Goal: Task Accomplishment & Management: Use online tool/utility

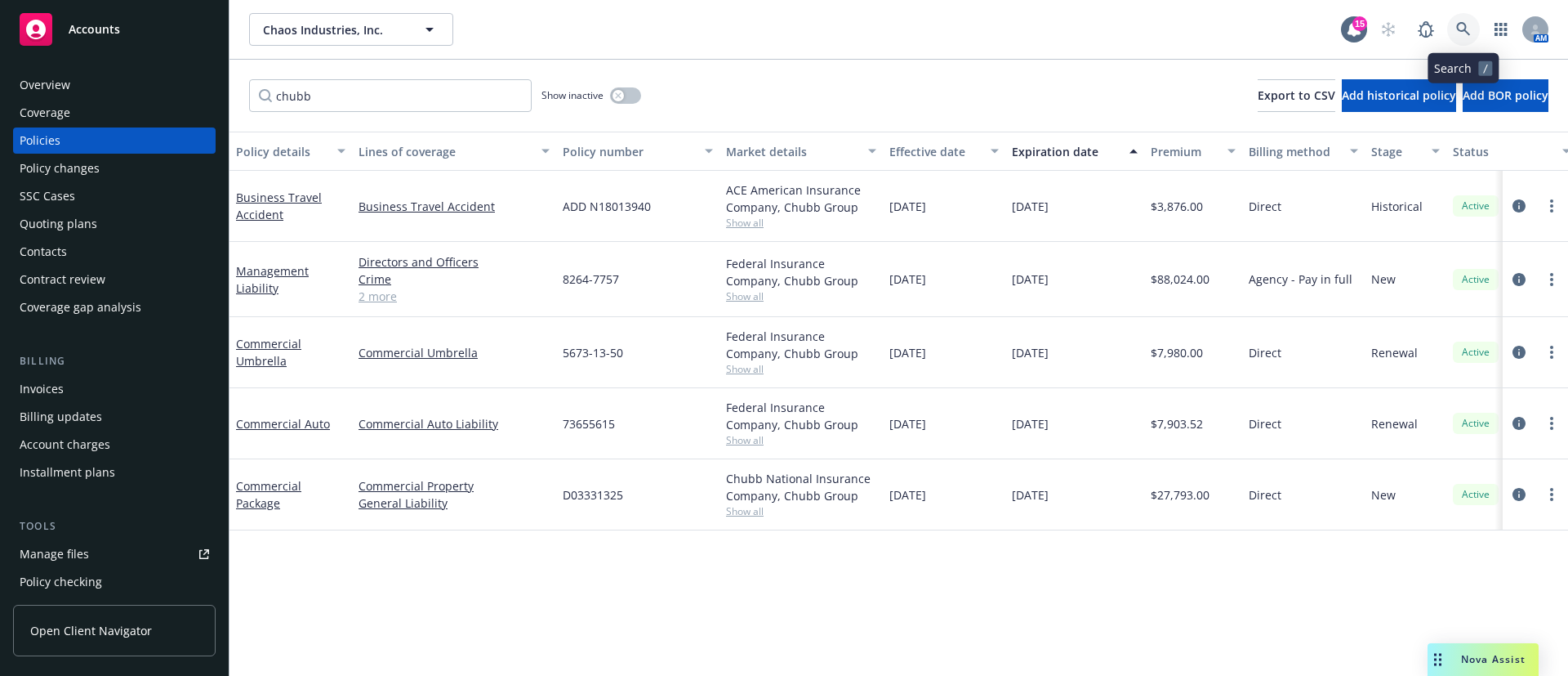
click at [1468, 27] on icon at bounding box center [1464, 29] width 15 height 15
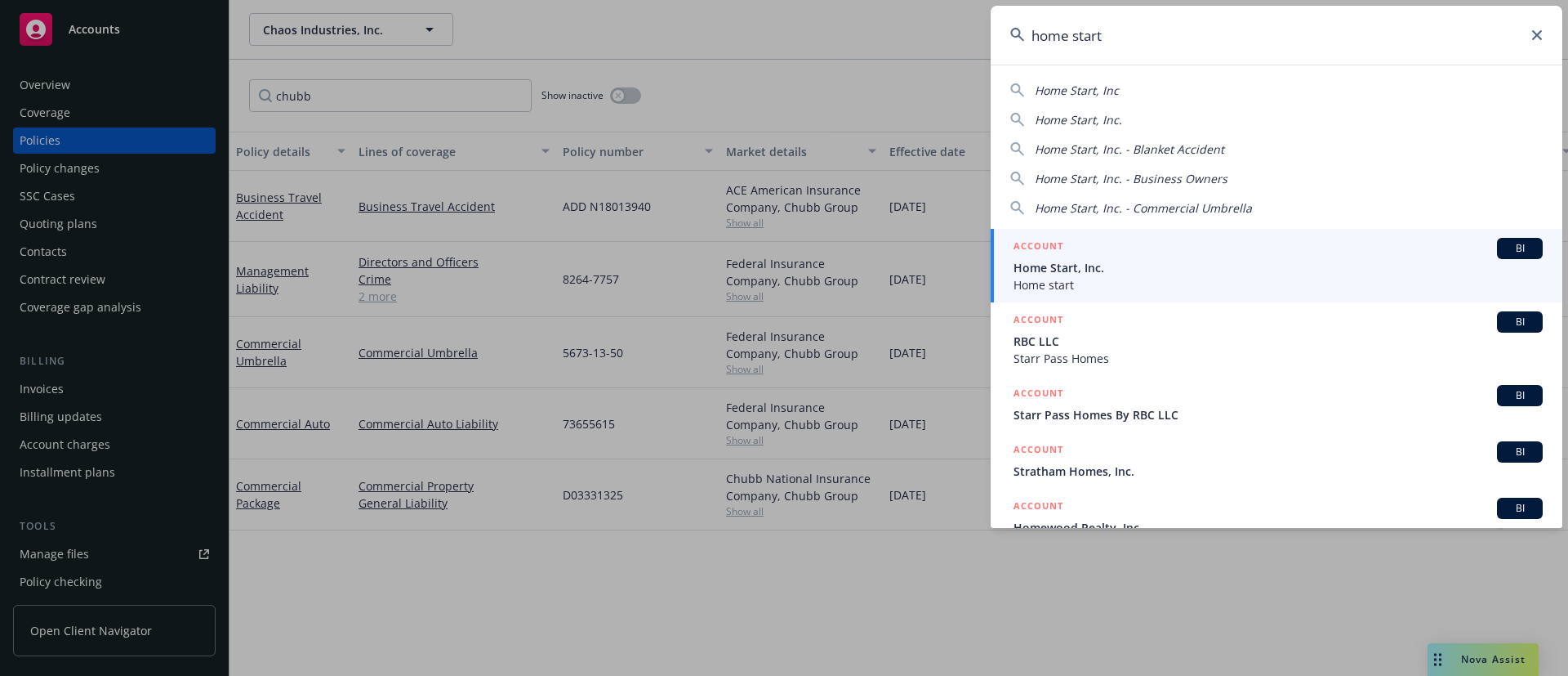
type input "home start"
click at [1276, 276] on span "Home start" at bounding box center [1278, 285] width 529 height 18
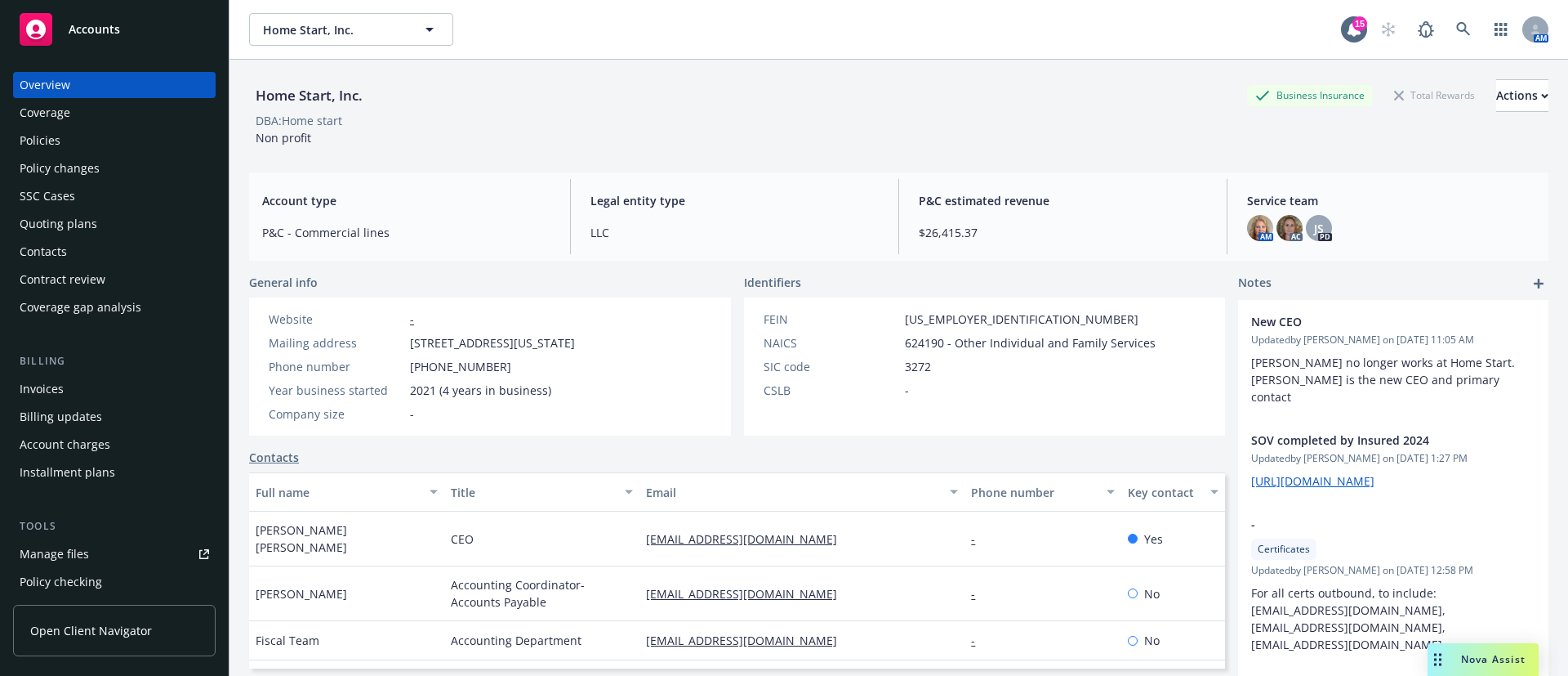
click at [68, 212] on div "Quoting plans" at bounding box center [58, 224] width 77 height 26
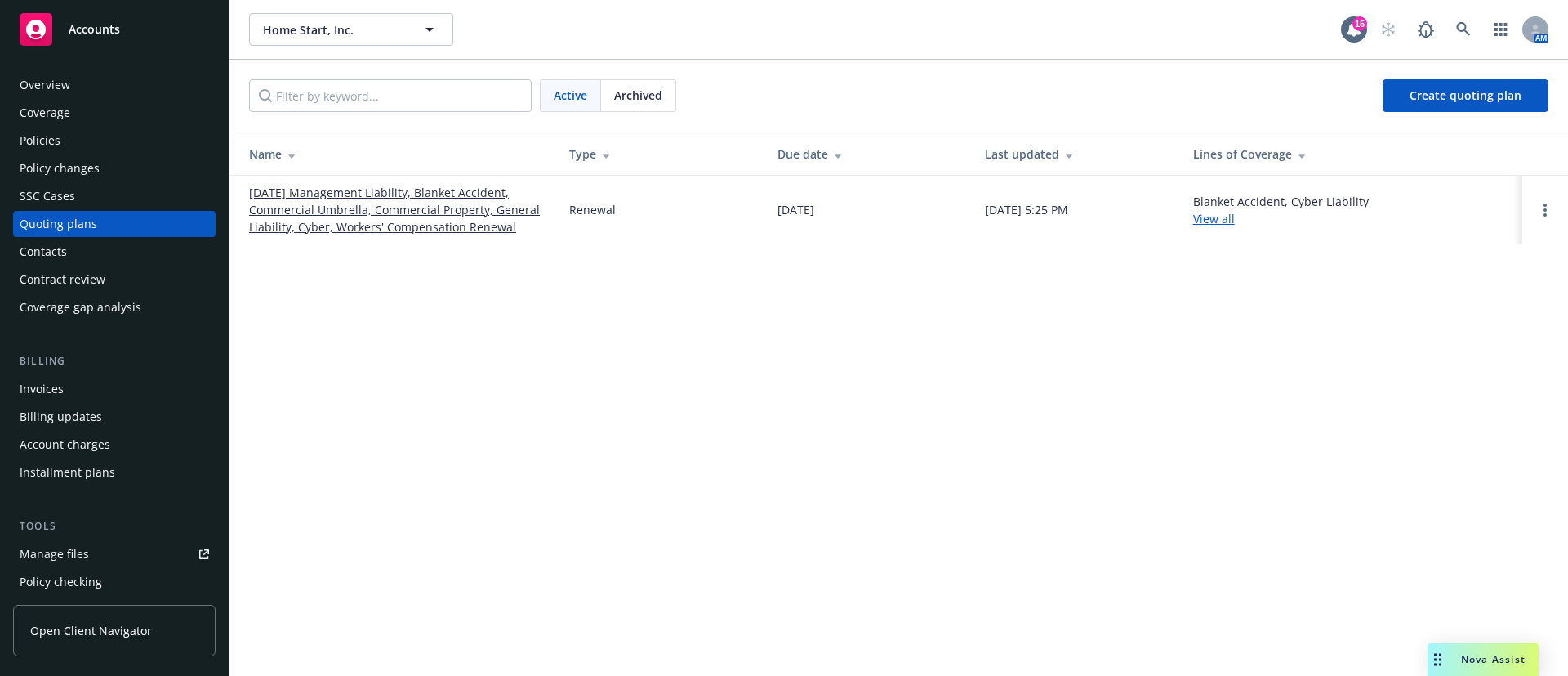
click at [351, 207] on link "[DATE] Management Liability, Blanket Accident, Commercial Umbrella, Commercial …" at bounding box center [395, 209] width 294 height 52
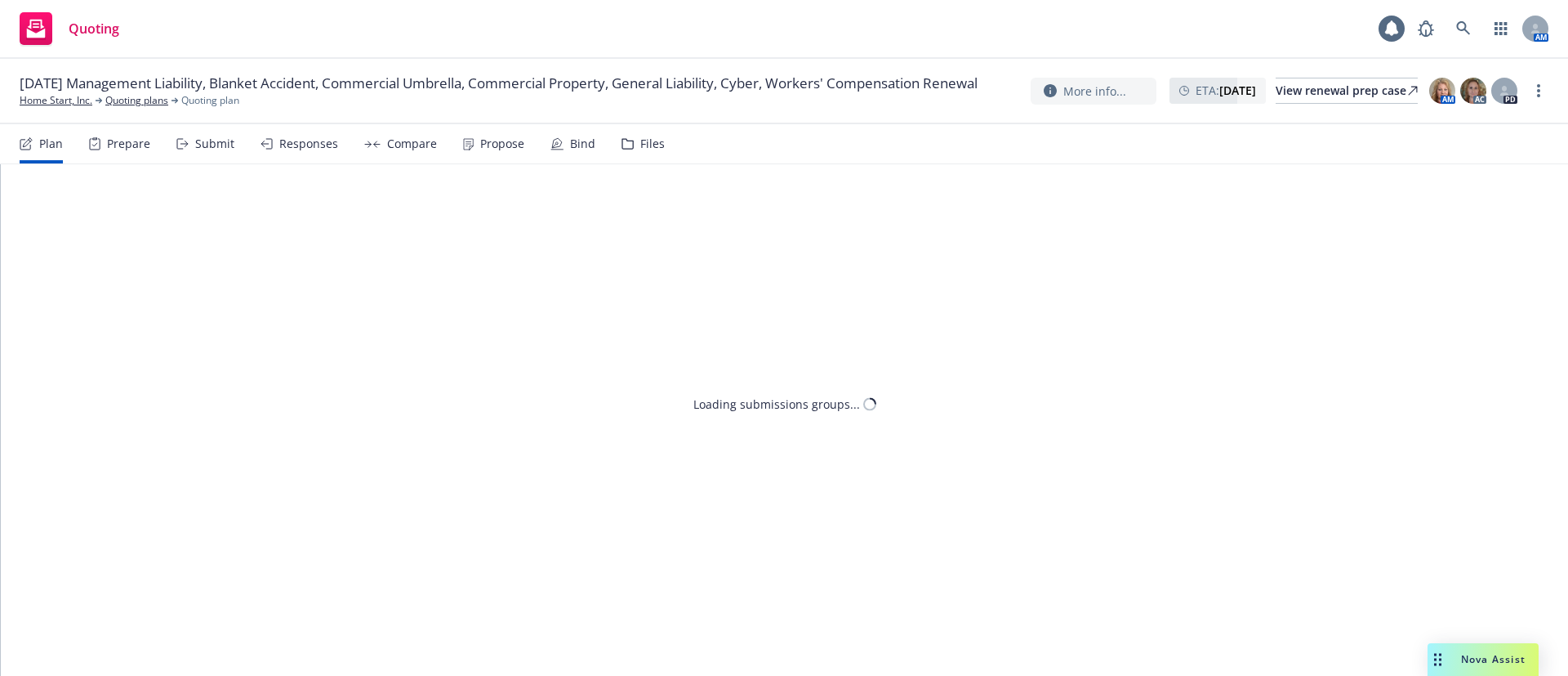
click at [118, 158] on div "Prepare" at bounding box center [119, 144] width 62 height 39
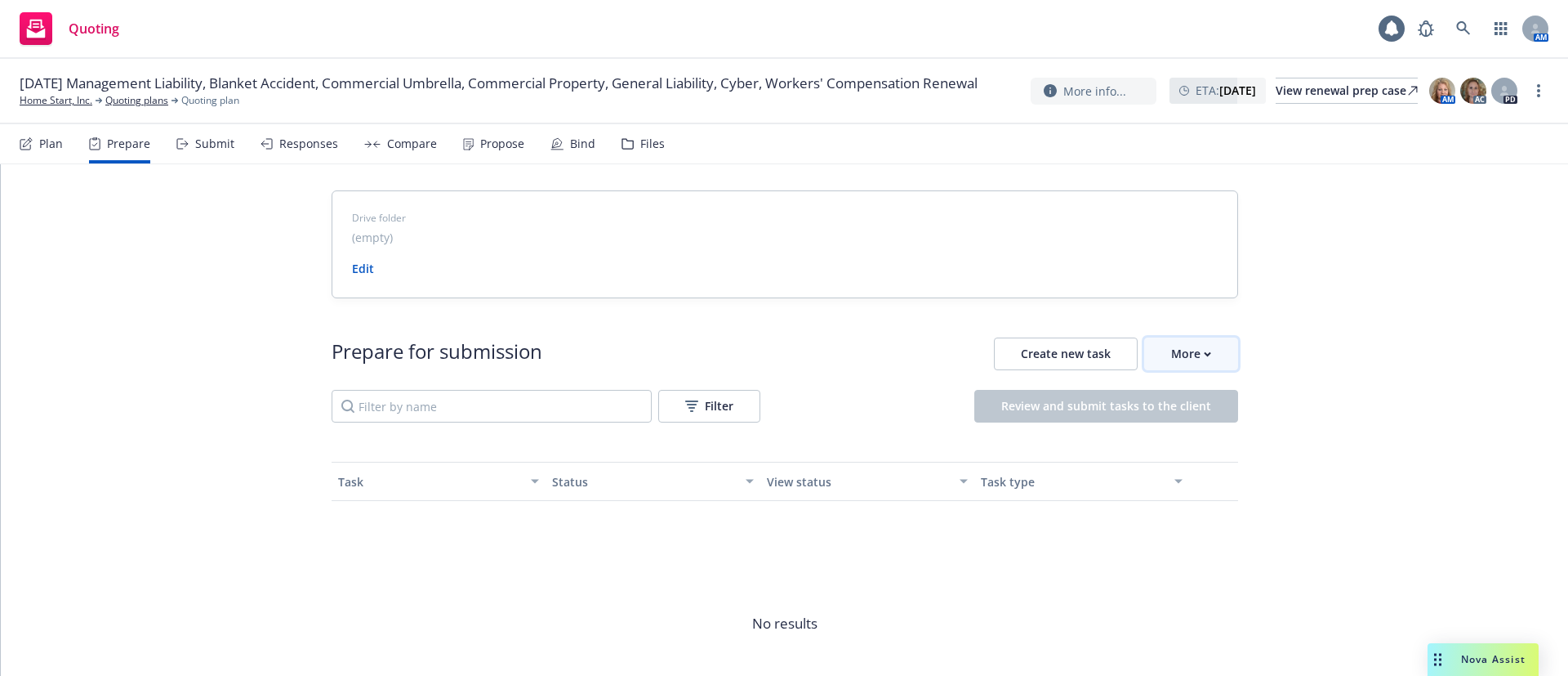
click at [1172, 366] on div "More" at bounding box center [1191, 354] width 40 height 31
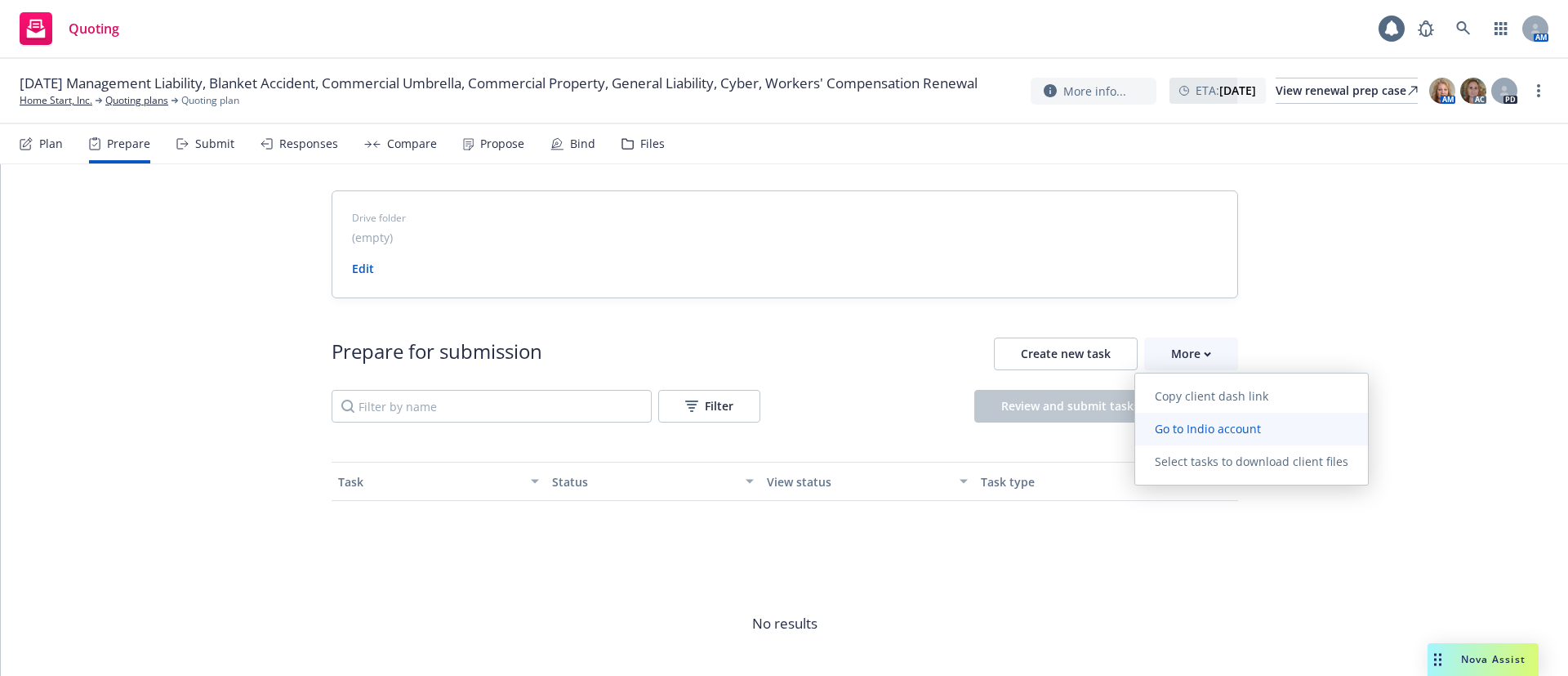
click at [1224, 435] on span "Go to Indio account" at bounding box center [1208, 429] width 145 height 16
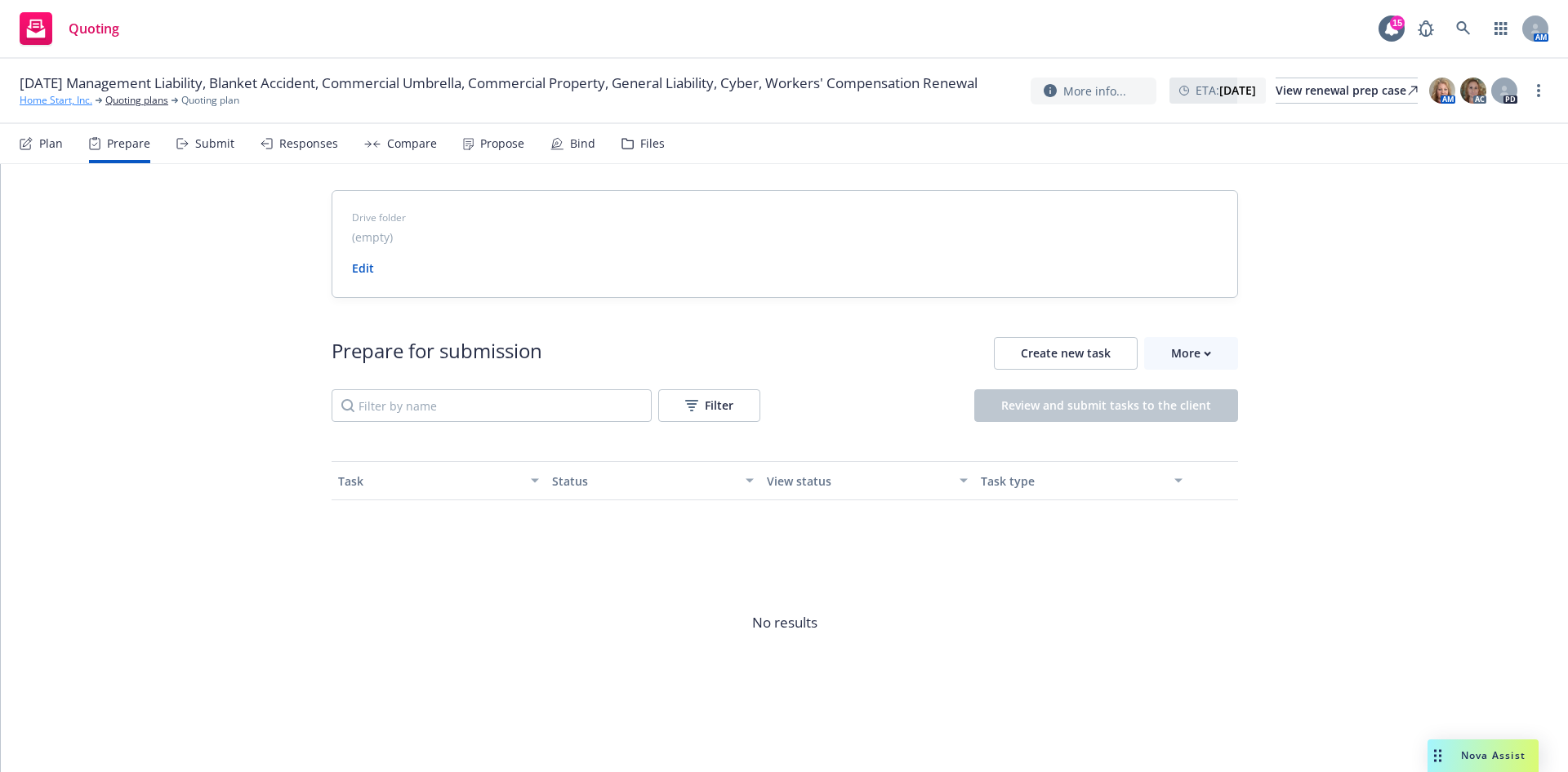
click at [38, 107] on link "Home Start, Inc." at bounding box center [56, 100] width 72 height 15
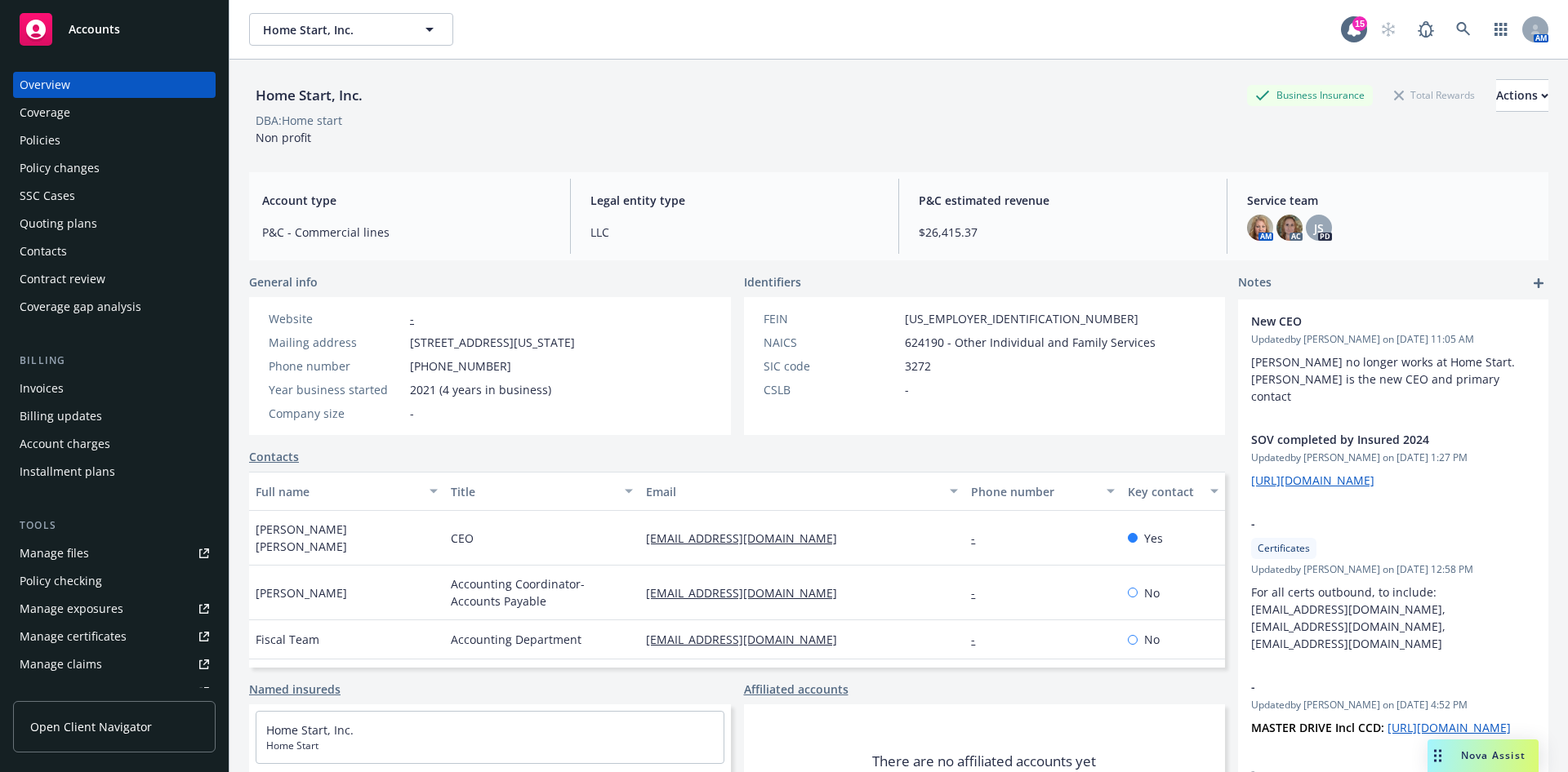
click at [53, 148] on div "Policies" at bounding box center [40, 141] width 41 height 26
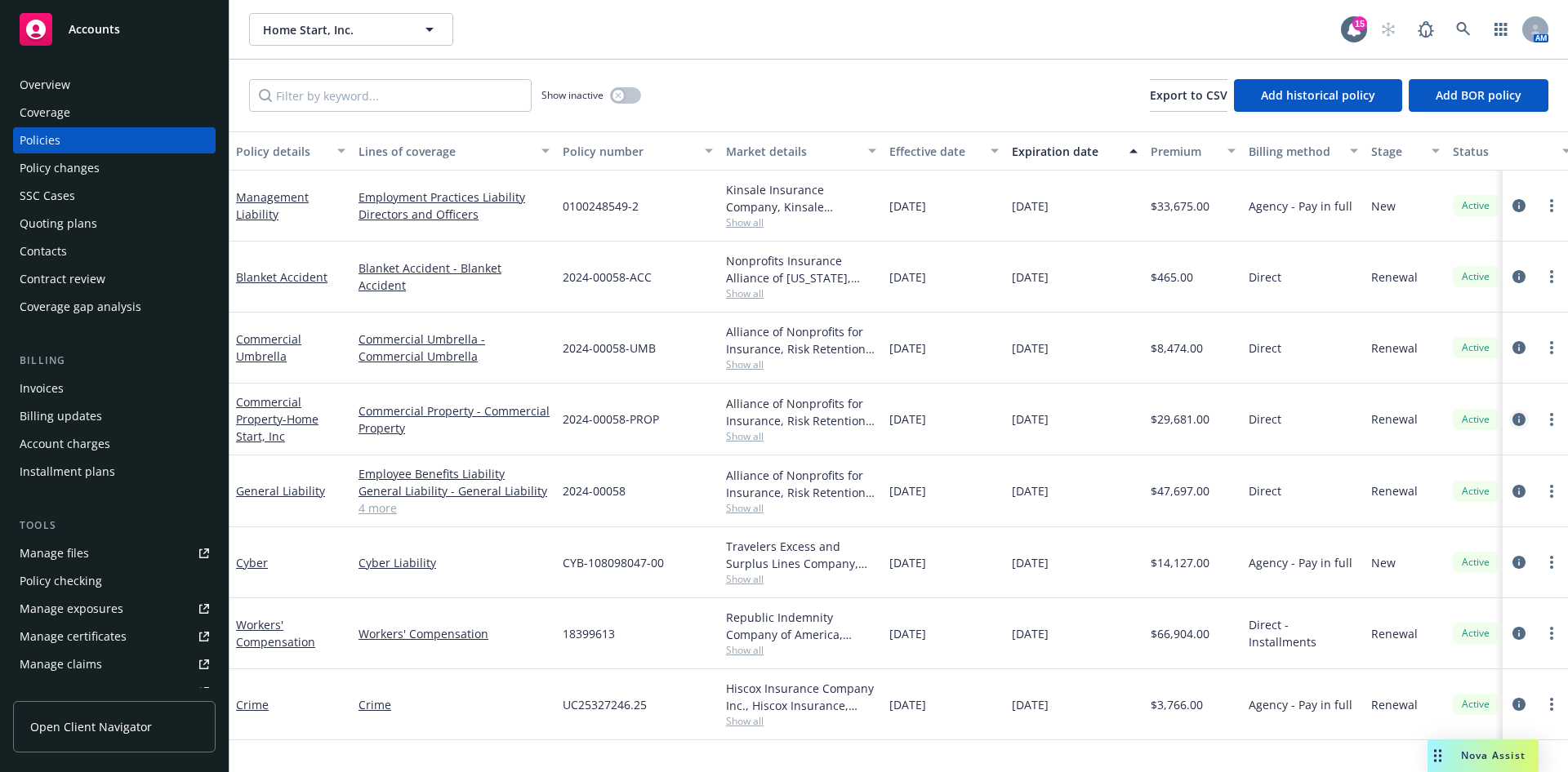
click at [1512, 417] on icon "circleInformation" at bounding box center [1518, 419] width 13 height 13
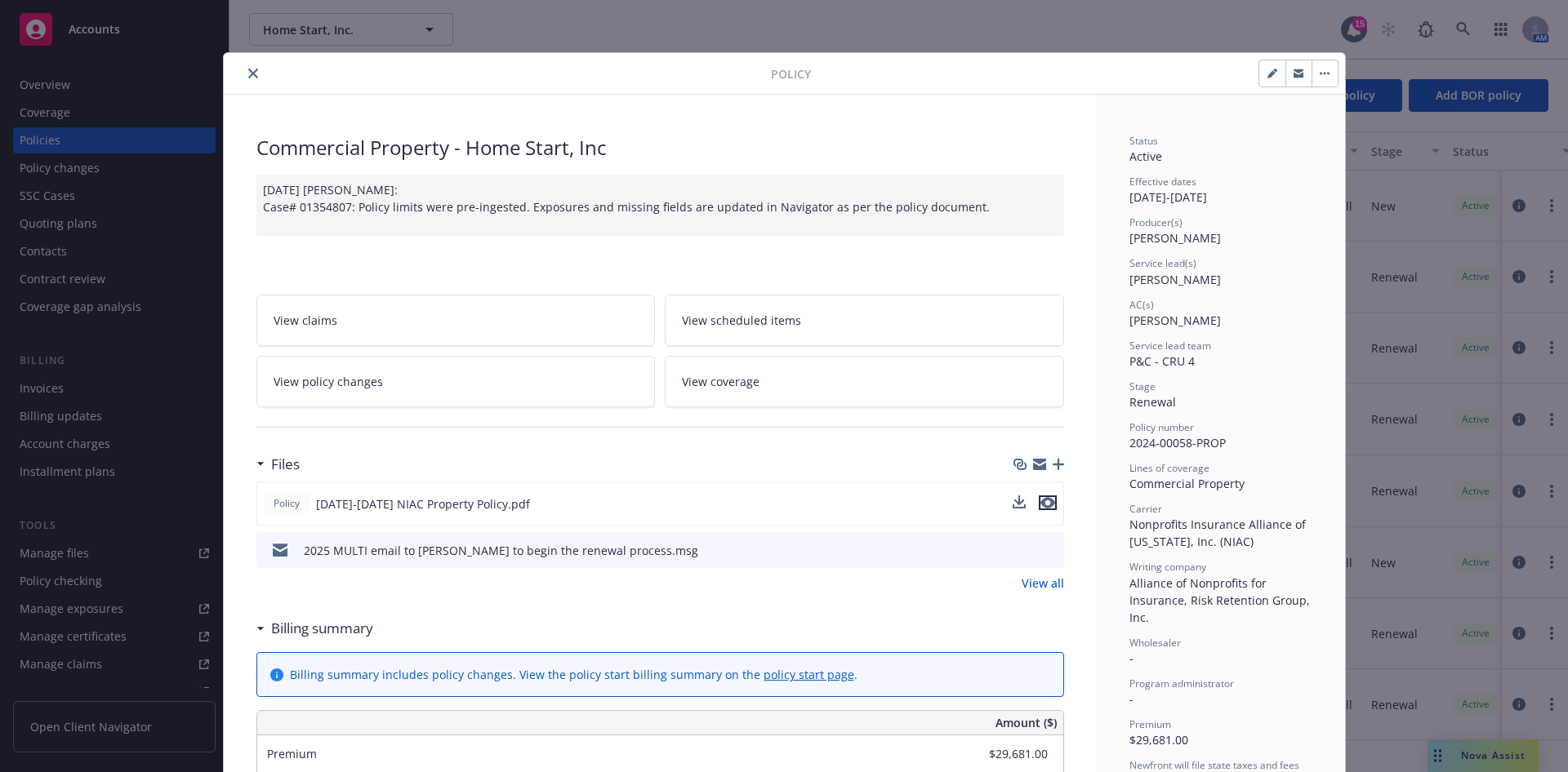
click at [1042, 503] on icon "preview file" at bounding box center [1048, 503] width 15 height 12
click at [248, 73] on icon "close" at bounding box center [253, 73] width 10 height 10
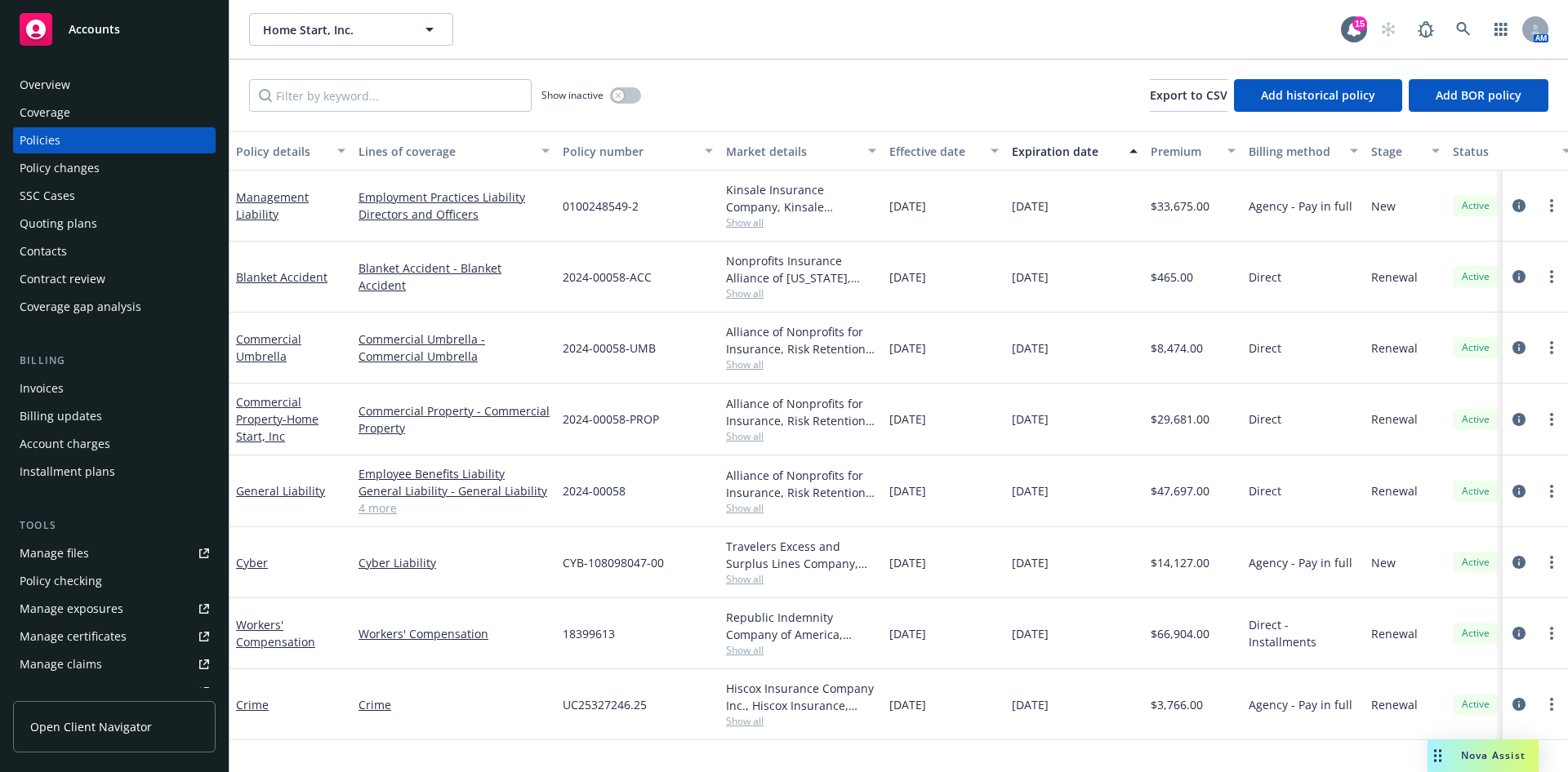
scroll to position [346, 0]
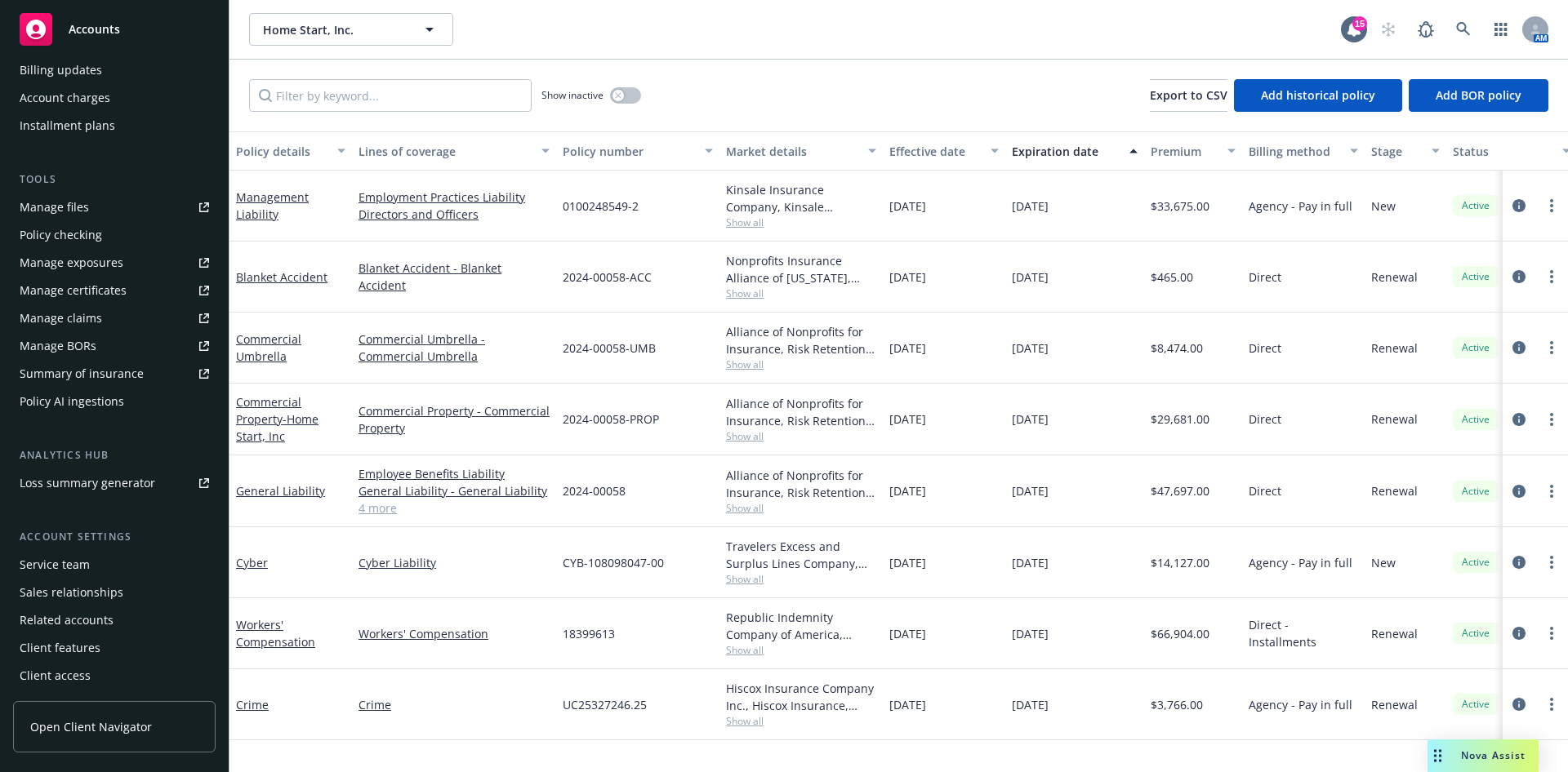
click at [82, 567] on div "Service team" at bounding box center [55, 565] width 70 height 26
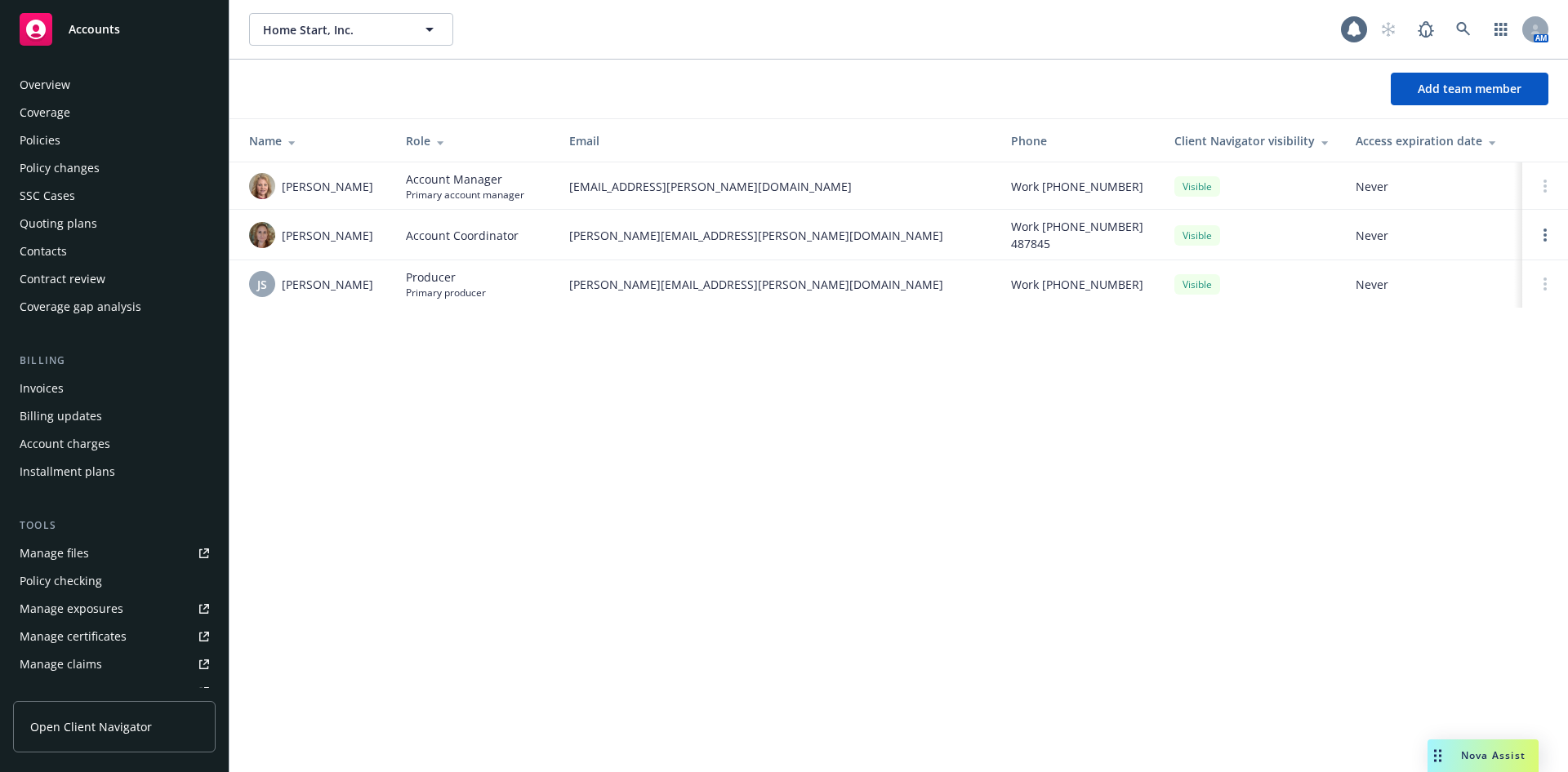
scroll to position [346, 0]
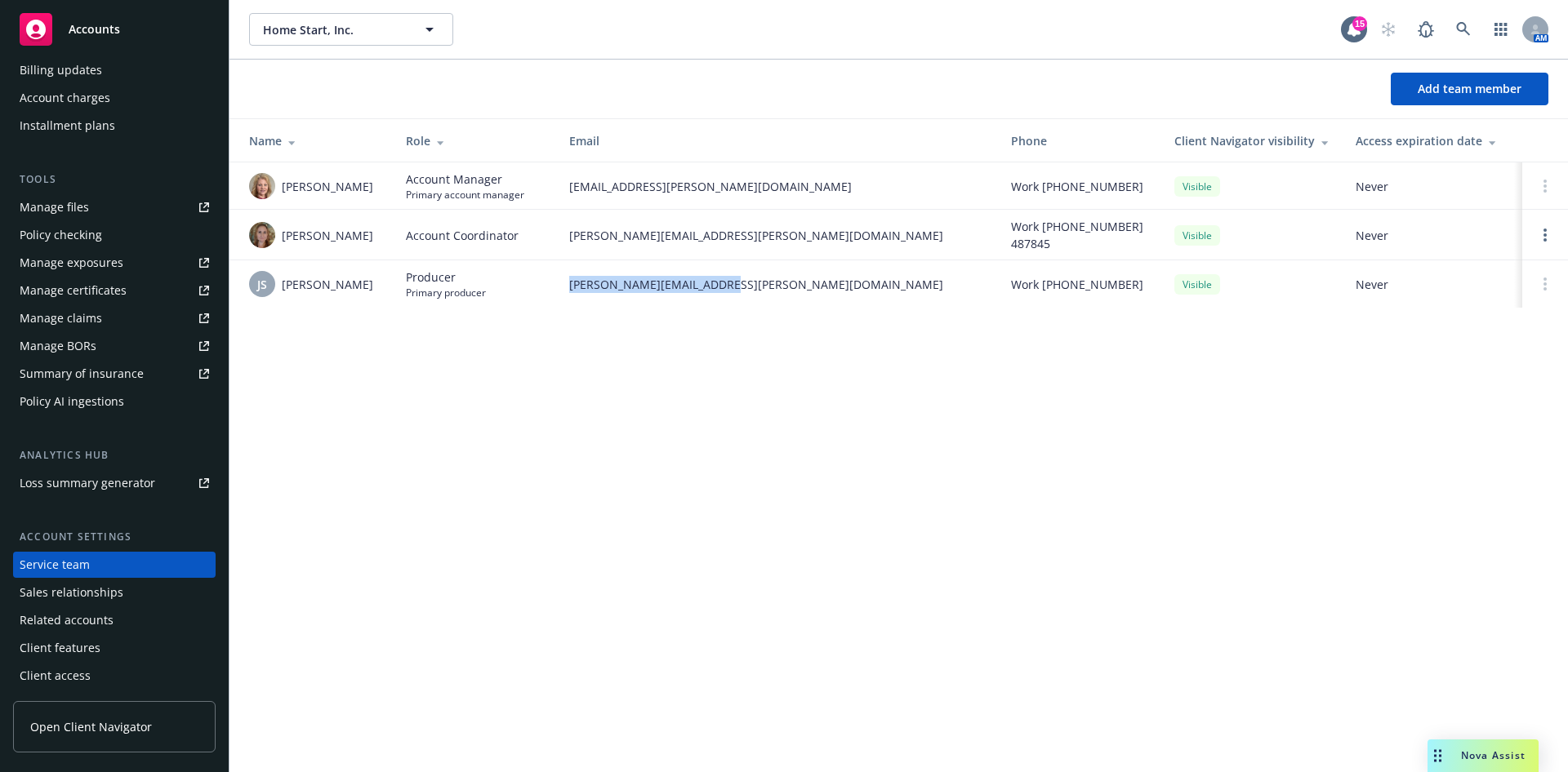
drag, startPoint x: 739, startPoint y: 291, endPoint x: 547, endPoint y: 298, distance: 192.1
click at [547, 298] on tr "JS Jeff Simpson Producer Primary producer jeff.simpson@newfront.com Work (858) …" at bounding box center [898, 284] width 1339 height 48
copy tr "jeff.simpson@newfront.com"
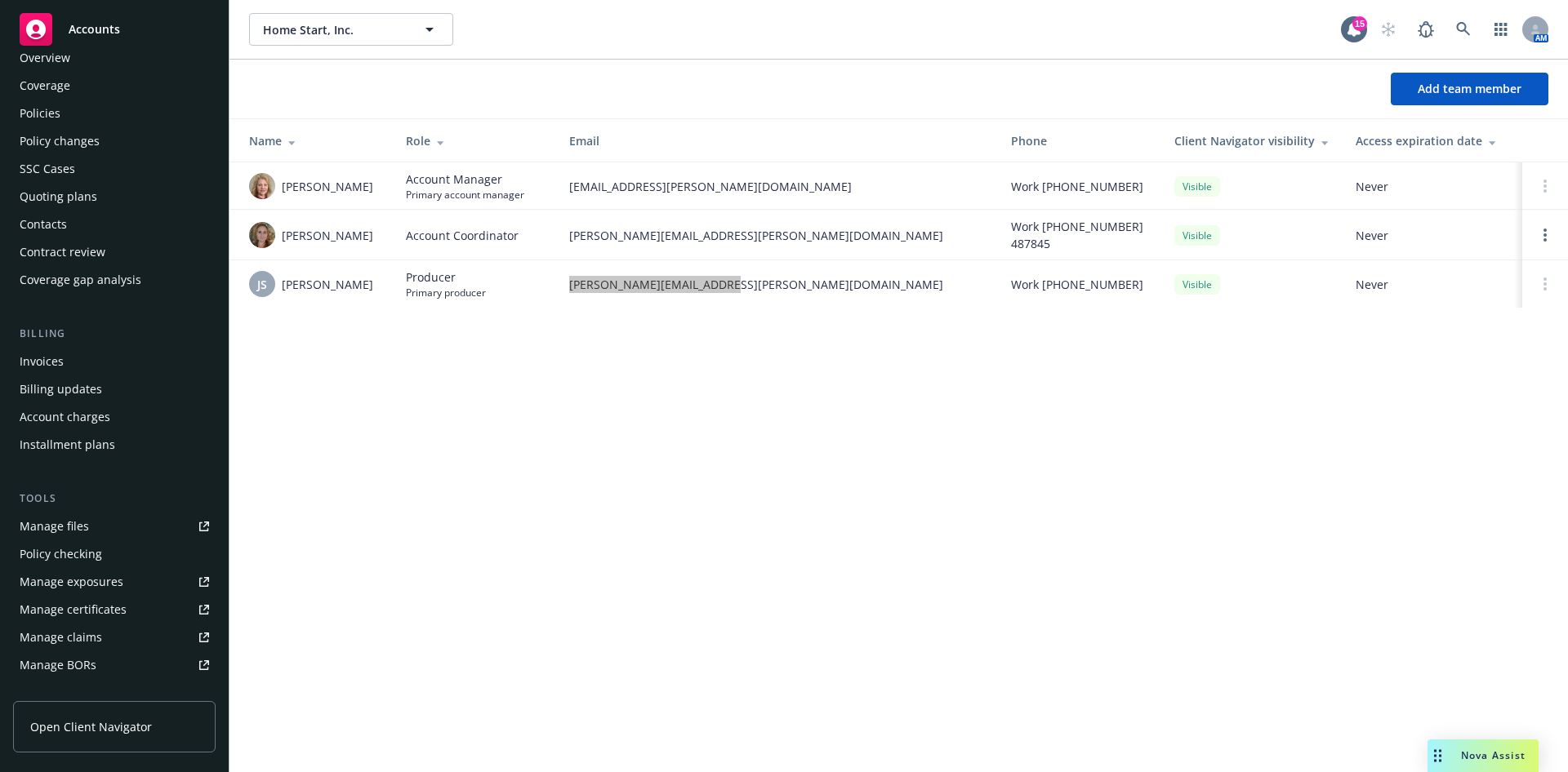
scroll to position [0, 0]
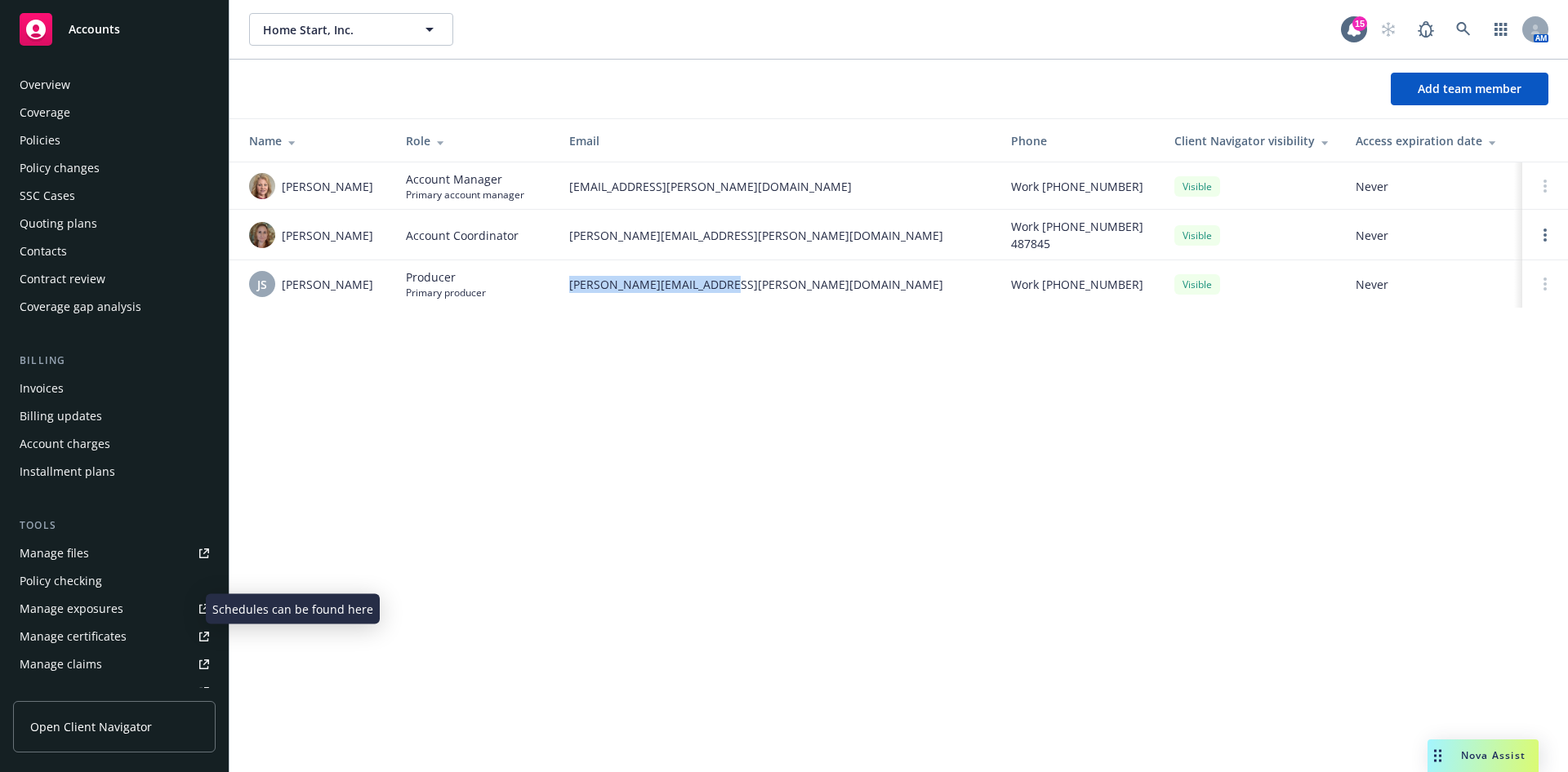
click at [92, 603] on div "Manage exposures" at bounding box center [71, 609] width 103 height 26
click at [72, 552] on div "Manage files" at bounding box center [54, 553] width 69 height 26
click at [106, 86] on div "Overview" at bounding box center [114, 85] width 189 height 26
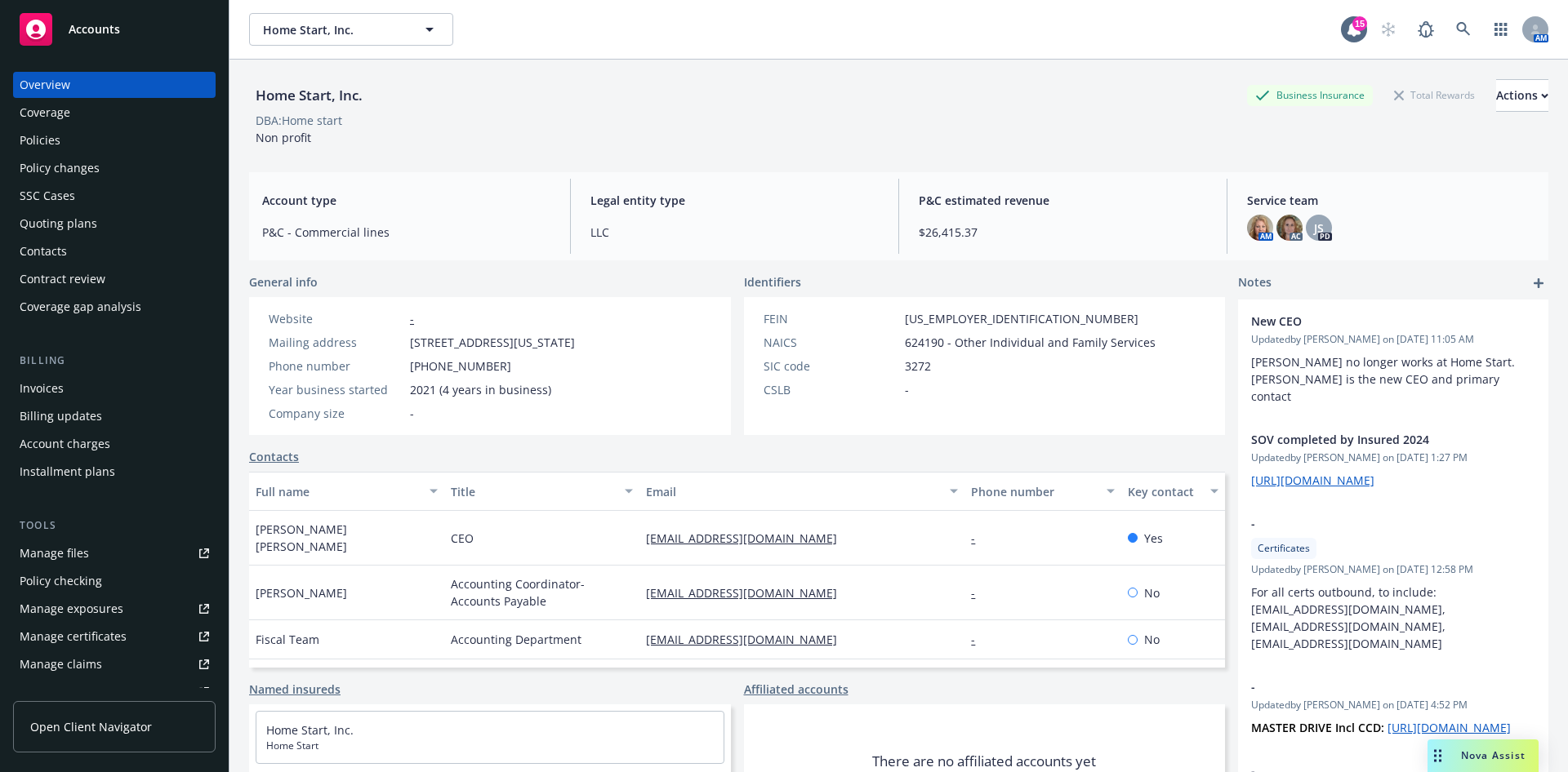
click at [98, 558] on link "Manage files" at bounding box center [113, 553] width 202 height 26
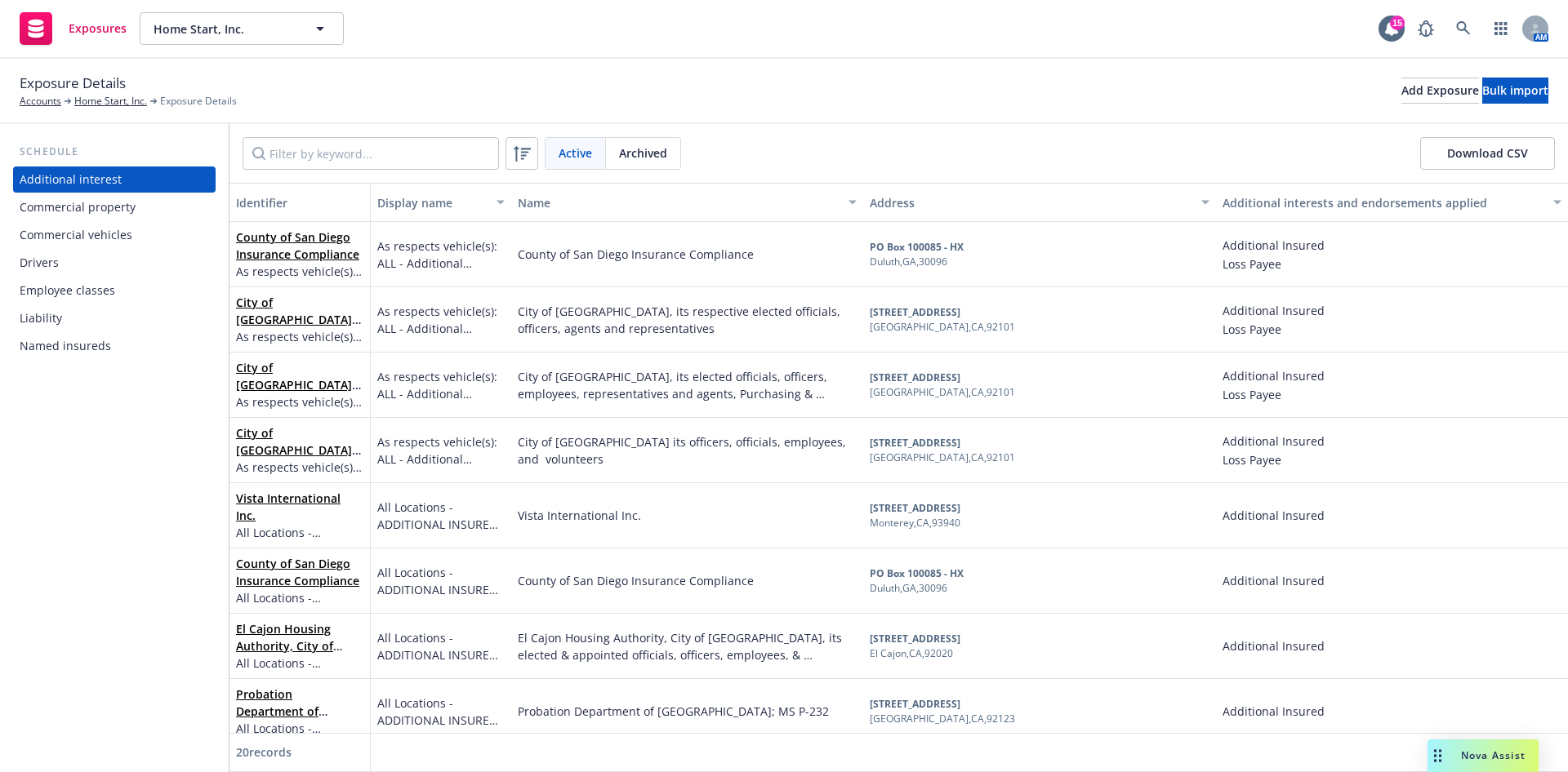
click at [81, 223] on div "Commercial vehicles" at bounding box center [75, 235] width 112 height 26
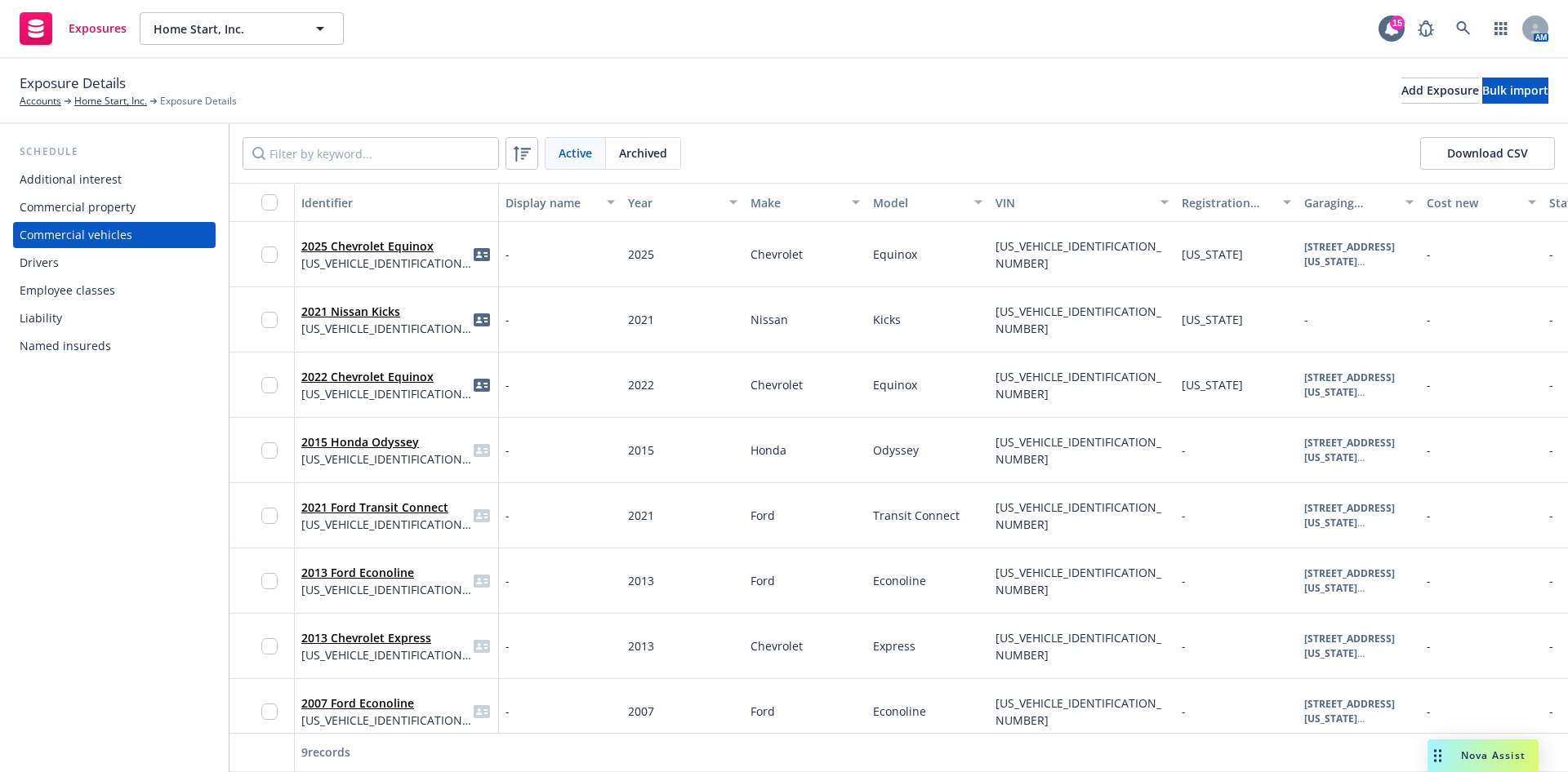
click at [85, 199] on div "Commercial property" at bounding box center [77, 207] width 116 height 26
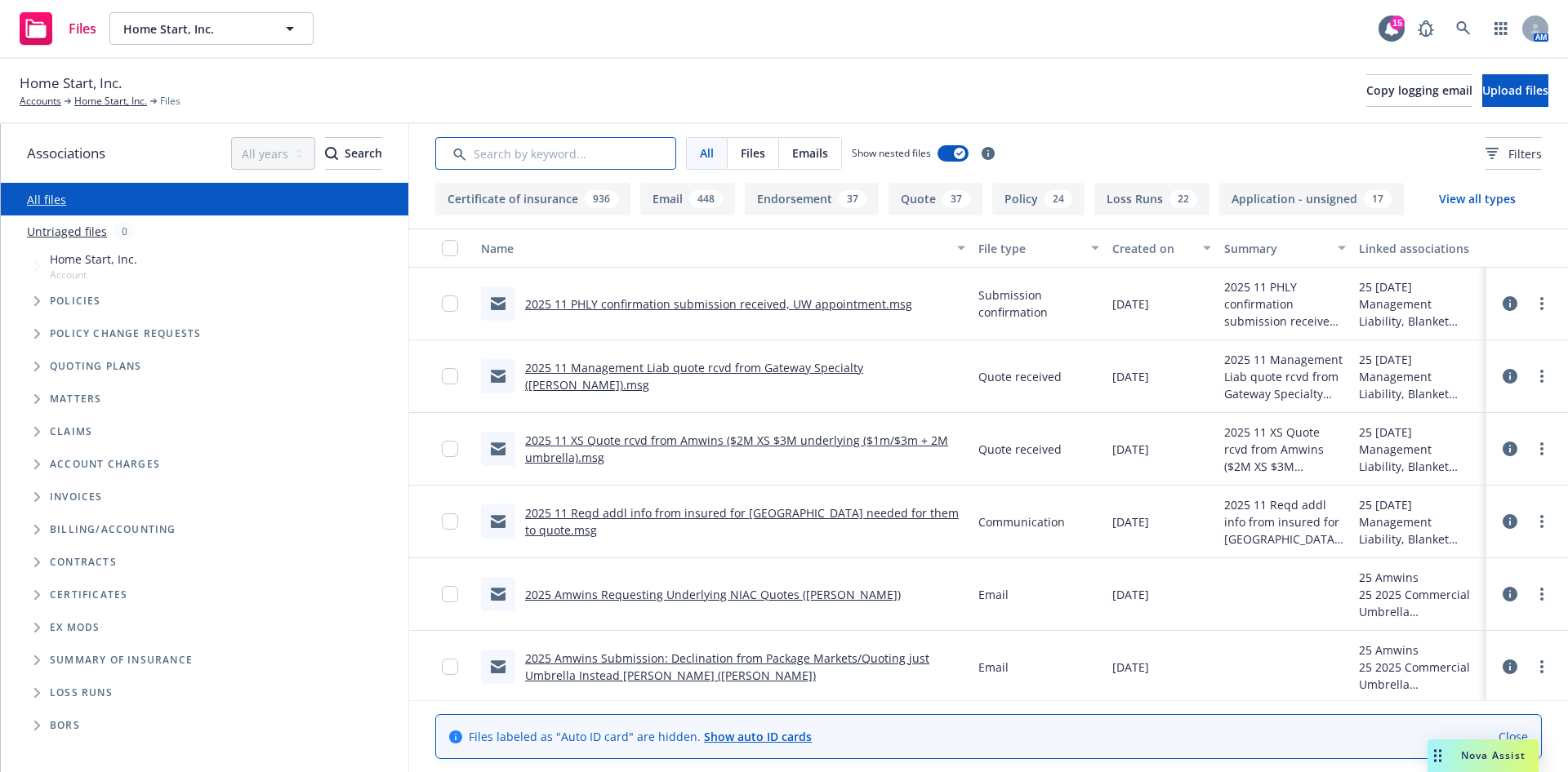
click at [559, 138] on input "Search by keyword..." at bounding box center [556, 153] width 241 height 32
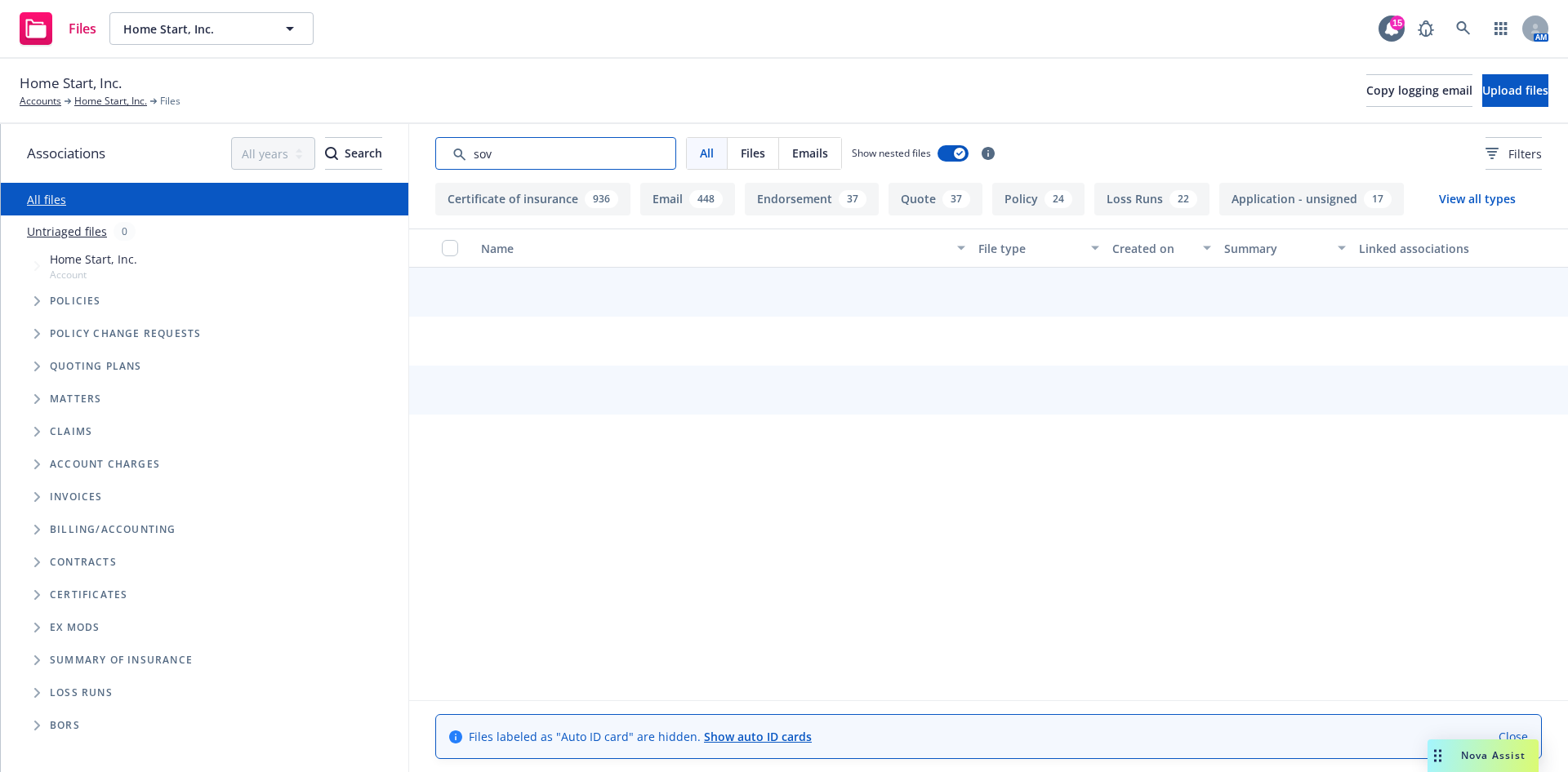
type input "sov"
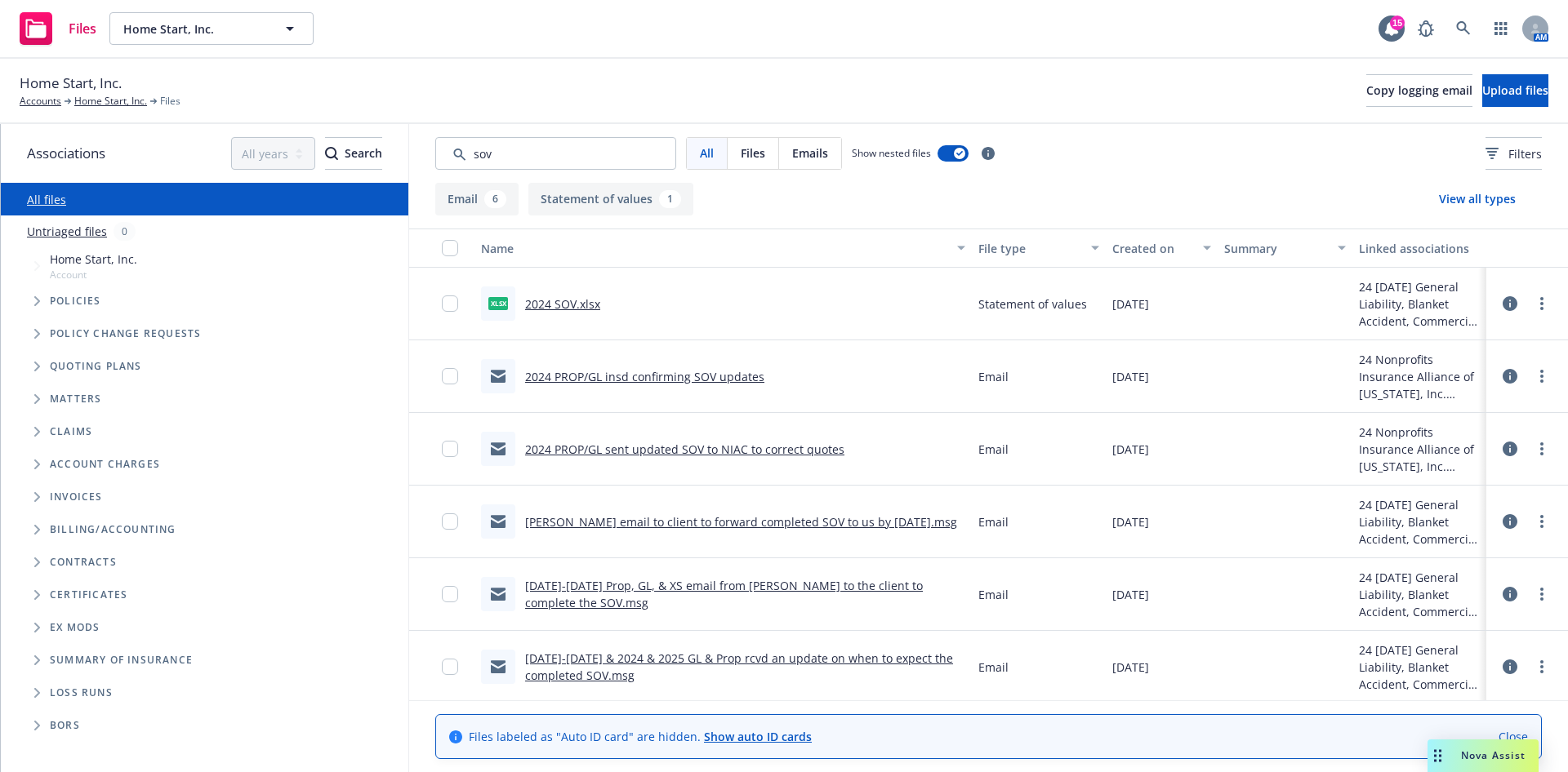
click at [591, 305] on link "2024 SOV.xlsx" at bounding box center [562, 305] width 75 height 16
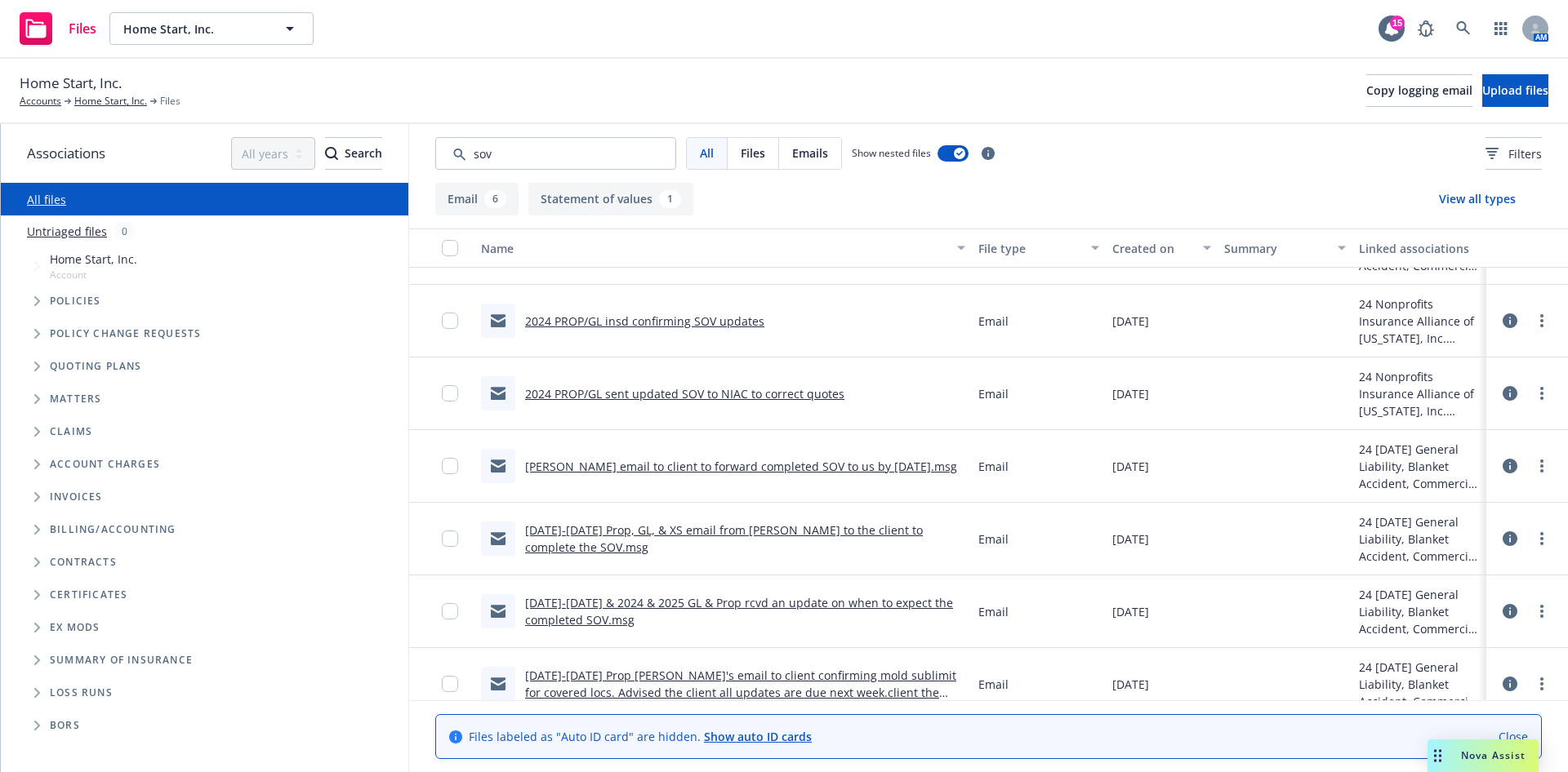
scroll to position [76, 0]
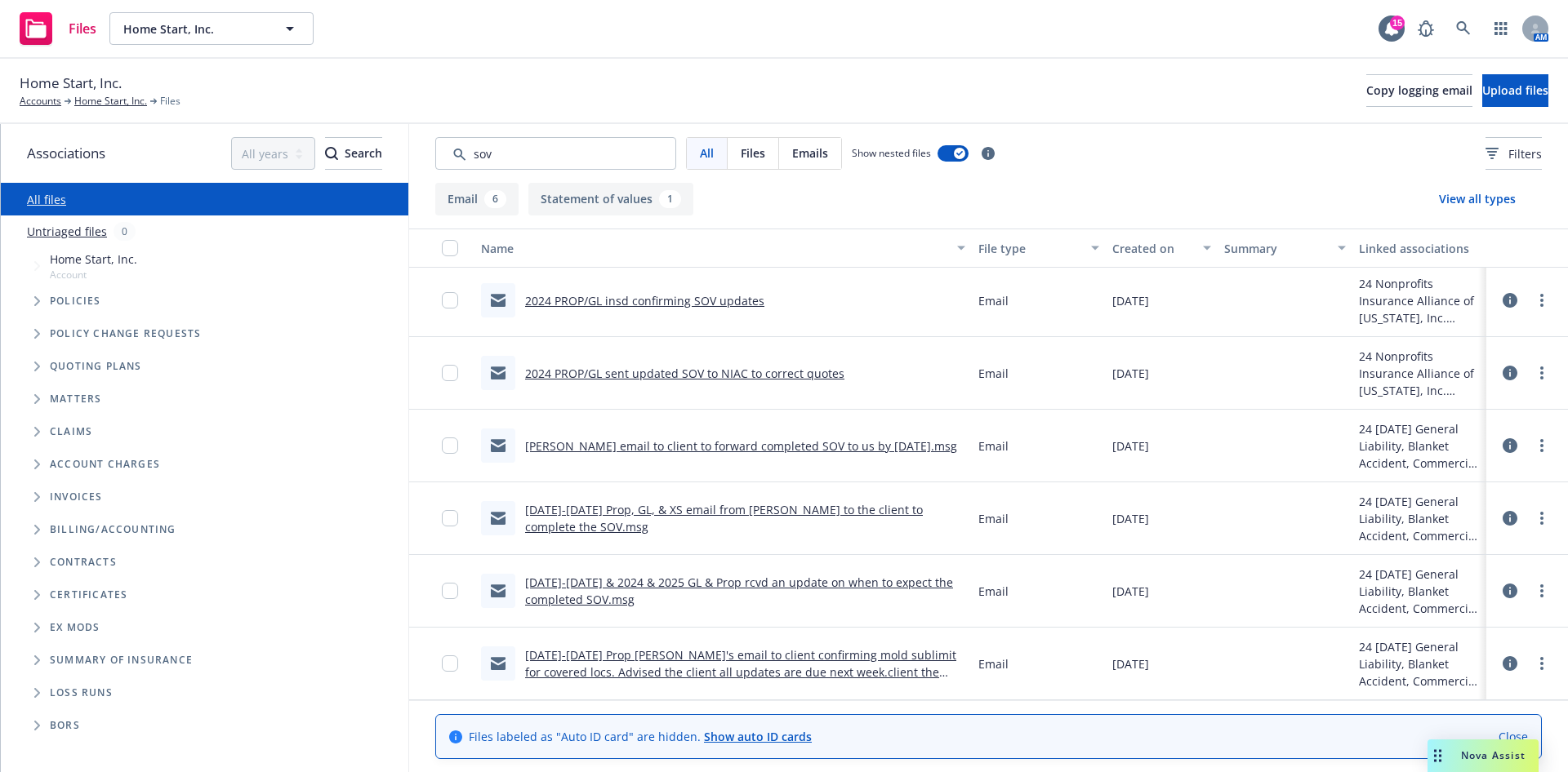
click at [666, 587] on link "2023-2024 & 2024 & 2025 GL & Prop rcvd an update on when to expect the complete…" at bounding box center [739, 590] width 428 height 32
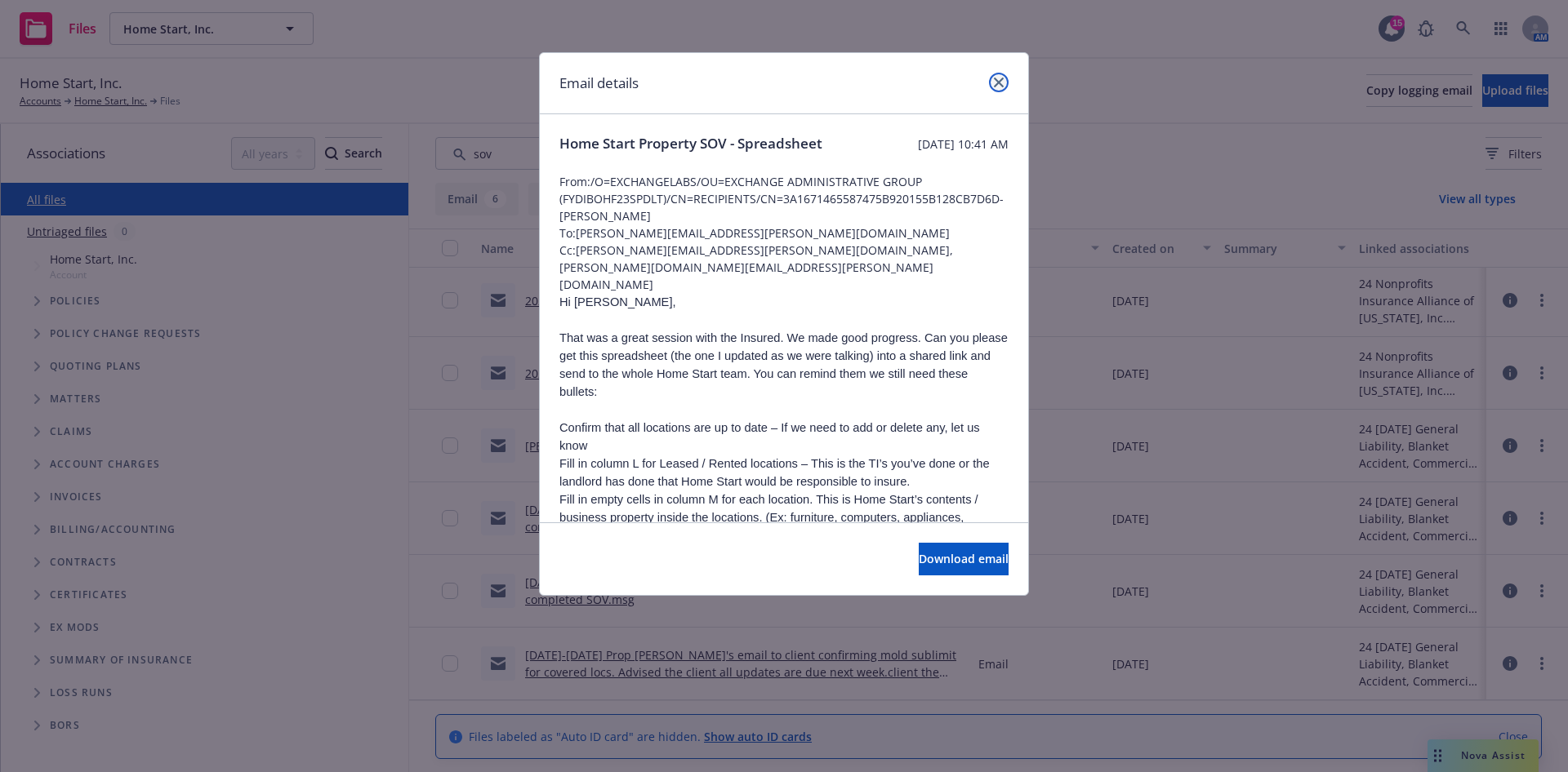
click at [1004, 78] on link "close" at bounding box center [999, 82] width 20 height 20
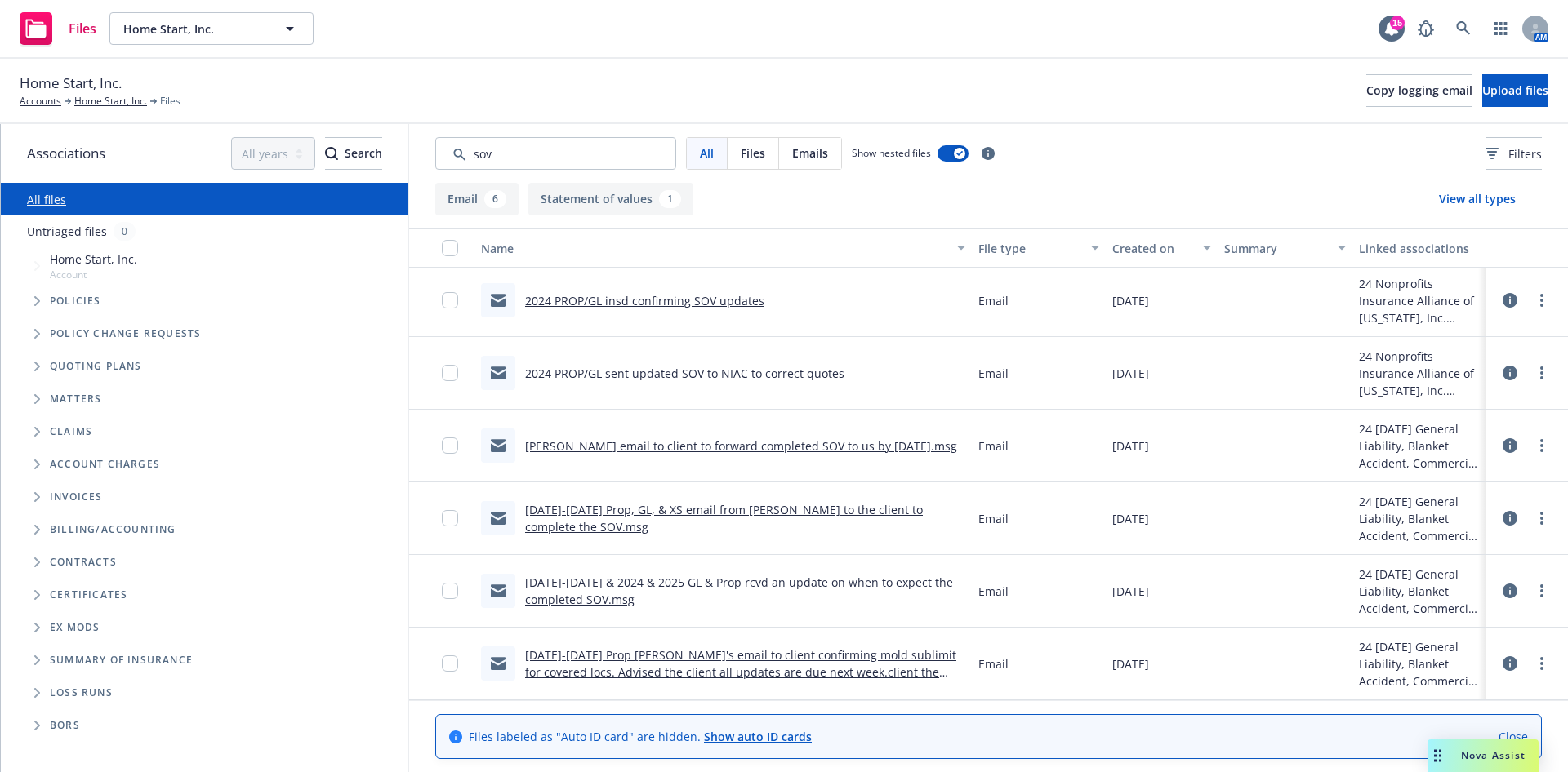
scroll to position [0, 0]
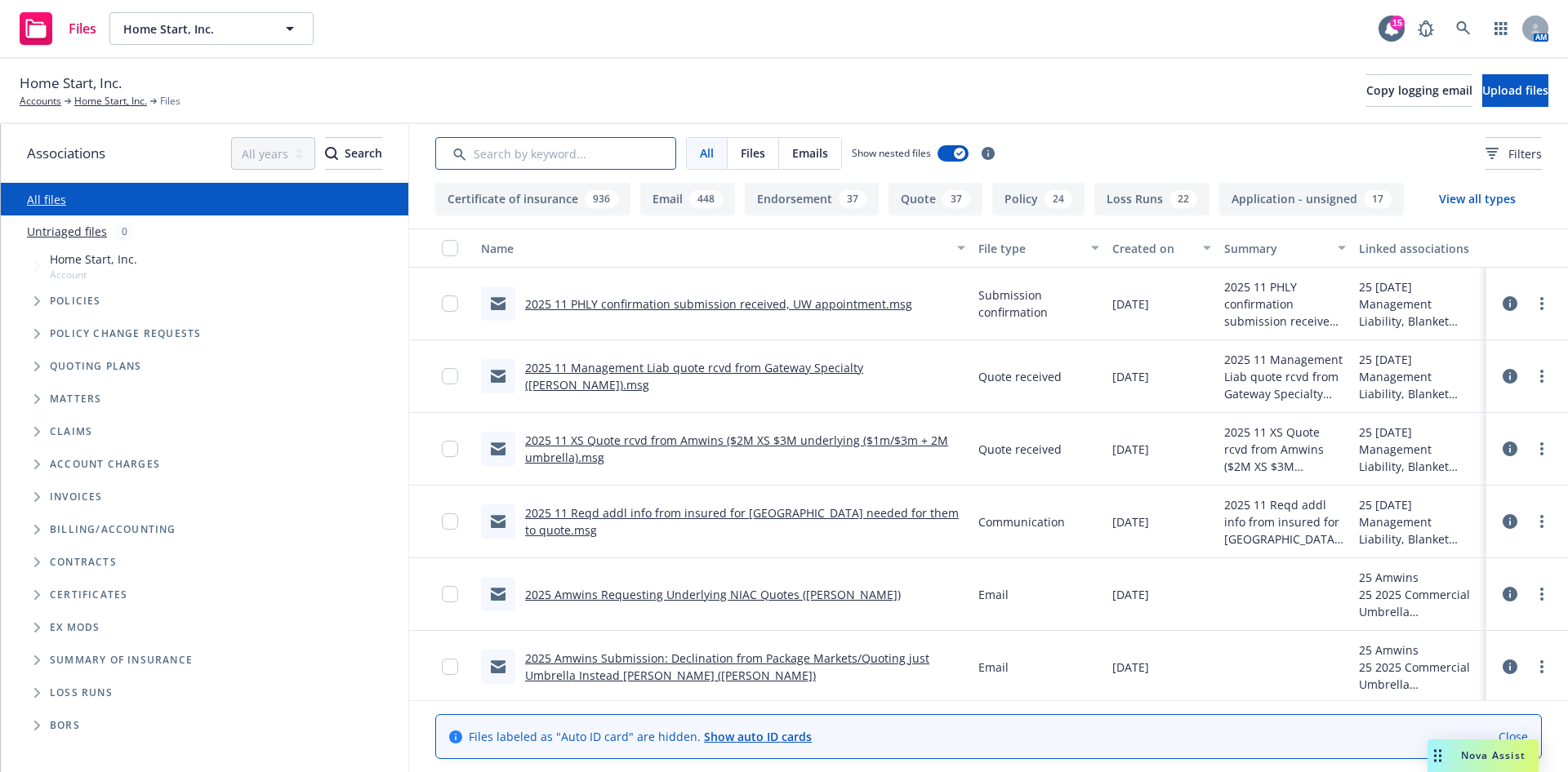
click at [611, 161] on input "Search by keyword..." at bounding box center [556, 153] width 241 height 32
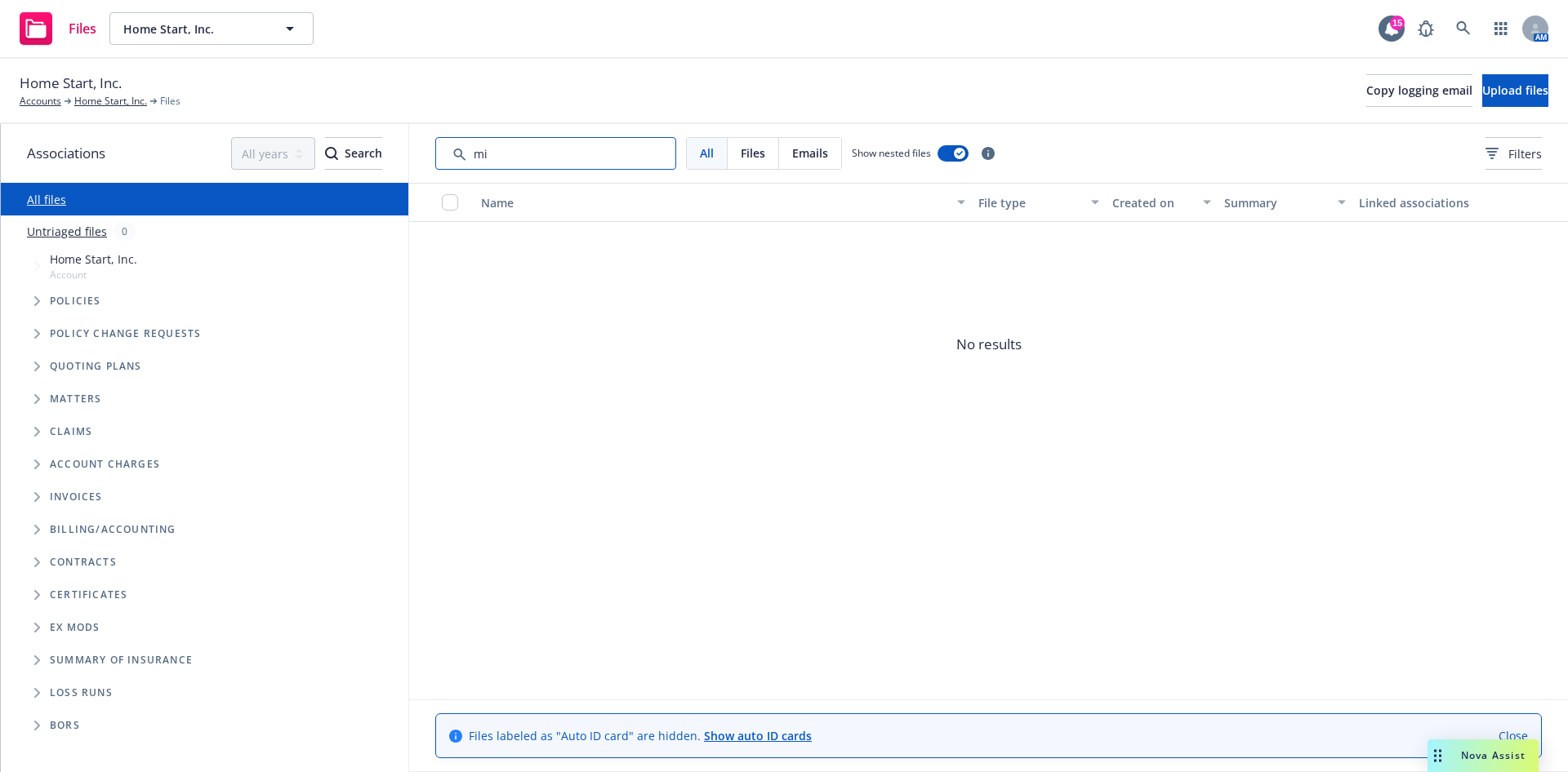
type input "m"
type input "a"
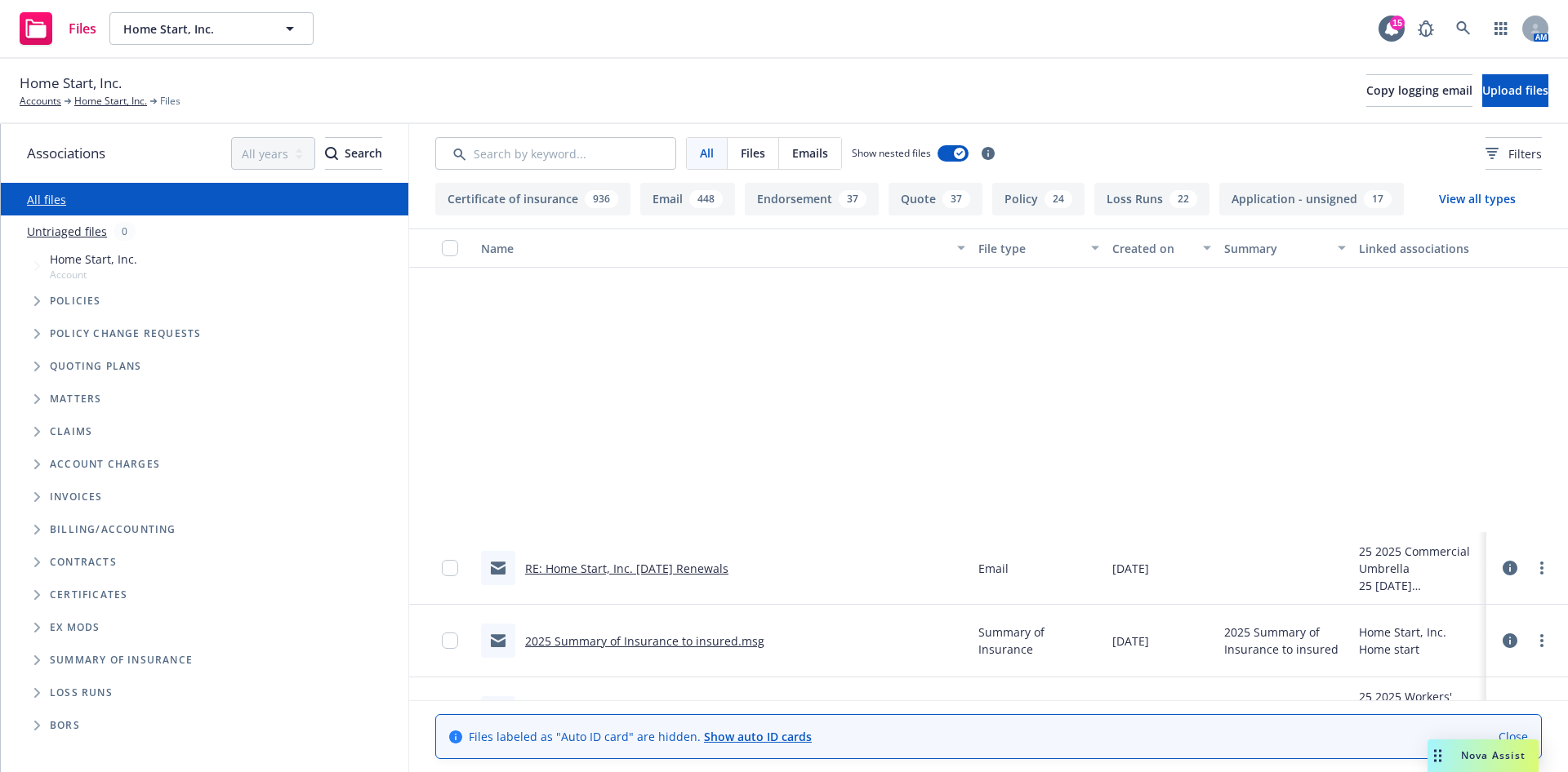
scroll to position [4803, 0]
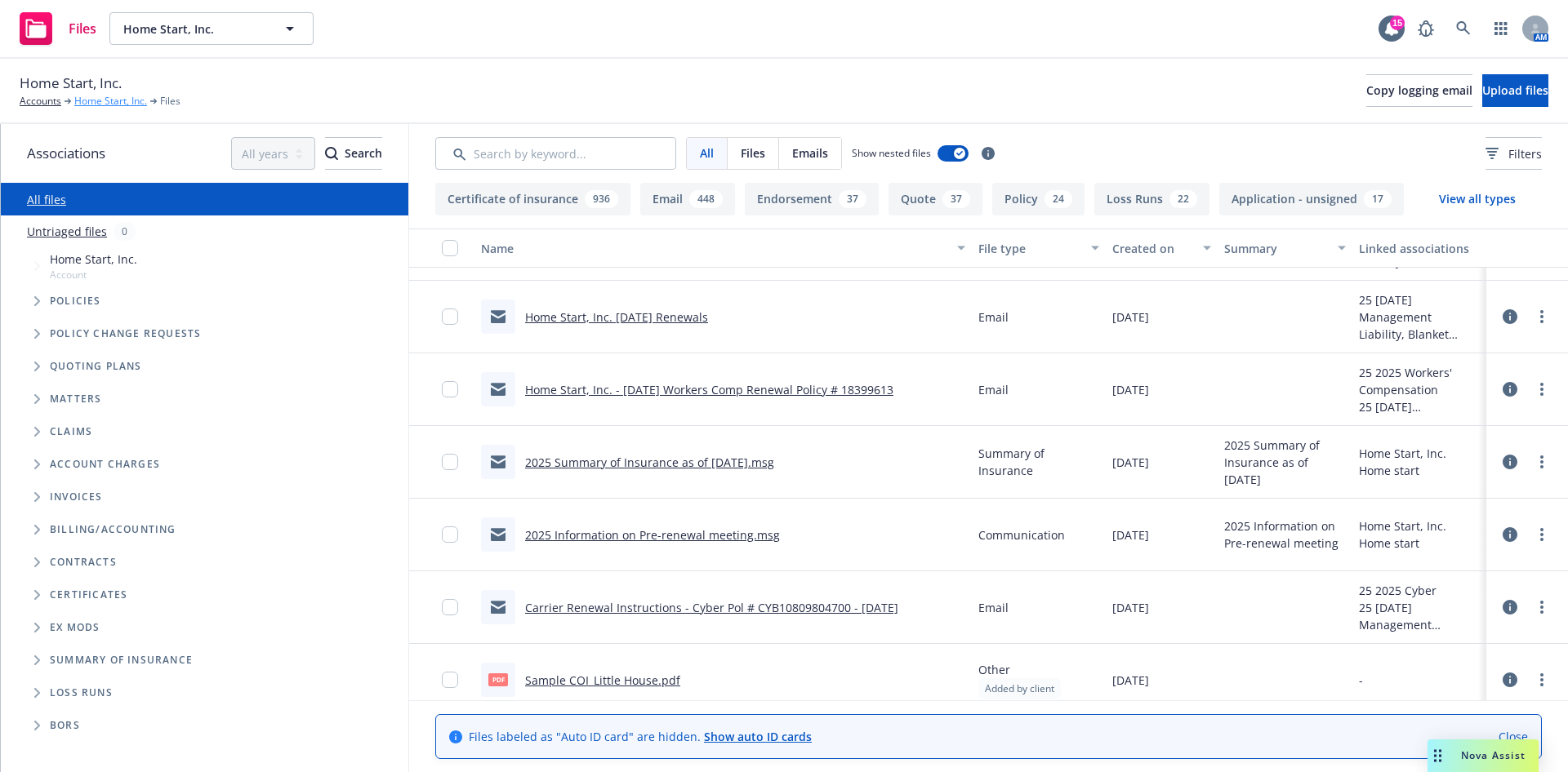
click at [105, 97] on link "Home Start, Inc." at bounding box center [110, 101] width 72 height 15
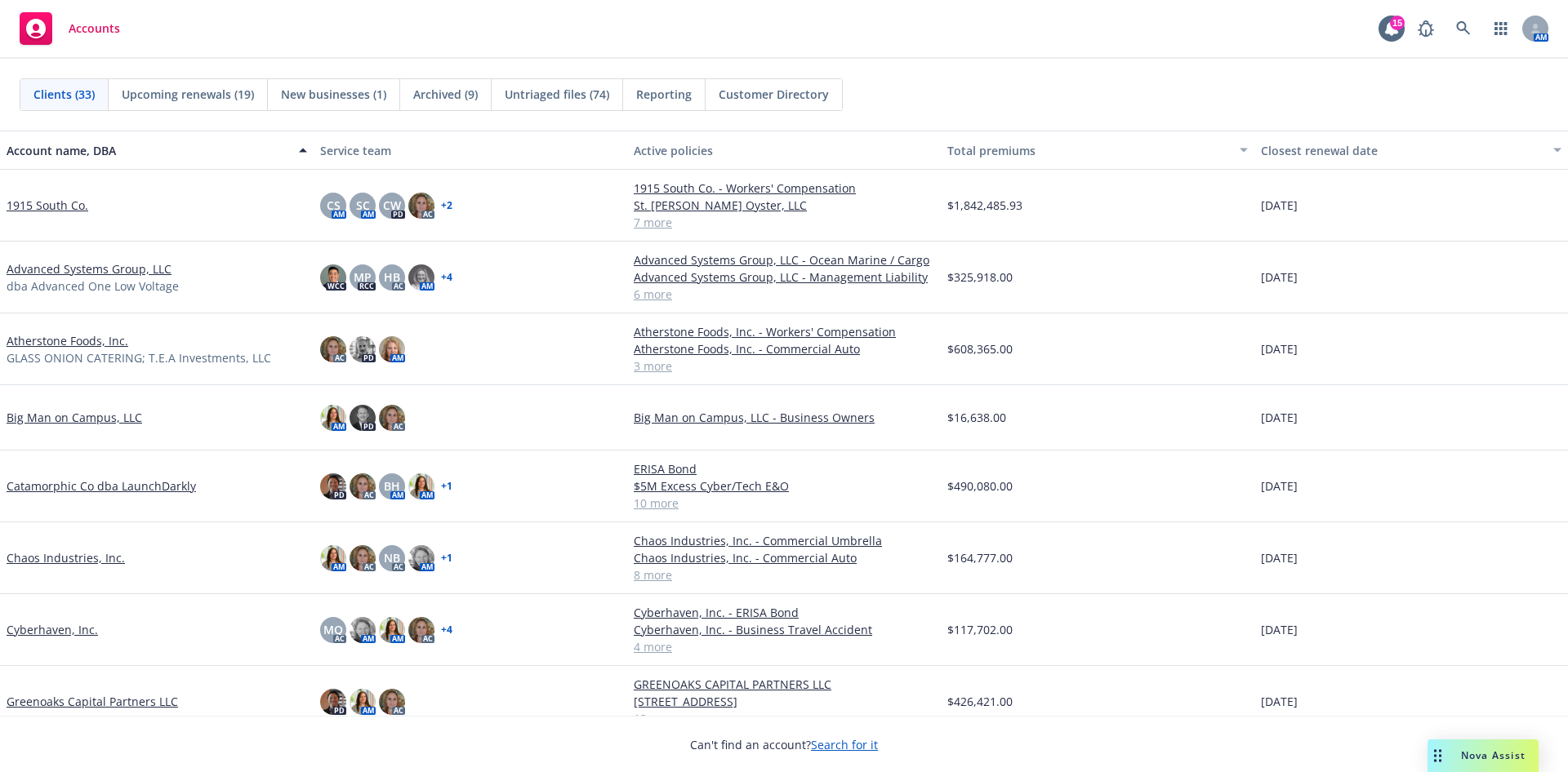
click at [143, 494] on link "Catamorphic Co dba LaunchDarkly" at bounding box center [102, 486] width 189 height 18
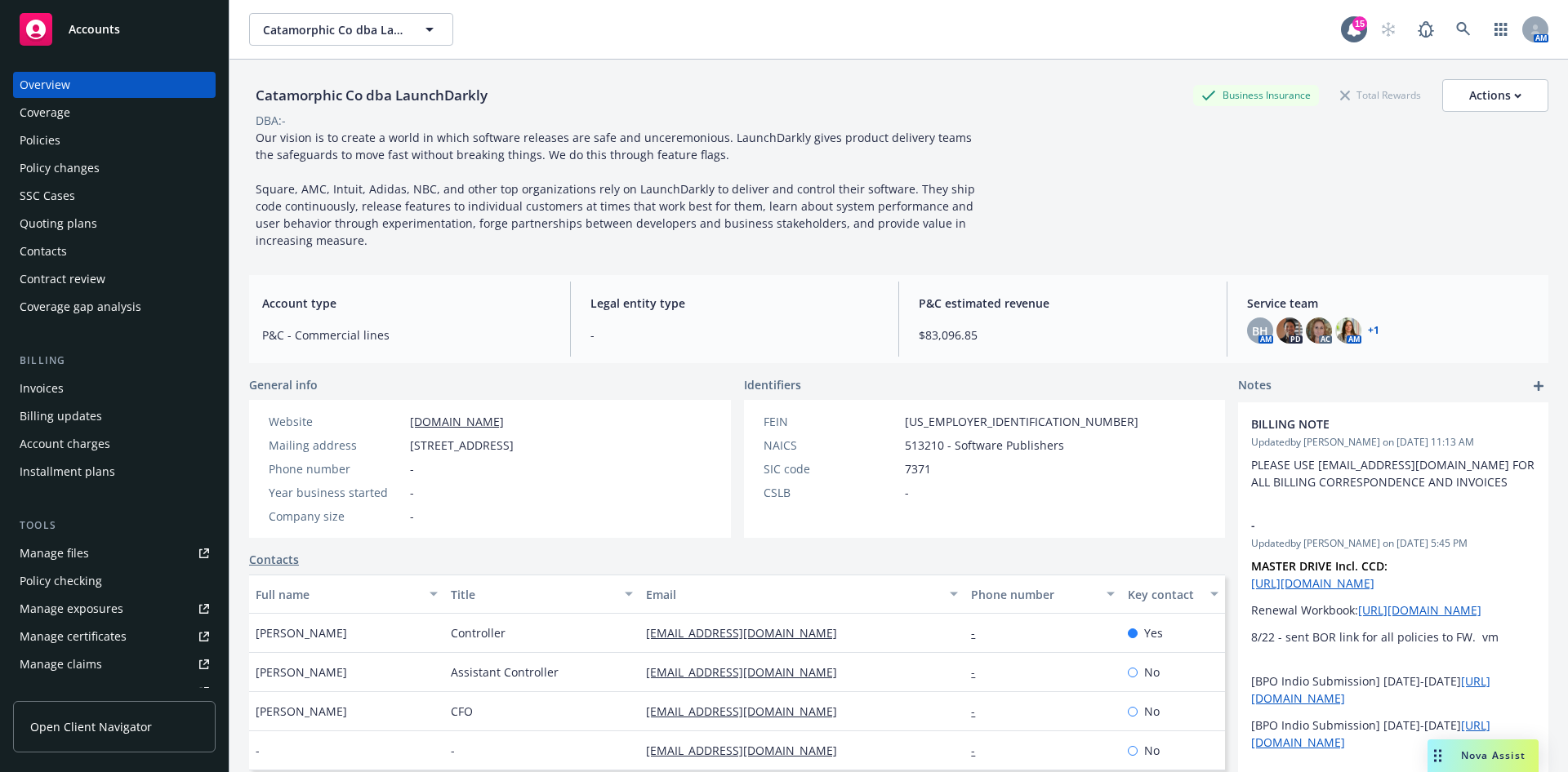
click at [73, 226] on div "Quoting plans" at bounding box center [58, 223] width 77 height 26
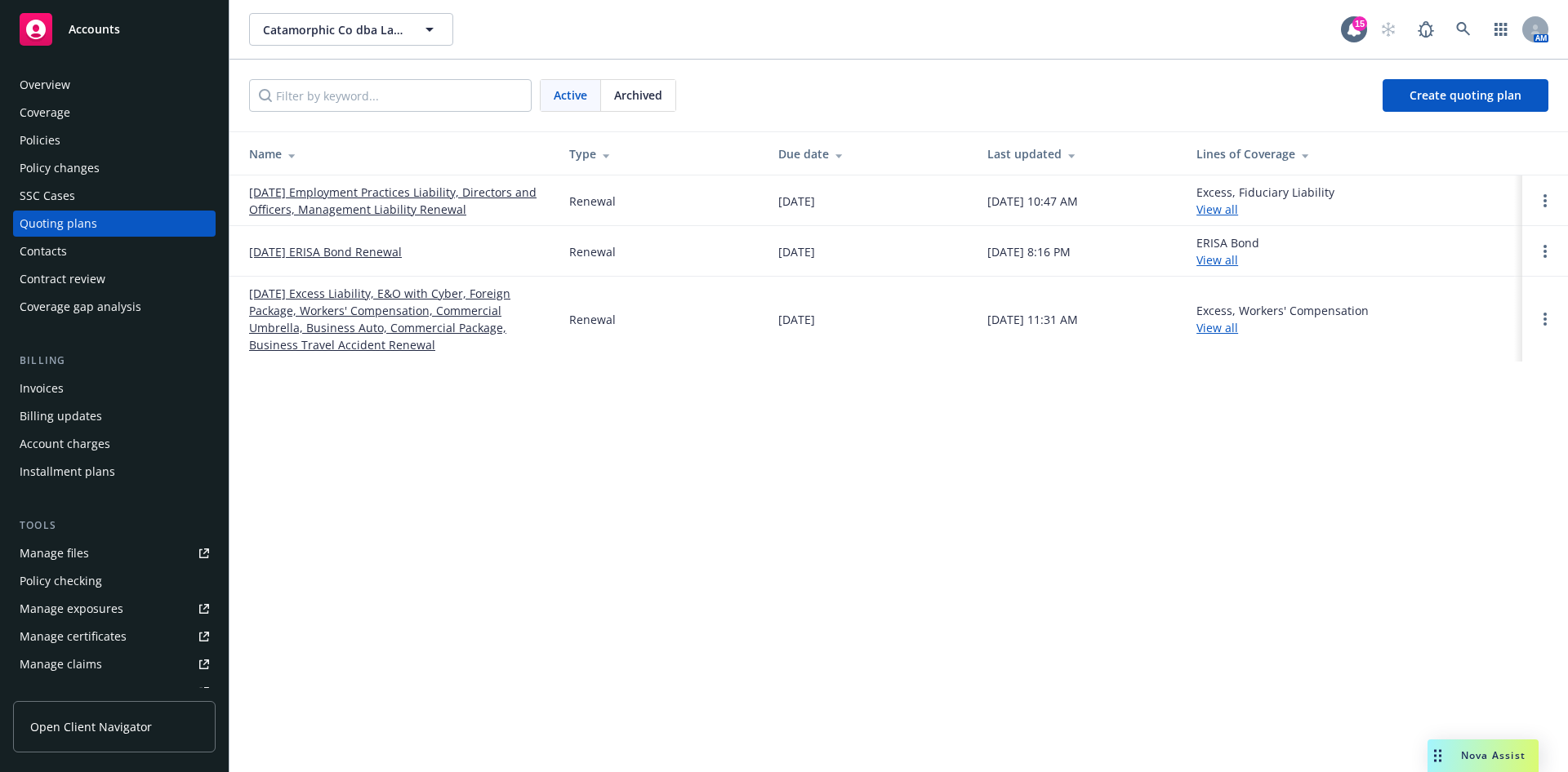
click at [323, 337] on link "[DATE] Excess Liability, E&O with Cyber, Foreign Package, Workers' Compensation…" at bounding box center [395, 319] width 294 height 68
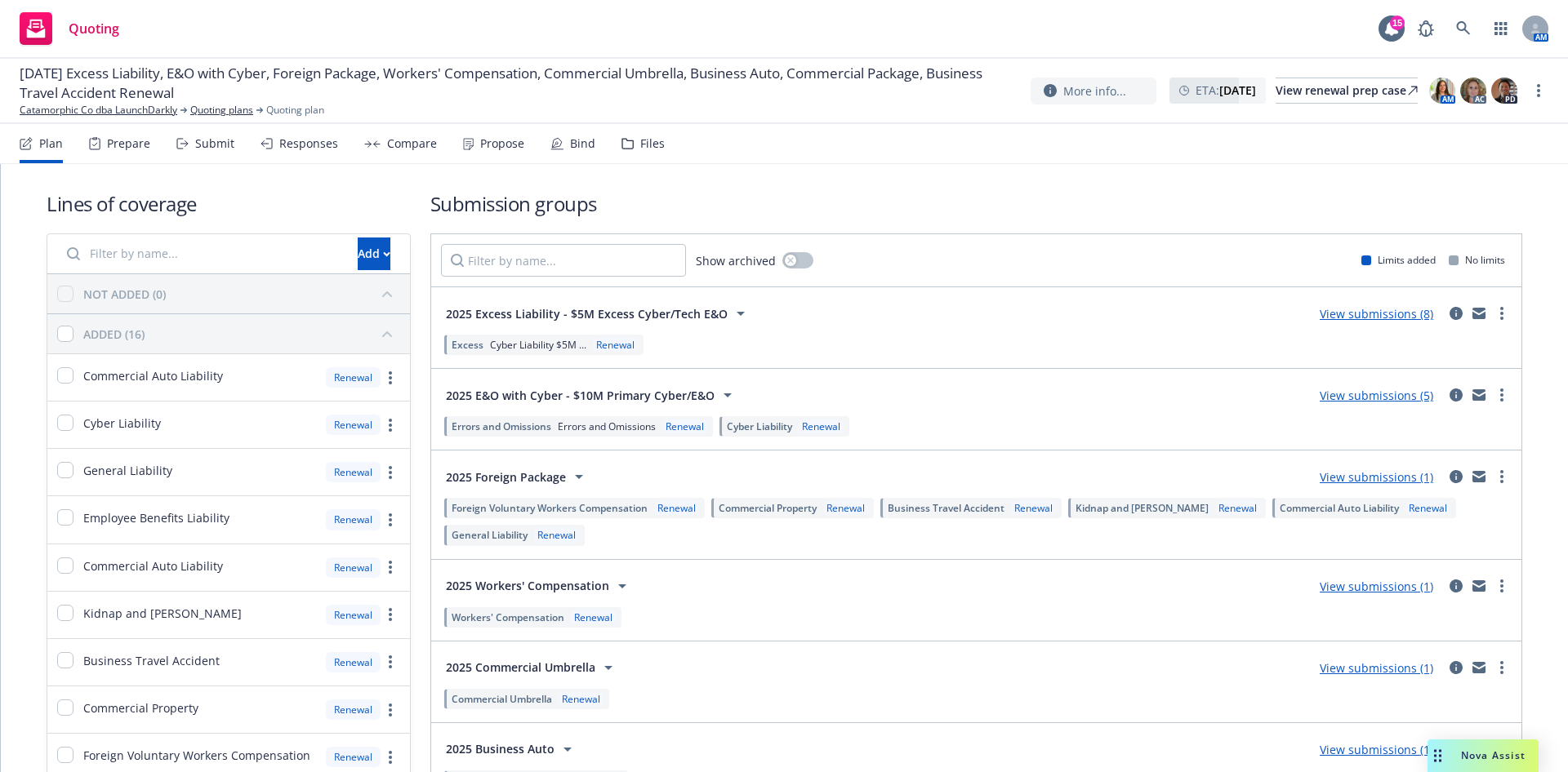
click at [208, 149] on div "Submit" at bounding box center [215, 143] width 39 height 13
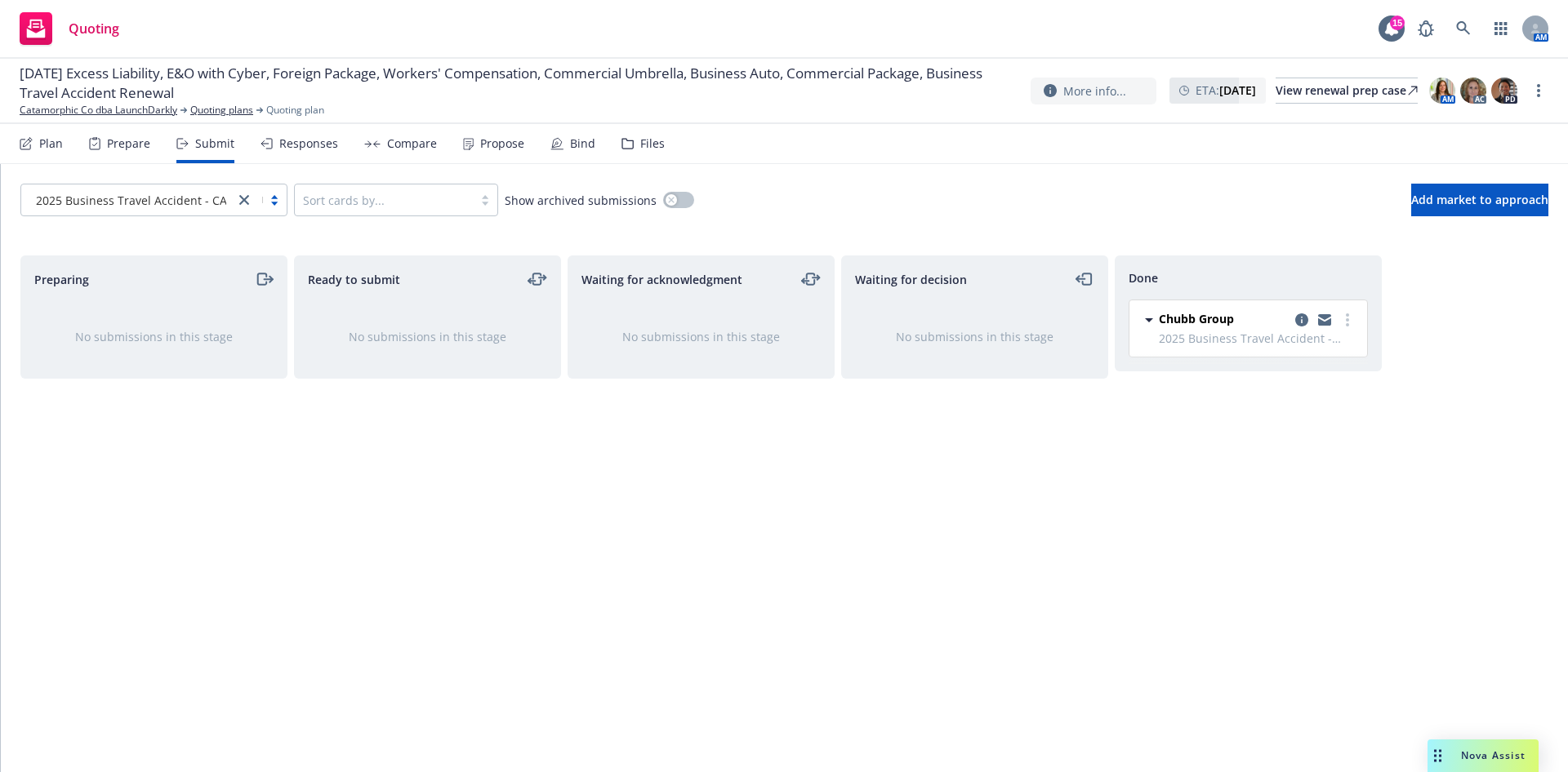
drag, startPoint x: 234, startPoint y: 191, endPoint x: 252, endPoint y: 202, distance: 21.1
click at [252, 202] on link "close" at bounding box center [244, 200] width 20 height 20
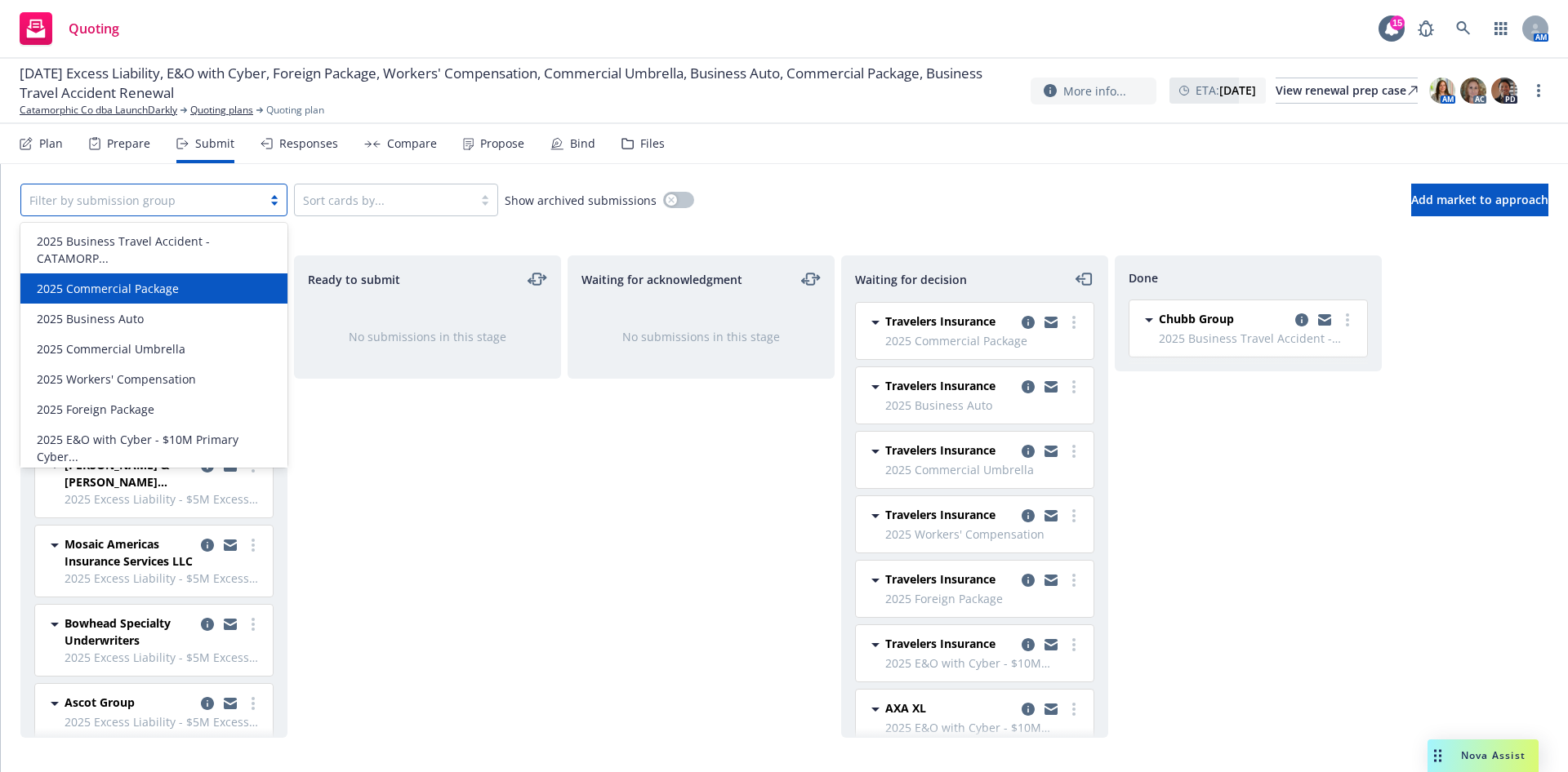
click at [198, 292] on div "2025 Commercial Package" at bounding box center [153, 289] width 247 height 18
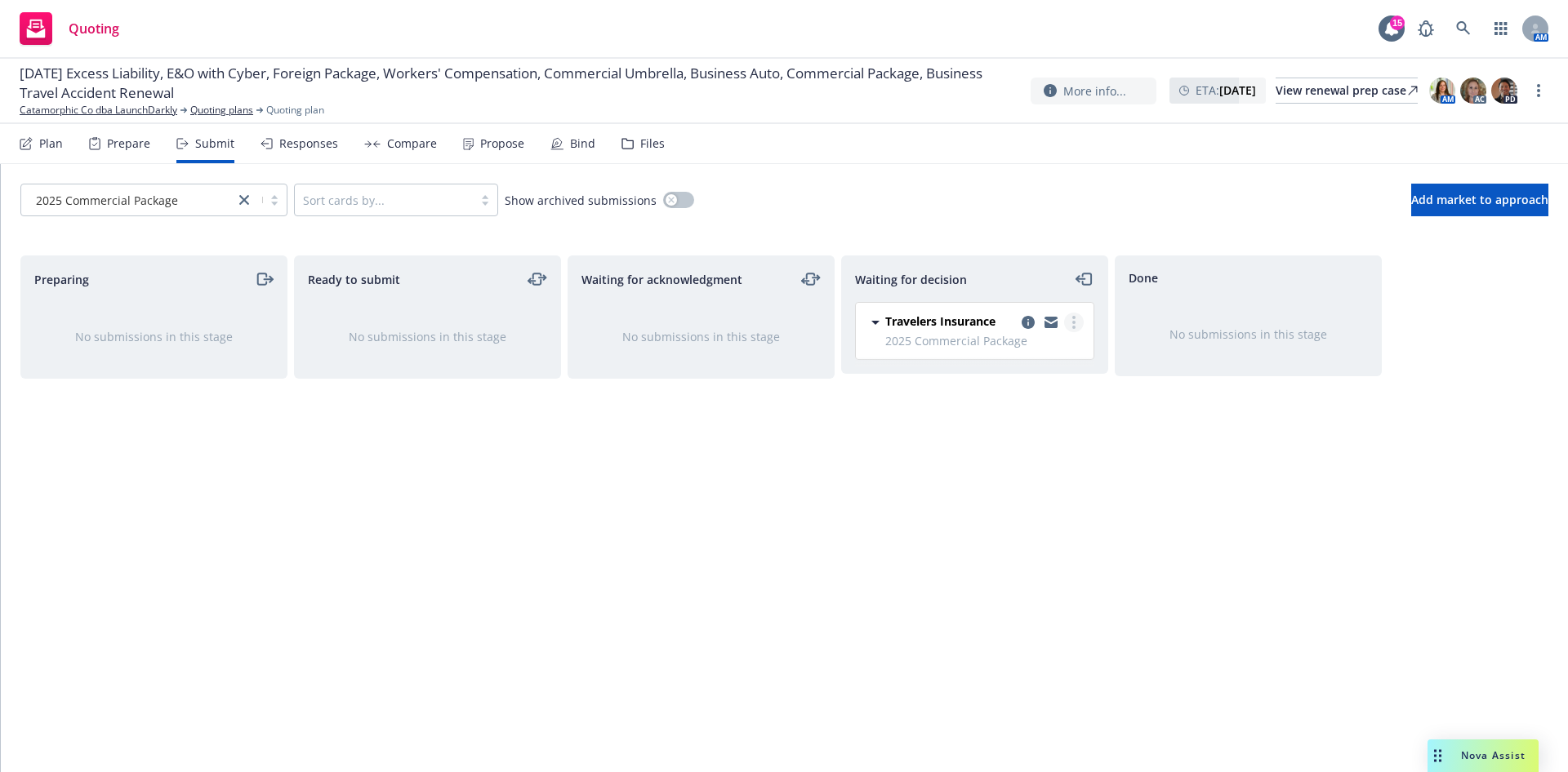
click at [1074, 319] on icon "more" at bounding box center [1073, 322] width 3 height 13
click at [996, 426] on span "Add accepted decision" at bounding box center [1001, 421] width 163 height 16
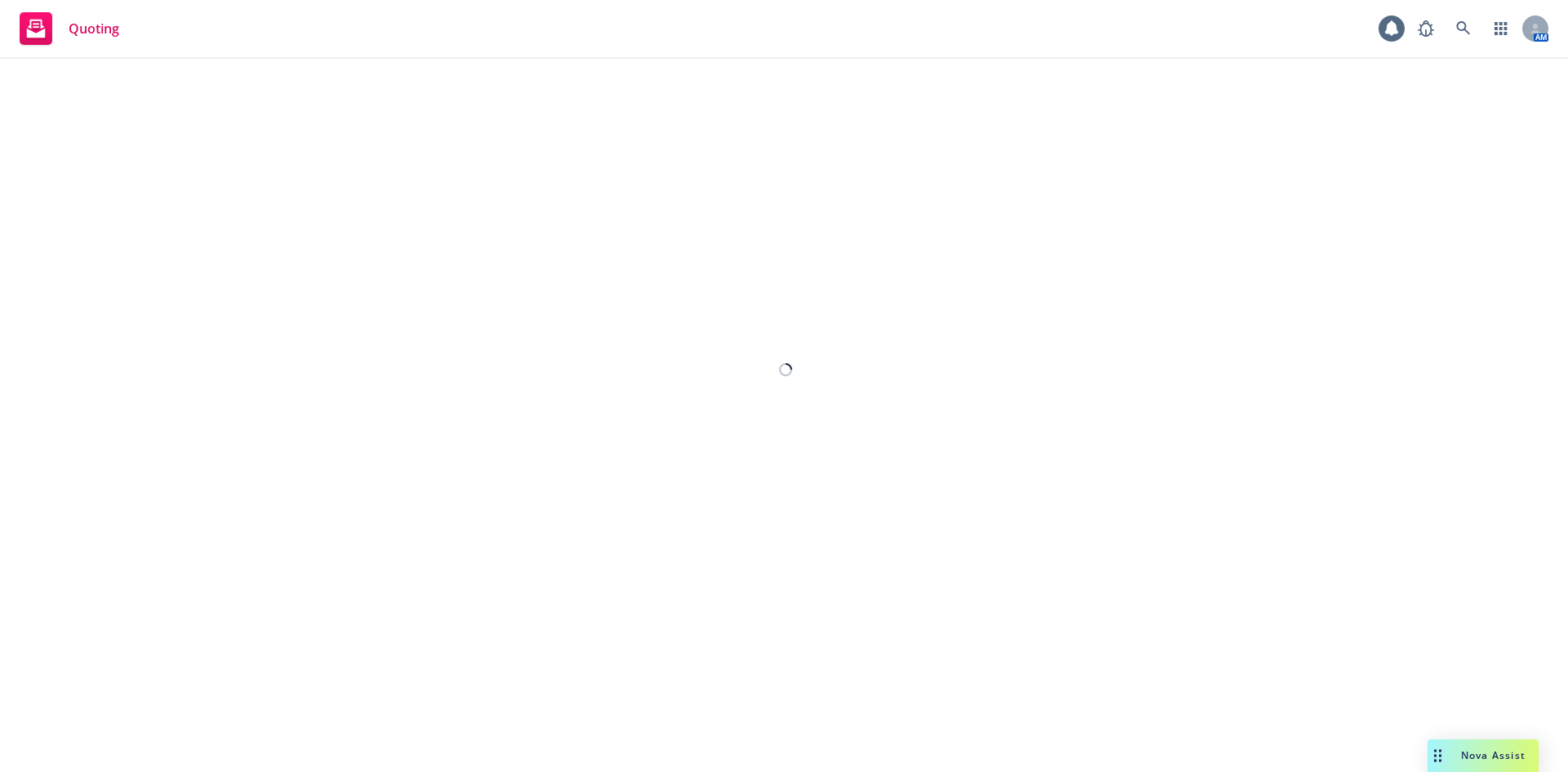
select select "12"
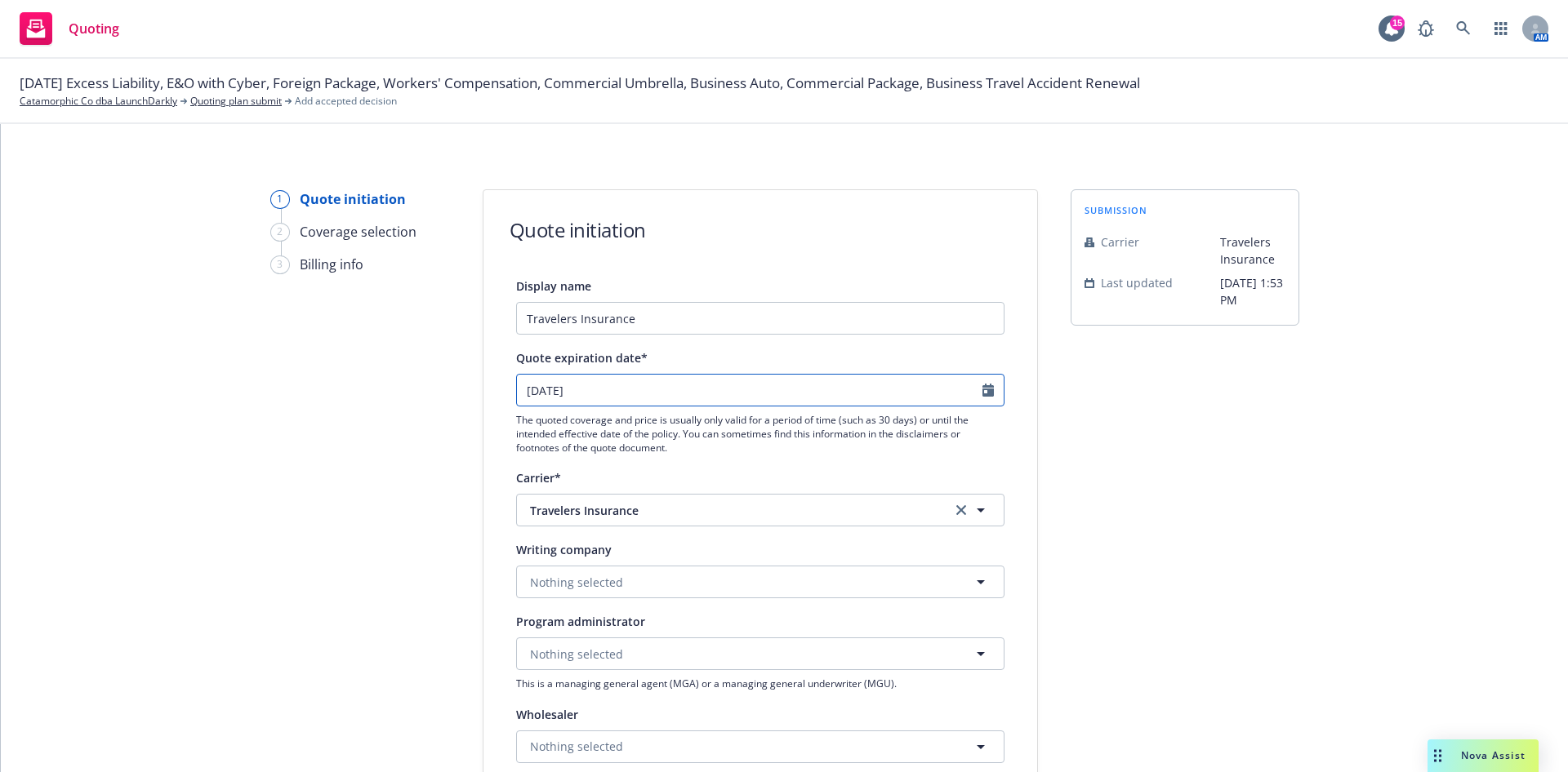
click at [982, 394] on icon "Calendar" at bounding box center [988, 389] width 12 height 13
select select "11"
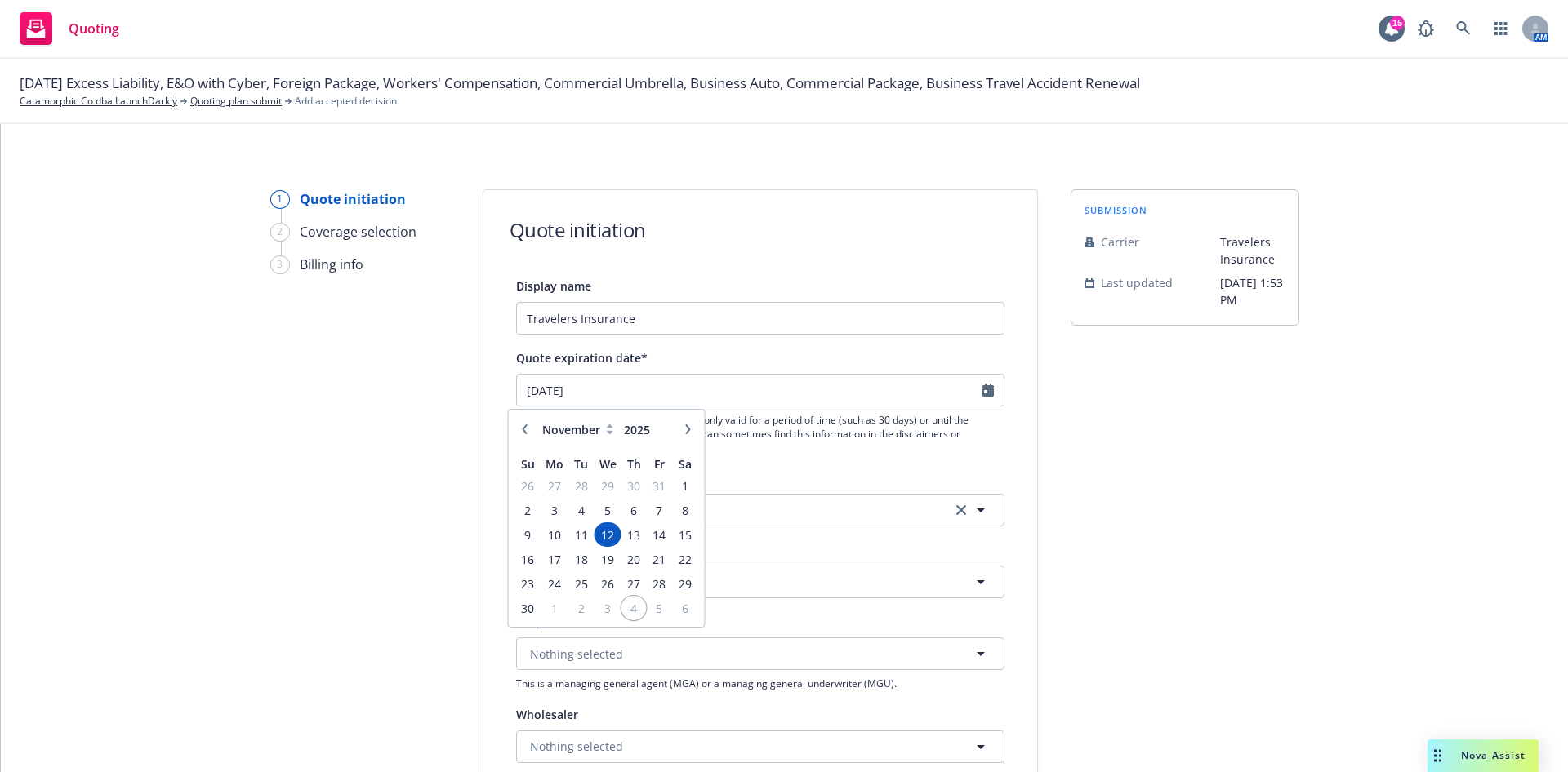
click at [638, 611] on span "4" at bounding box center [634, 608] width 22 height 20
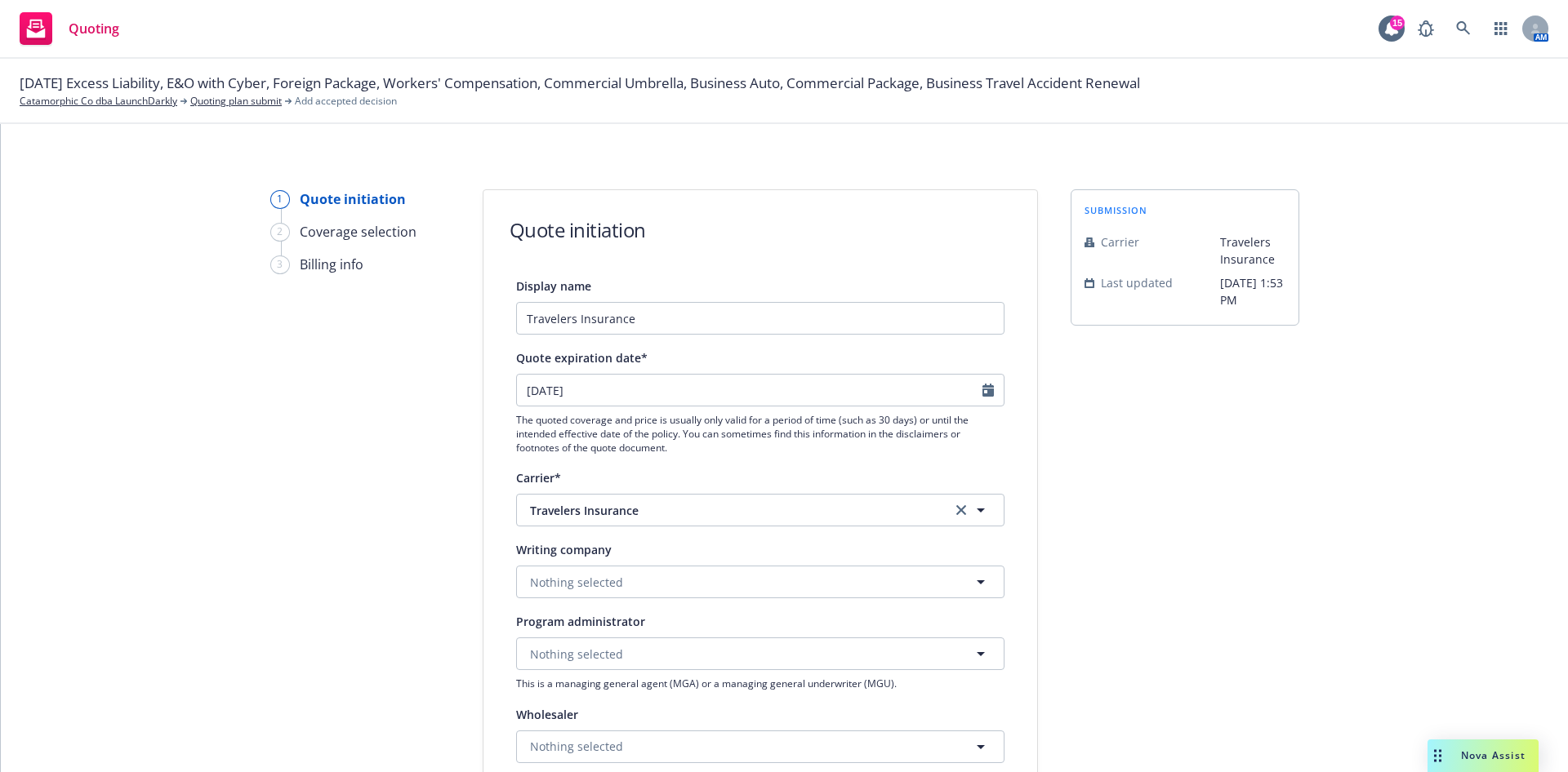
type input "[DATE]"
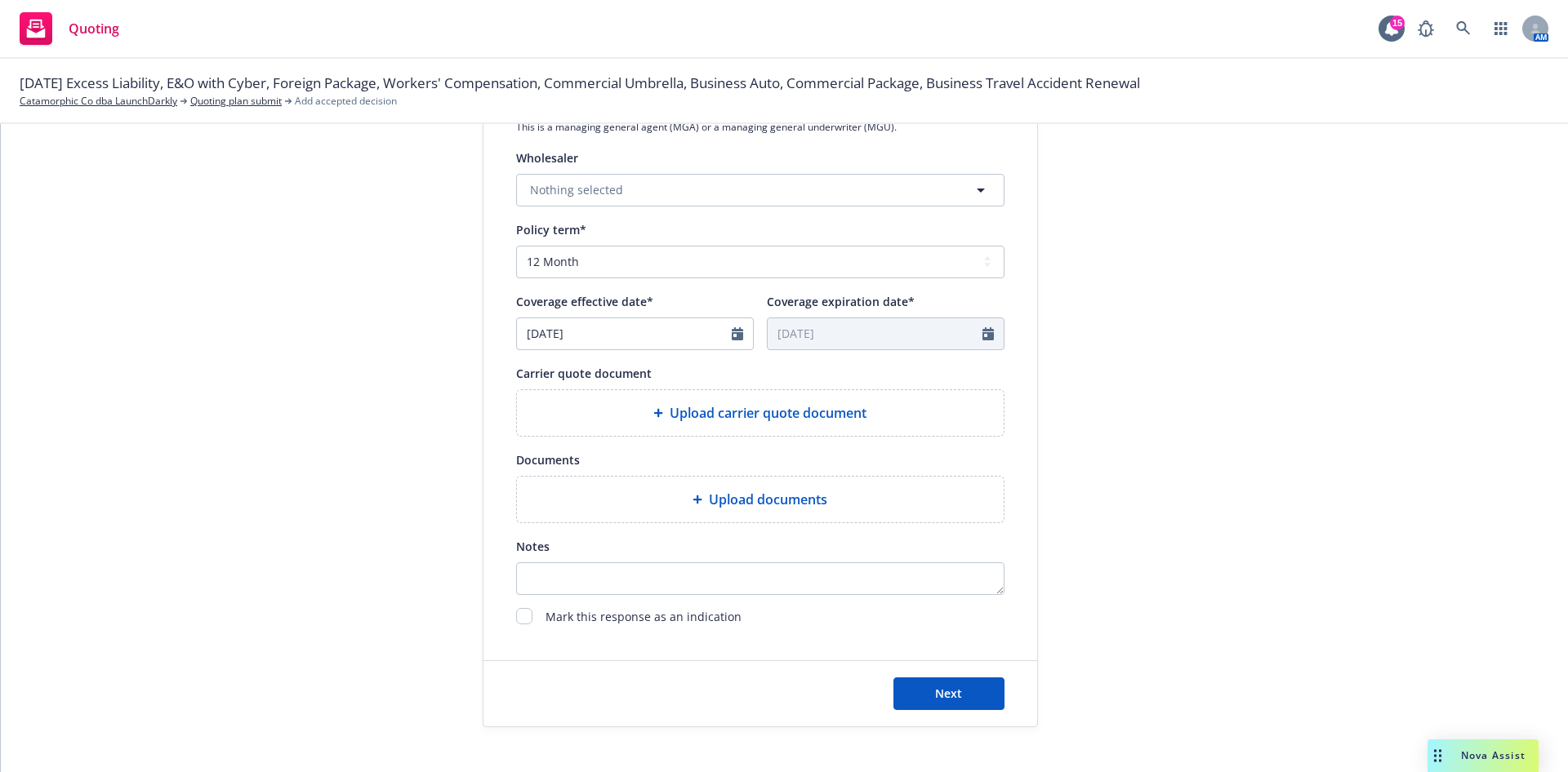
scroll to position [577, 0]
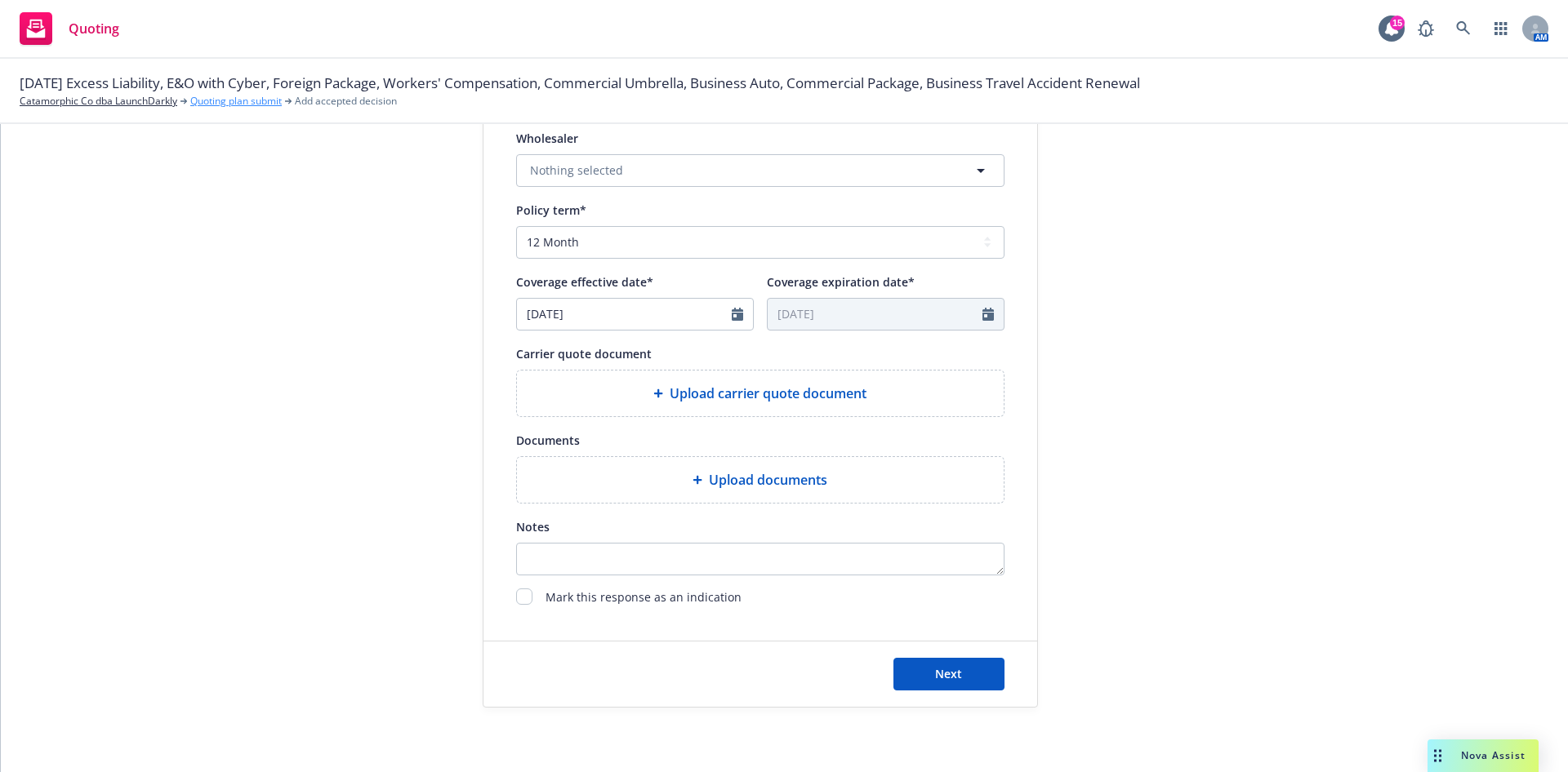
click at [229, 95] on link "Quoting plan submit" at bounding box center [236, 101] width 92 height 15
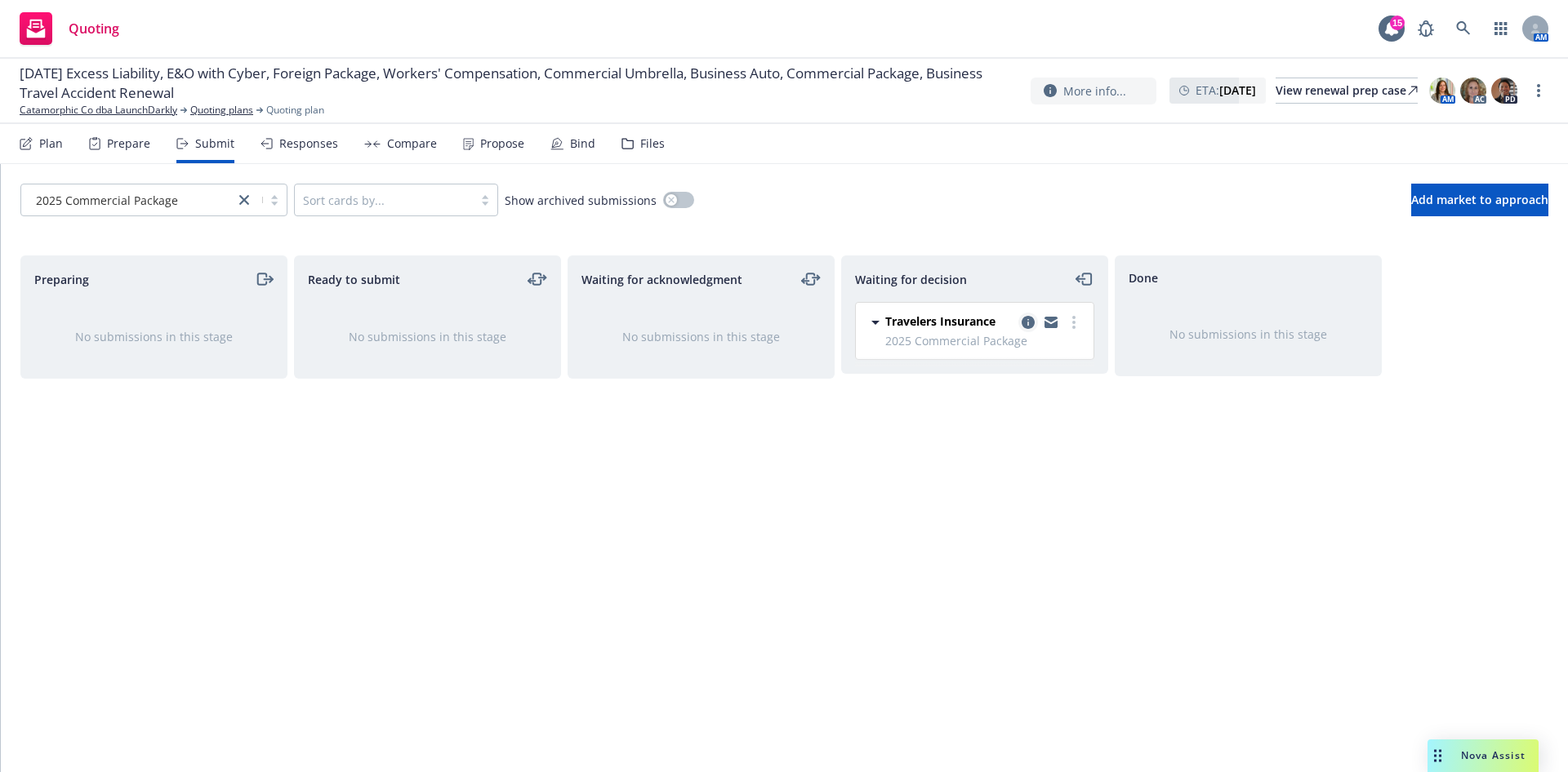
click at [1030, 325] on icon "copy logging email" at bounding box center [1028, 322] width 13 height 13
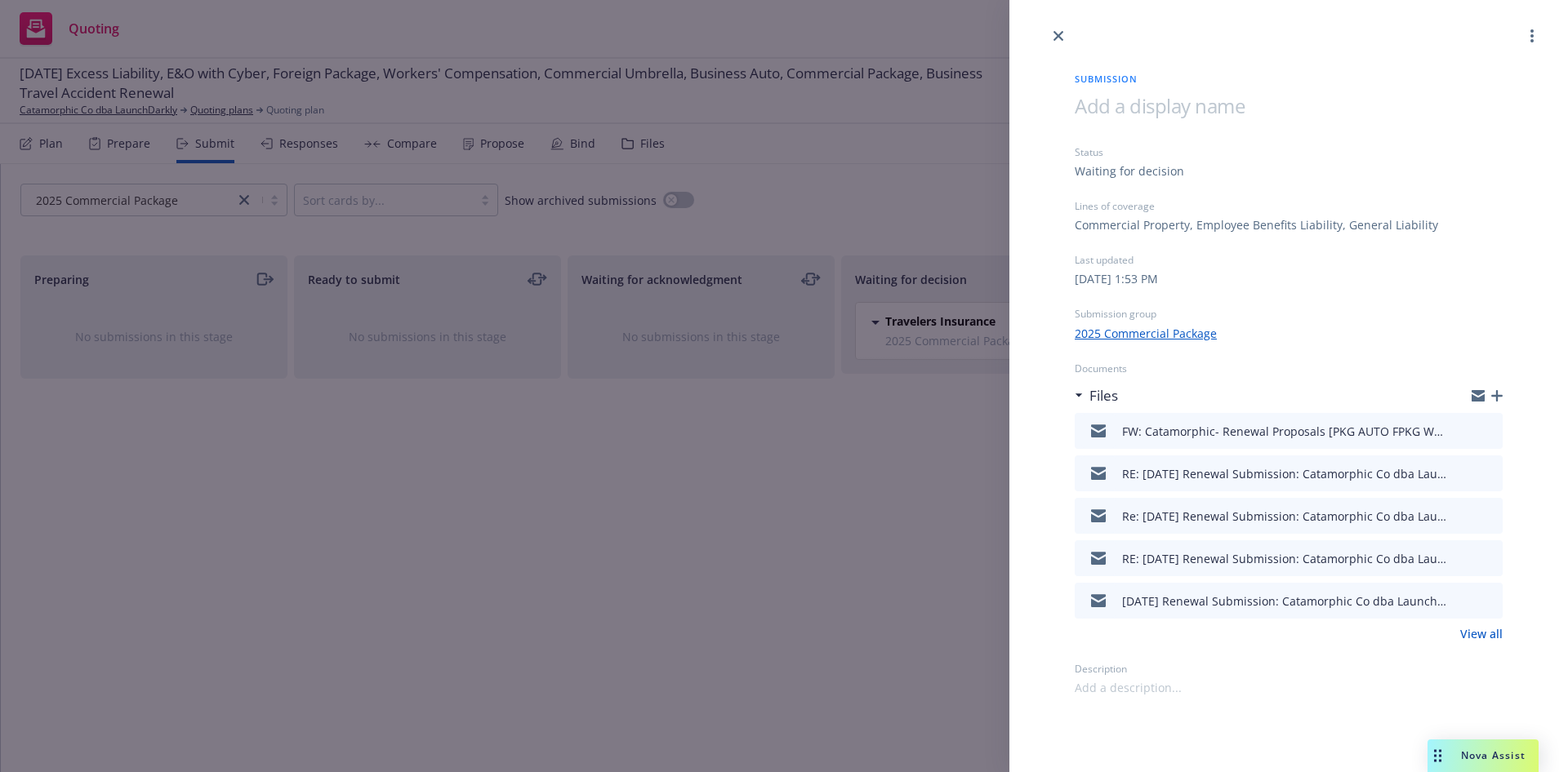
drag, startPoint x: 1059, startPoint y: 30, endPoint x: 1121, endPoint y: 31, distance: 62.0
click at [1059, 31] on link "close" at bounding box center [1058, 36] width 20 height 20
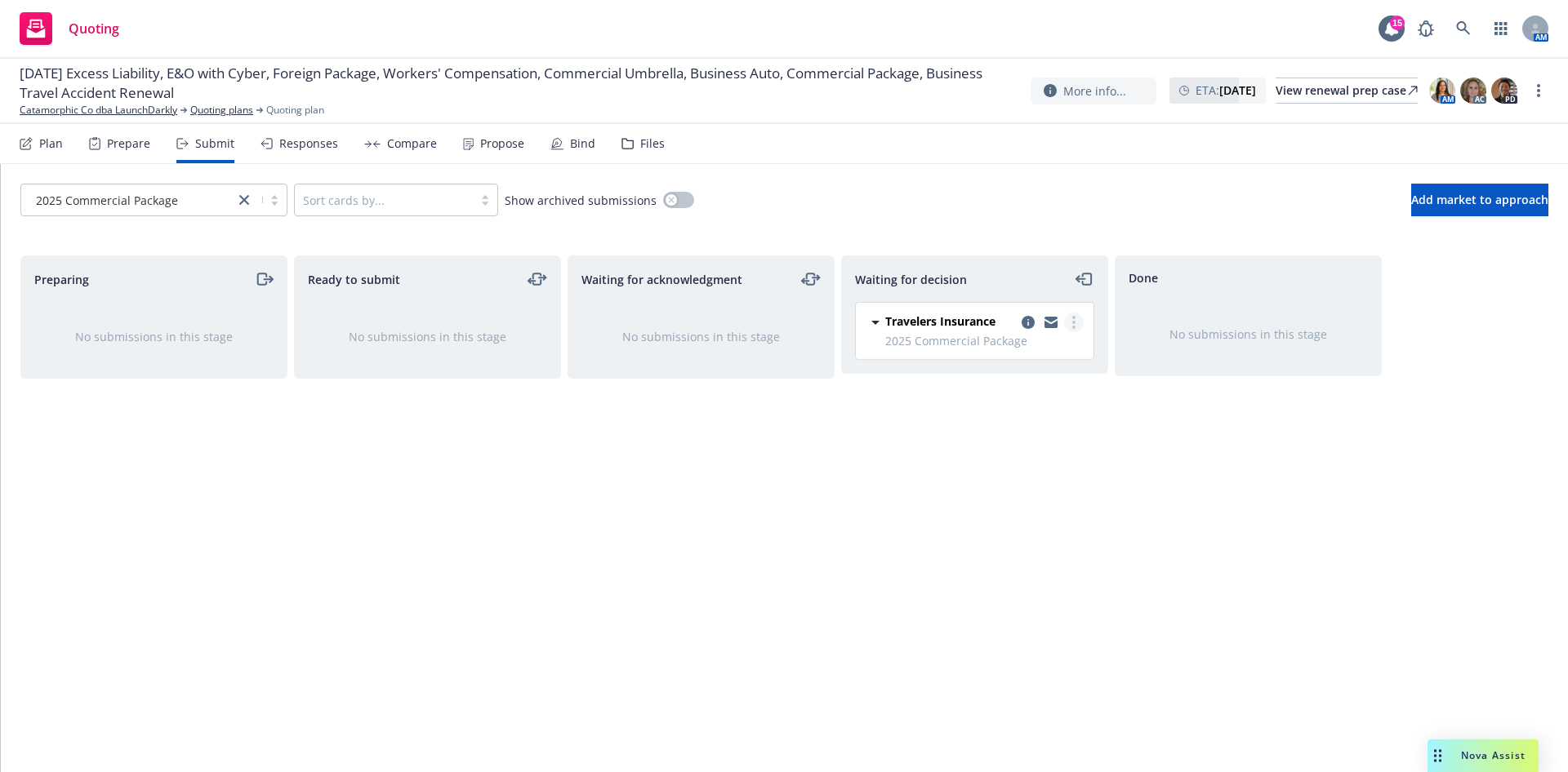
click at [1074, 322] on circle "more" at bounding box center [1073, 322] width 3 height 3
click at [1002, 425] on span "Add accepted decision" at bounding box center [1001, 421] width 163 height 16
select select "12"
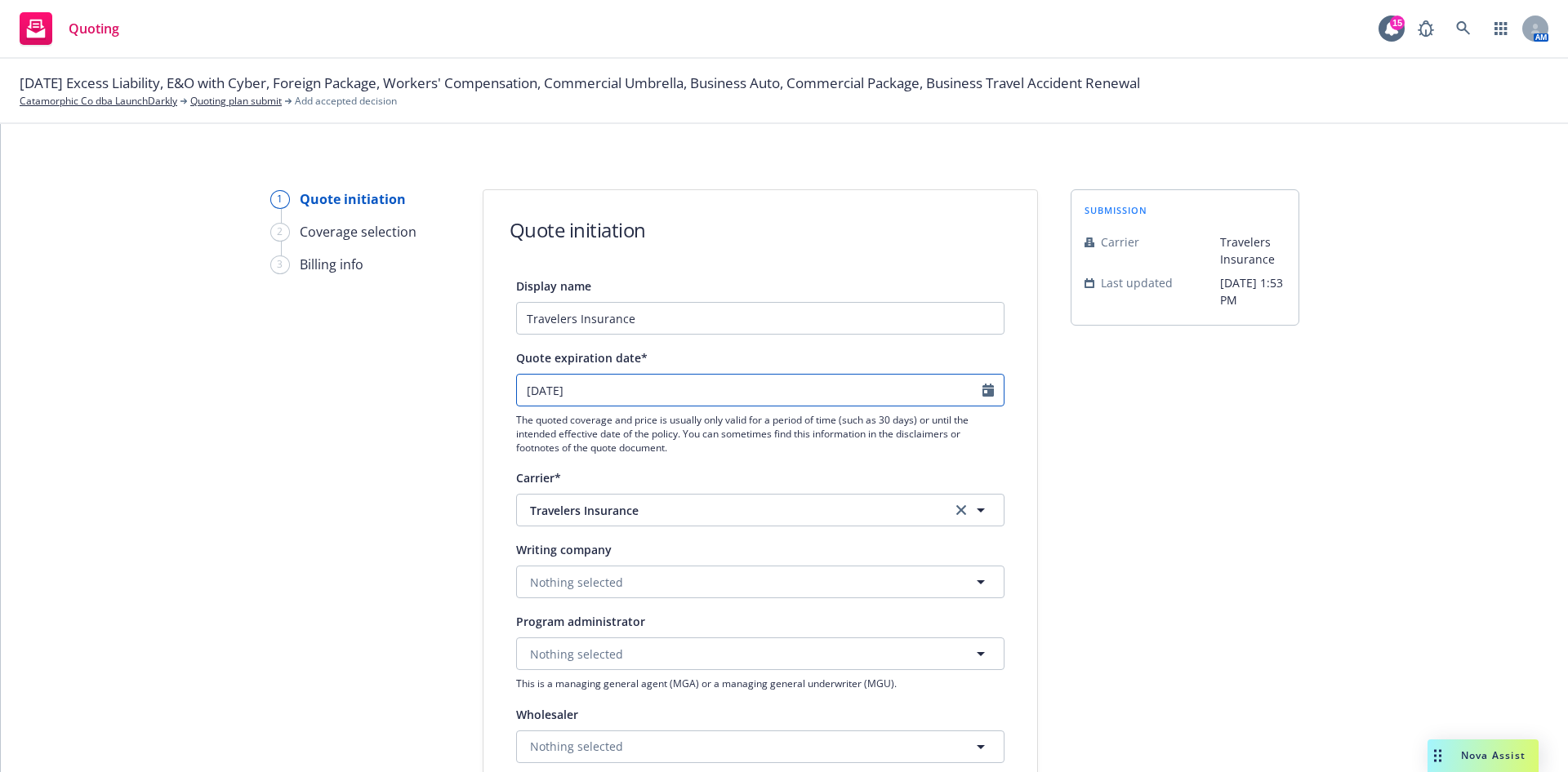
click at [982, 392] on icon "Calendar" at bounding box center [988, 389] width 12 height 13
select select "11"
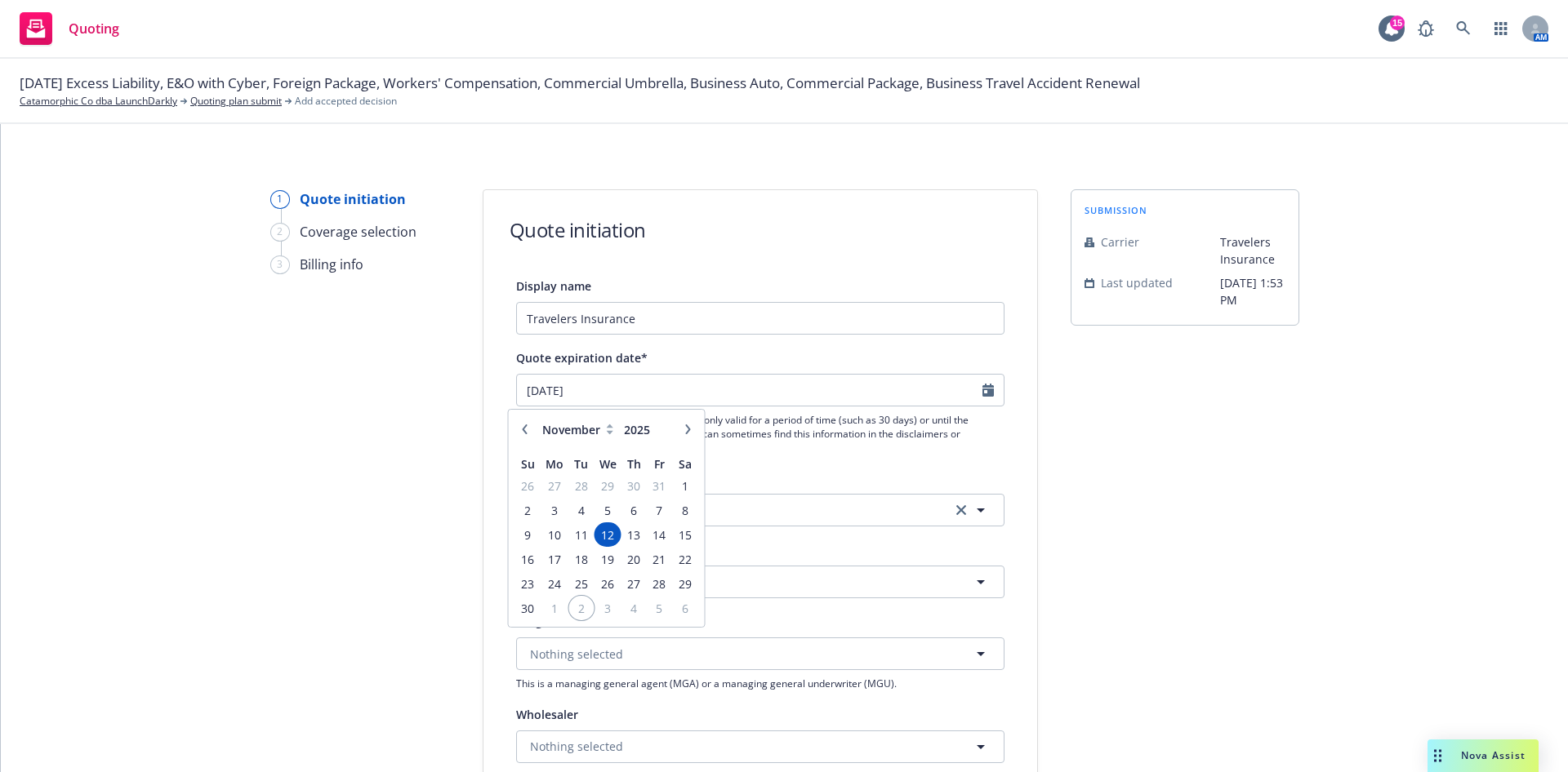
click at [588, 617] on span "2" at bounding box center [581, 608] width 22 height 20
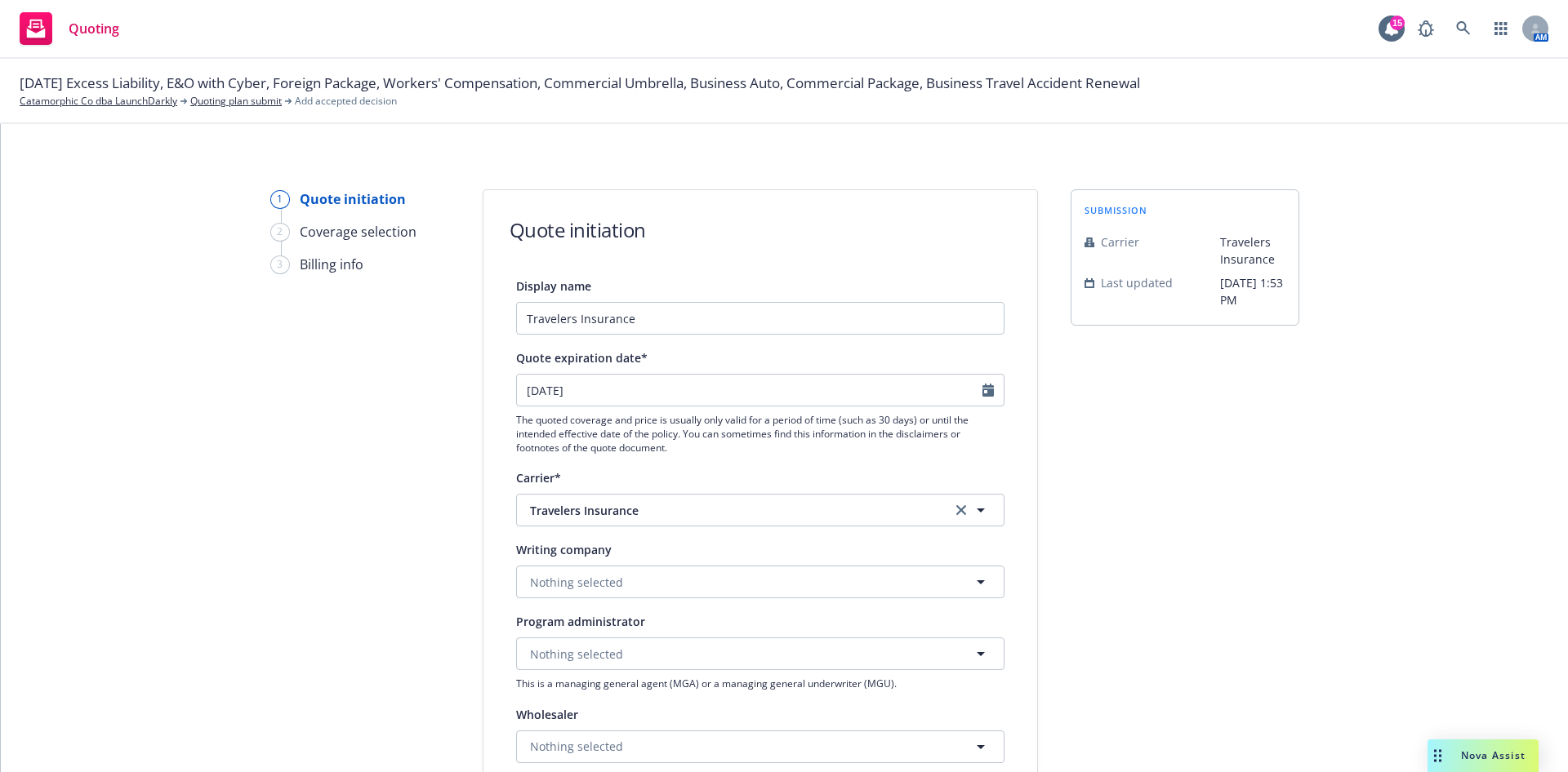
type input "[DATE]"
click at [825, 591] on button "Nothing selected" at bounding box center [761, 582] width 488 height 32
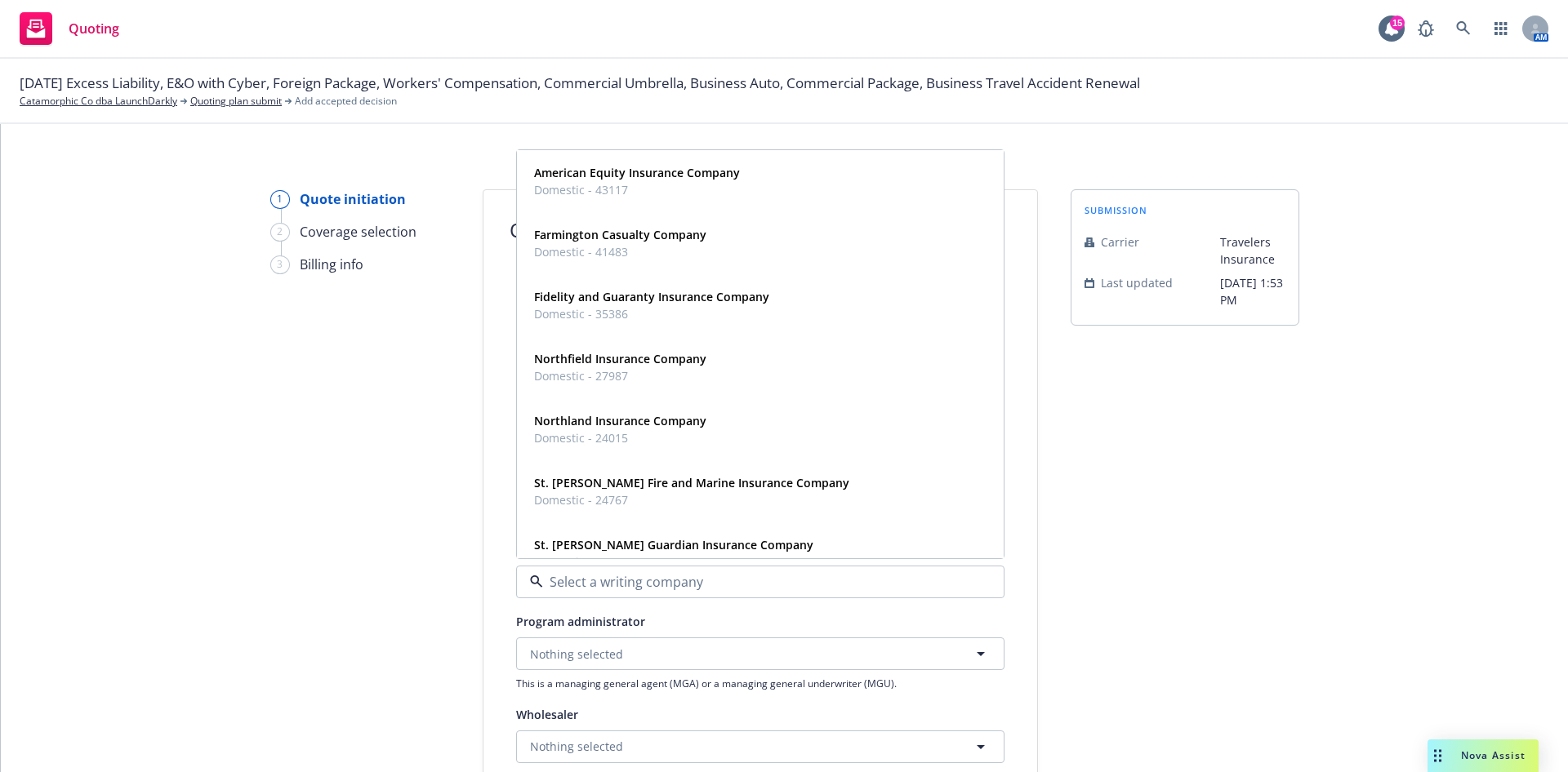
paste input "TRAVELERS PROPERTY CASUALTY COMPANY OF [GEOGRAPHIC_DATA]"
type input "TRAVELERS PROPERTY CASUALTY COMPANY OF [GEOGRAPHIC_DATA]"
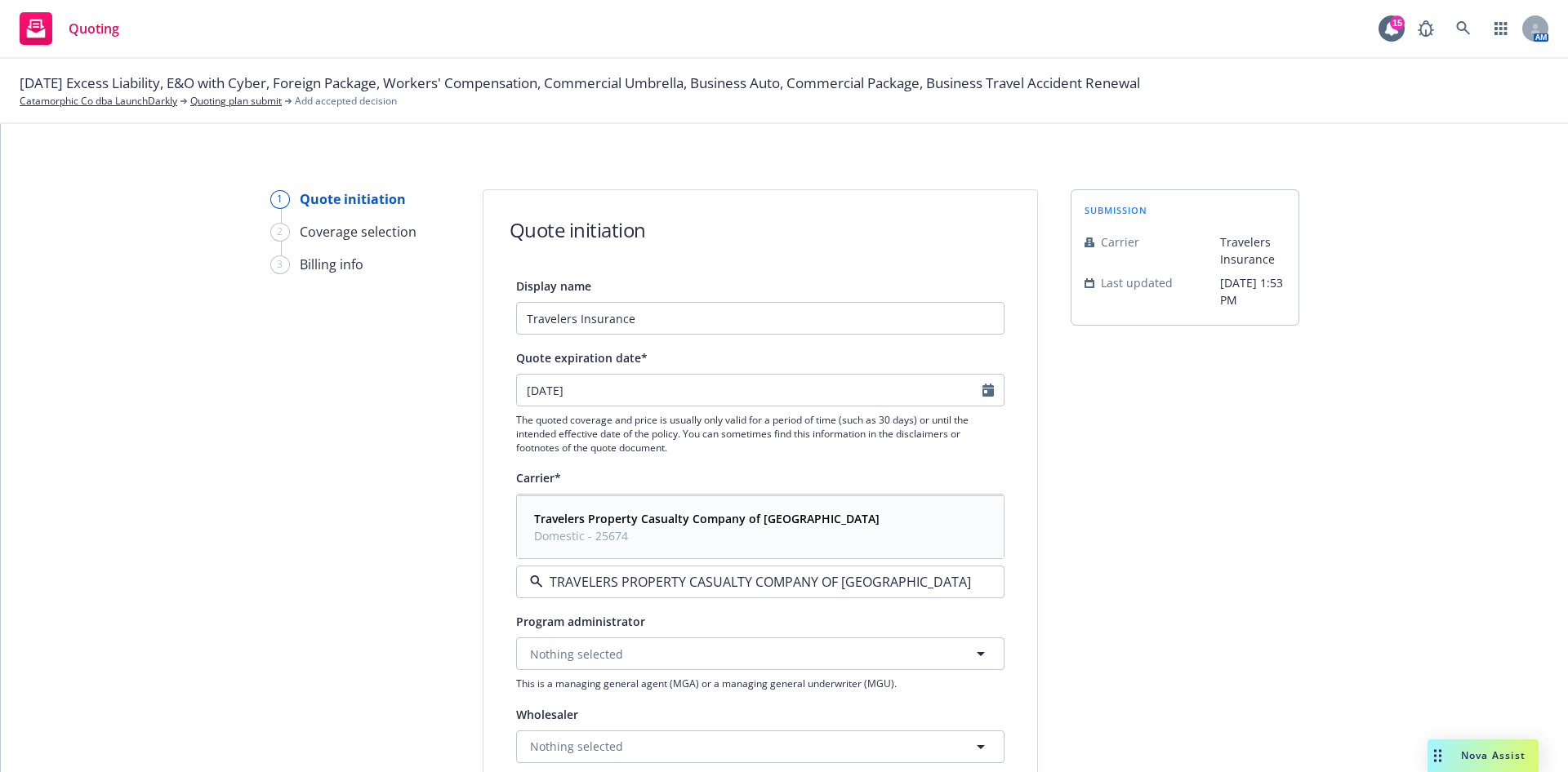
click at [672, 520] on strong "Travelers Property Casualty Company of [GEOGRAPHIC_DATA]" at bounding box center [707, 519] width 346 height 16
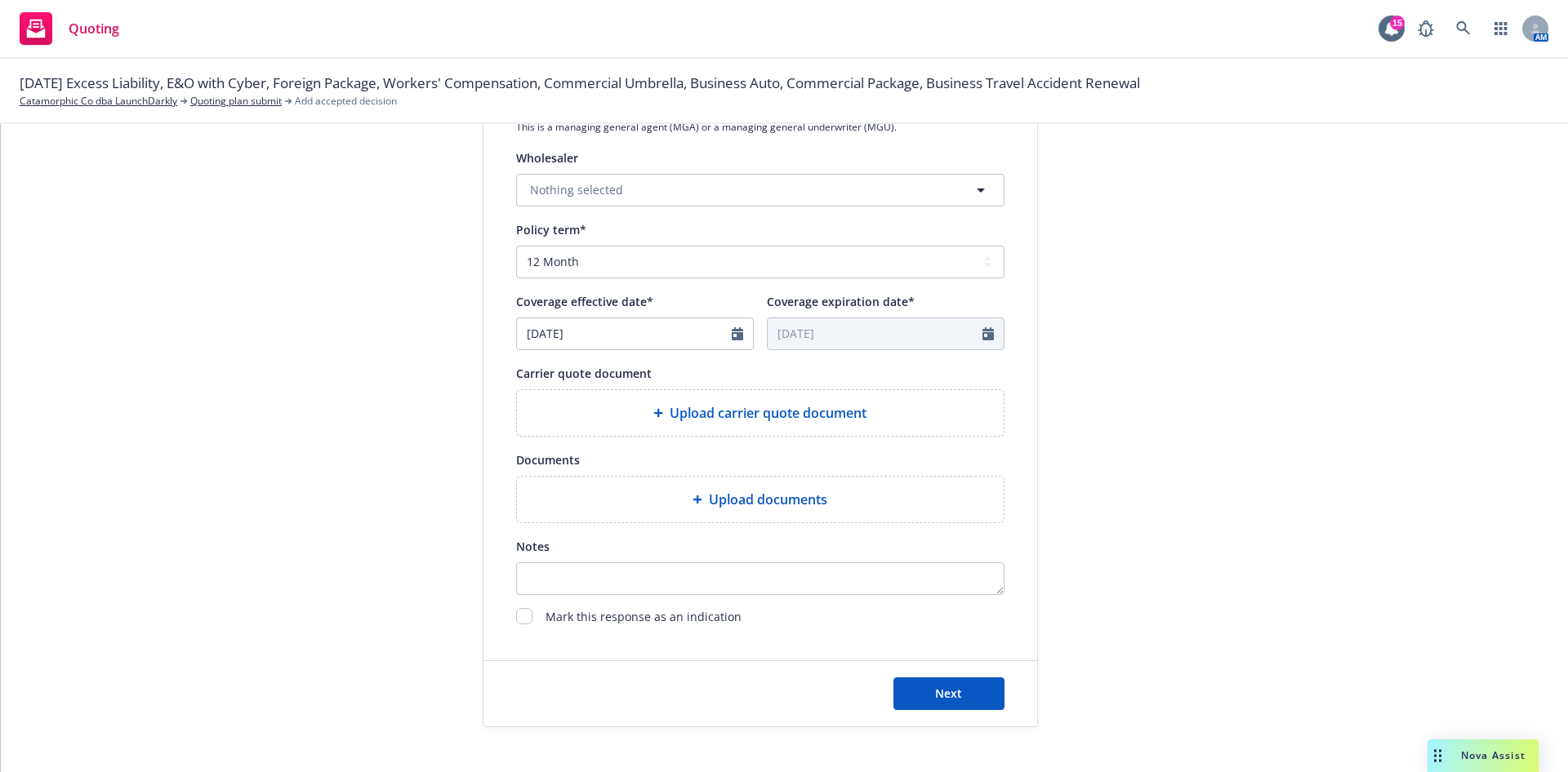
scroll to position [577, 0]
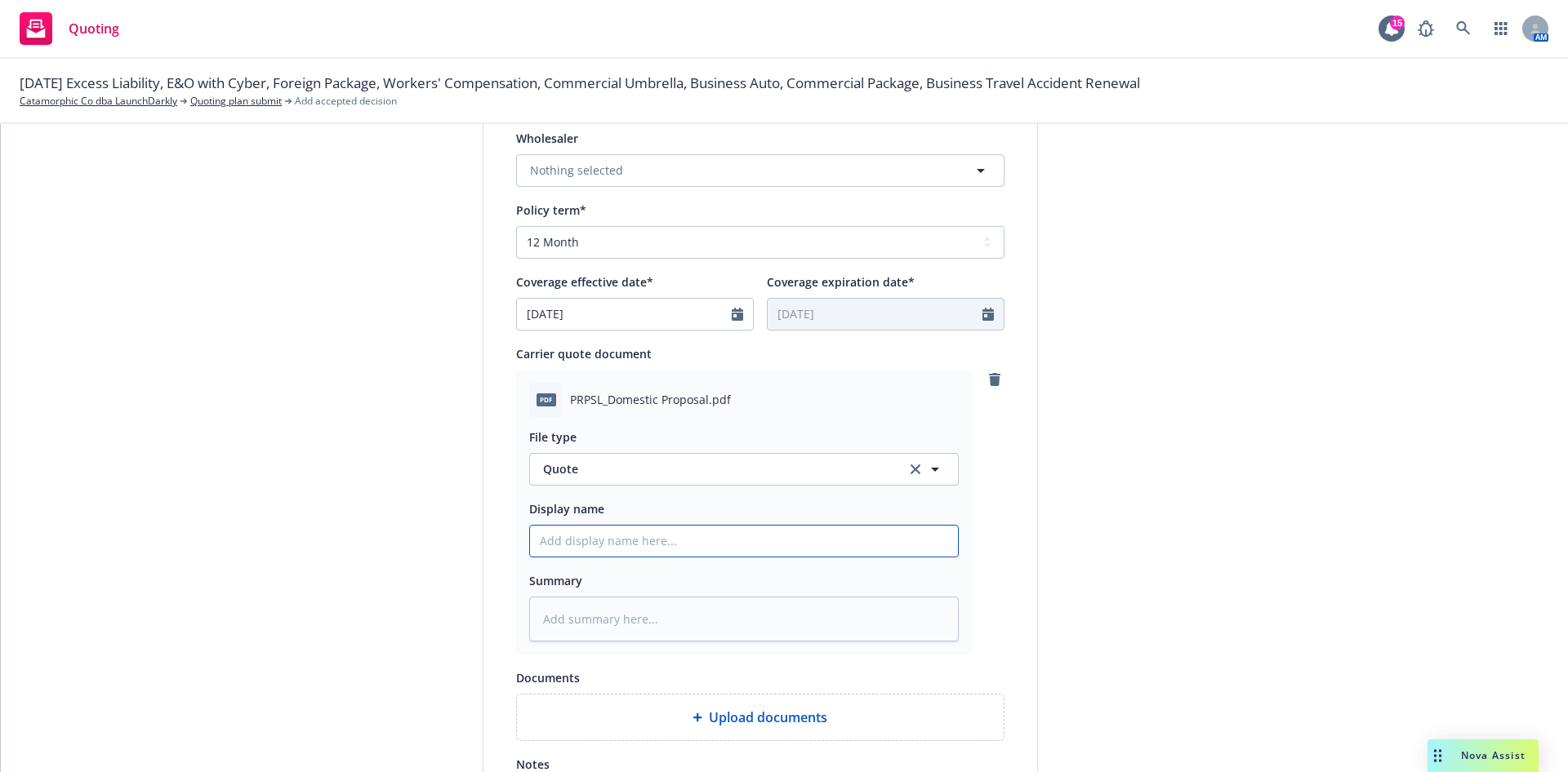
click at [770, 556] on input "Display name" at bounding box center [744, 542] width 428 height 31
type textarea "x"
type input "2"
type textarea "x"
type input "202"
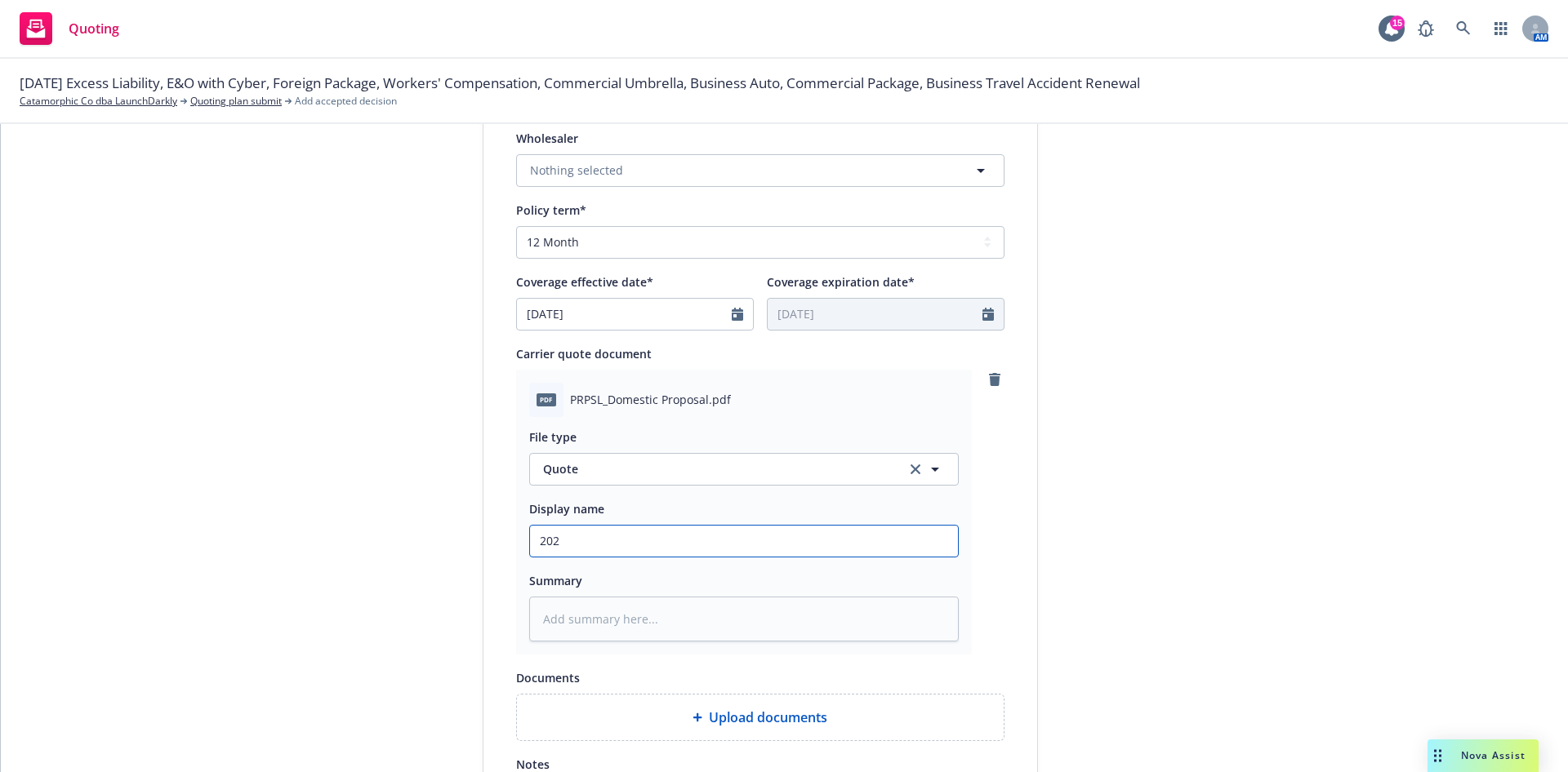
type textarea "x"
type input "2025"
type textarea "x"
type input "2025"
type textarea "x"
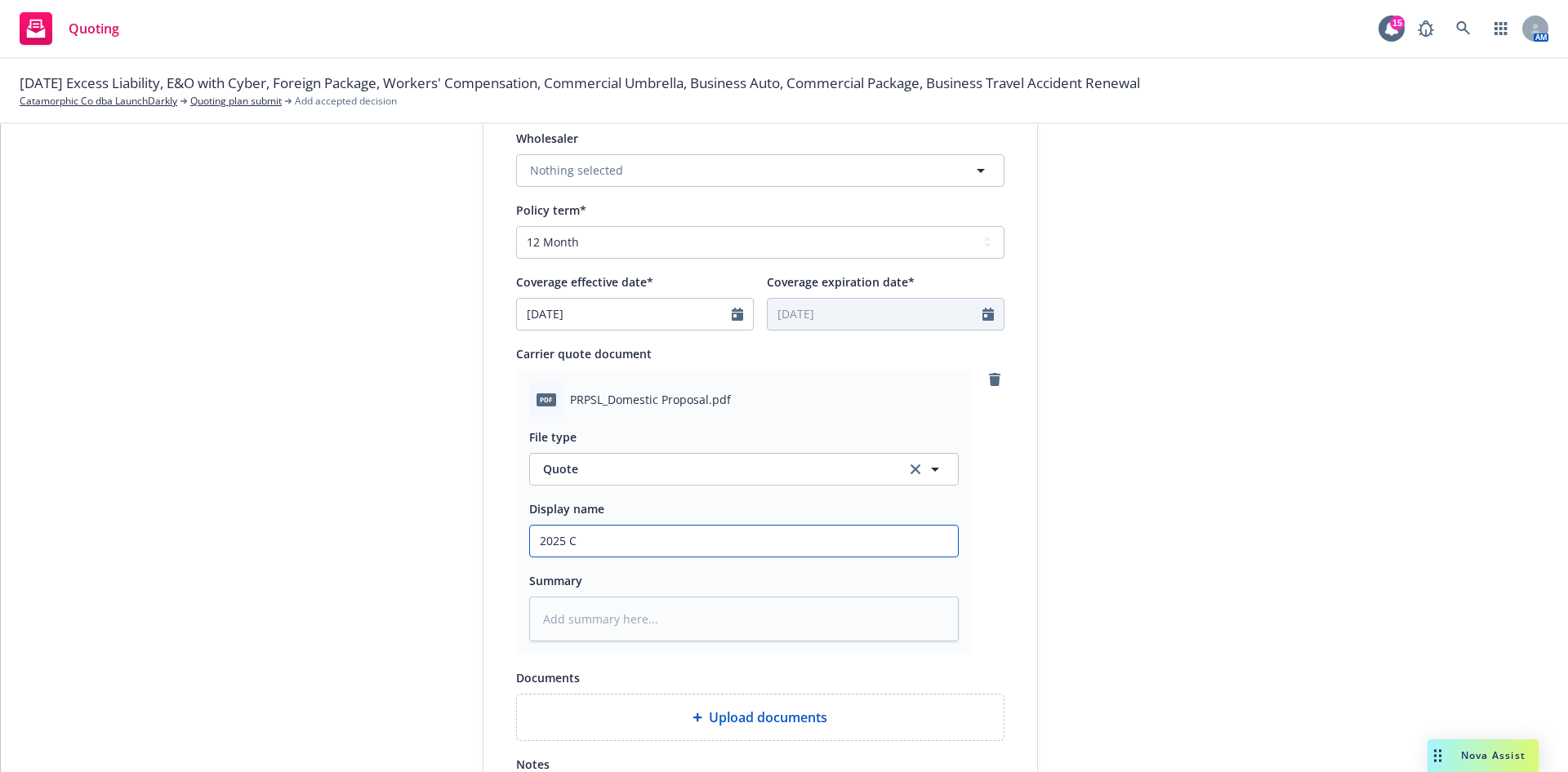
type input "2025 CO"
type textarea "x"
type input "2025 COm"
type textarea "x"
type input "2025 COmm"
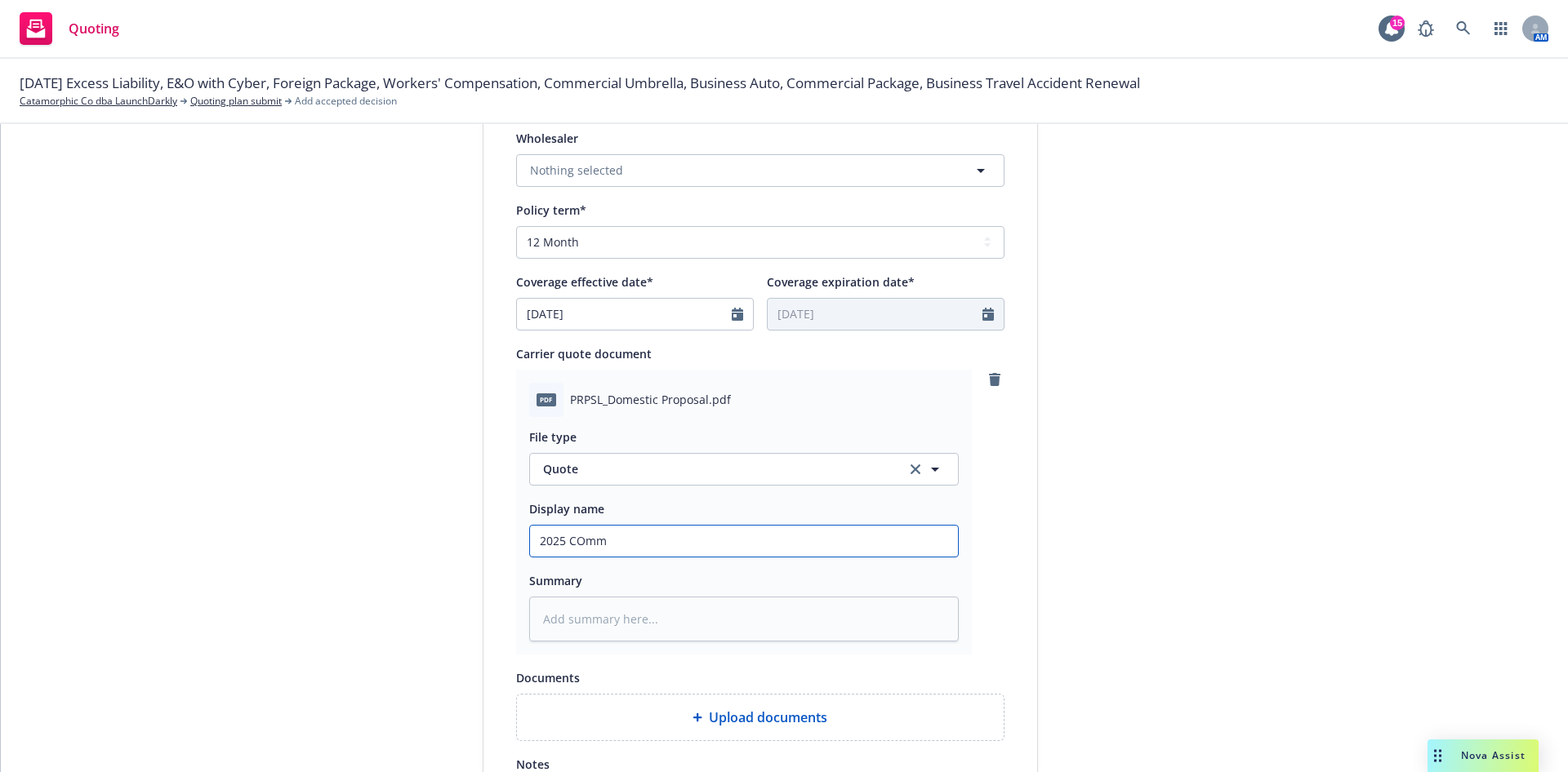
type textarea "x"
type input "2025 COmme"
type textarea "x"
type input "2025 COmmer"
type textarea "x"
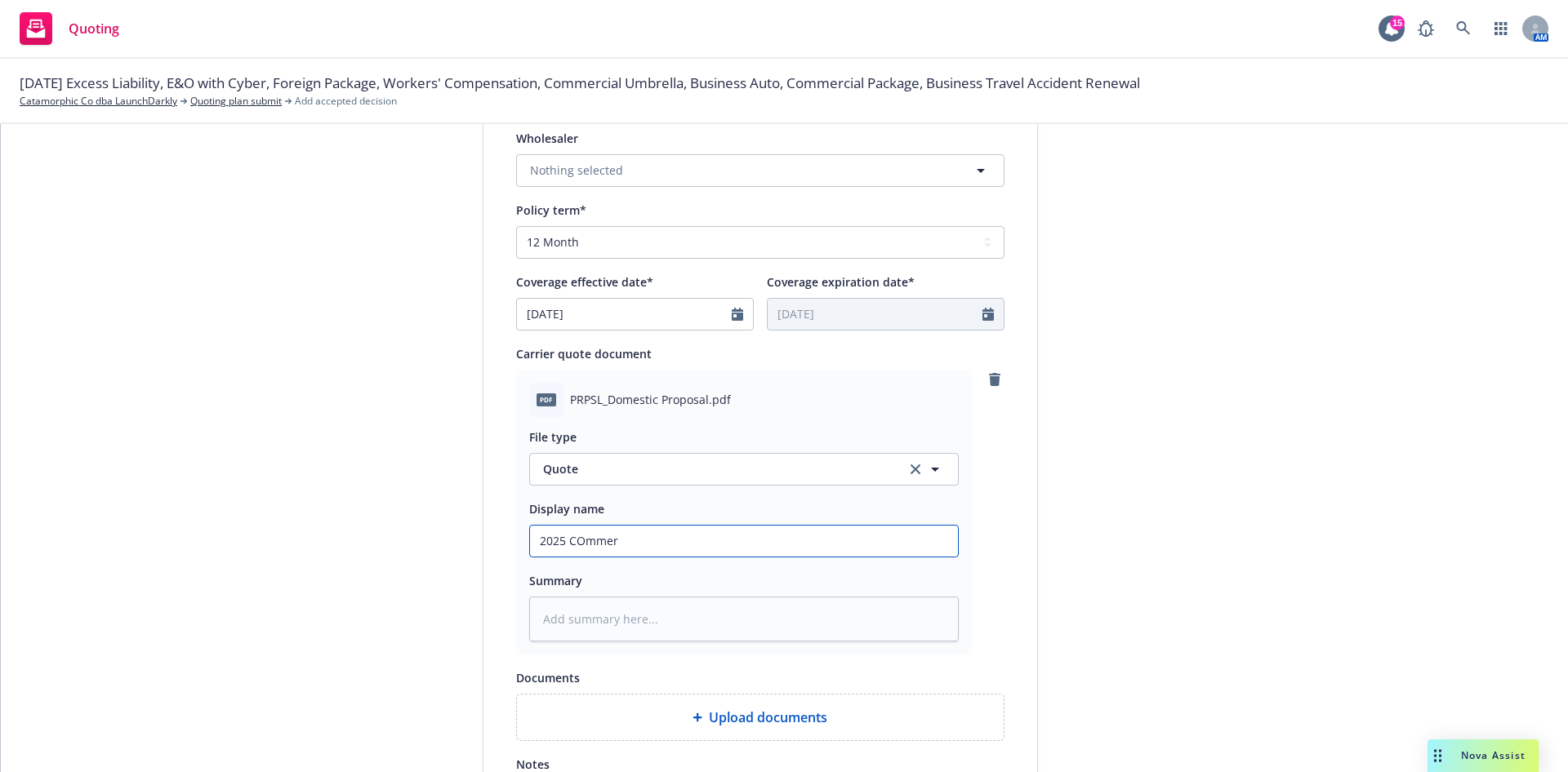
type input "2025 COmmerc"
type textarea "x"
type input "2025 COmmerci"
type textarea "x"
type input "2025 COmmercia"
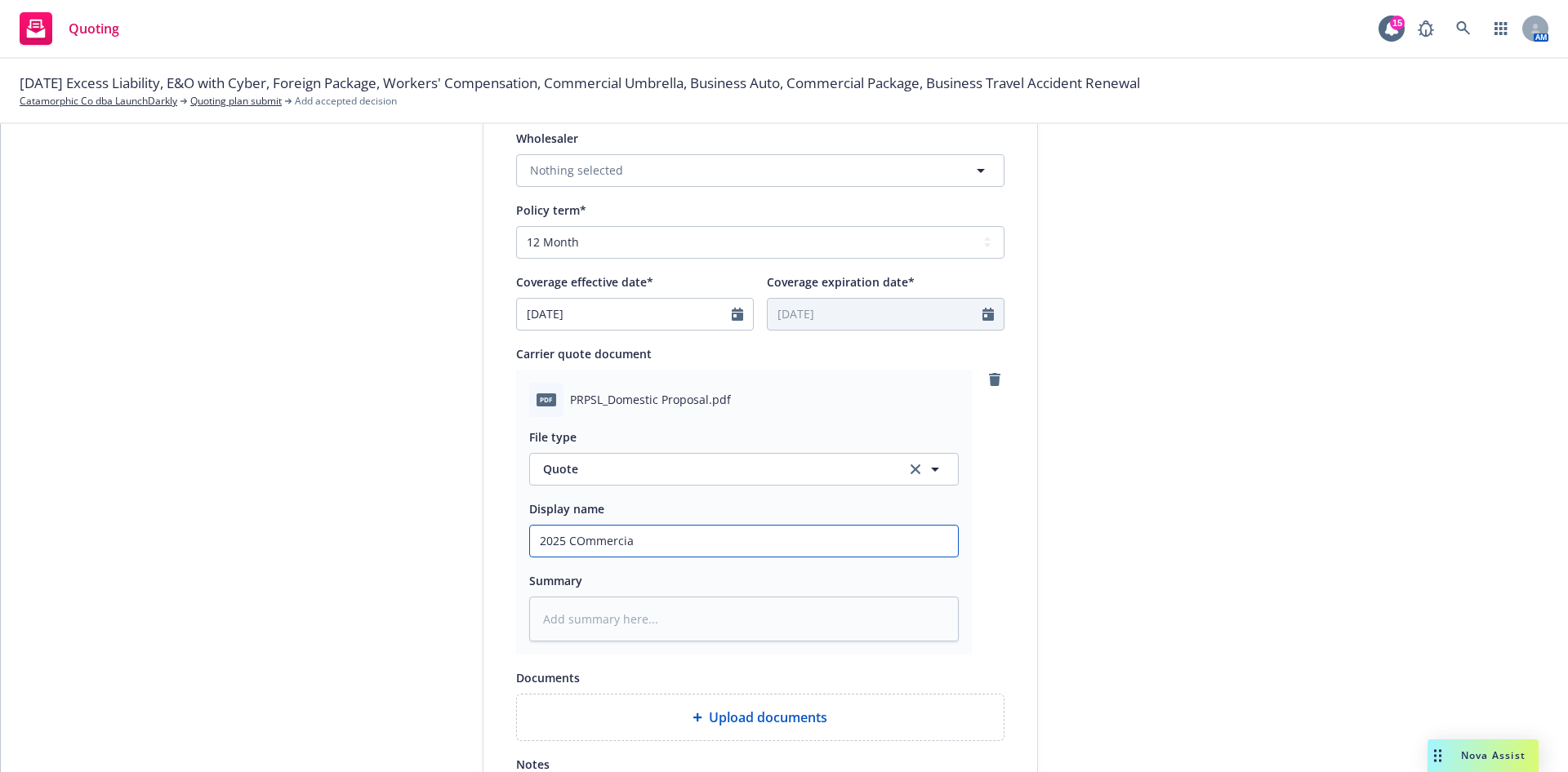
type textarea "x"
type input "2025 COmmercial"
type textarea "x"
type input "2025 COmmercial P"
type textarea "x"
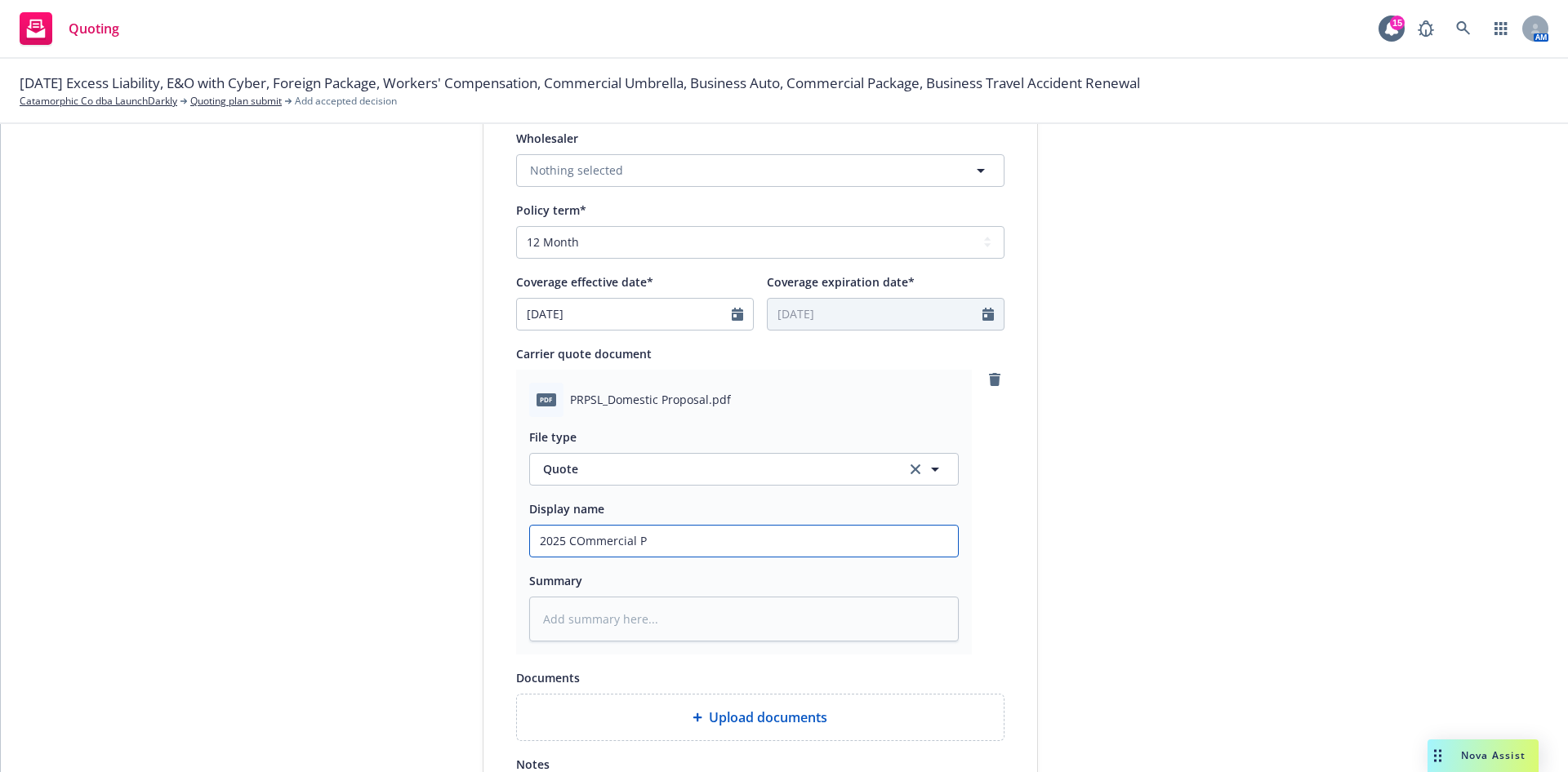
type input "2025 COmmercial Pa"
type textarea "x"
type input "2025 COmmercial Pac"
type textarea "x"
type input "2025 COmmercial Pack"
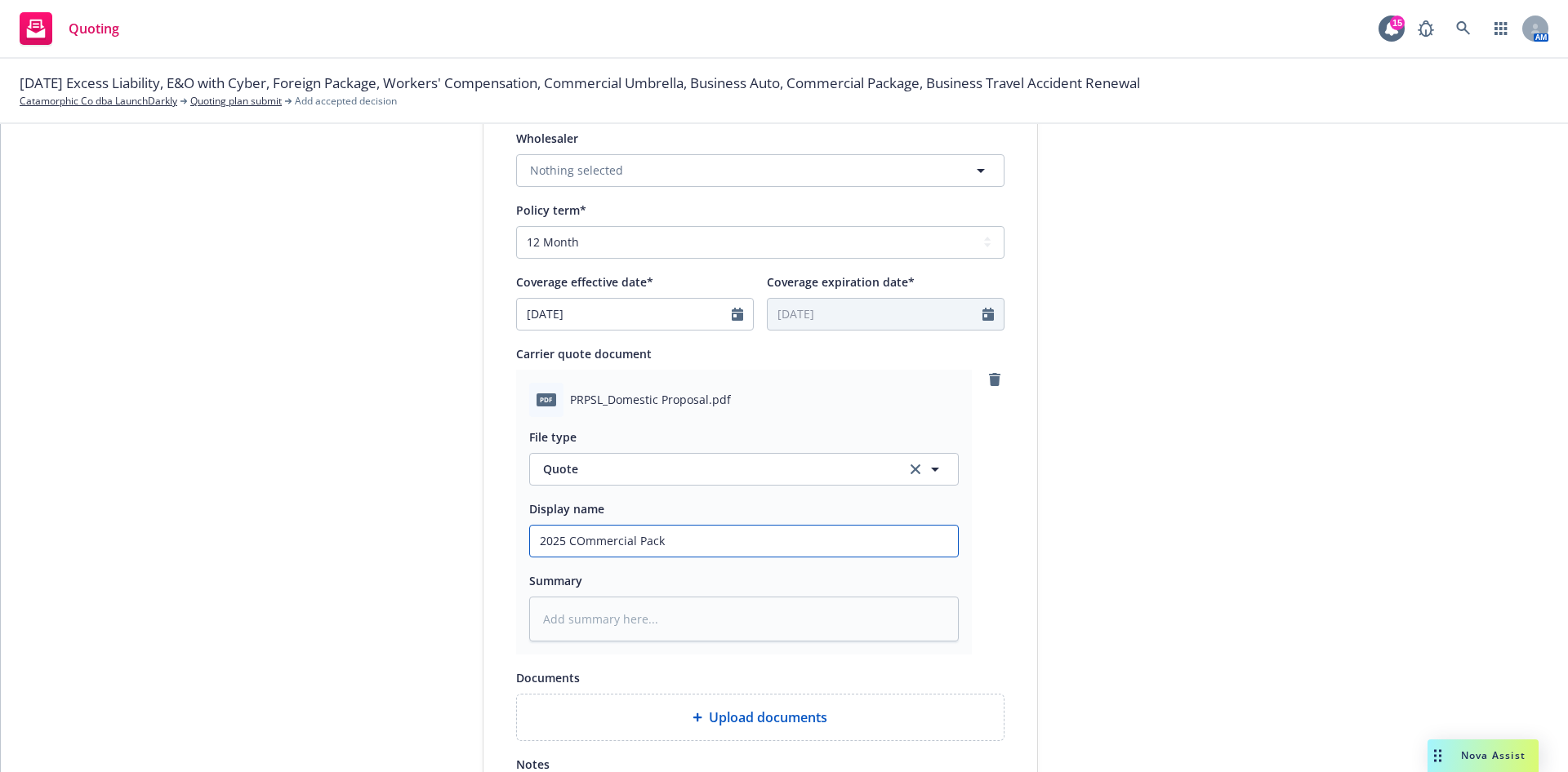
type textarea "x"
type input "2025 COmmercial Packa"
type textarea "x"
type input "2025 COmmercial Packag"
type textarea "x"
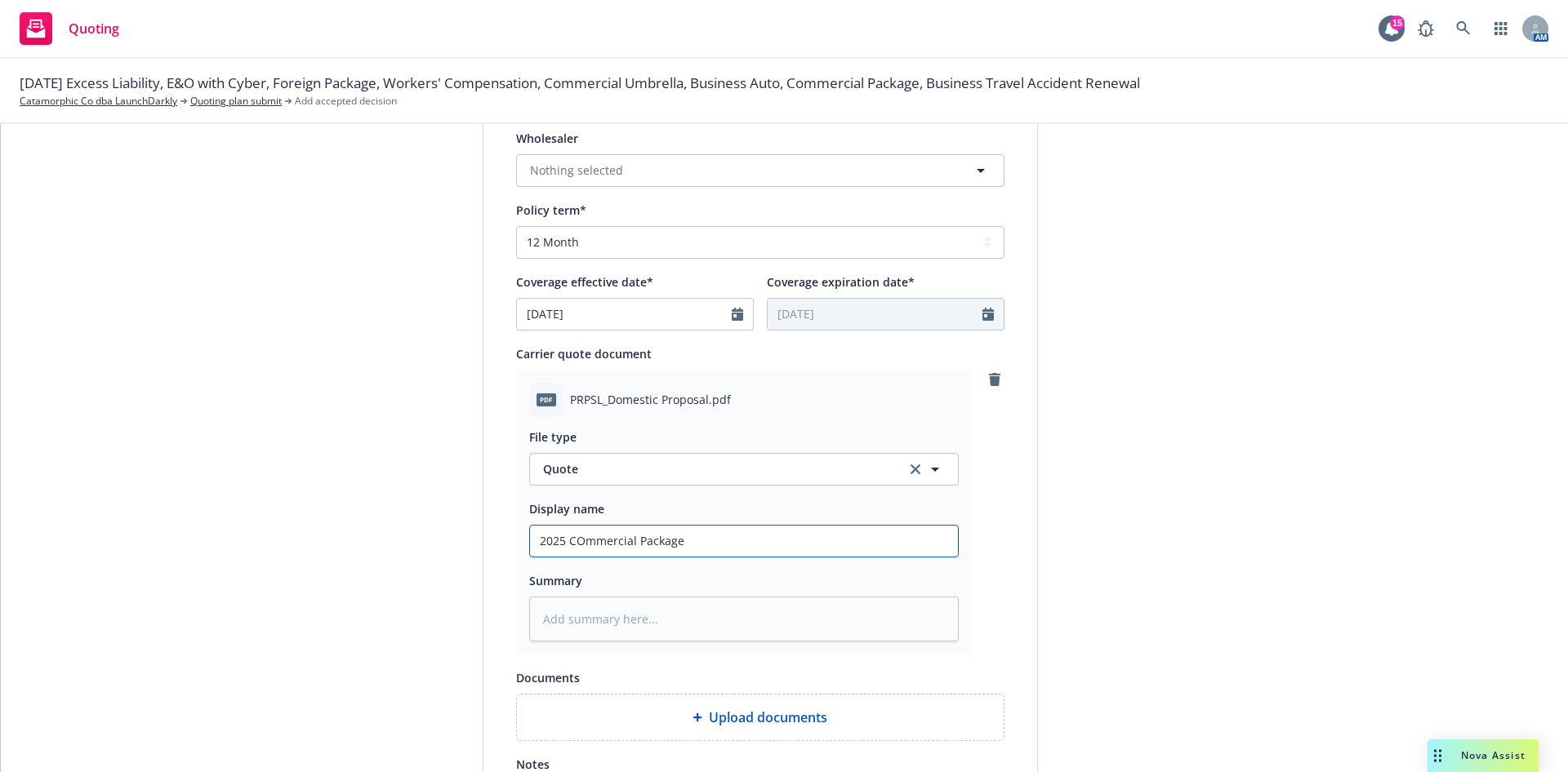
type input "2025 COmmercial Package"
type textarea "x"
type input "2025 COmmercial Package T"
type textarea "x"
type input "2025 COmmercial Package Tr"
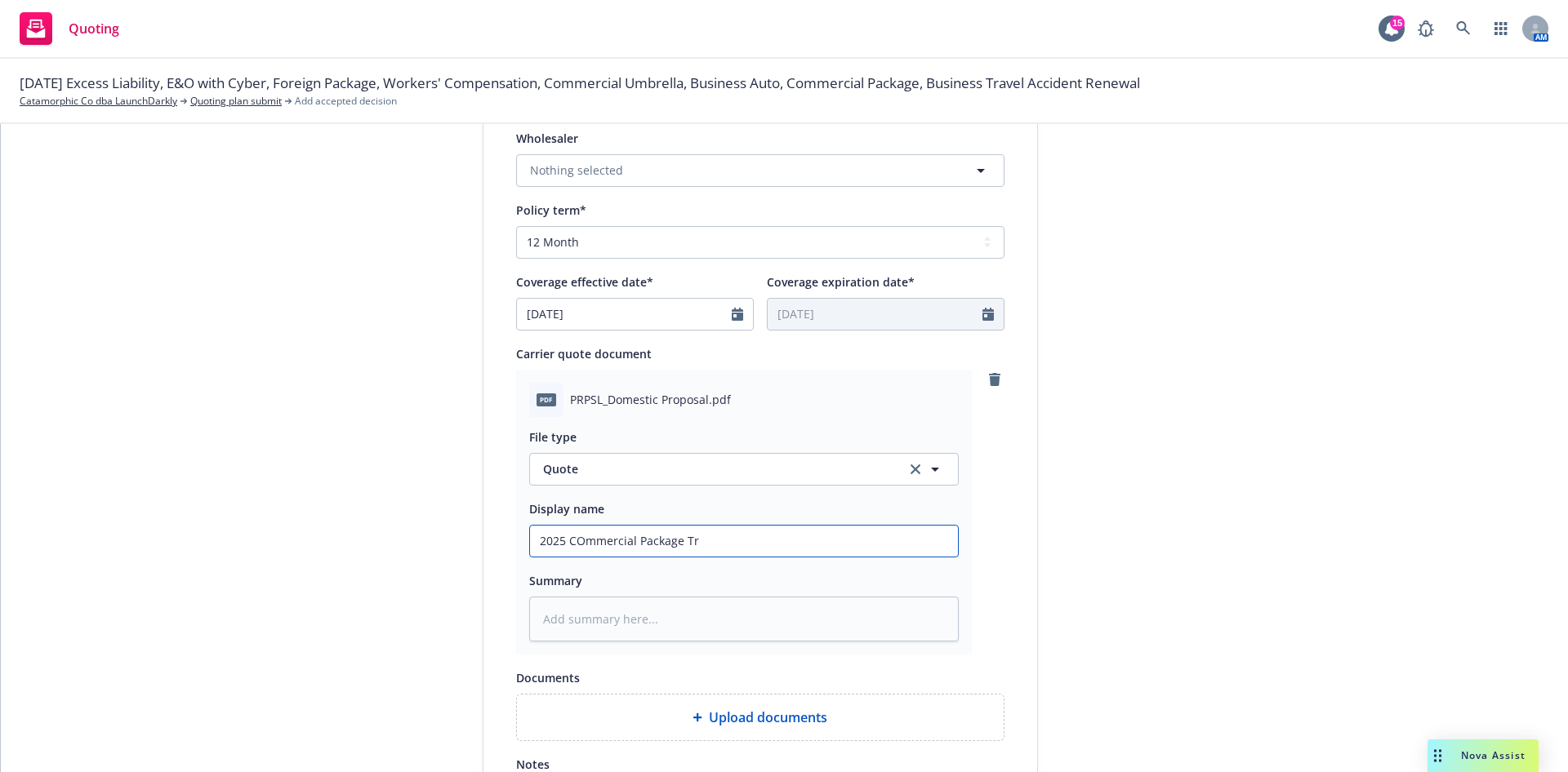
type textarea "x"
type input "2025 COmmercial Package Tra"
type textarea "x"
type input "2025 COmmercial Package Trav"
type textarea "x"
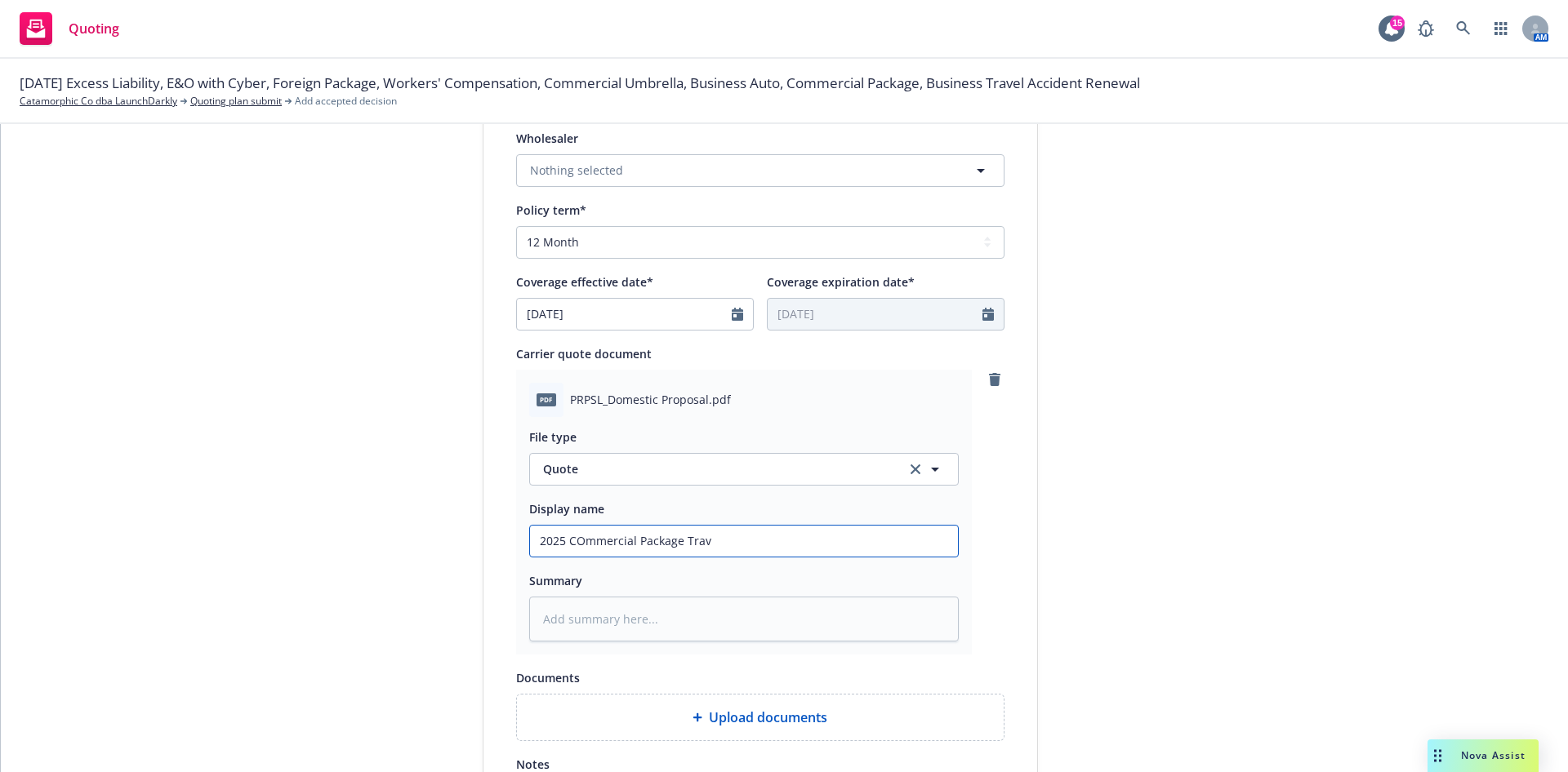
type input "2025 COmmercial Package Trave"
type textarea "x"
type input "2025 COmmercial Package Travel"
type textarea "x"
type input "2025 COmmercial Package Travele"
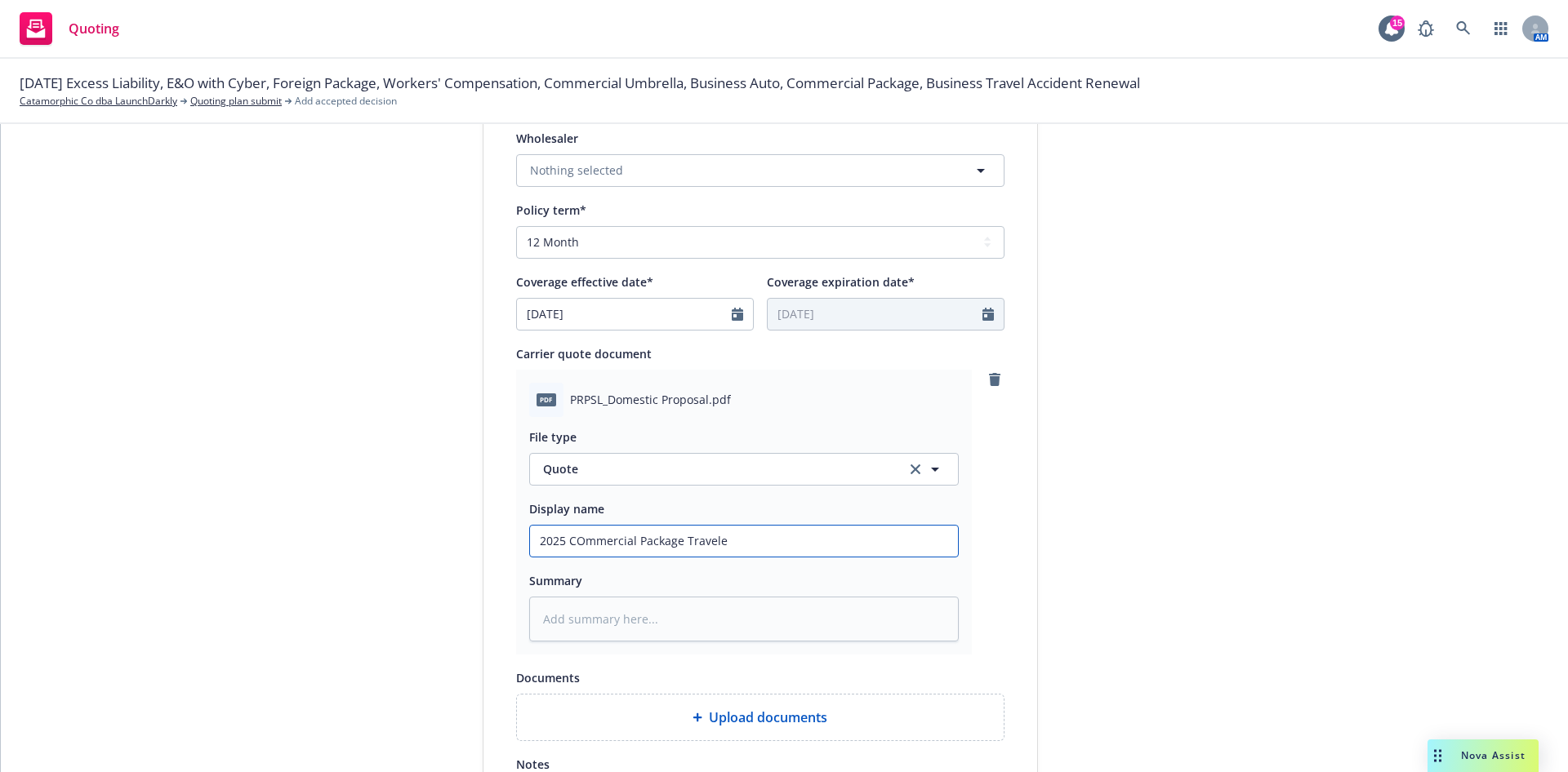
type textarea "x"
type input "2025 COmmercial Package Traveler"
type textarea "x"
type input "2025 COmmercial Package Travelers"
type textarea "x"
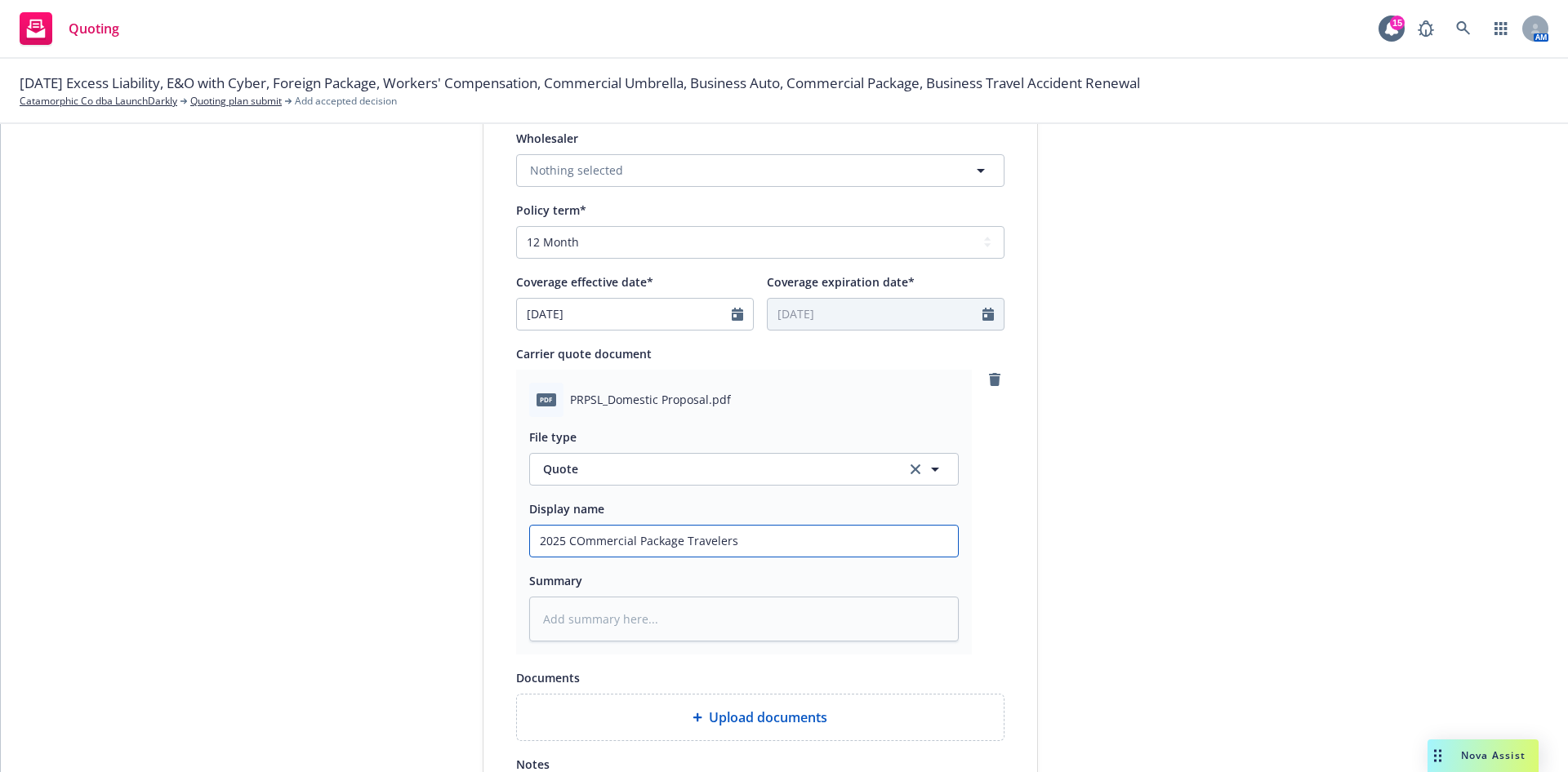
type input "2025 COmmercial Package Travelers"
type textarea "x"
type input "2025 COmmercial Package Travelers Q"
type textarea "x"
type input "2025 COmmercial Package Travelers Qu"
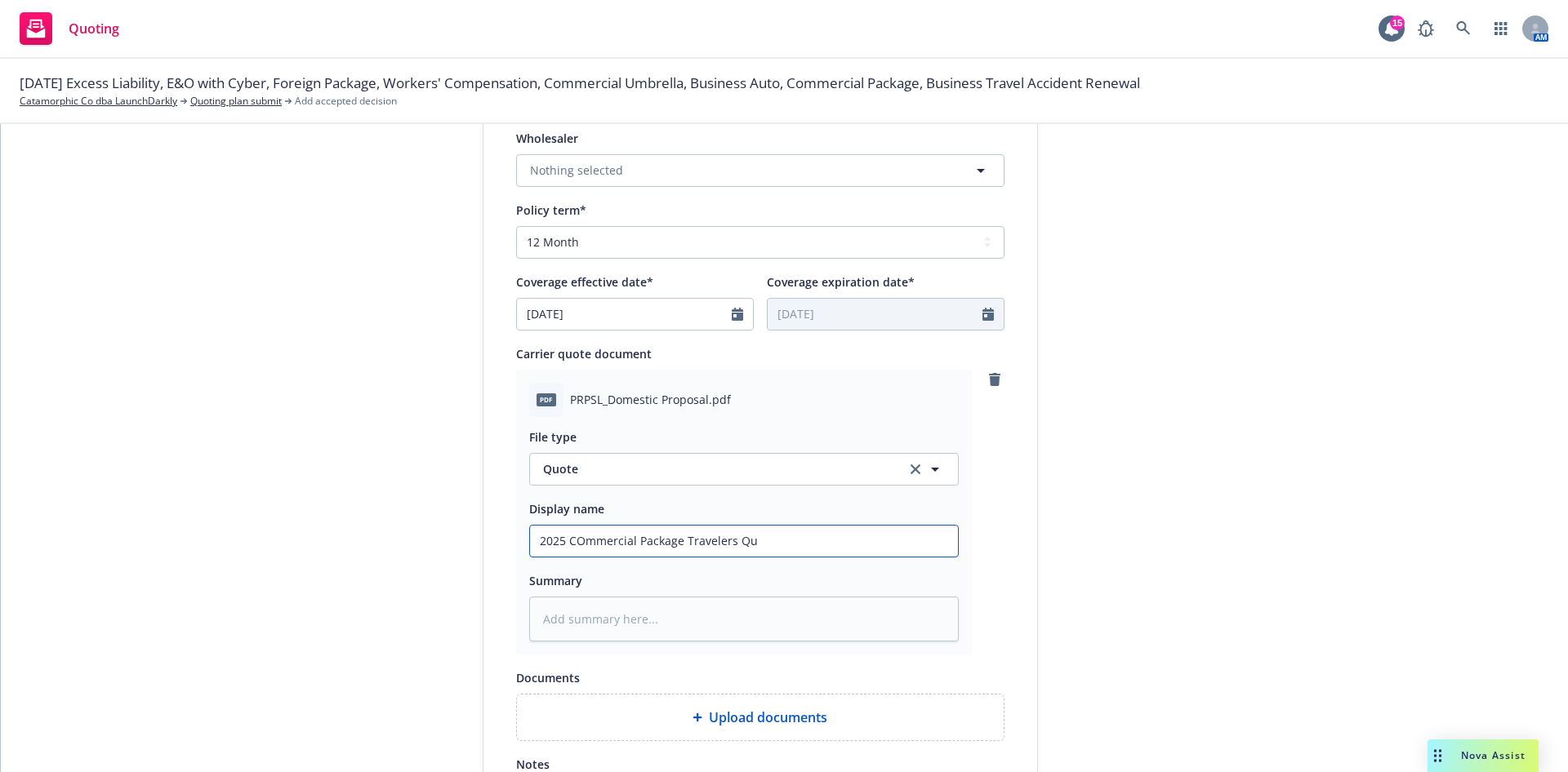
type textarea "x"
type input "2025 COmmercial Package Travelers Quo"
type textarea "x"
type input "2025 COmmercial Package Travelers Quot"
type textarea "x"
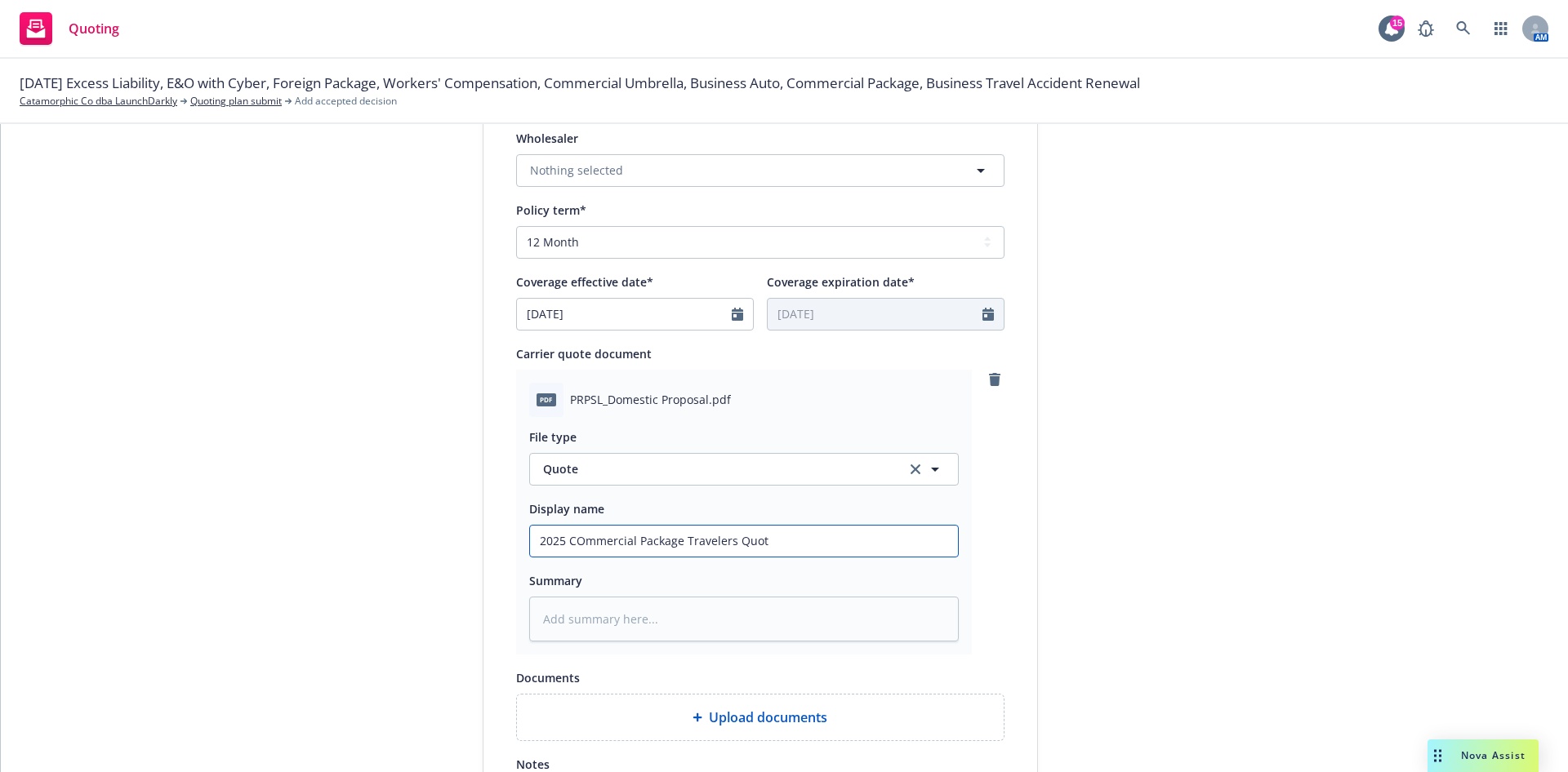
type input "2025 COmmercial Package Travelers Quote"
type textarea "x"
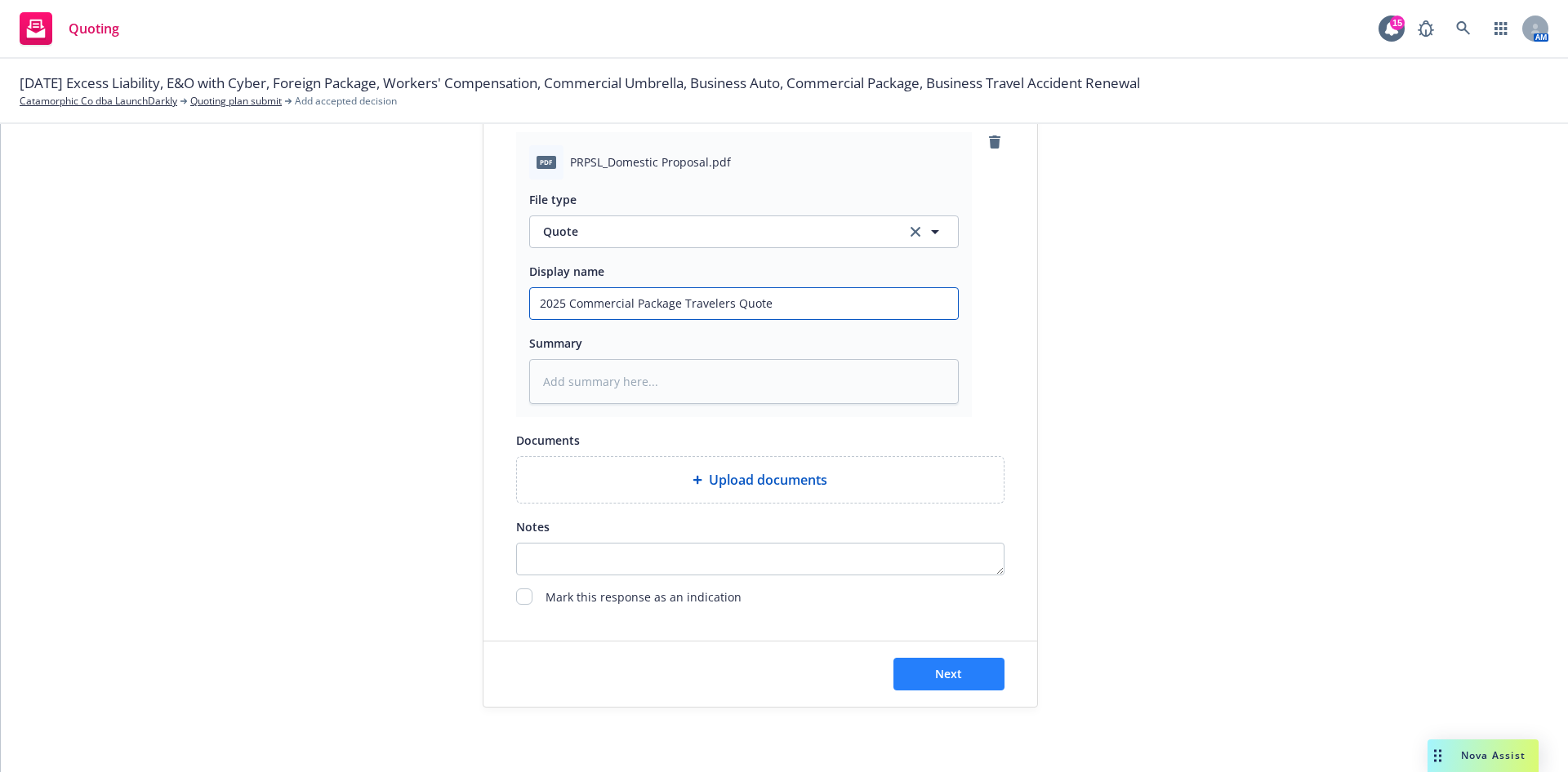
type input "2025 Commercial Package Travelers Quote"
click at [977, 676] on button "Next" at bounding box center [949, 673] width 111 height 32
type textarea "x"
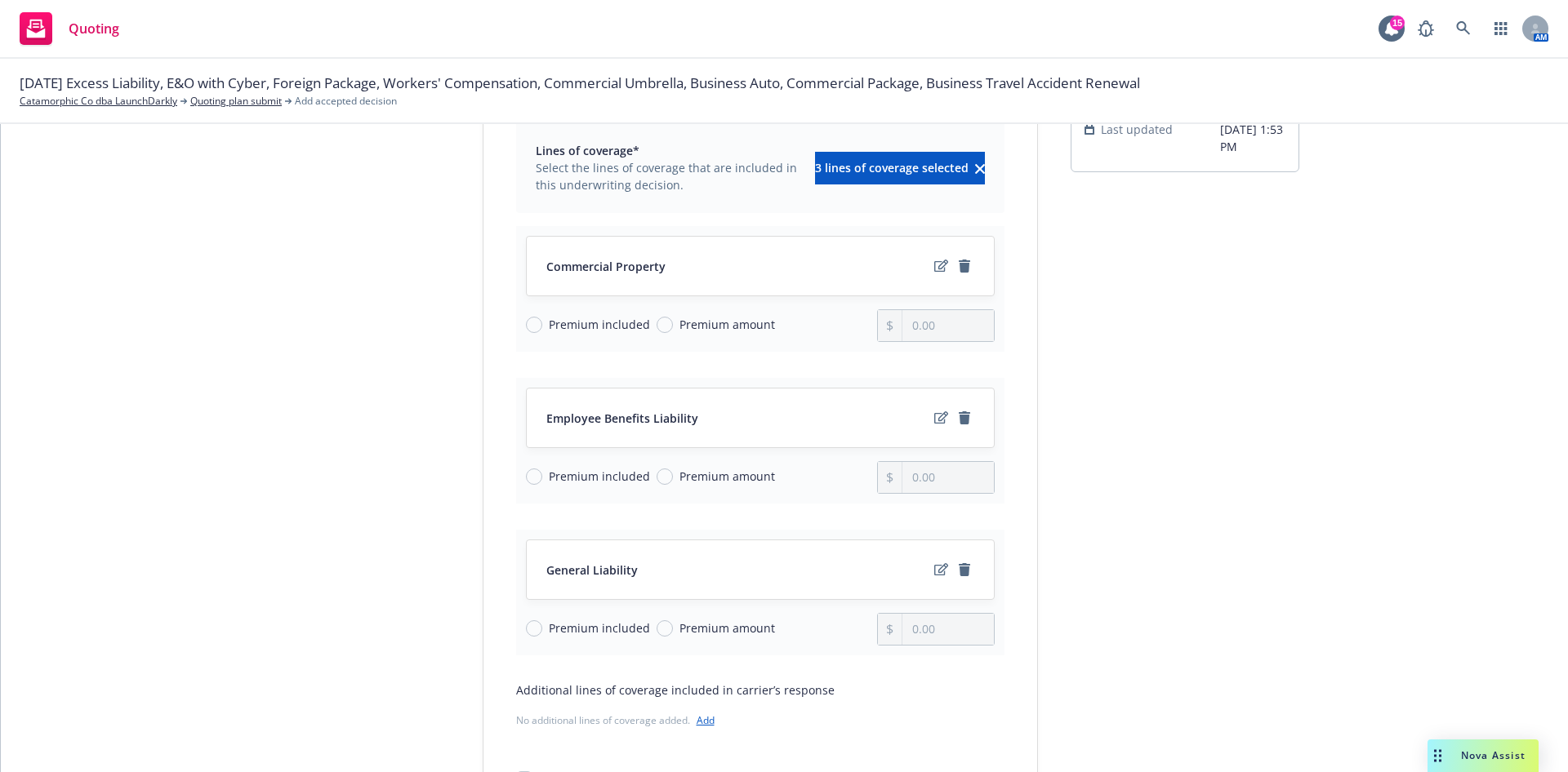
scroll to position [245, 0]
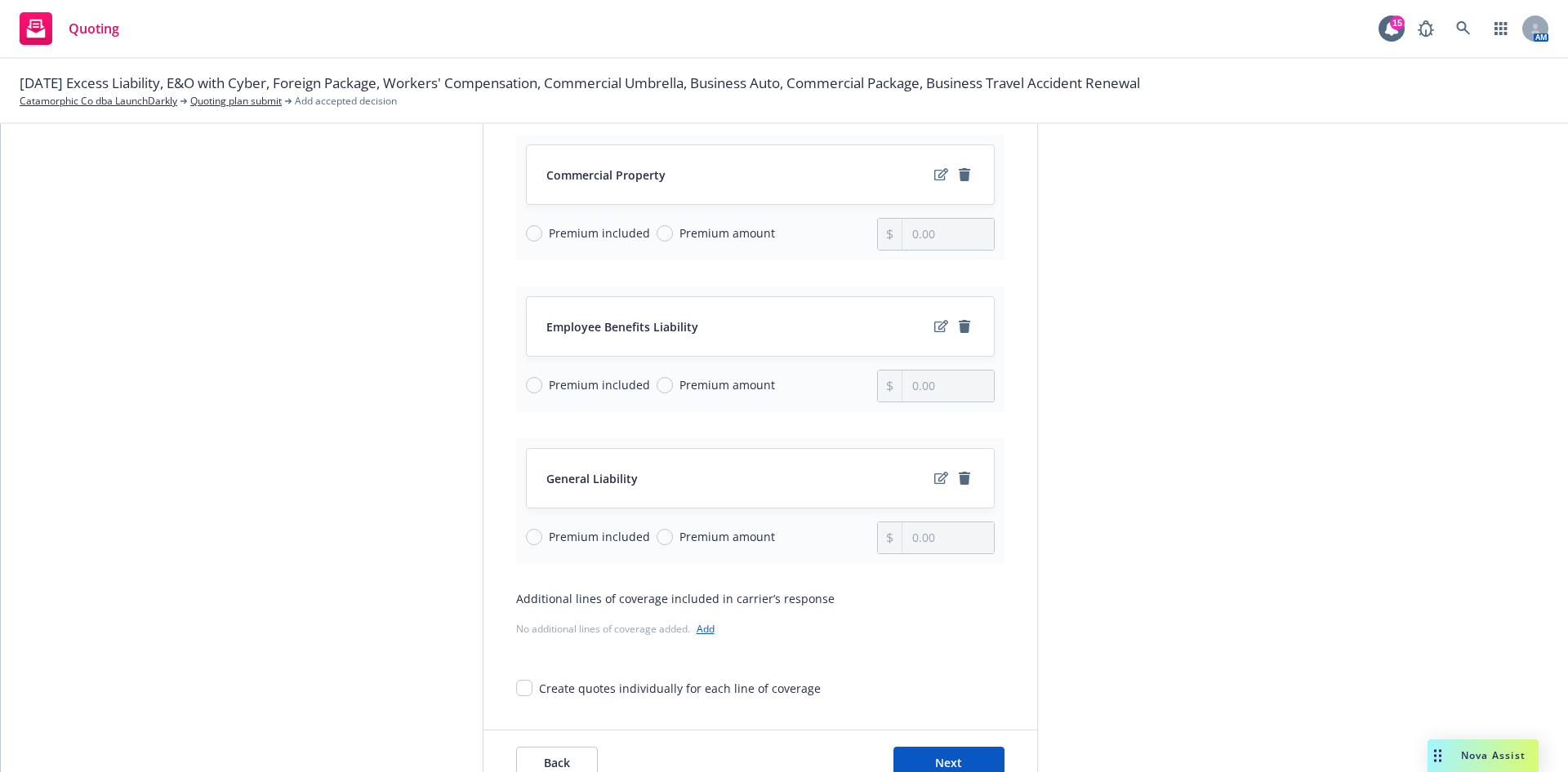
drag, startPoint x: 700, startPoint y: 230, endPoint x: 741, endPoint y: 230, distance: 41.0
click at [701, 230] on span "Premium amount" at bounding box center [727, 233] width 96 height 18
click at [673, 230] on input "Premium amount" at bounding box center [665, 233] width 17 height 17
radio input "true"
drag, startPoint x: 938, startPoint y: 236, endPoint x: 798, endPoint y: 239, distance: 140.0
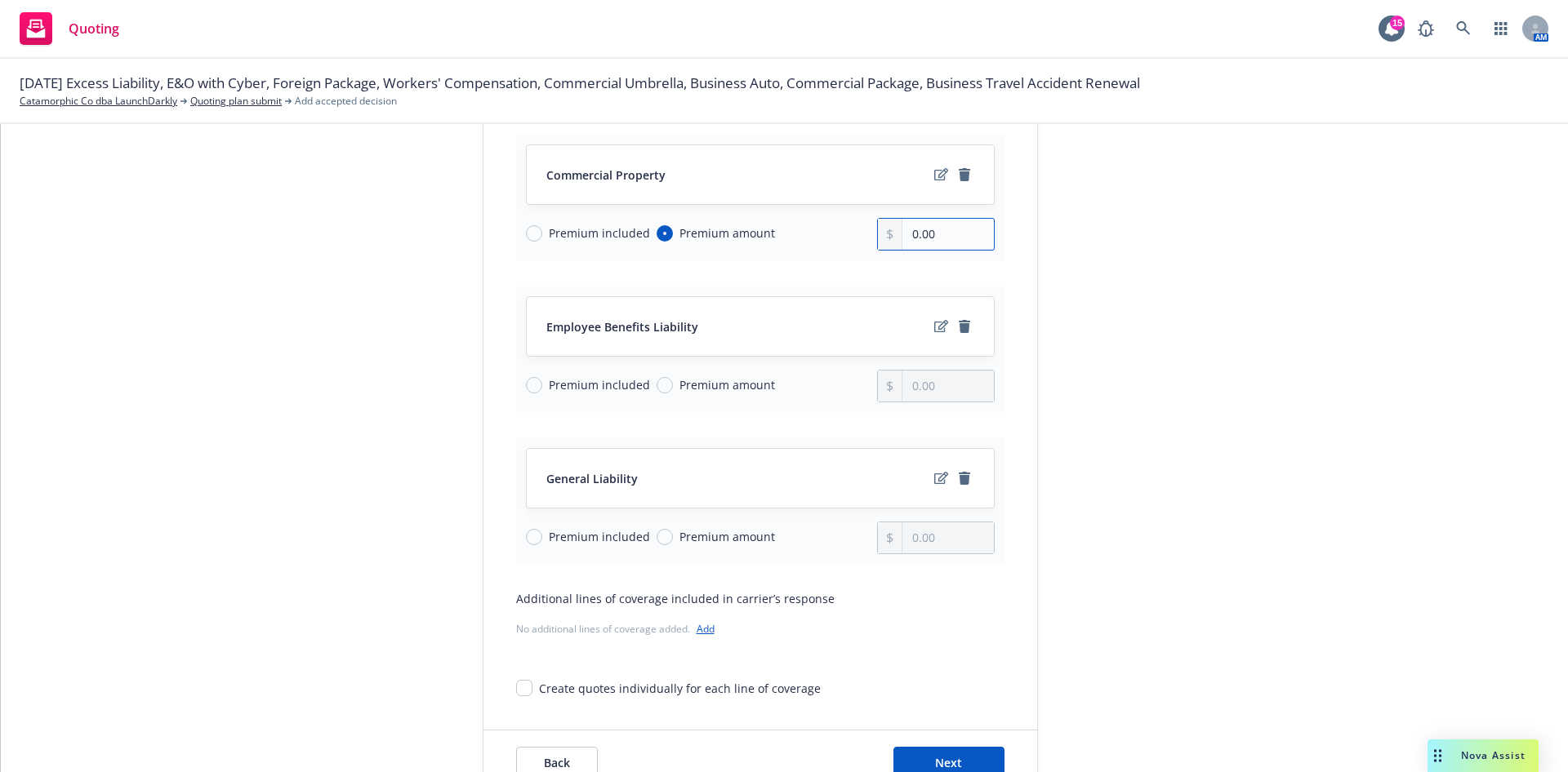
click at [798, 239] on div "Premium included Premium amount 0.00" at bounding box center [761, 233] width 469 height 32
paste input "9,689"
type input "9,689.00"
click at [679, 551] on div "Premium included Premium amount" at bounding box center [702, 538] width 352 height 32
click at [682, 543] on span "Premium amount" at bounding box center [727, 537] width 96 height 18
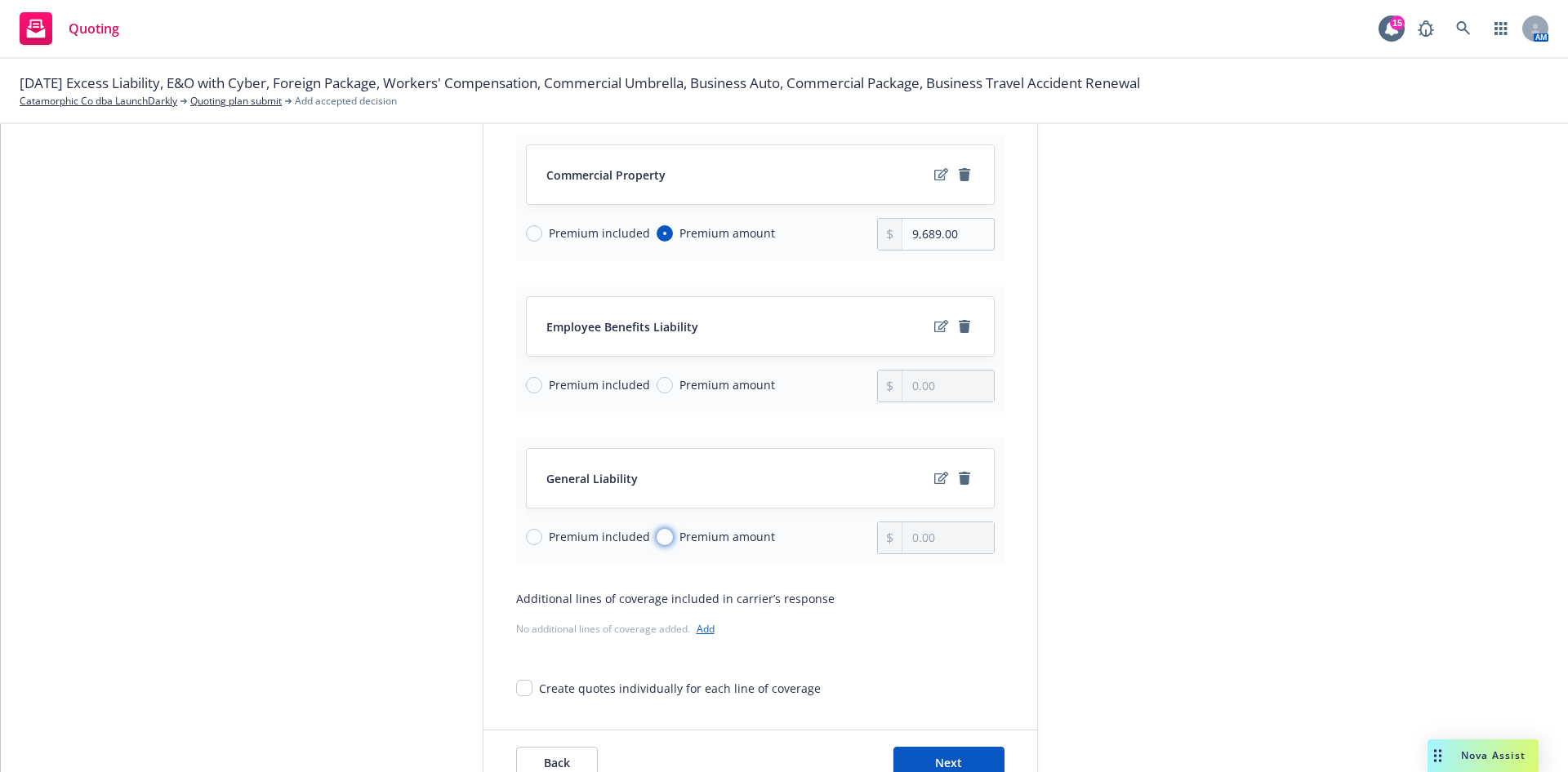
click at [673, 543] on input "Premium amount" at bounding box center [665, 537] width 17 height 17
radio input "true"
drag, startPoint x: 963, startPoint y: 542, endPoint x: 819, endPoint y: 542, distance: 144.0
click at [819, 542] on div "Premium included Premium amount 0.00" at bounding box center [761, 538] width 469 height 32
paste input "11,558"
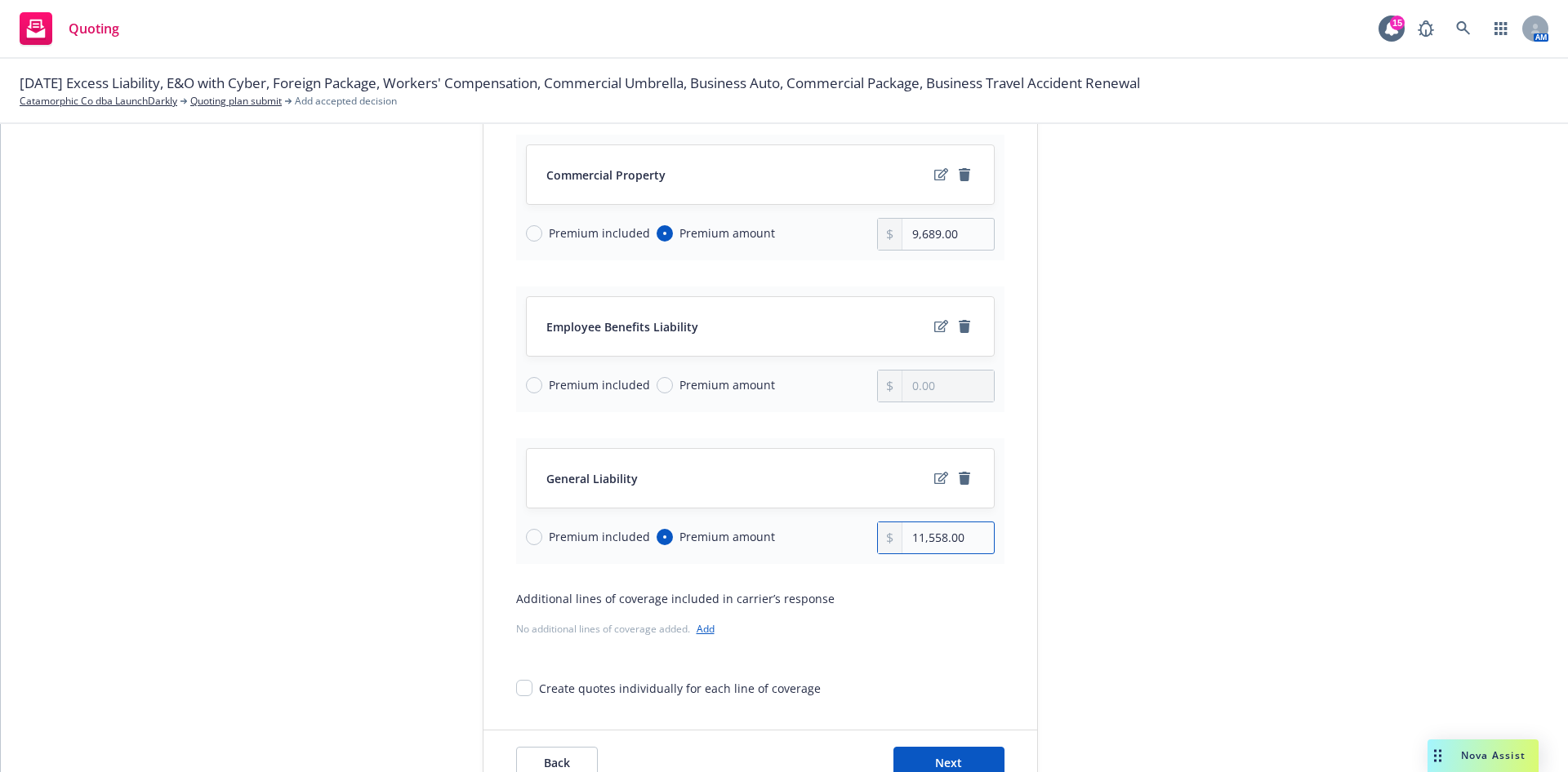
type input "11,558.00"
click at [1217, 477] on div "submission Carrier Travelers Insurance Last updated [DATE] 1:53 PM" at bounding box center [1185, 370] width 228 height 852
click at [549, 390] on span "Premium included" at bounding box center [599, 386] width 102 height 18
click at [542, 390] on input "Premium included" at bounding box center [534, 385] width 17 height 17
radio input "true"
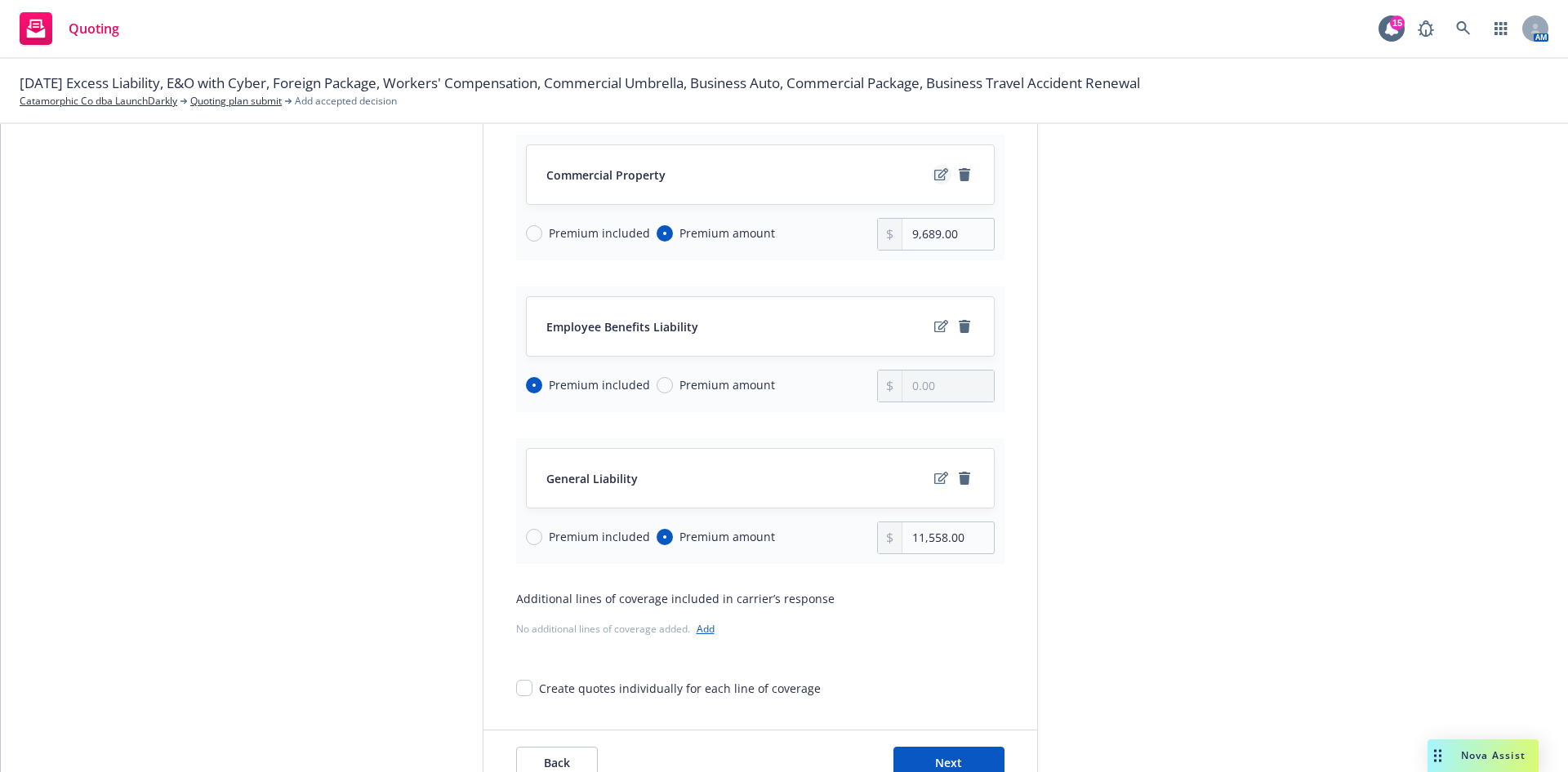
click at [934, 172] on icon "edit" at bounding box center [941, 174] width 14 height 13
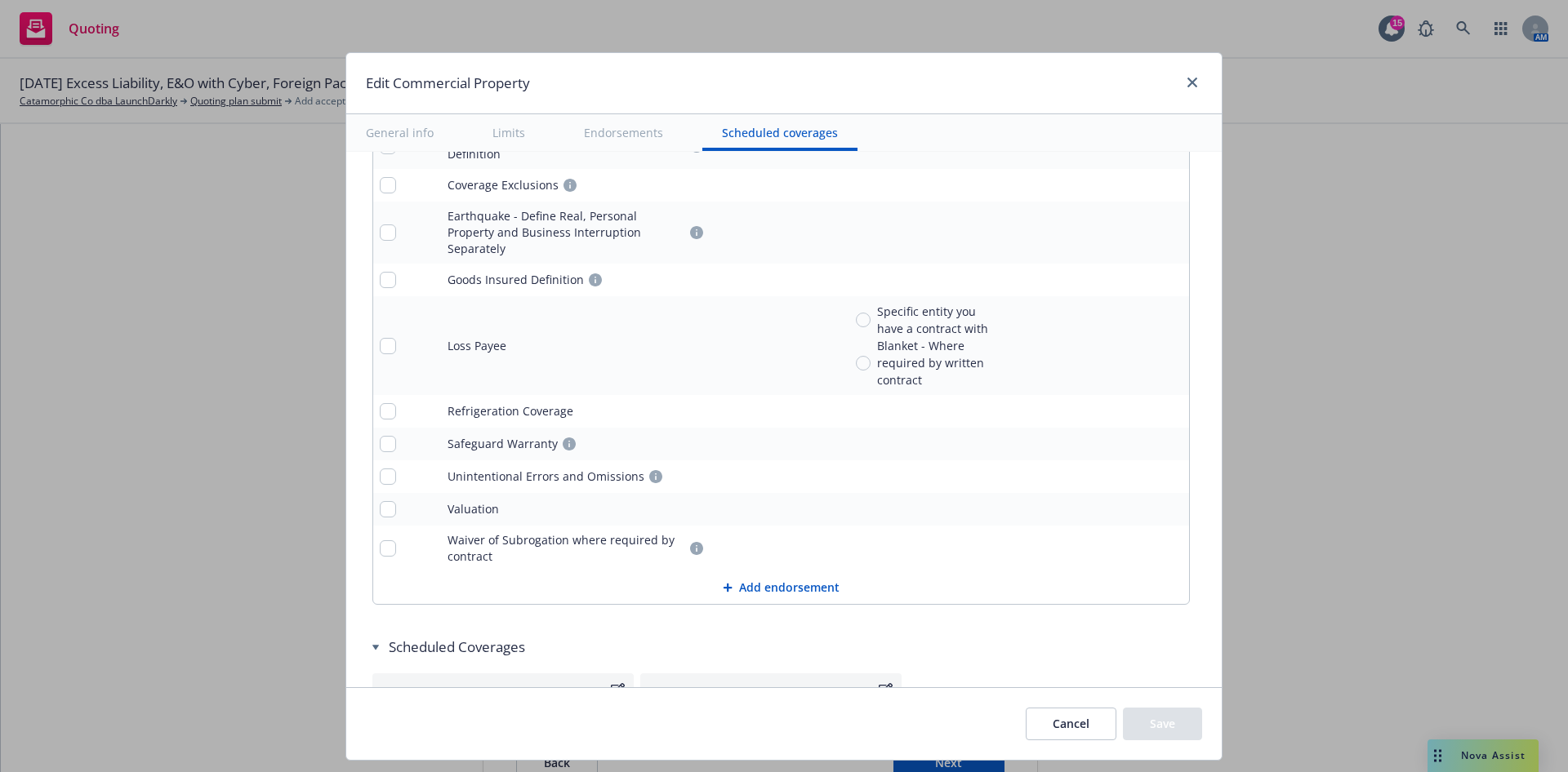
scroll to position [7555, 0]
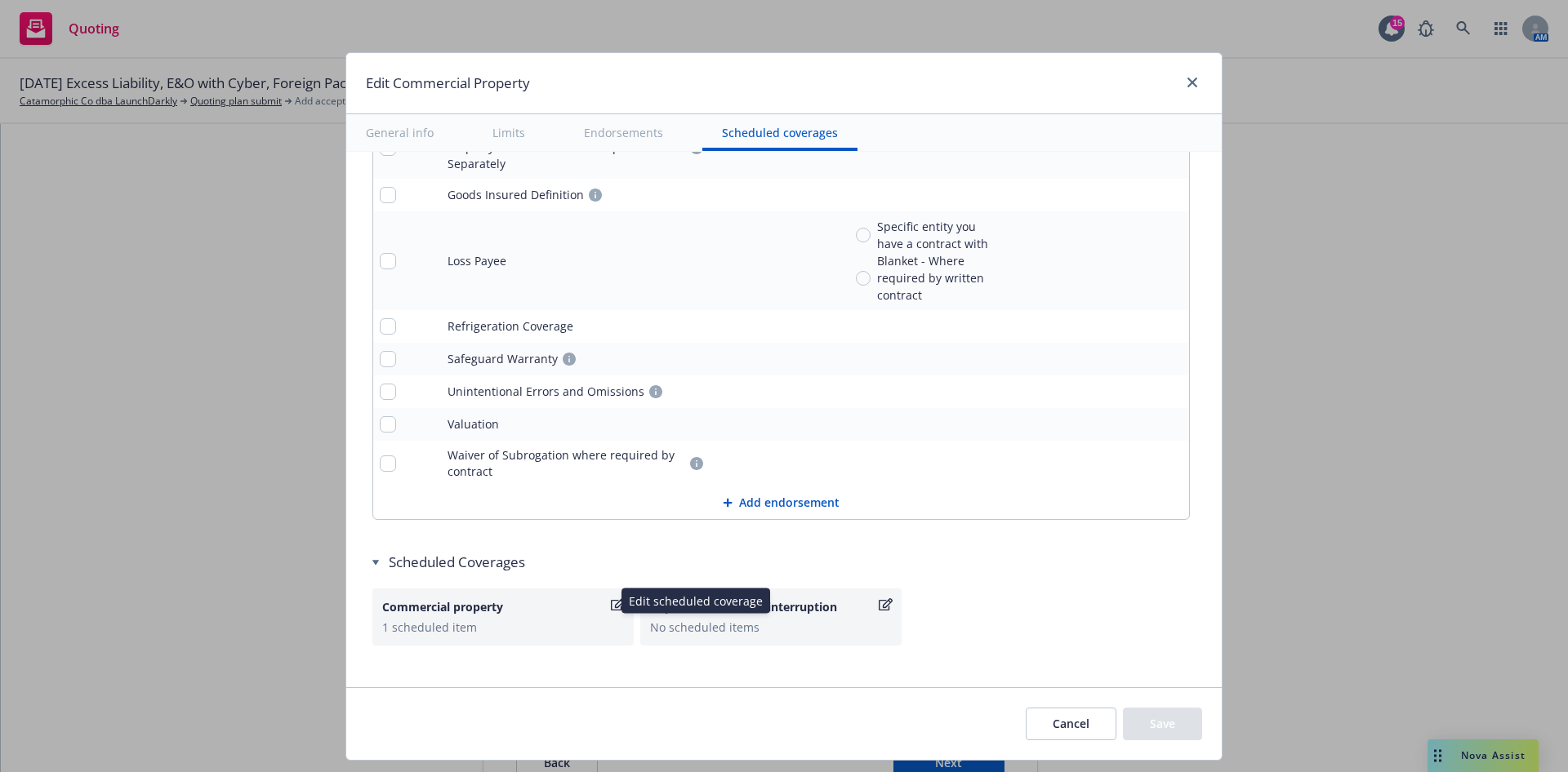
click at [611, 598] on icon "button" at bounding box center [618, 604] width 14 height 13
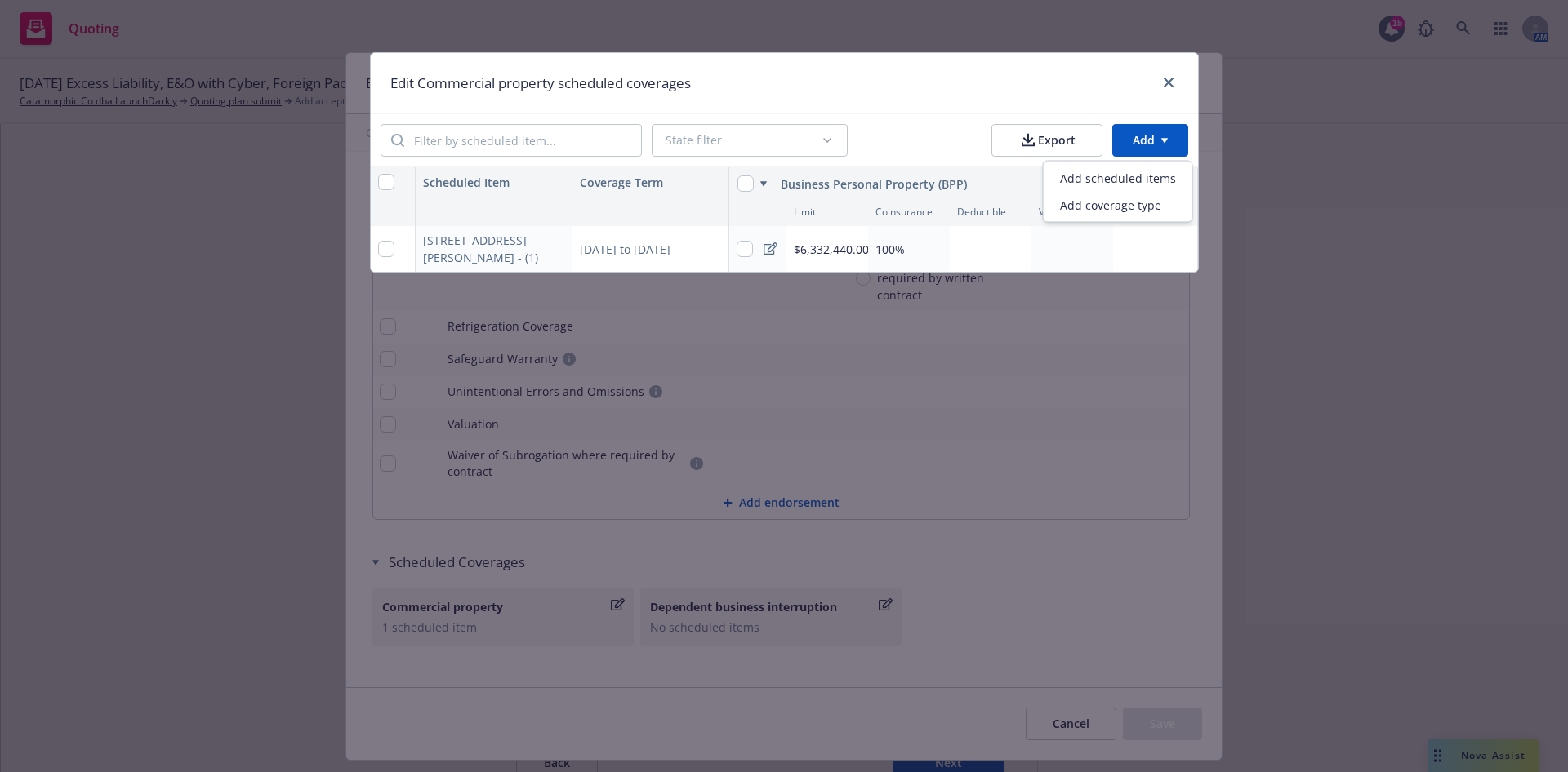
click at [1163, 145] on html "Quoting 15 AM [DATE] Excess Liability, E&O with Cyber, Foreign Package, Workers…" at bounding box center [784, 386] width 1568 height 772
click at [1125, 201] on div "Add coverage type" at bounding box center [1118, 206] width 143 height 27
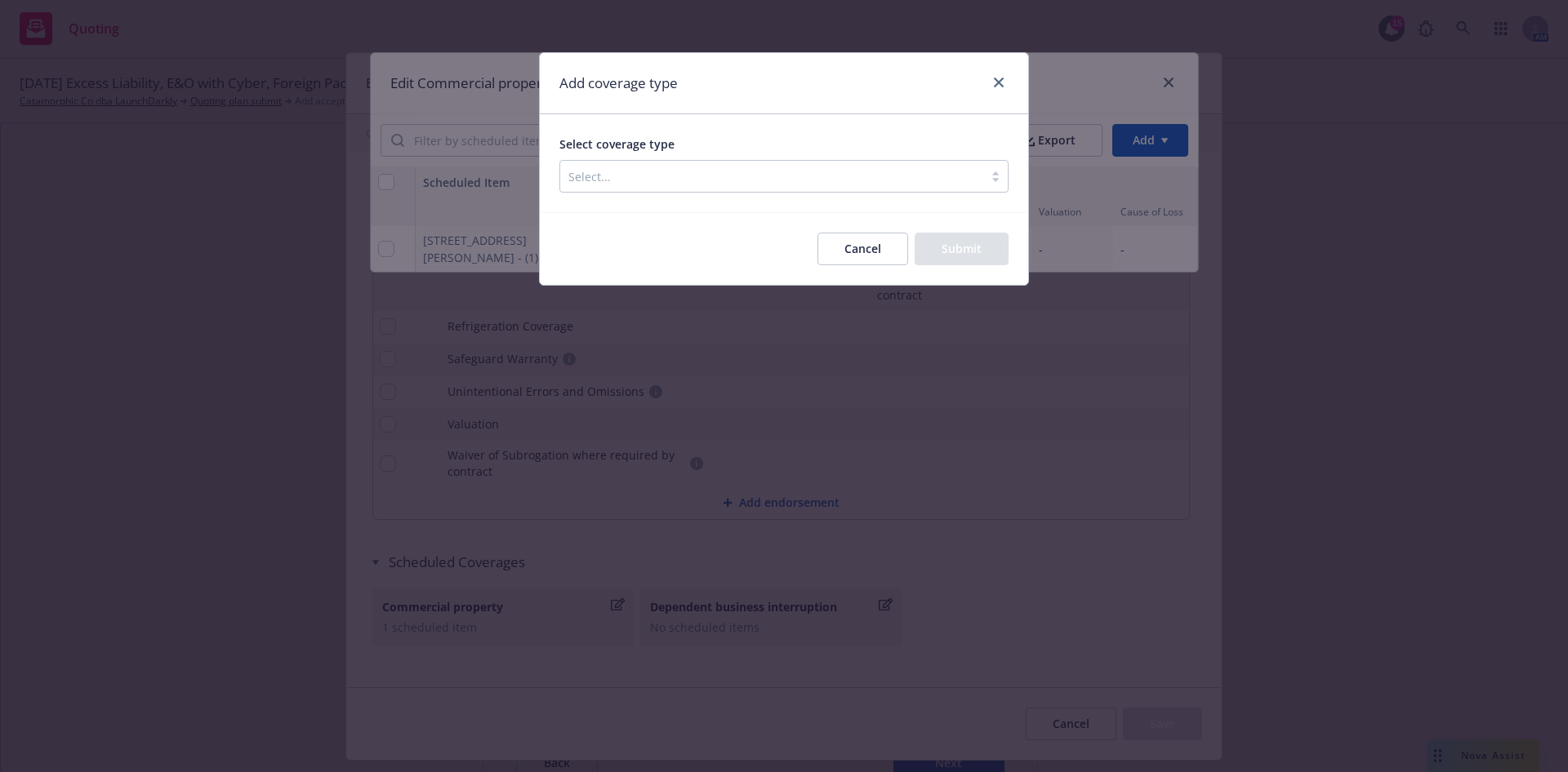
click at [658, 174] on div at bounding box center [771, 177] width 407 height 20
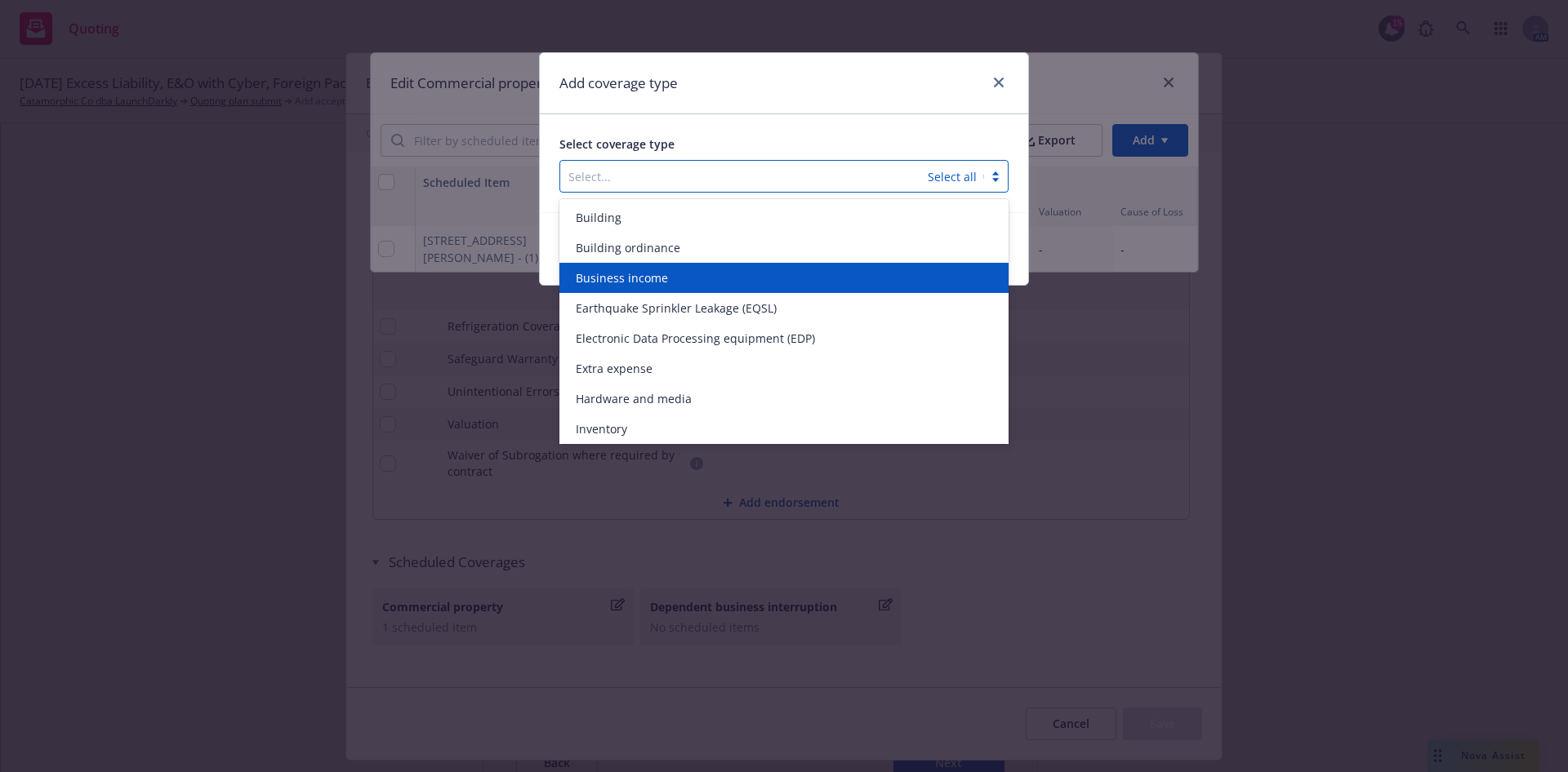
click at [672, 276] on div "Business income" at bounding box center [784, 278] width 430 height 18
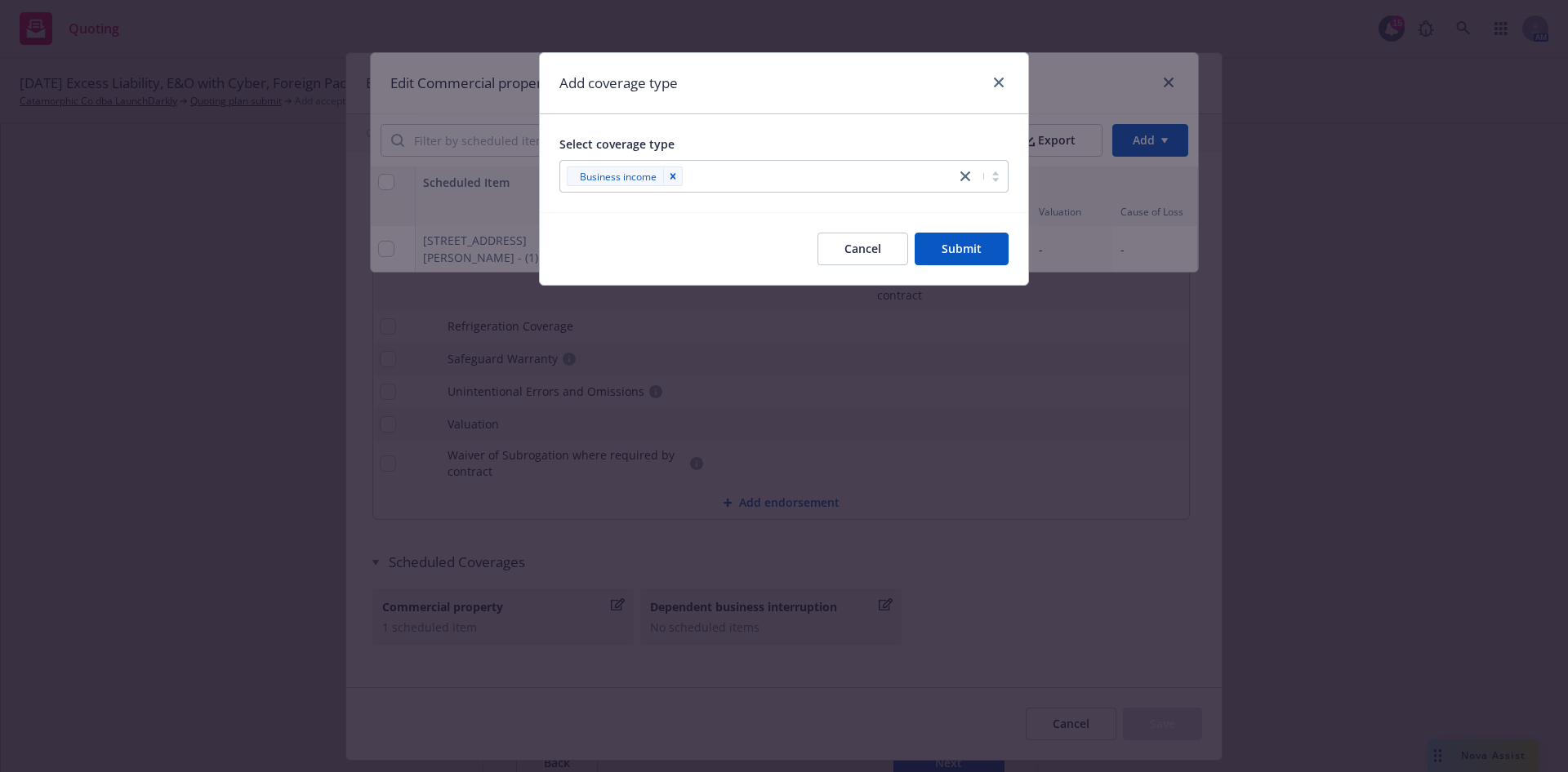
click at [843, 112] on div "Add coverage type" at bounding box center [784, 83] width 488 height 61
click at [956, 254] on button "Submit" at bounding box center [962, 248] width 94 height 32
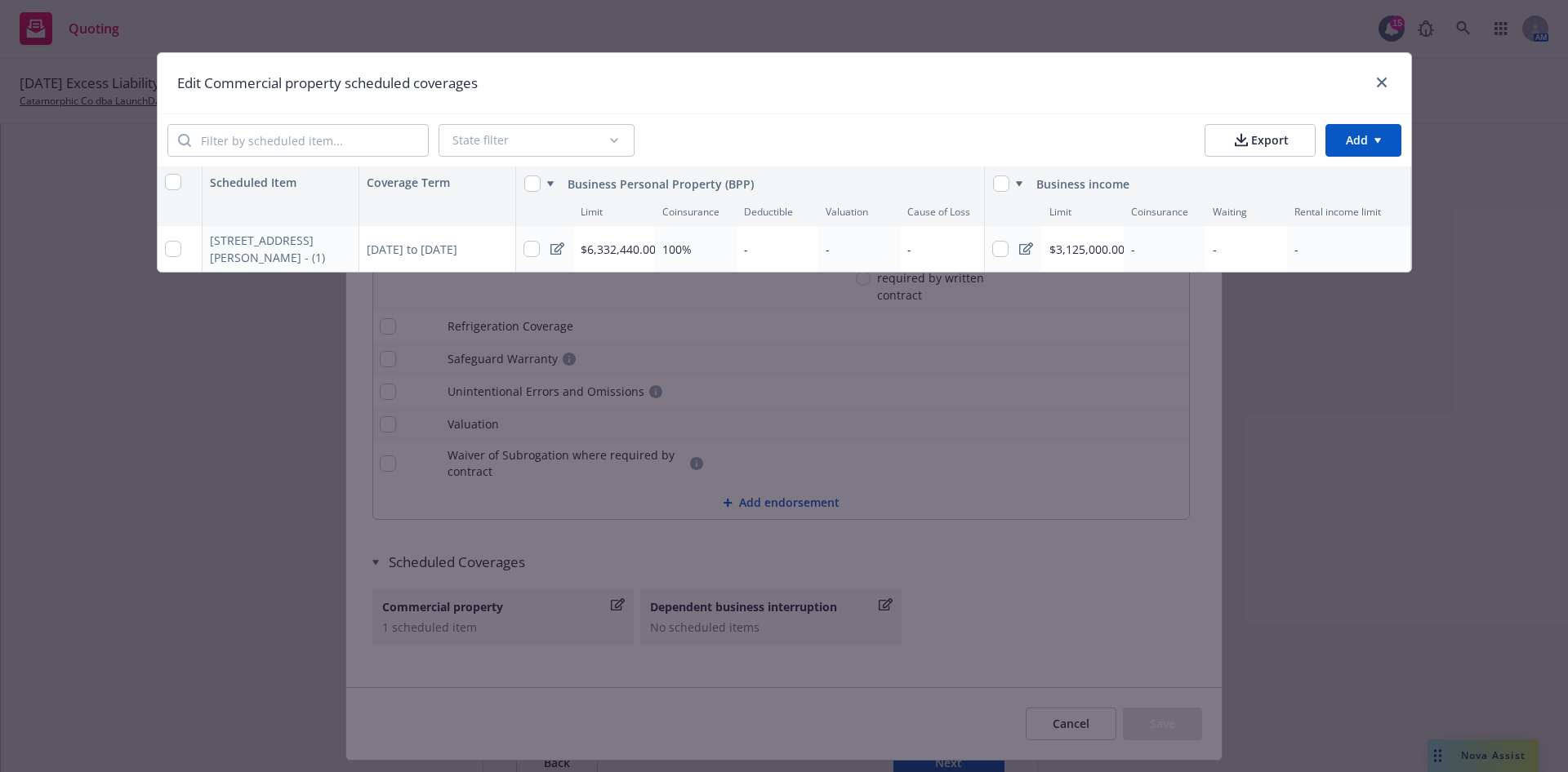
type textarea "x"
click at [773, 252] on div "-" at bounding box center [778, 249] width 82 height 46
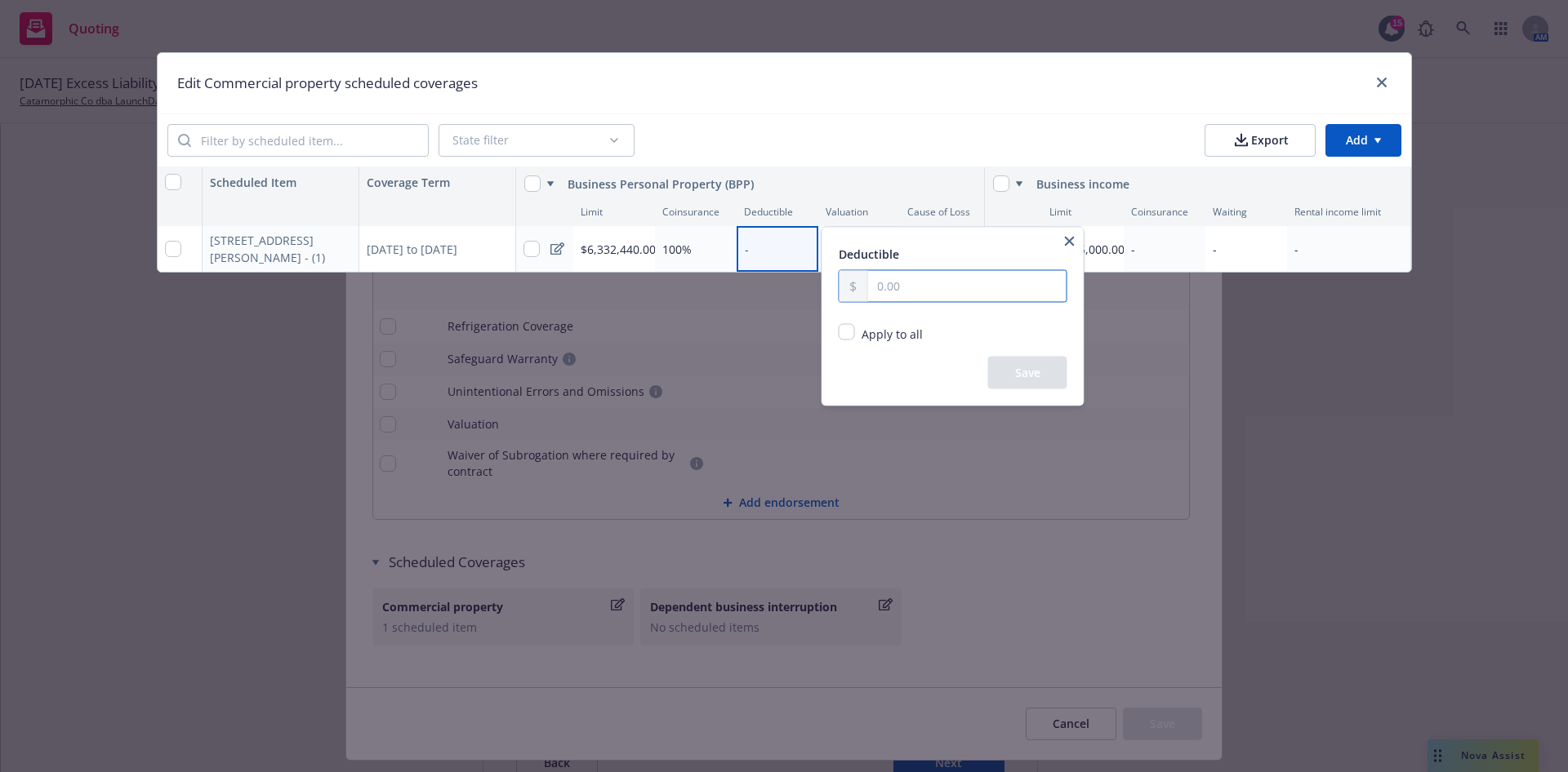
click at [905, 292] on input "text" at bounding box center [966, 287] width 198 height 31
paste input "2,500.00"
type input "2,500.00"
click at [1028, 373] on button "Save" at bounding box center [1027, 373] width 79 height 32
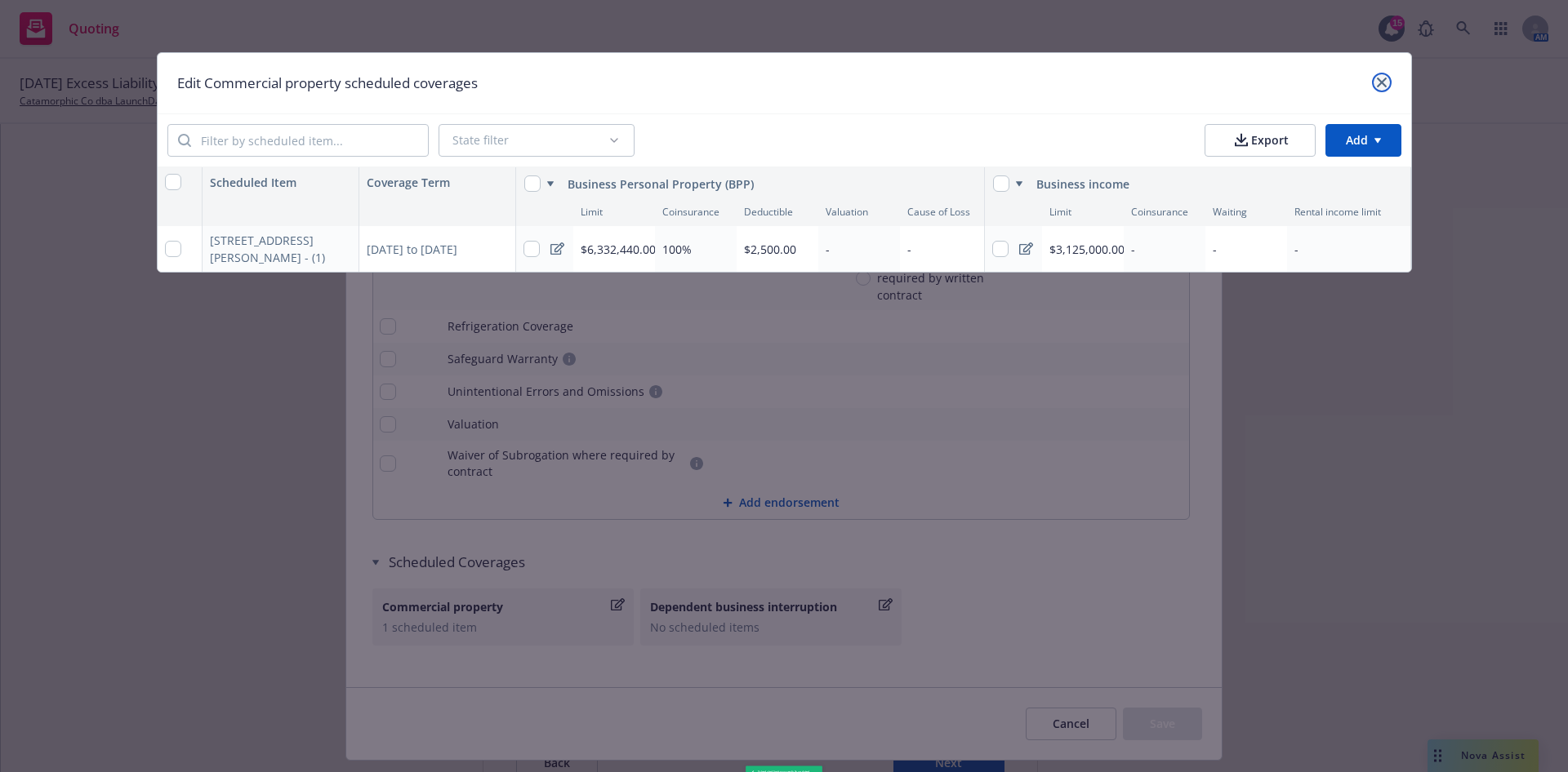
click at [1386, 88] on link "close" at bounding box center [1382, 82] width 20 height 20
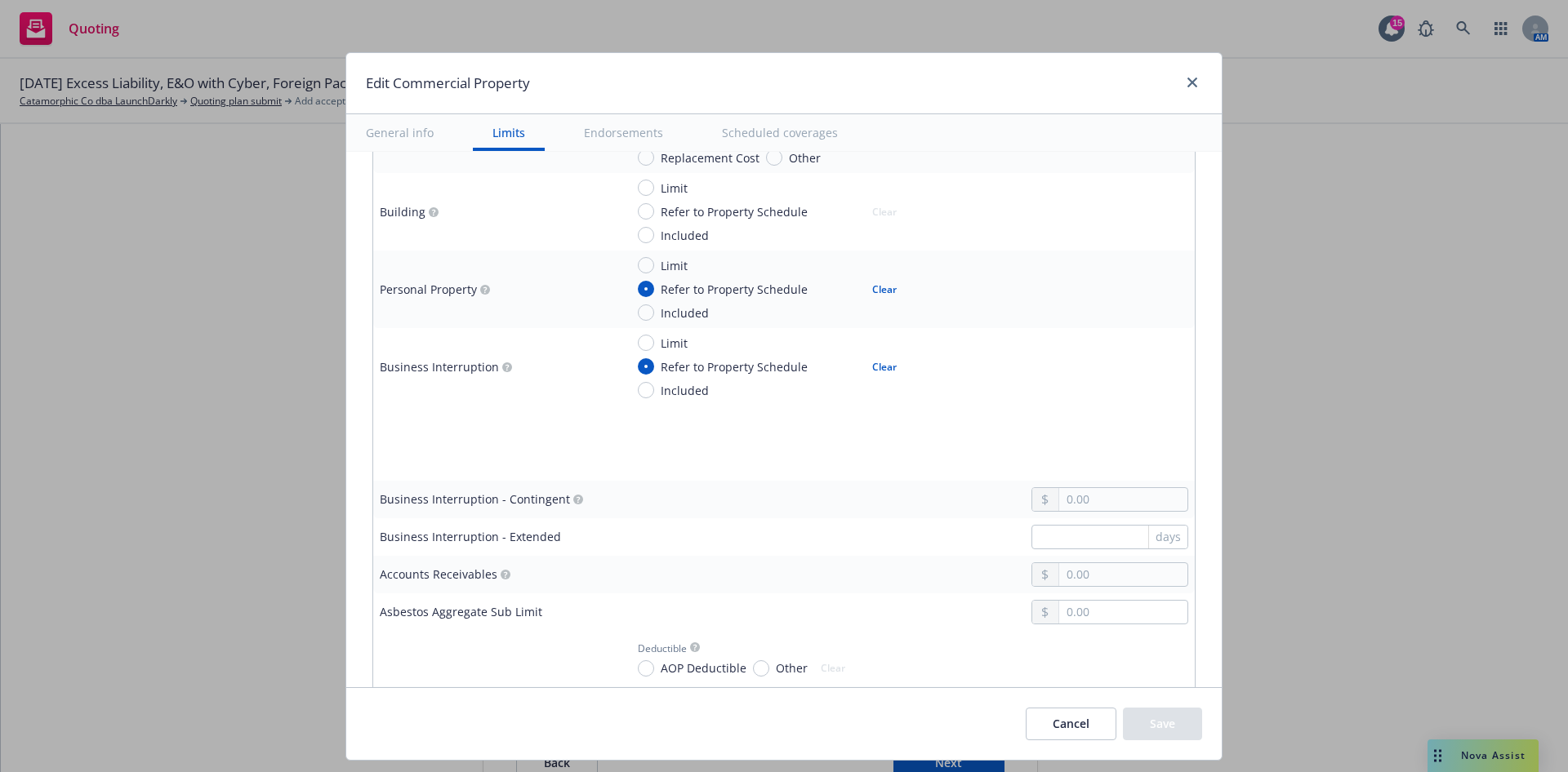
scroll to position [914, 0]
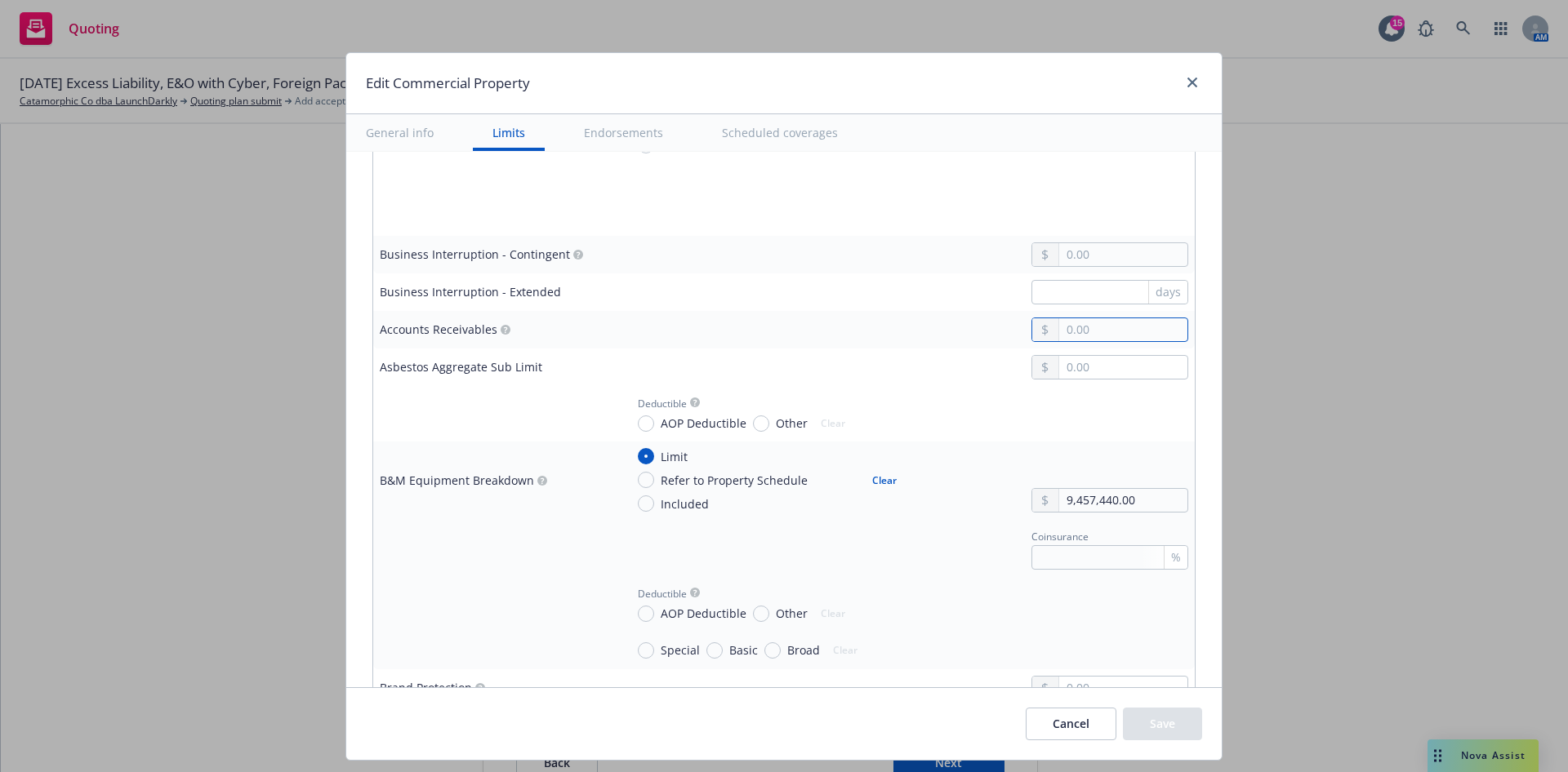
click at [1107, 328] on input "text" at bounding box center [1123, 329] width 128 height 22
type textarea "x"
type input "50.00"
type textarea "x"
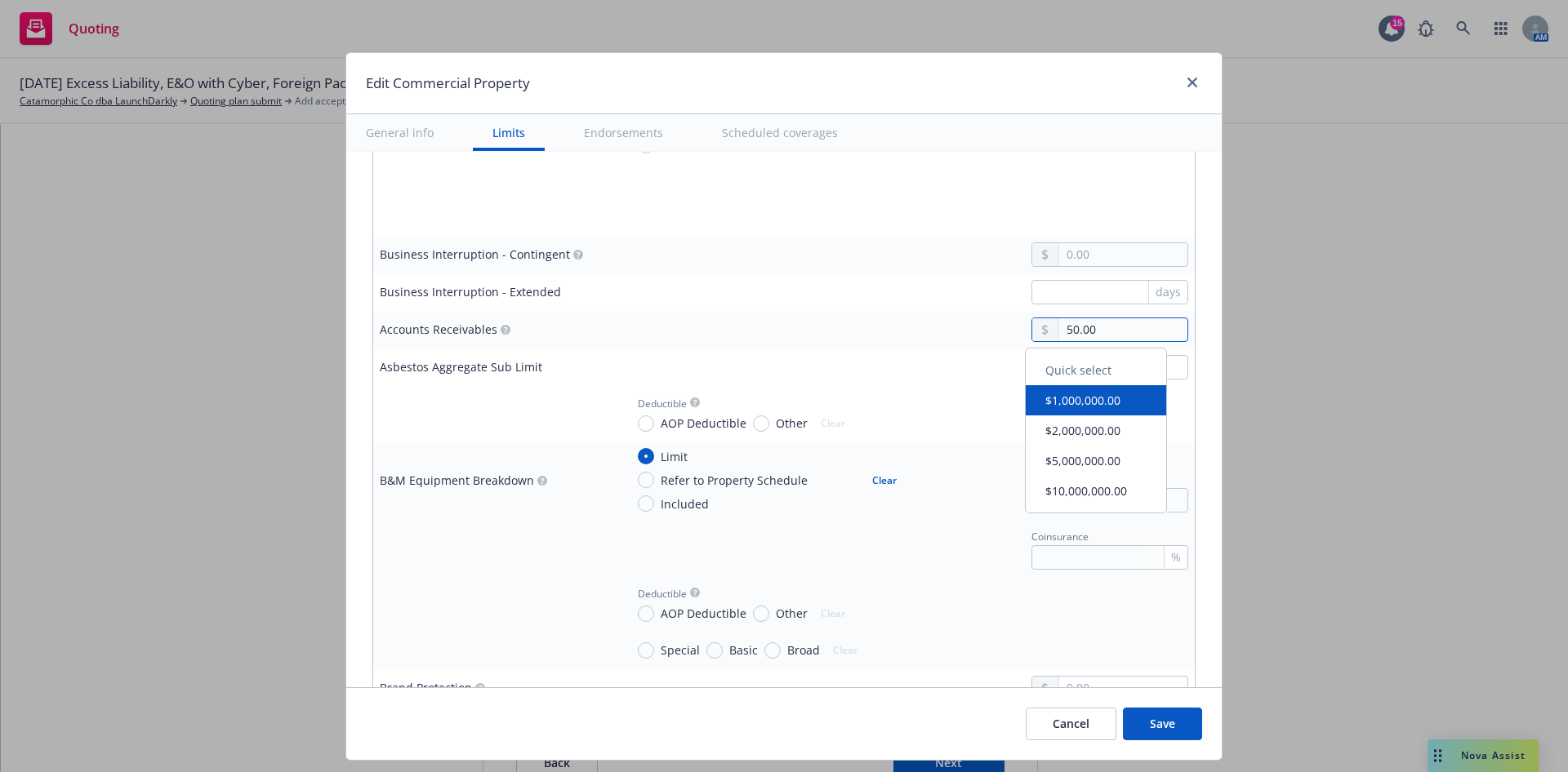
type input "500.00"
type textarea "x"
type input "5,000.00"
type textarea "x"
type input "50,000.00"
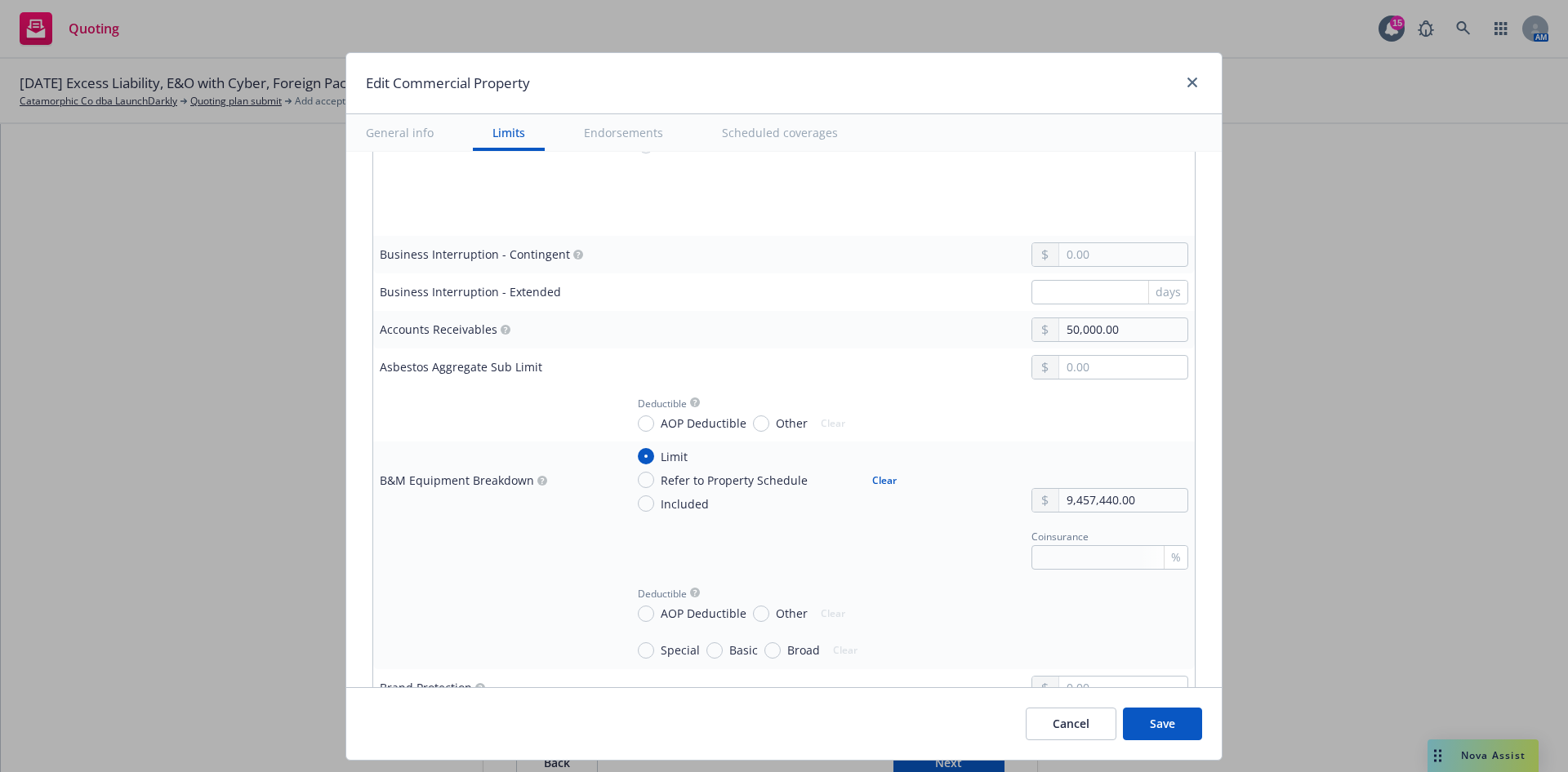
click at [832, 350] on td at bounding box center [906, 367] width 577 height 37
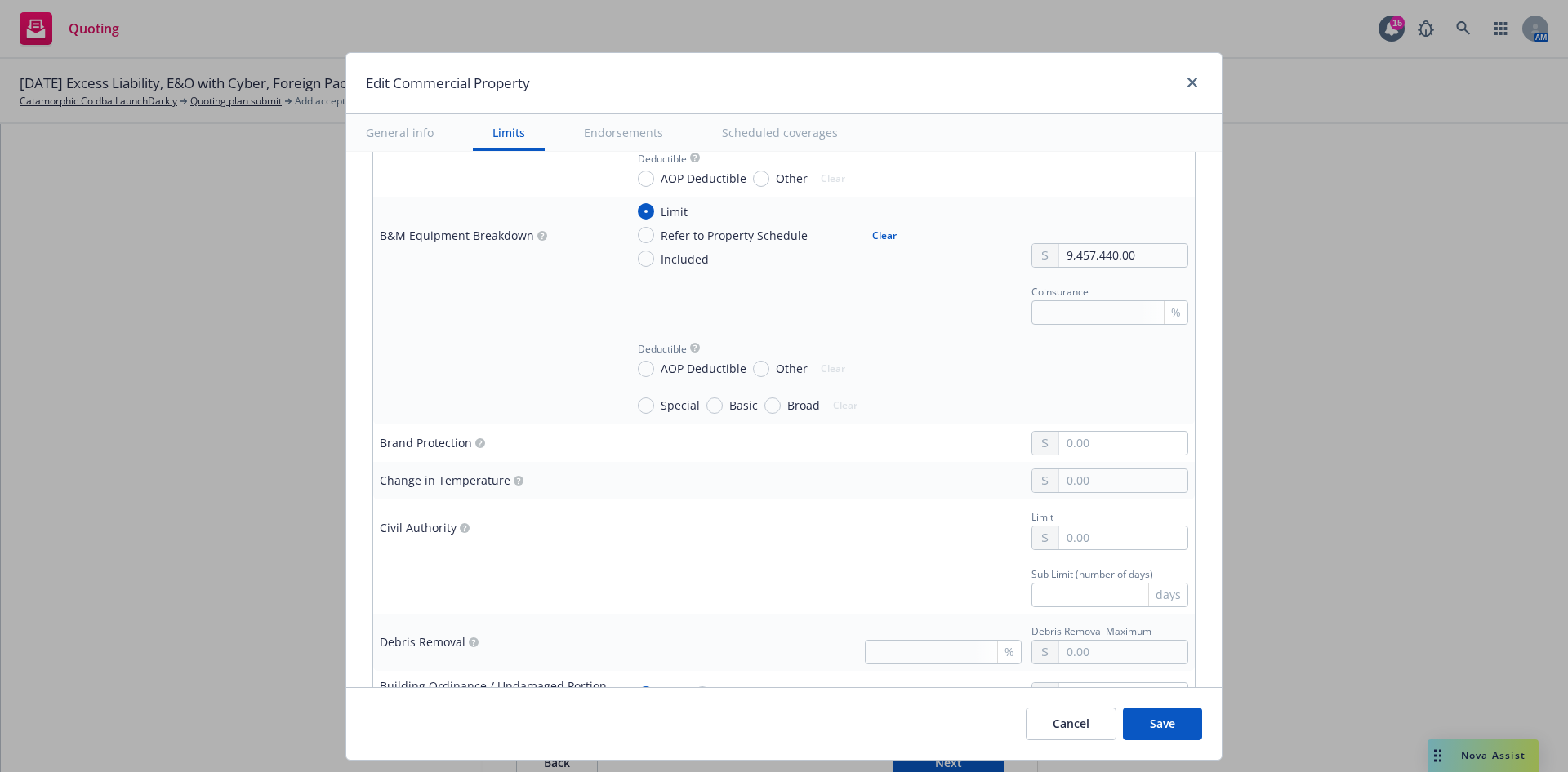
scroll to position [1281, 0]
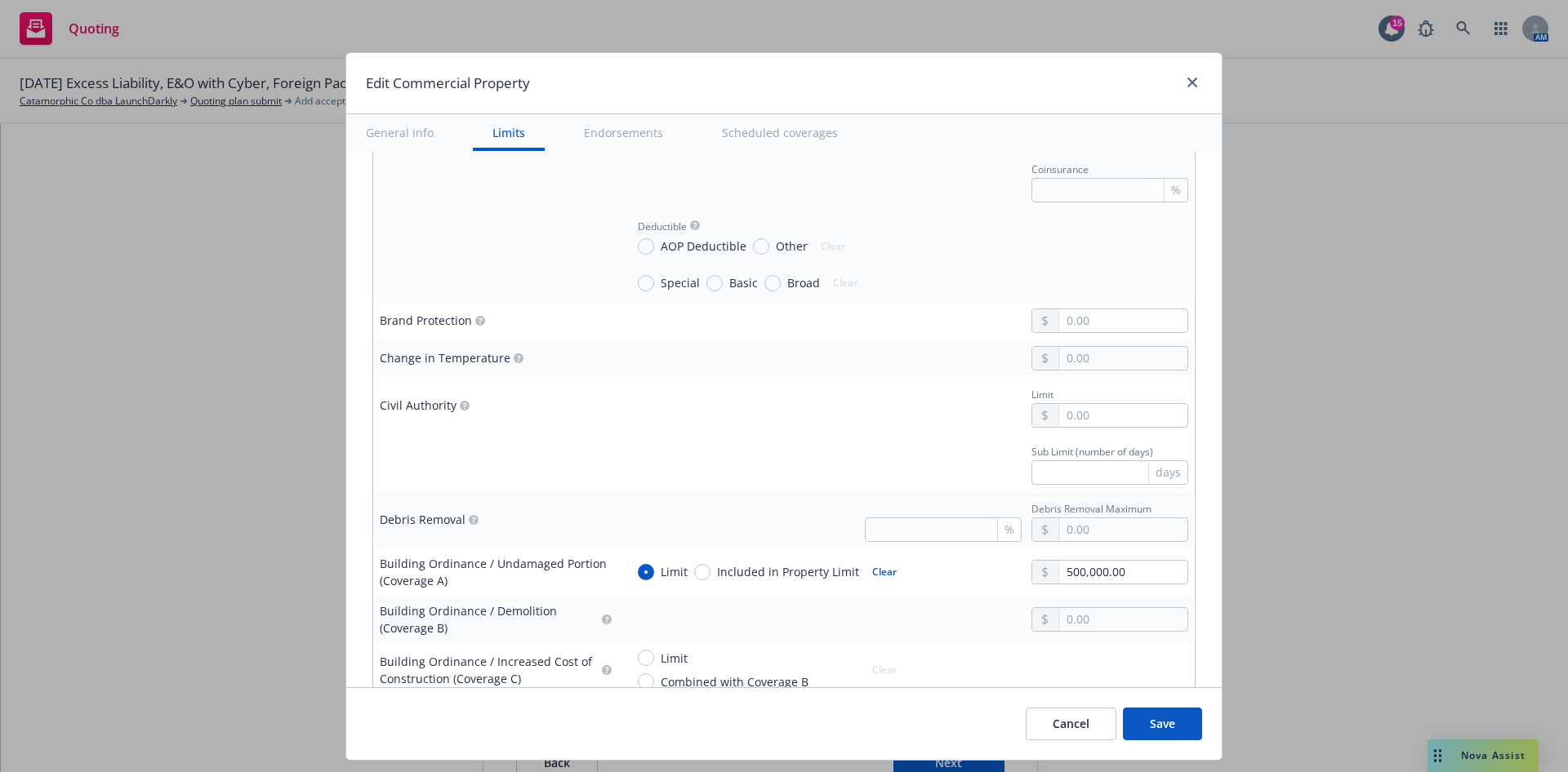
click at [1077, 541] on div at bounding box center [1110, 529] width 157 height 24
click at [1077, 534] on input "text" at bounding box center [1123, 529] width 128 height 22
type textarea "x"
type input "2.00"
type textarea "x"
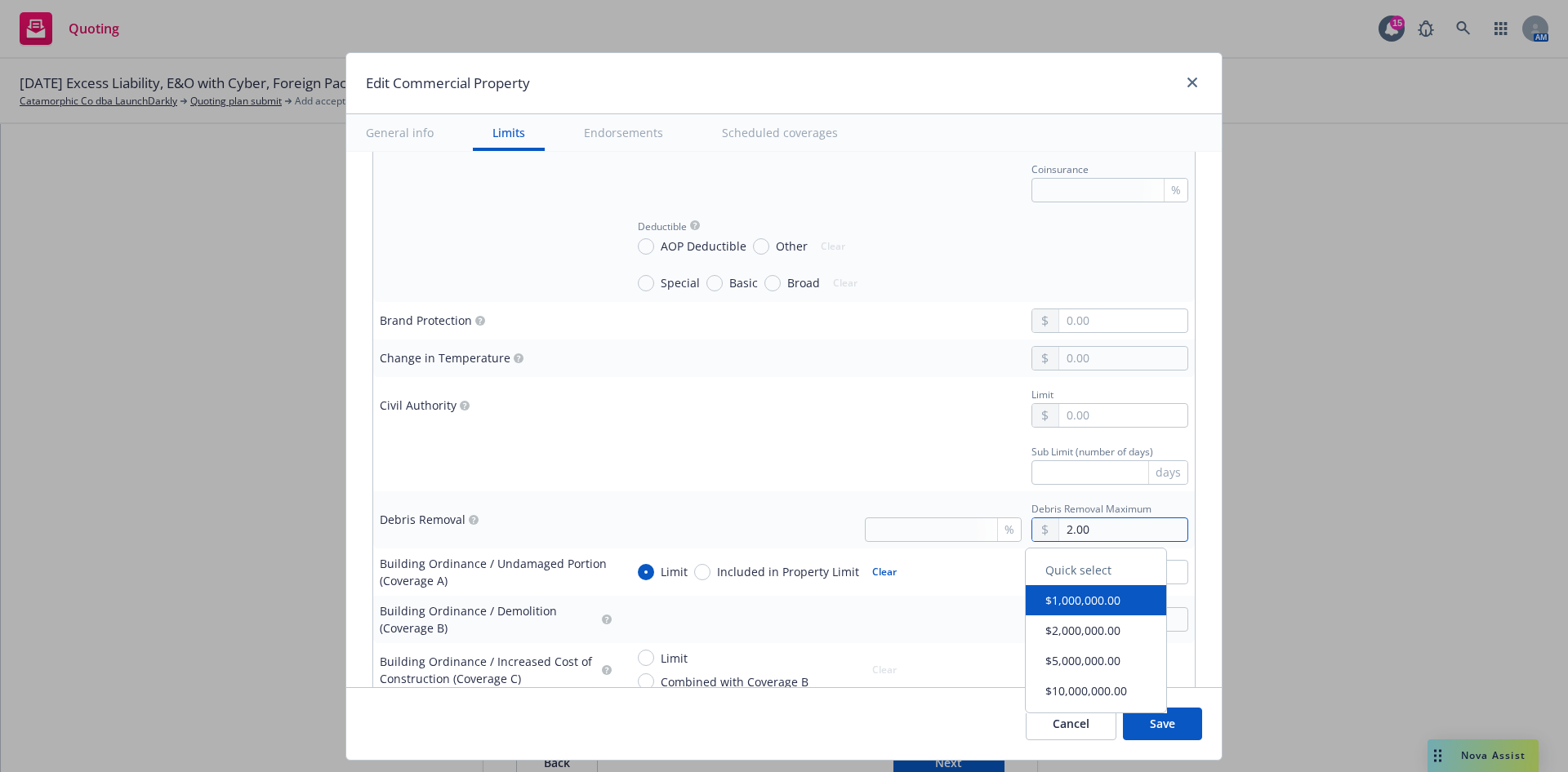
type input "25.00"
type textarea "x"
type input "250.00"
type textarea "x"
type input "2,500.00"
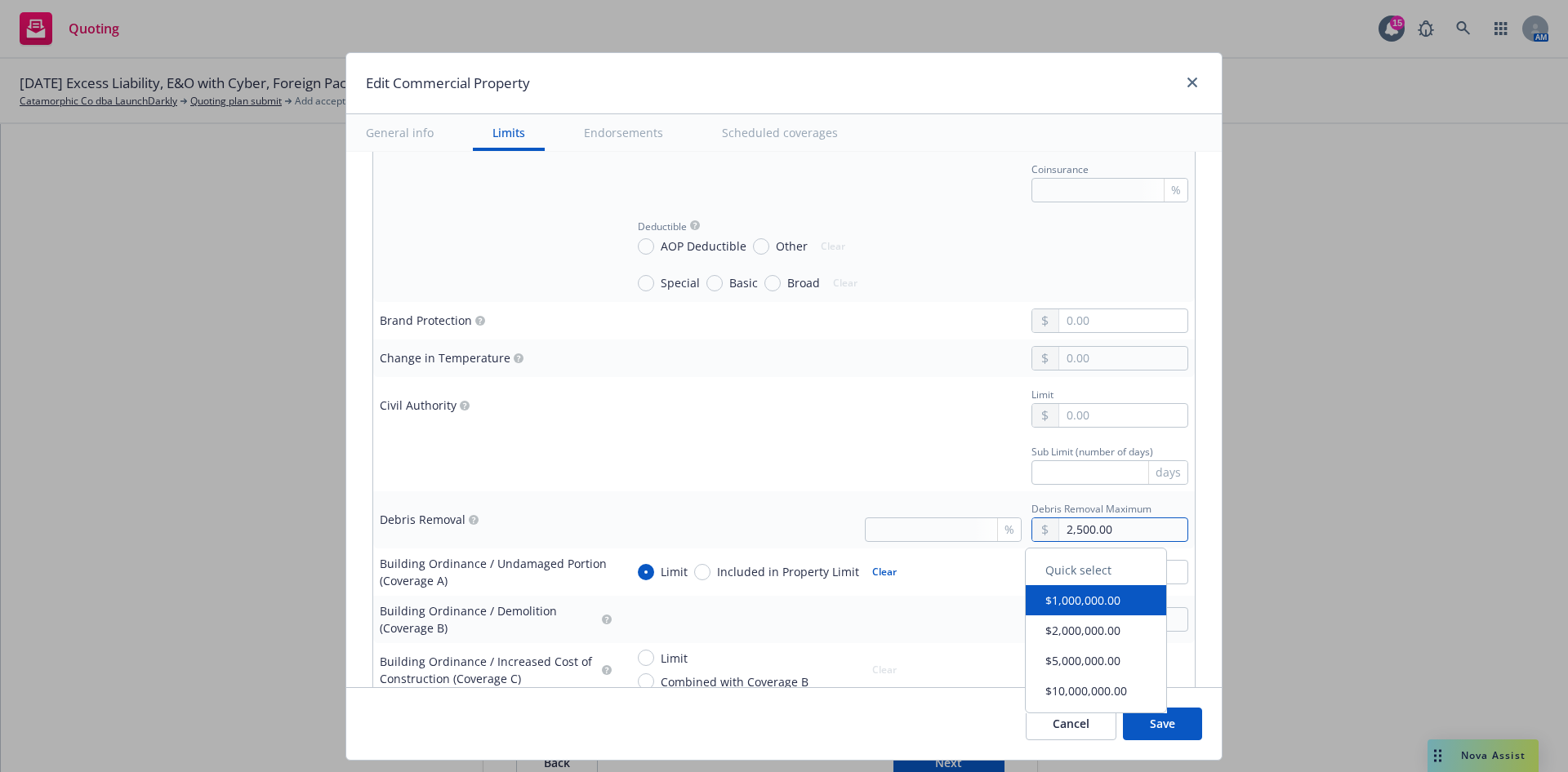
type textarea "x"
type input "25,000.00"
type textarea "x"
type input "250,000.00"
click at [803, 447] on div "Sub Limit (number of days) days" at bounding box center [906, 463] width 563 height 44
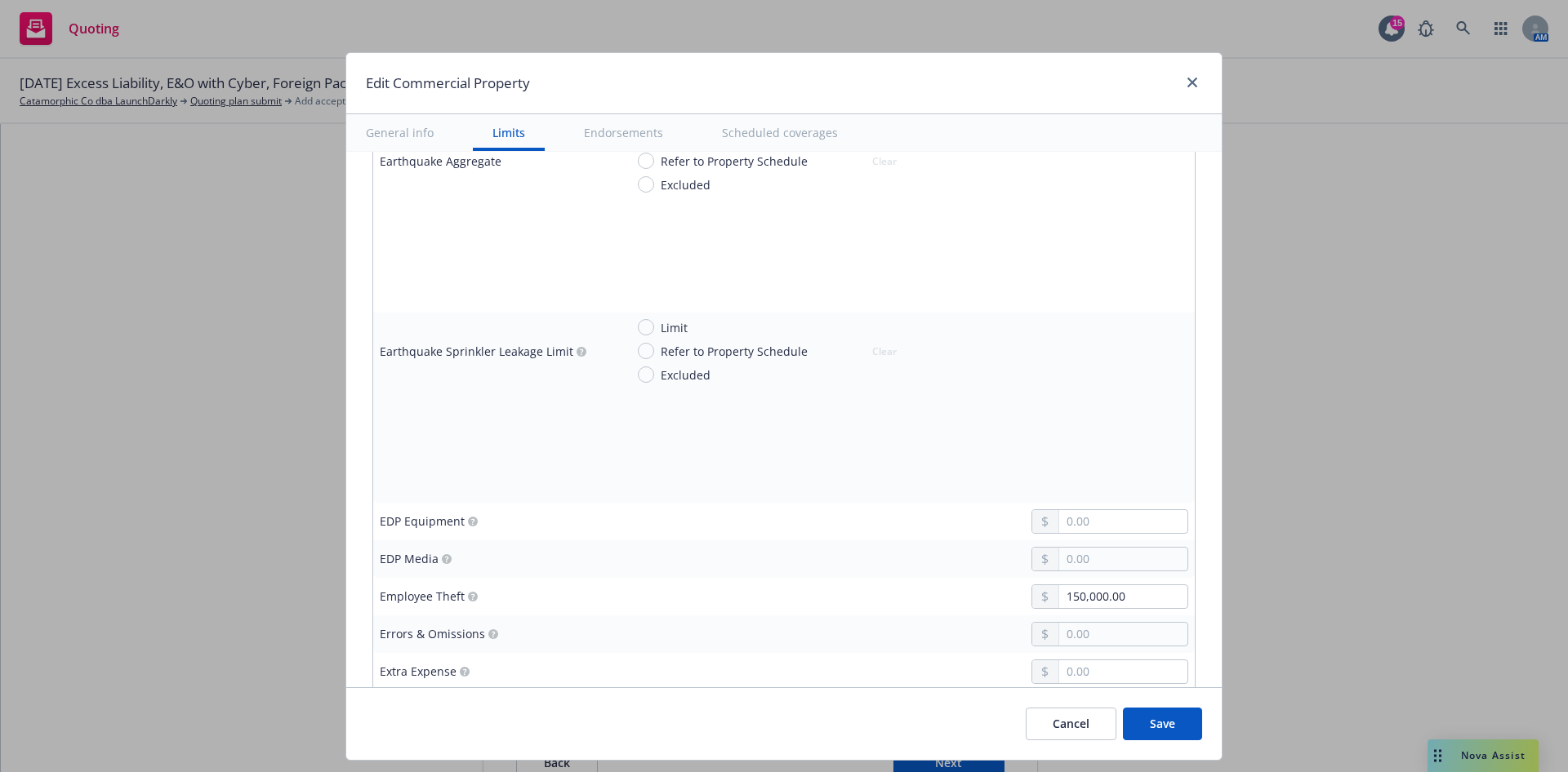
scroll to position [2016, 0]
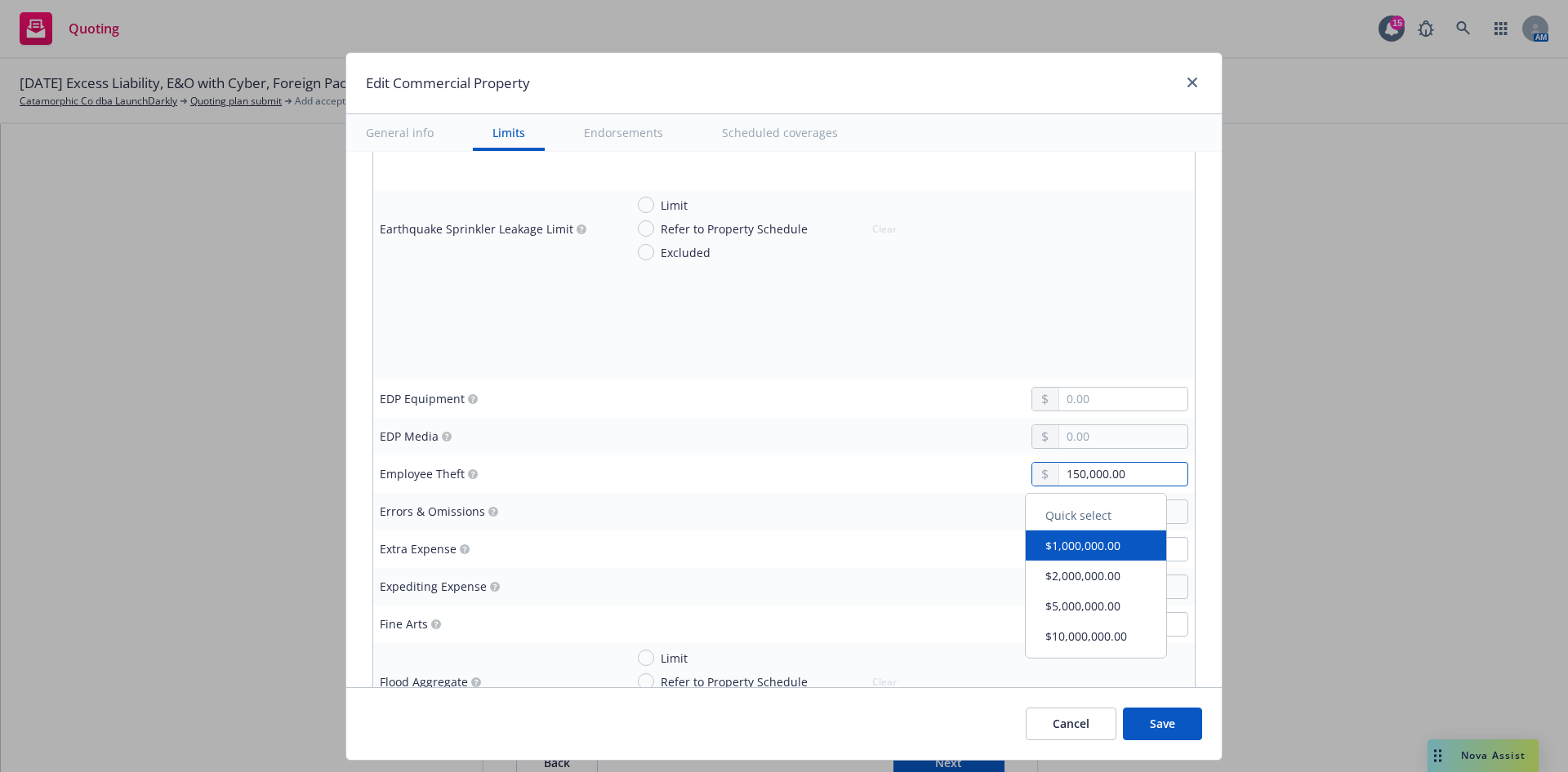
drag, startPoint x: 1127, startPoint y: 477, endPoint x: 957, endPoint y: 474, distance: 170.0
click at [957, 474] on div "150,000.00" at bounding box center [906, 473] width 563 height 24
type textarea "x"
click at [866, 498] on td at bounding box center [906, 511] width 577 height 37
click at [1147, 597] on div at bounding box center [1110, 587] width 157 height 24
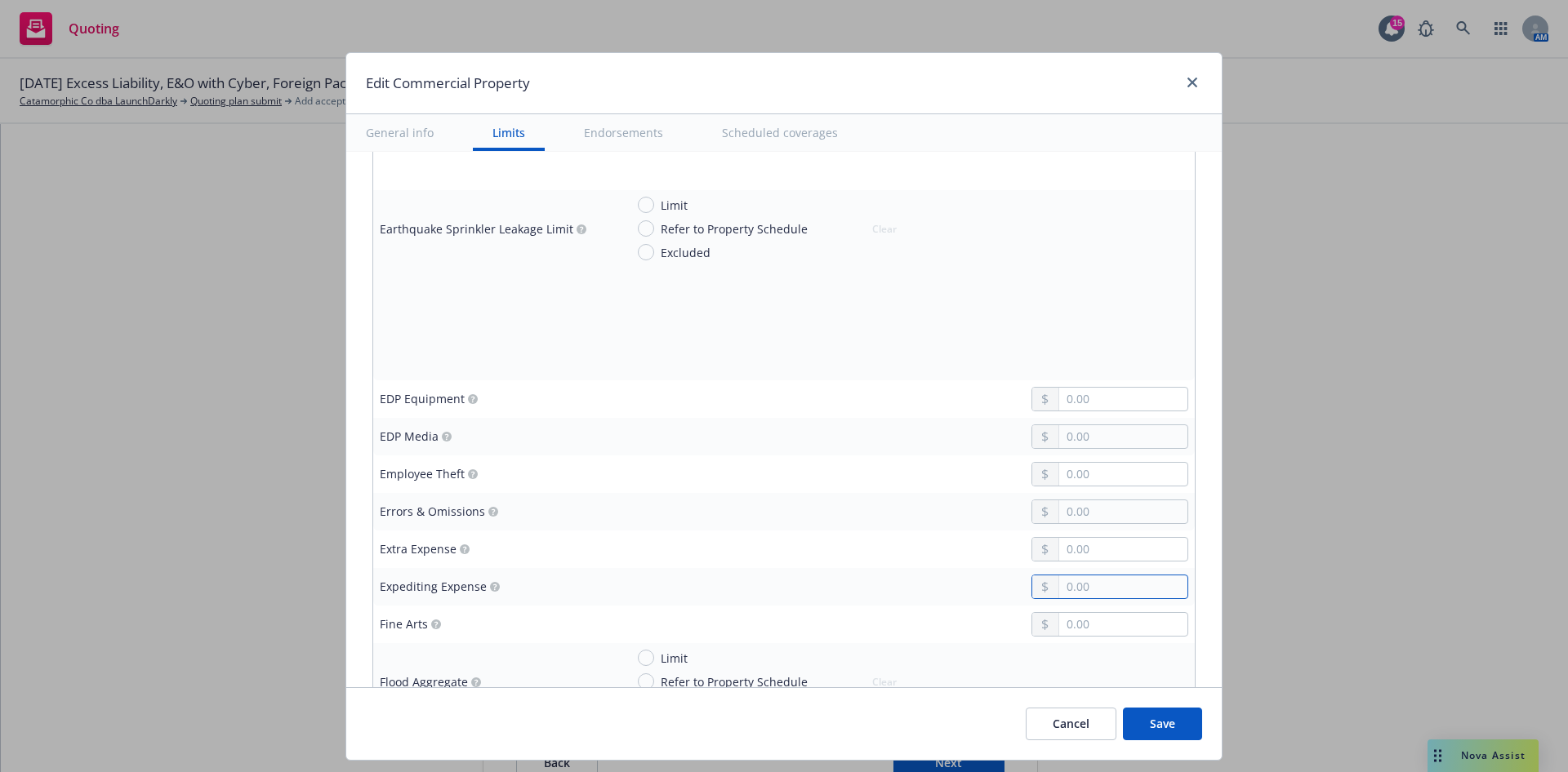
click at [1059, 584] on input "text" at bounding box center [1123, 587] width 128 height 22
type input "2.00"
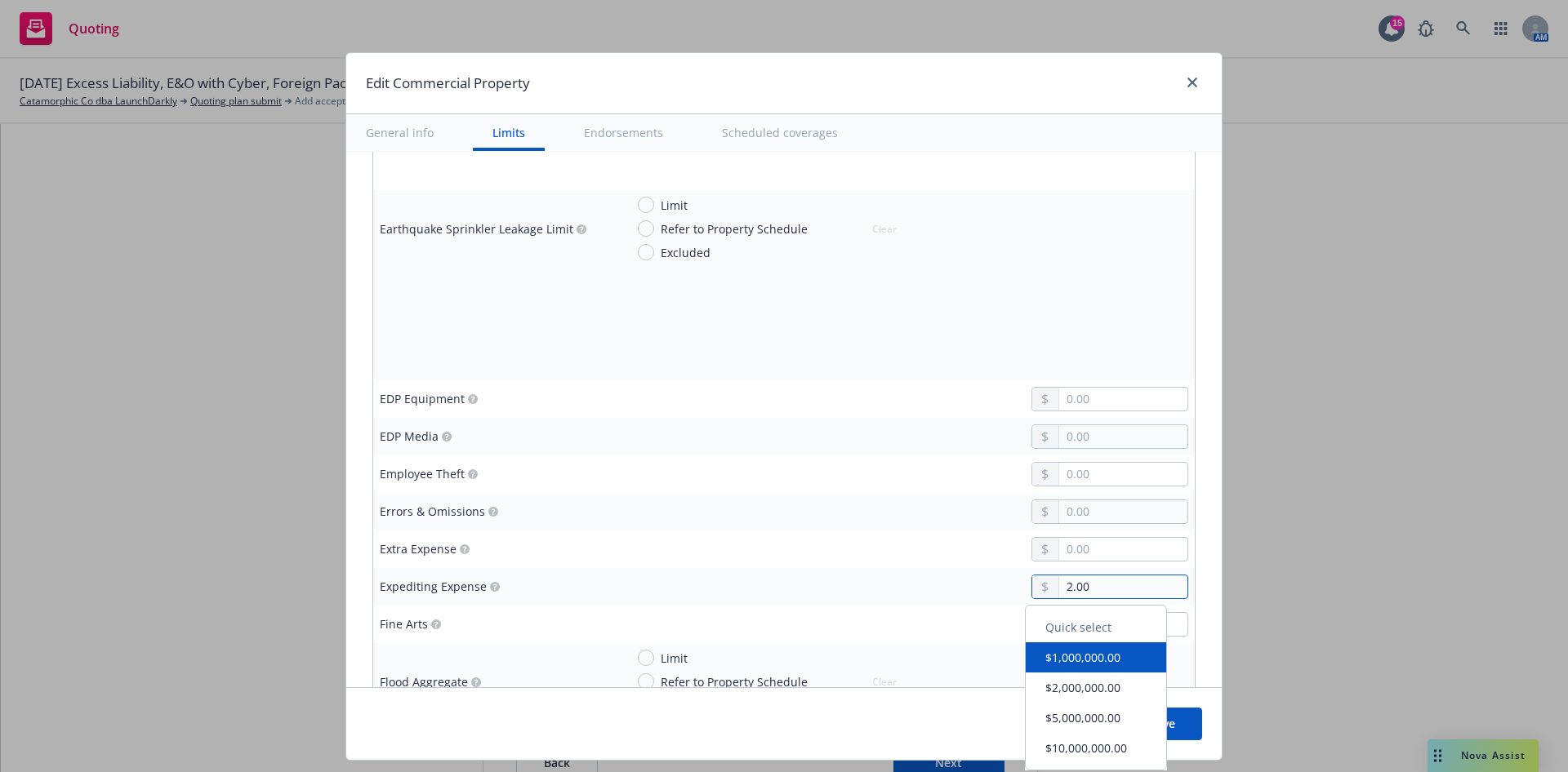
type textarea "x"
type input "25.00"
type textarea "x"
type input "250.00"
type textarea "x"
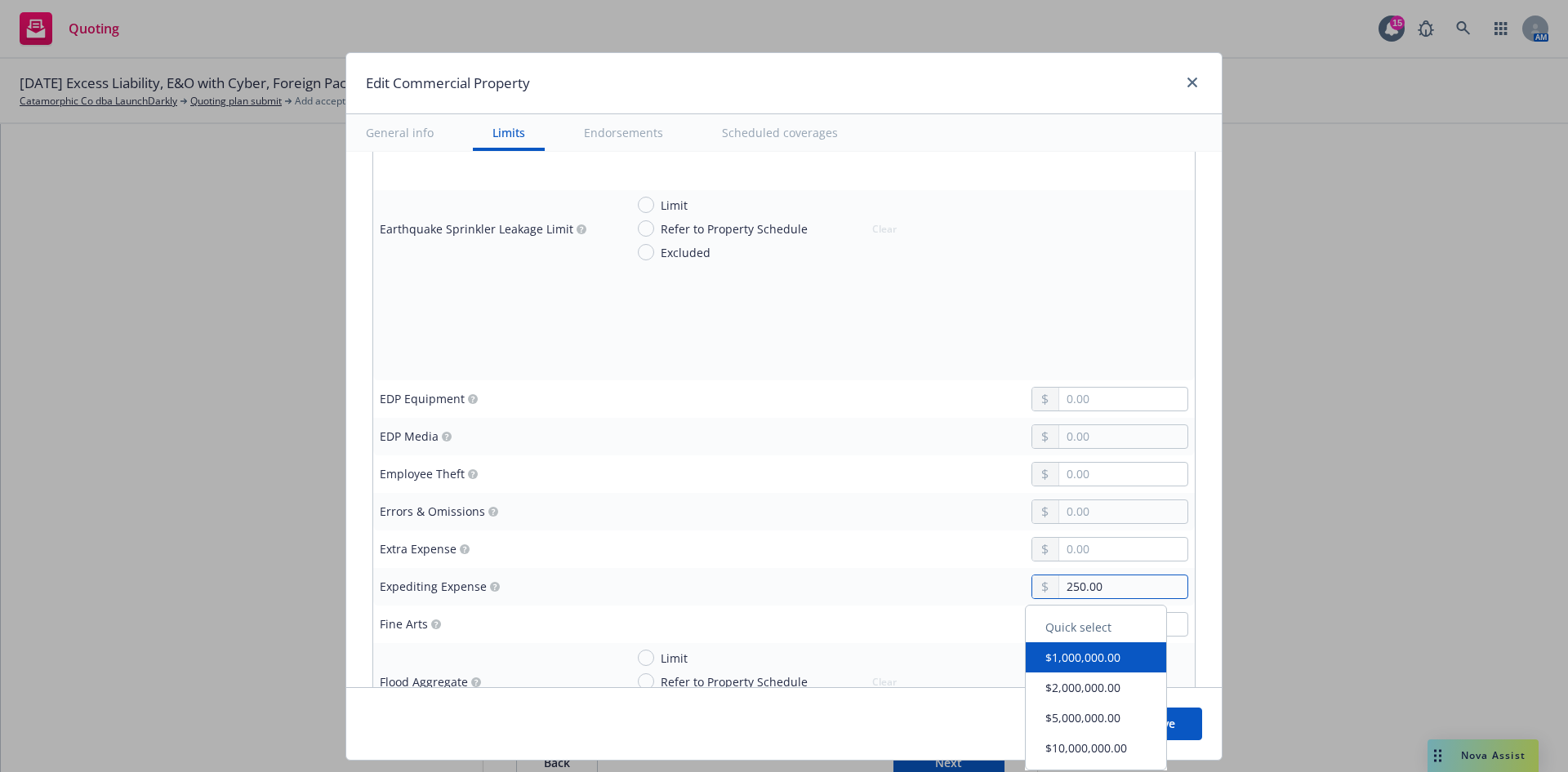
type input "2,500.00"
type textarea "x"
type input "25,000.00"
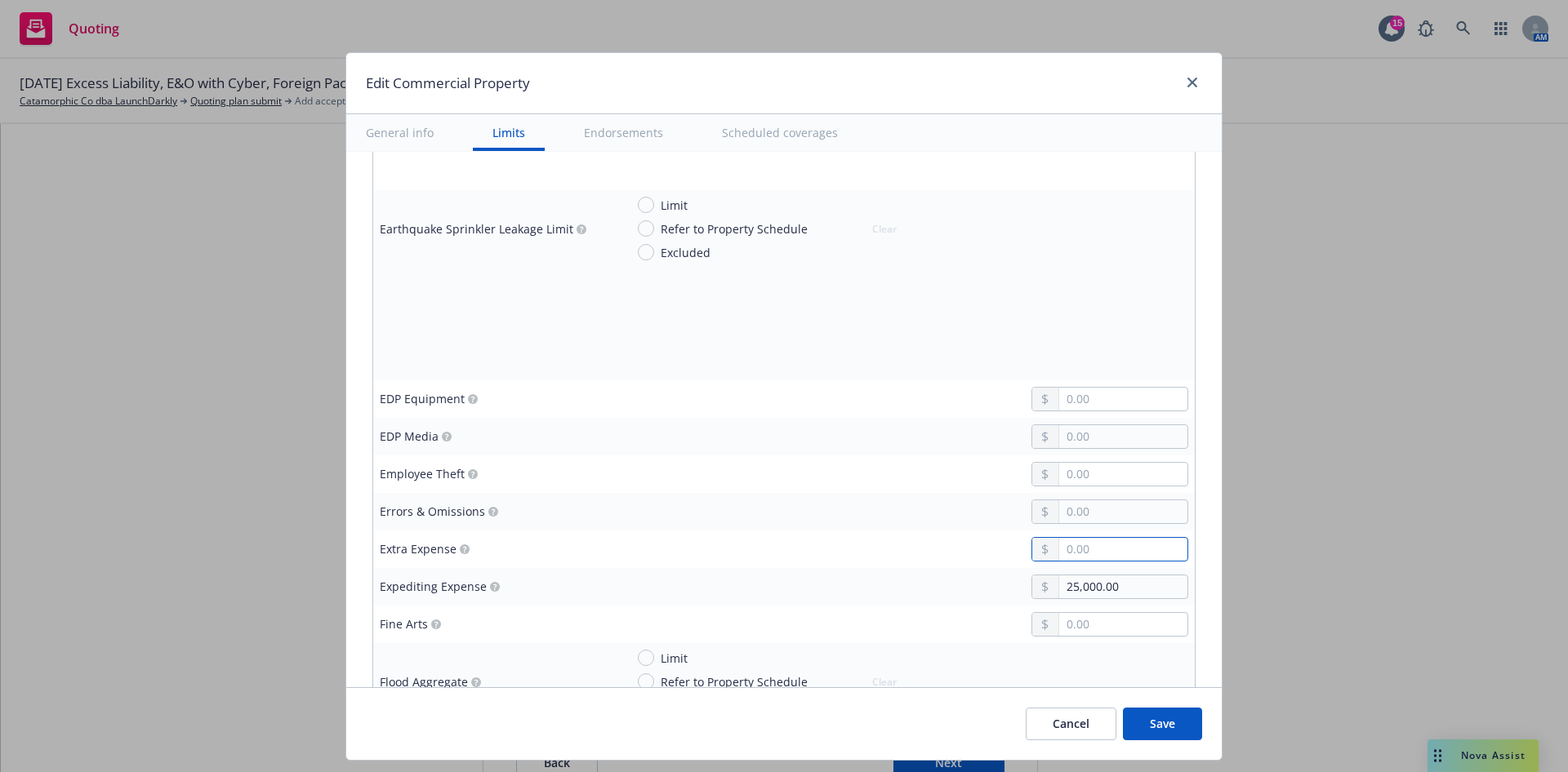
click at [1081, 554] on input "text" at bounding box center [1123, 549] width 128 height 22
type textarea "x"
type input "2.00"
type textarea "x"
type input "25.00"
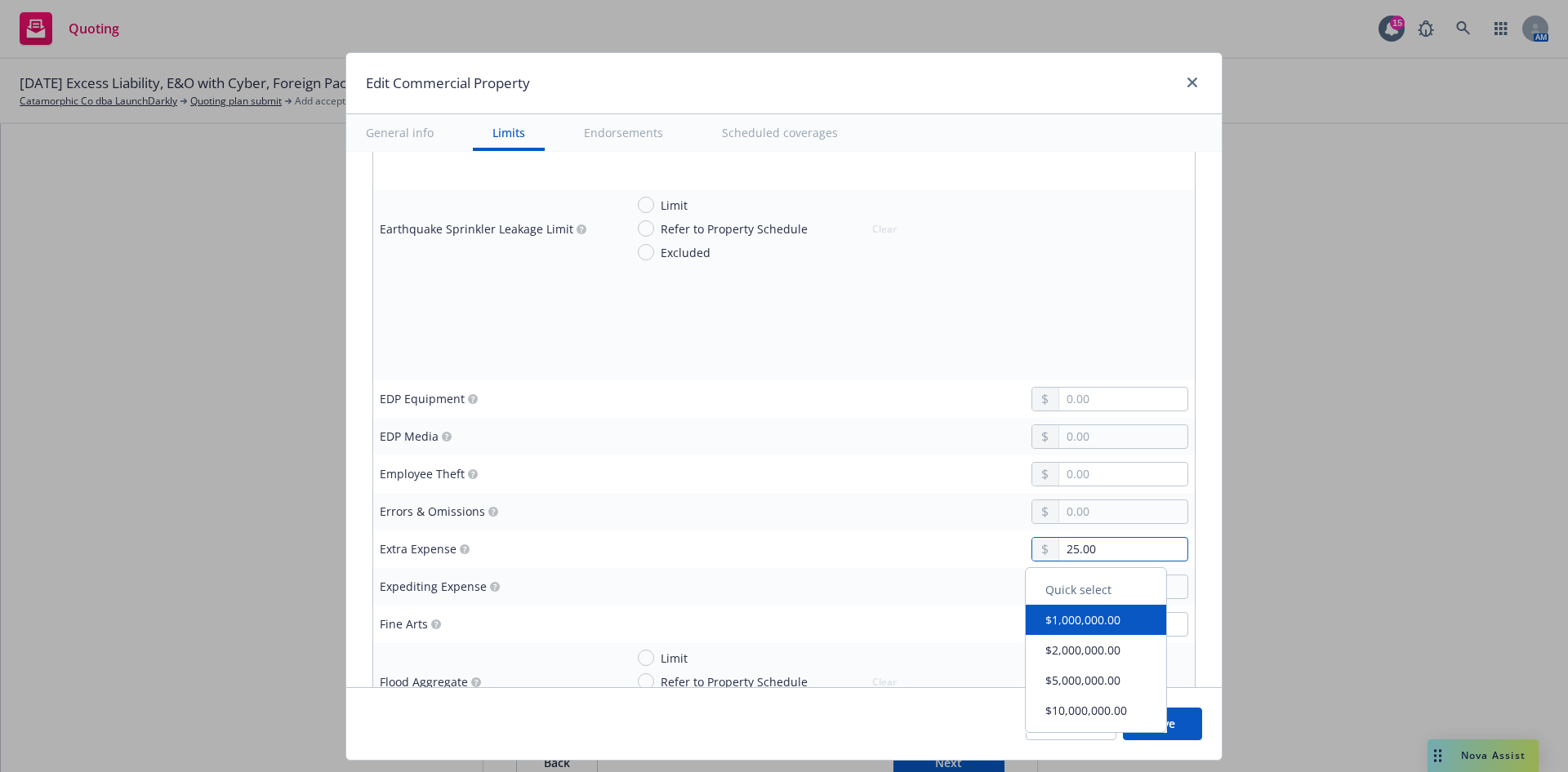
type textarea "x"
type input "250.00"
type textarea "x"
type input "2,500.00"
type textarea "x"
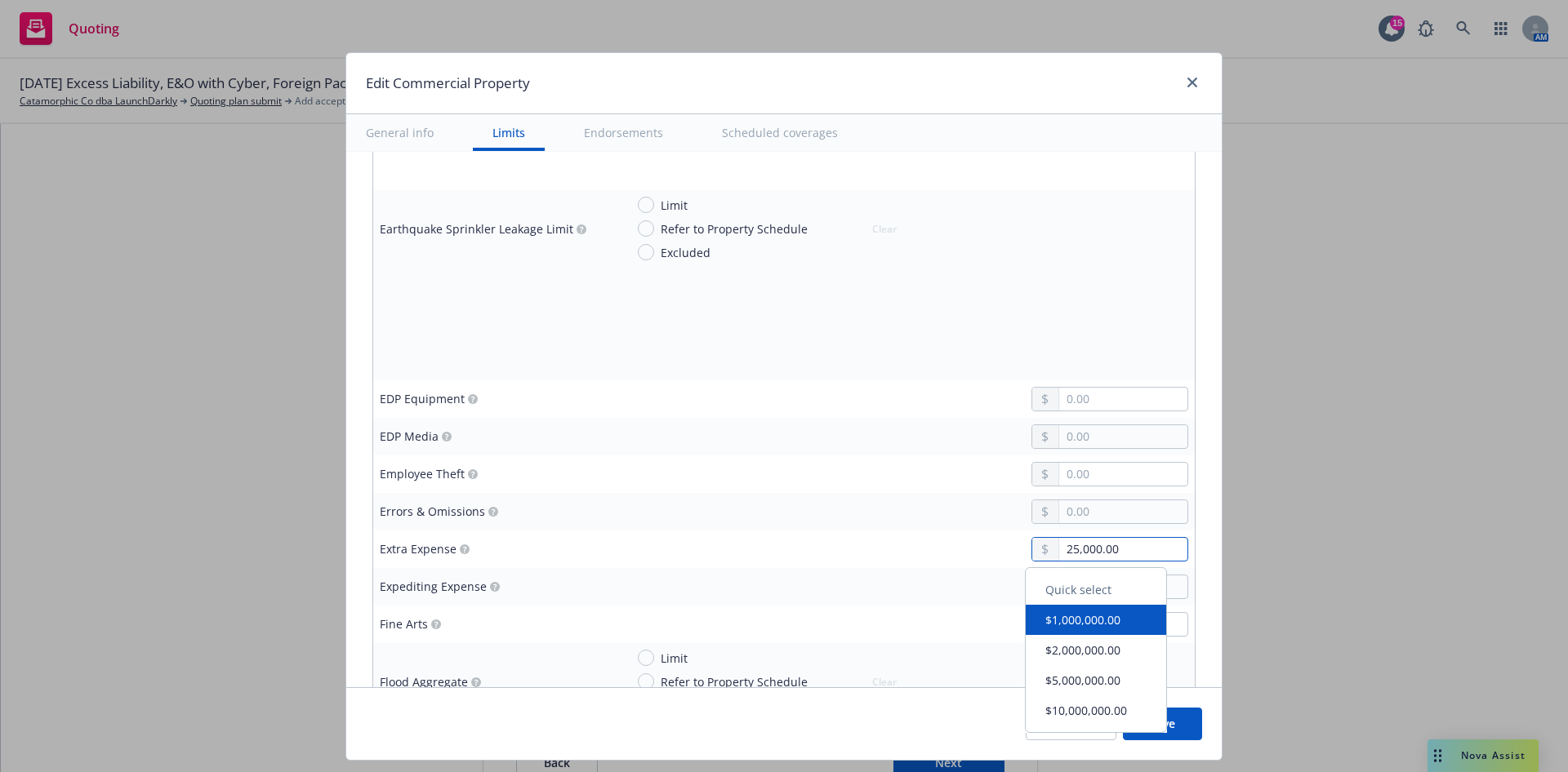
type input "25,000.00"
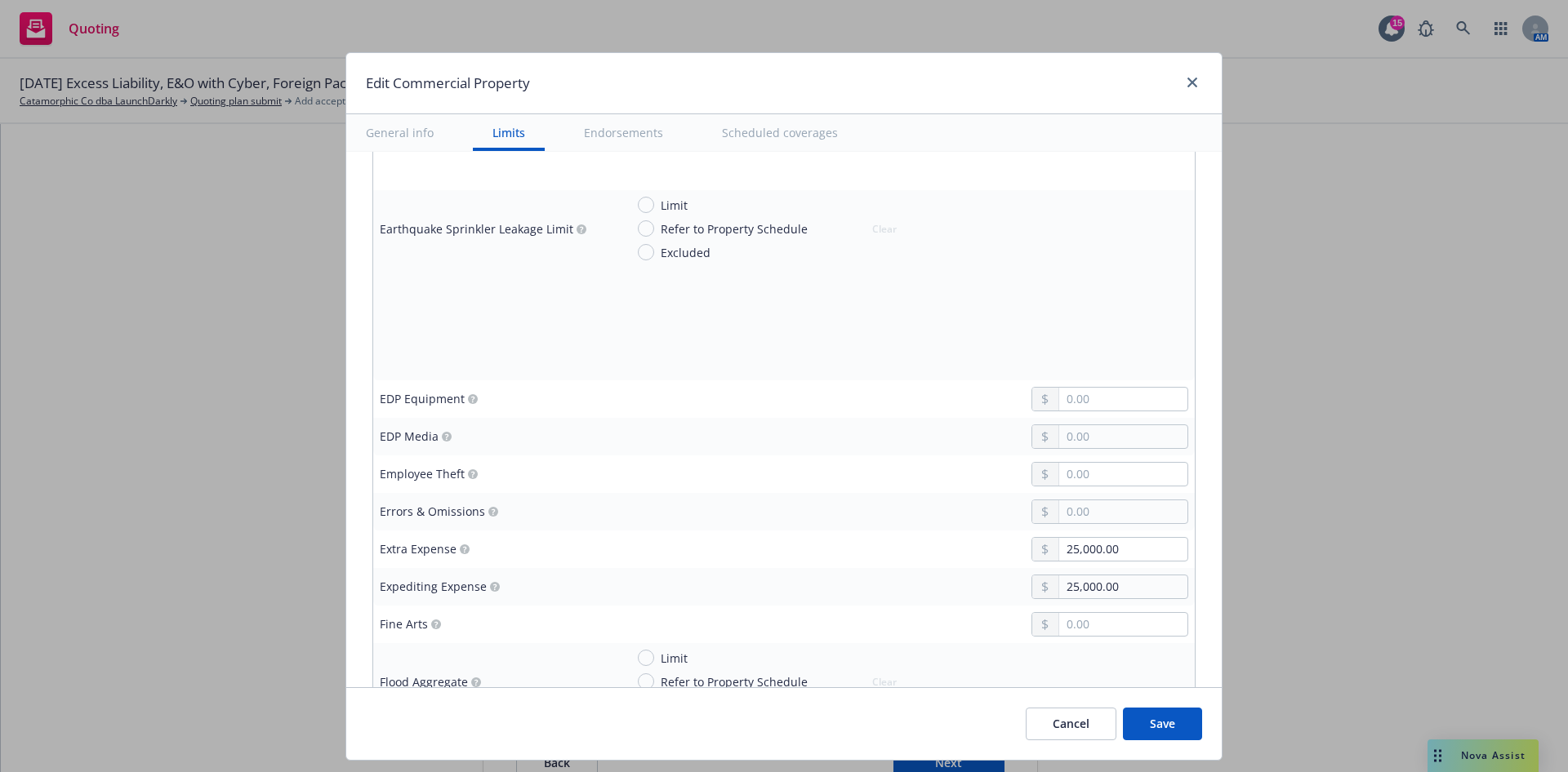
click at [701, 557] on div "25,000.00" at bounding box center [906, 549] width 563 height 24
click at [1095, 622] on body "Quoting 15 AM [DATE] Excess Liability, E&O with Cyber, Foreign Package, Workers…" at bounding box center [784, 386] width 1568 height 772
type textarea "x"
type input "5.00"
type textarea "x"
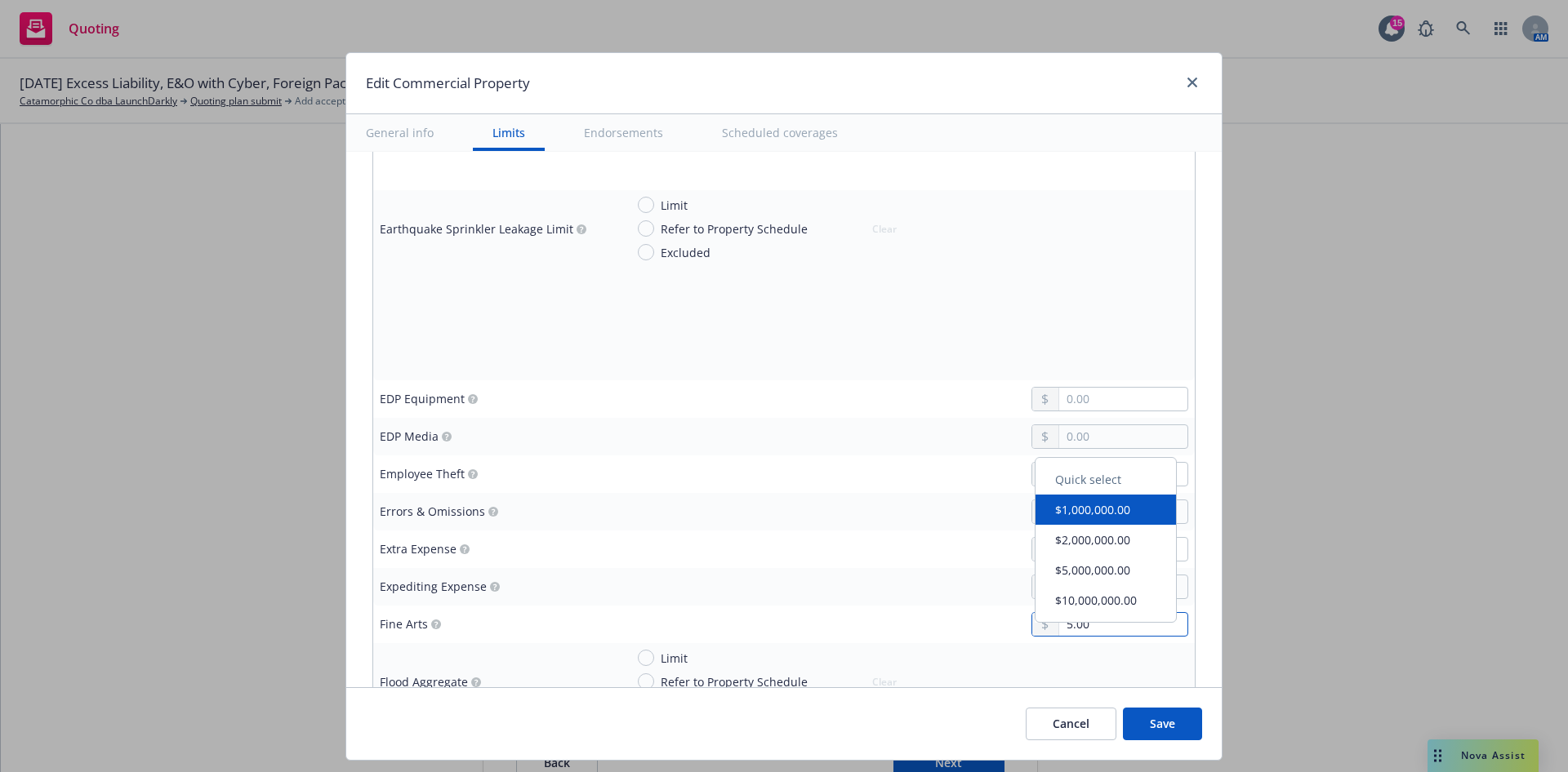
type input "50.00"
type textarea "x"
type input "500.00"
type textarea "x"
type input "5,000.00"
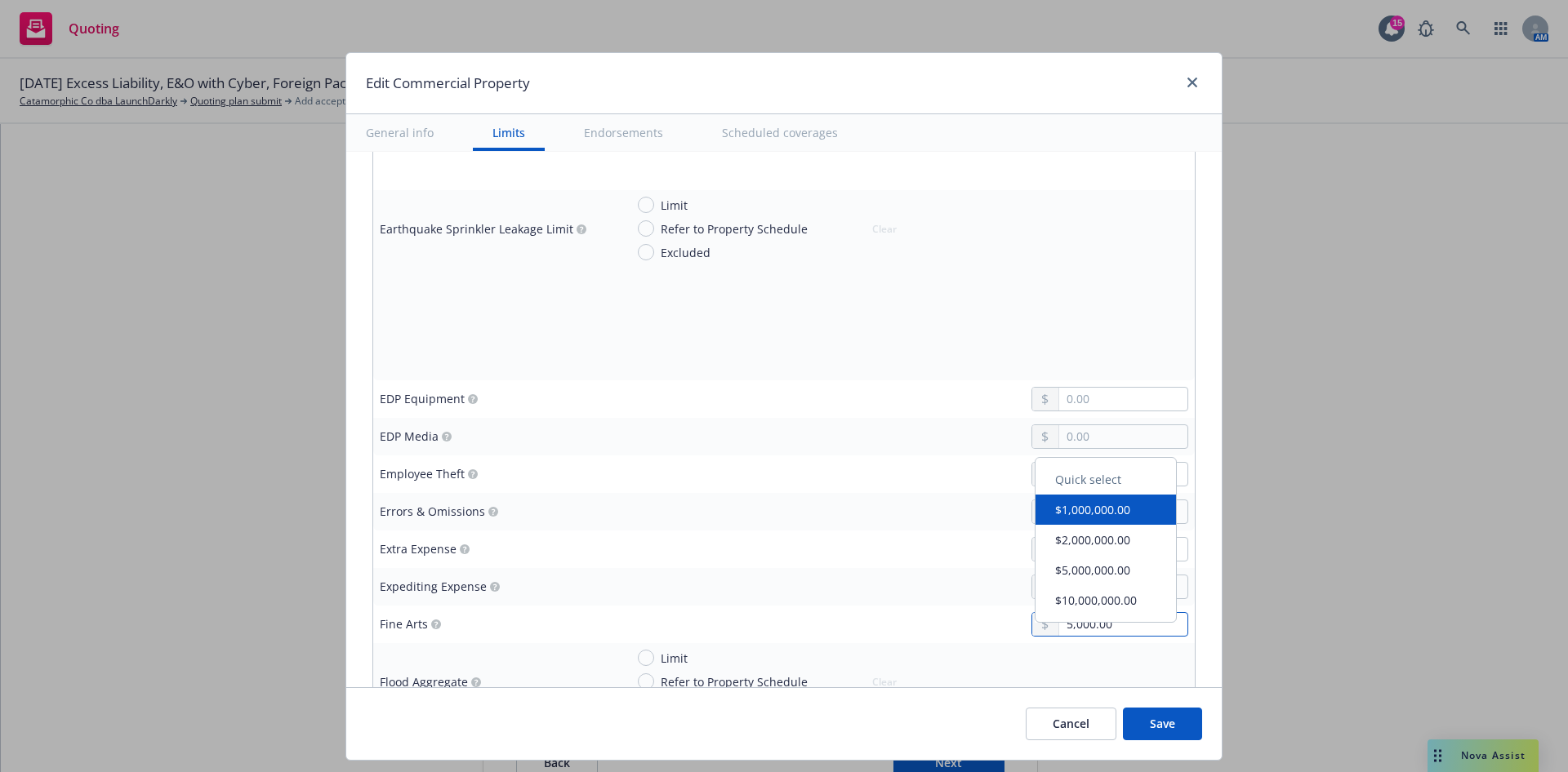
type textarea "x"
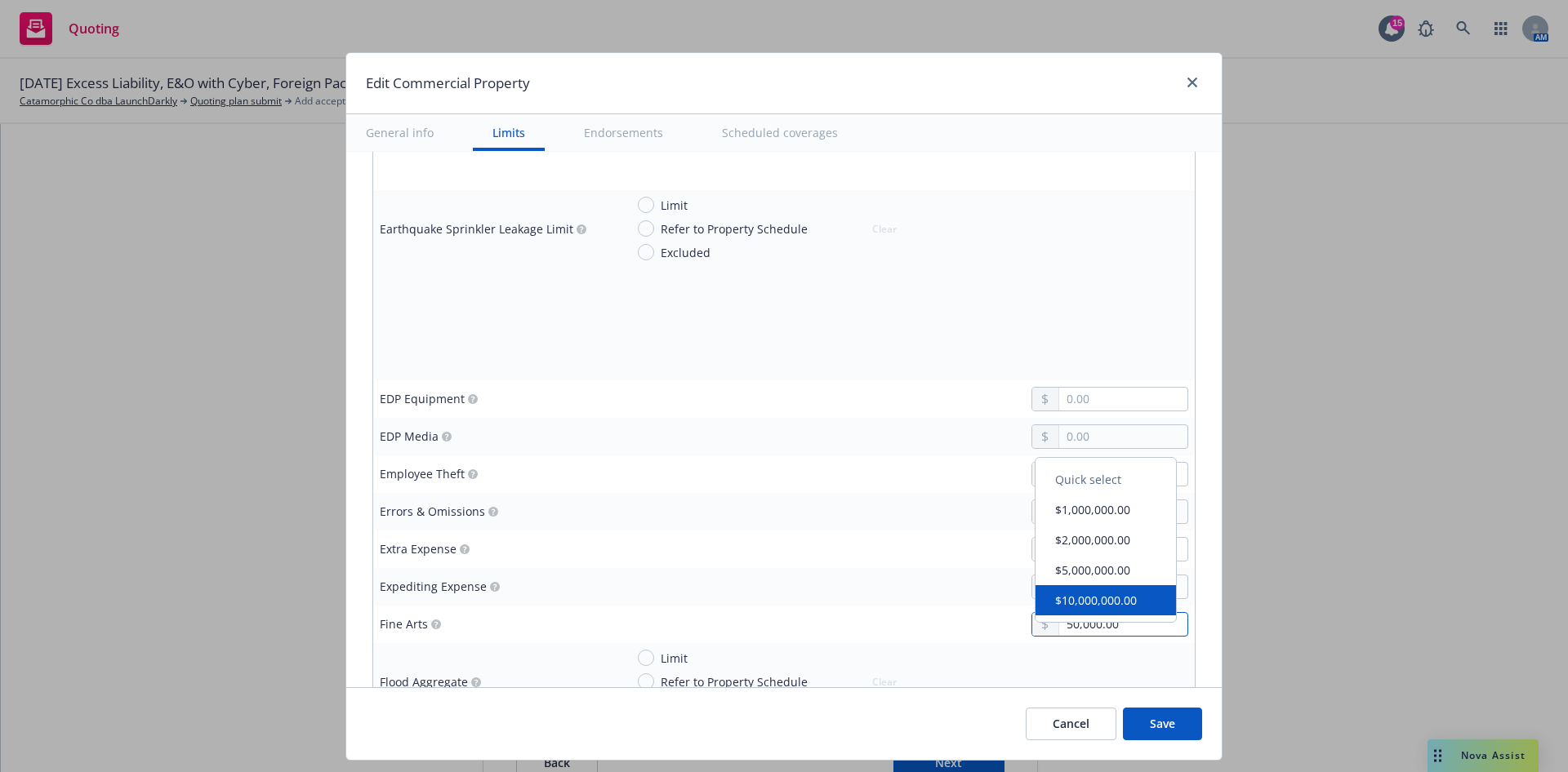
type input "50,000.00"
click at [849, 547] on div "25,000.00" at bounding box center [906, 549] width 563 height 24
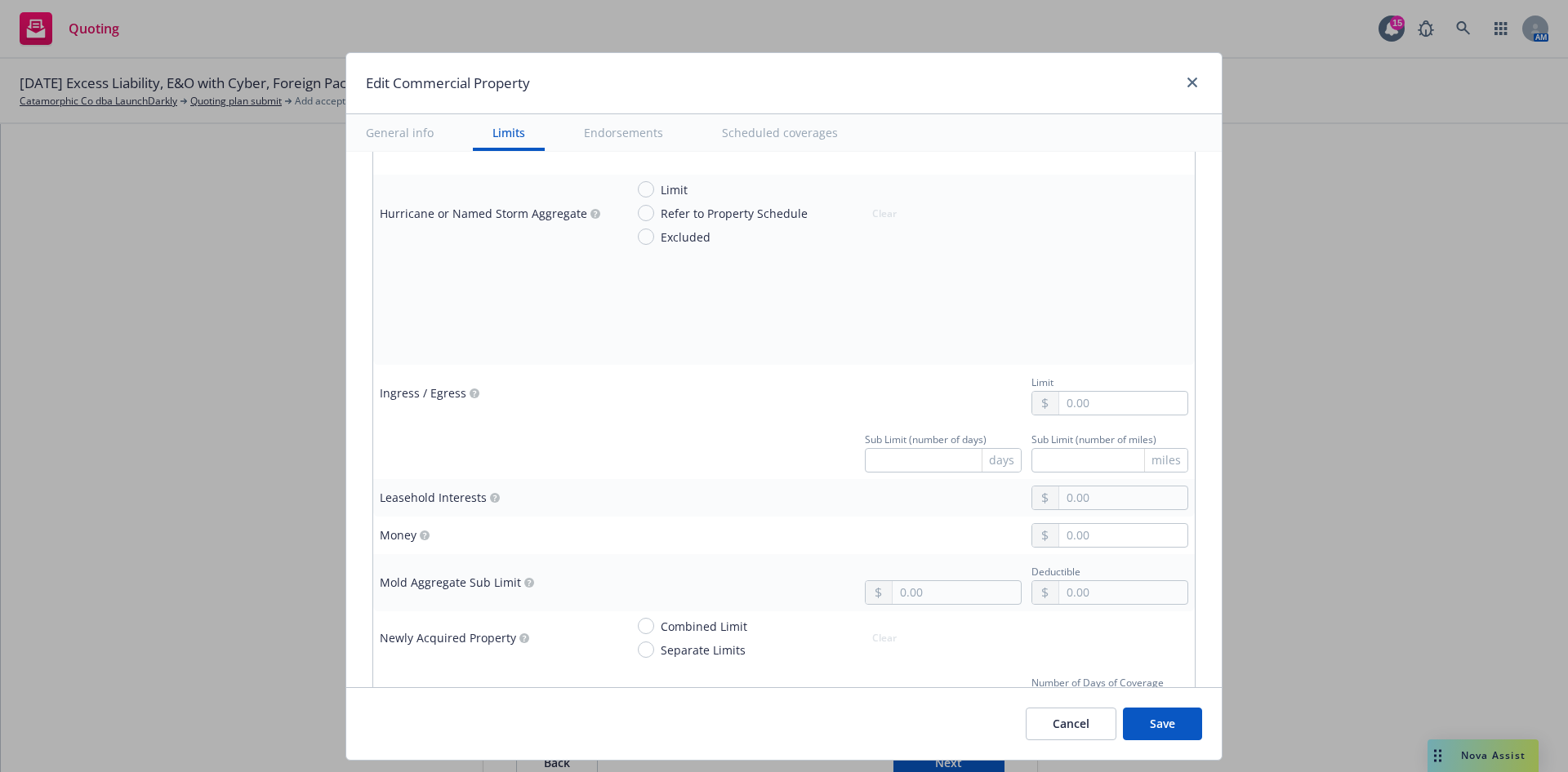
scroll to position [3119, 0]
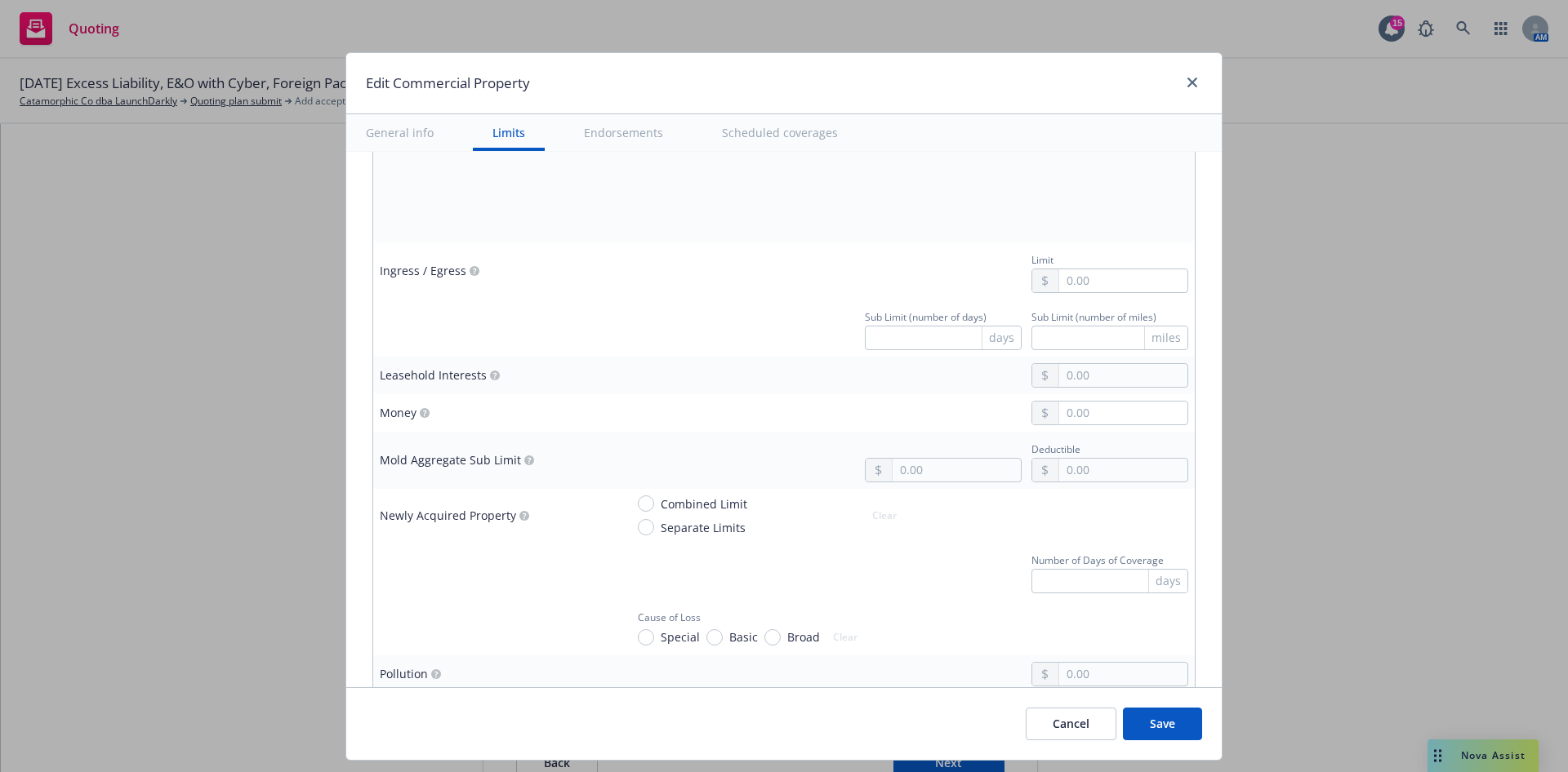
click at [692, 519] on span "Separate Limits" at bounding box center [703, 528] width 85 height 18
click at [654, 519] on input "Separate Limits" at bounding box center [645, 527] width 17 height 17
radio input "true"
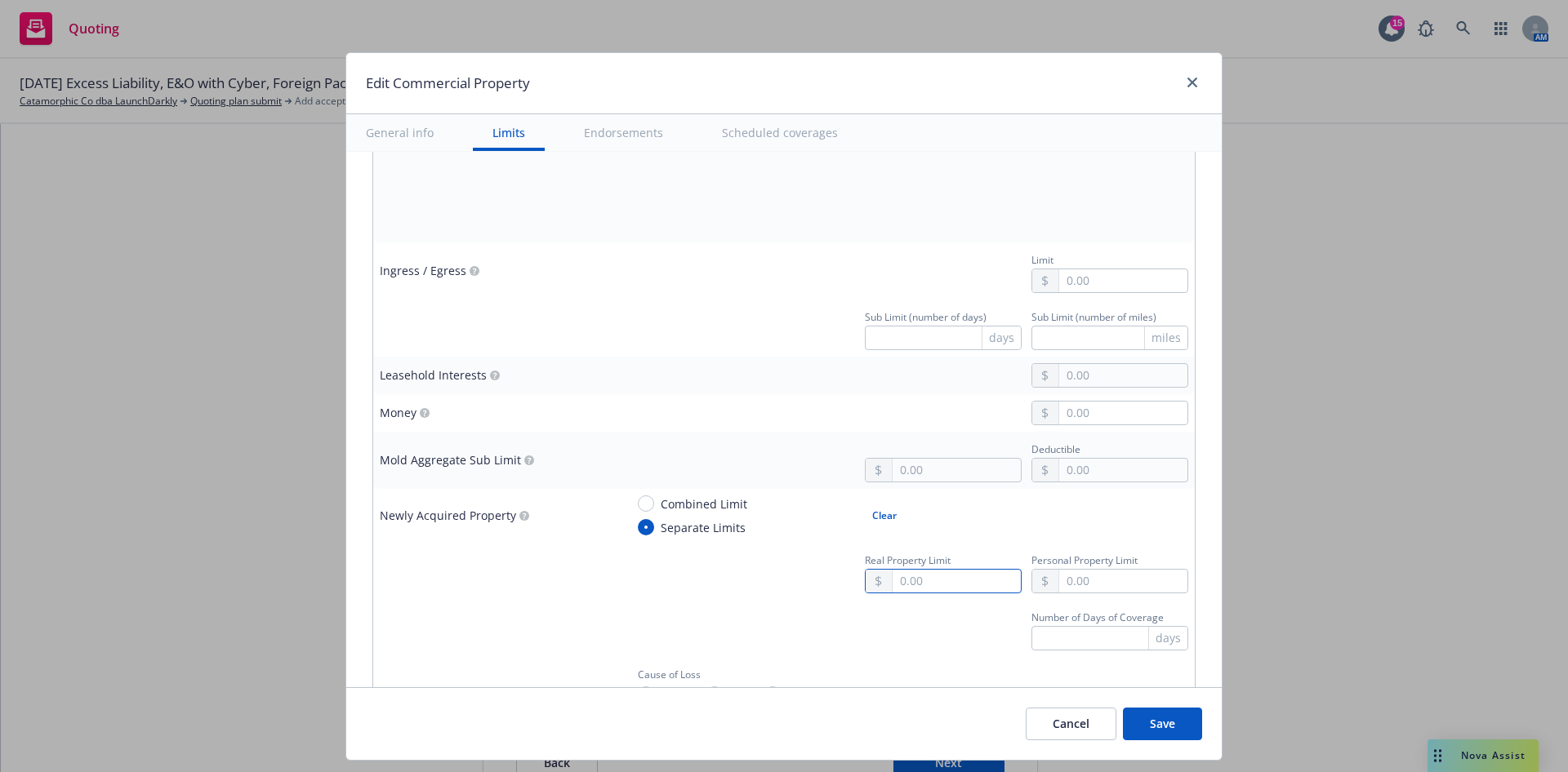
click at [970, 579] on input "text" at bounding box center [956, 581] width 128 height 22
type textarea "x"
type input "2.00"
type textarea "x"
type input "20.00"
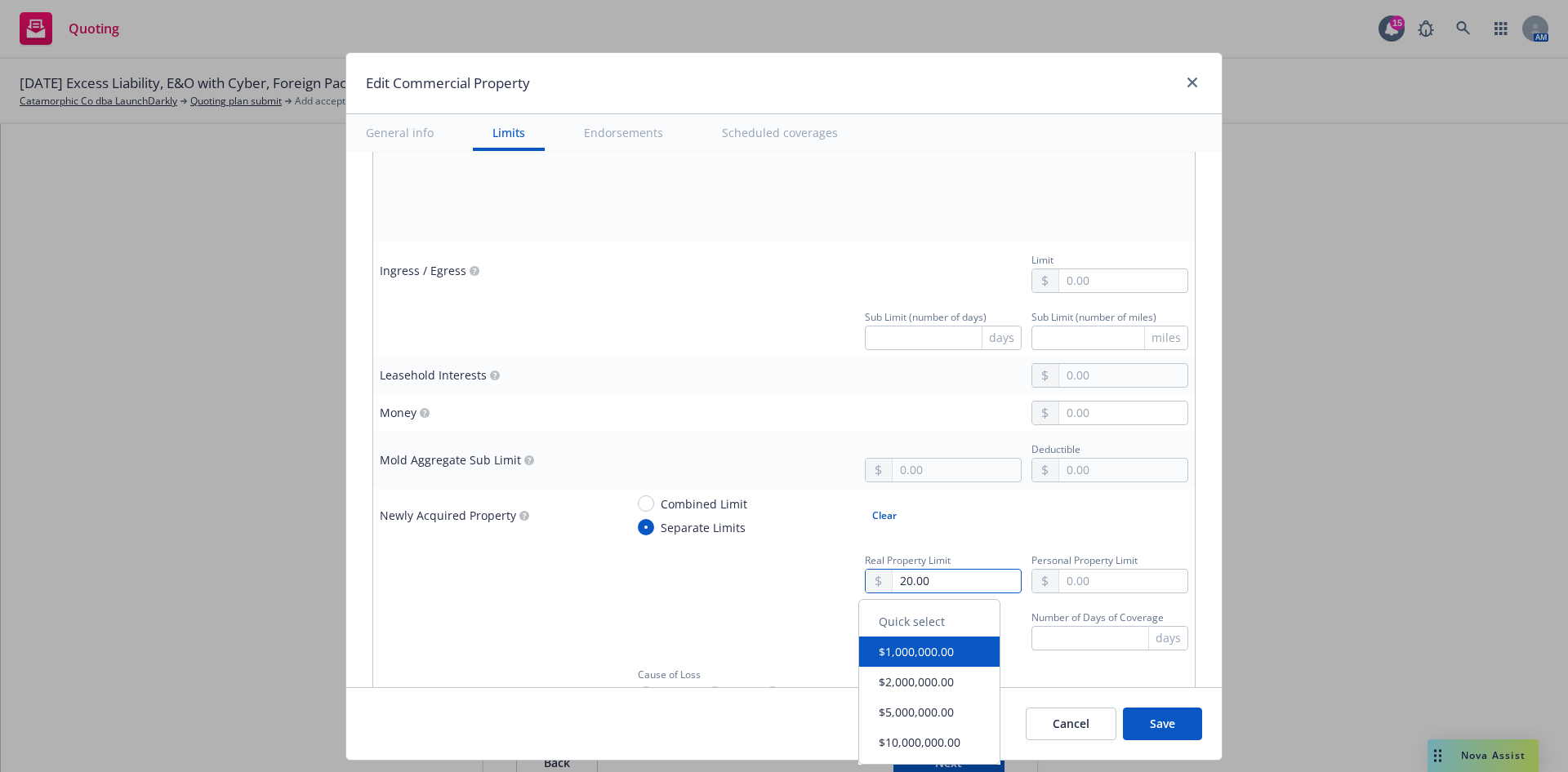
type textarea "x"
type input "200.00"
type textarea "x"
type input "2,000.00"
type textarea "x"
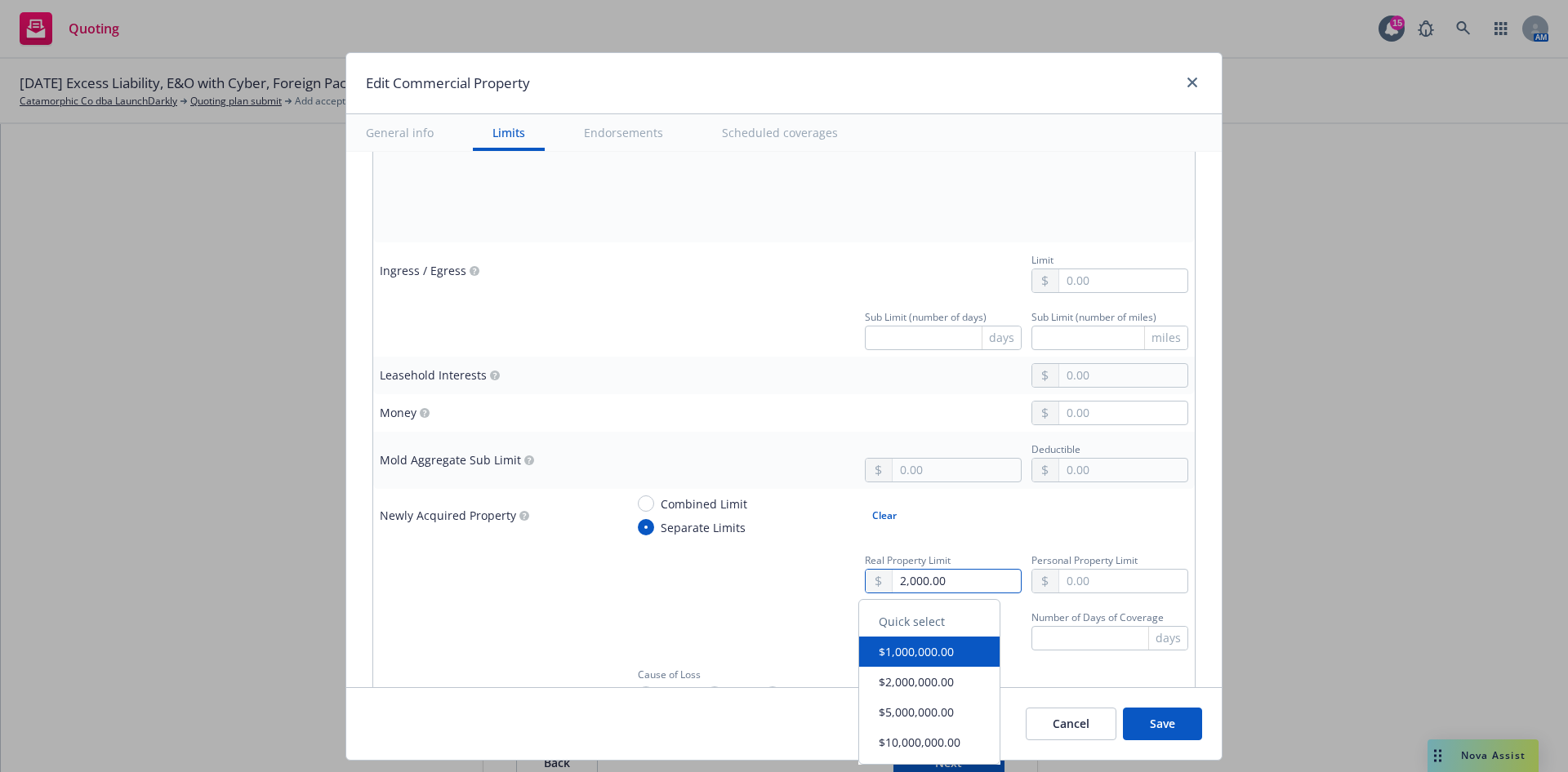
type input "20,000.00"
type textarea "x"
type input "200,000.00"
type textarea "x"
type input "2,000,000.00"
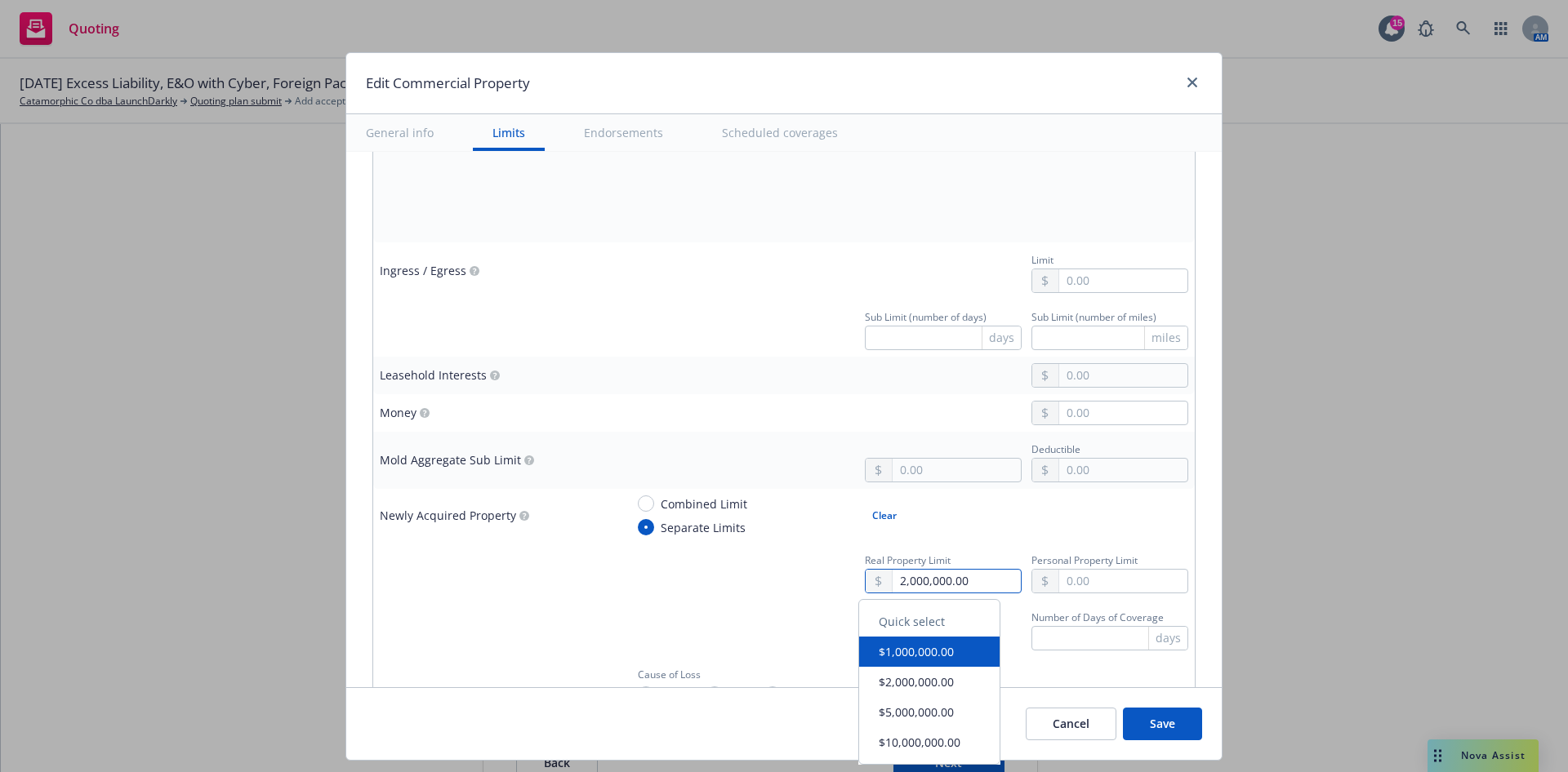
type textarea "x"
type input "2,000,000.00"
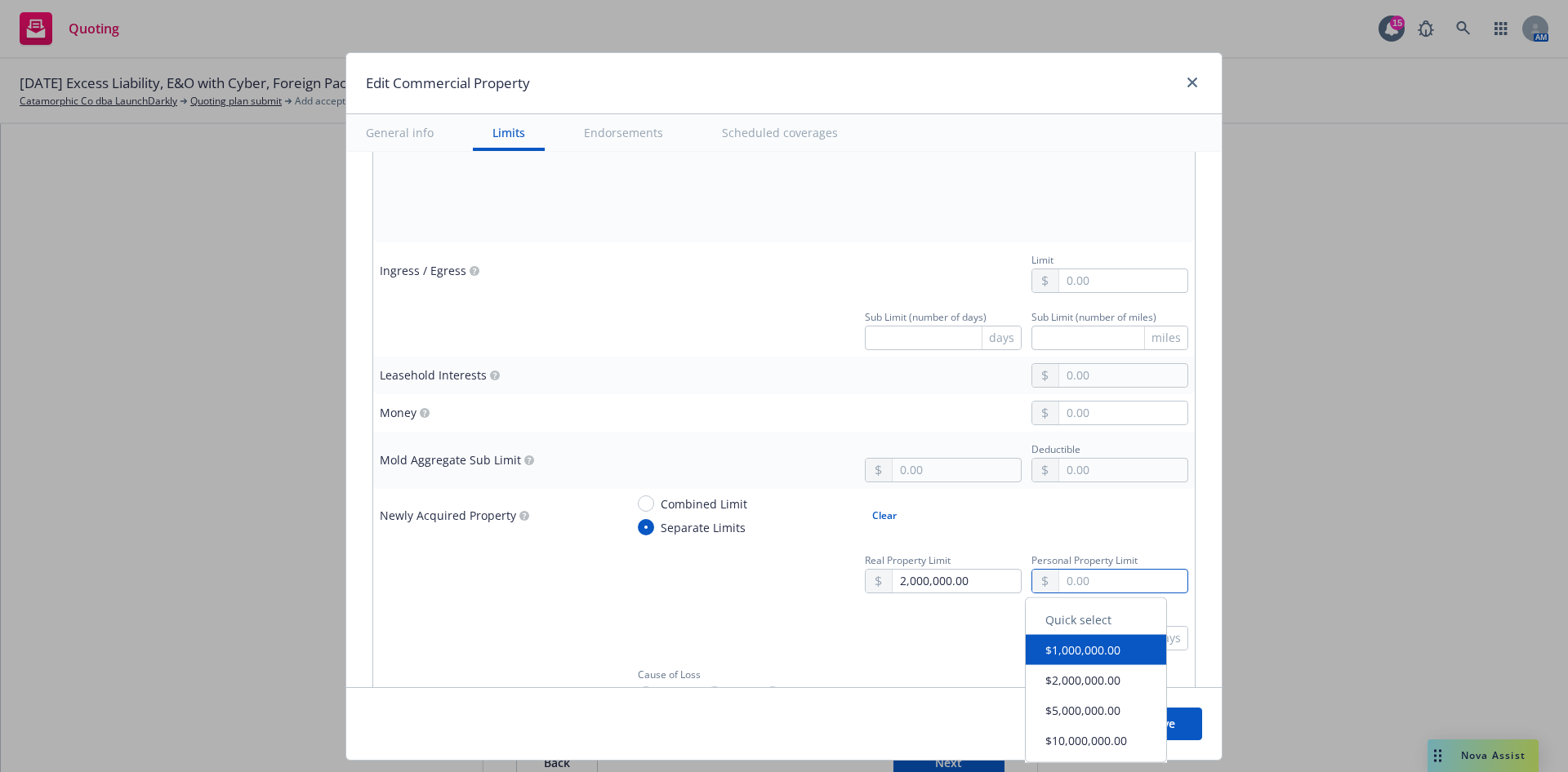
click at [1077, 580] on input "text" at bounding box center [1123, 581] width 128 height 22
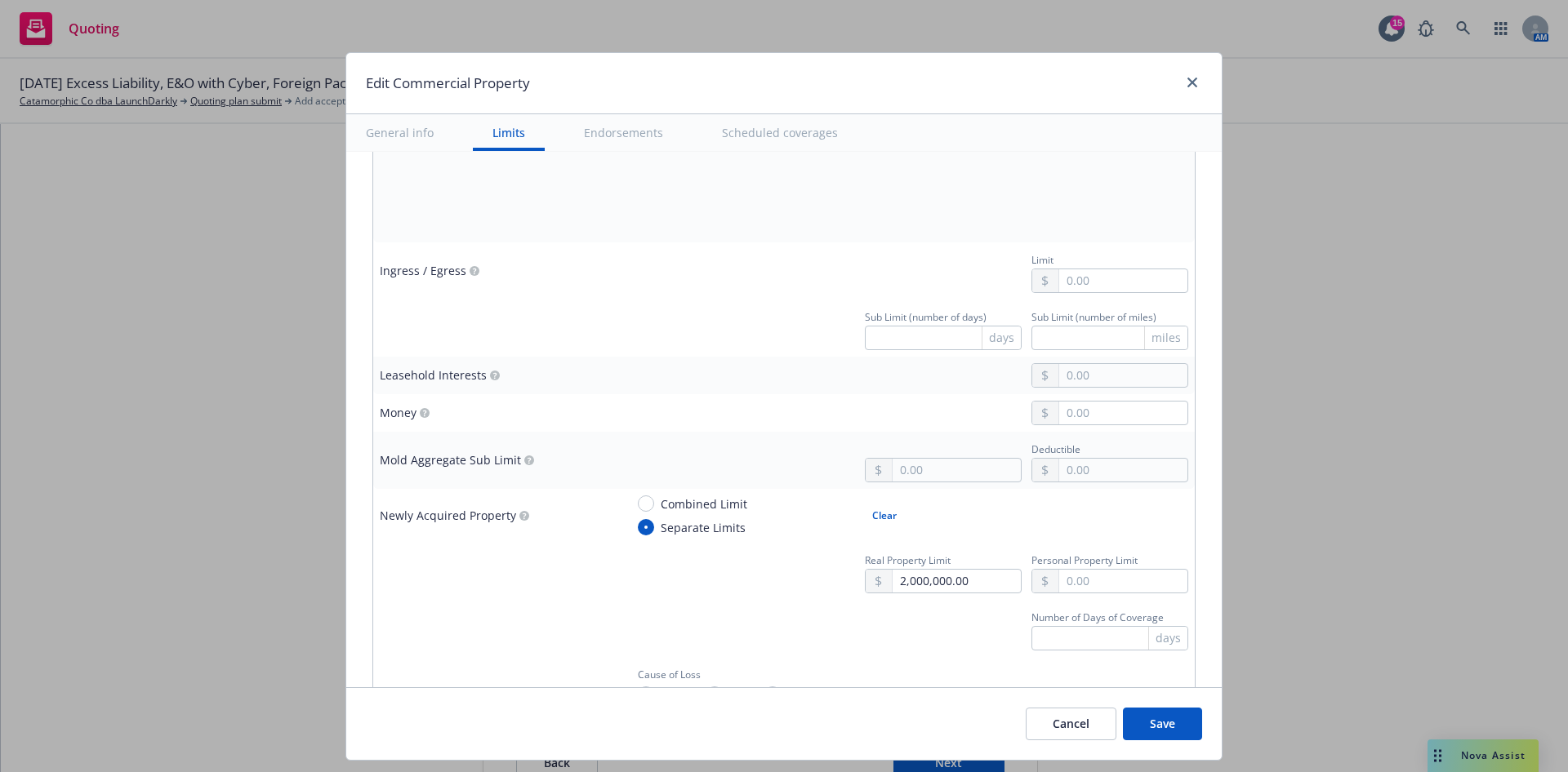
click at [1072, 647] on button "$1,000,000.00" at bounding box center [1096, 652] width 141 height 30
type textarea "x"
type input "1,000,000.00"
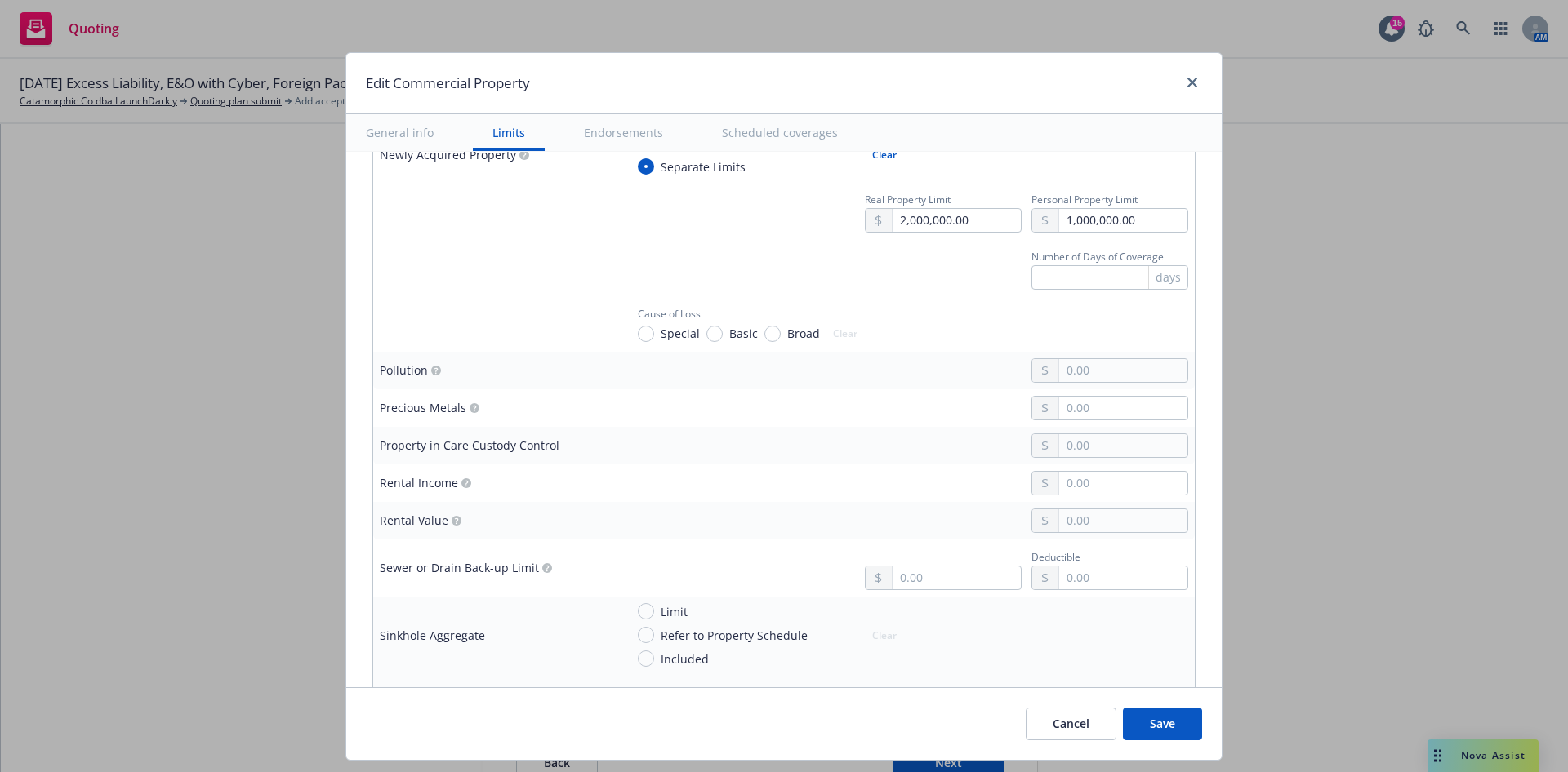
scroll to position [3486, 0]
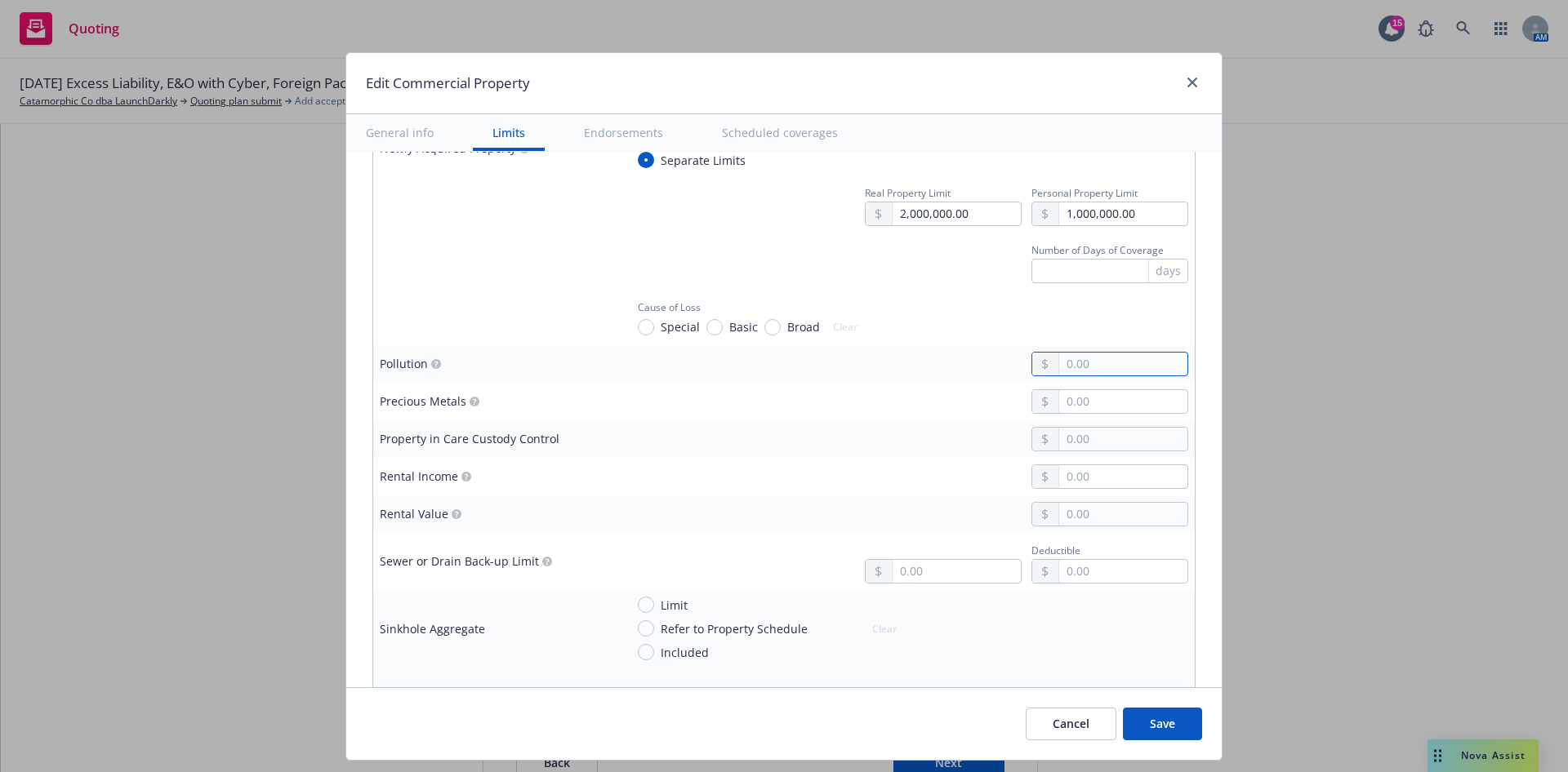
click at [1152, 366] on input "text" at bounding box center [1123, 363] width 128 height 22
type input "1.00"
type textarea "x"
type input "10.00"
type textarea "x"
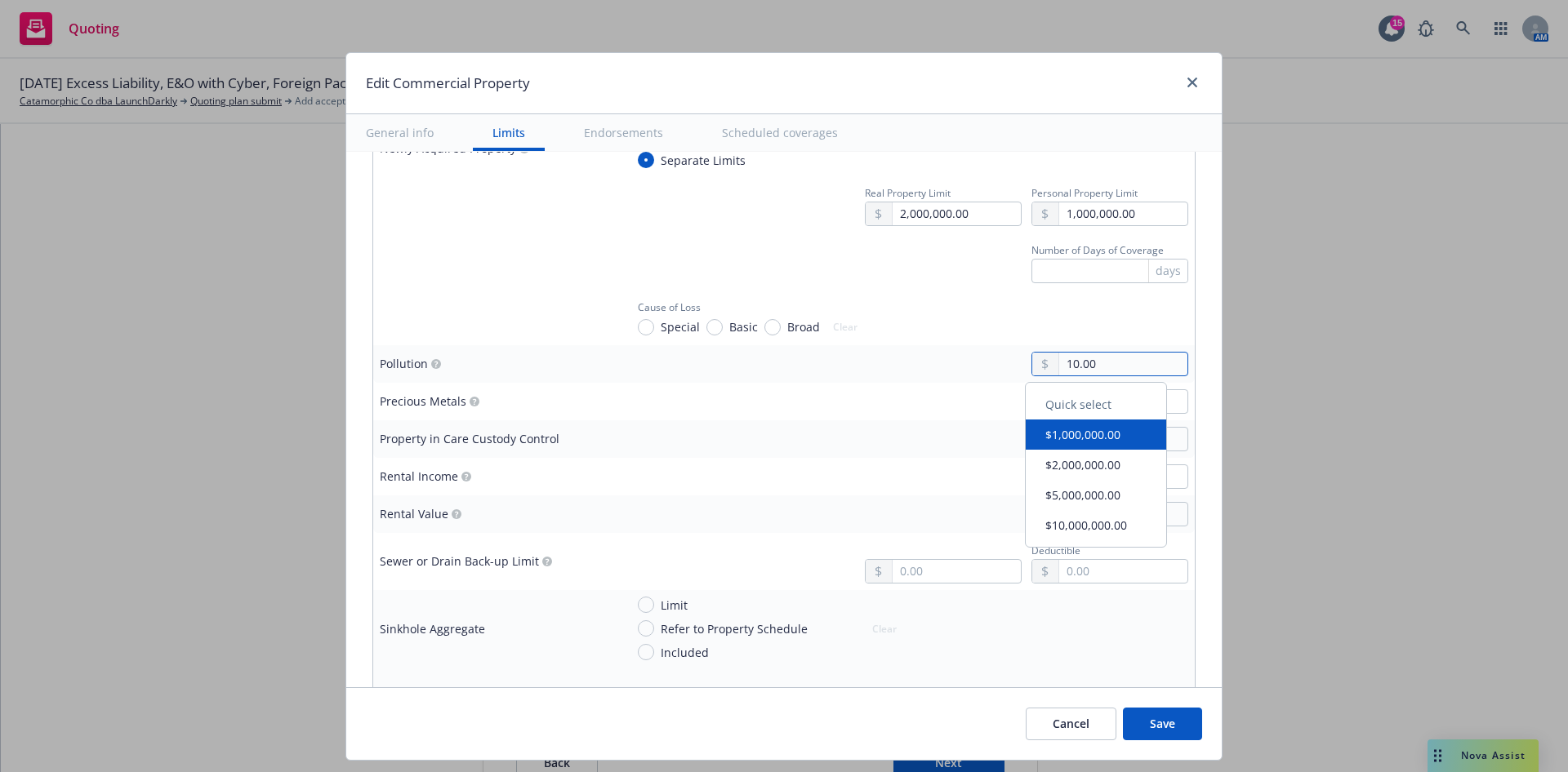
type input "100.00"
type textarea "x"
type input "10,000.00"
type textarea "x"
type input "100,000.00"
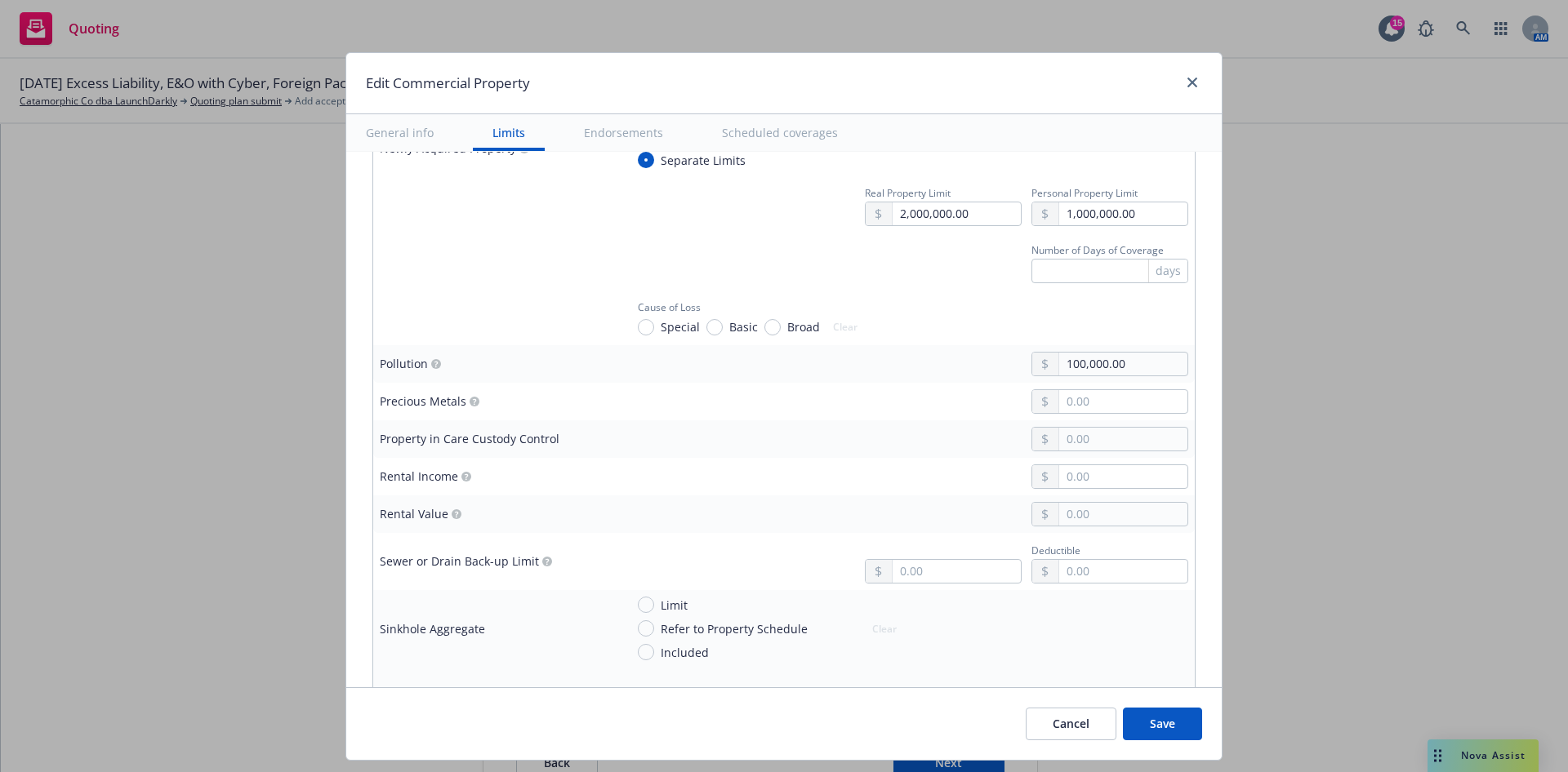
click at [841, 394] on div at bounding box center [906, 401] width 563 height 24
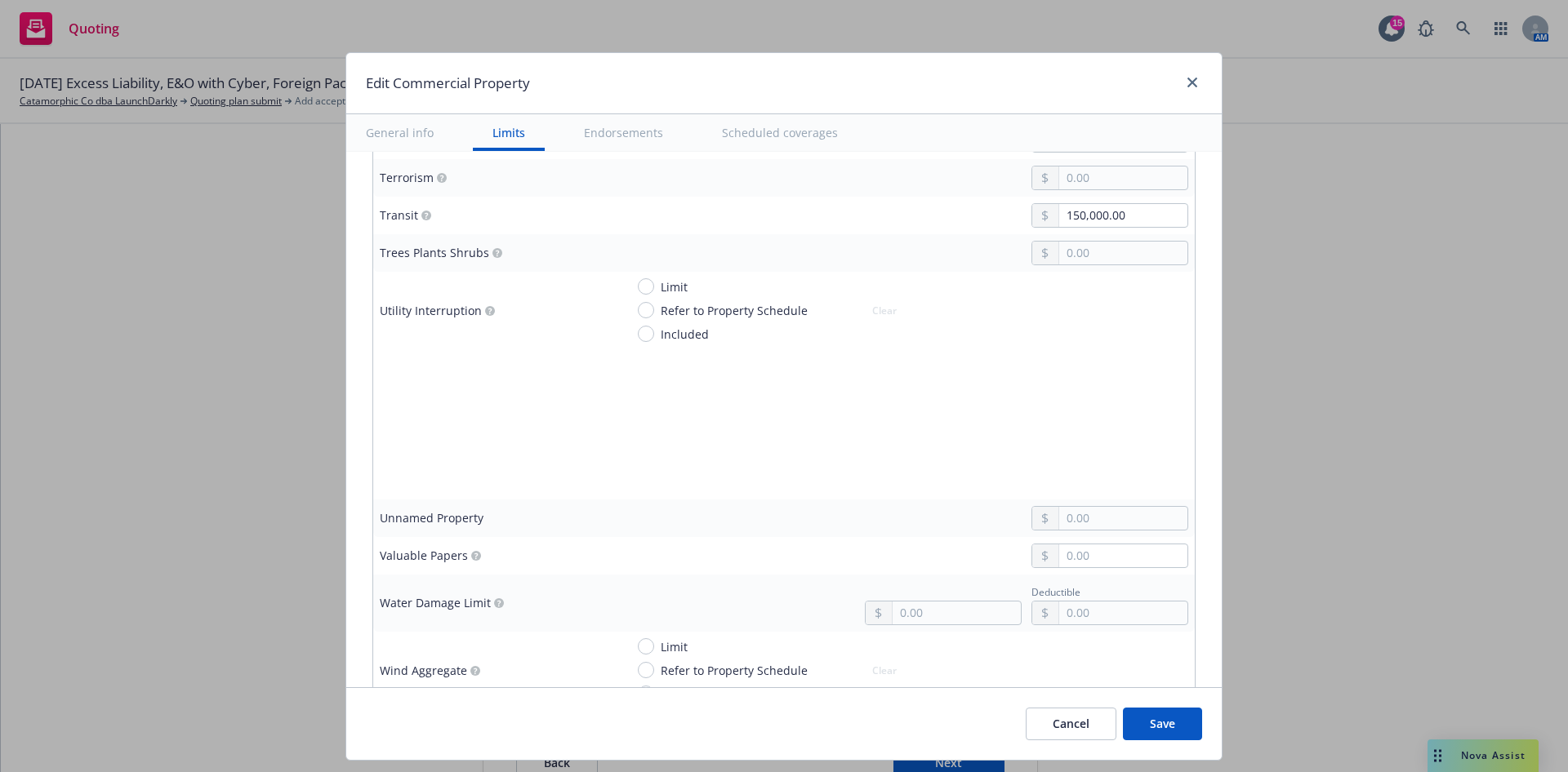
scroll to position [4221, 0]
click at [1079, 556] on input "text" at bounding box center [1123, 554] width 128 height 22
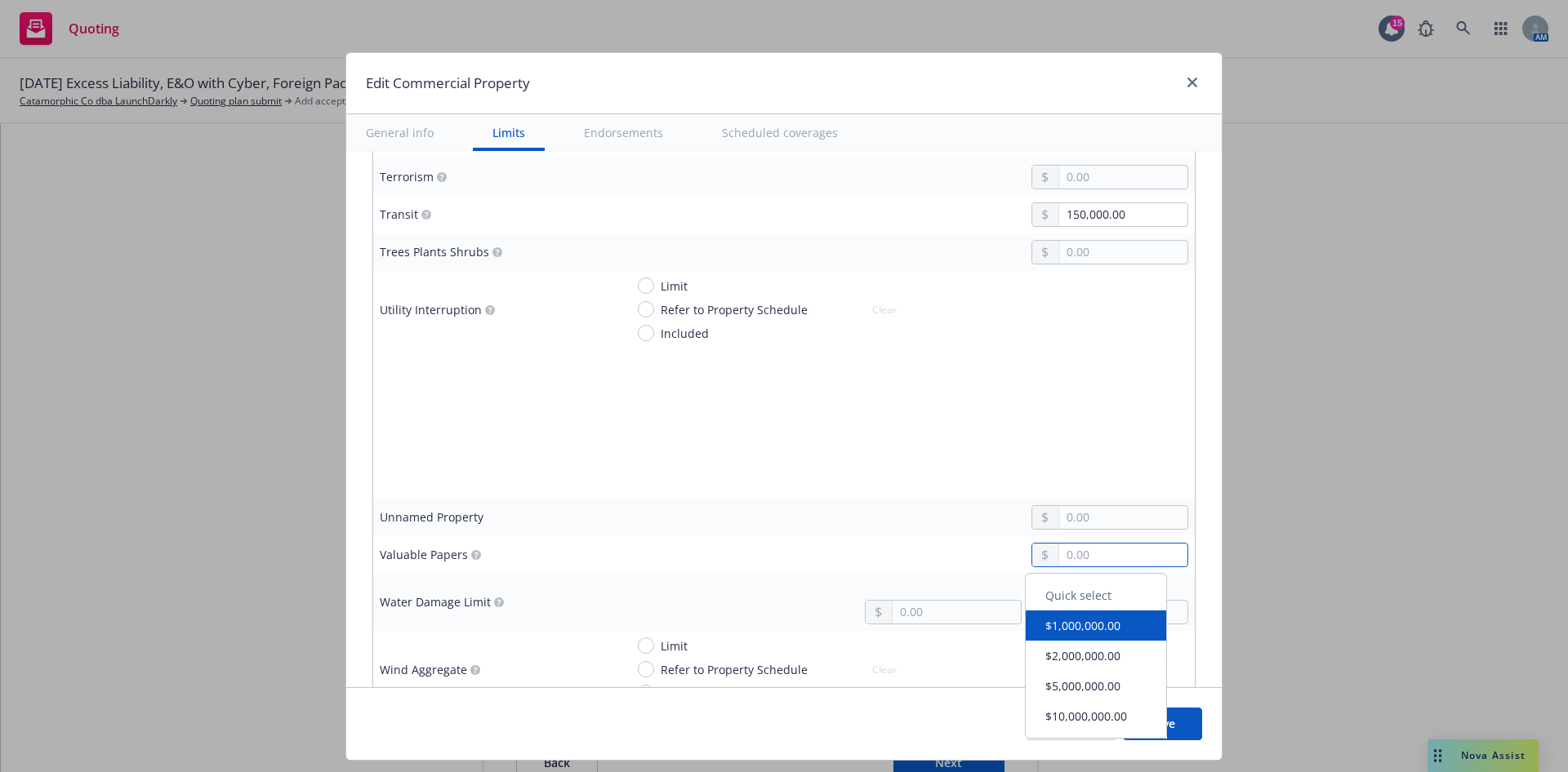
type textarea "x"
type input "5.00"
type textarea "x"
type input "50.00"
type textarea "x"
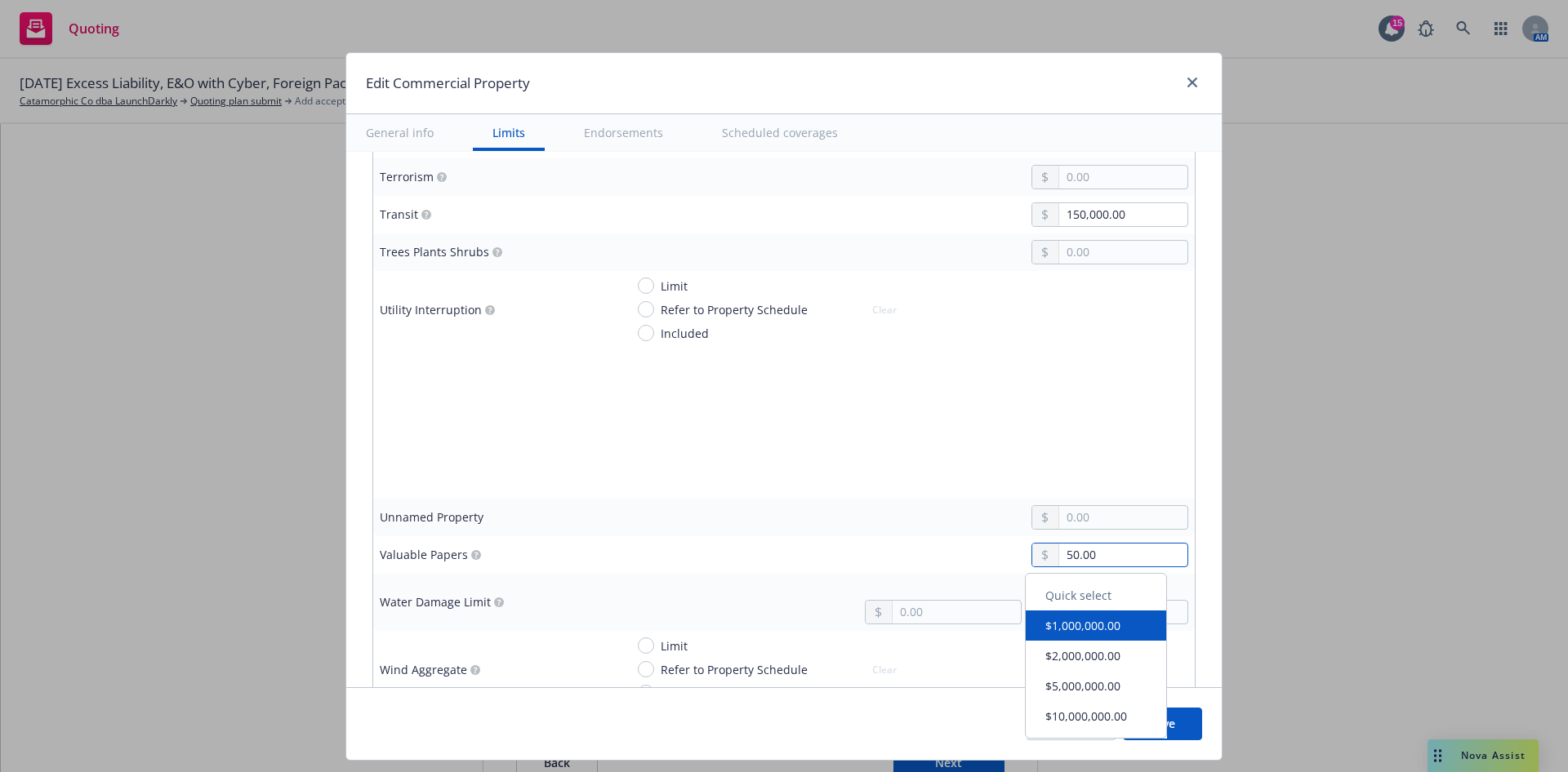
type input "500.00"
type textarea "x"
type input "5,000.00"
type textarea "x"
type input "50,000.00"
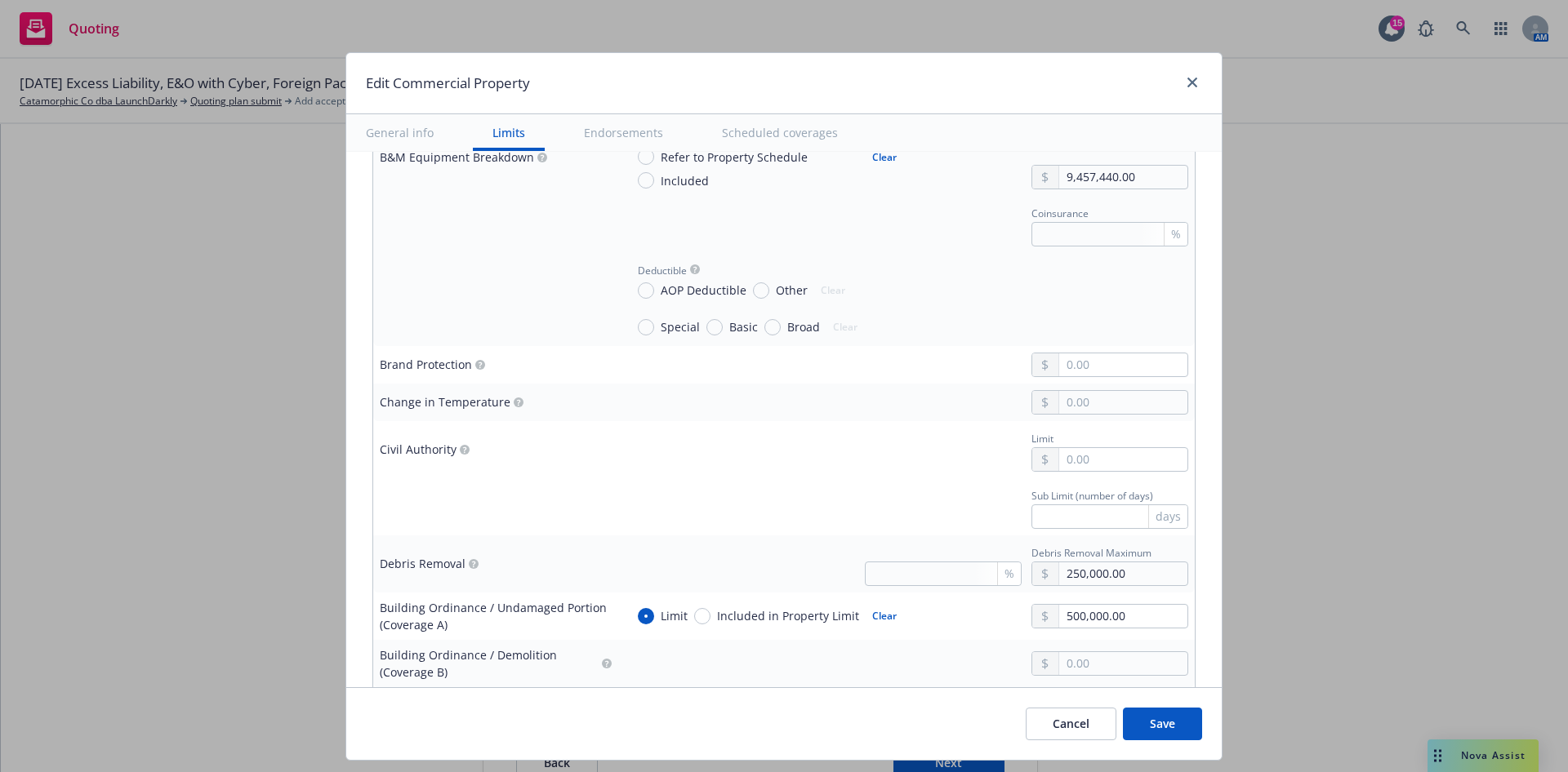
scroll to position [1159, 0]
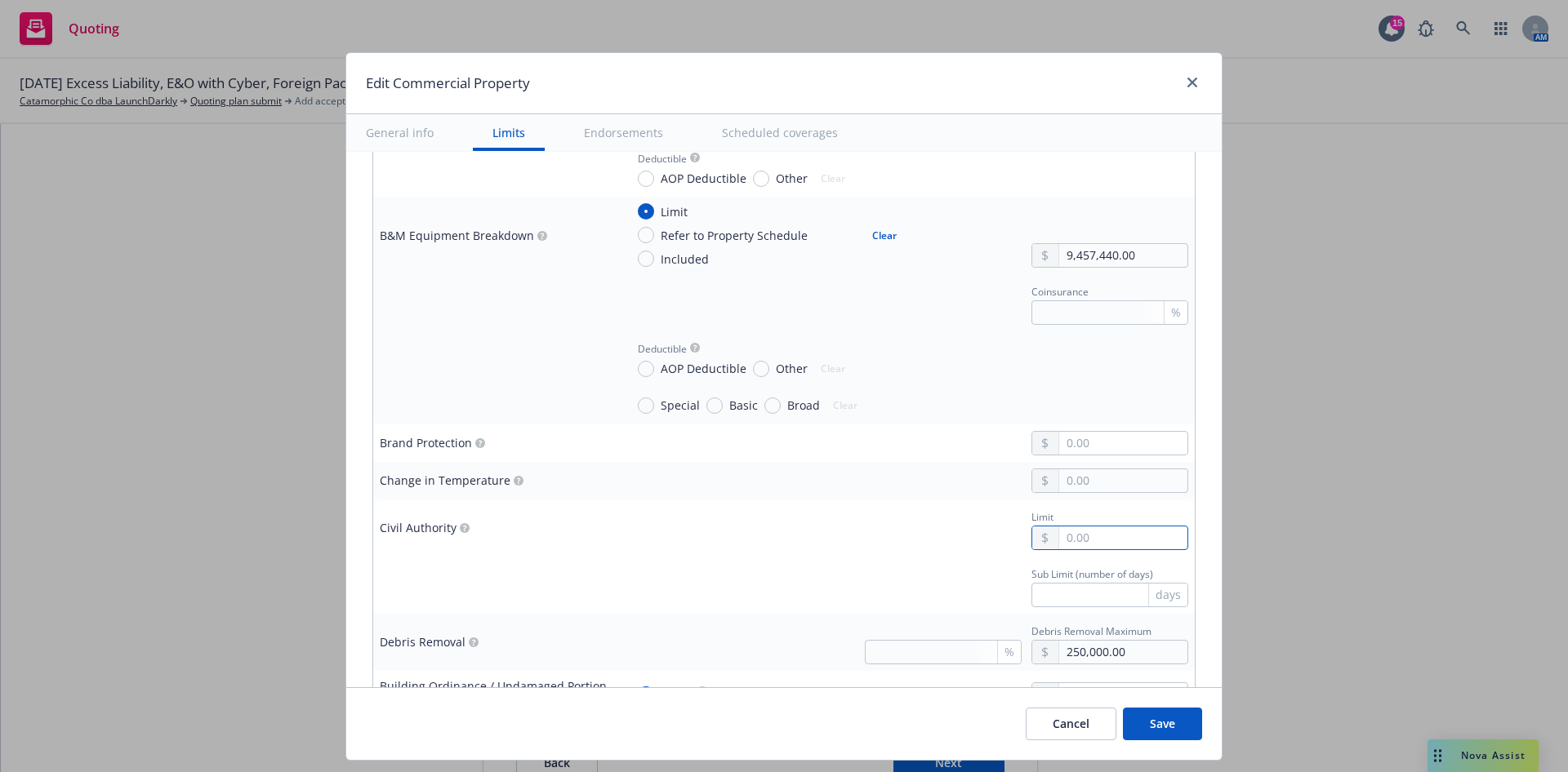
click at [1067, 534] on input "text" at bounding box center [1123, 538] width 128 height 22
click at [912, 590] on div "Sub Limit (number of days) days" at bounding box center [906, 585] width 563 height 44
click at [1050, 594] on input "text" at bounding box center [1110, 594] width 157 height 24
type textarea "x"
type input "3"
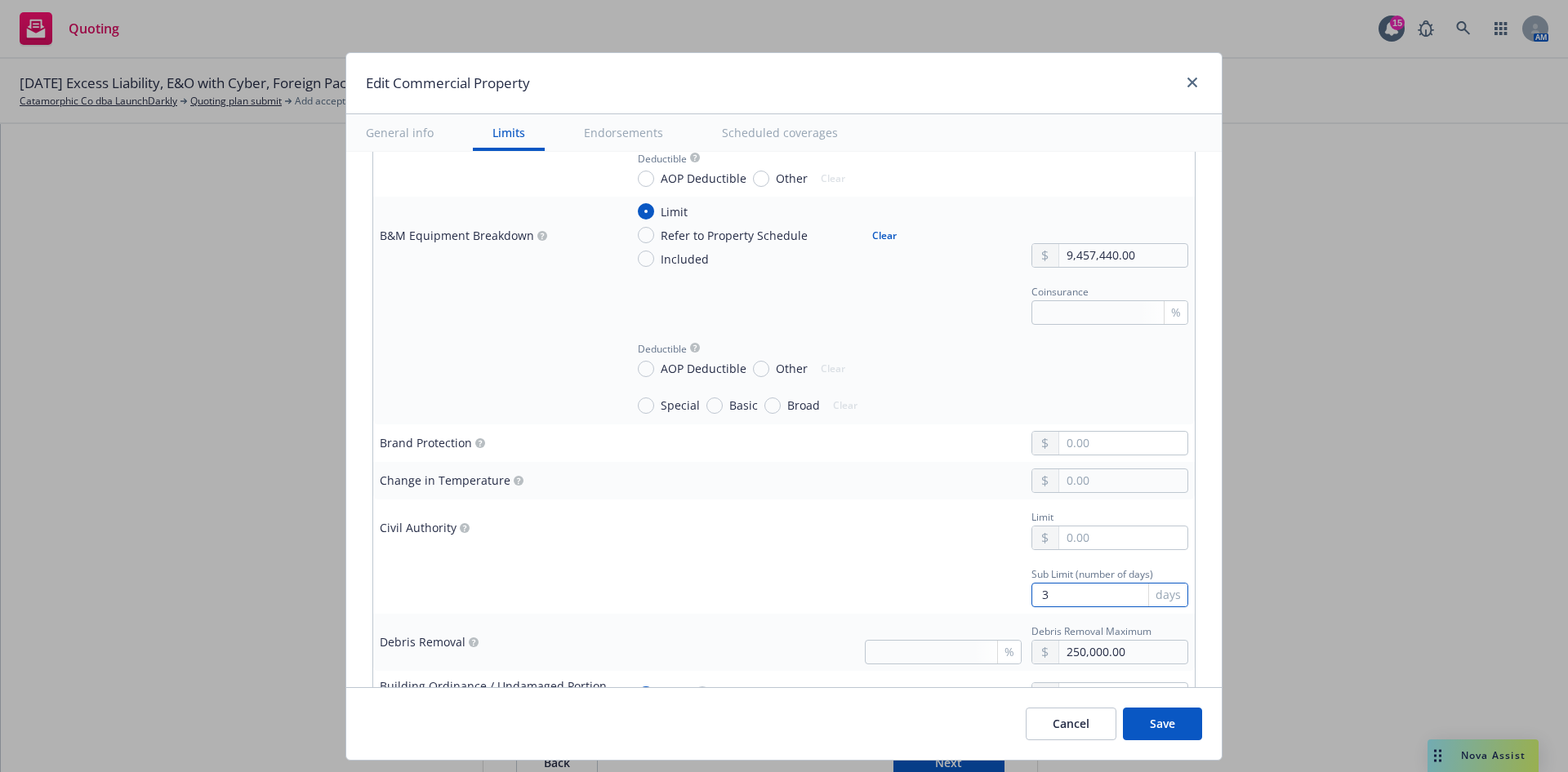
type textarea "x"
type input "30"
click at [815, 486] on div at bounding box center [906, 480] width 563 height 24
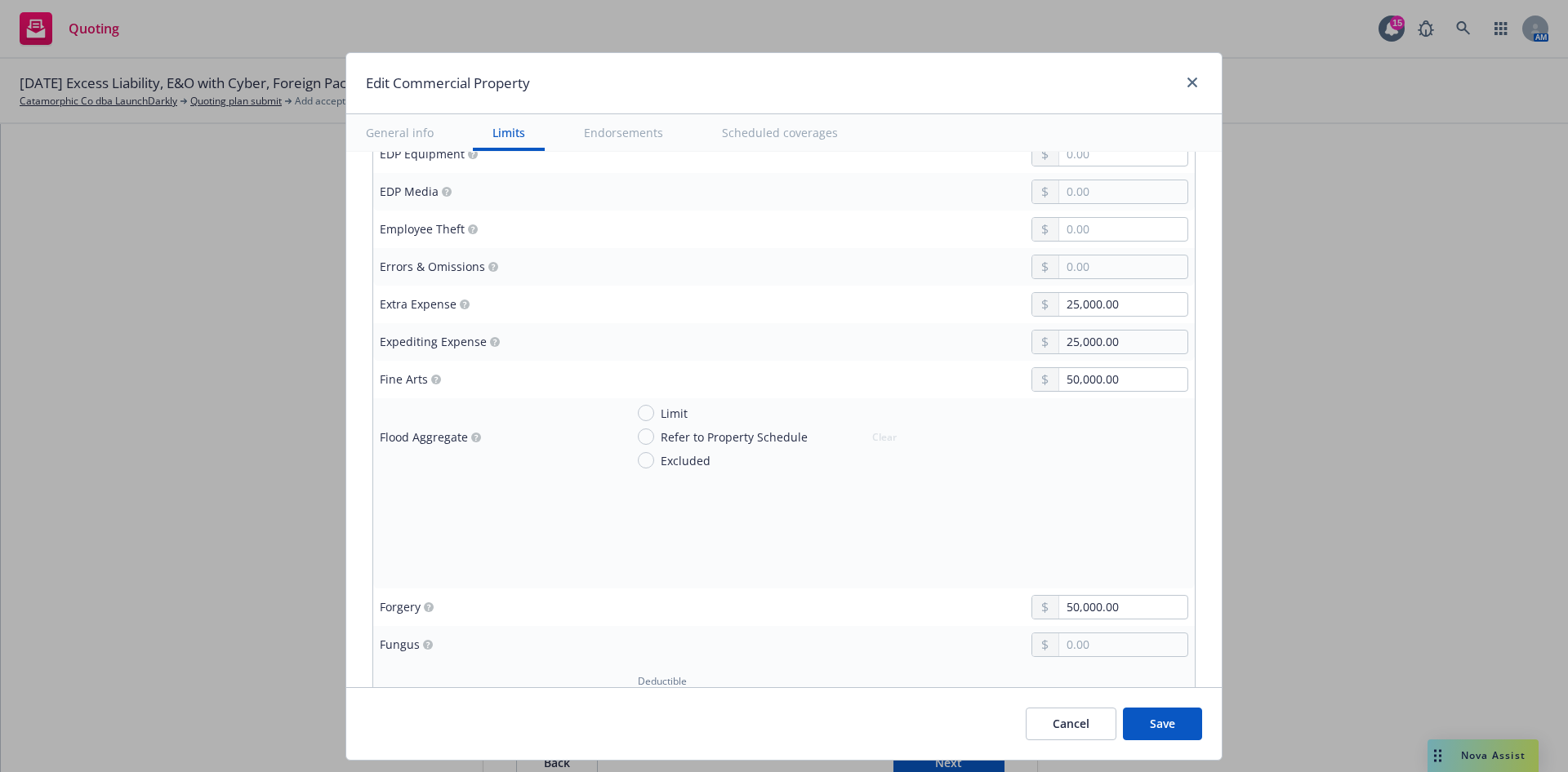
scroll to position [2629, 0]
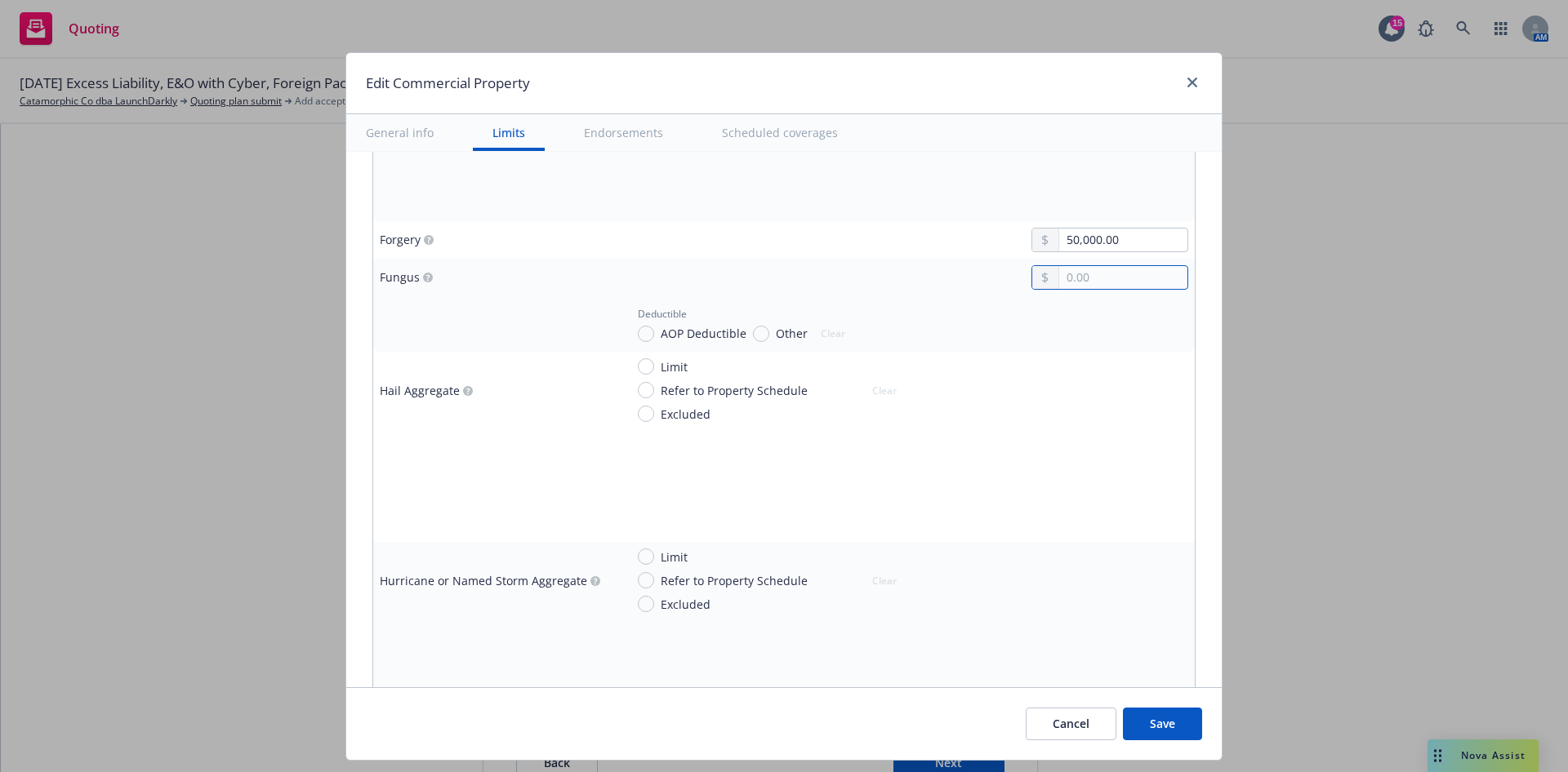
click at [1103, 282] on input "text" at bounding box center [1123, 277] width 128 height 22
click at [840, 218] on td at bounding box center [906, 202] width 577 height 37
click at [867, 471] on td at bounding box center [906, 486] width 577 height 37
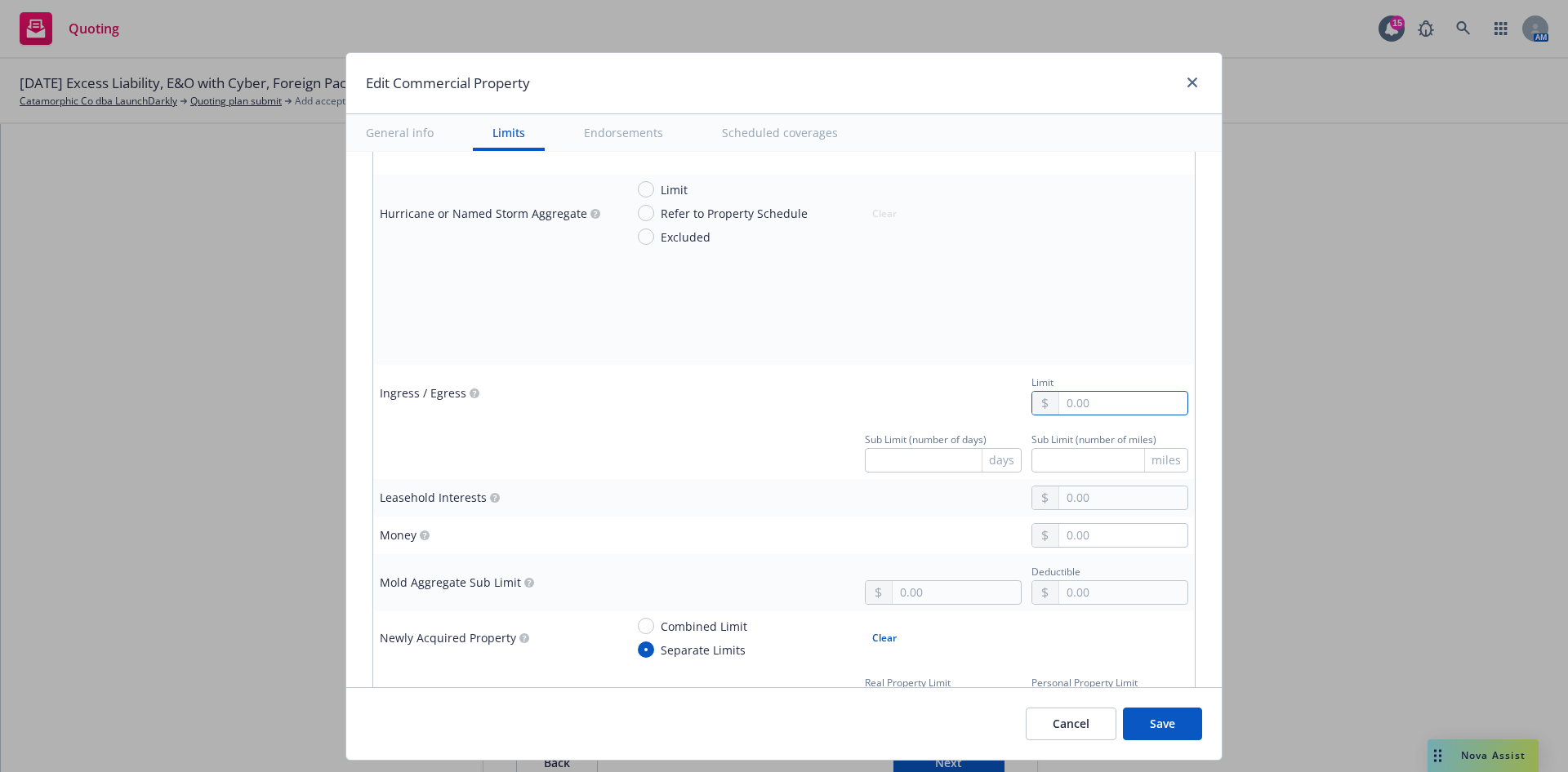
click at [1112, 403] on input "text" at bounding box center [1123, 403] width 128 height 22
type textarea "x"
type input "2.00"
type textarea "x"
type input "25.00"
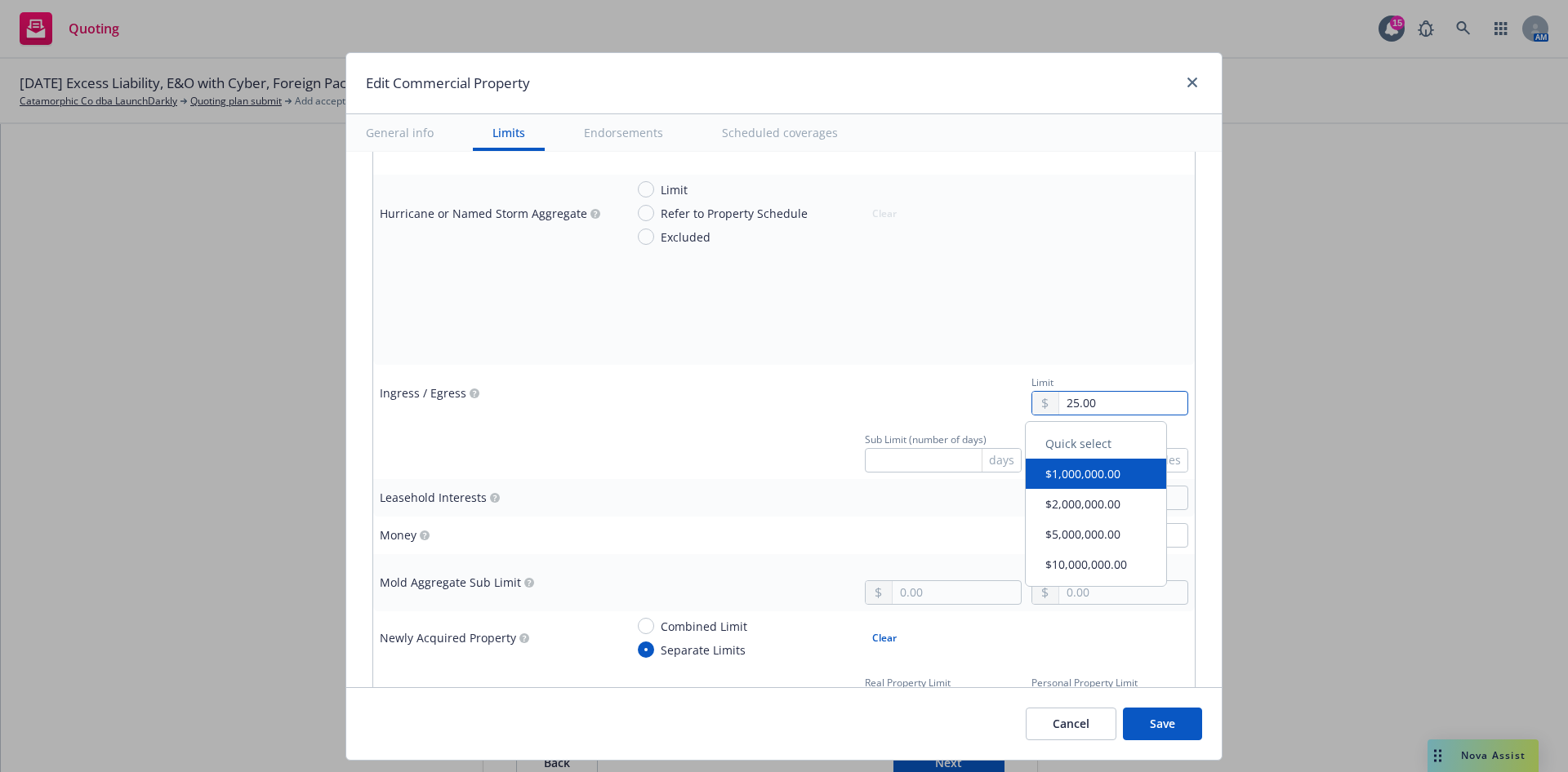
type textarea "x"
type input "250.00"
type textarea "x"
type input "2,500.00"
type textarea "x"
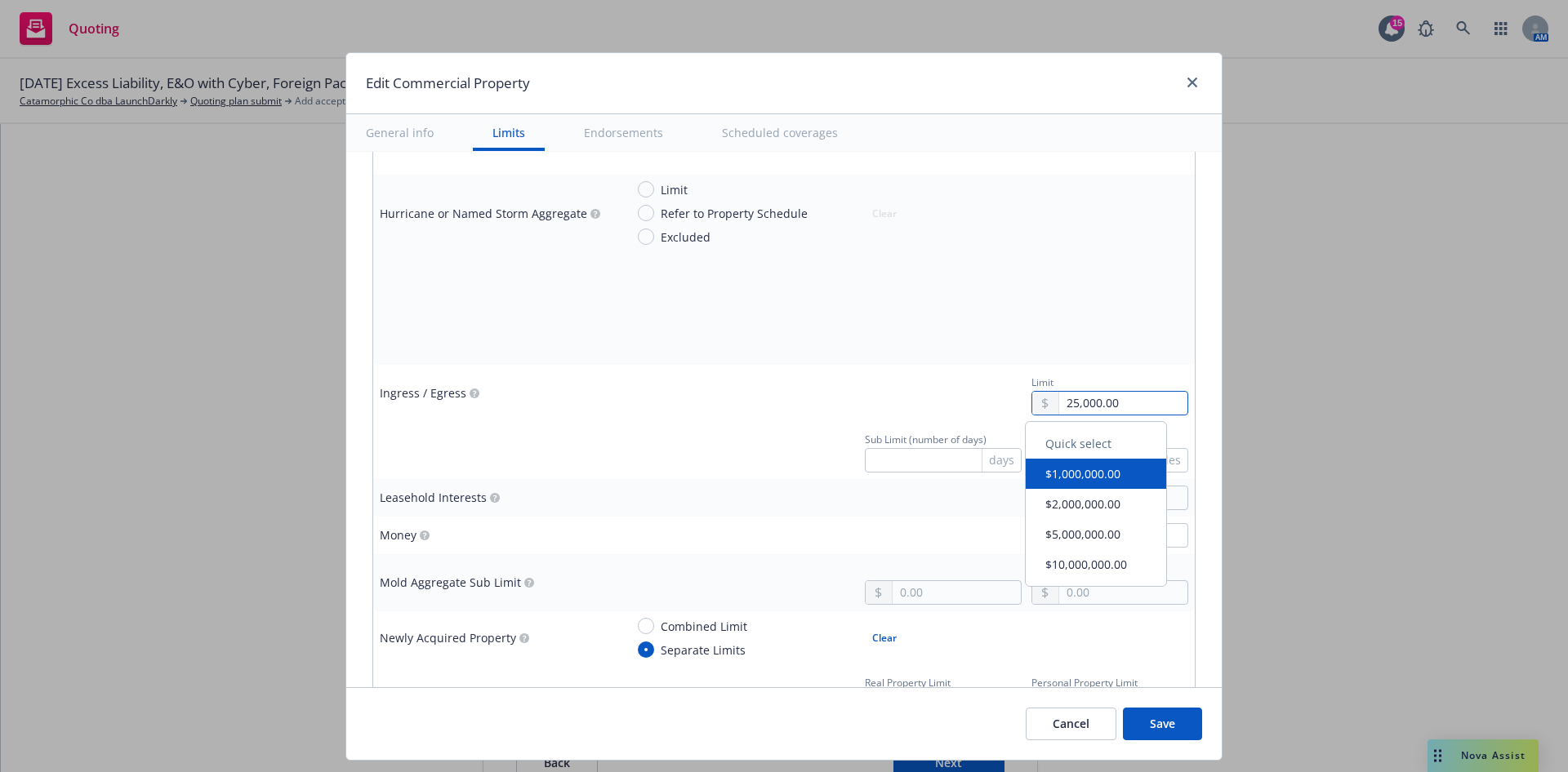
type input "25,000.00"
click at [887, 356] on div at bounding box center [906, 345] width 563 height 24
click at [1051, 452] on input "text" at bounding box center [1110, 460] width 157 height 24
type textarea "x"
type input "1"
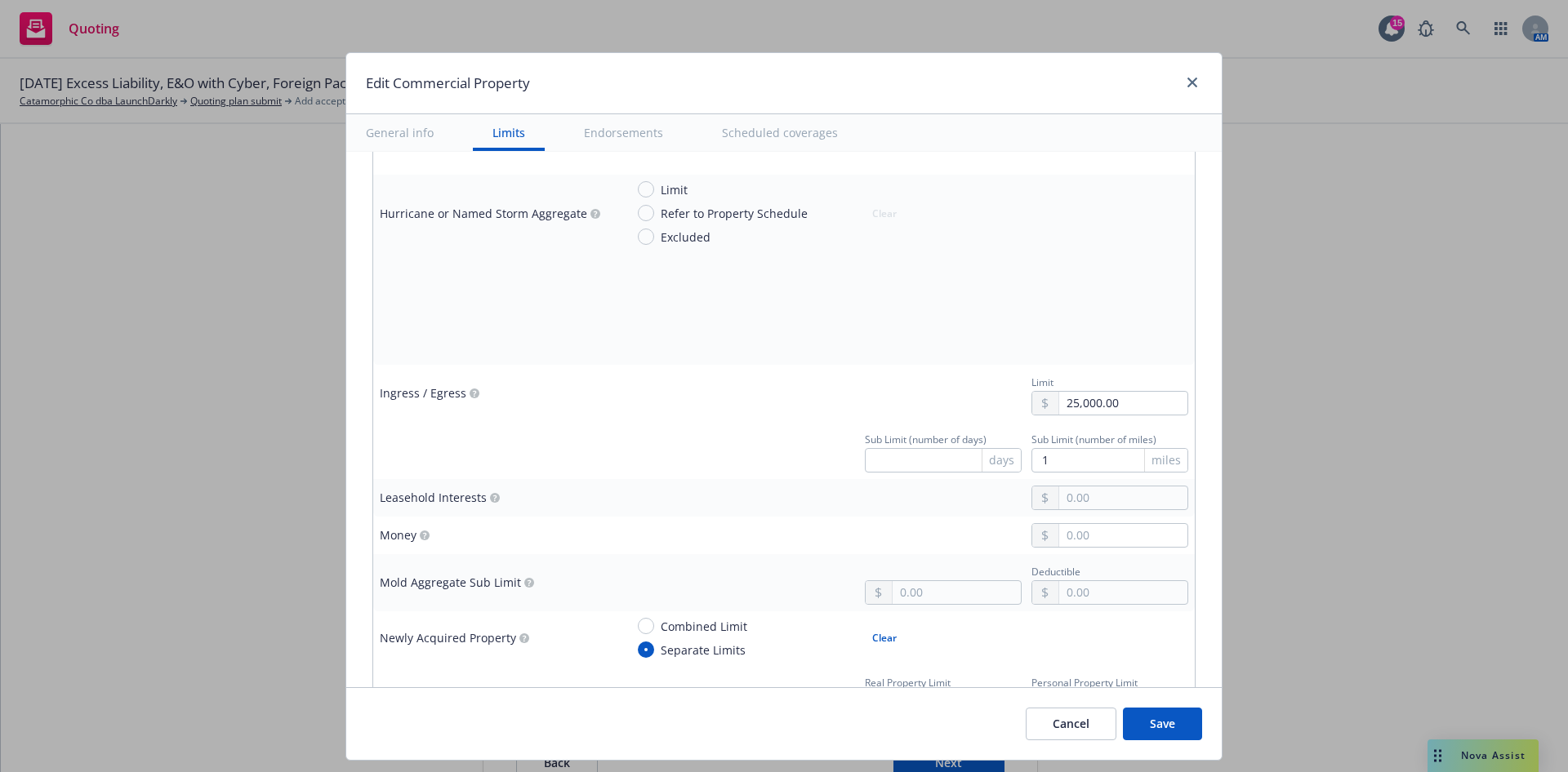
click at [923, 312] on div at bounding box center [906, 308] width 563 height 24
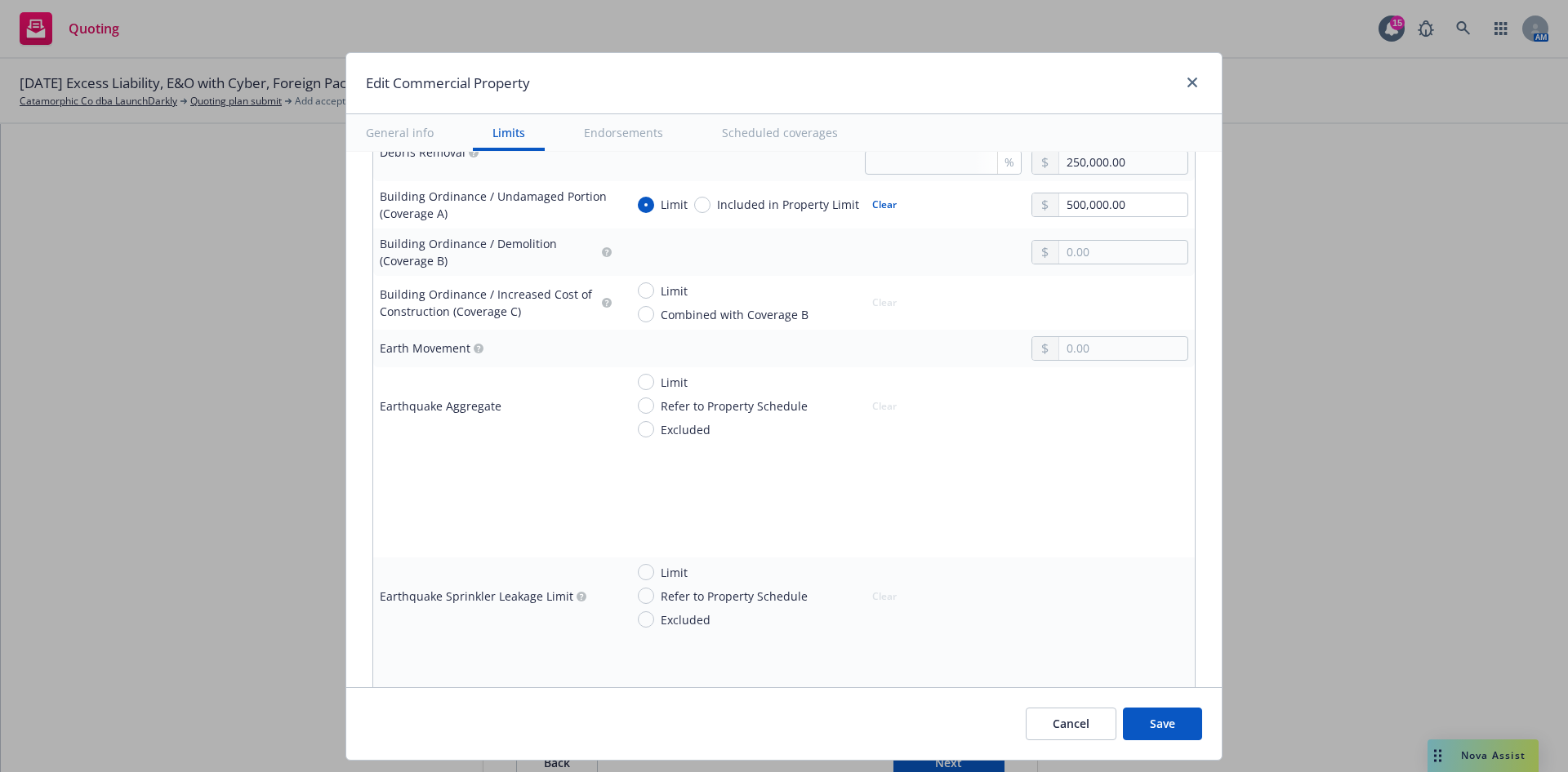
scroll to position [2016, 0]
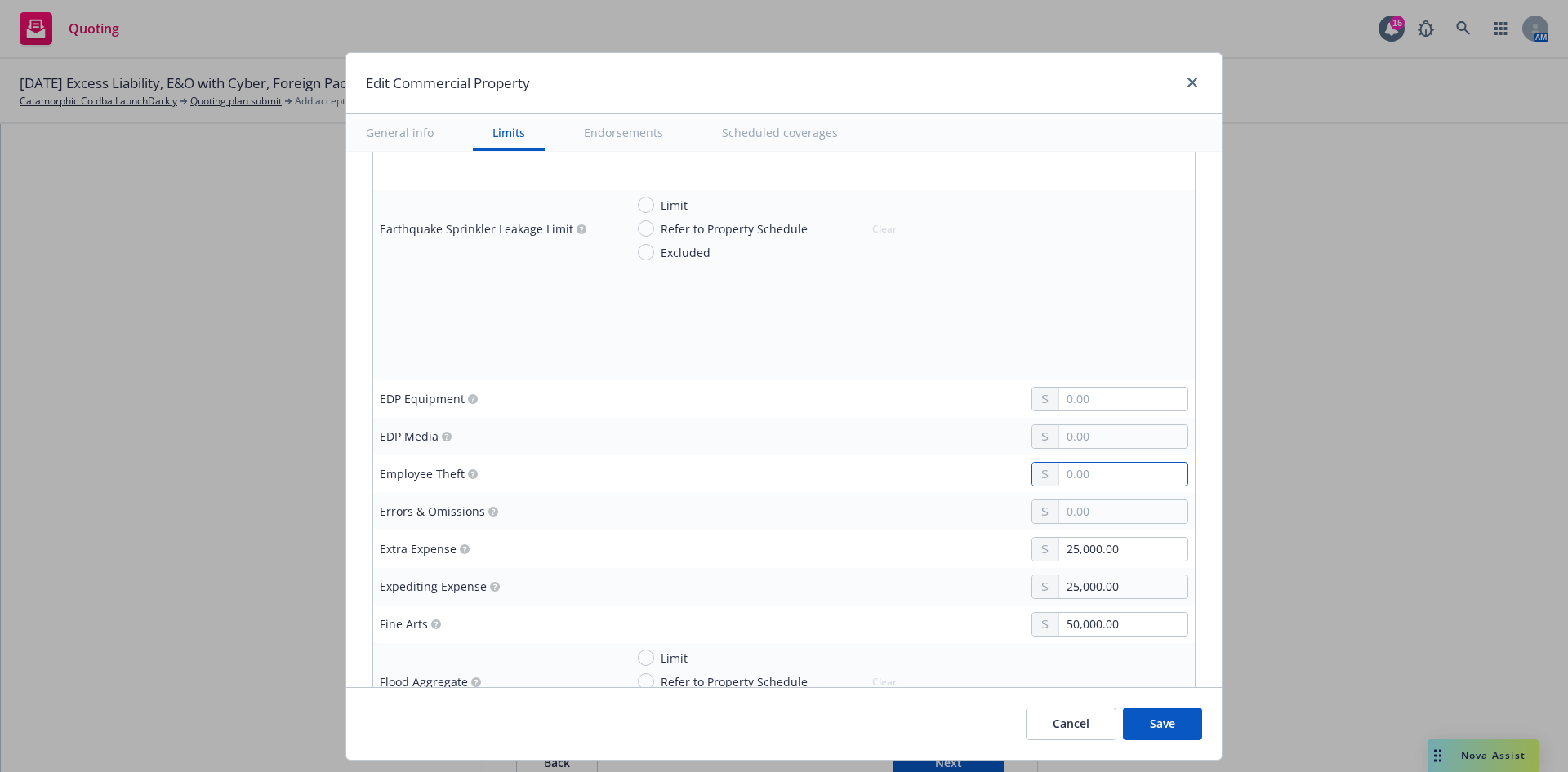
click at [1082, 477] on input "text" at bounding box center [1123, 473] width 128 height 22
type textarea "x"
type input "10.00"
type textarea "x"
type input "100.00"
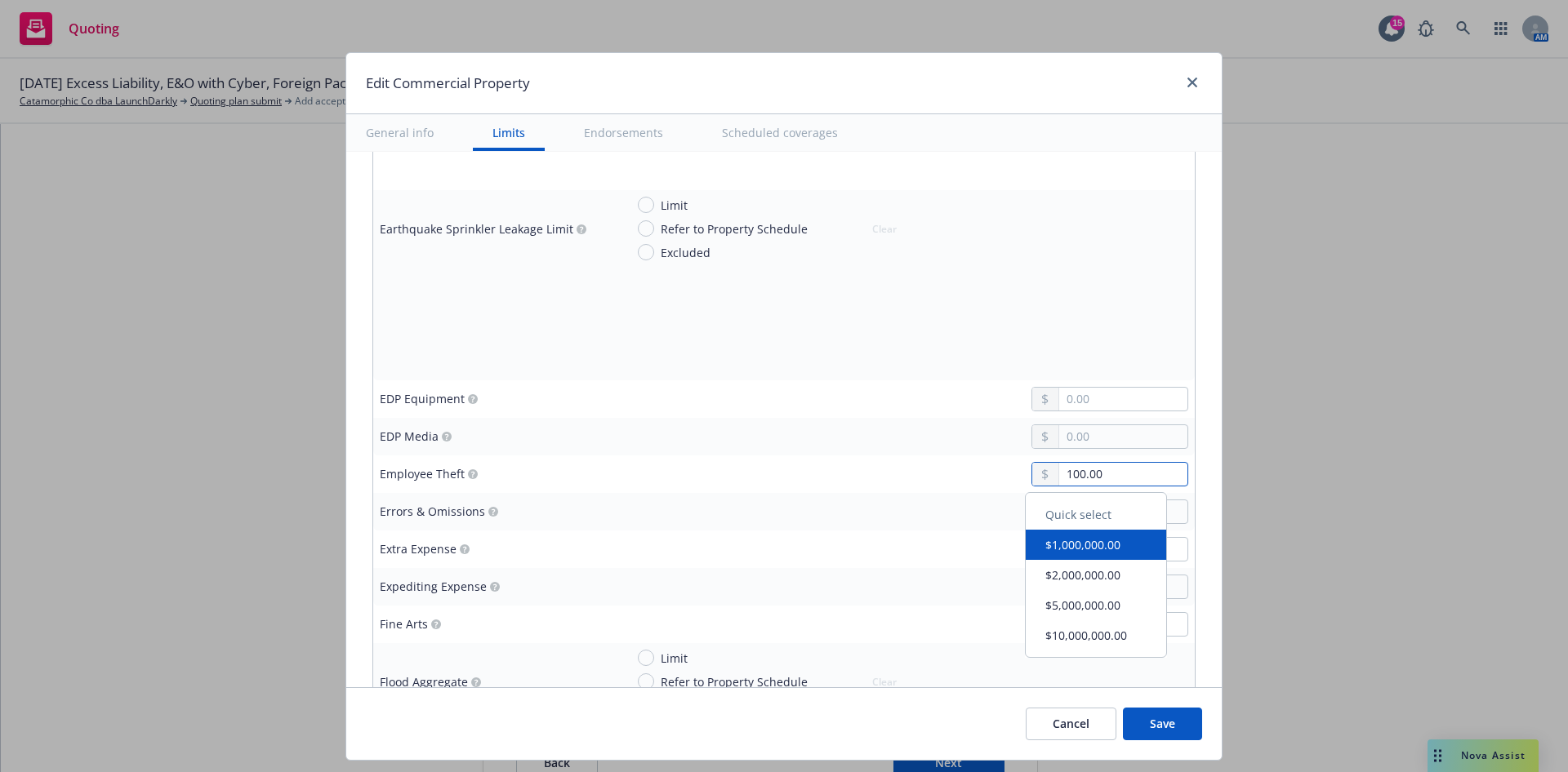
type textarea "x"
type input "1,000.00"
type textarea "x"
type input "10,000.00"
click at [660, 446] on div at bounding box center [906, 436] width 563 height 24
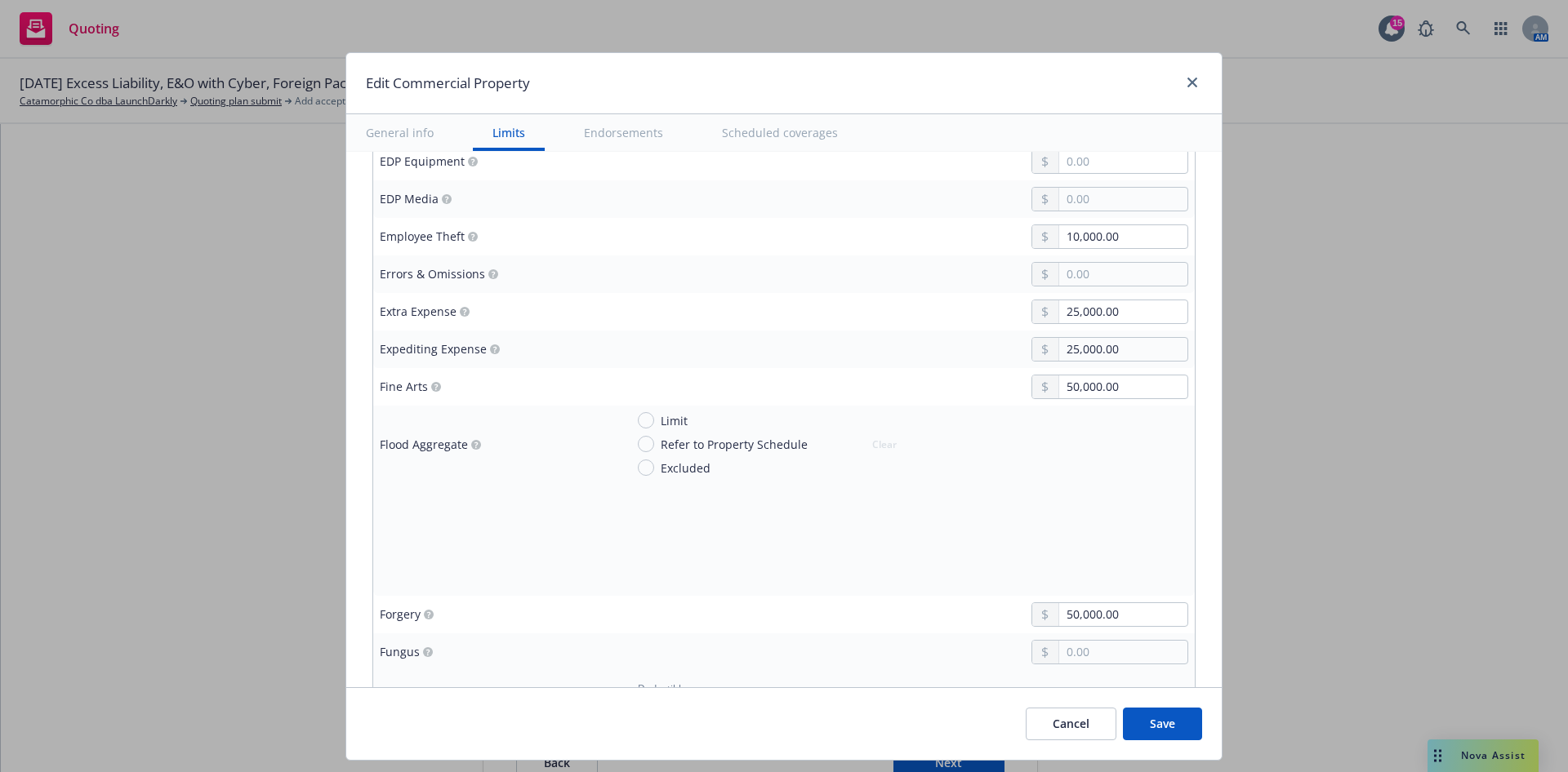
scroll to position [2261, 0]
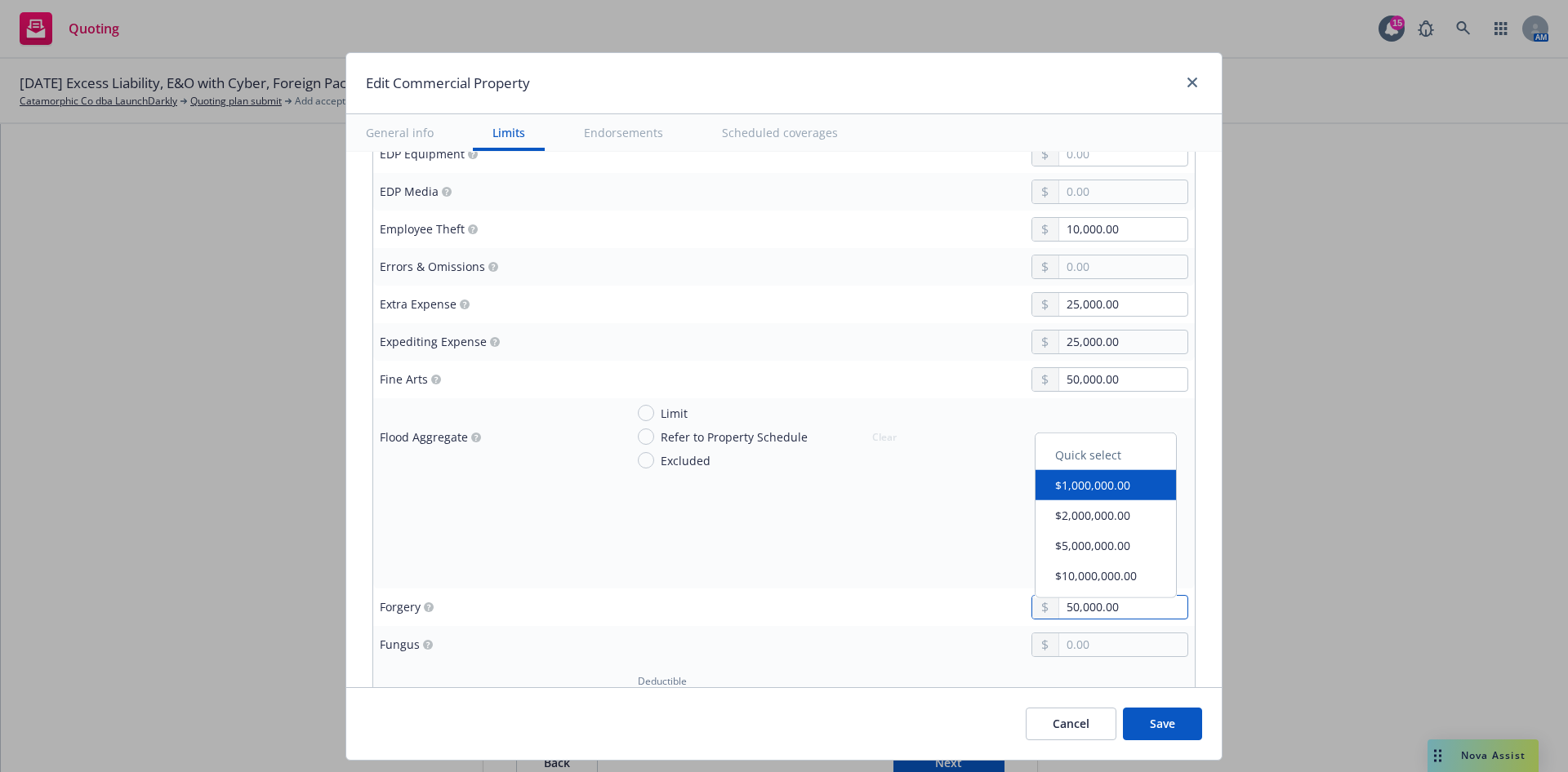
click at [1135, 612] on input "50,000.00" at bounding box center [1123, 607] width 128 height 22
click at [696, 567] on div at bounding box center [906, 569] width 563 height 24
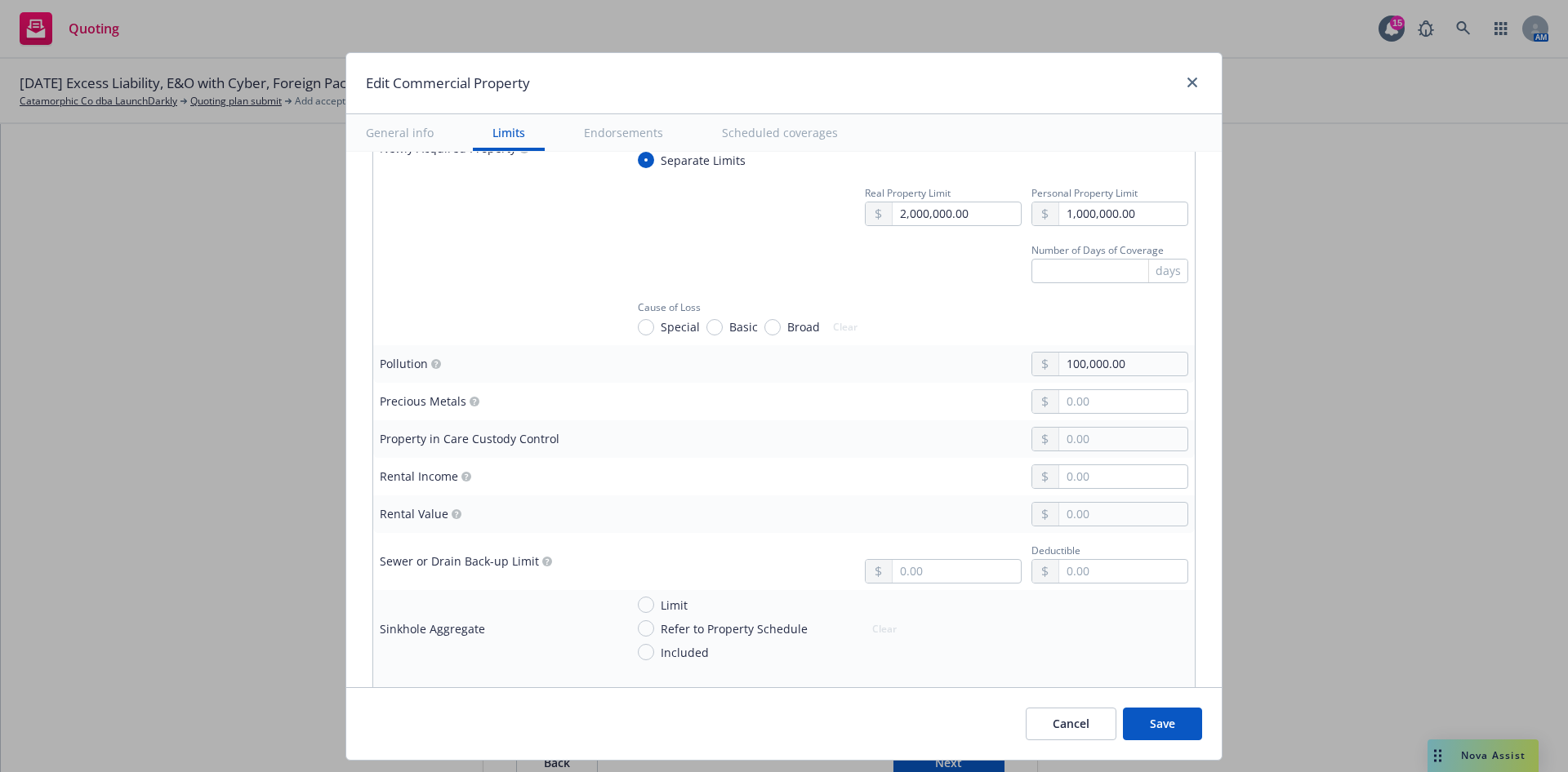
scroll to position [3119, 0]
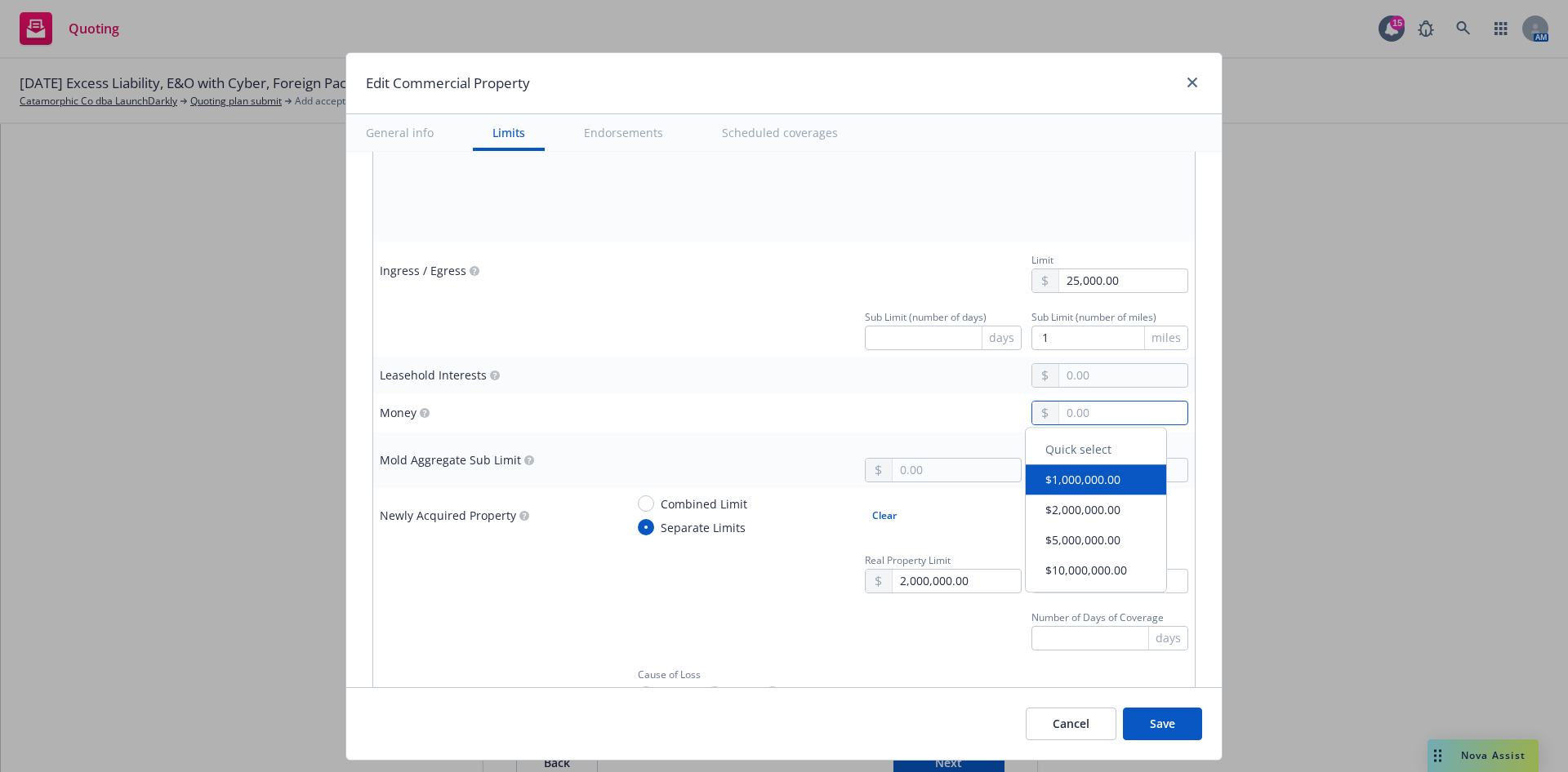
click at [1083, 408] on input "text" at bounding box center [1123, 413] width 128 height 22
click at [828, 388] on td at bounding box center [906, 376] width 577 height 37
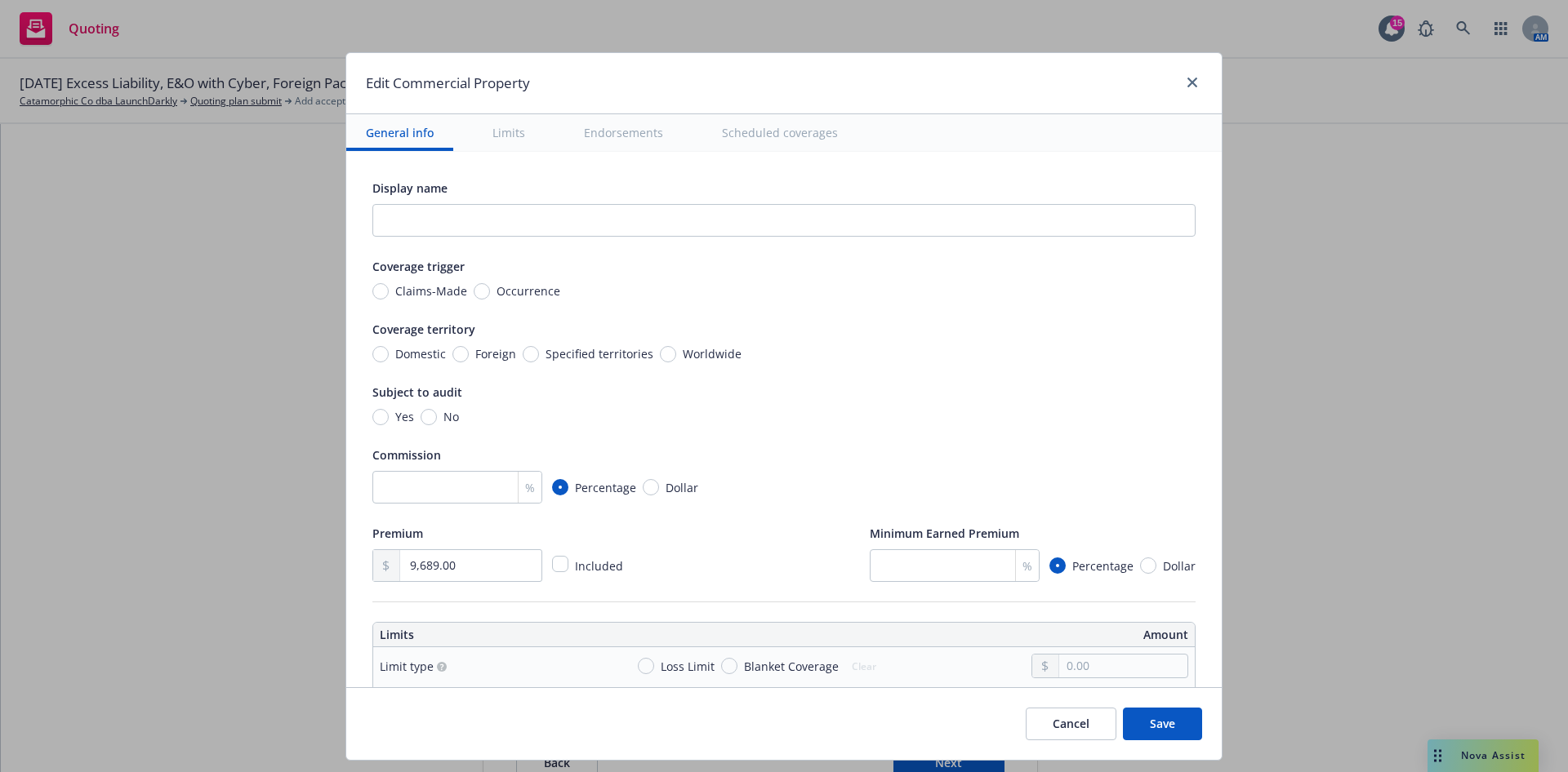
scroll to position [490, 0]
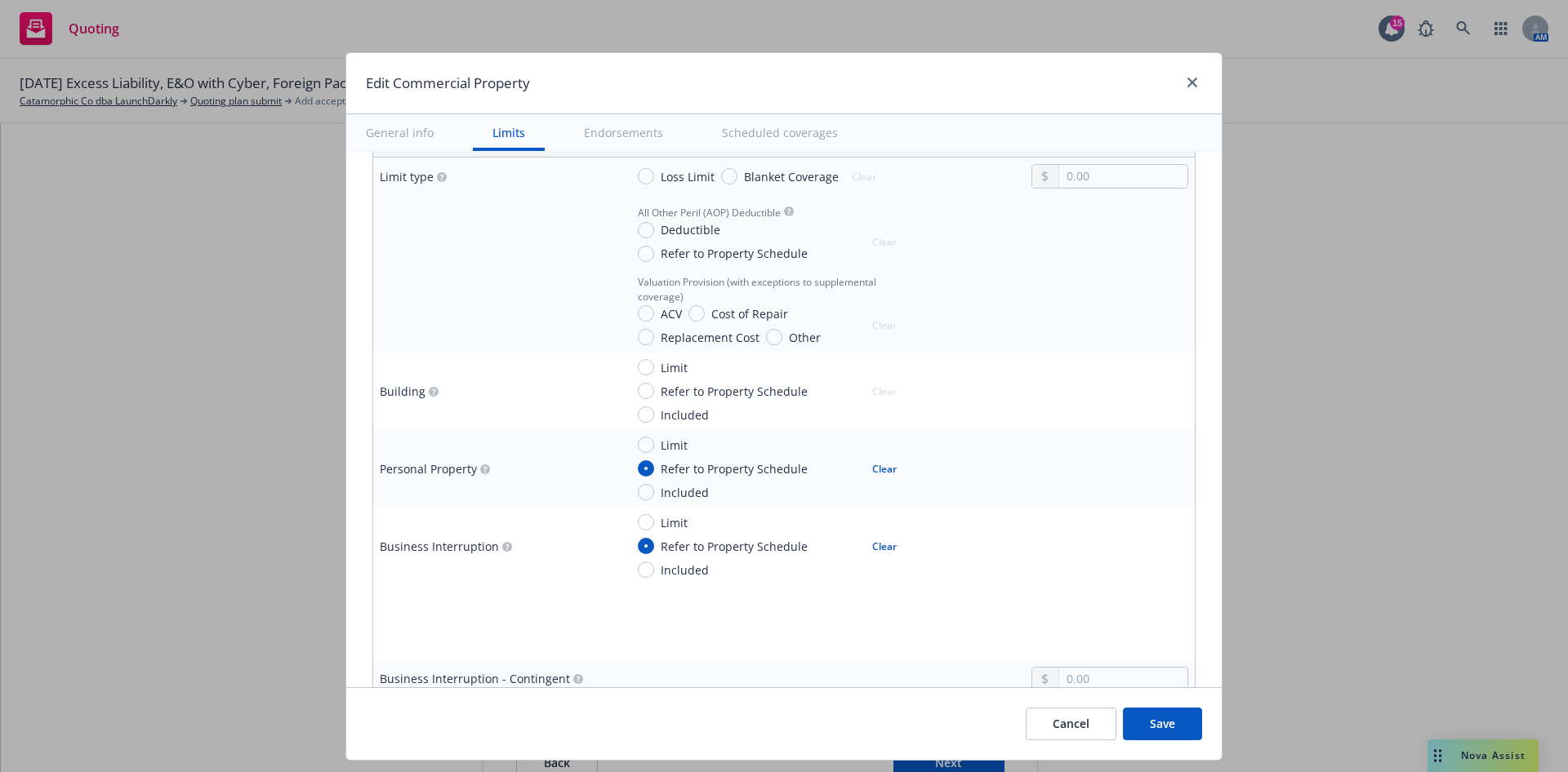
click at [681, 227] on span "Deductible" at bounding box center [690, 230] width 60 height 18
click at [654, 227] on input "Deductible" at bounding box center [645, 230] width 17 height 17
click at [1103, 252] on input "text" at bounding box center [1123, 249] width 128 height 22
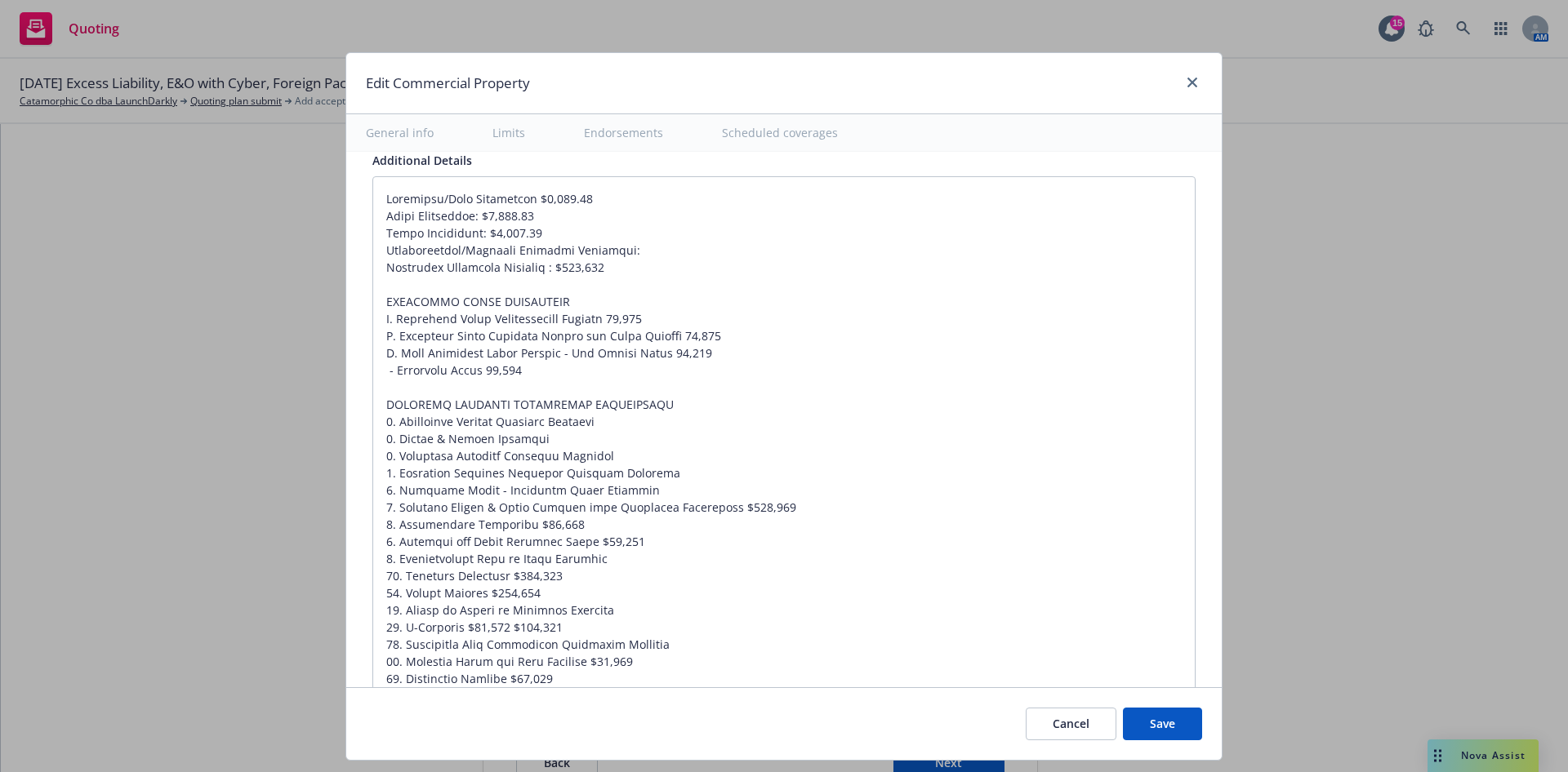
scroll to position [4776, 0]
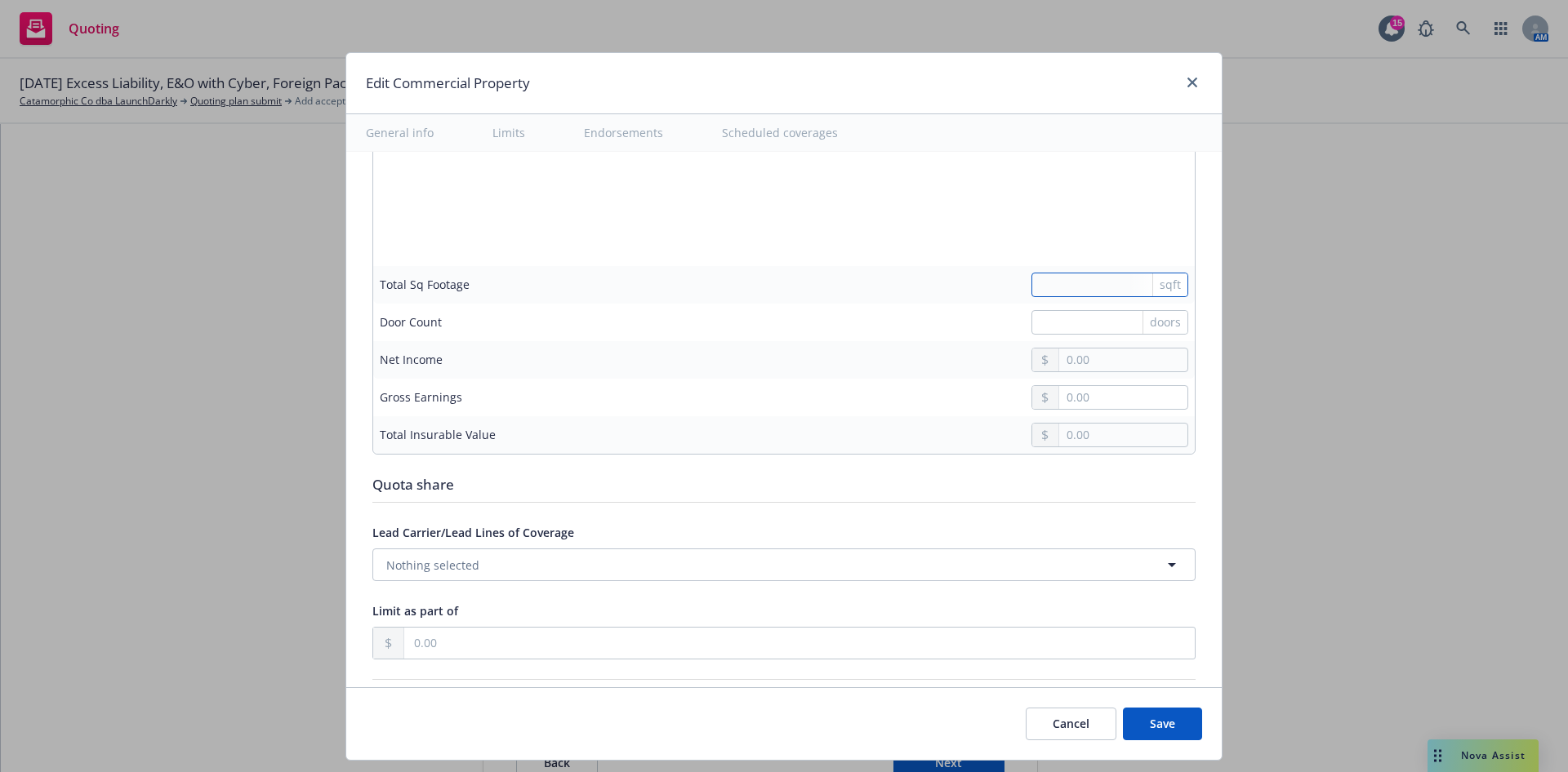
click at [1077, 284] on input "text" at bounding box center [1110, 284] width 157 height 24
click at [1074, 433] on input "text" at bounding box center [1123, 434] width 128 height 22
paste input "9,457,440.00"
click at [828, 489] on div "Quota share" at bounding box center [783, 485] width 823 height 21
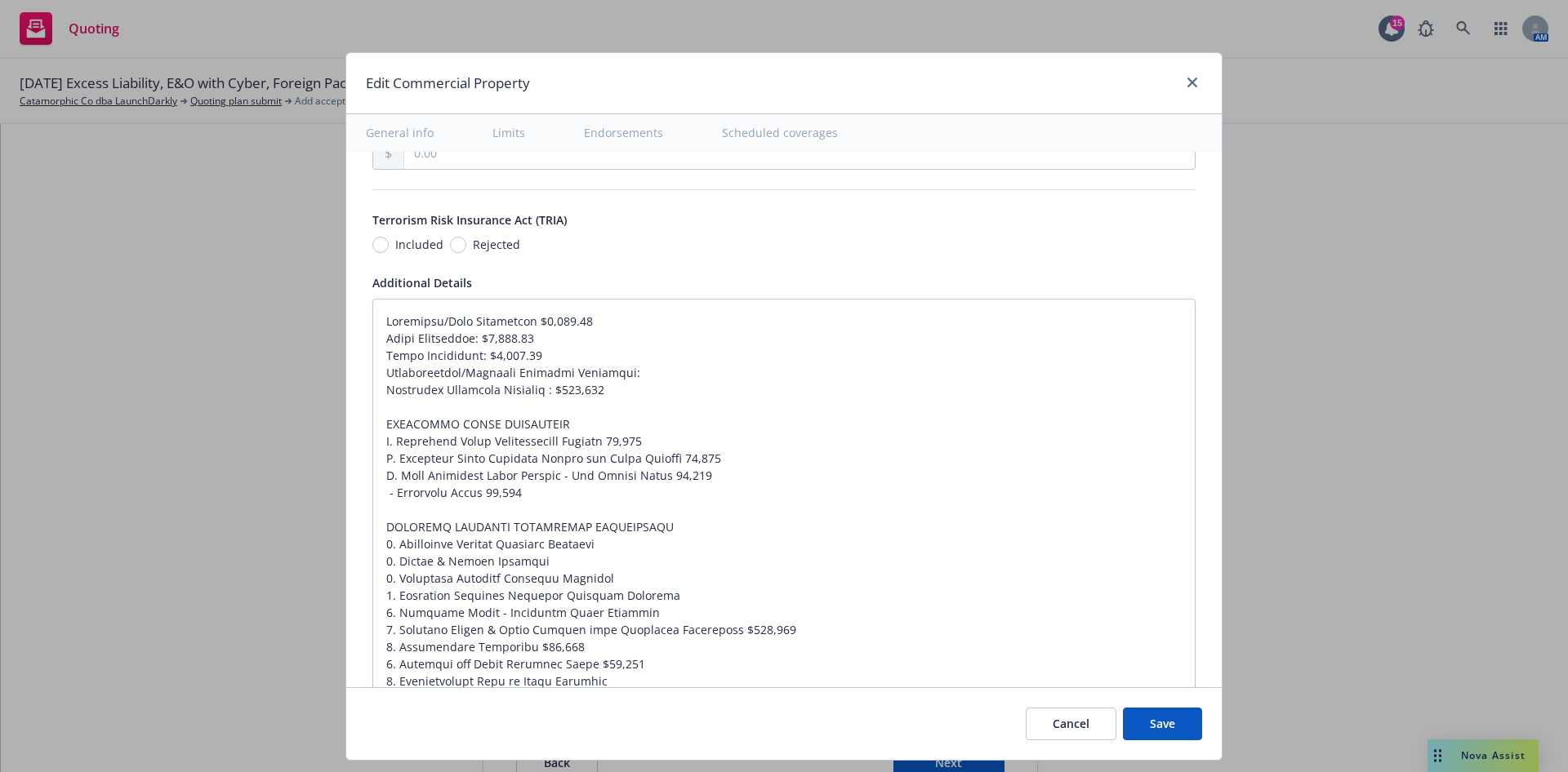
scroll to position [5388, 0]
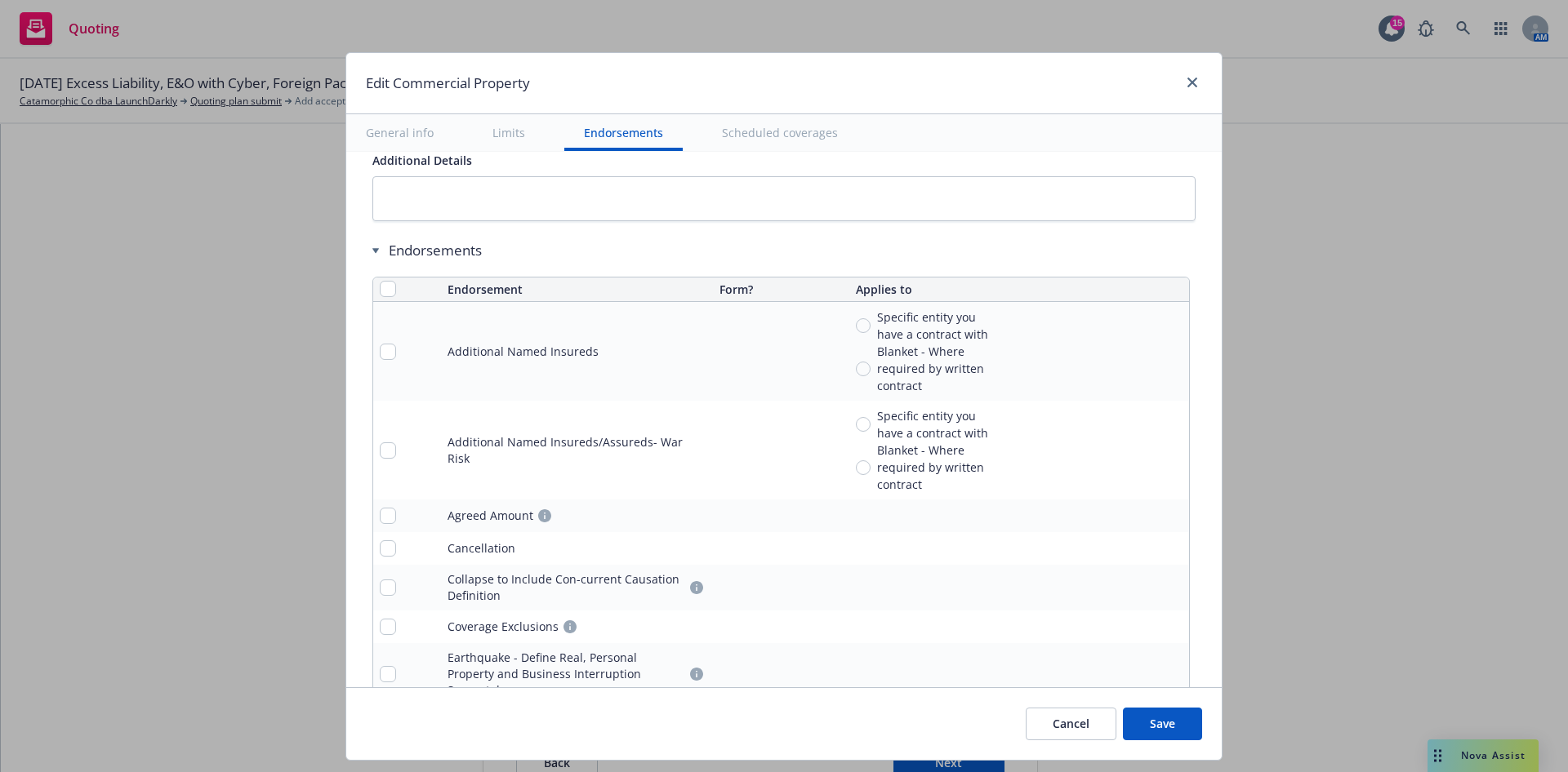
click at [1157, 722] on button "Save" at bounding box center [1162, 723] width 79 height 32
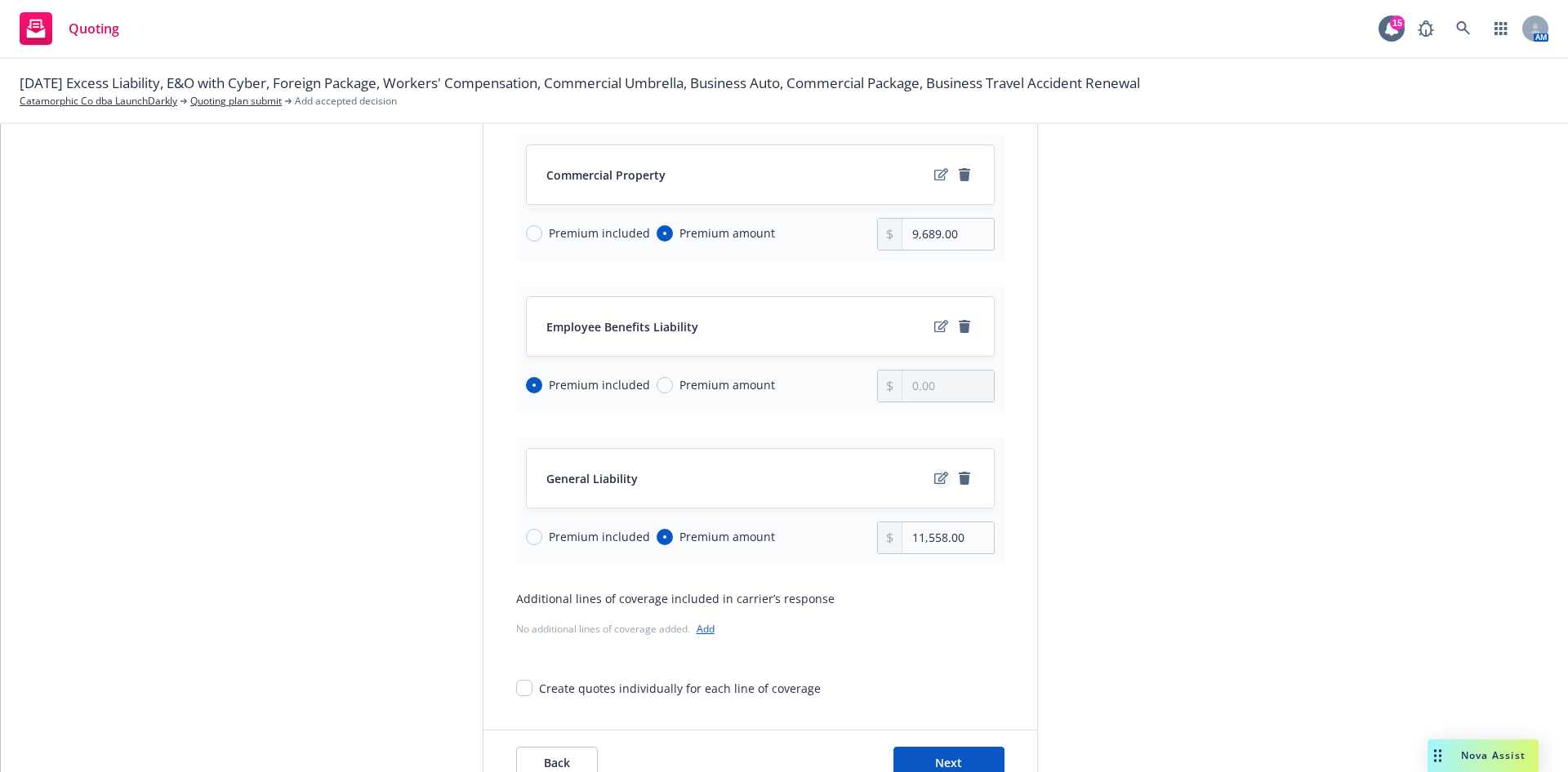
click at [934, 479] on icon "edit" at bounding box center [941, 478] width 14 height 13
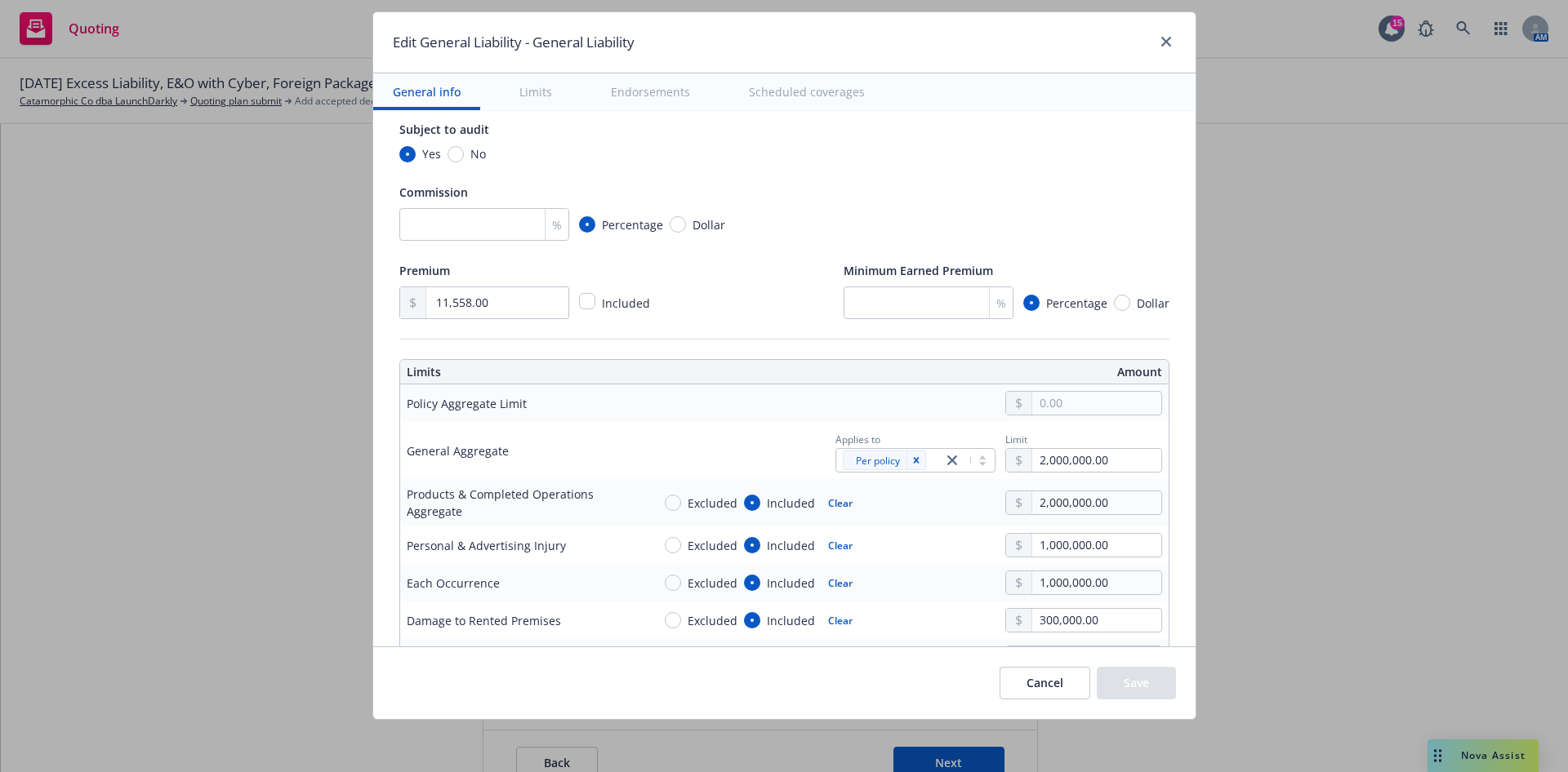
scroll to position [367, 0]
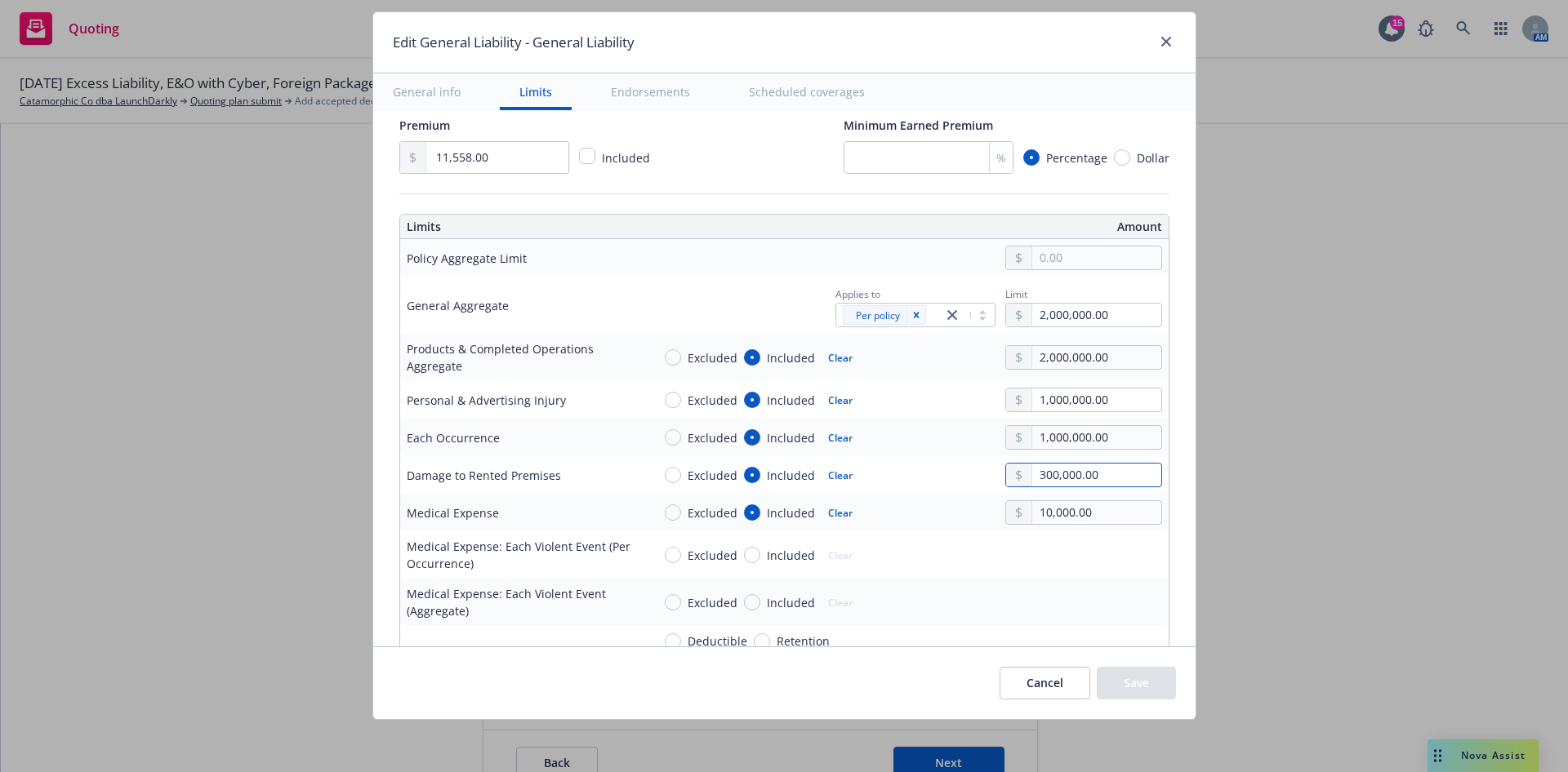
click at [1086, 468] on input "300,000.00" at bounding box center [1095, 474] width 128 height 22
drag, startPoint x: 1085, startPoint y: 470, endPoint x: 957, endPoint y: 473, distance: 128.0
click at [957, 473] on div "Excluded Included Clear 300,000.00" at bounding box center [907, 474] width 511 height 24
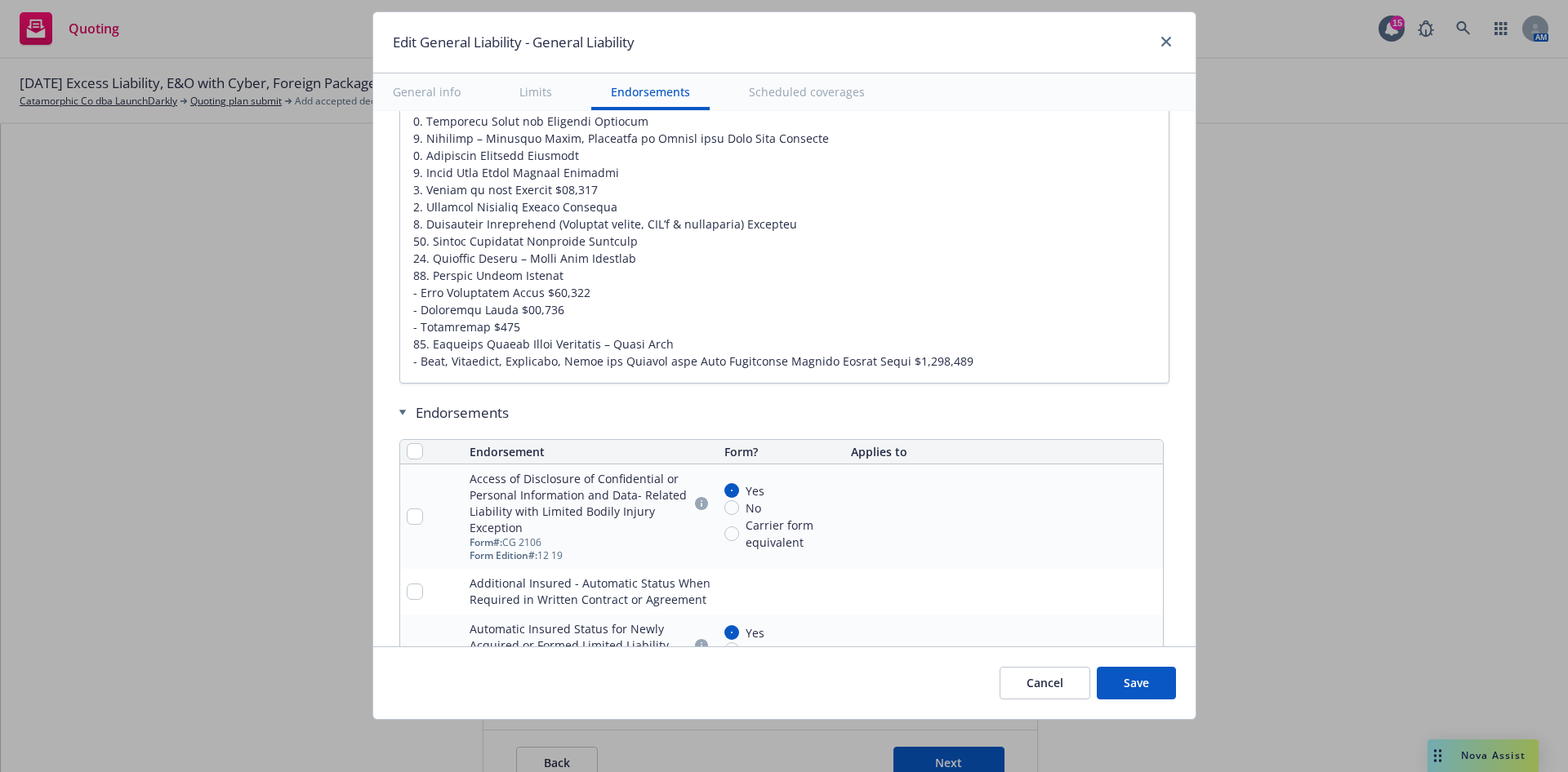
scroll to position [2327, 0]
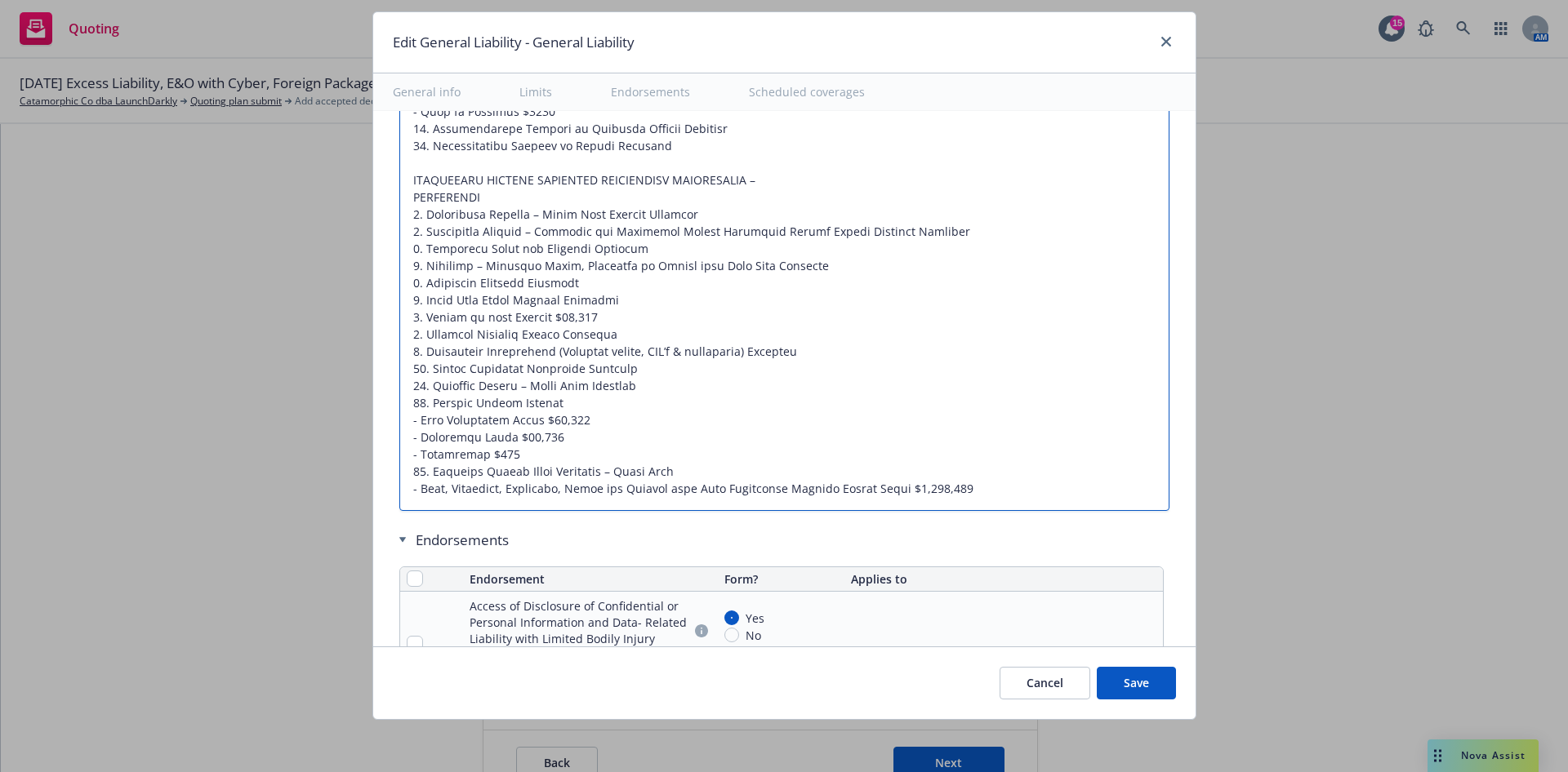
click at [767, 388] on textarea at bounding box center [784, 188] width 770 height 645
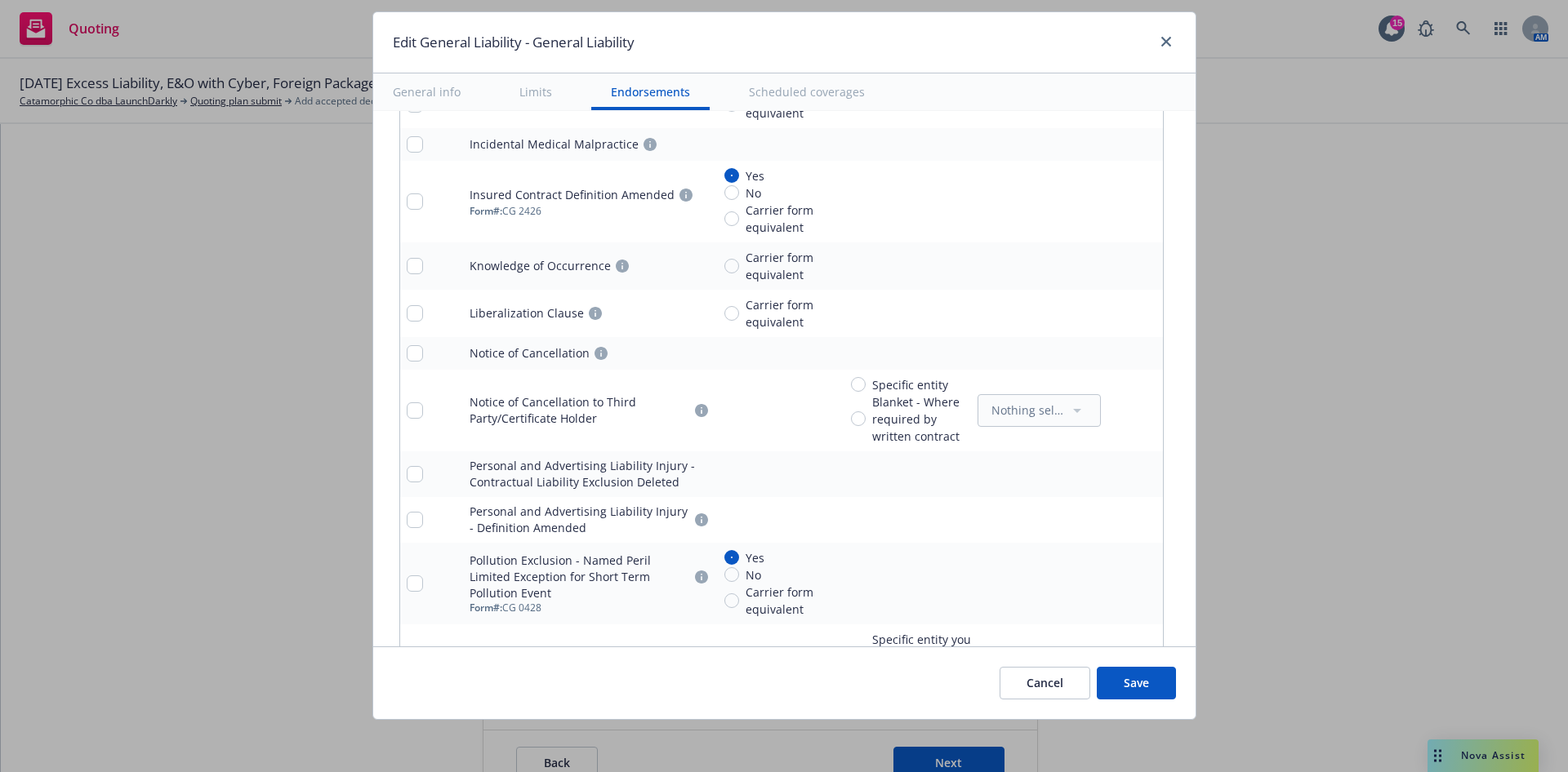
scroll to position [3949, 0]
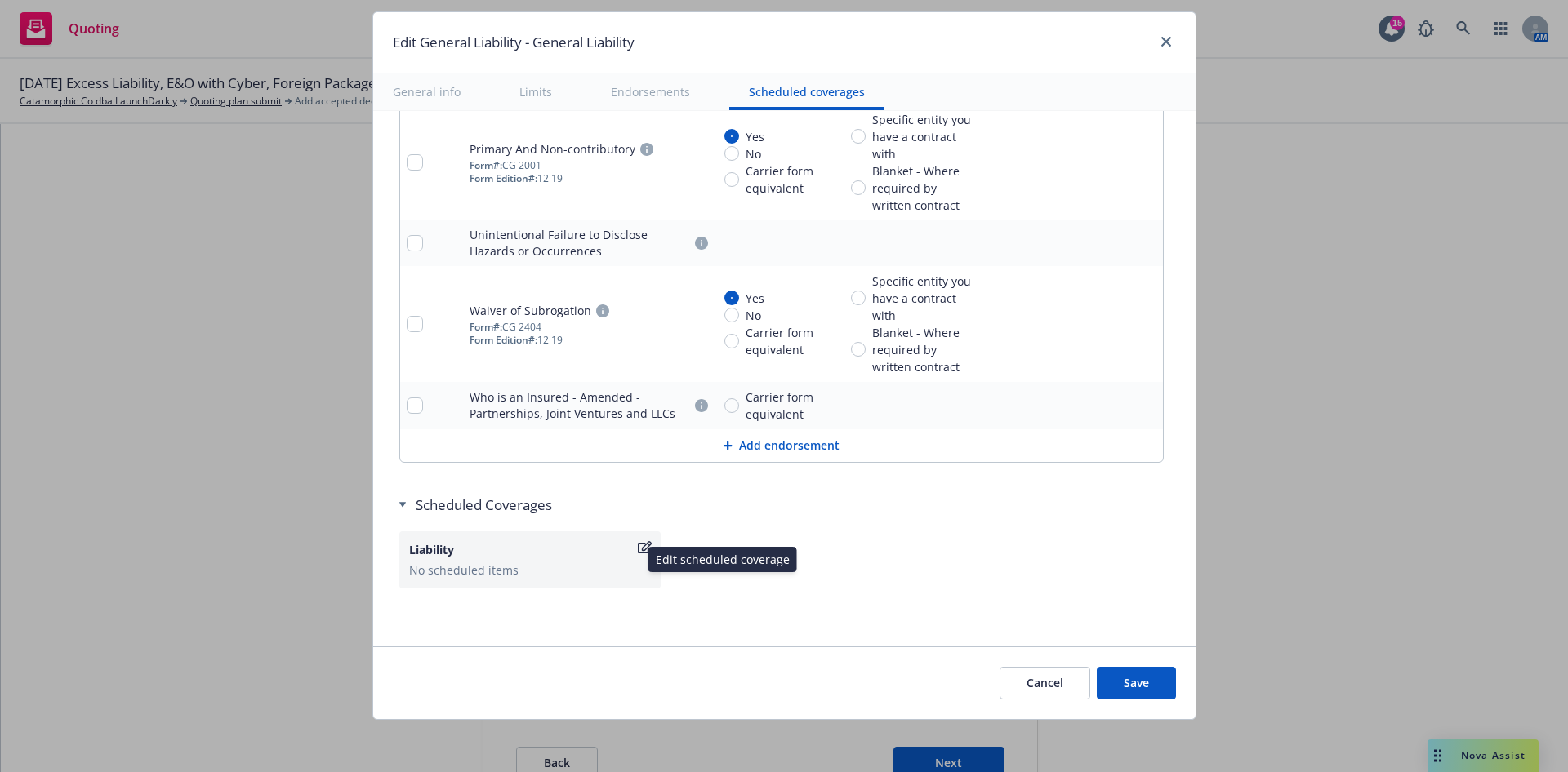
click at [638, 548] on icon "button" at bounding box center [644, 548] width 14 height 13
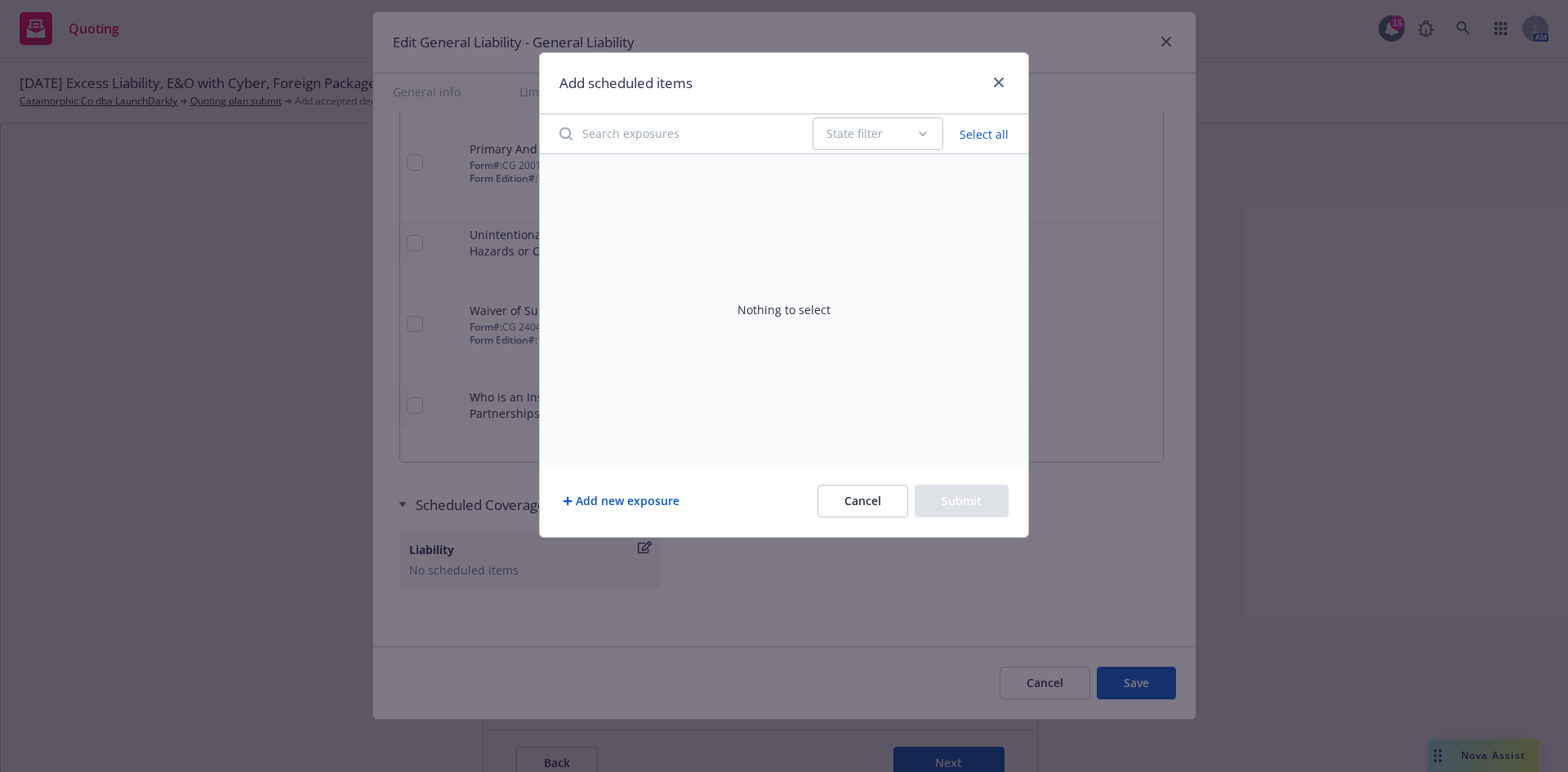
click at [639, 507] on button "Add new exposure" at bounding box center [621, 501] width 123 height 32
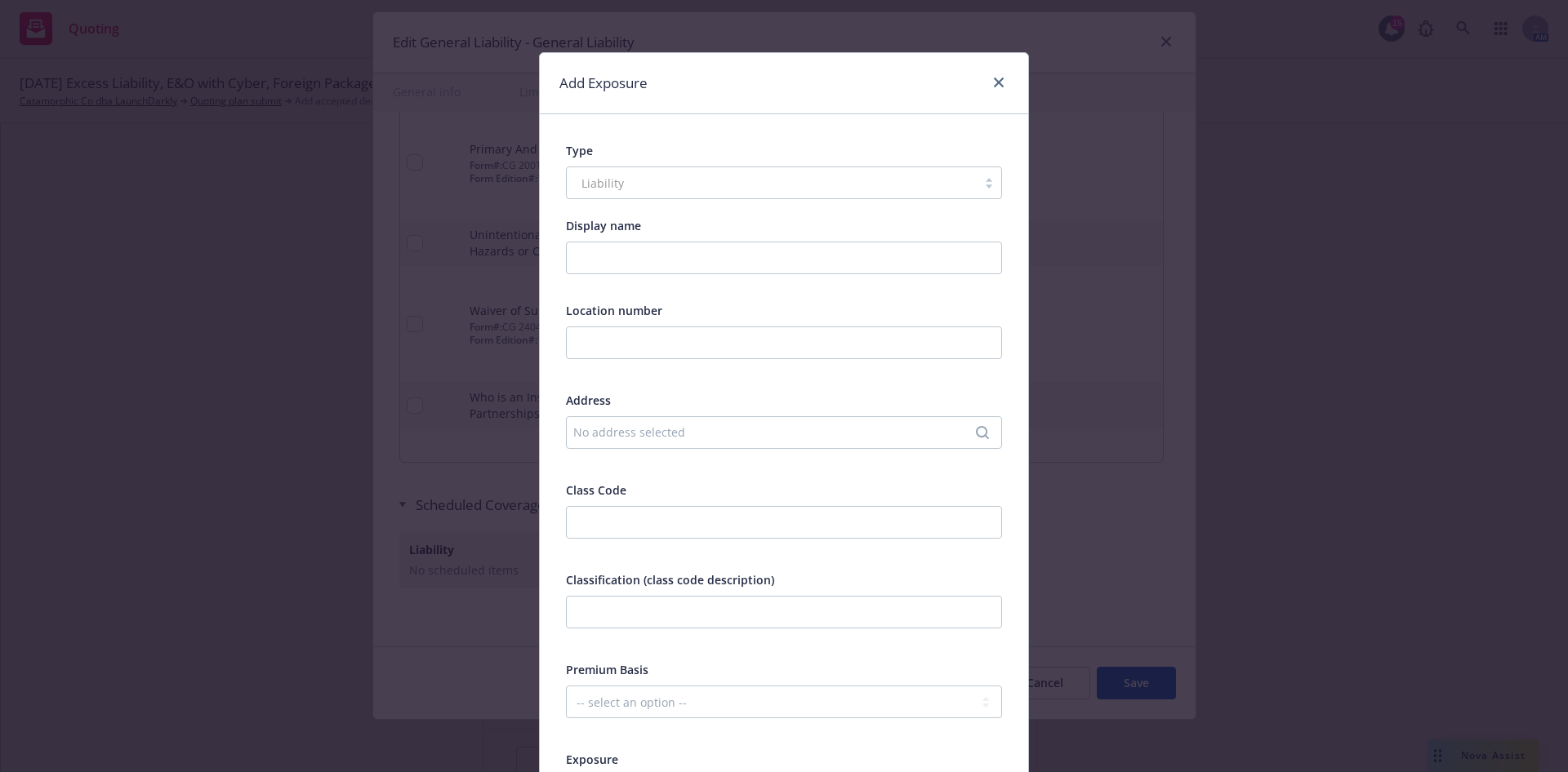
click at [645, 434] on div "No address selected" at bounding box center [775, 432] width 405 height 18
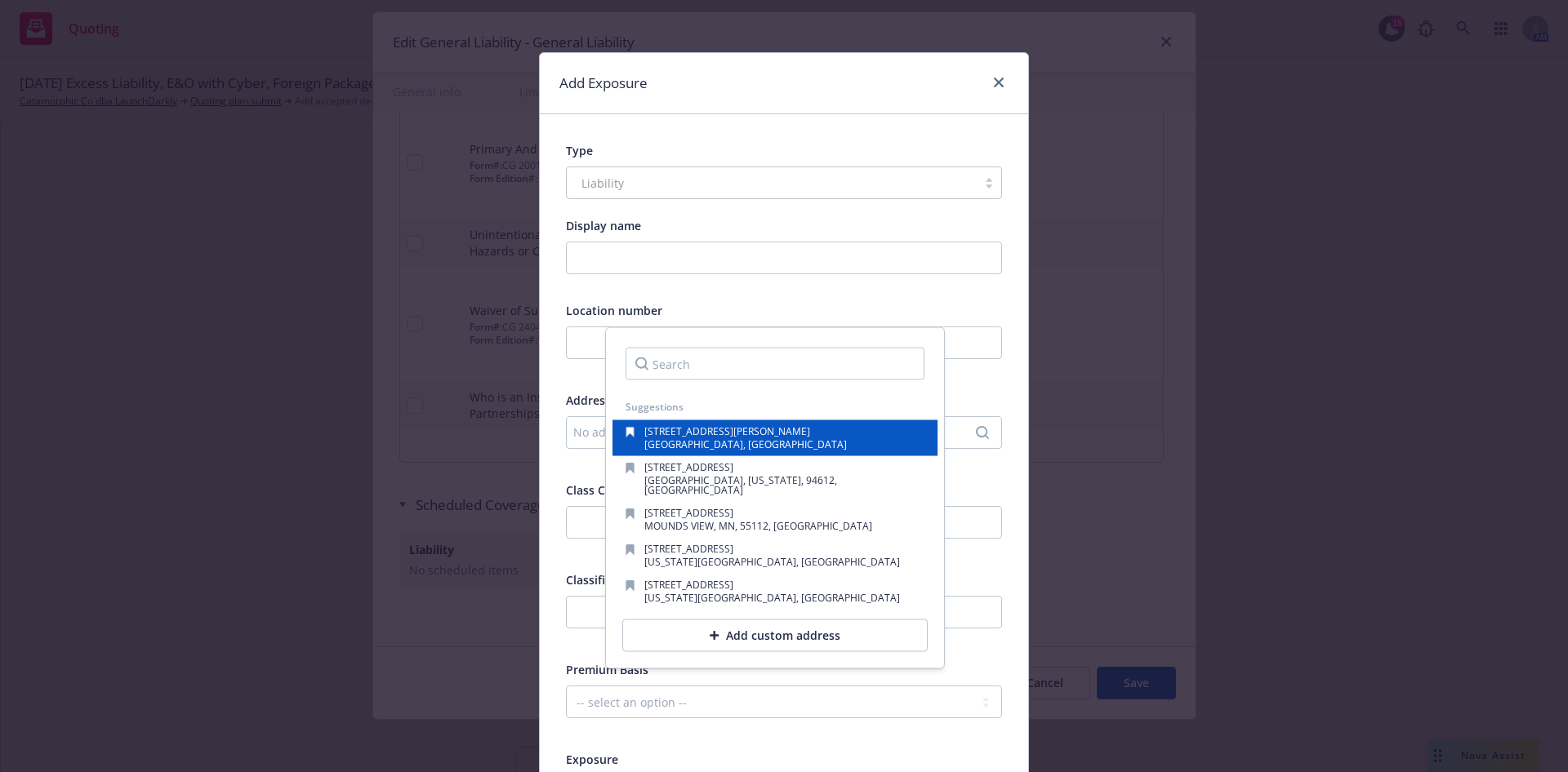
click at [751, 442] on span "[GEOGRAPHIC_DATA], [GEOGRAPHIC_DATA]" at bounding box center [745, 444] width 202 height 14
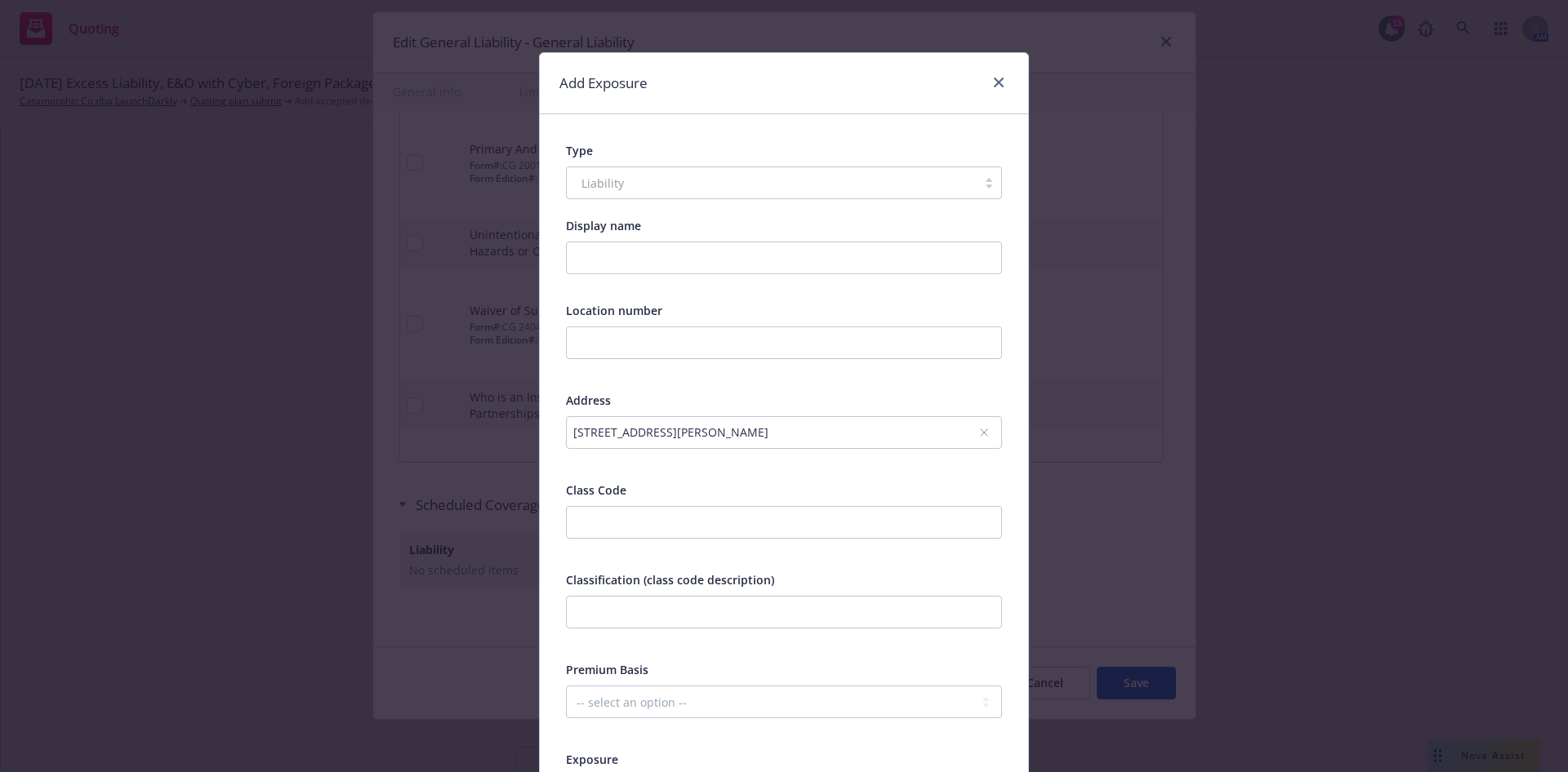
scroll to position [245, 0]
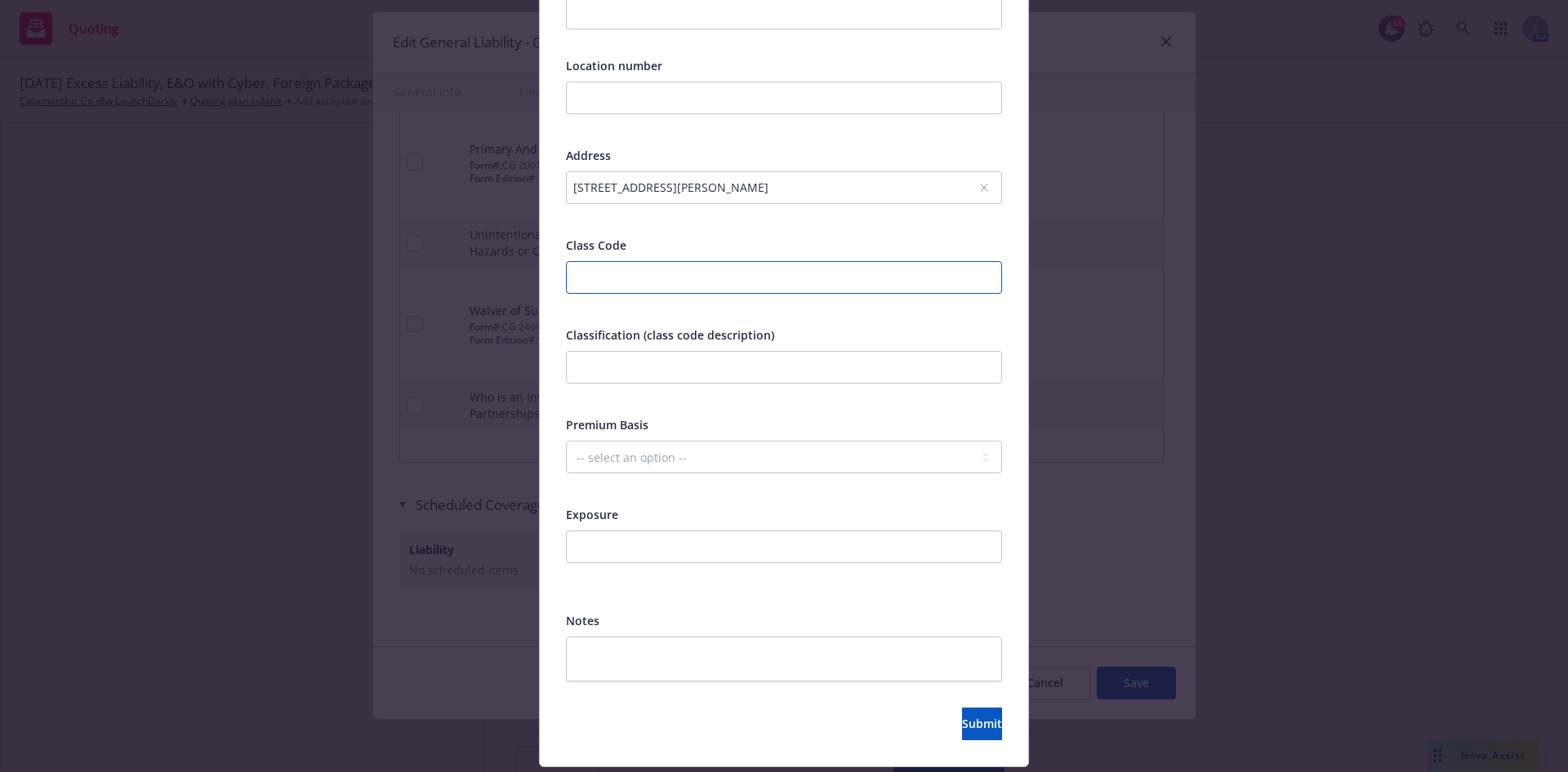
click at [726, 286] on input "number" at bounding box center [784, 277] width 436 height 32
paste input "38832"
drag, startPoint x: 660, startPoint y: 366, endPoint x: 687, endPoint y: 356, distance: 28.8
click at [661, 366] on input "text" at bounding box center [784, 367] width 436 height 32
paste input "SOFTWARE DEVELOPERS - ONSITE DEVELOPMENT"
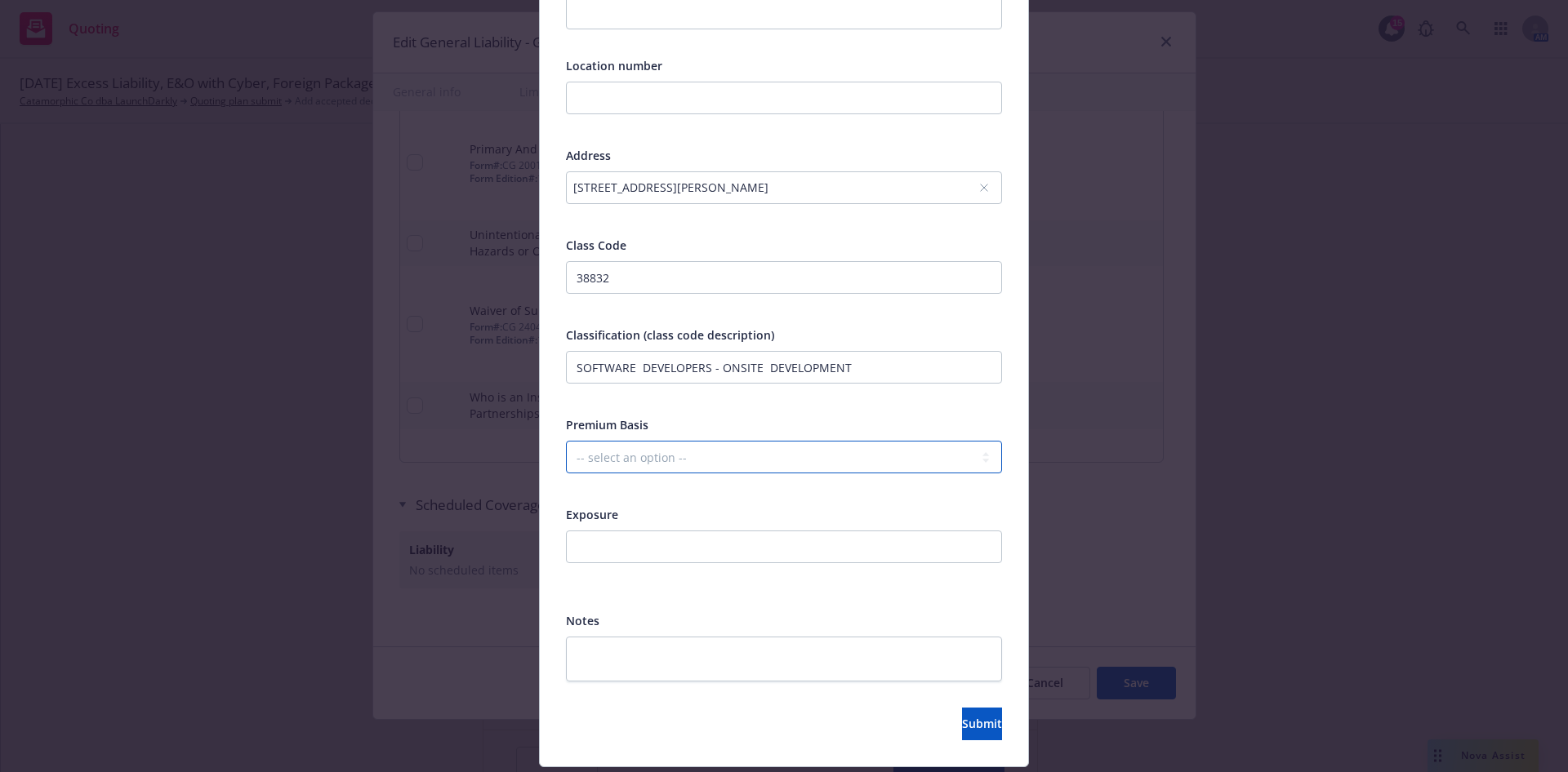
click at [665, 465] on select "-- select an option -- Revenue ($) Payroll ($) Square footage Headcount Unit Ac…" at bounding box center [784, 457] width 436 height 32
click at [566, 441] on select "-- select an option -- Revenue ($) Payroll ($) Square footage Headcount Unit Ac…" at bounding box center [784, 457] width 436 height 32
click at [682, 550] on input "number" at bounding box center [784, 547] width 436 height 32
click at [659, 558] on input "number" at bounding box center [784, 547] width 436 height 32
paste input "168500000"
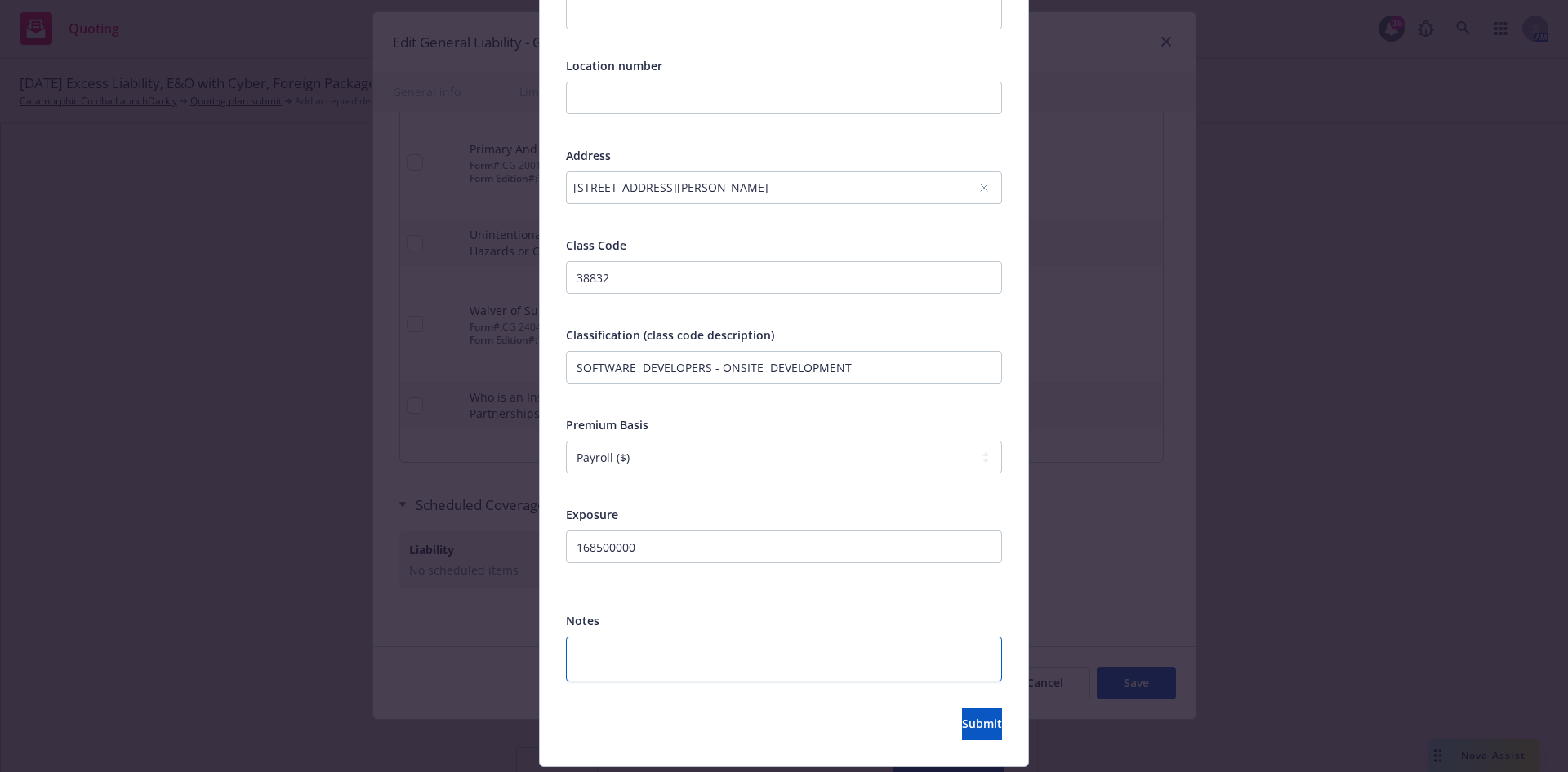
click at [645, 647] on textarea at bounding box center [784, 660] width 436 height 45
paste textarea "Prem/Ops."
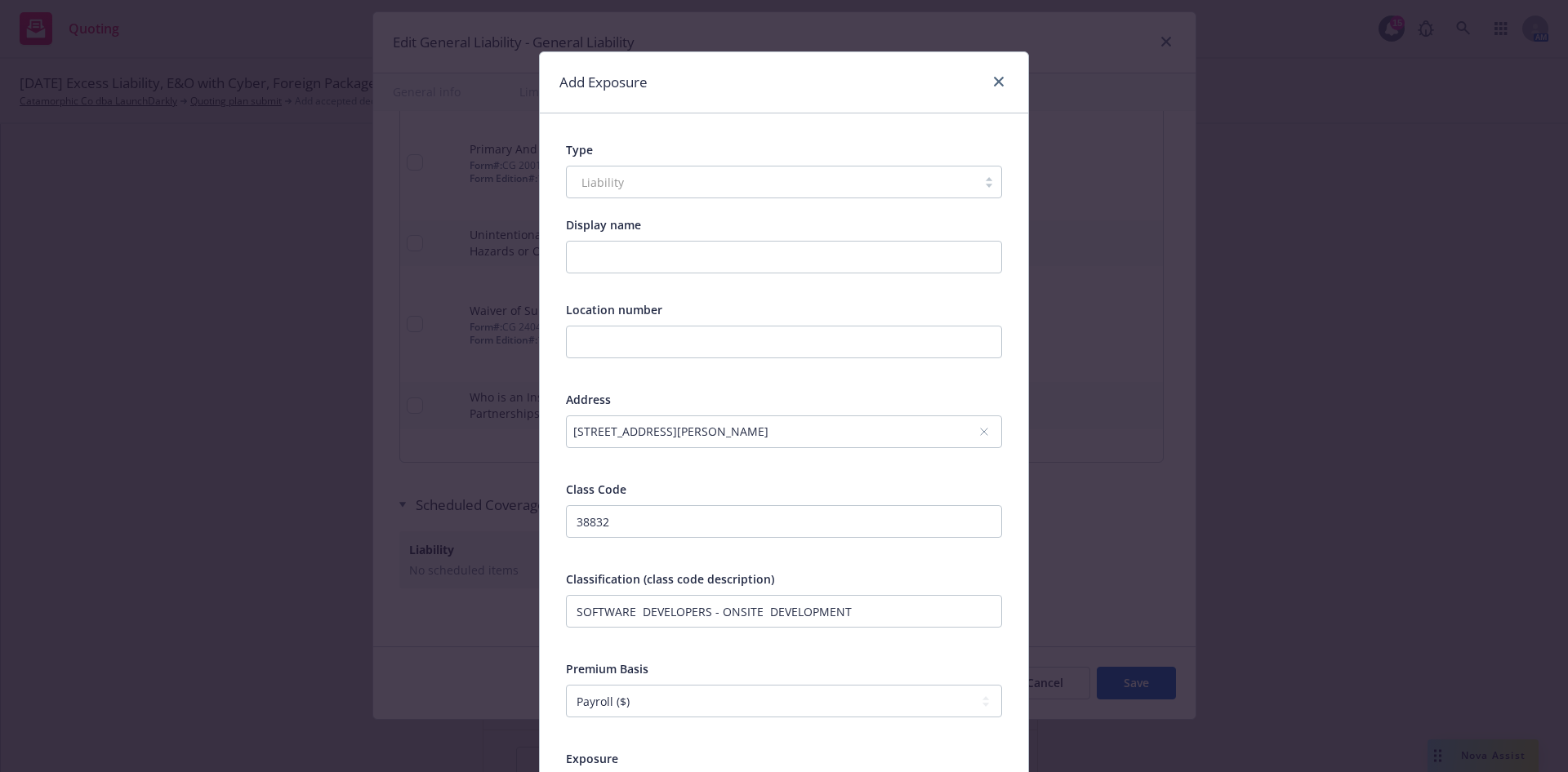
scroll to position [0, 0]
click at [649, 271] on input "Display name" at bounding box center [784, 258] width 436 height 32
paste input "Prem/Ops."
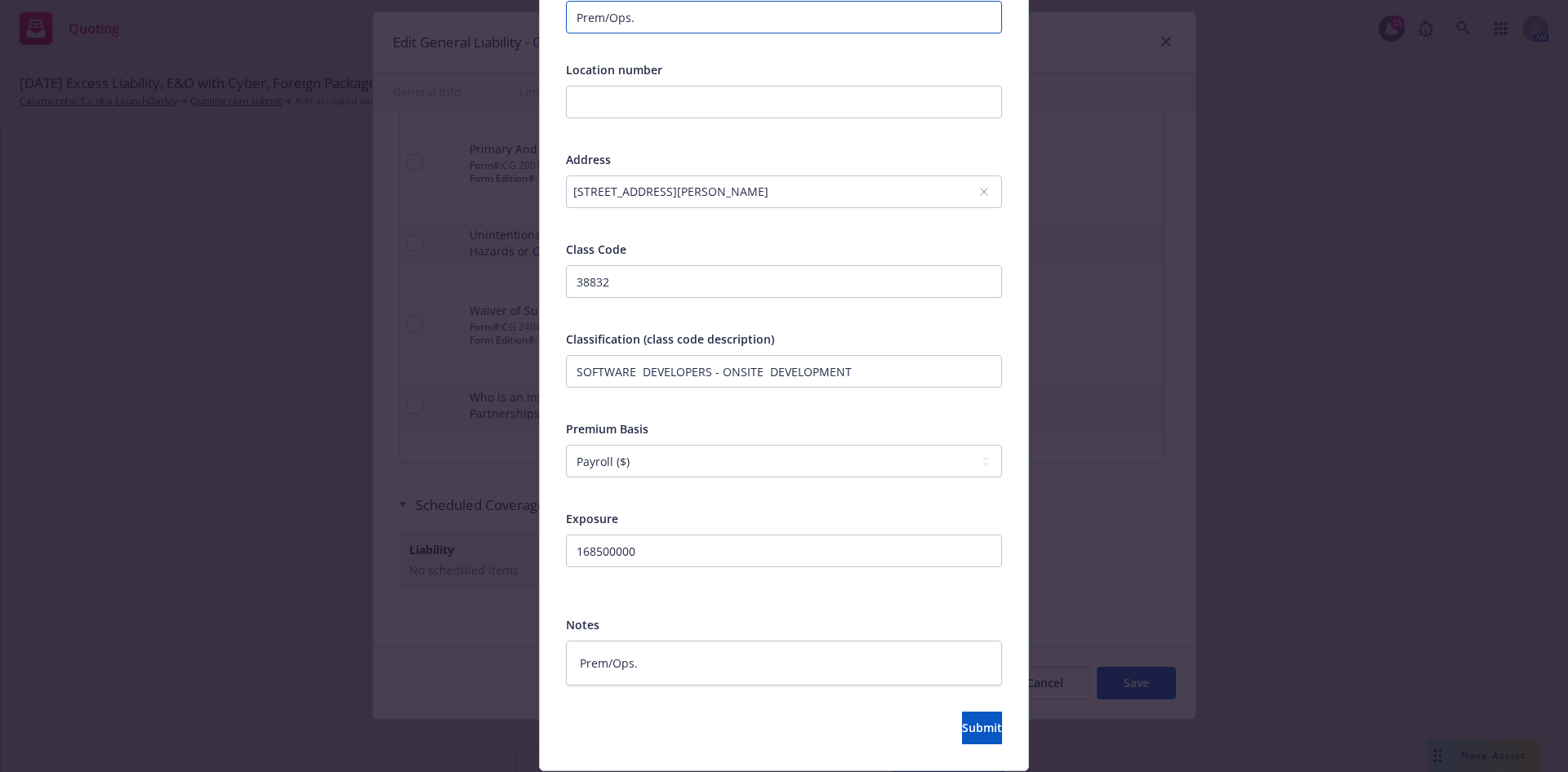
scroll to position [292, 0]
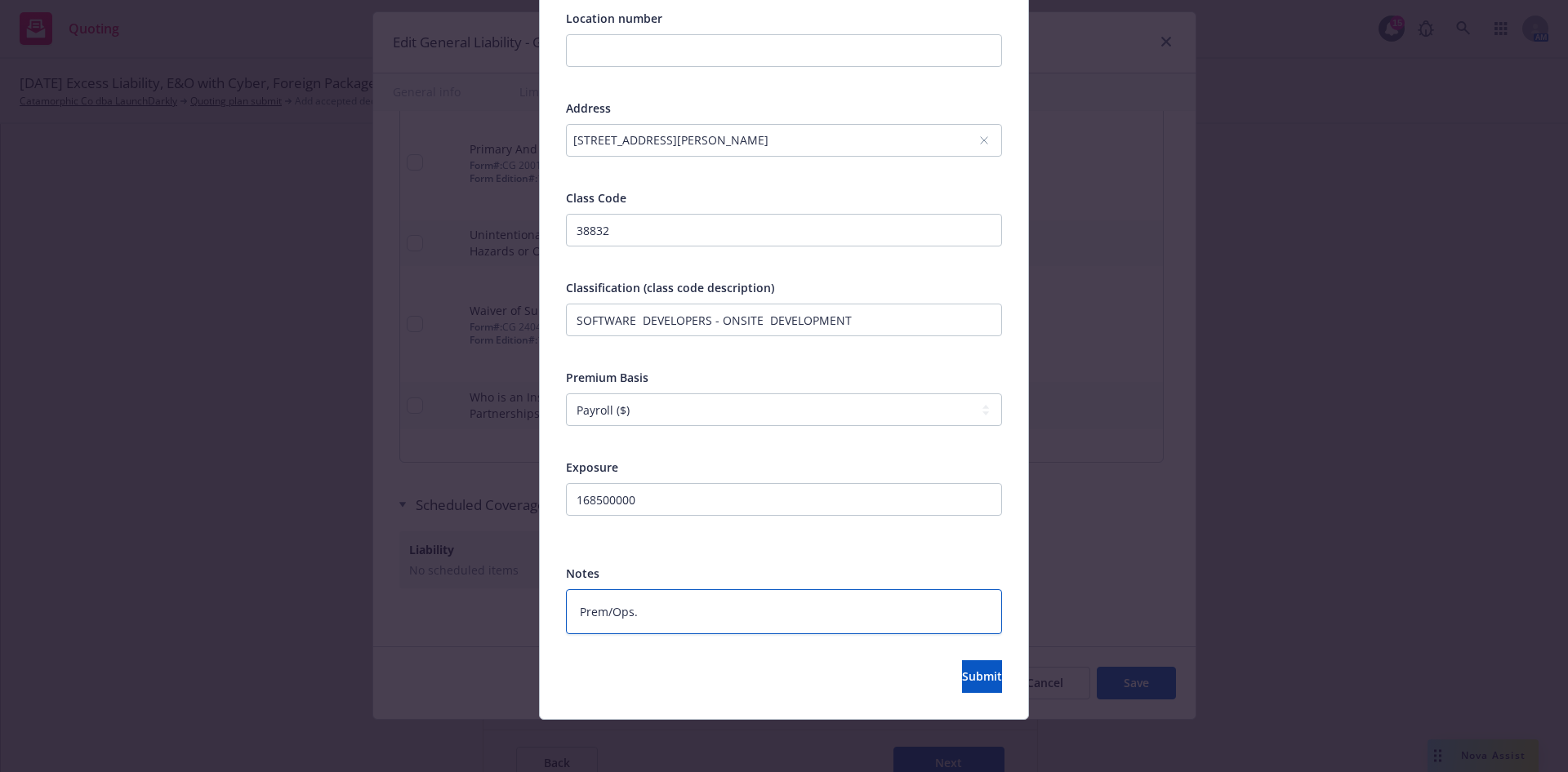
drag, startPoint x: 659, startPoint y: 616, endPoint x: 377, endPoint y: 628, distance: 282.3
click at [377, 628] on div "Add Exposure Type Liability Display name Prem/Ops. Location number Address [STR…" at bounding box center [784, 386] width 1568 height 772
click at [962, 665] on button "Submit" at bounding box center [981, 676] width 40 height 32
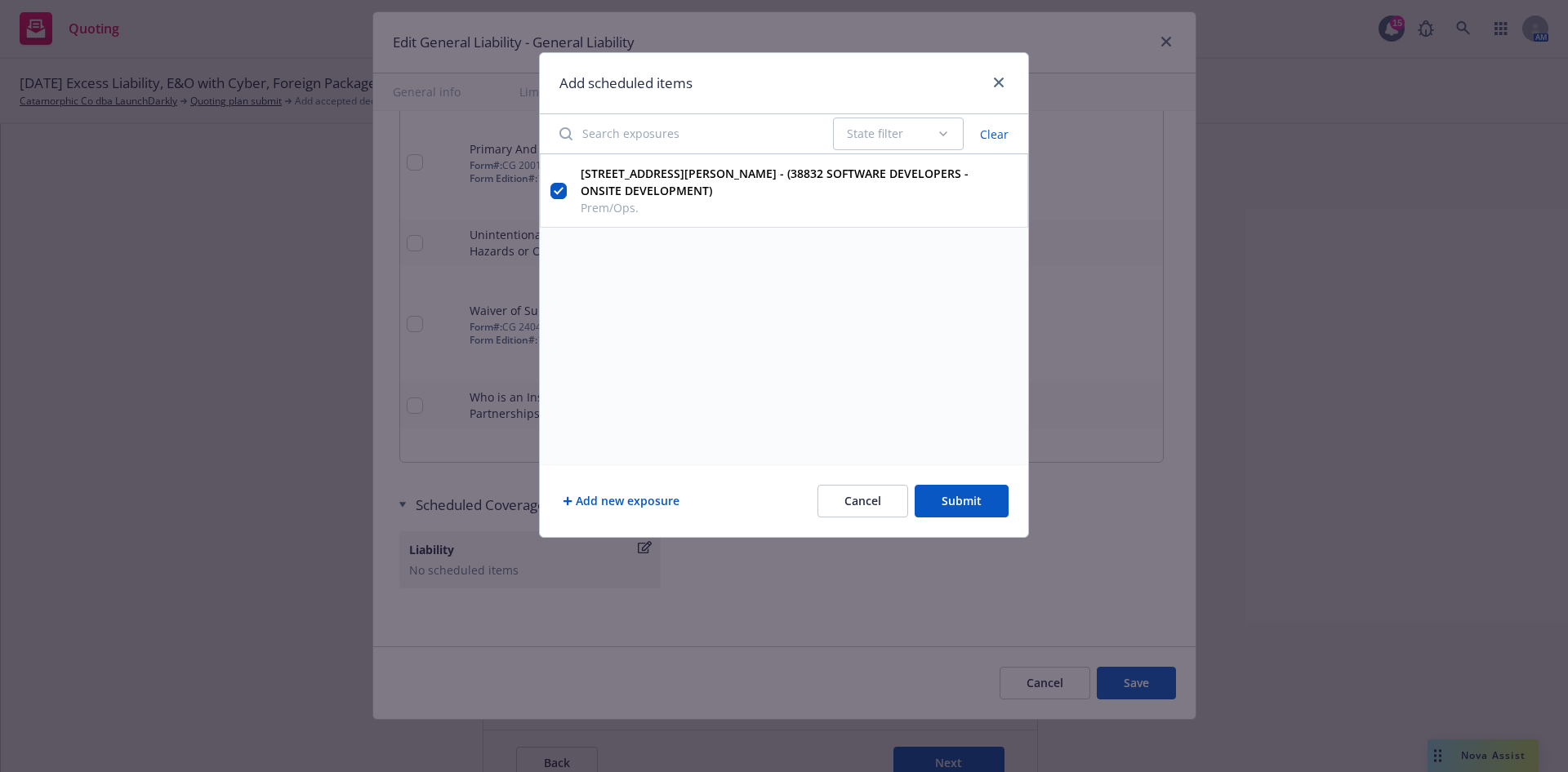
click at [664, 500] on button "Add new exposure" at bounding box center [621, 501] width 123 height 32
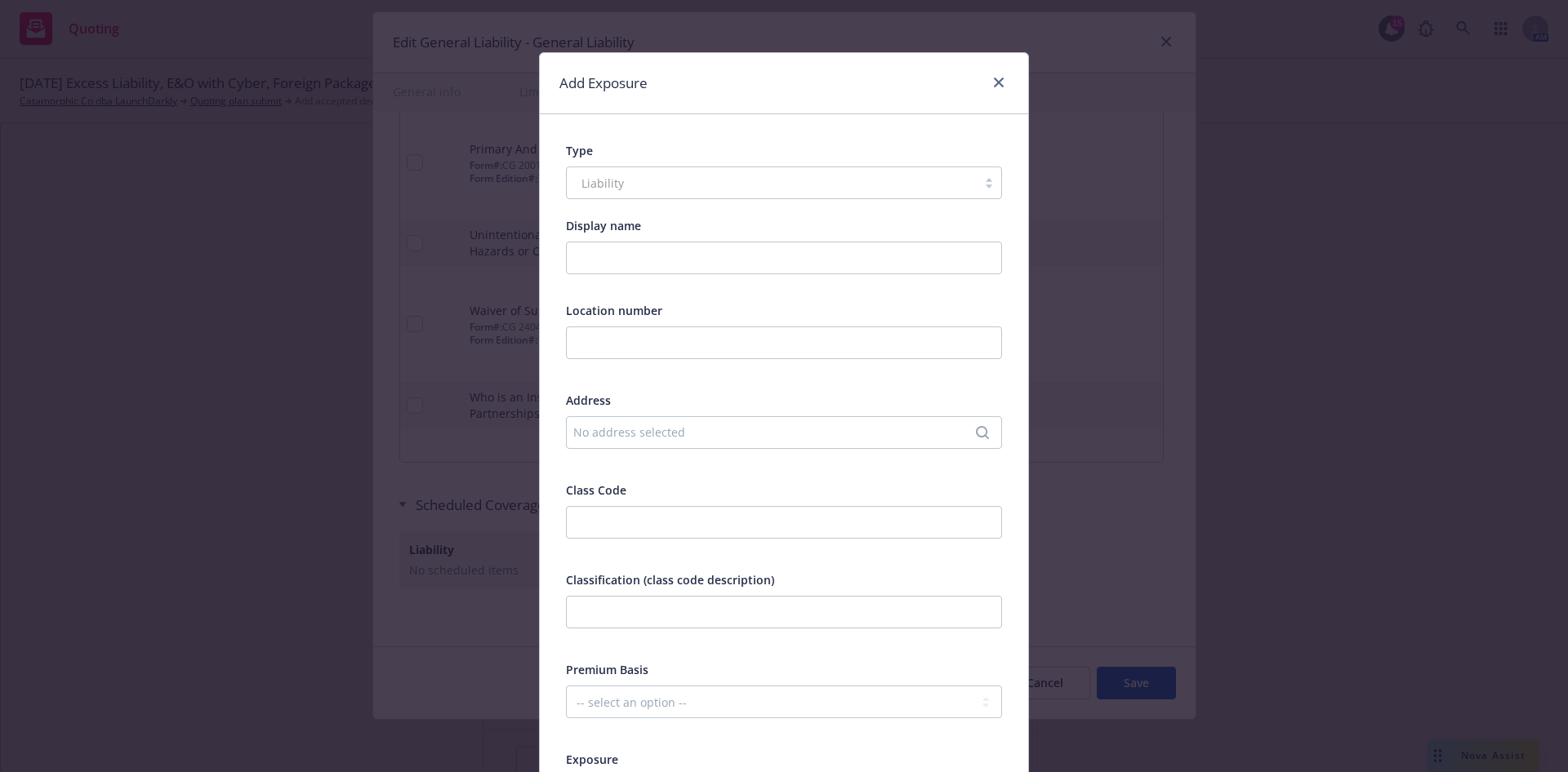
click at [662, 437] on div "No address selected" at bounding box center [775, 432] width 405 height 18
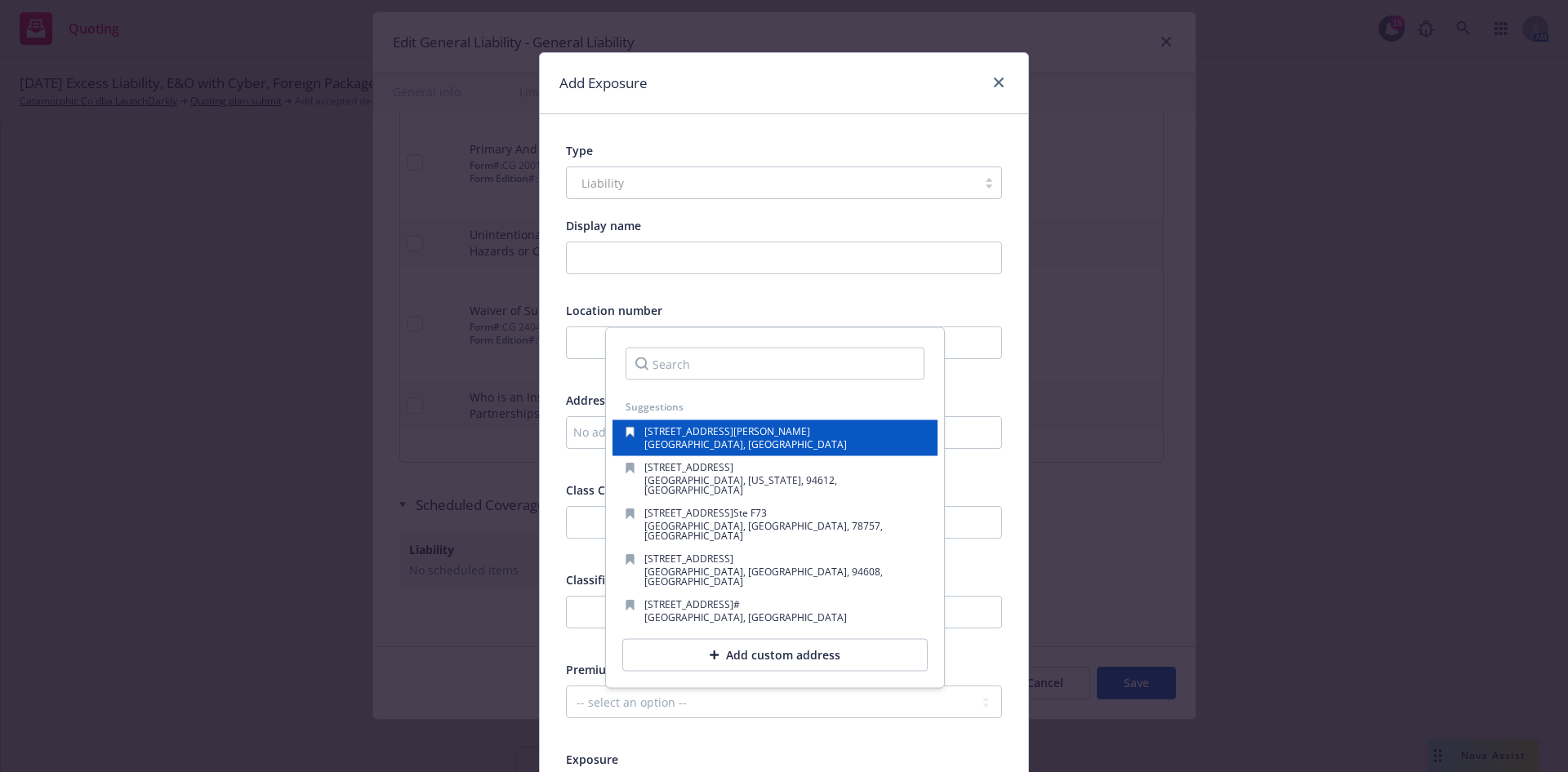
click at [697, 440] on span "[GEOGRAPHIC_DATA], [GEOGRAPHIC_DATA]" at bounding box center [745, 444] width 202 height 14
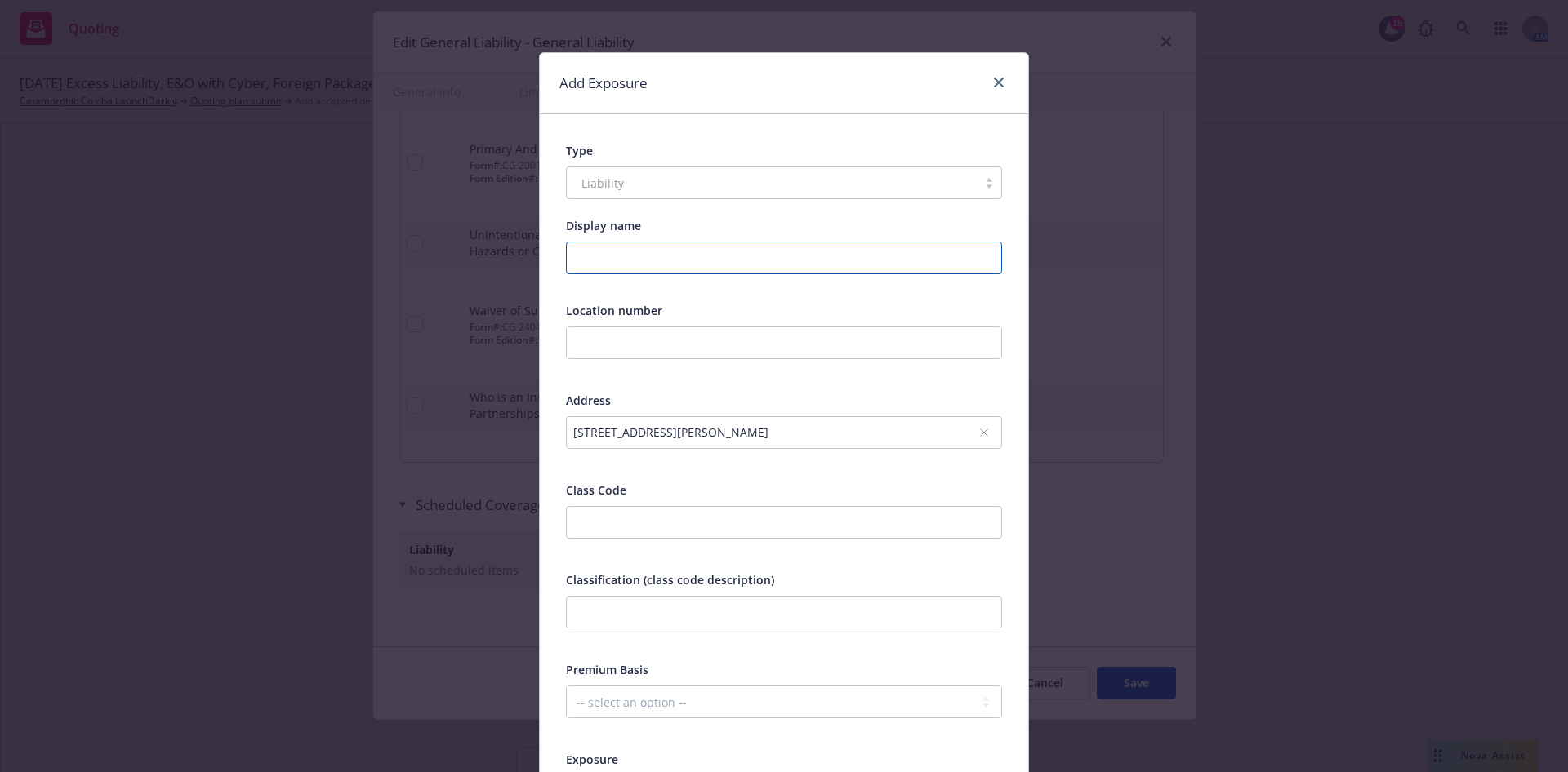
click at [654, 263] on input "Display name" at bounding box center [784, 258] width 436 height 32
paste input "Products"
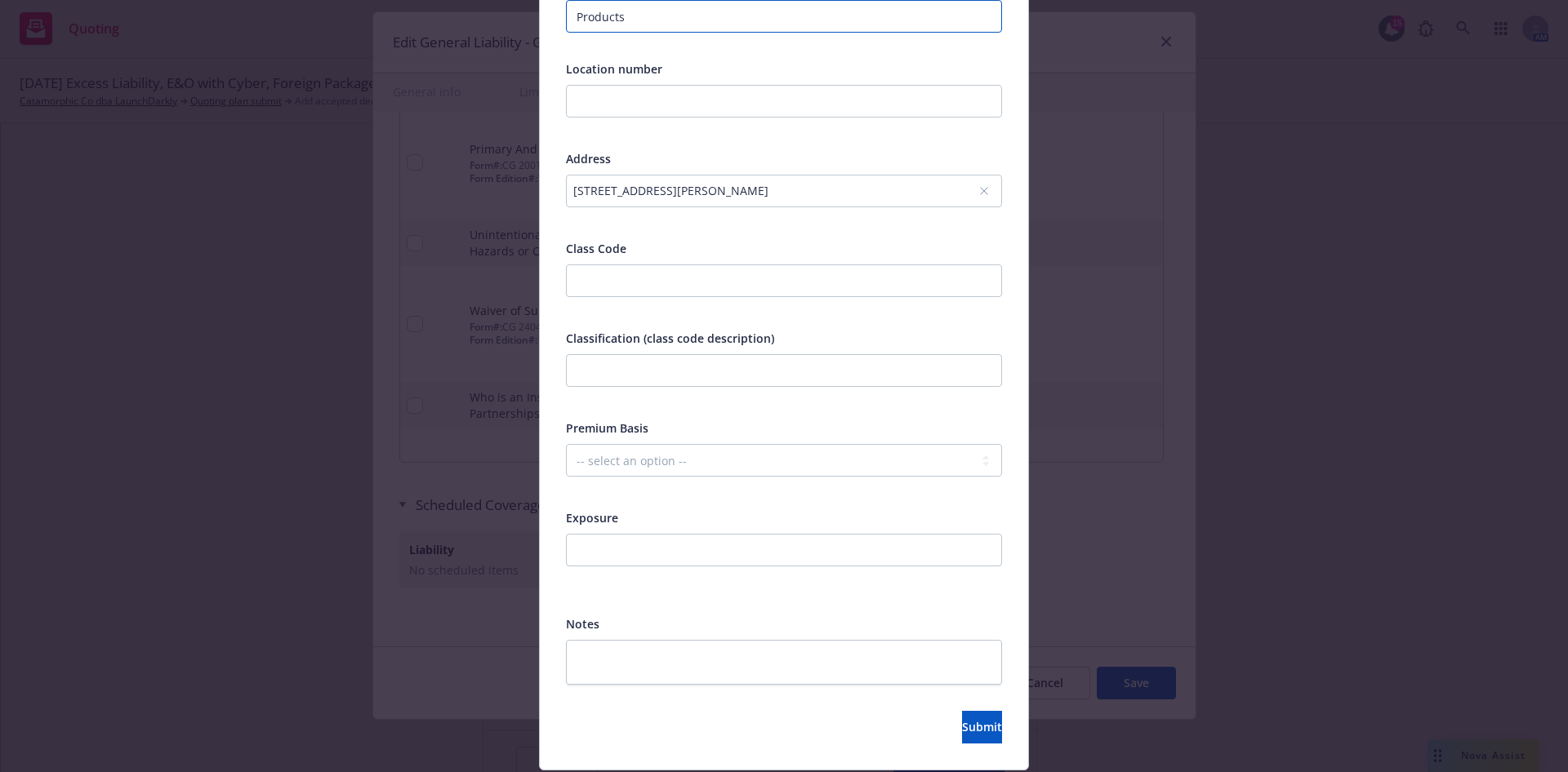
scroll to position [245, 0]
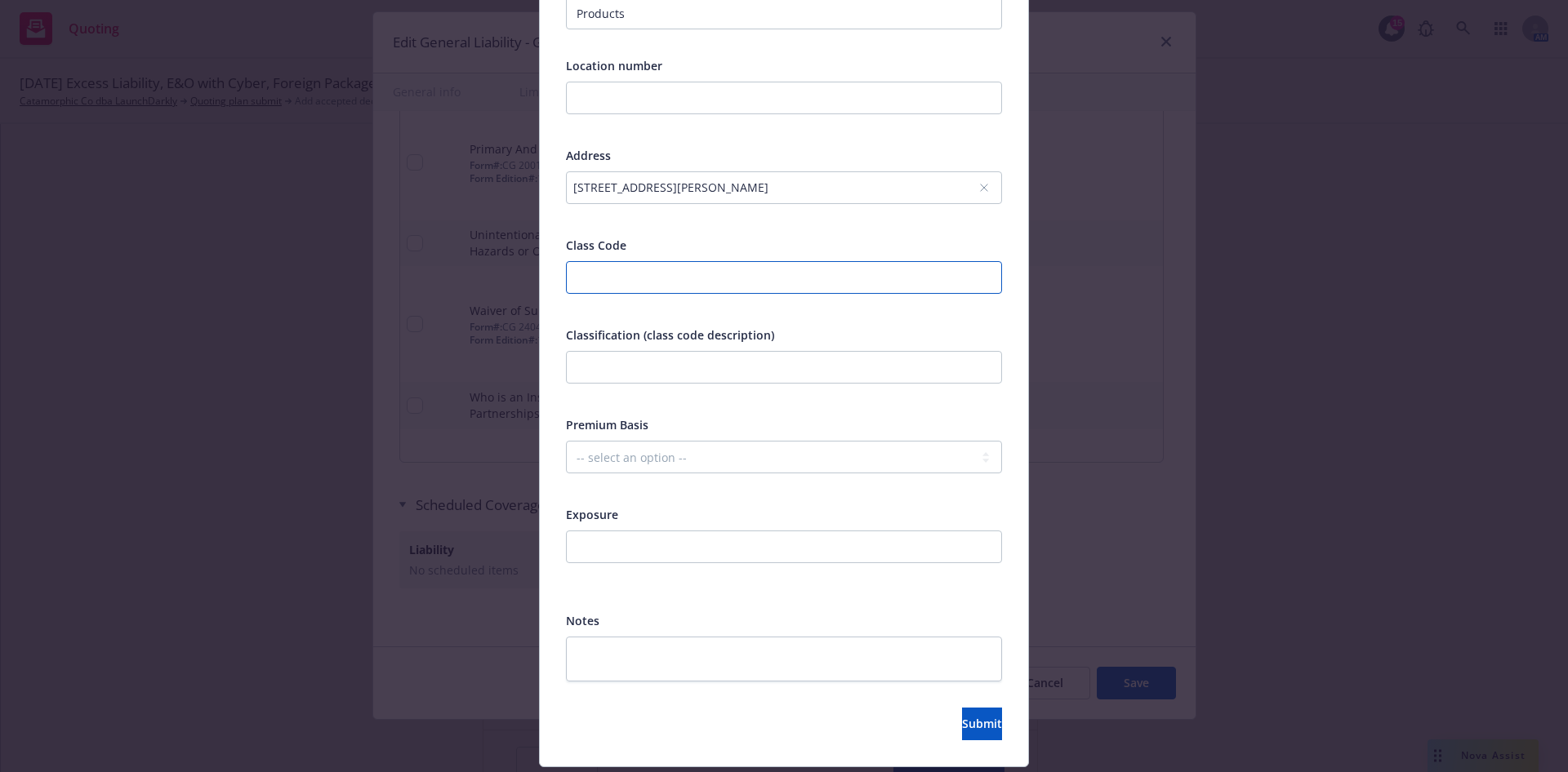
click at [635, 272] on input "number" at bounding box center [784, 277] width 436 height 32
paste input "38832"
drag, startPoint x: 645, startPoint y: 365, endPoint x: 651, endPoint y: 378, distance: 14.3
click at [646, 366] on input "text" at bounding box center [784, 367] width 436 height 32
paste input "SOFTWARE DEVELOPERS - ONSITE DEVELOPMENT"
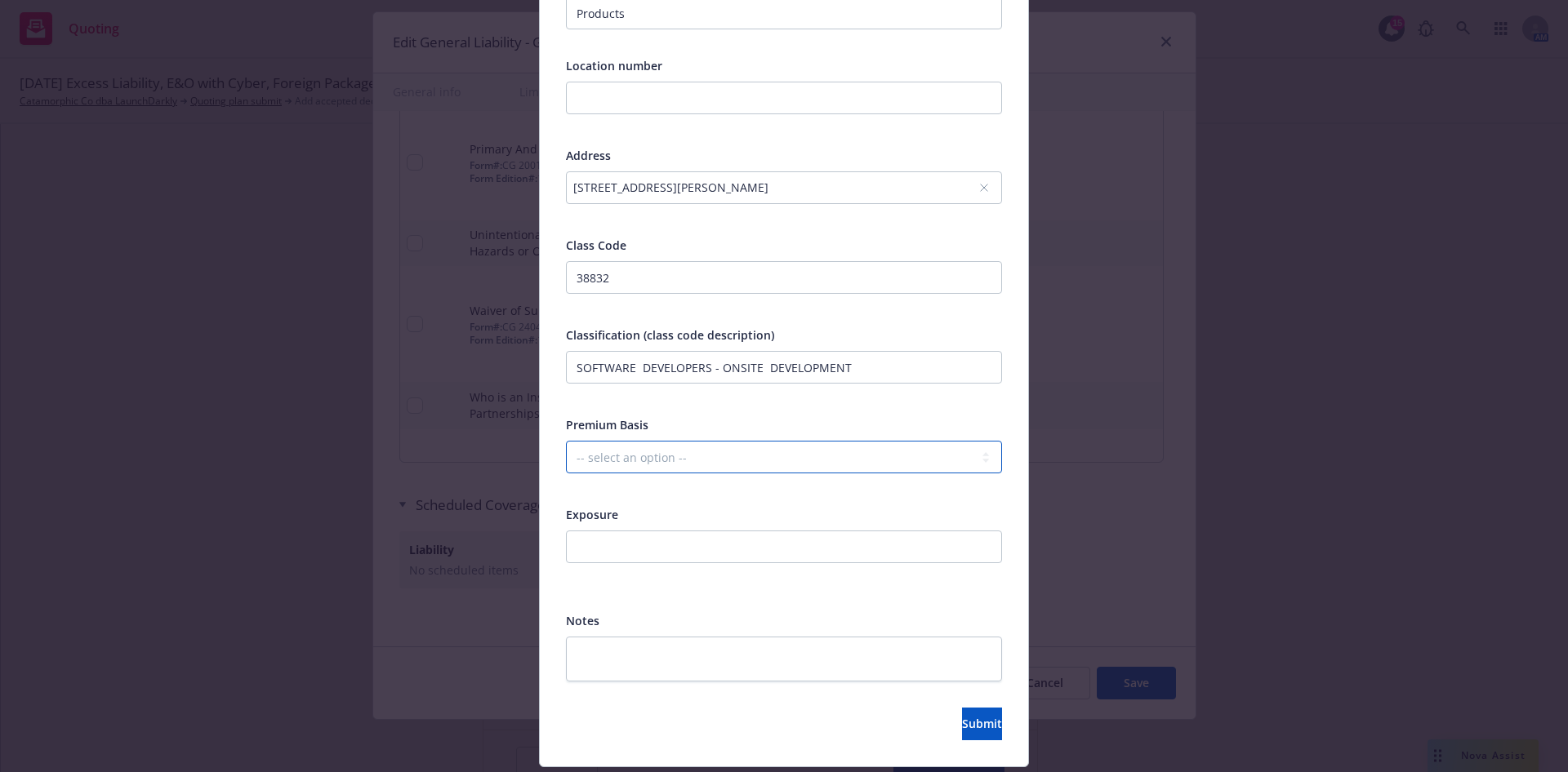
click at [640, 461] on select "-- select an option -- Revenue ($) Payroll ($) Square footage Headcount Unit Ac…" at bounding box center [784, 457] width 436 height 32
click at [566, 441] on select "-- select an option -- Revenue ($) Payroll ($) Square footage Headcount Unit Ac…" at bounding box center [784, 457] width 436 height 32
drag, startPoint x: 652, startPoint y: 548, endPoint x: 673, endPoint y: 547, distance: 21.0
click at [652, 547] on input "number" at bounding box center [784, 547] width 436 height 32
paste input "109500000"
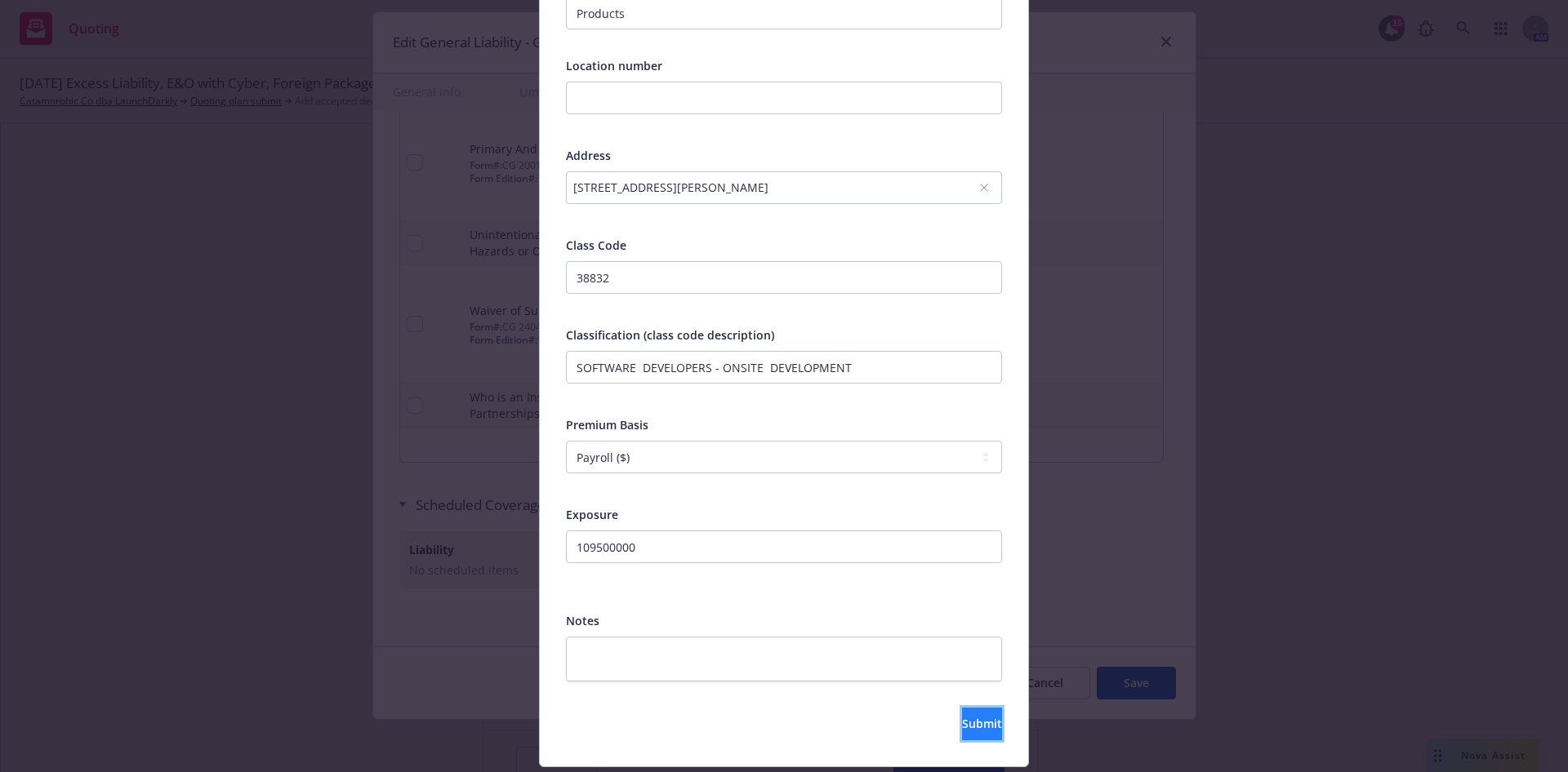
click at [962, 711] on button "Submit" at bounding box center [981, 723] width 40 height 32
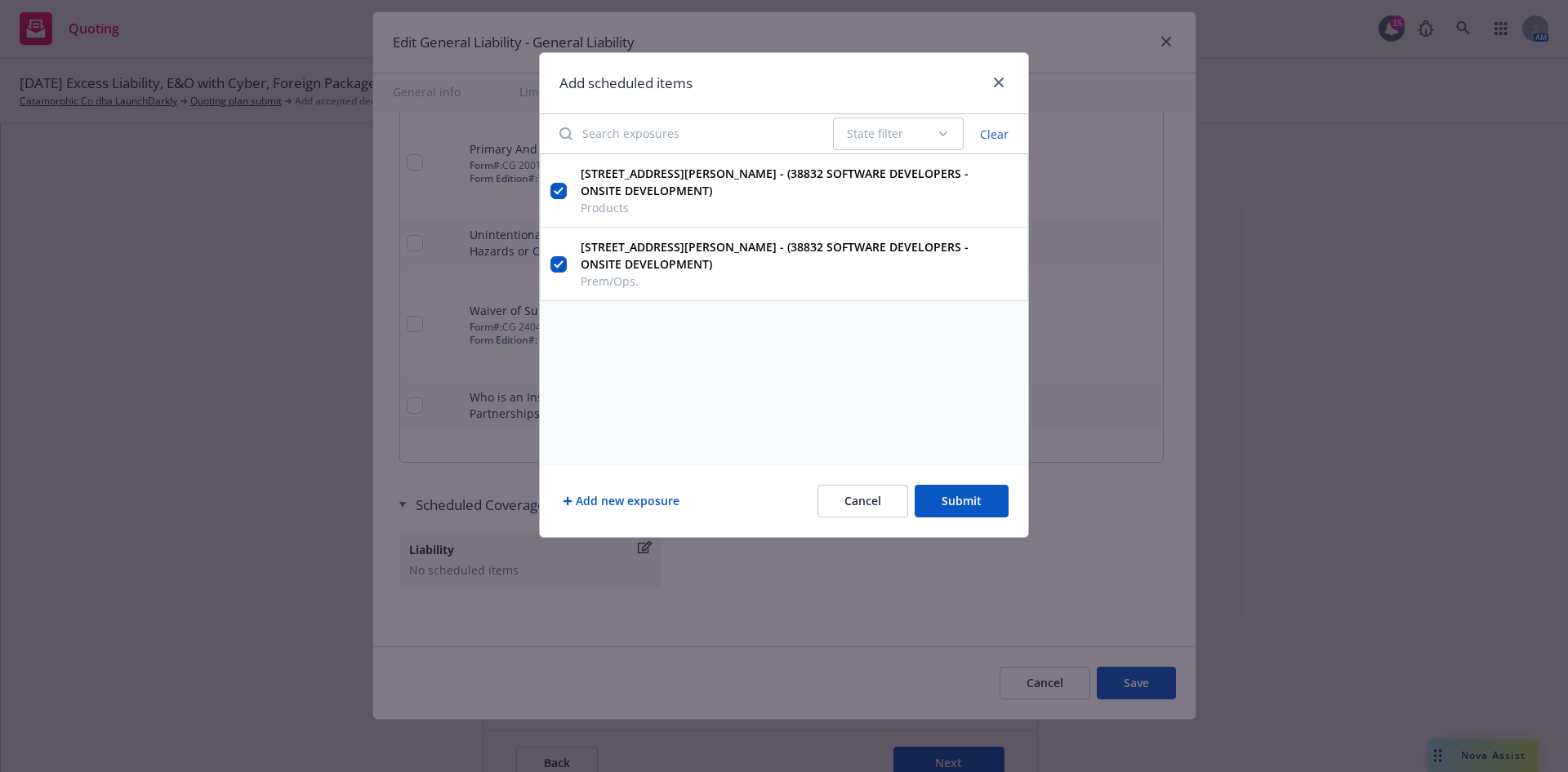
click at [961, 497] on button "Submit" at bounding box center [962, 501] width 94 height 32
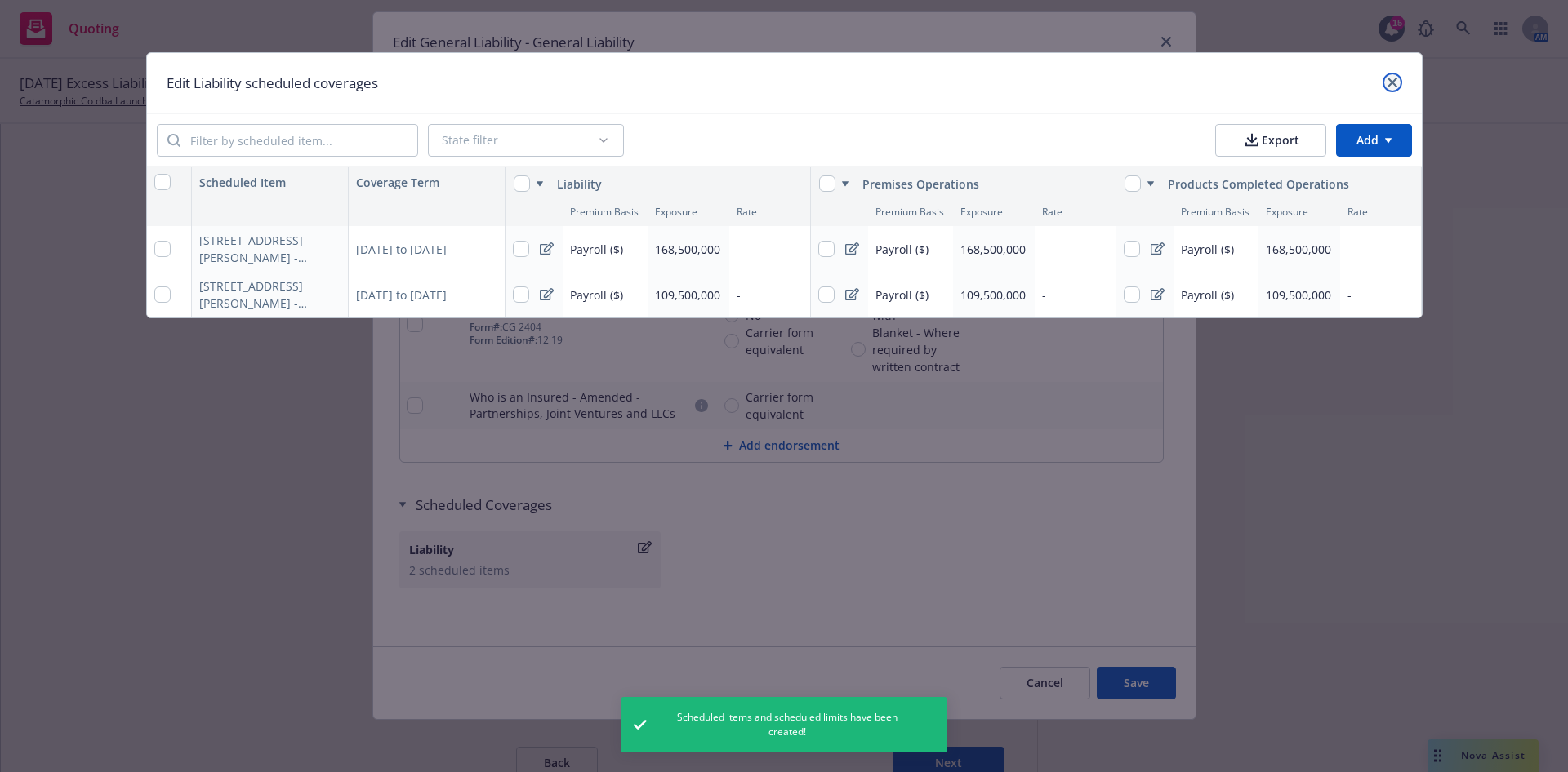
click at [1393, 77] on icon "close" at bounding box center [1392, 82] width 10 height 10
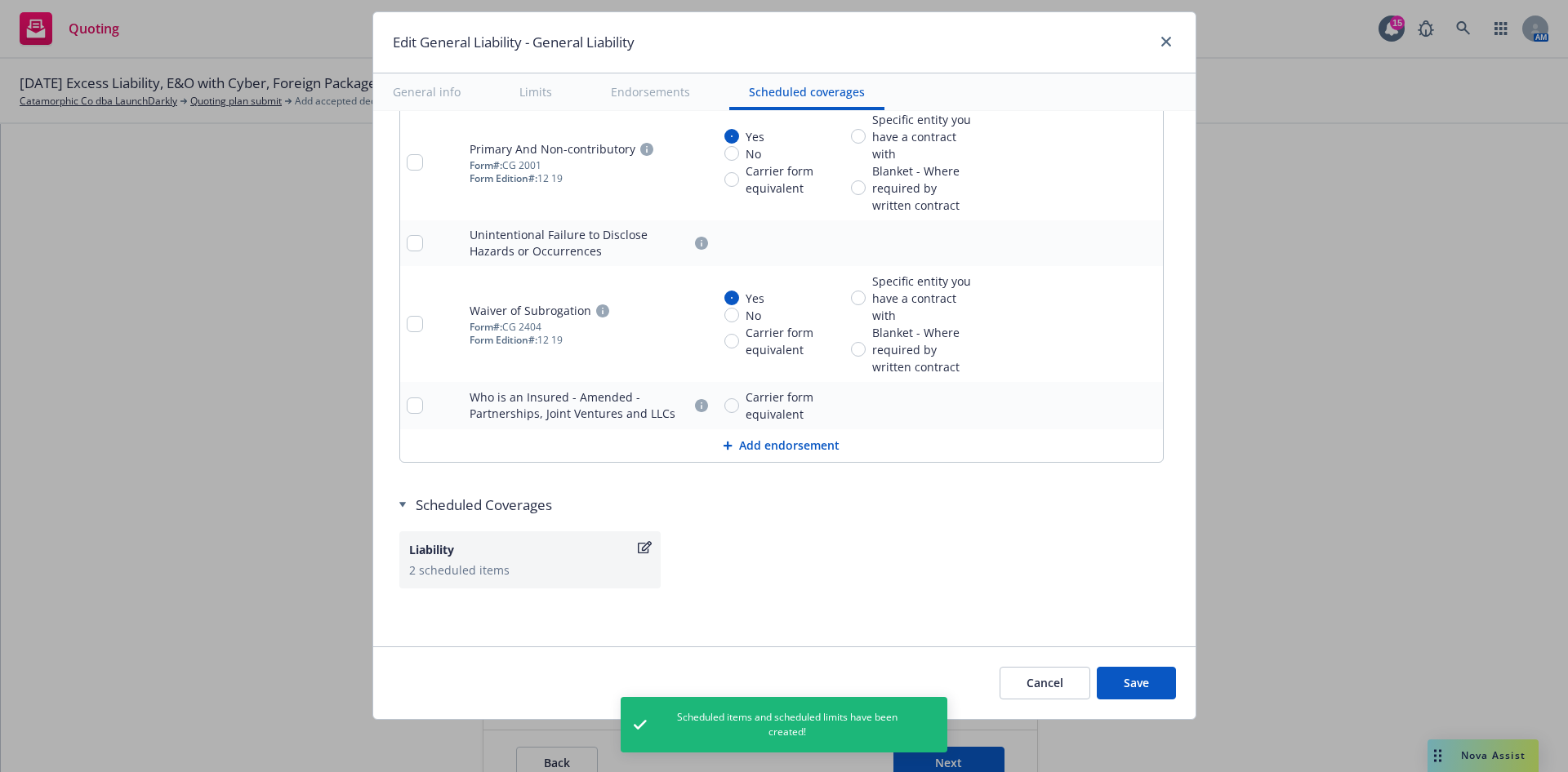
click at [1117, 685] on button "Save" at bounding box center [1135, 682] width 79 height 32
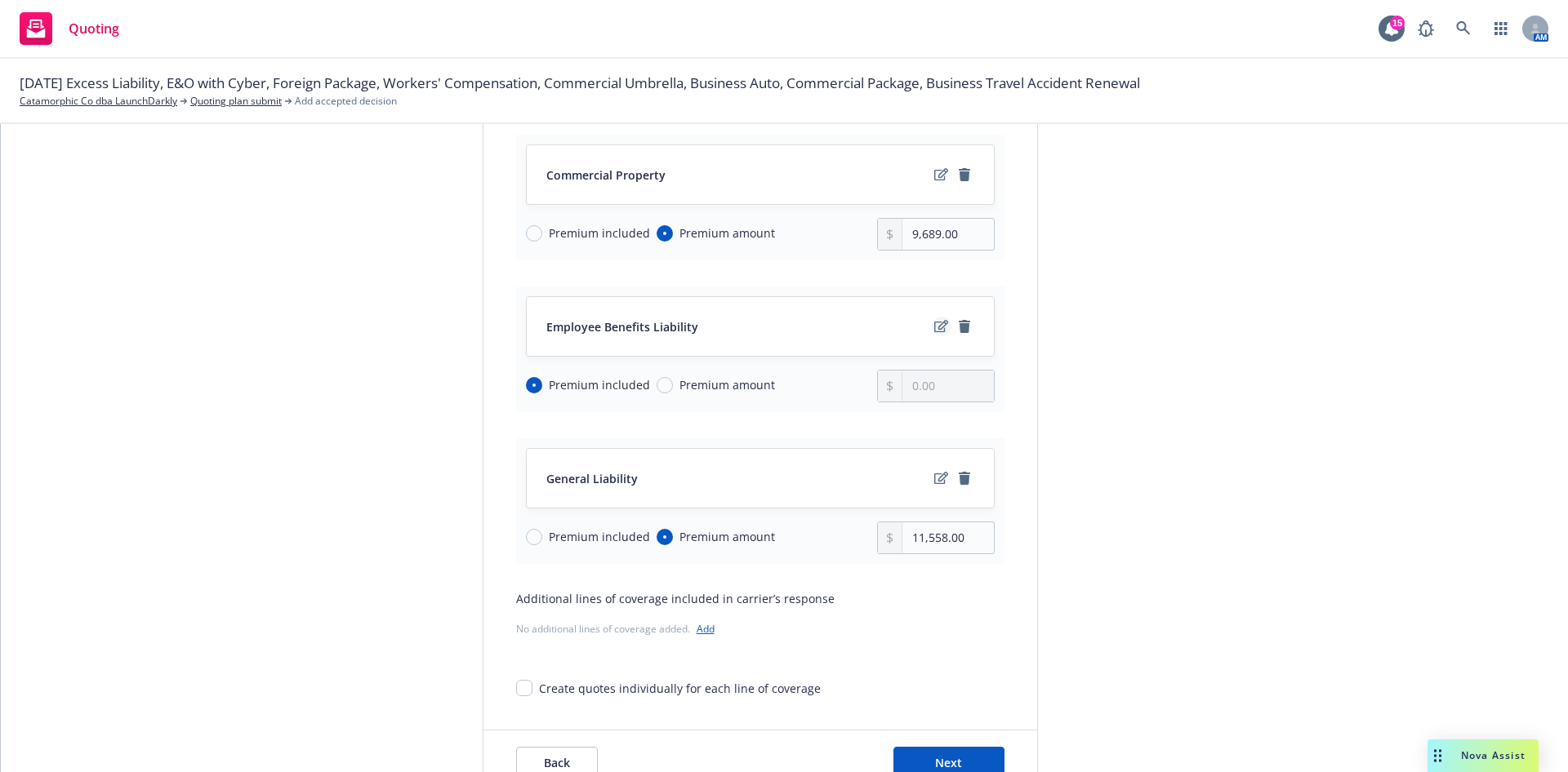
click at [934, 327] on icon "edit" at bounding box center [941, 326] width 14 height 13
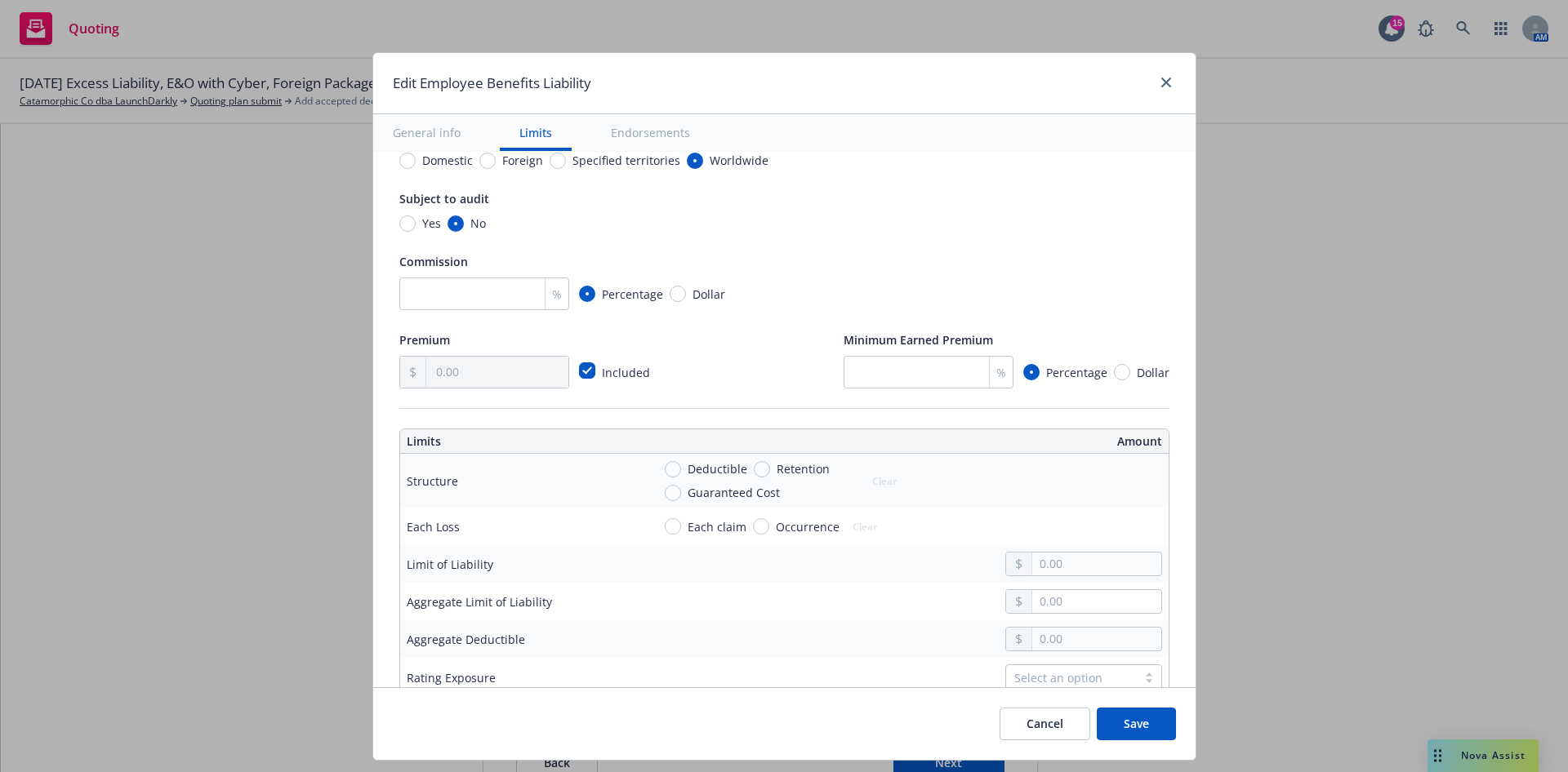
scroll to position [367, 0]
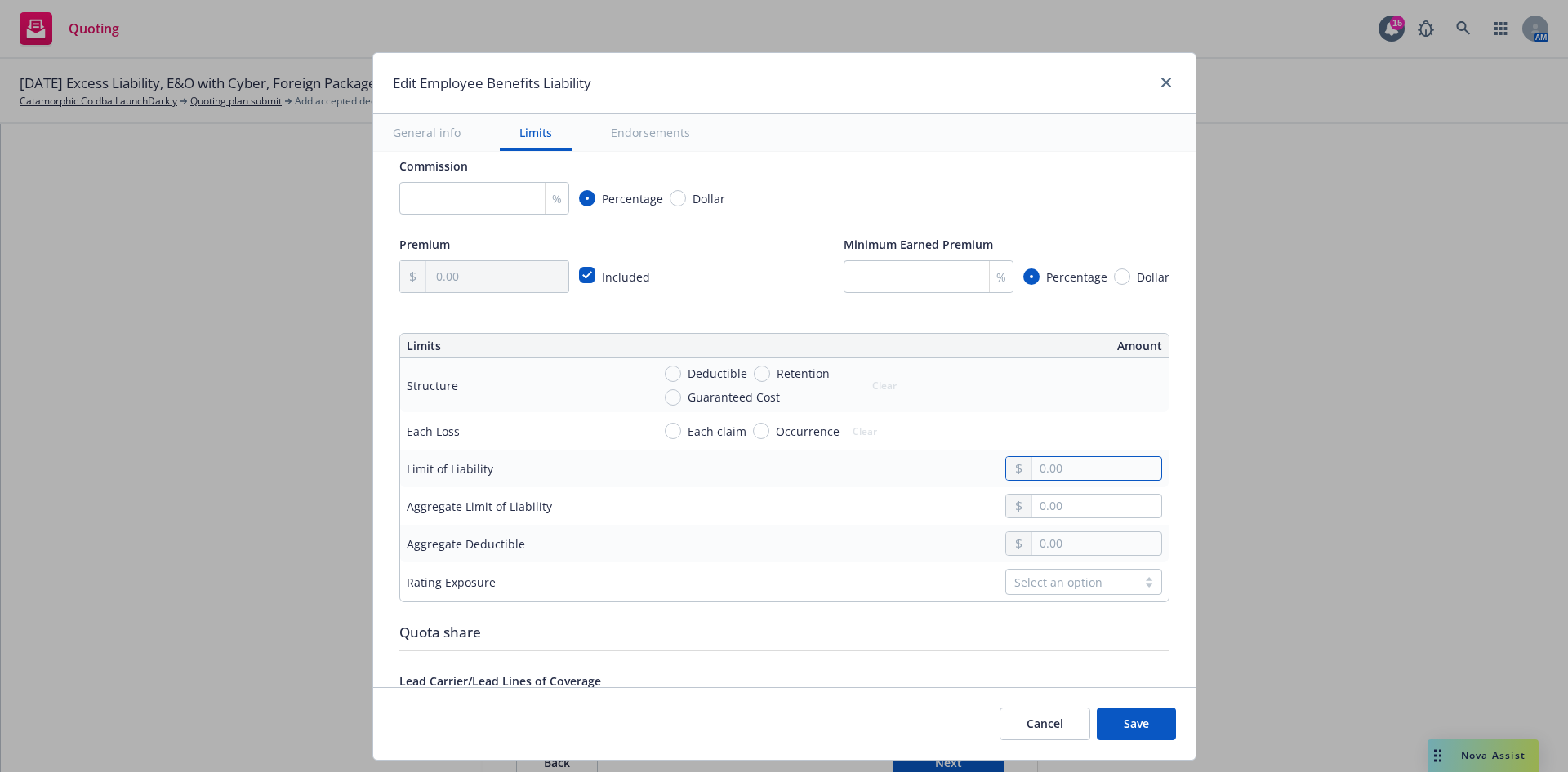
click at [1072, 476] on input "text" at bounding box center [1095, 467] width 128 height 22
click at [1047, 502] on input "text" at bounding box center [1095, 506] width 128 height 22
click at [851, 527] on td at bounding box center [907, 544] width 523 height 37
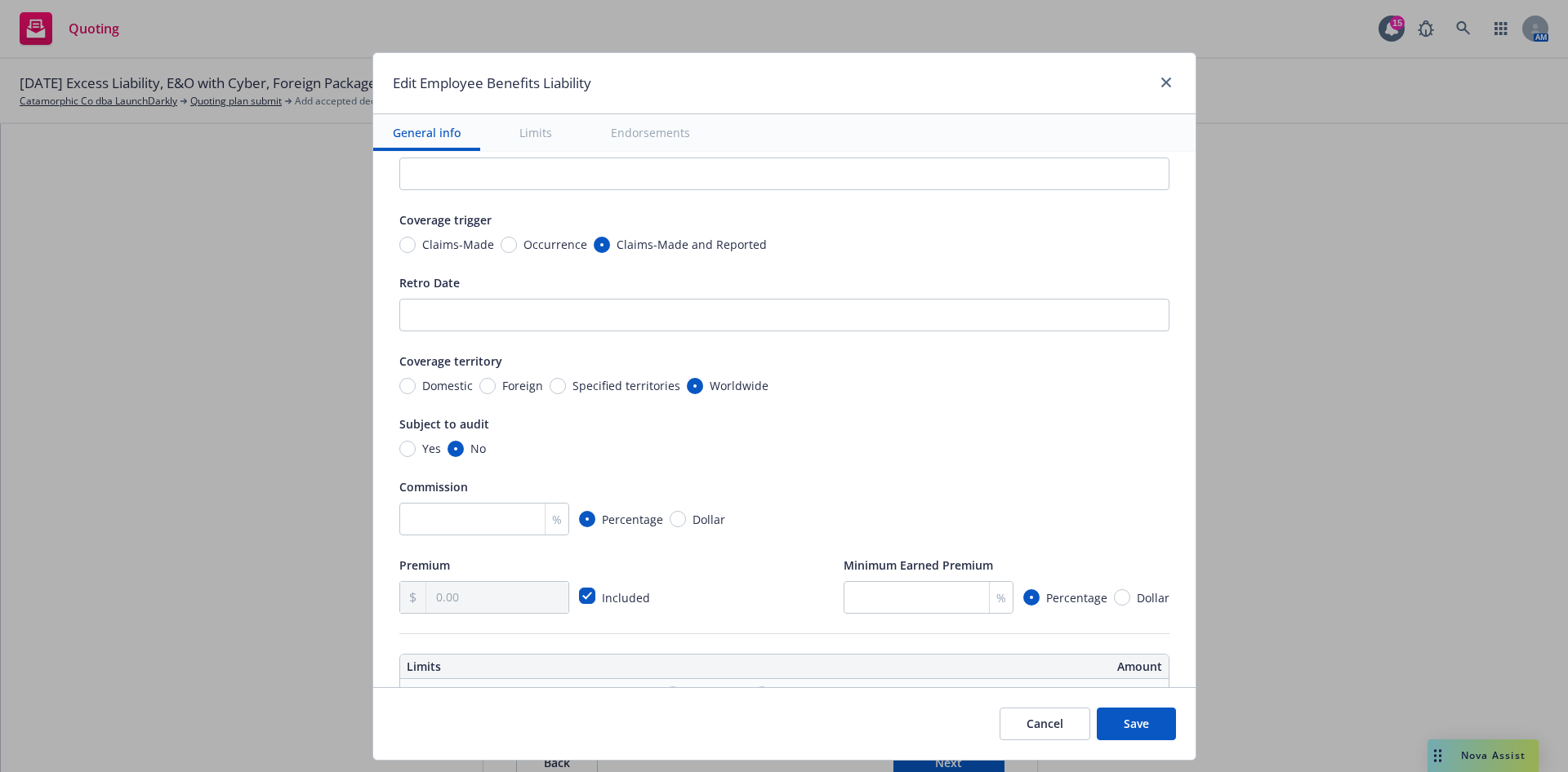
scroll to position [0, 0]
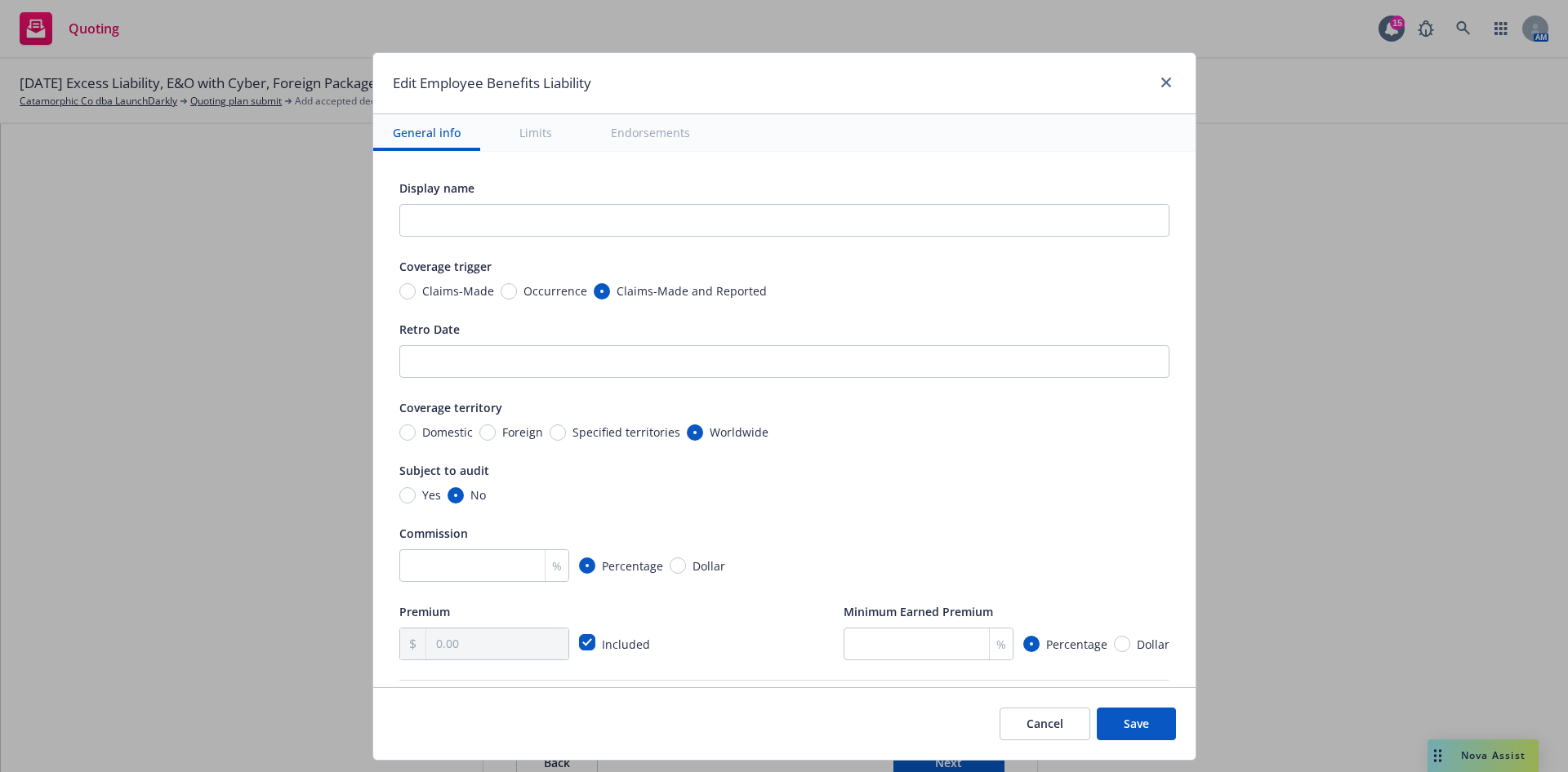
click at [438, 292] on span "Claims-Made" at bounding box center [458, 291] width 72 height 18
click at [416, 292] on input "Claims-Made" at bounding box center [407, 291] width 17 height 17
click at [437, 353] on input "Retro Date" at bounding box center [784, 361] width 770 height 32
paste input "[DATE]"
click at [902, 262] on div "Coverage trigger" at bounding box center [784, 266] width 770 height 20
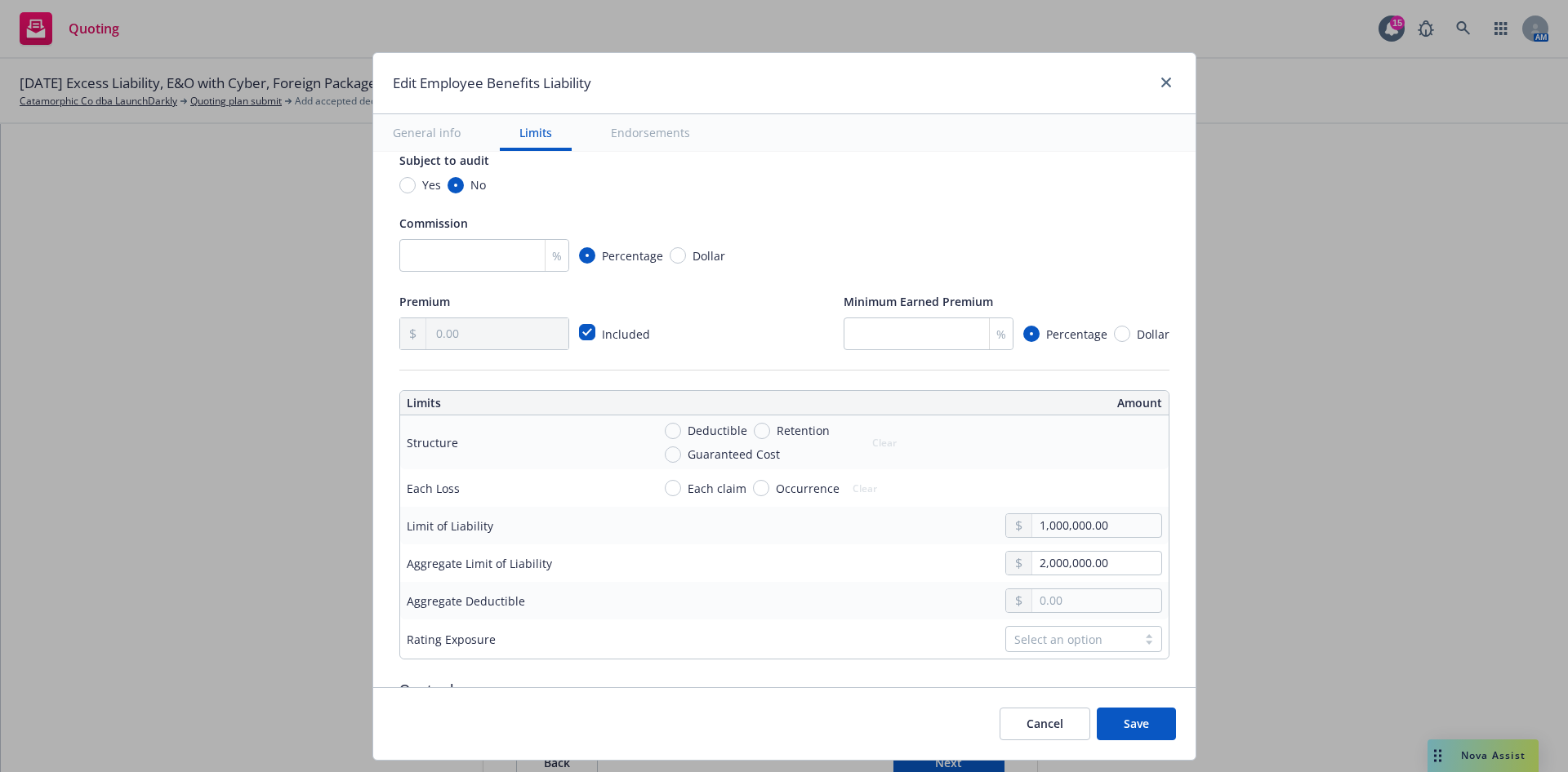
scroll to position [367, 0]
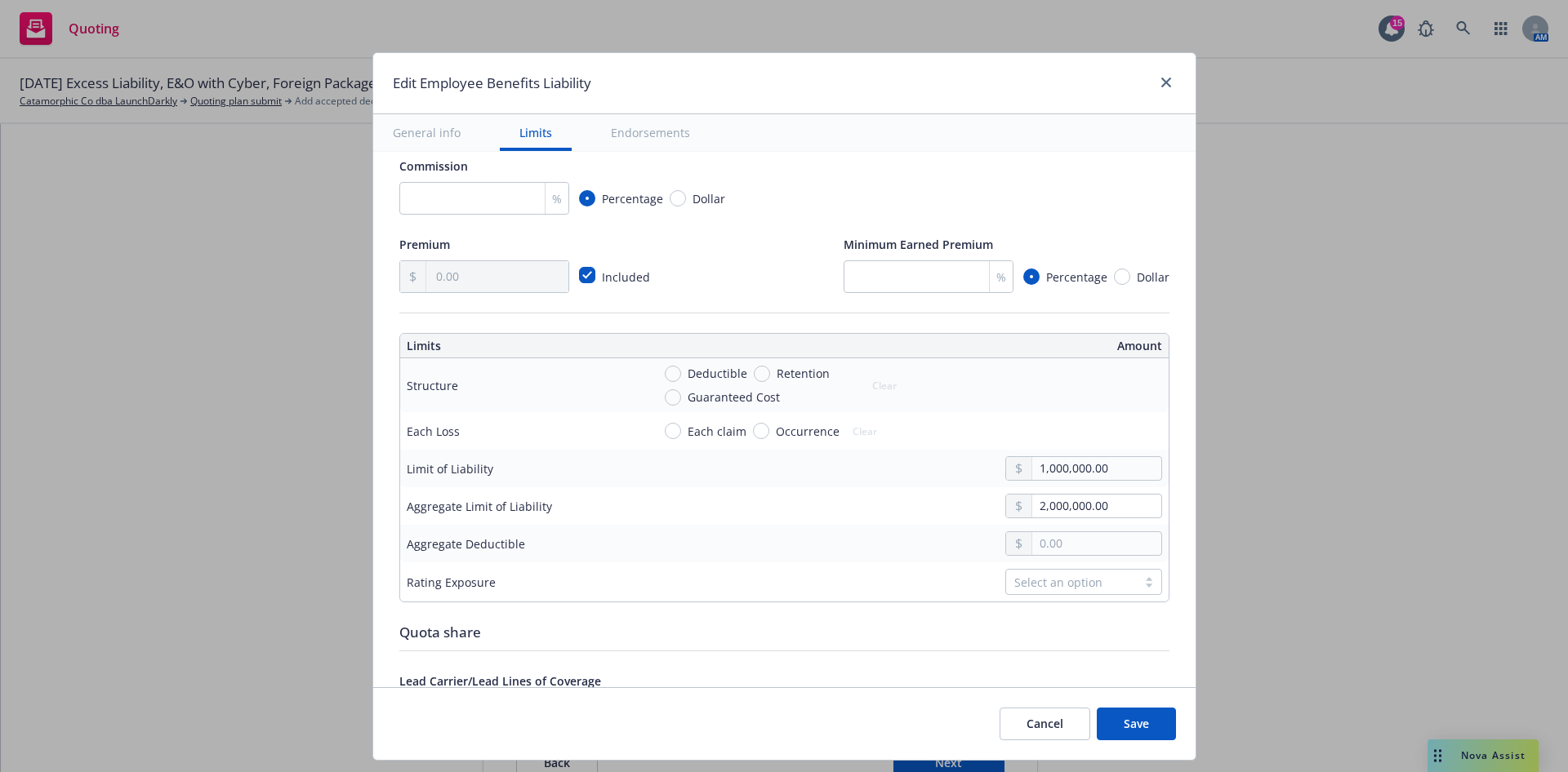
click at [1138, 716] on button "Save" at bounding box center [1135, 723] width 79 height 32
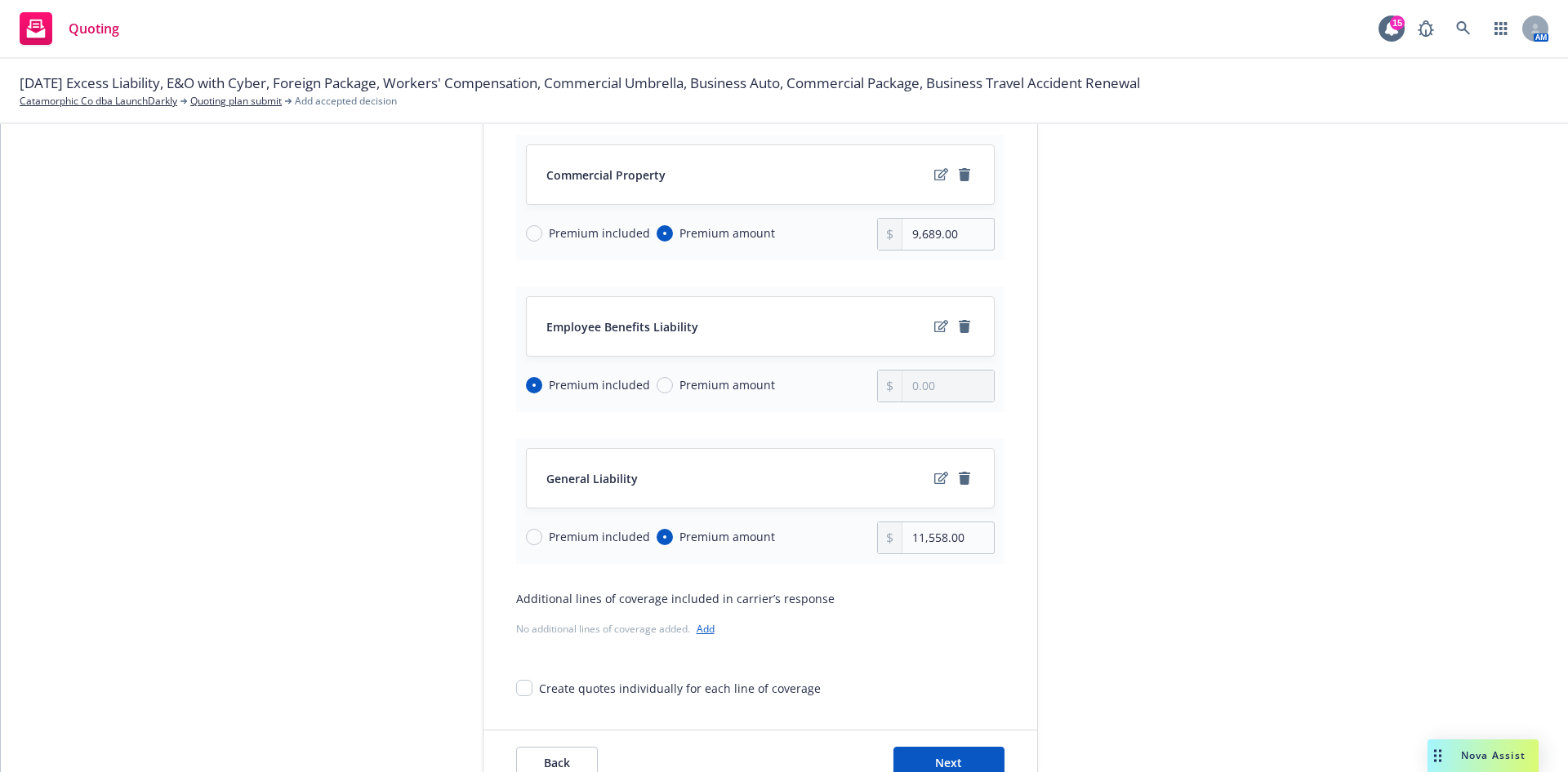
drag, startPoint x: 686, startPoint y: 383, endPoint x: 715, endPoint y: 383, distance: 29.0
click at [686, 384] on span "Premium amount" at bounding box center [727, 386] width 96 height 18
click at [673, 384] on input "Premium amount" at bounding box center [665, 385] width 17 height 17
drag, startPoint x: 967, startPoint y: 378, endPoint x: 1025, endPoint y: 374, distance: 58.1
click at [877, 382] on div "0.00" at bounding box center [935, 386] width 117 height 32
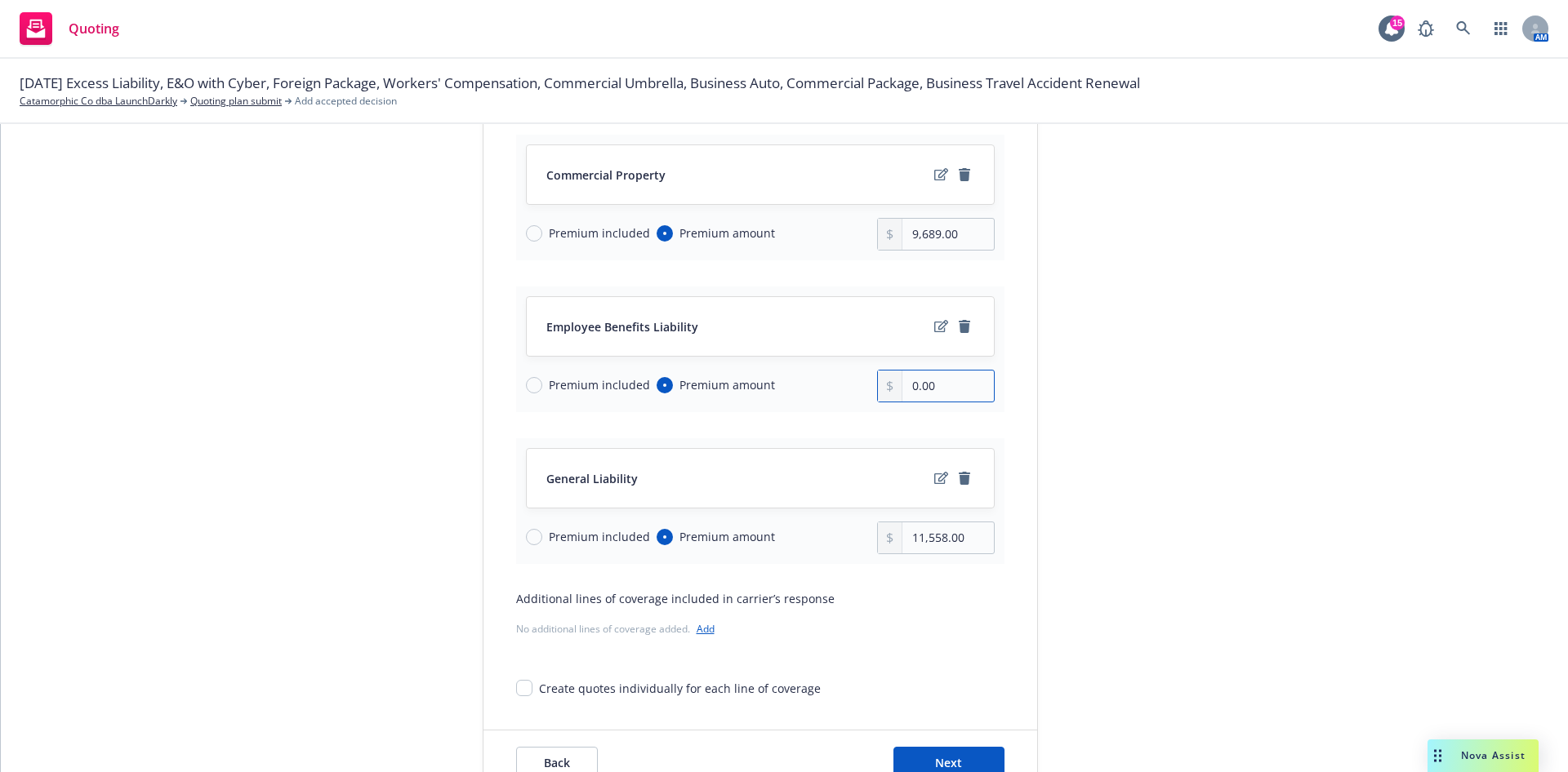
paste input "30"
click at [1187, 397] on div "submission Carrier Travelers Insurance Last updated [DATE] 1:53 PM" at bounding box center [1185, 370] width 228 height 852
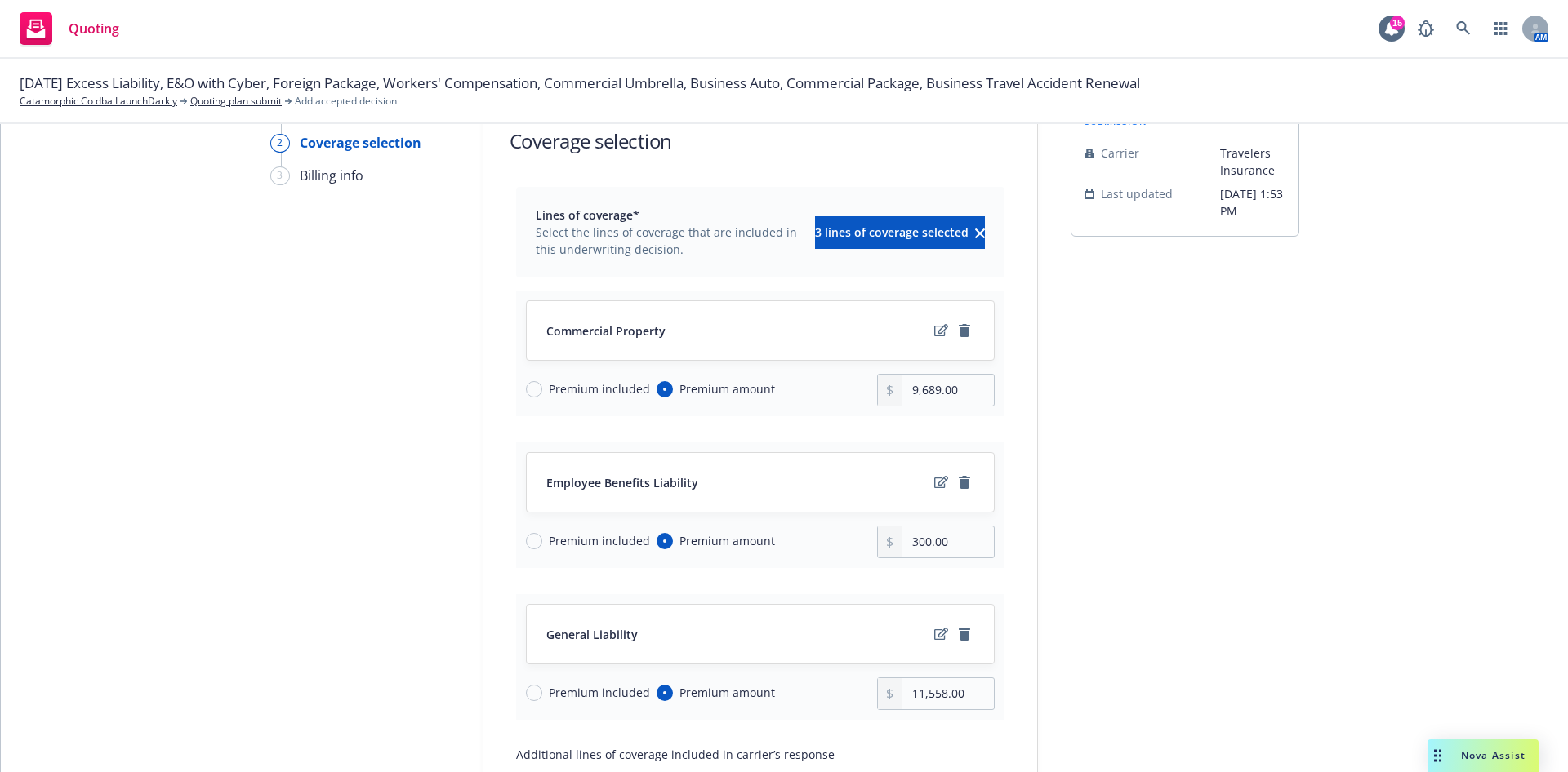
scroll to position [334, 0]
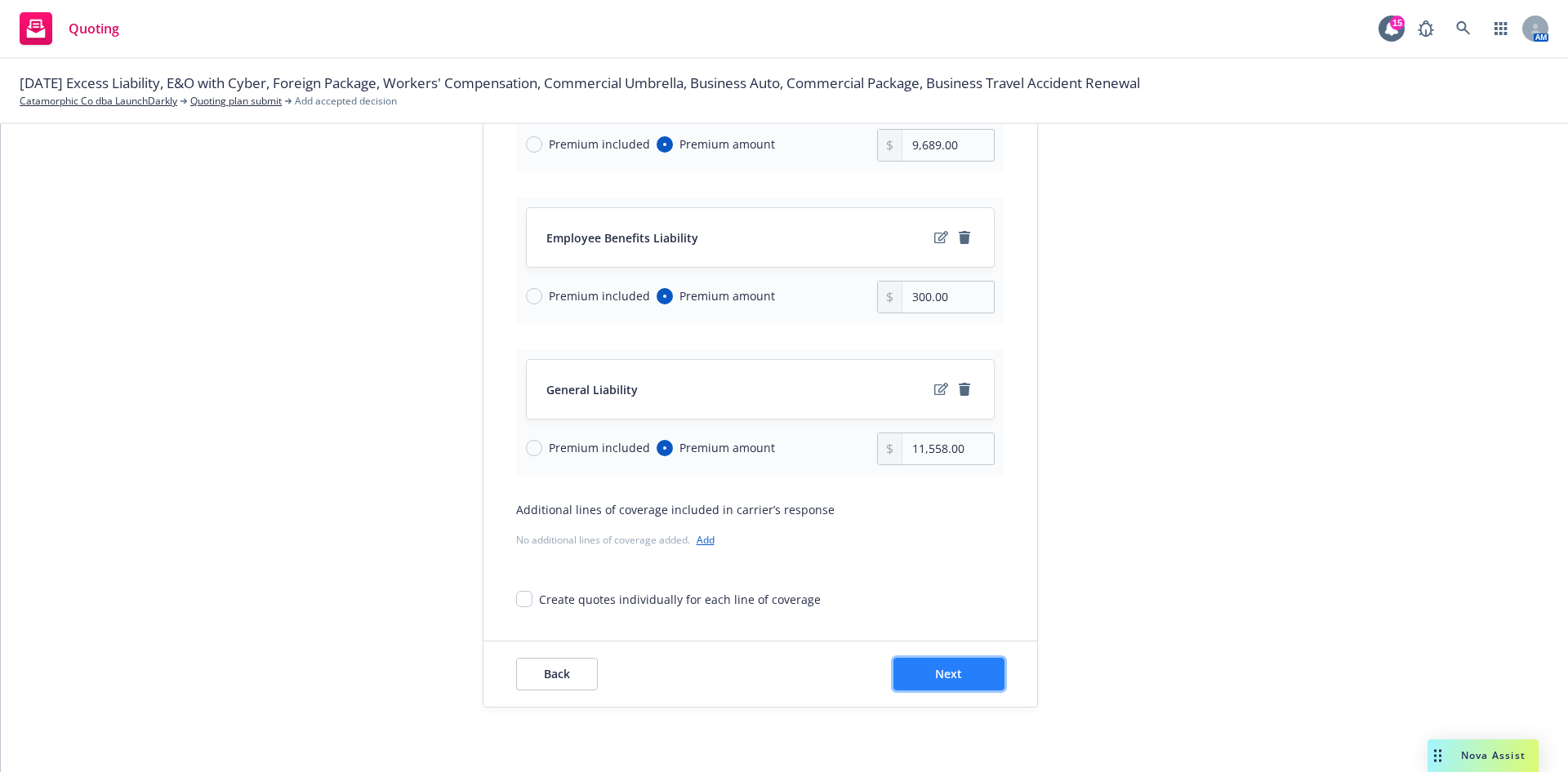
click at [971, 668] on button "Next" at bounding box center [949, 673] width 111 height 32
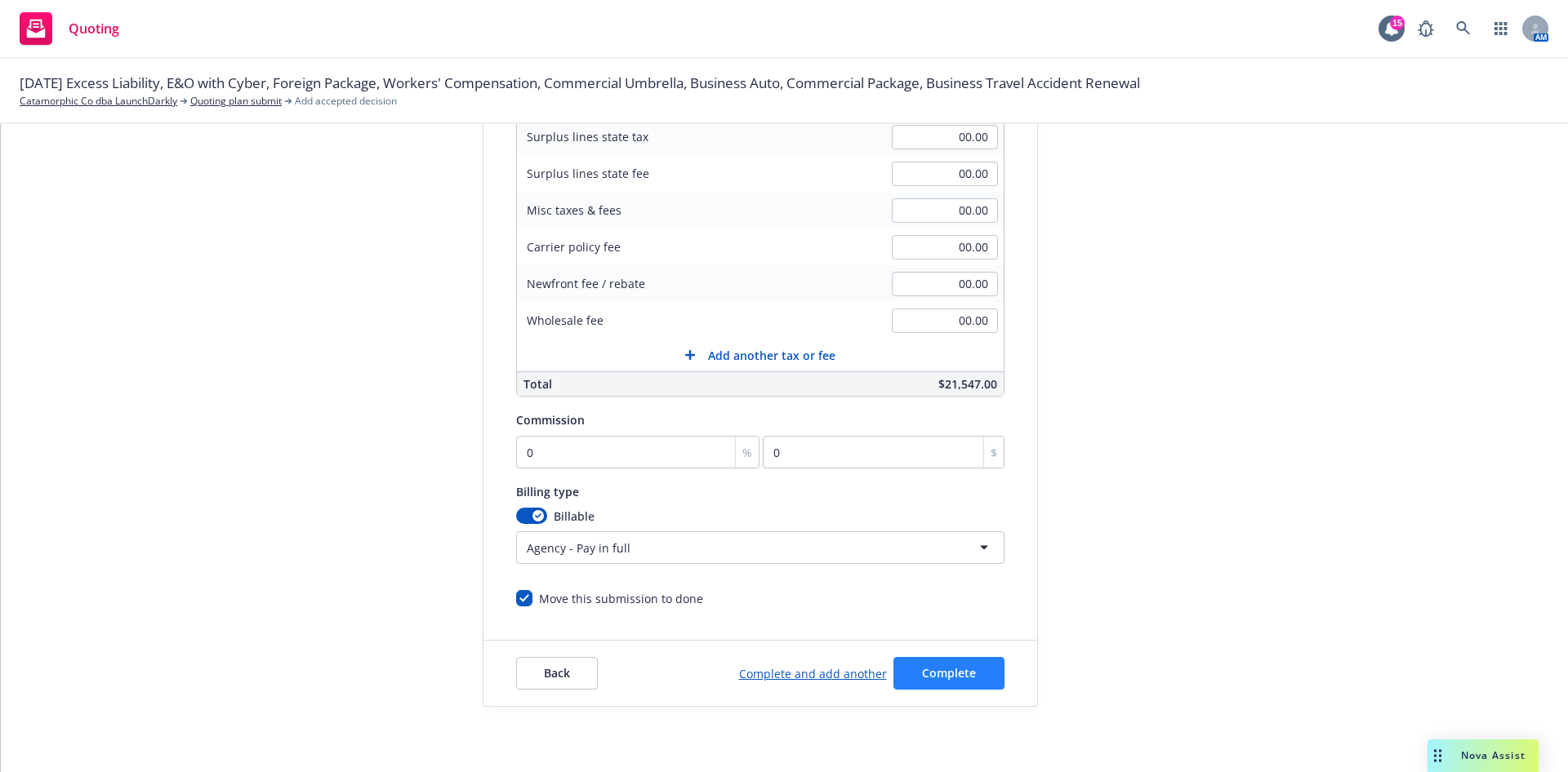
scroll to position [317, 0]
click at [635, 455] on input "0" at bounding box center [639, 453] width 244 height 32
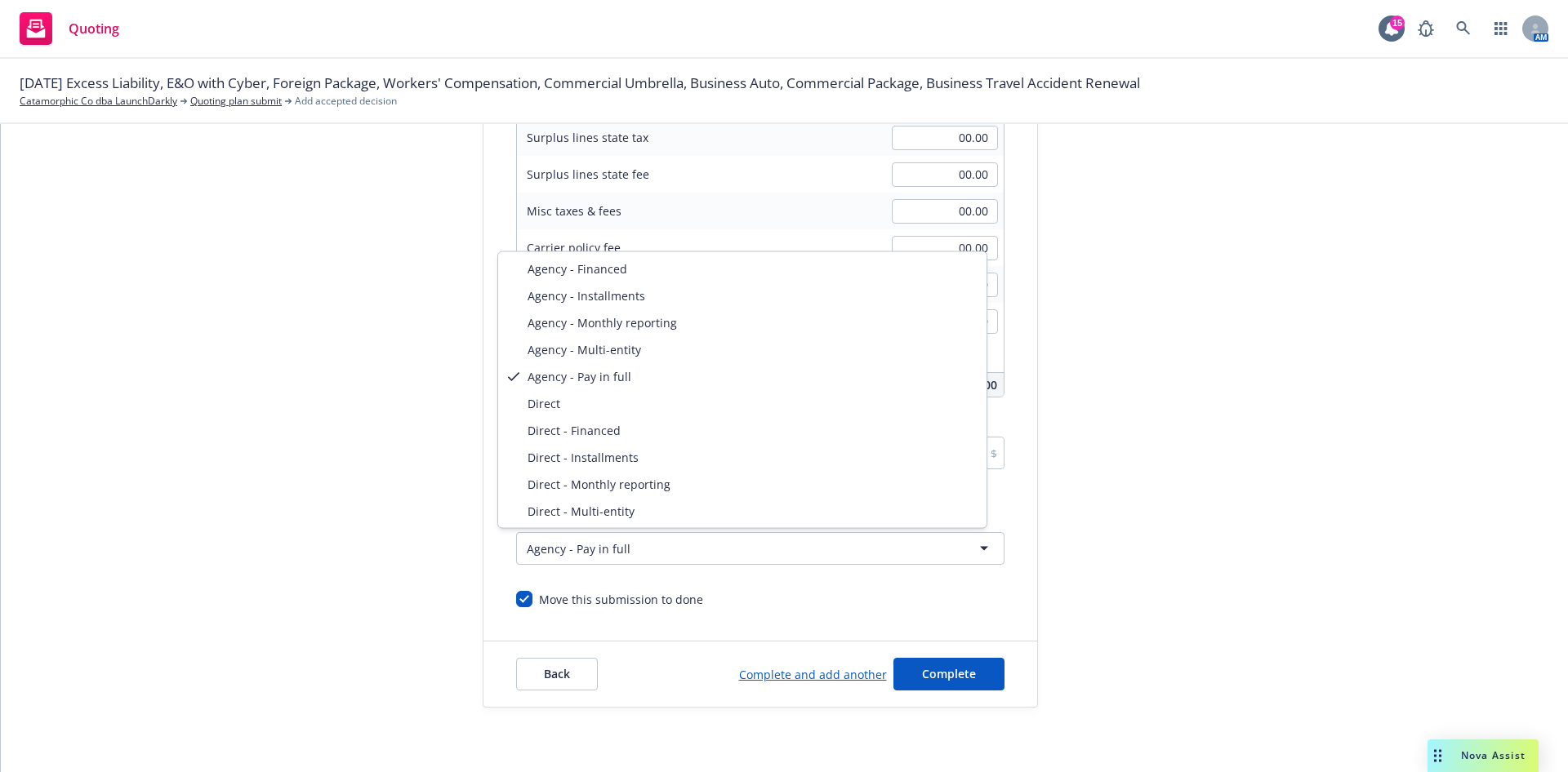
click at [625, 547] on html "Quoting 15 AM [DATE] Excess Liability, E&O with Cyber, Foreign Package, Workers…" at bounding box center [784, 386] width 1568 height 772
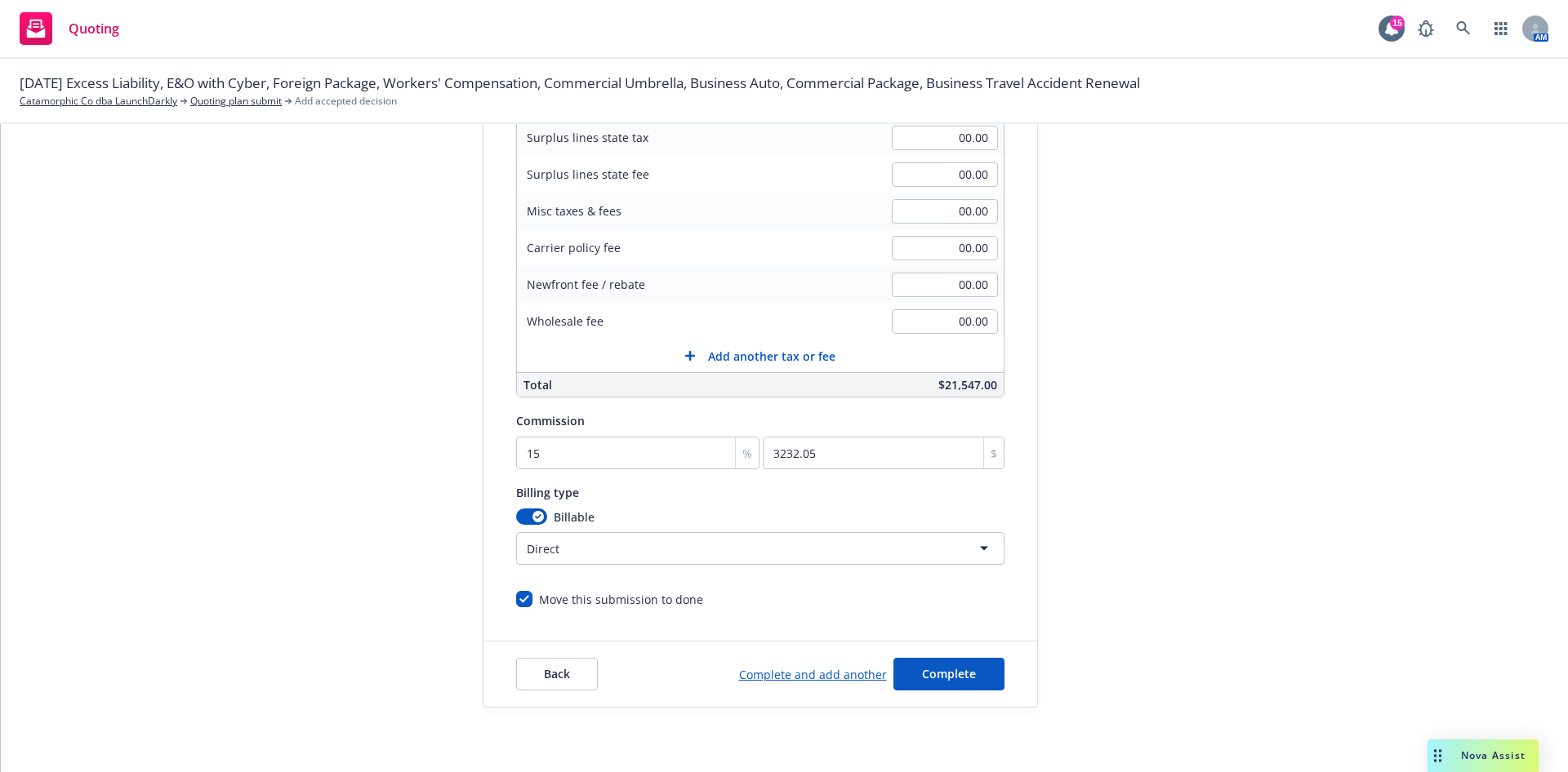
click at [1090, 455] on div "submission Carrier Travelers Insurance Last updated [DATE] 1:53 PM" at bounding box center [1185, 290] width 228 height 835
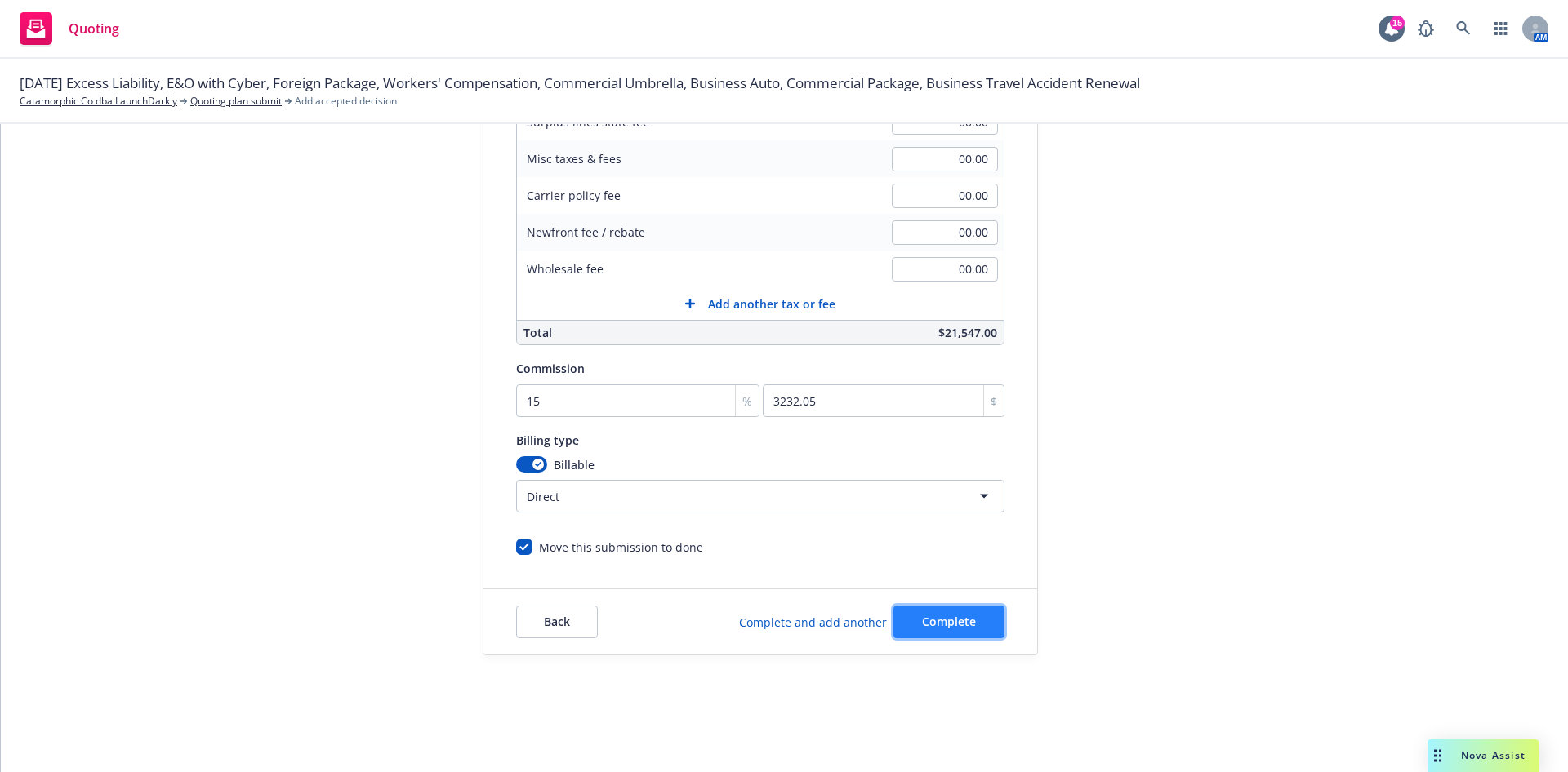
click at [948, 614] on span "Complete" at bounding box center [948, 622] width 54 height 16
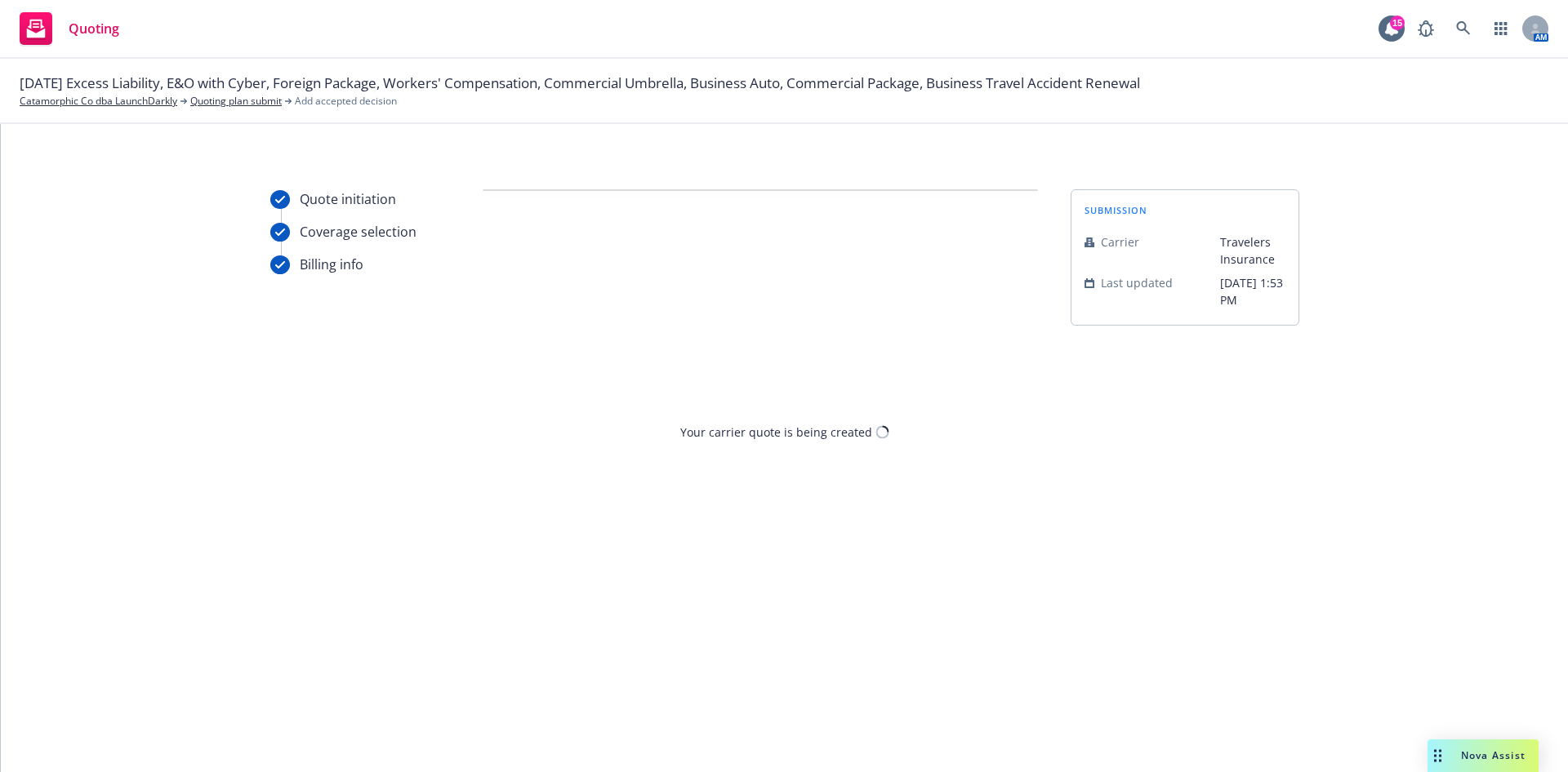
scroll to position [0, 0]
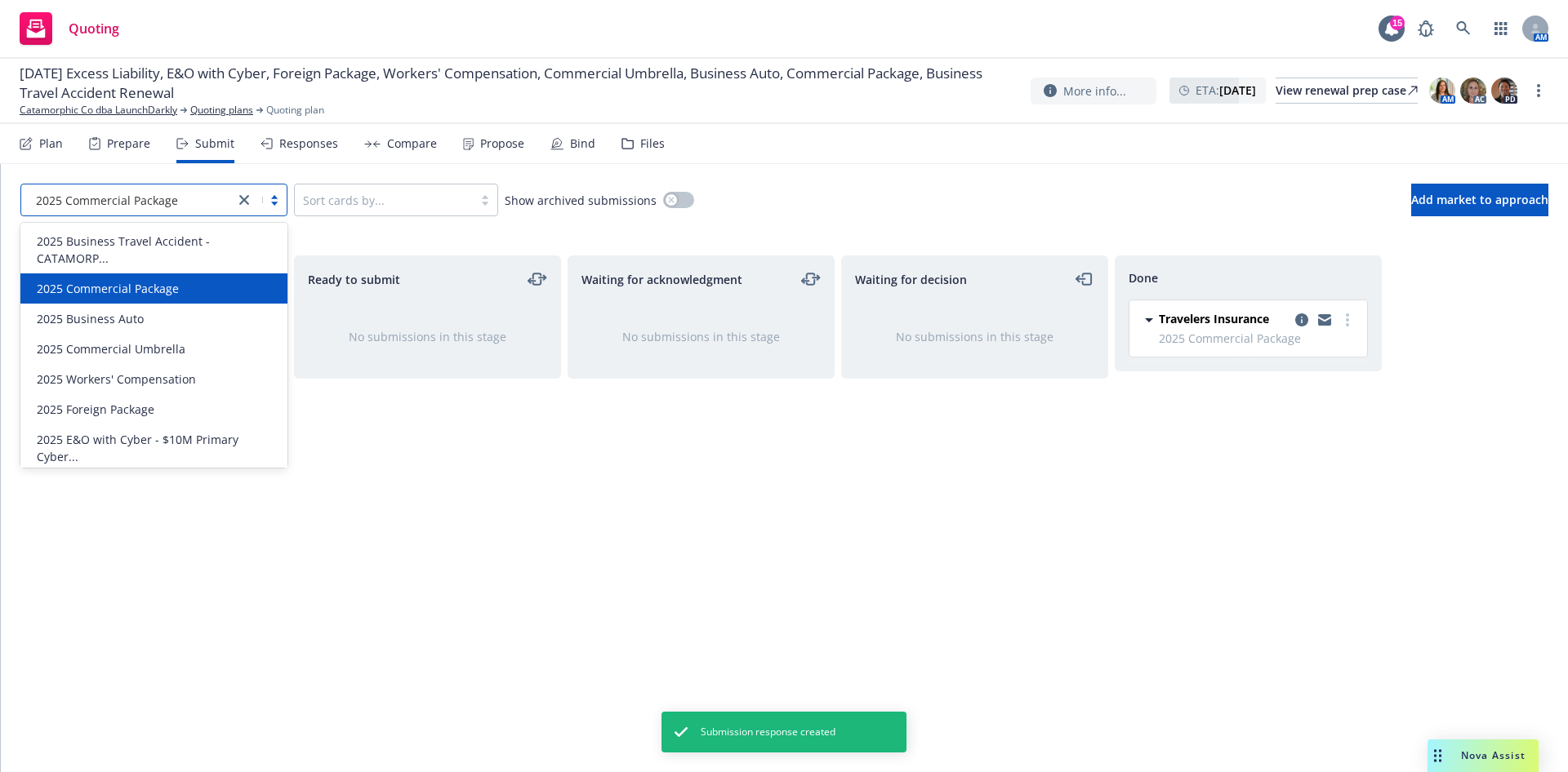
click at [237, 190] on div at bounding box center [244, 200] width 20 height 20
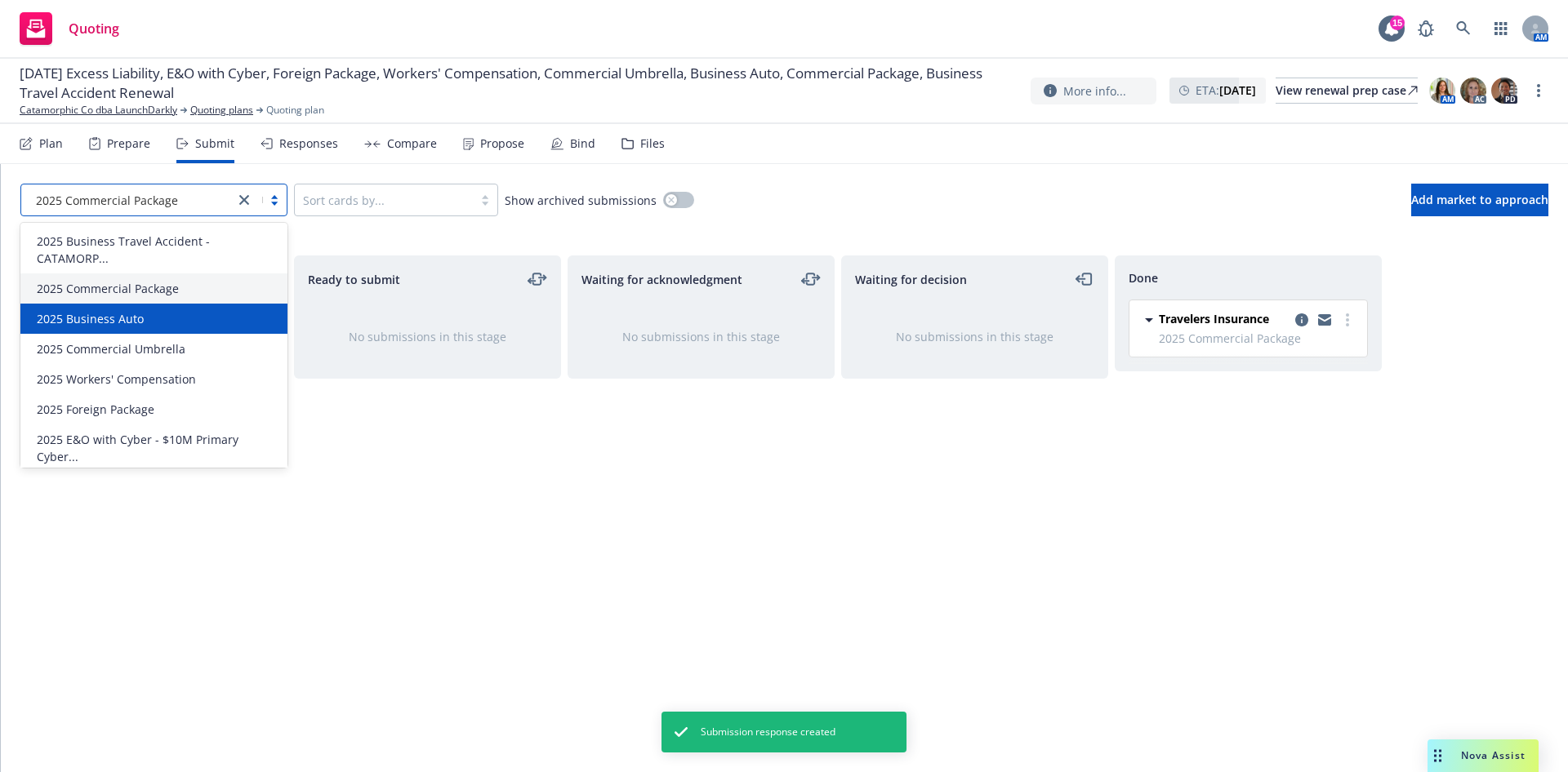
click at [160, 322] on div "2025 Business Auto" at bounding box center [153, 319] width 247 height 18
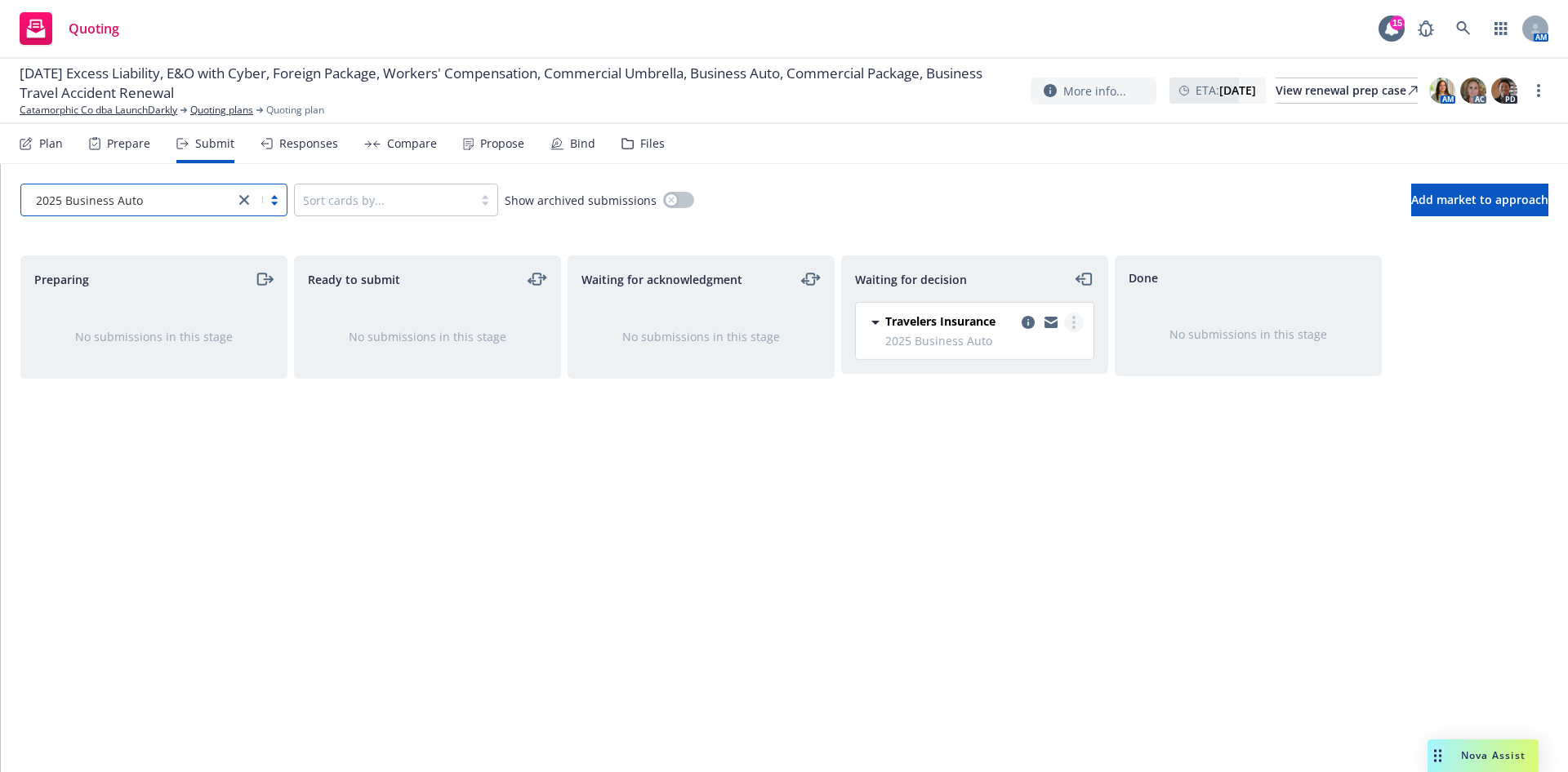
click at [1076, 327] on link "more" at bounding box center [1074, 322] width 20 height 20
click at [1045, 421] on span "Add accepted decision" at bounding box center [1001, 421] width 163 height 16
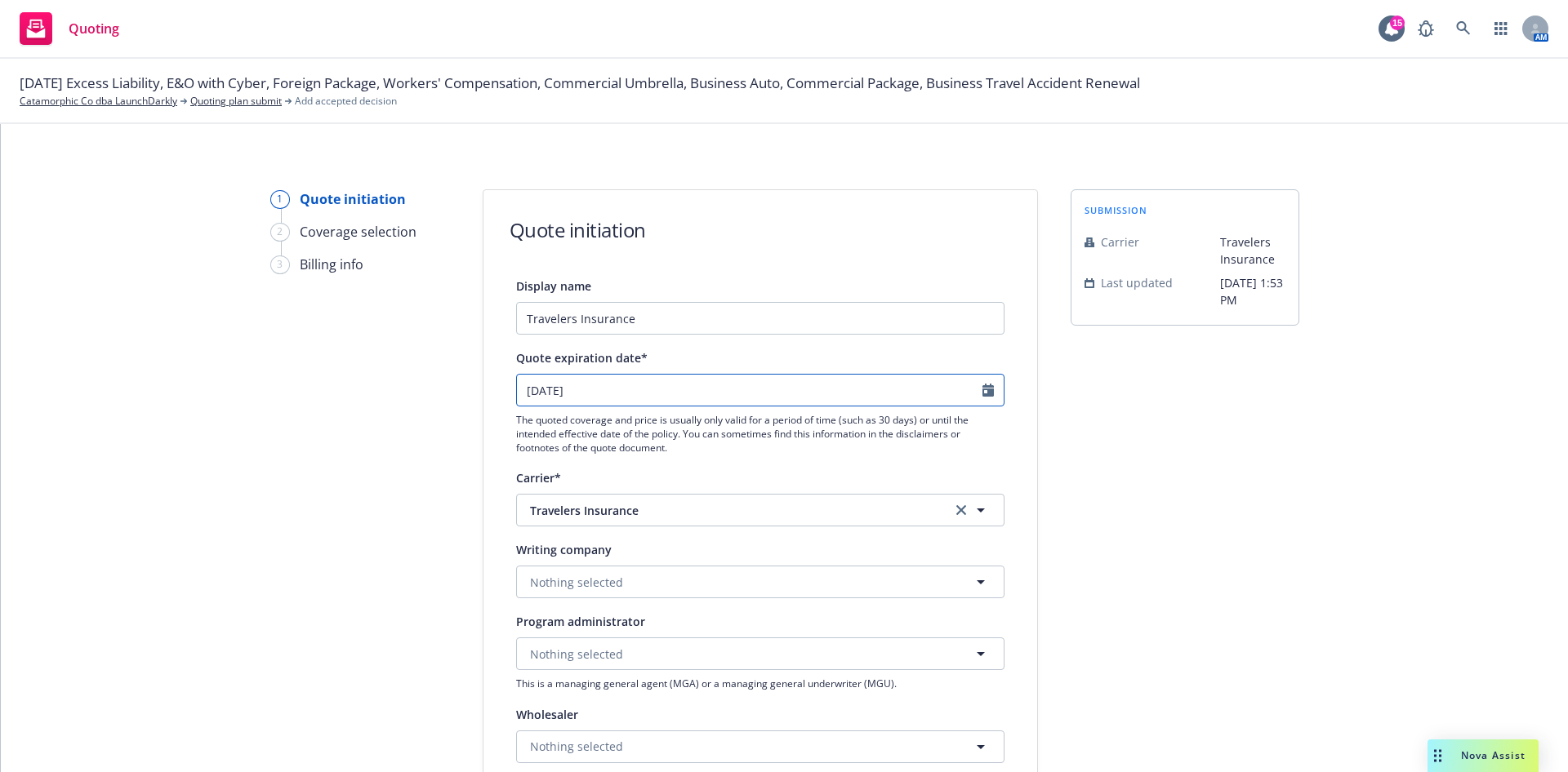
click at [982, 393] on icon "Calendar" at bounding box center [988, 389] width 12 height 13
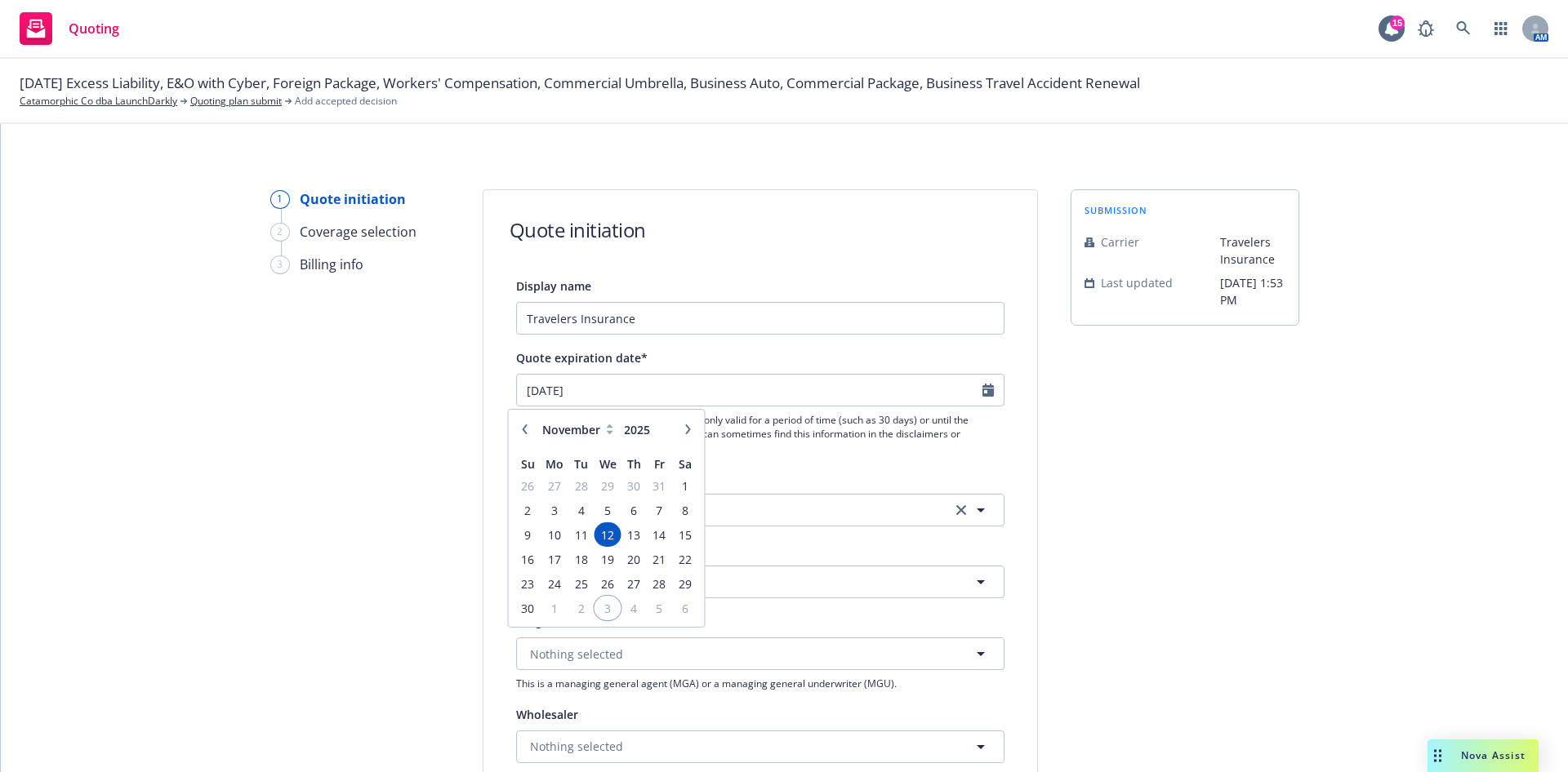
click at [620, 612] on td "3" at bounding box center [608, 608] width 27 height 24
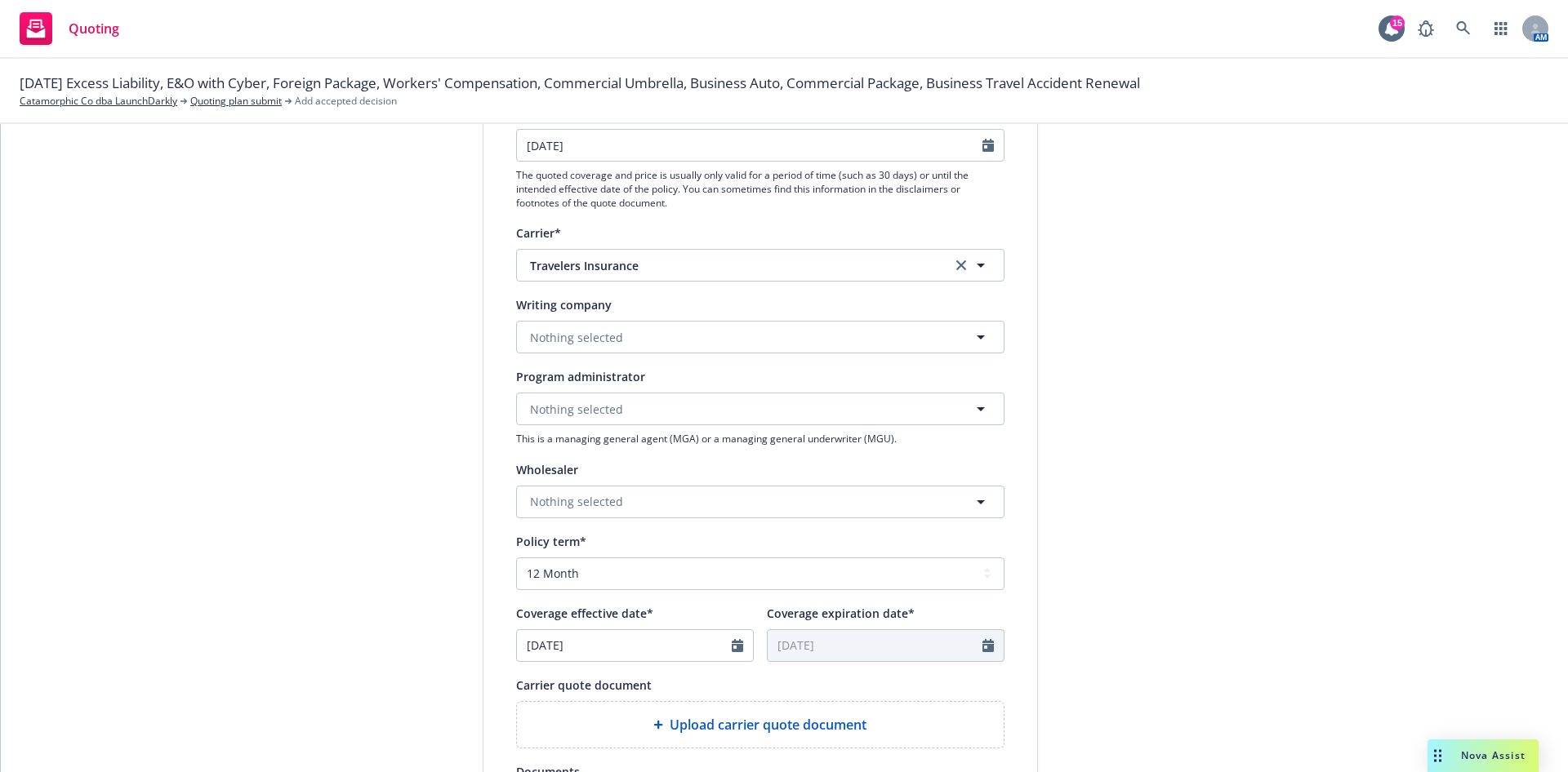
scroll to position [367, 0]
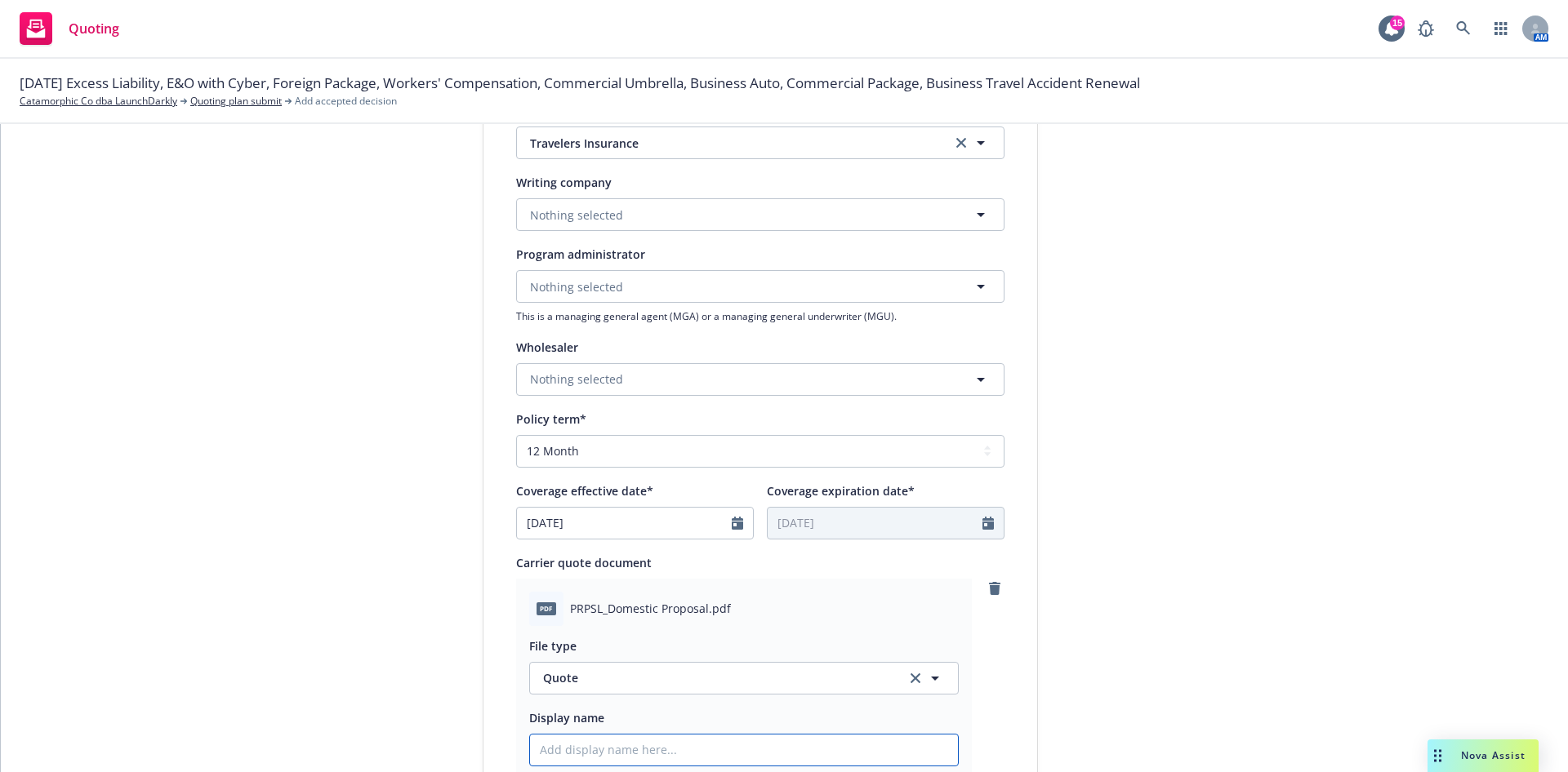
click at [683, 759] on input "Display name" at bounding box center [744, 751] width 428 height 31
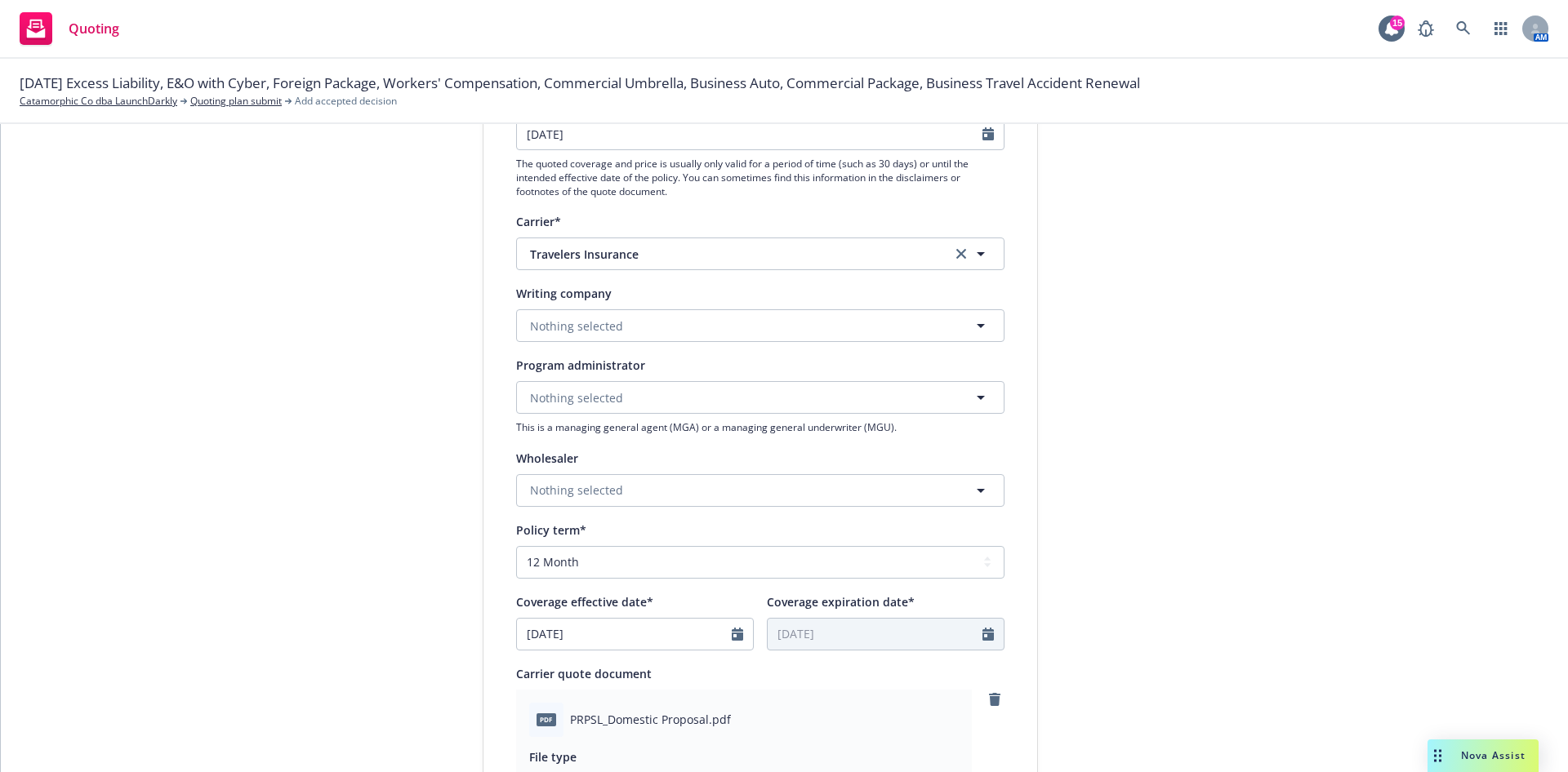
scroll to position [245, 0]
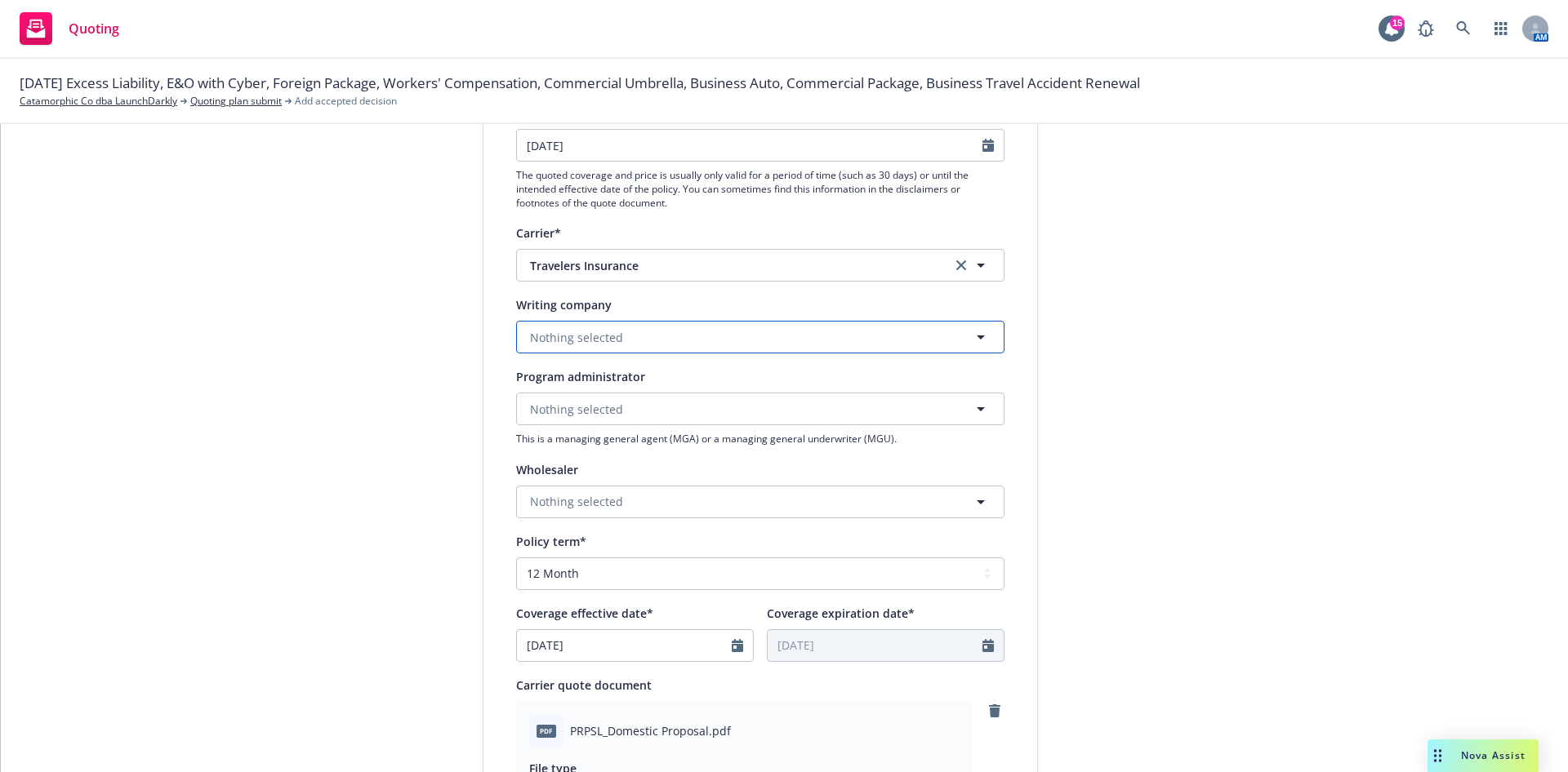
click at [713, 341] on button "Nothing selected" at bounding box center [761, 337] width 488 height 32
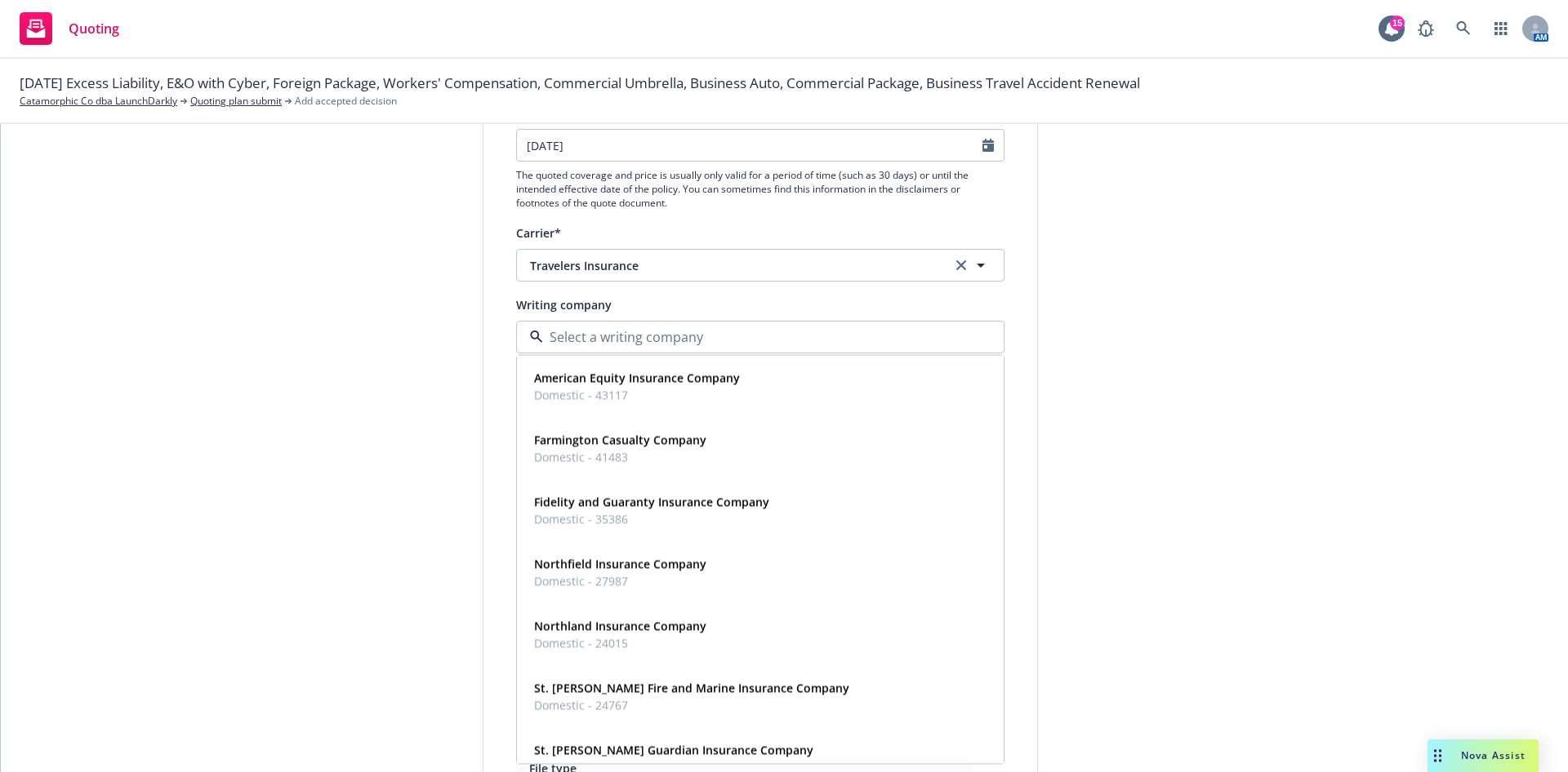
paste input "THE TRAVELERS INDEMNITY COMPANY OF [US_STATE]"
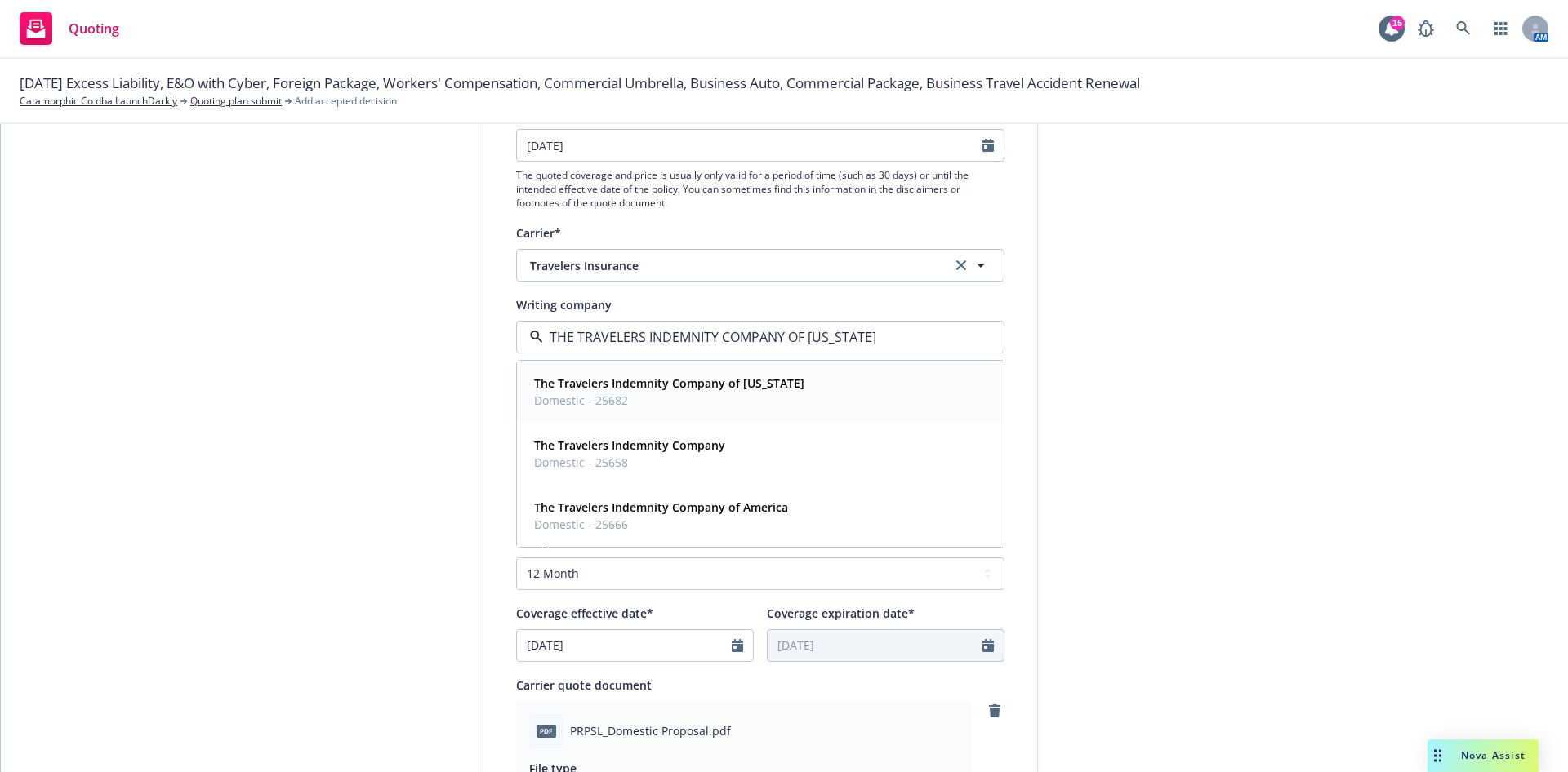
click at [724, 387] on strong "The Travelers Indemnity Company of [US_STATE]" at bounding box center [669, 384] width 270 height 16
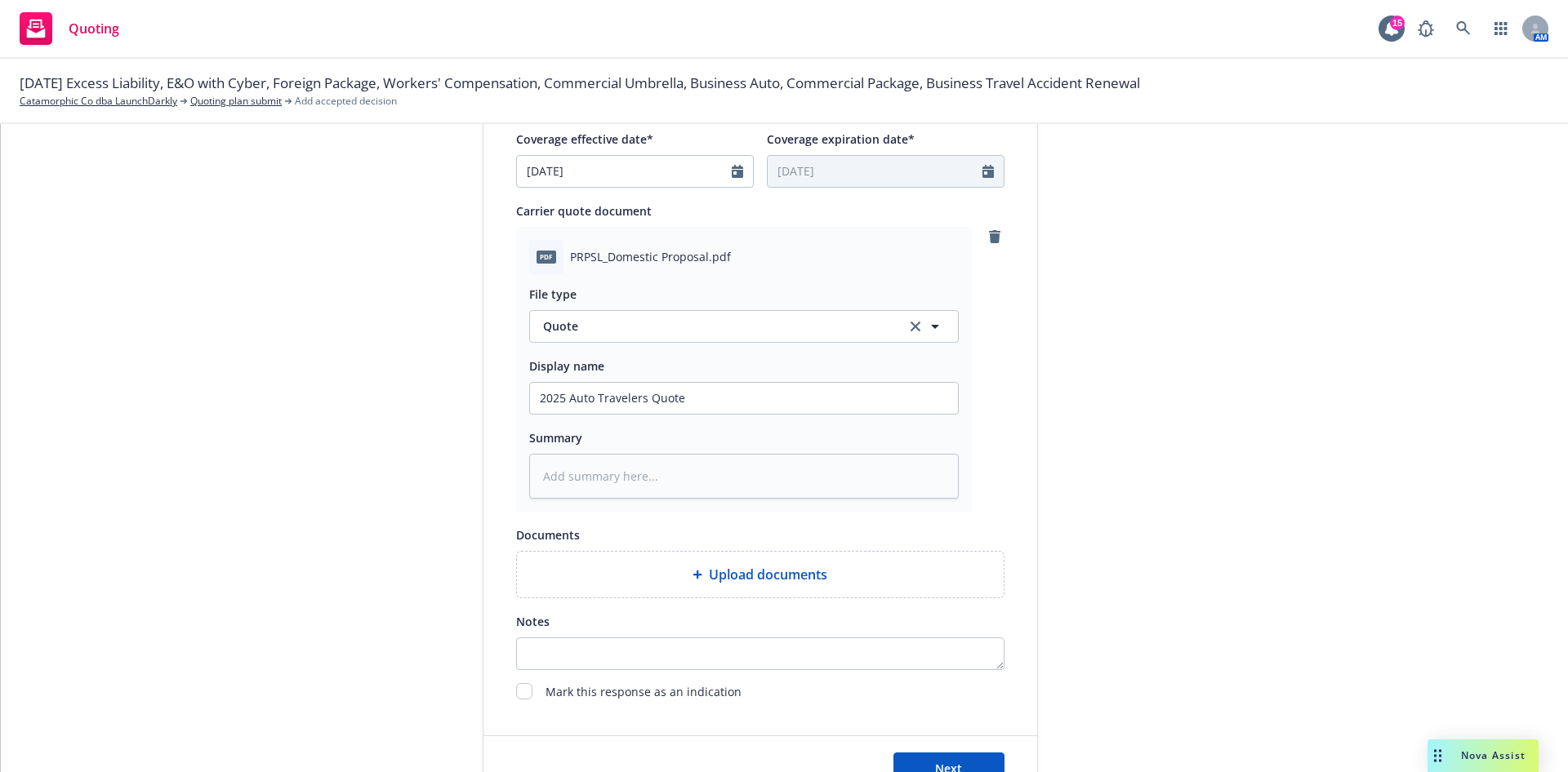
scroll to position [735, 0]
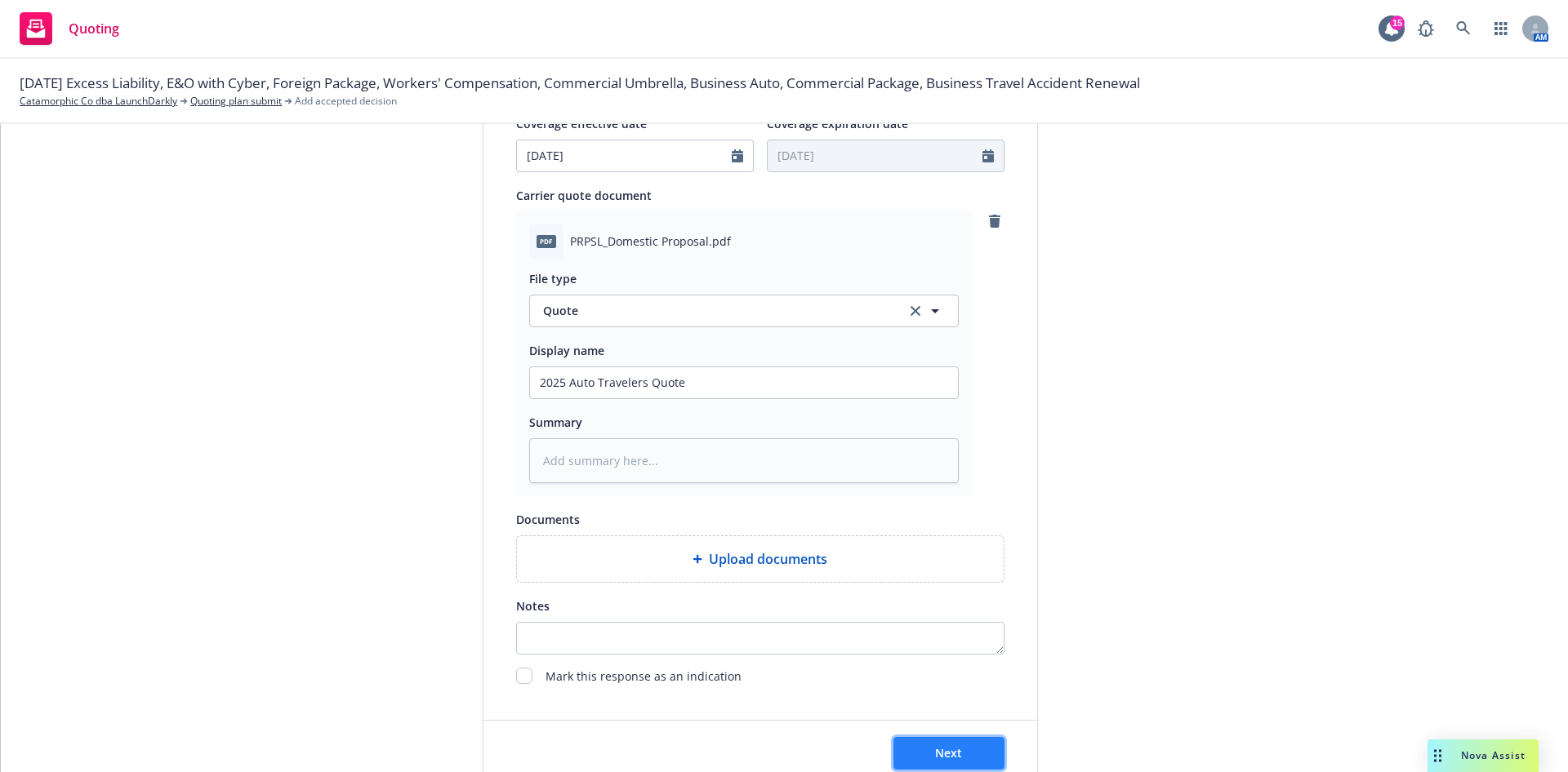
click at [953, 741] on button "Next" at bounding box center [949, 752] width 111 height 32
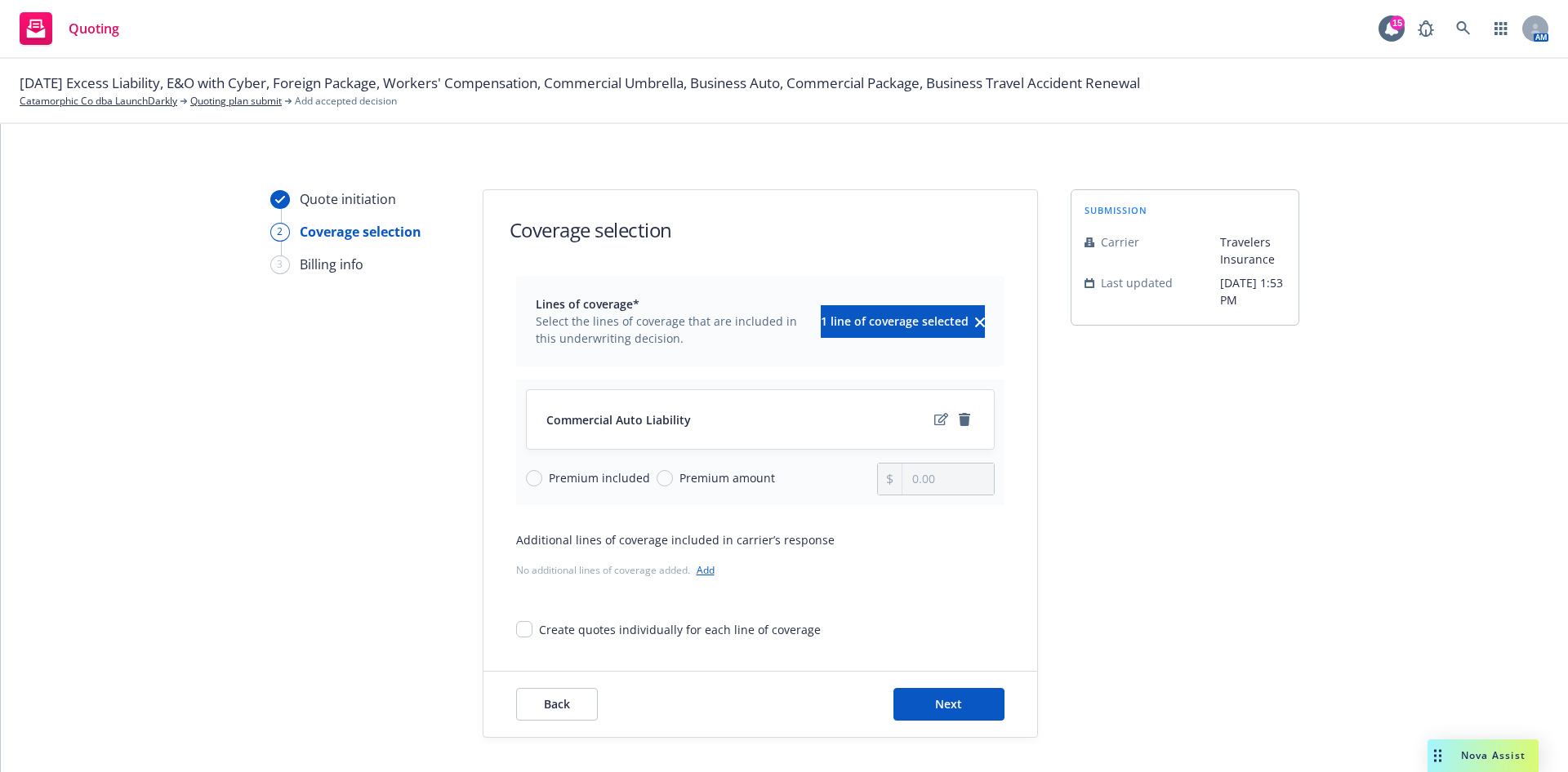
click at [680, 474] on span "Premium amount" at bounding box center [727, 478] width 96 height 18
click at [673, 474] on input "Premium amount" at bounding box center [665, 478] width 17 height 17
drag, startPoint x: 952, startPoint y: 482, endPoint x: 806, endPoint y: 477, distance: 146.1
click at [806, 477] on div "Premium included Premium amount 0.00" at bounding box center [761, 478] width 469 height 32
paste input "5,734"
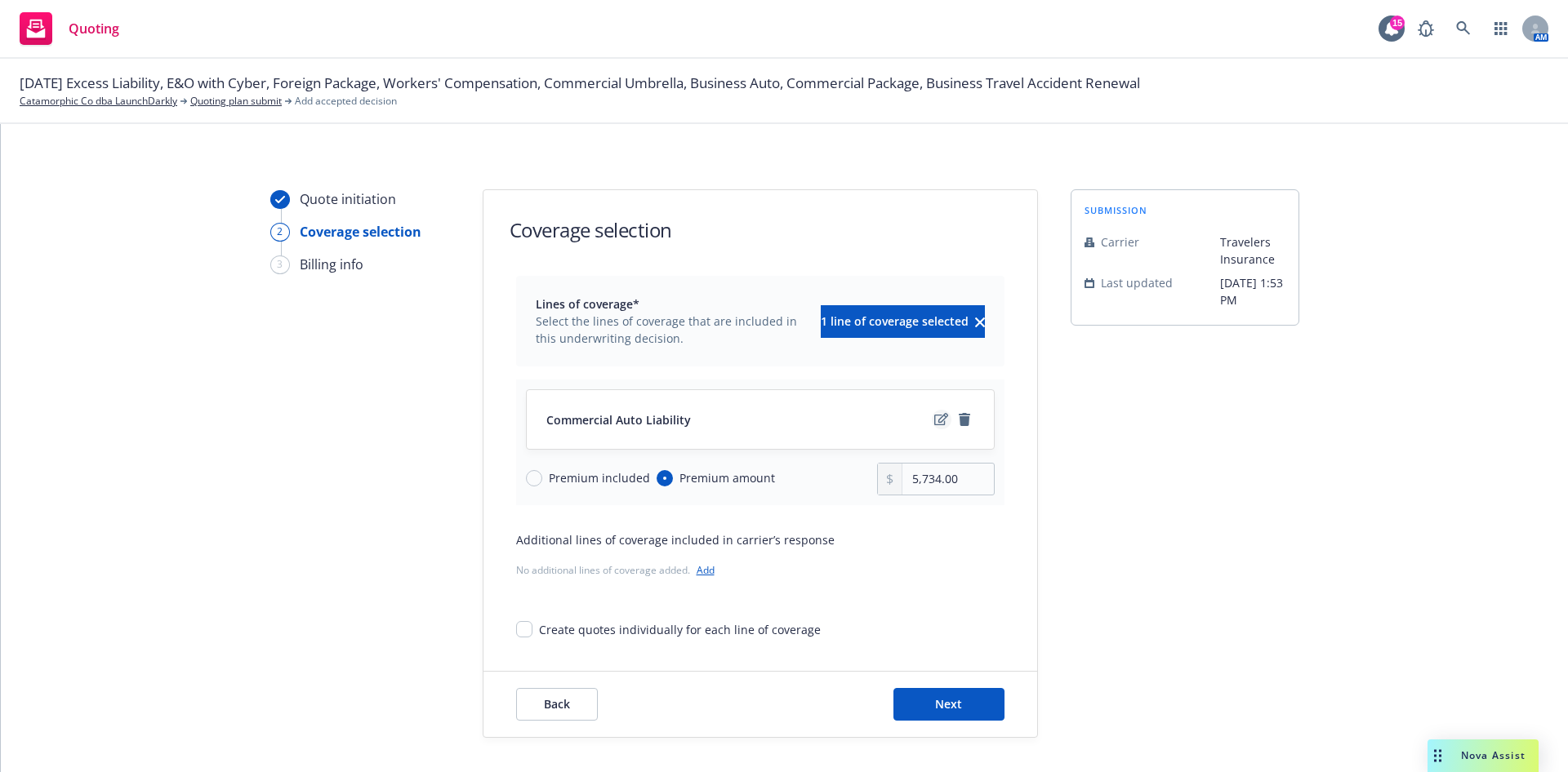
click at [934, 421] on icon "edit" at bounding box center [941, 419] width 14 height 13
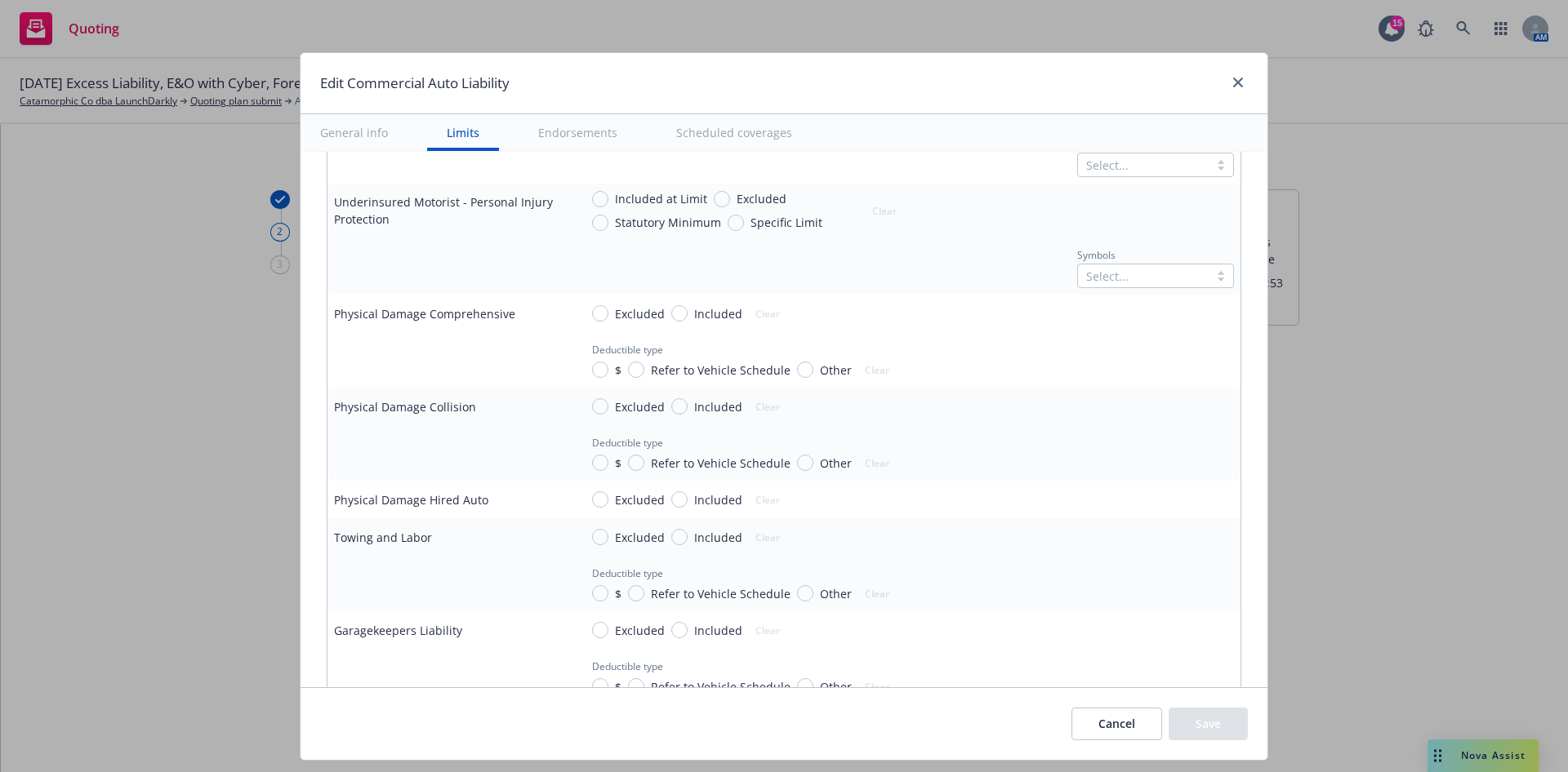
scroll to position [1102, 0]
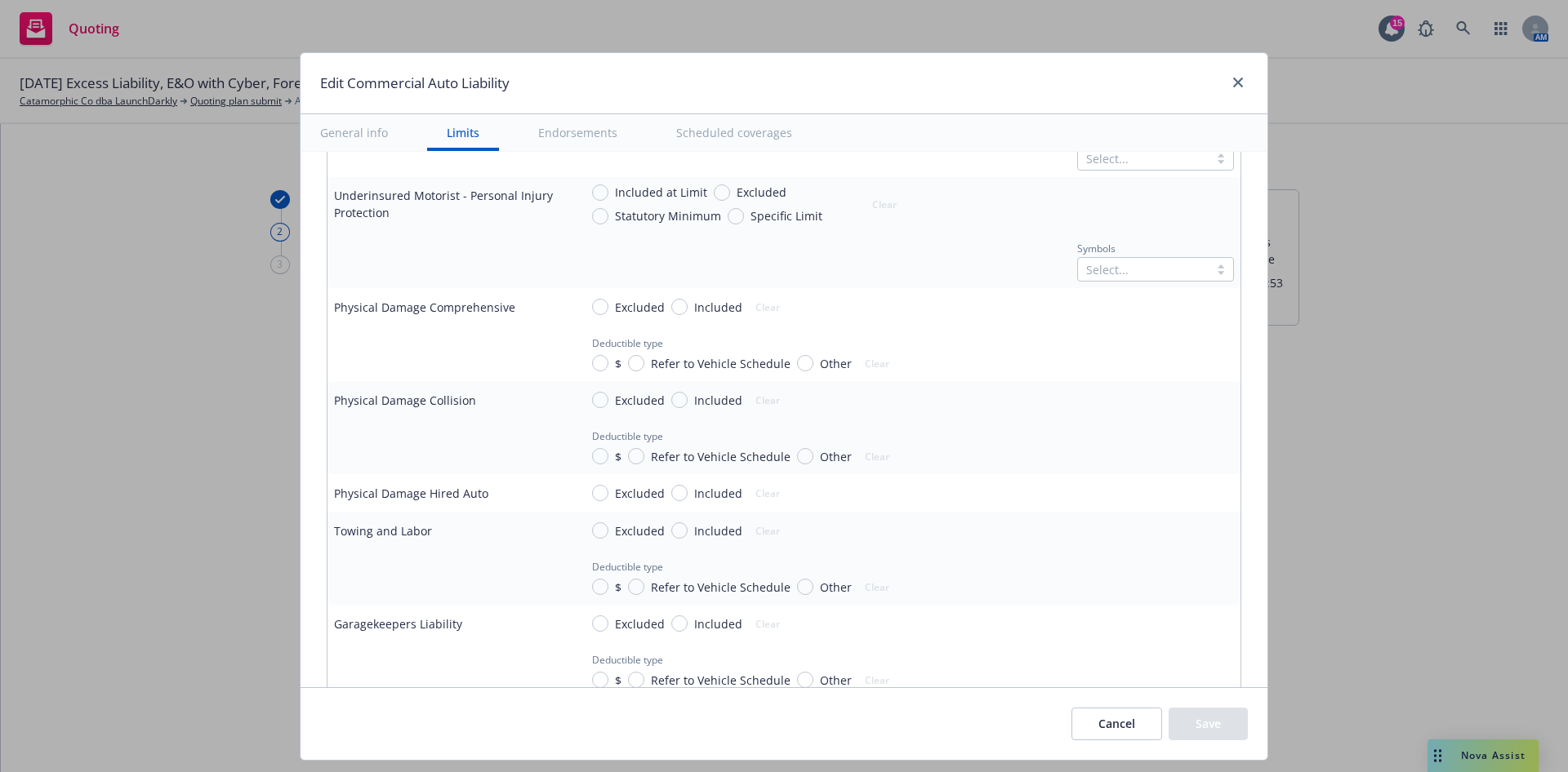
click at [694, 303] on span "Included" at bounding box center [718, 307] width 48 height 18
click at [680, 303] on input "Included" at bounding box center [680, 306] width 17 height 17
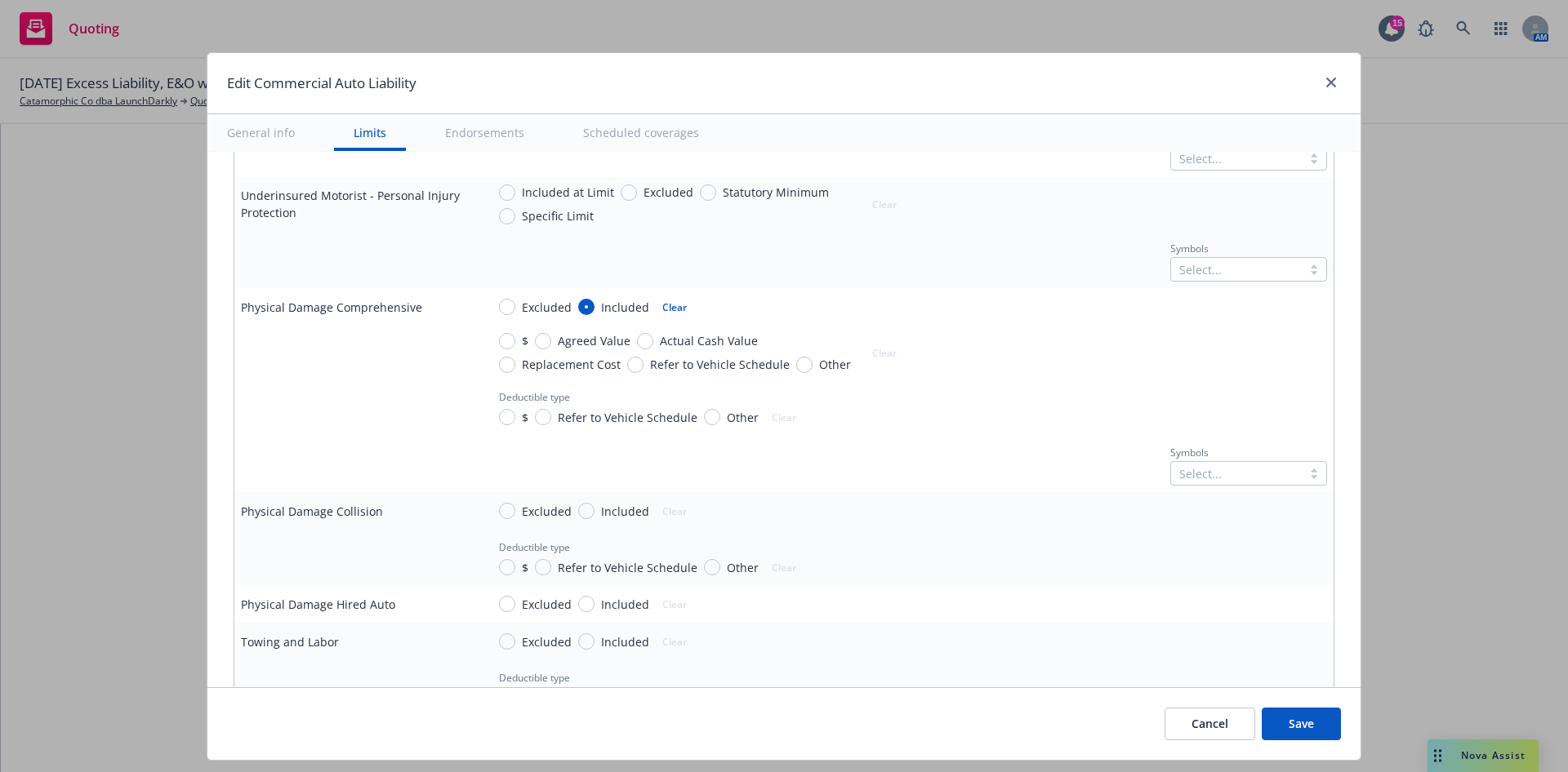
click at [601, 513] on span "Included" at bounding box center [625, 511] width 48 height 18
click at [595, 513] on input "Included" at bounding box center [586, 510] width 17 height 17
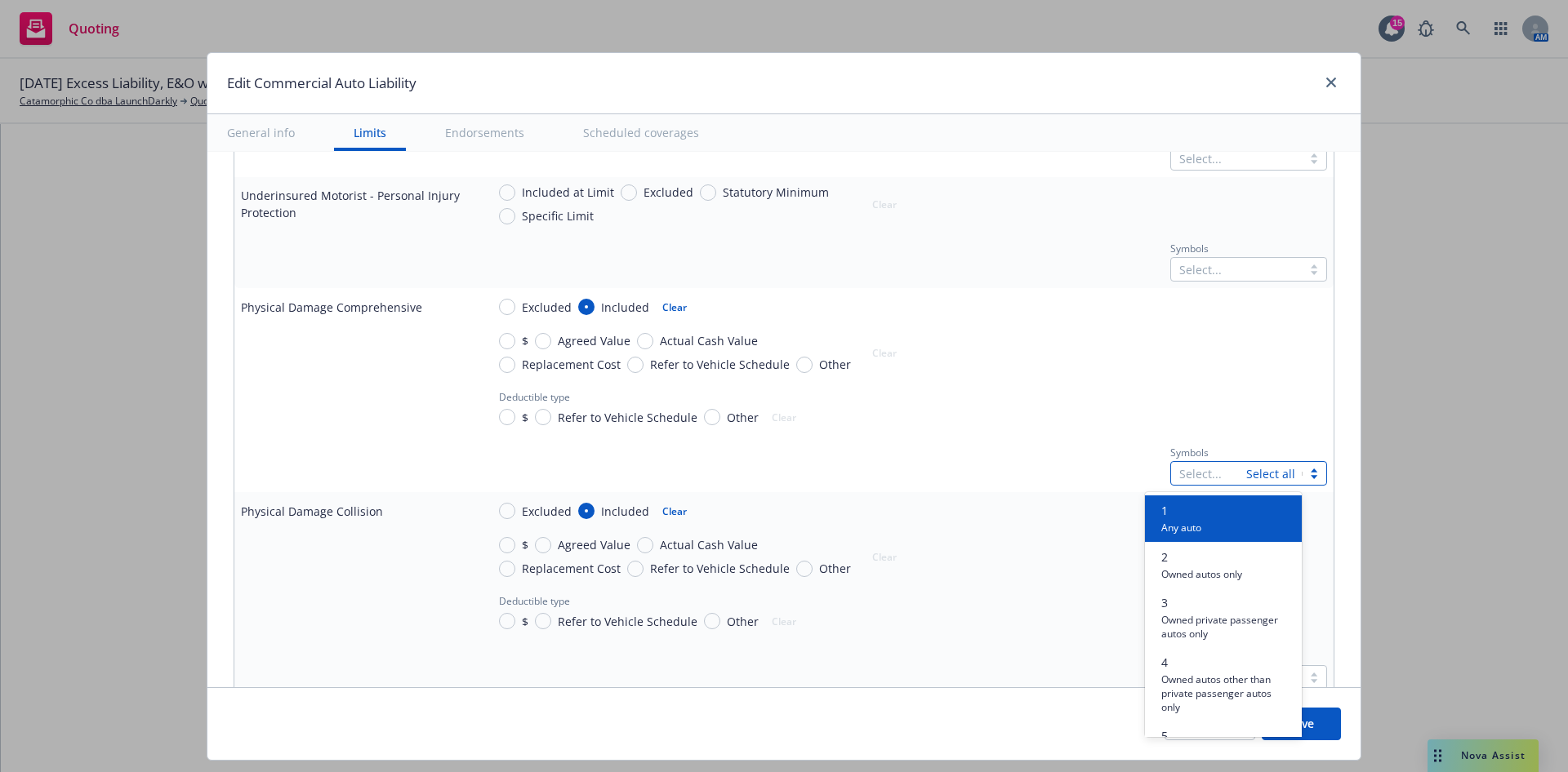
click at [1226, 473] on div "Select... Select all" at bounding box center [1249, 473] width 157 height 24
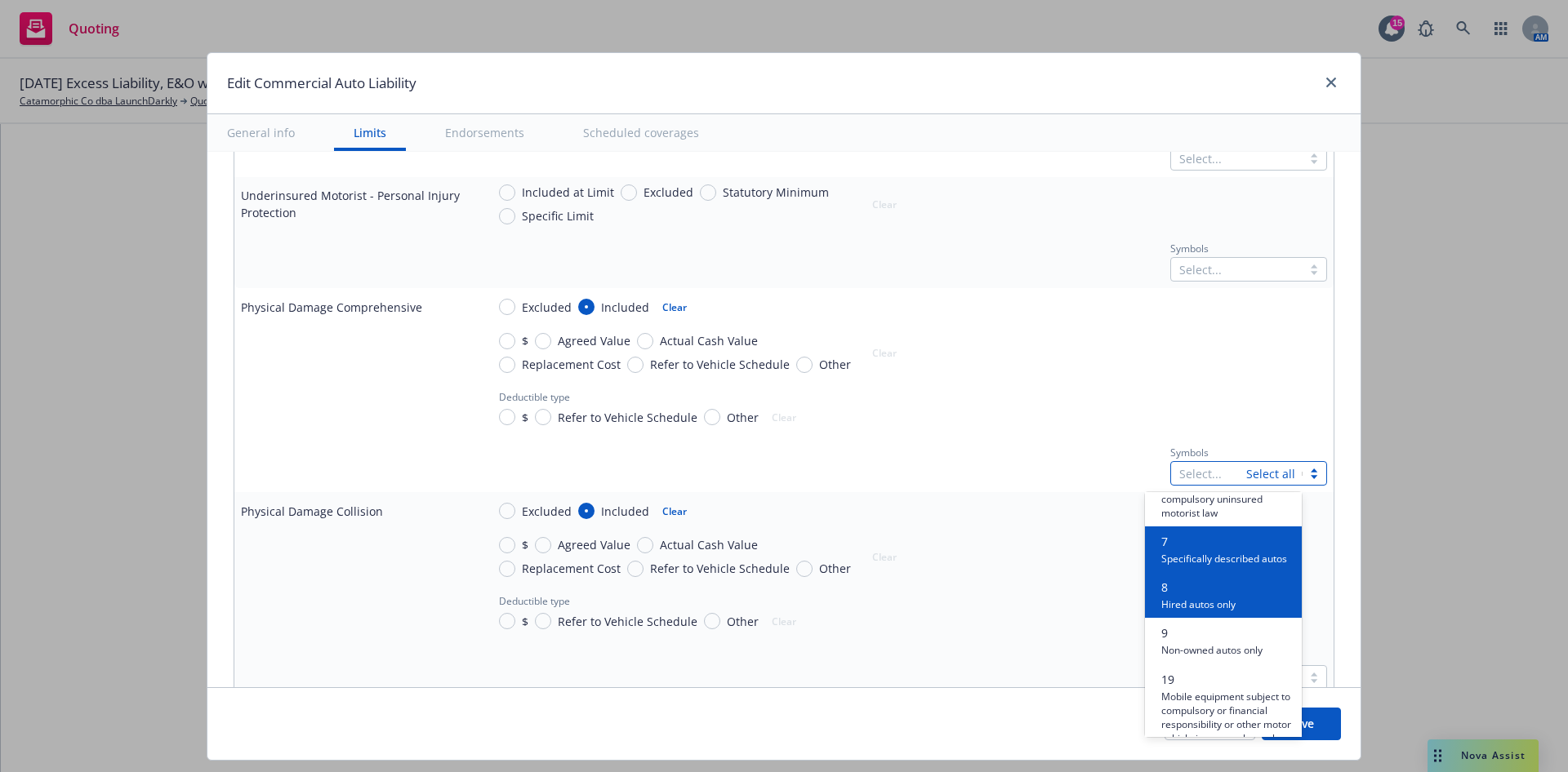
scroll to position [367, 0]
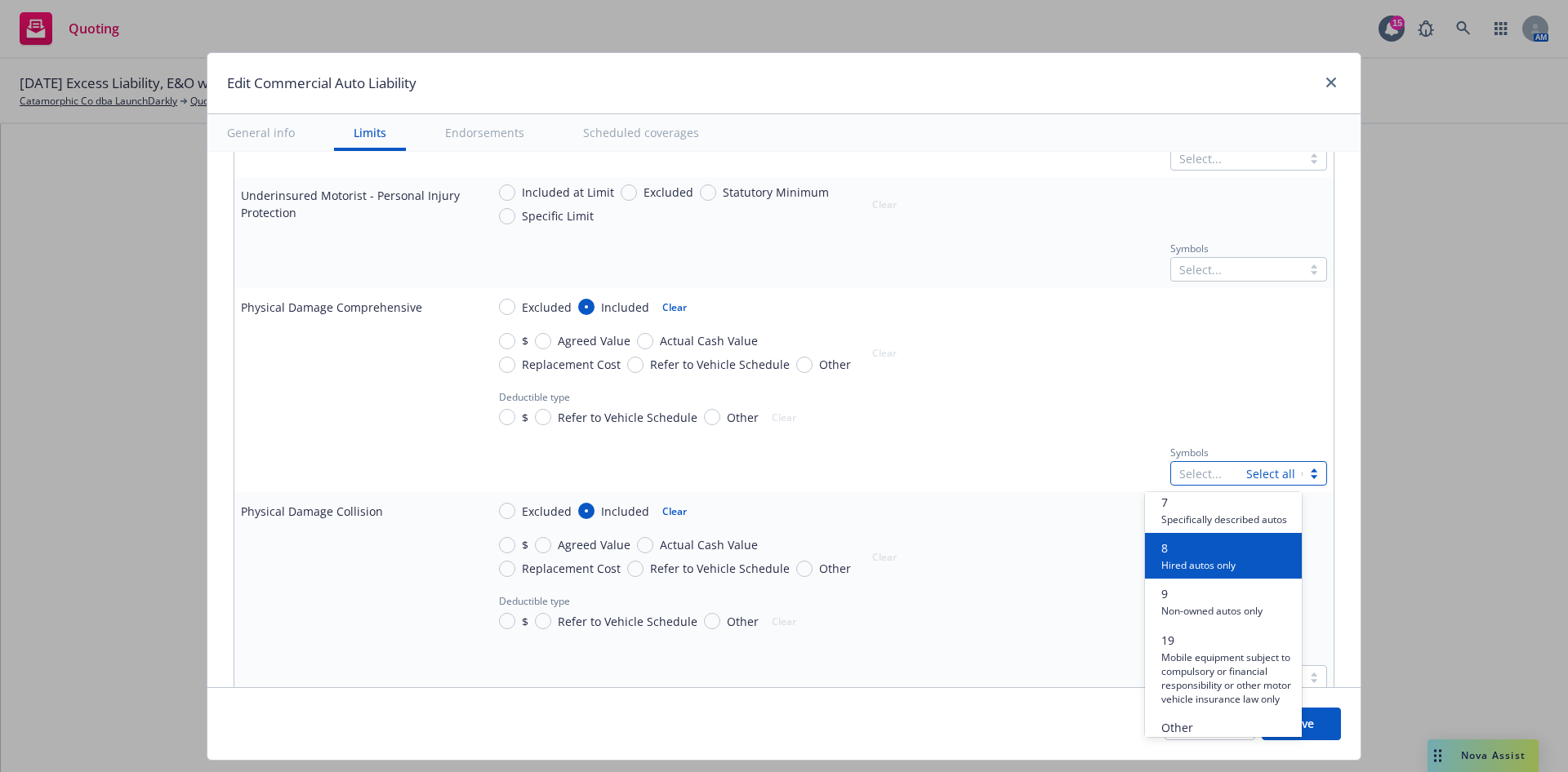
click at [1215, 557] on span "8" at bounding box center [1199, 549] width 74 height 18
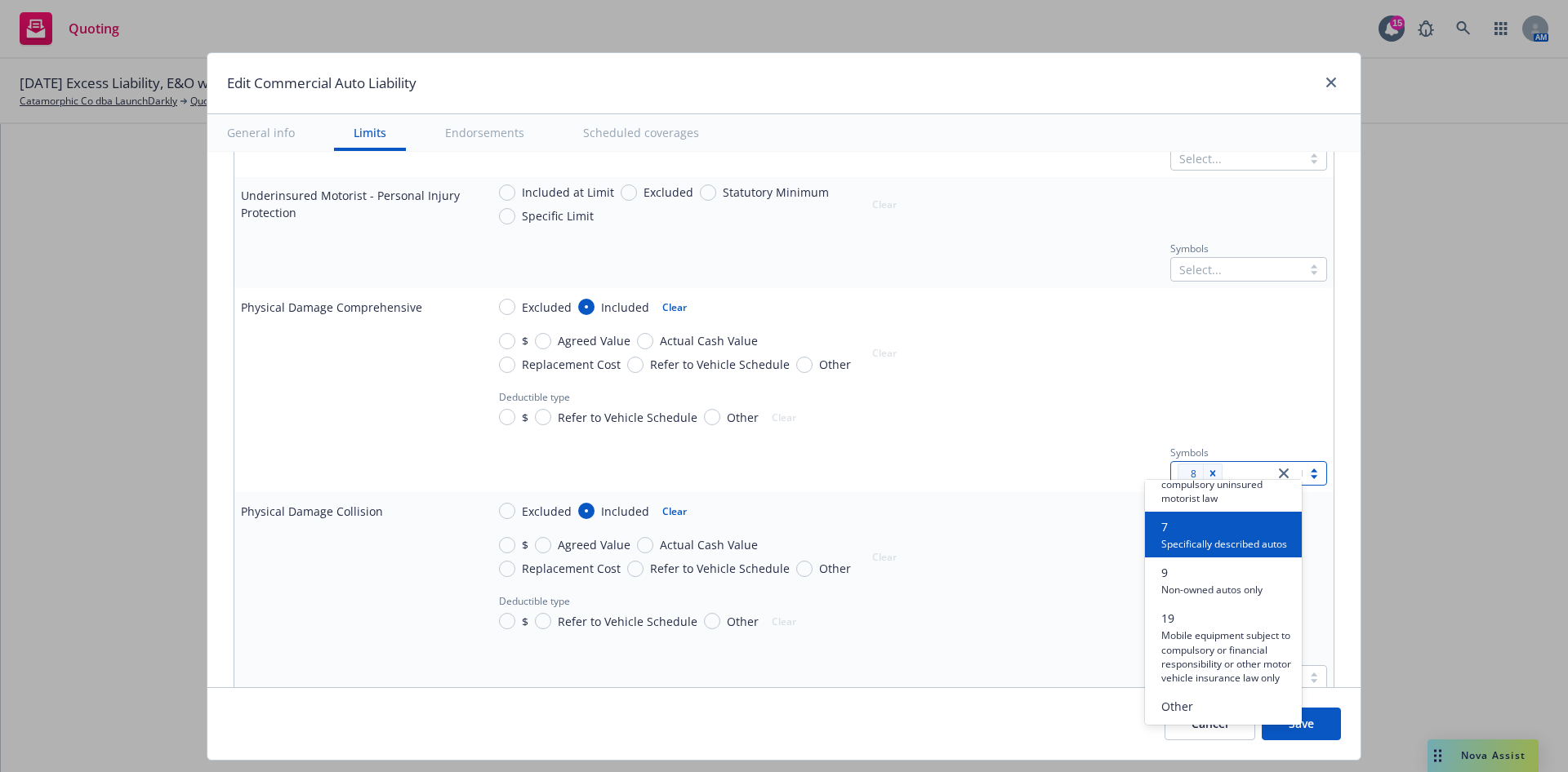
scroll to position [1347, 0]
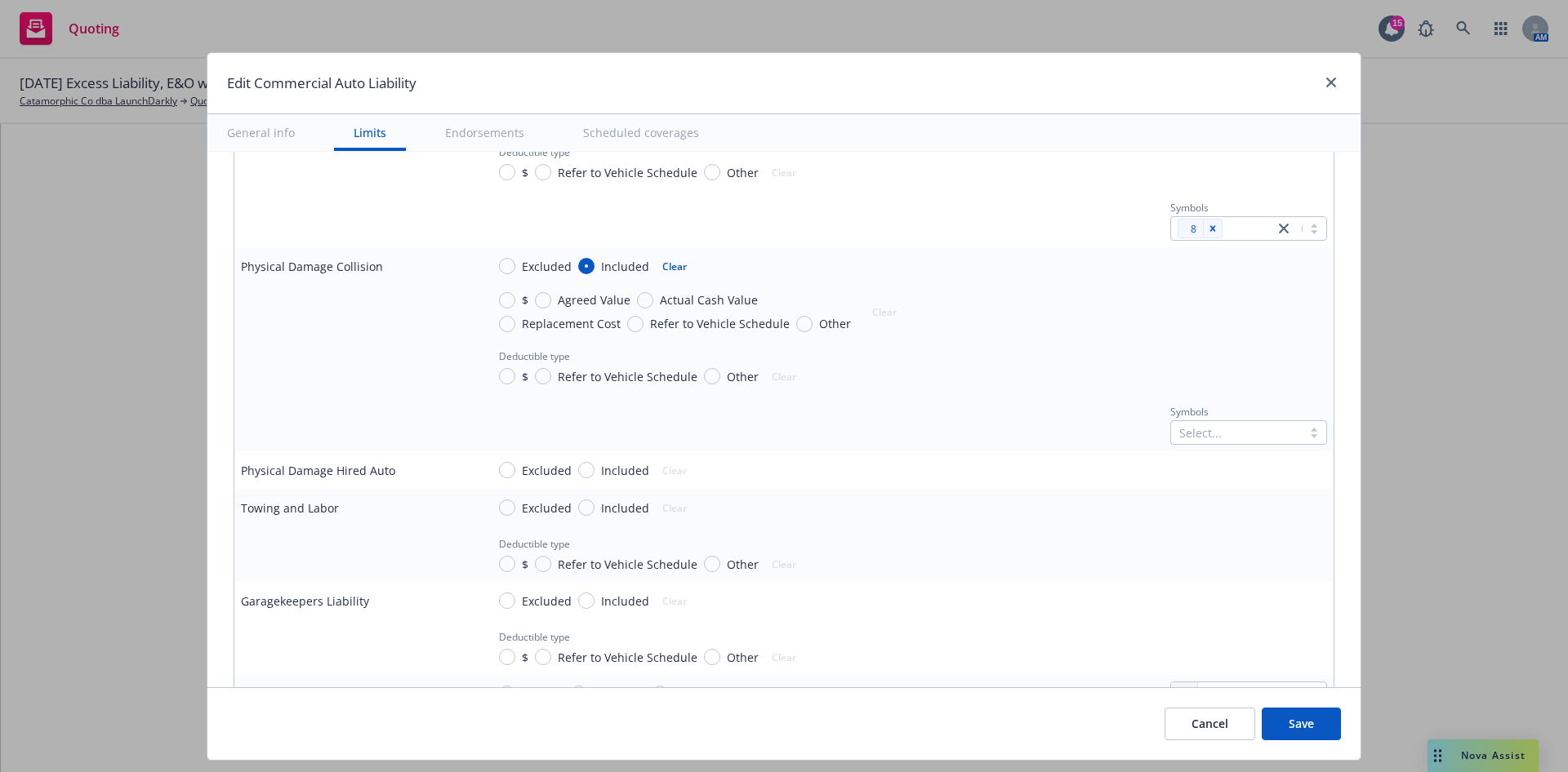
click at [1017, 367] on div "Deductible type $ Refer to Vehicle Schedule Other Clear" at bounding box center [907, 367] width 842 height 43
click at [1218, 428] on div "Select..." at bounding box center [1237, 432] width 131 height 22
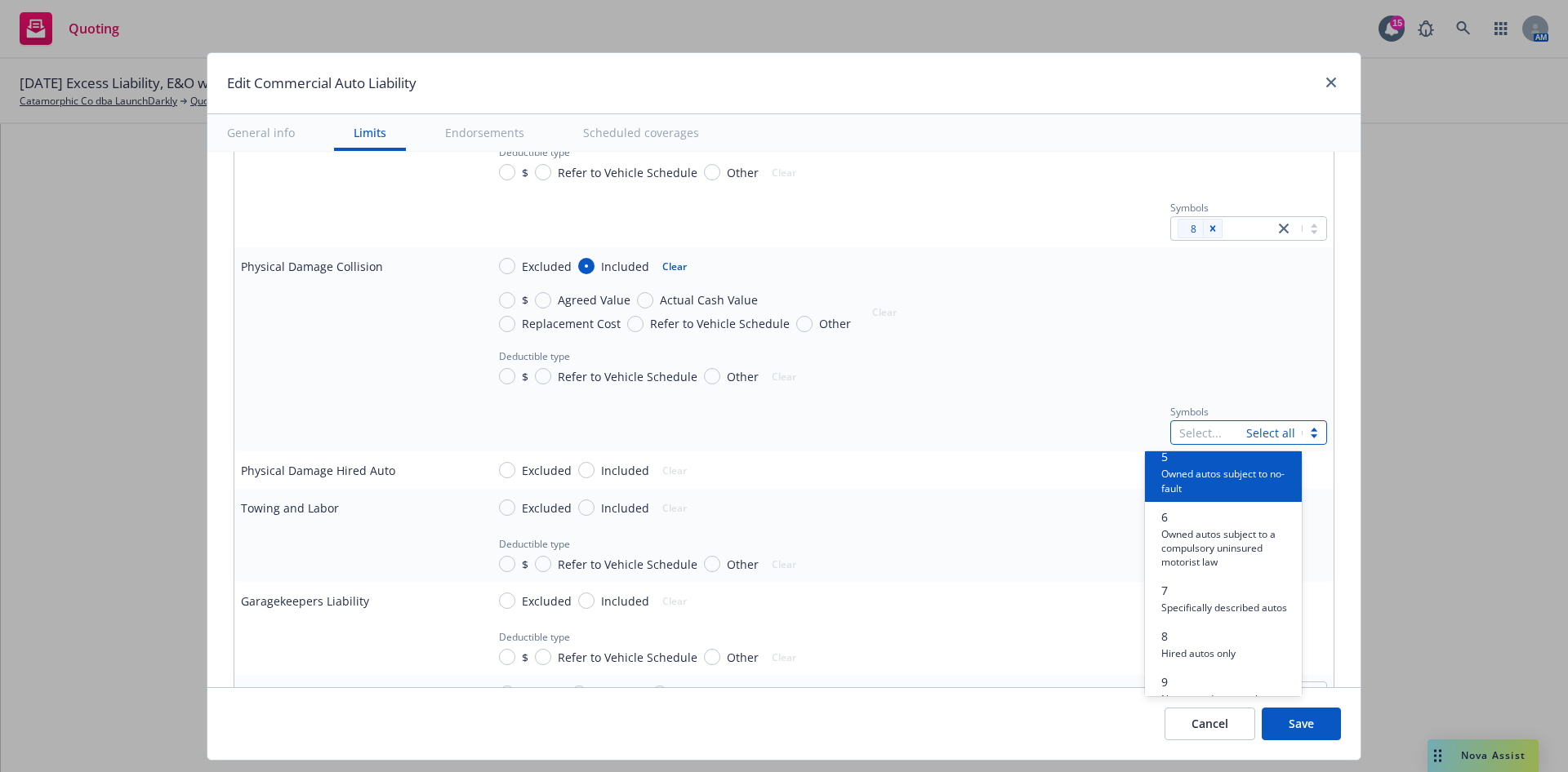
scroll to position [245, 0]
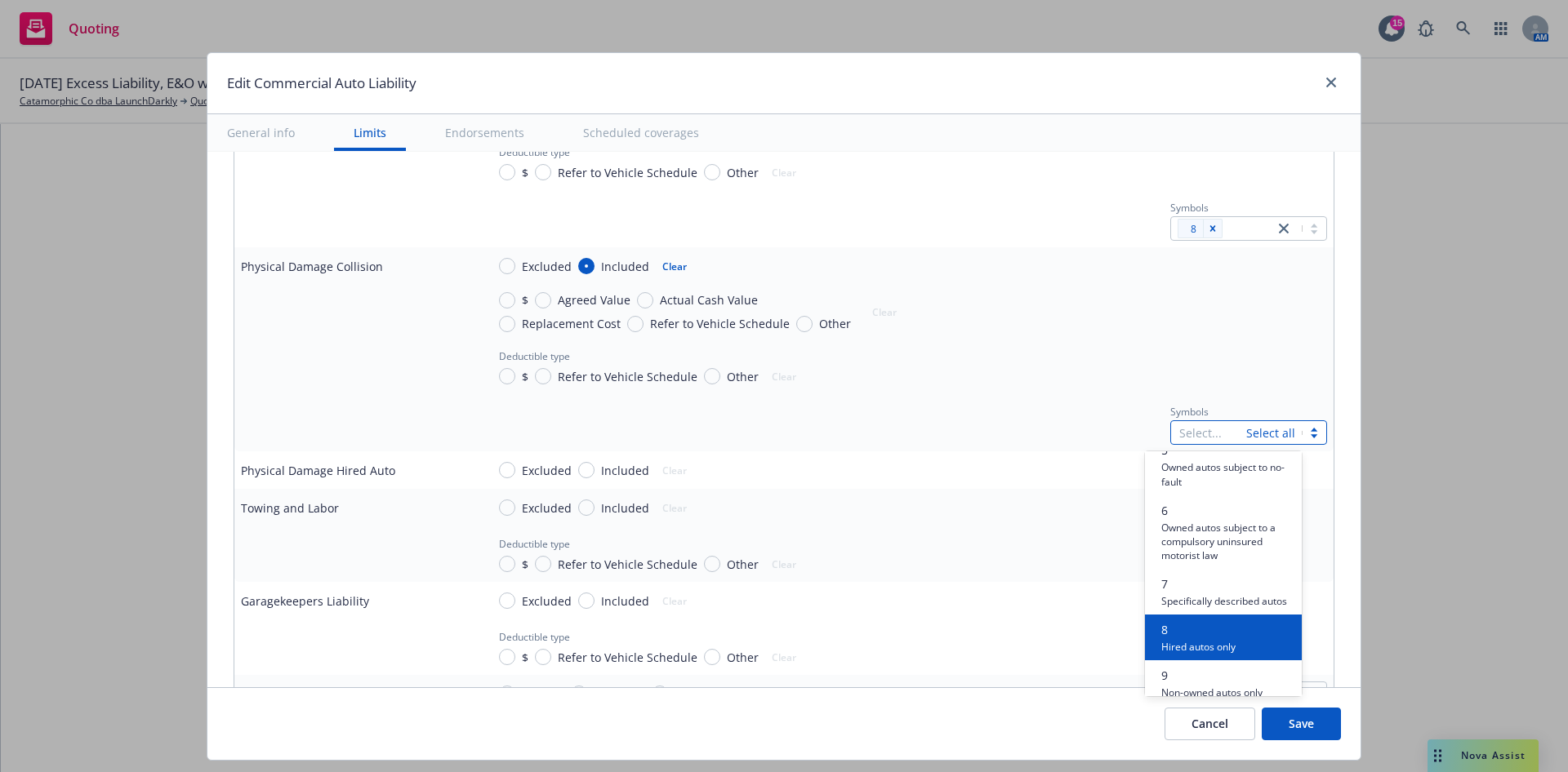
drag, startPoint x: 1200, startPoint y: 645, endPoint x: 1540, endPoint y: 472, distance: 381.5
click at [1198, 638] on span "8" at bounding box center [1199, 630] width 74 height 18
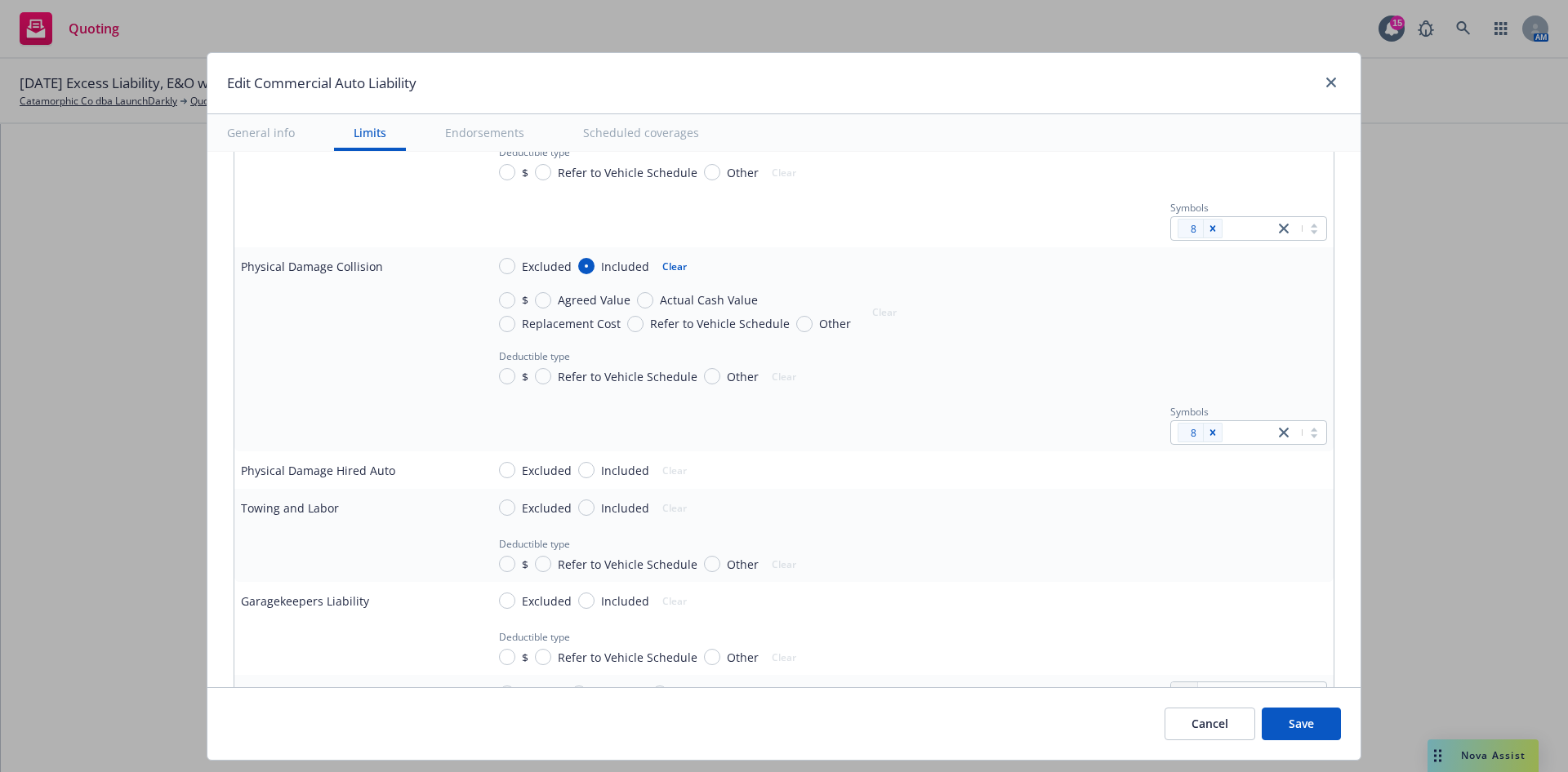
click at [1025, 319] on div "$ Agreed Value Actual Cash Value Replacement Cost Refer to Vehicle Schedule Oth…" at bounding box center [907, 312] width 842 height 41
drag, startPoint x: 500, startPoint y: 378, endPoint x: 505, endPoint y: 249, distance: 129.1
click at [500, 378] on input "$" at bounding box center [507, 376] width 17 height 17
click at [502, 171] on input "$" at bounding box center [507, 172] width 17 height 17
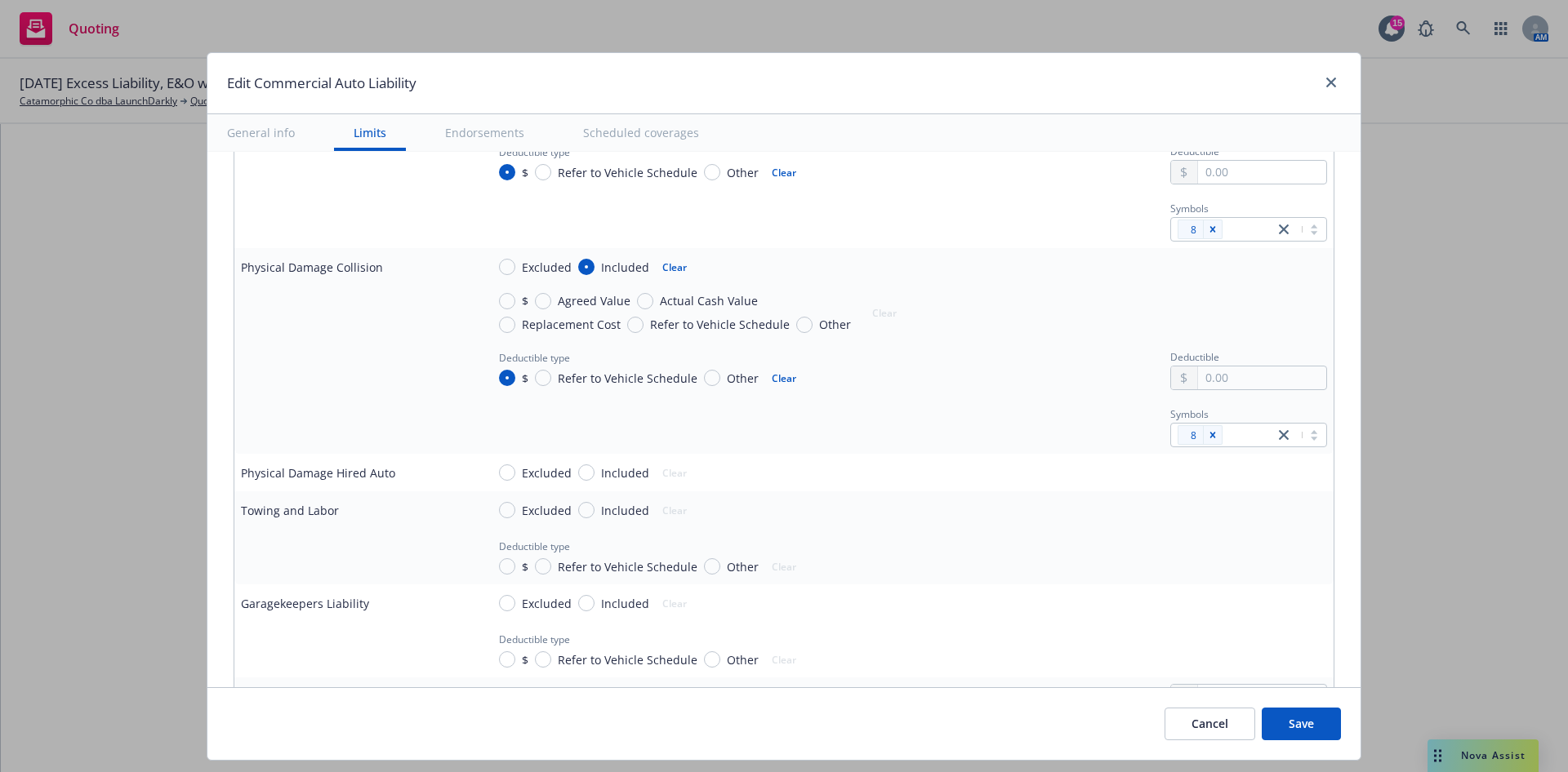
click at [1189, 186] on td "Deductible type $ Refer to Vehicle Schedule Other Clear Deductible" at bounding box center [906, 162] width 854 height 58
click at [1198, 172] on input "text" at bounding box center [1261, 172] width 128 height 22
click at [1212, 375] on input "text" at bounding box center [1261, 378] width 128 height 22
click at [688, 303] on span "Actual Cash Value" at bounding box center [709, 301] width 98 height 18
click at [653, 303] on input "Actual Cash Value" at bounding box center [645, 301] width 17 height 17
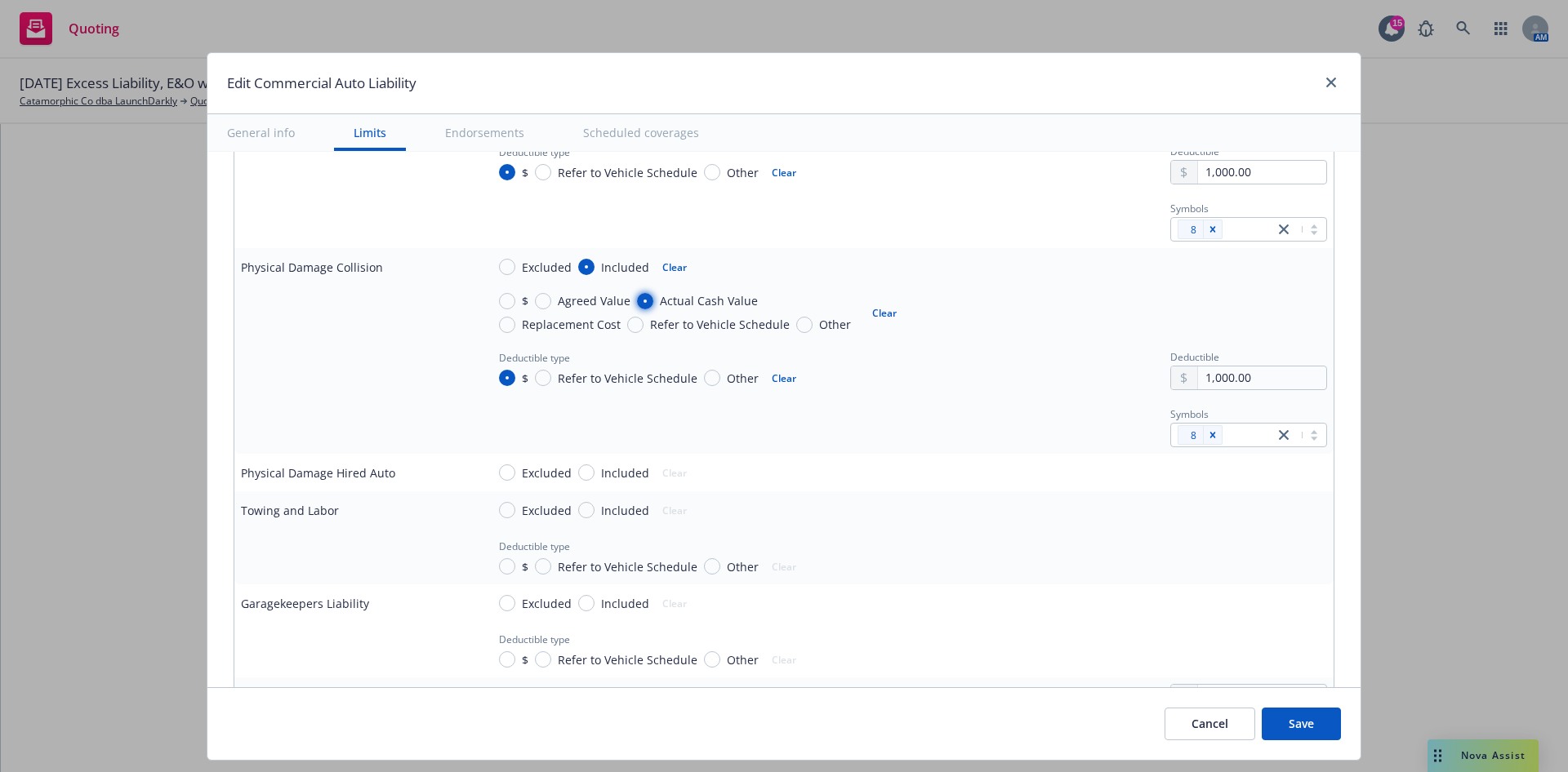
scroll to position [1226, 0]
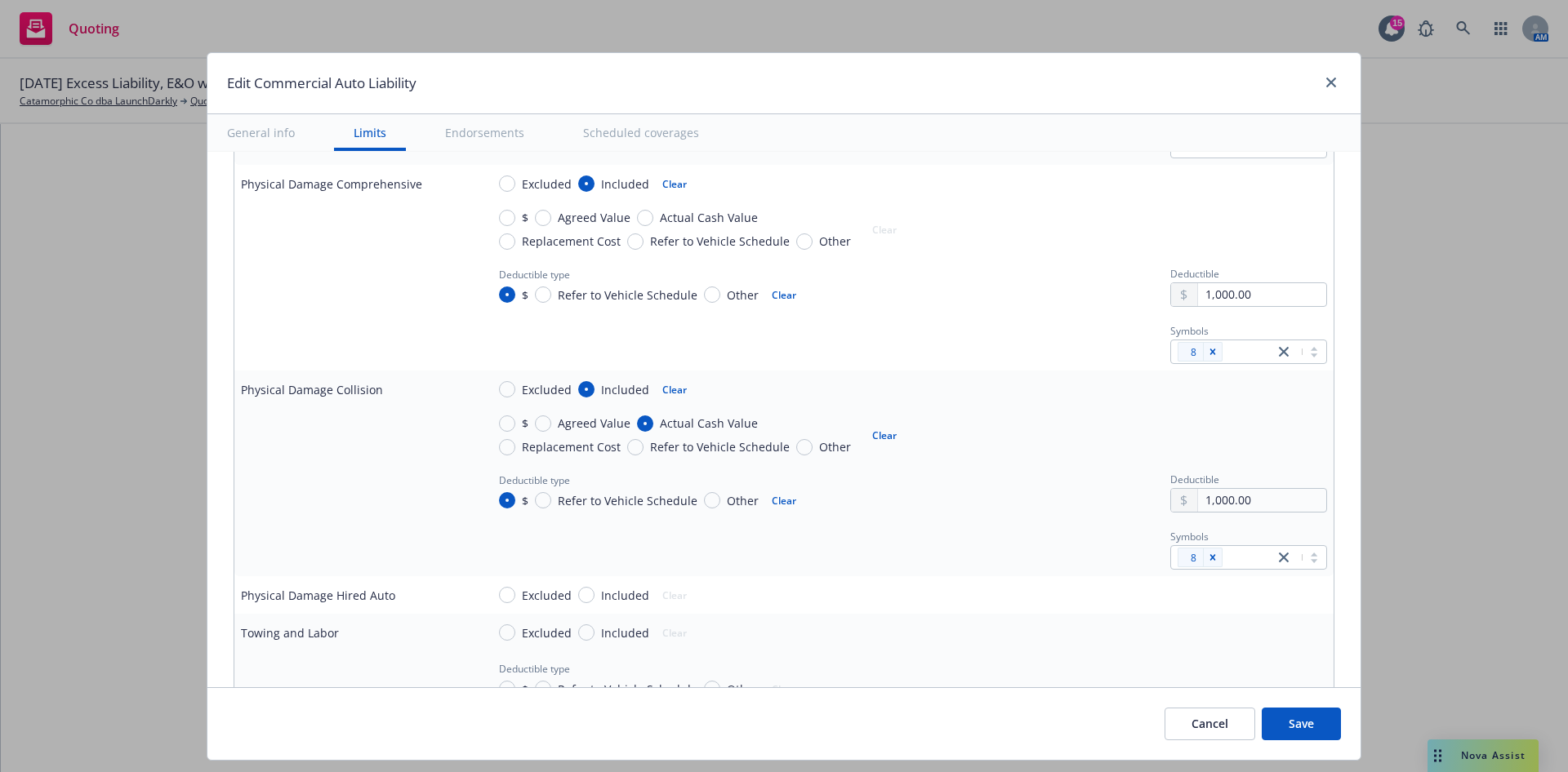
click at [675, 223] on span "Actual Cash Value" at bounding box center [709, 218] width 98 height 18
click at [653, 223] on input "Actual Cash Value" at bounding box center [645, 218] width 17 height 17
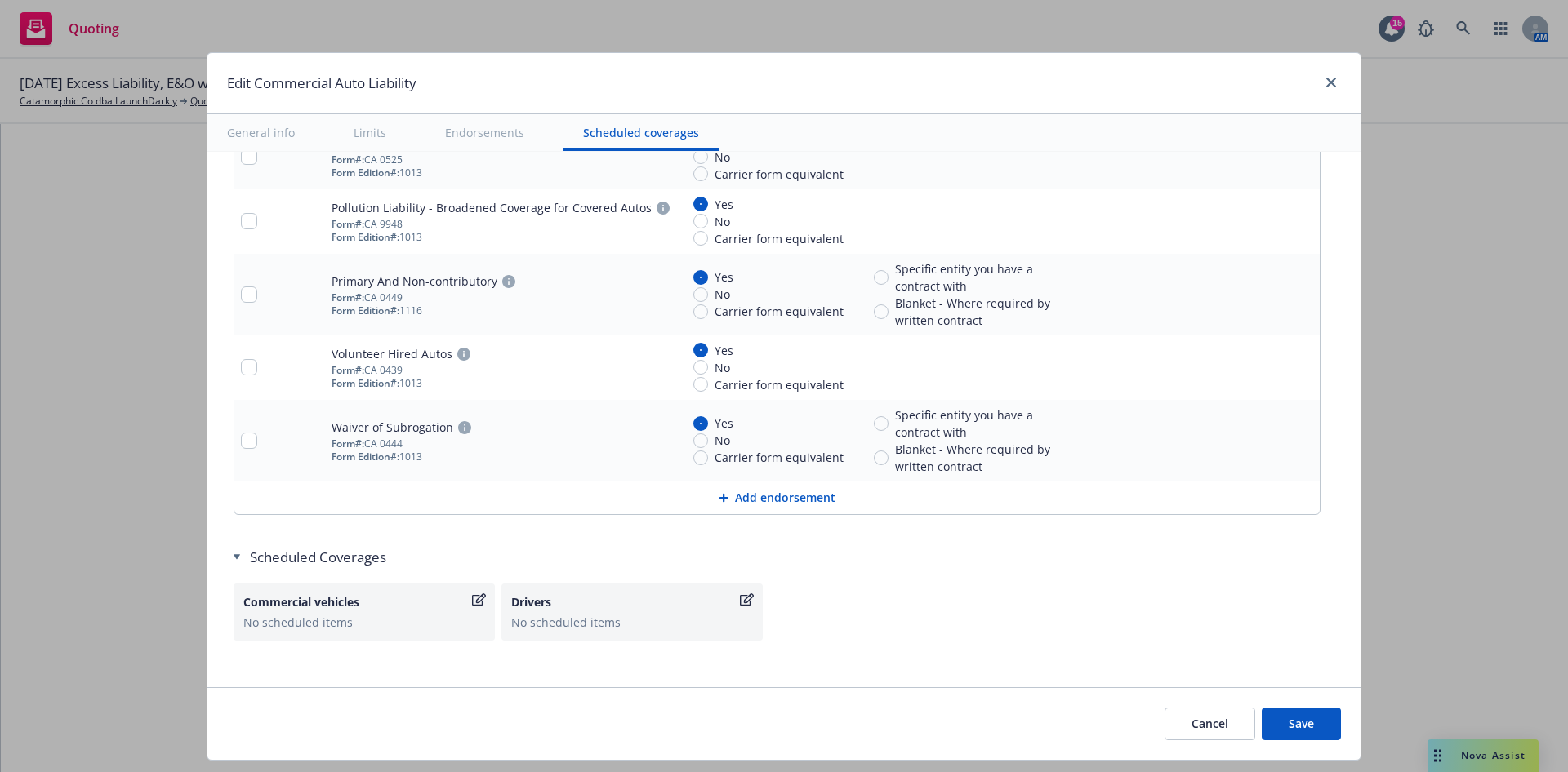
scroll to position [3619, 0]
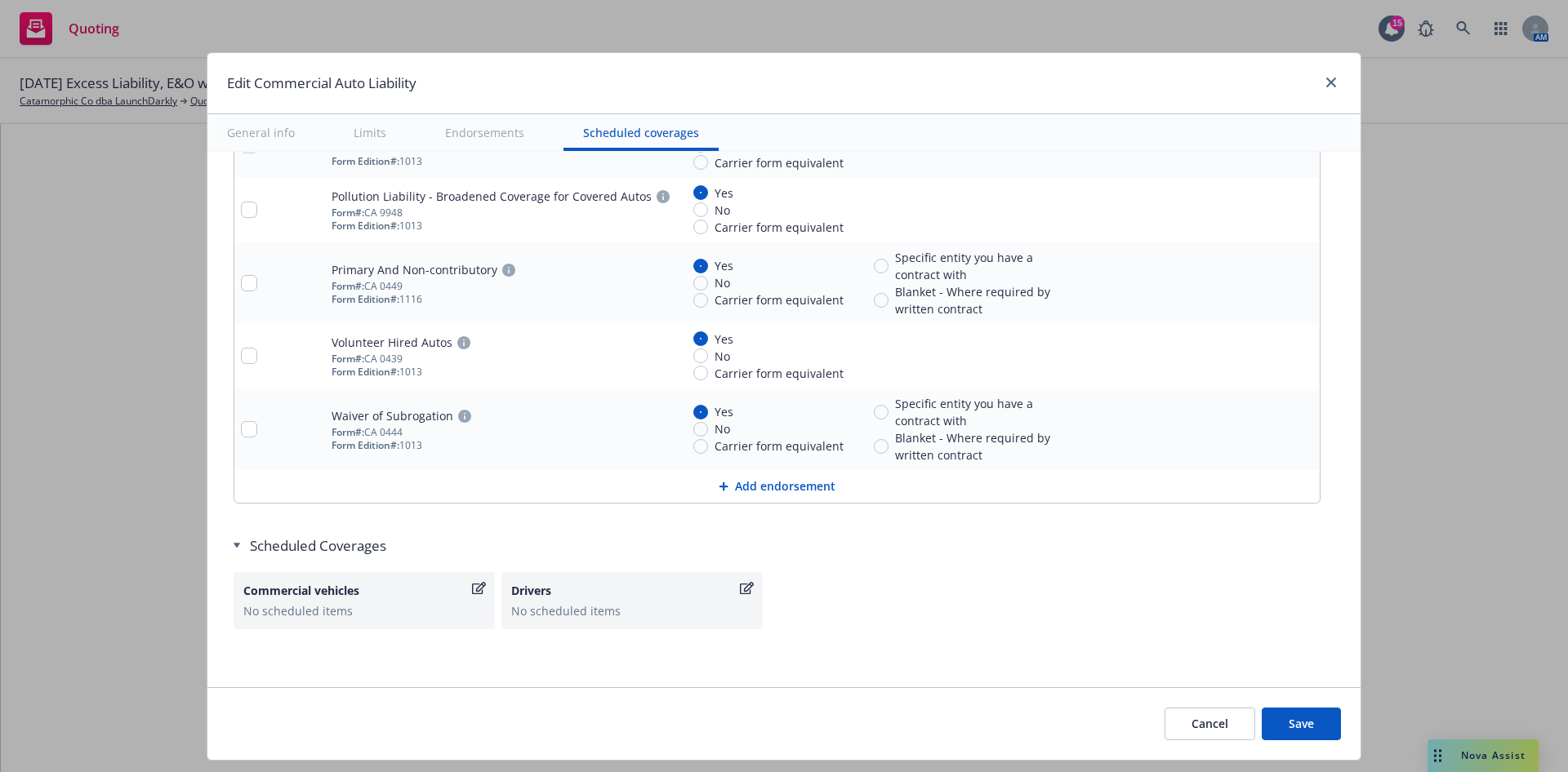
click at [1321, 717] on button "Save" at bounding box center [1300, 723] width 79 height 32
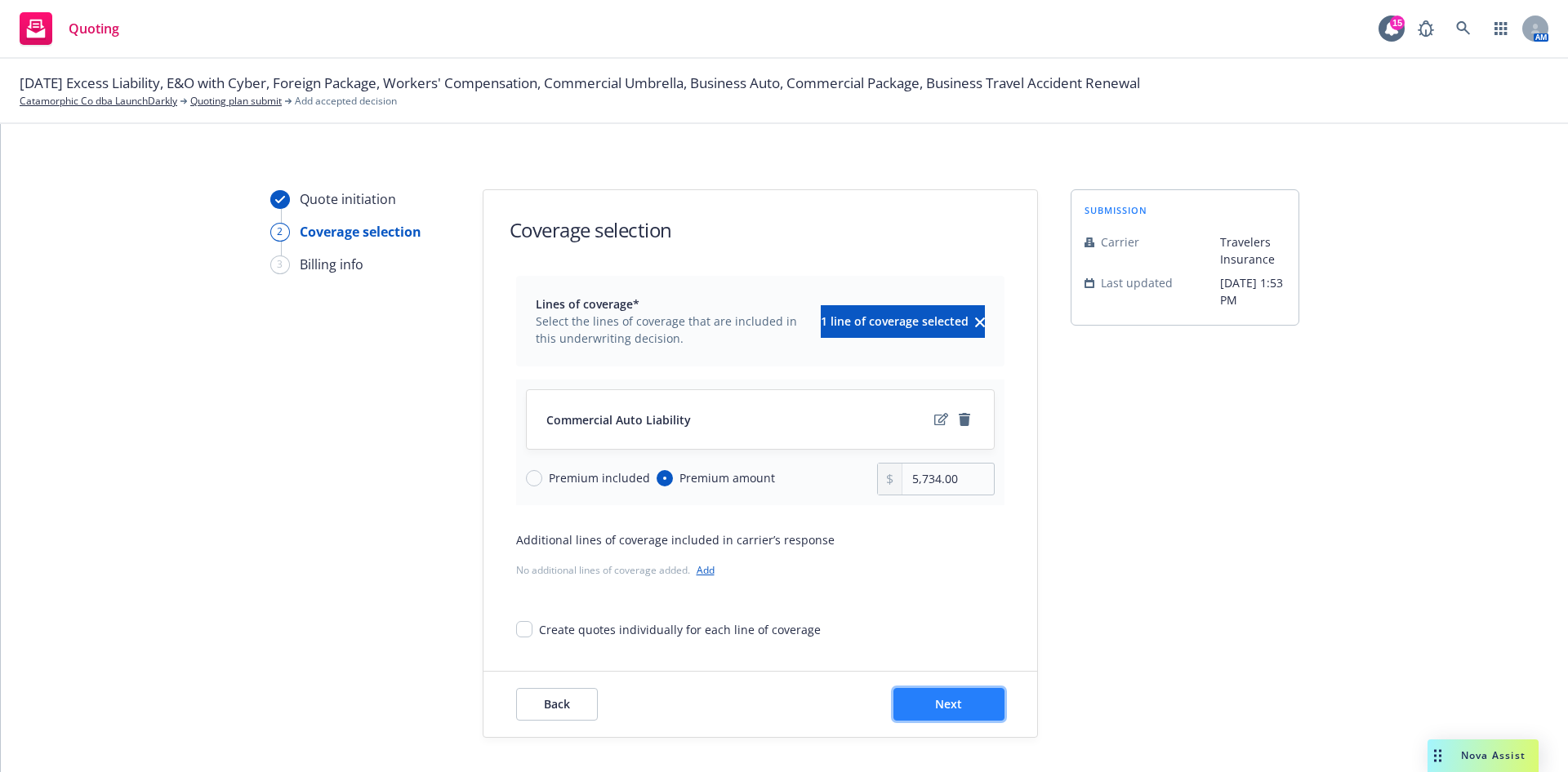
click at [916, 709] on button "Next" at bounding box center [949, 704] width 111 height 32
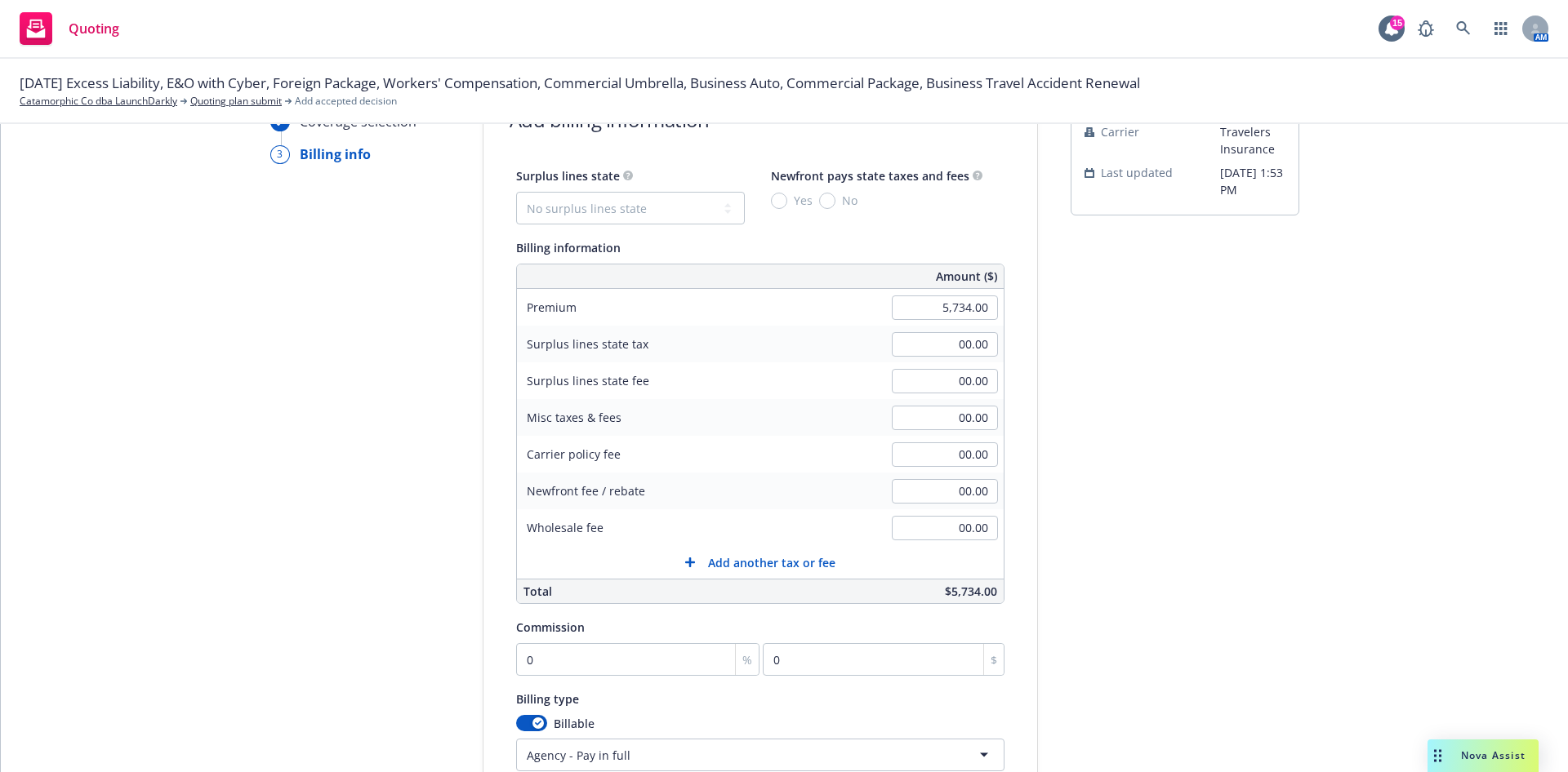
scroll to position [122, 0]
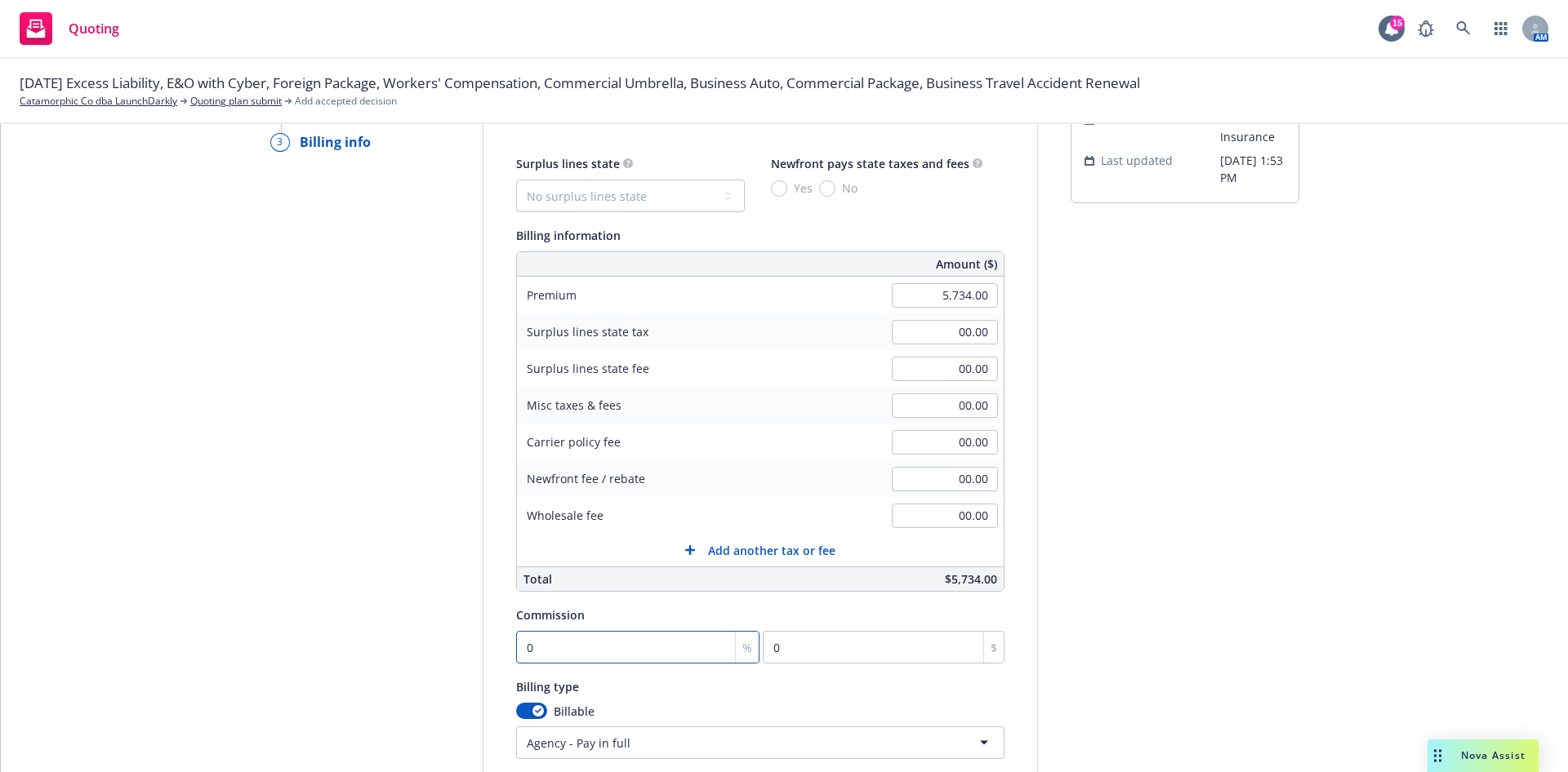
click at [608, 647] on input "0" at bounding box center [639, 647] width 244 height 32
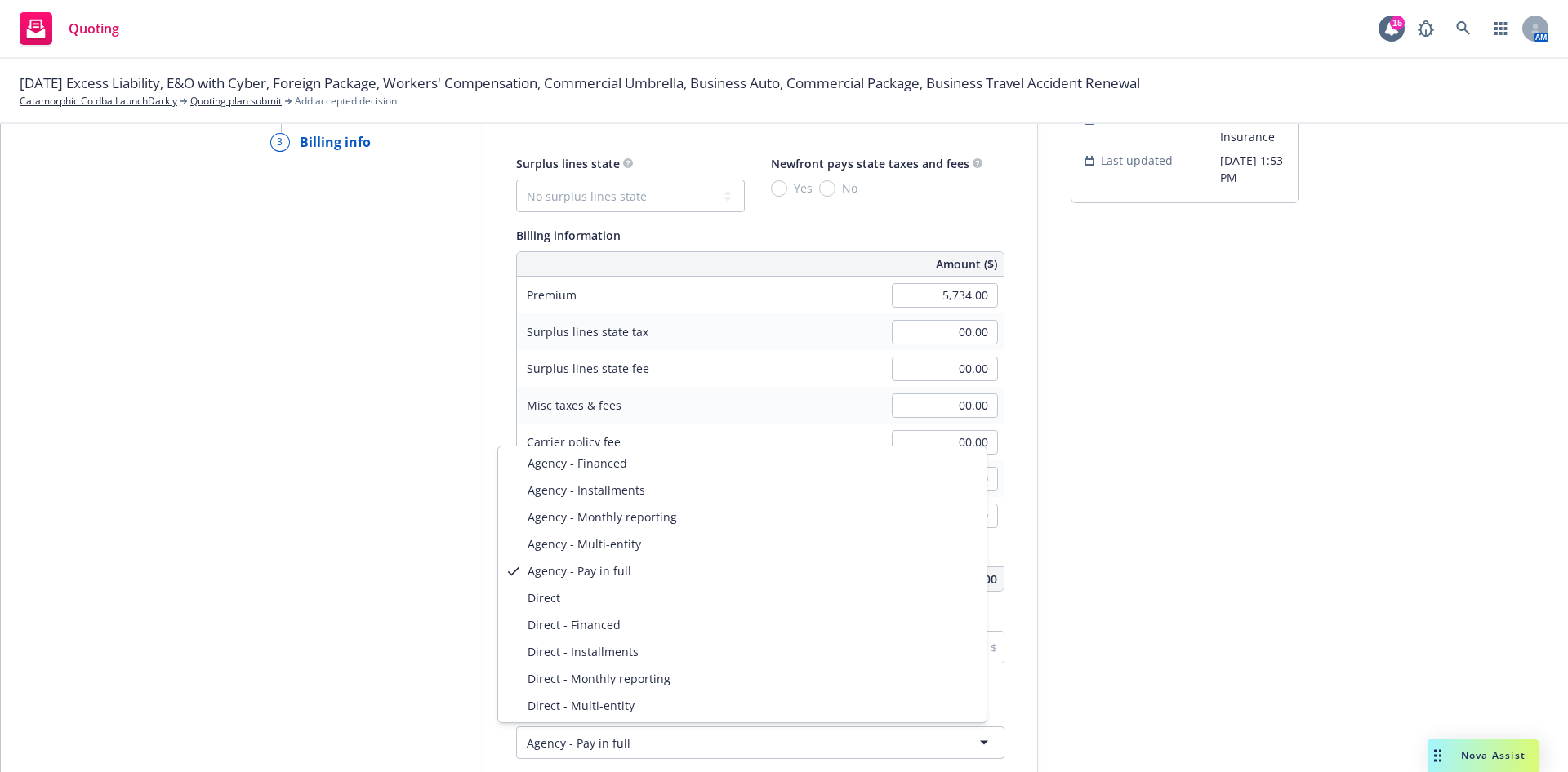
click at [564, 736] on html "Quoting 15 AM [DATE] Excess Liability, E&O with Cyber, Foreign Package, Workers…" at bounding box center [784, 386] width 1568 height 772
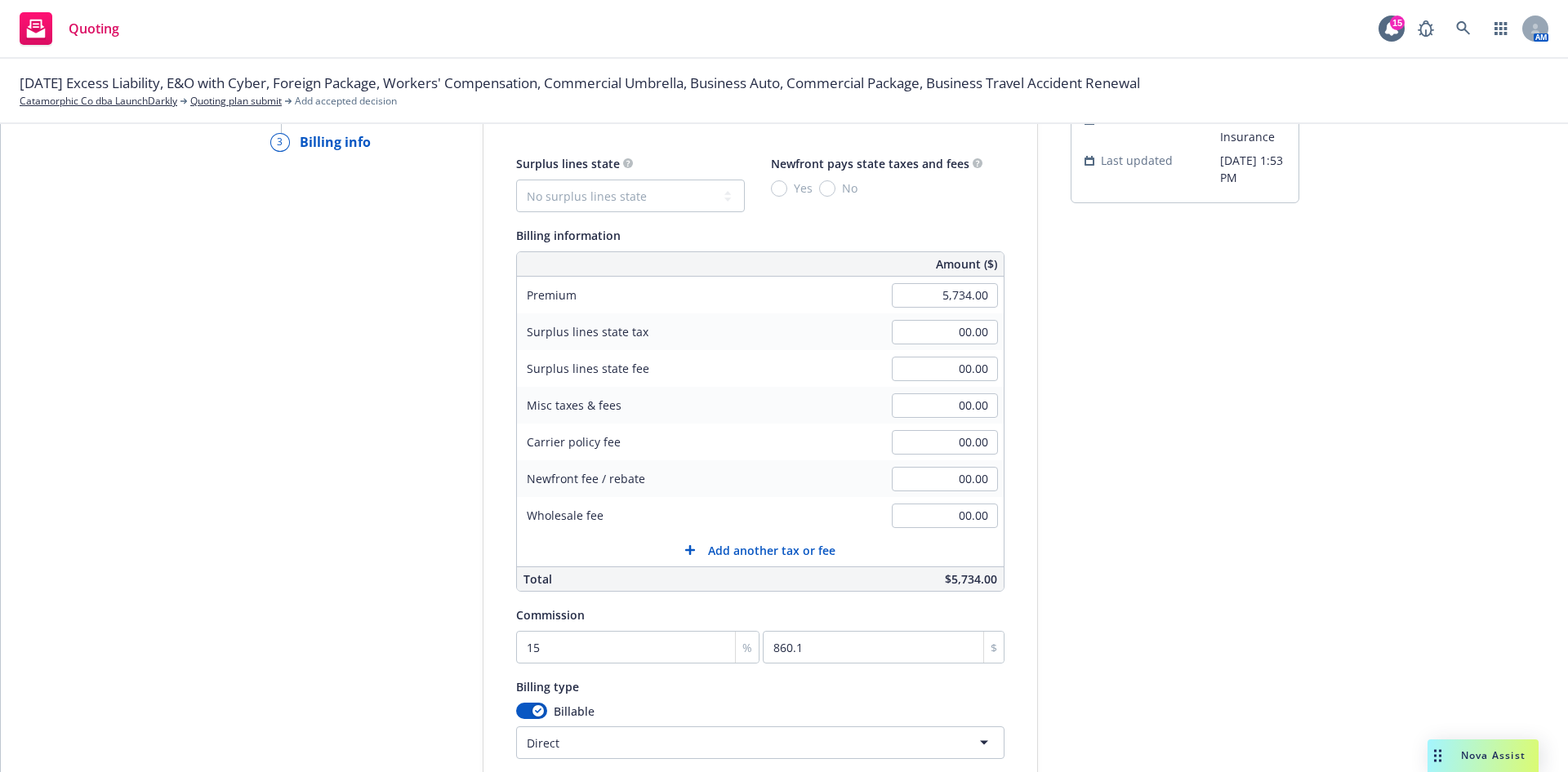
click at [1209, 612] on div "submission Carrier Travelers Insurance Last updated [DATE] 1:53 PM" at bounding box center [1185, 485] width 228 height 835
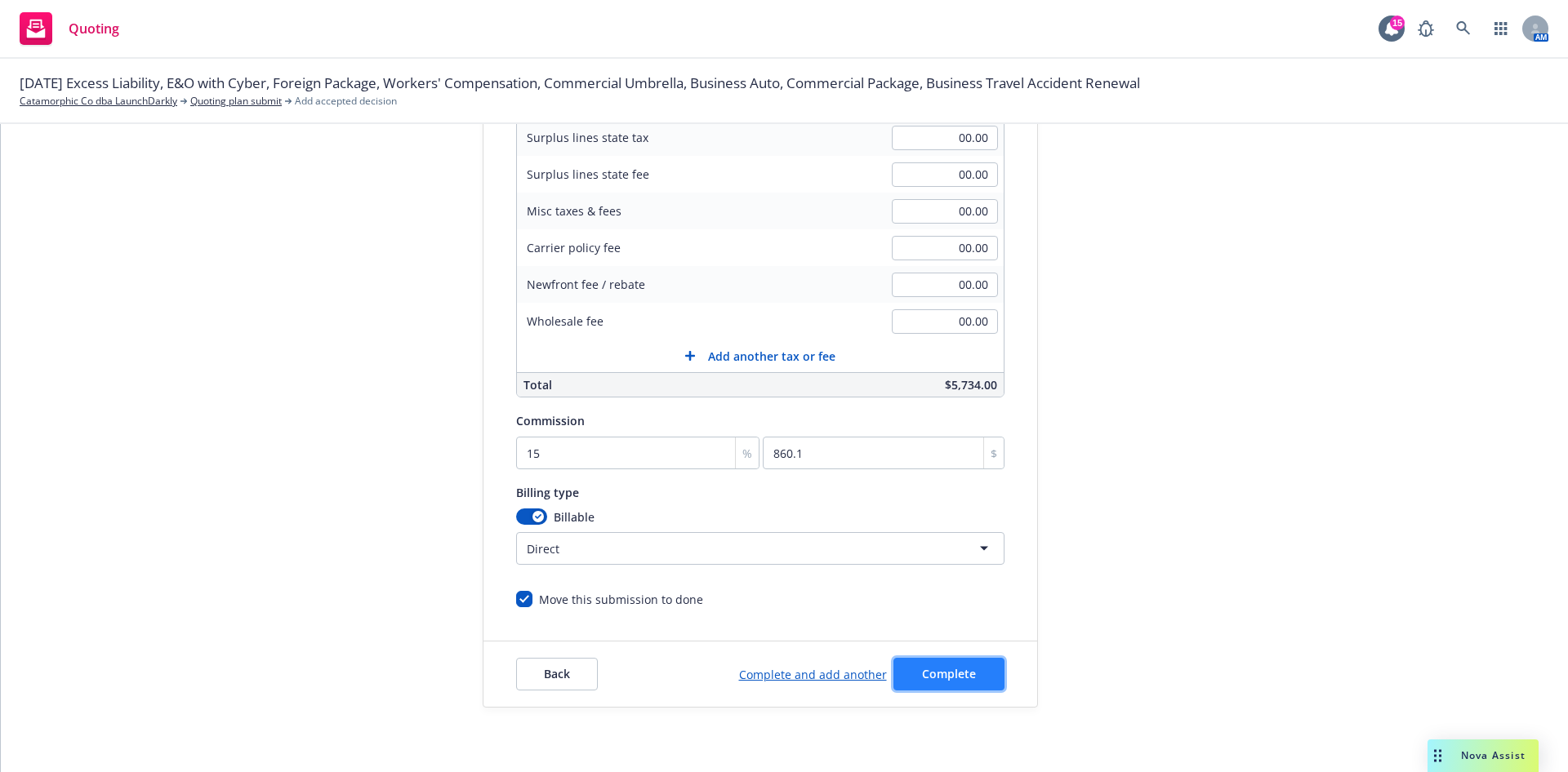
click at [922, 673] on span "Complete" at bounding box center [948, 674] width 54 height 16
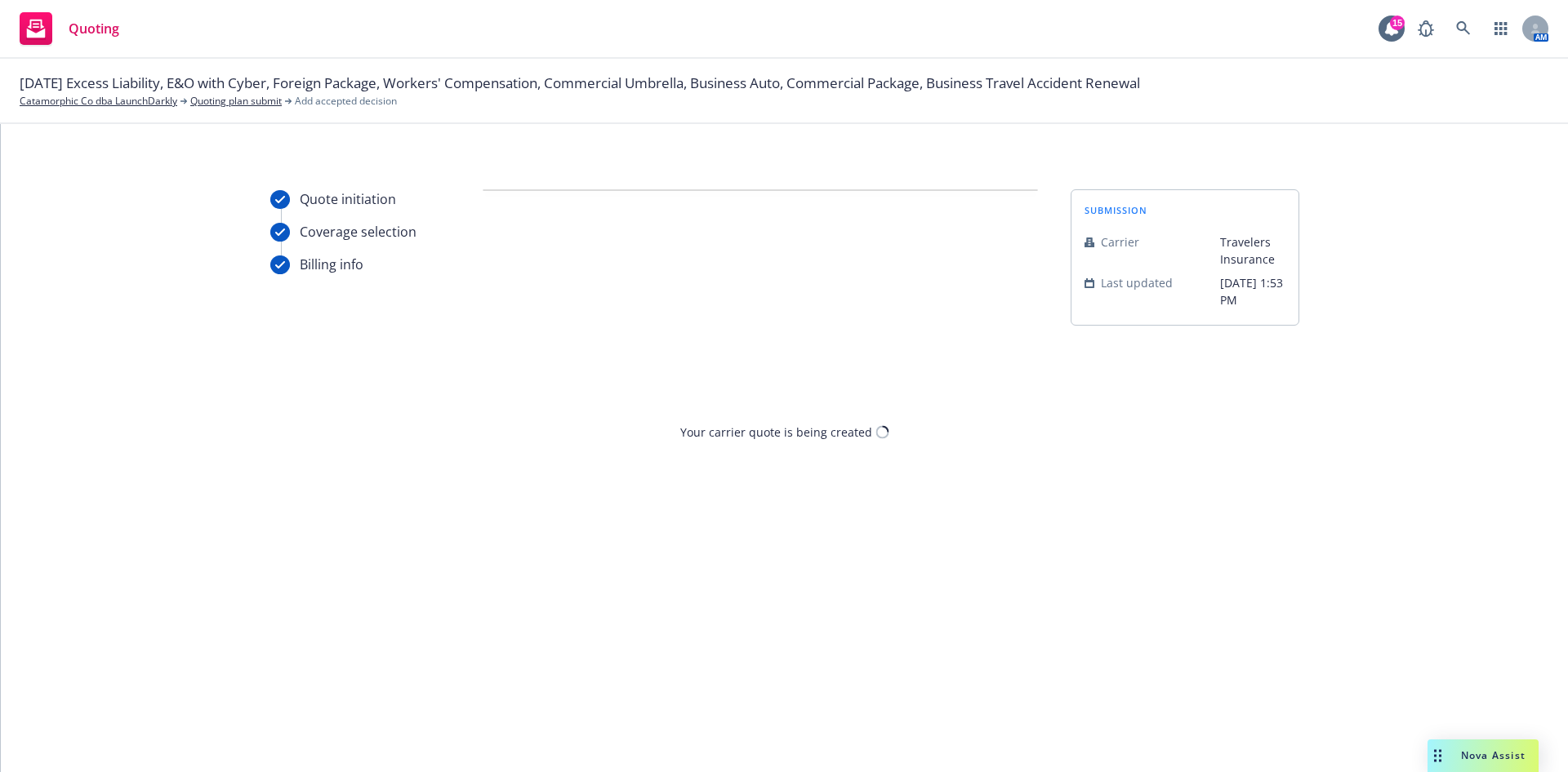
scroll to position [0, 0]
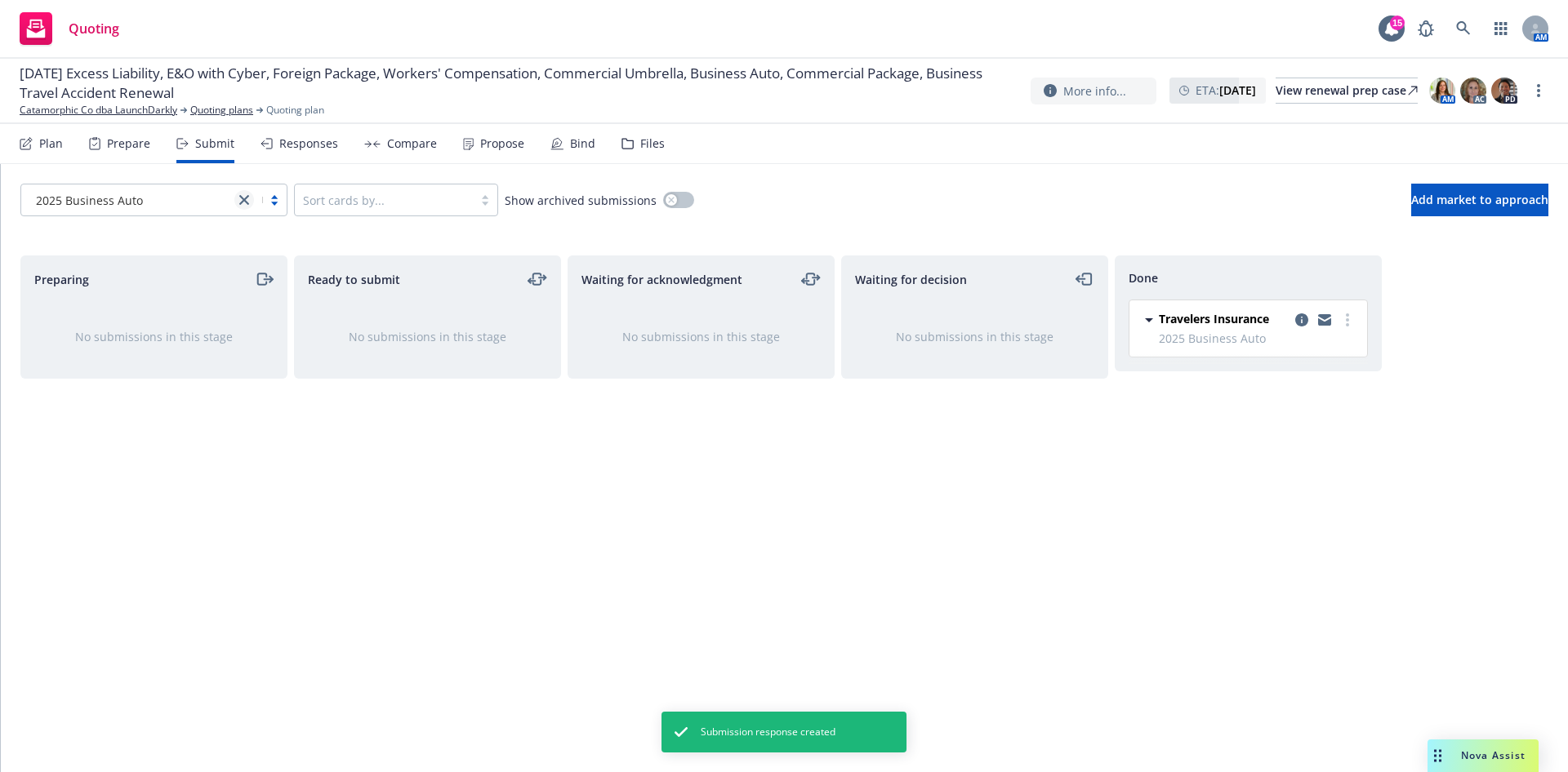
click at [248, 202] on icon "close" at bounding box center [244, 200] width 10 height 10
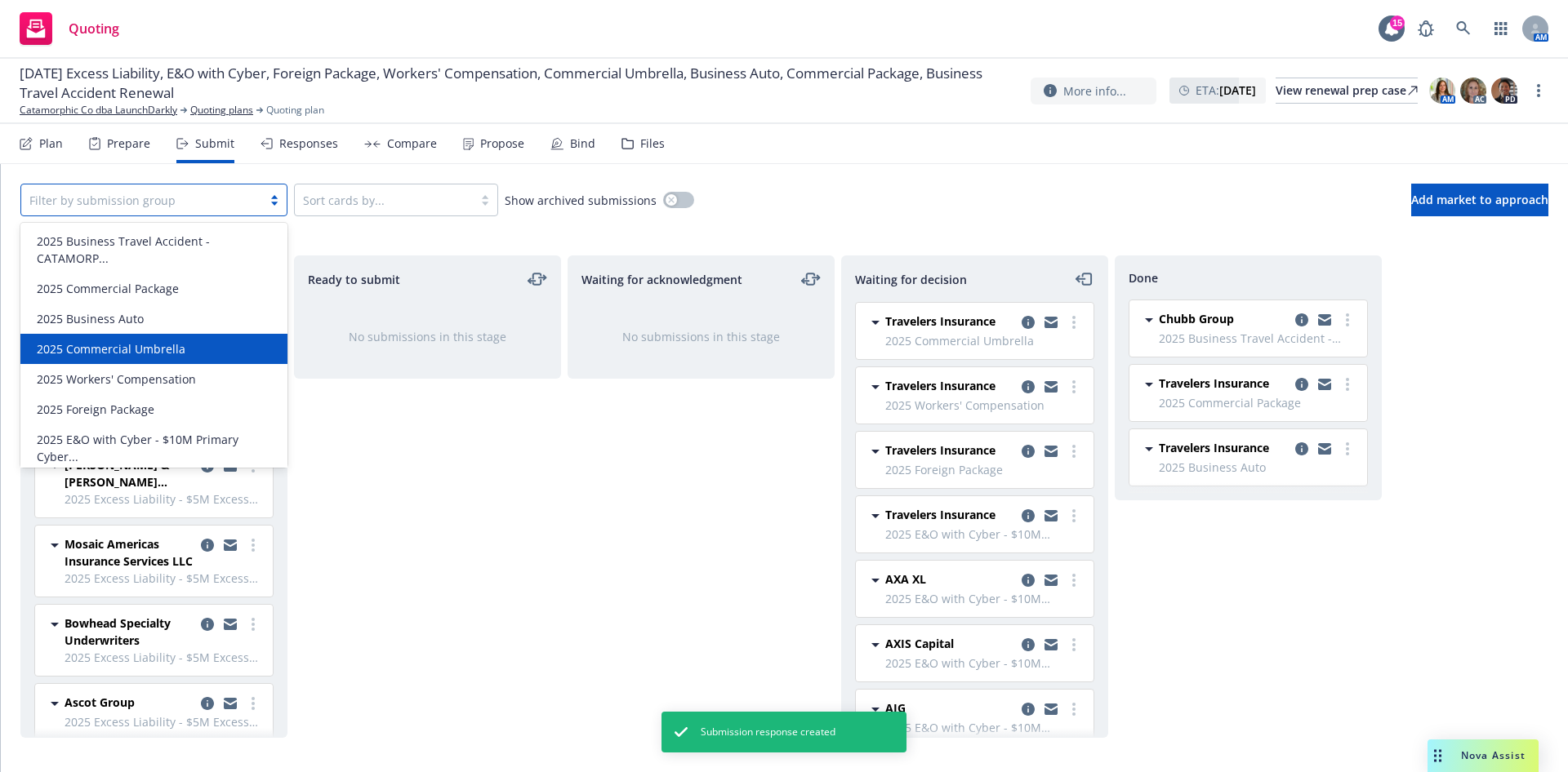
click at [157, 357] on span "2025 Commercial Umbrella" at bounding box center [111, 349] width 148 height 18
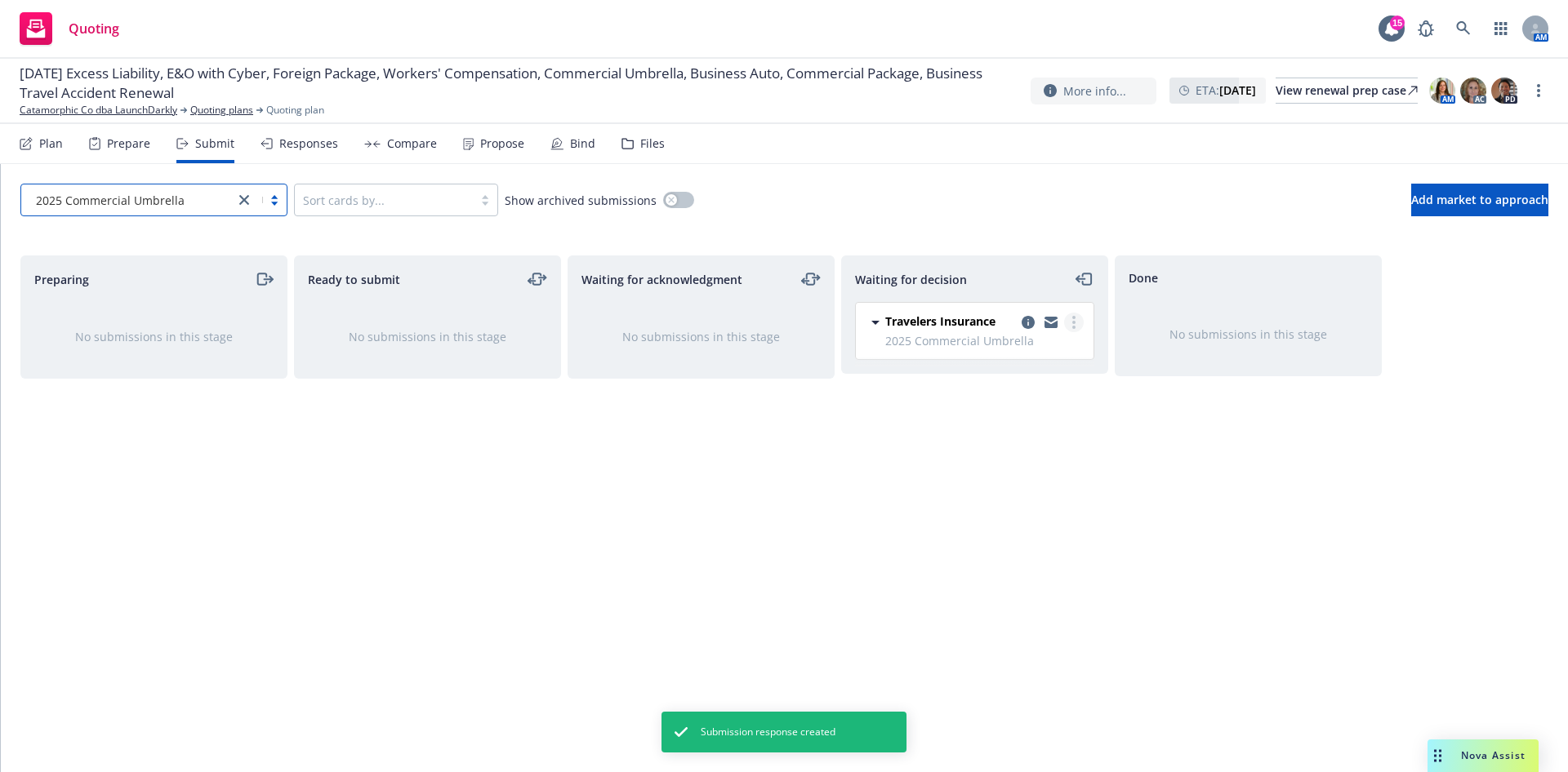
click at [1071, 331] on link "more" at bounding box center [1074, 322] width 20 height 20
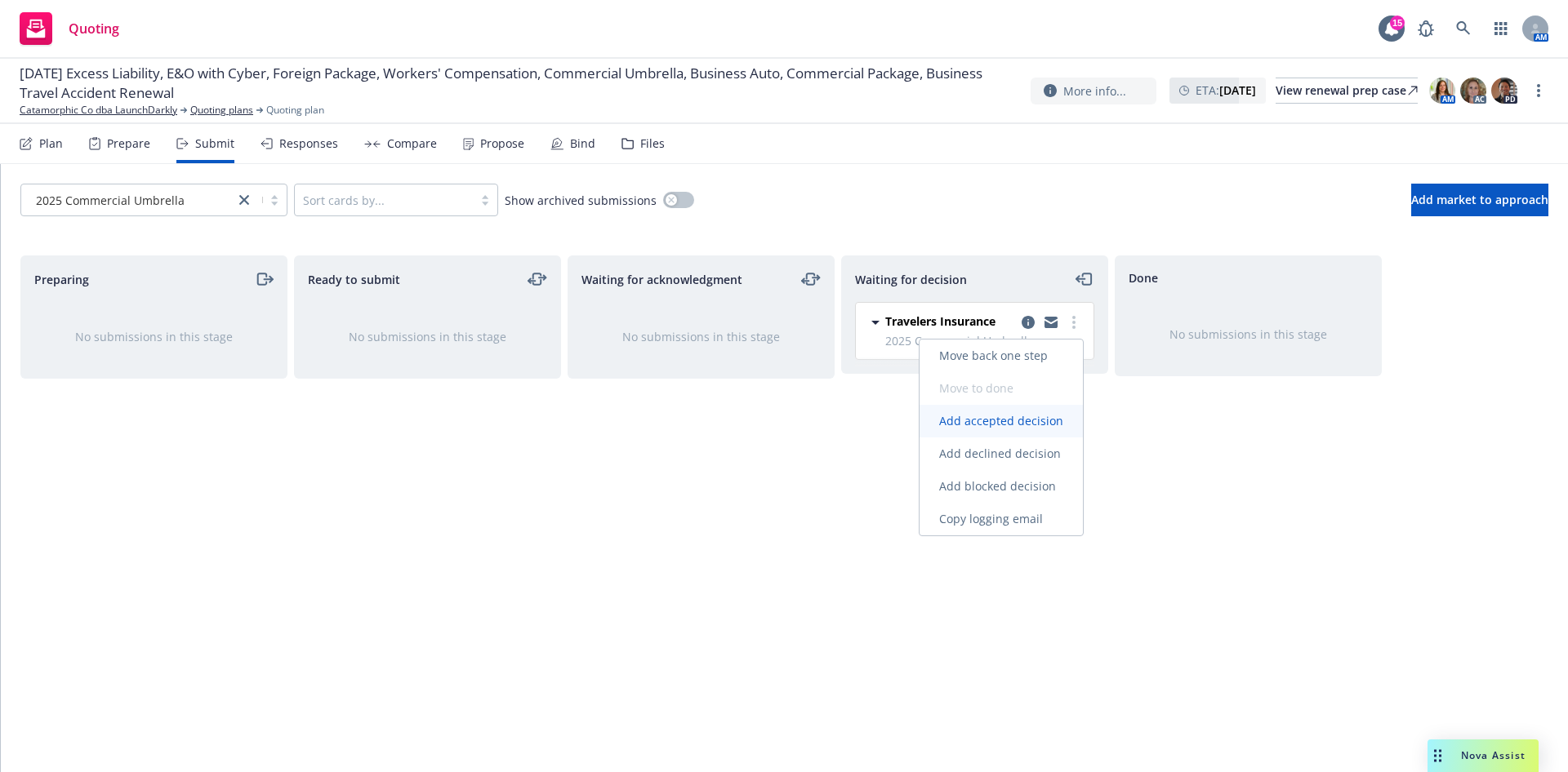
click at [1057, 418] on span "Add accepted decision" at bounding box center [1001, 421] width 163 height 16
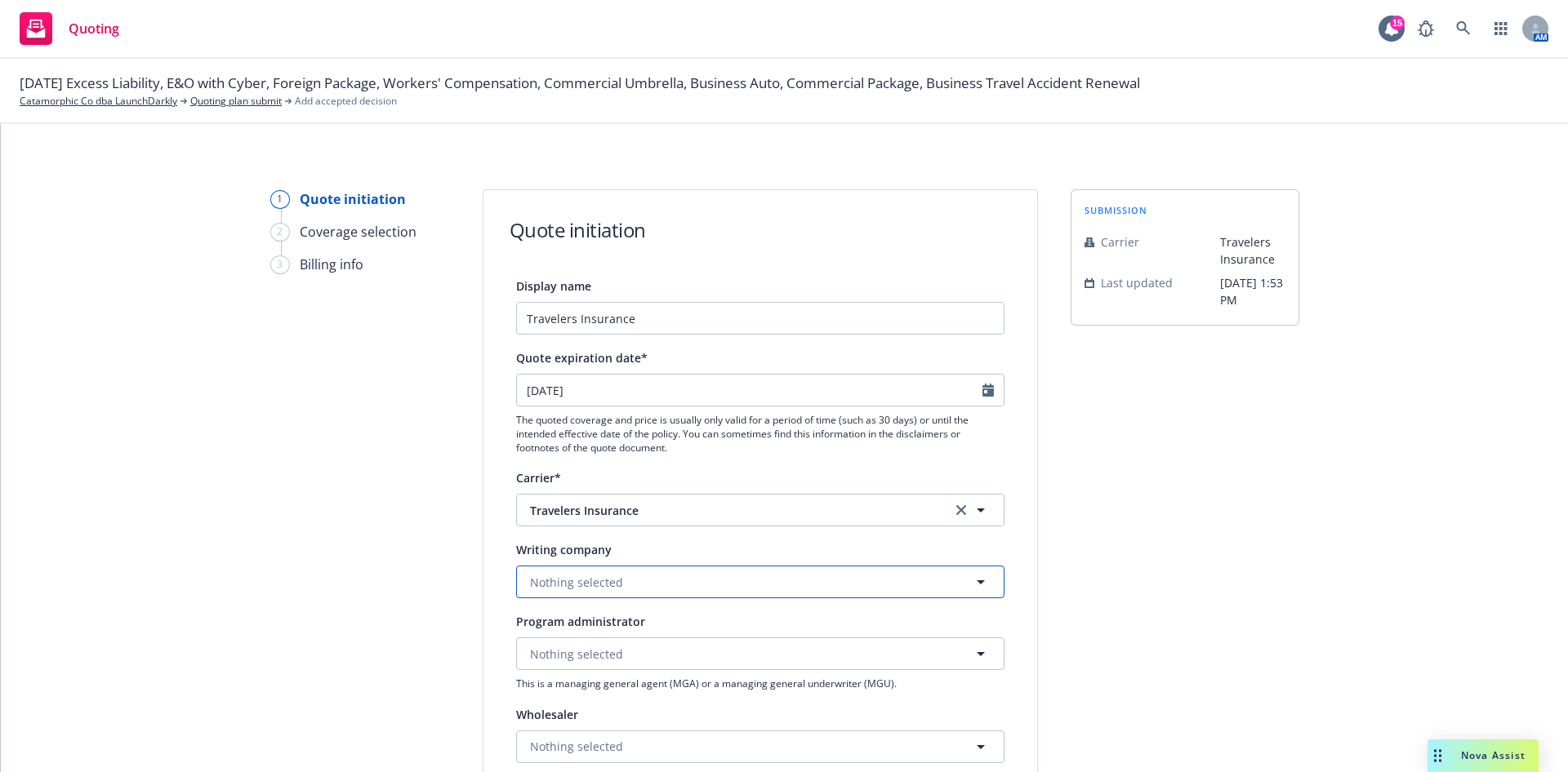
click at [765, 589] on button "Nothing selected" at bounding box center [761, 582] width 488 height 32
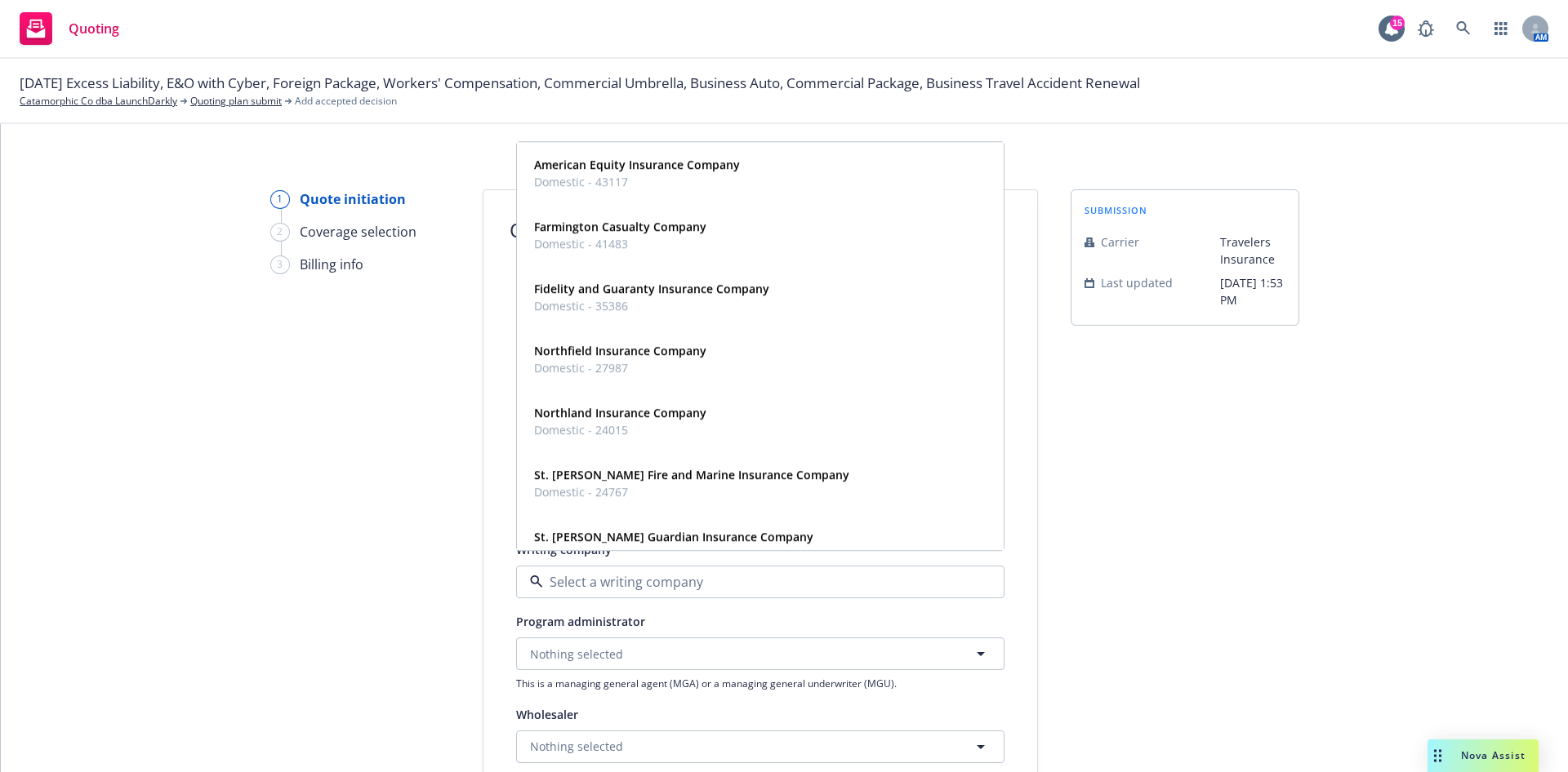
paste input "TRAVELERS PROPERTY CASUALTY COMPANY OF [GEOGRAPHIC_DATA]"
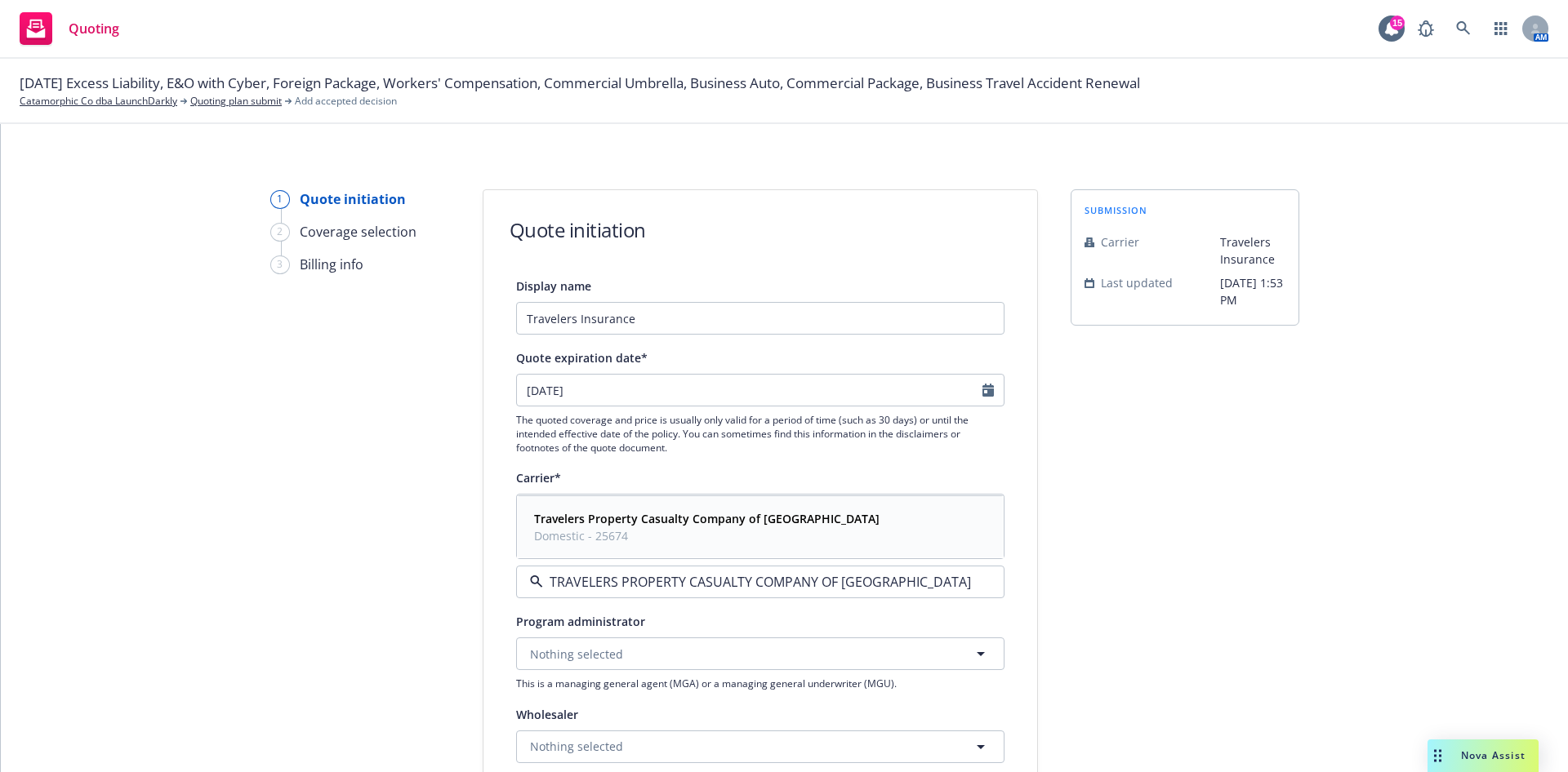
click at [747, 534] on span "Domestic - 25674" at bounding box center [707, 536] width 346 height 18
click at [982, 399] on div at bounding box center [993, 390] width 21 height 31
click at [982, 390] on icon "Calendar" at bounding box center [988, 389] width 12 height 13
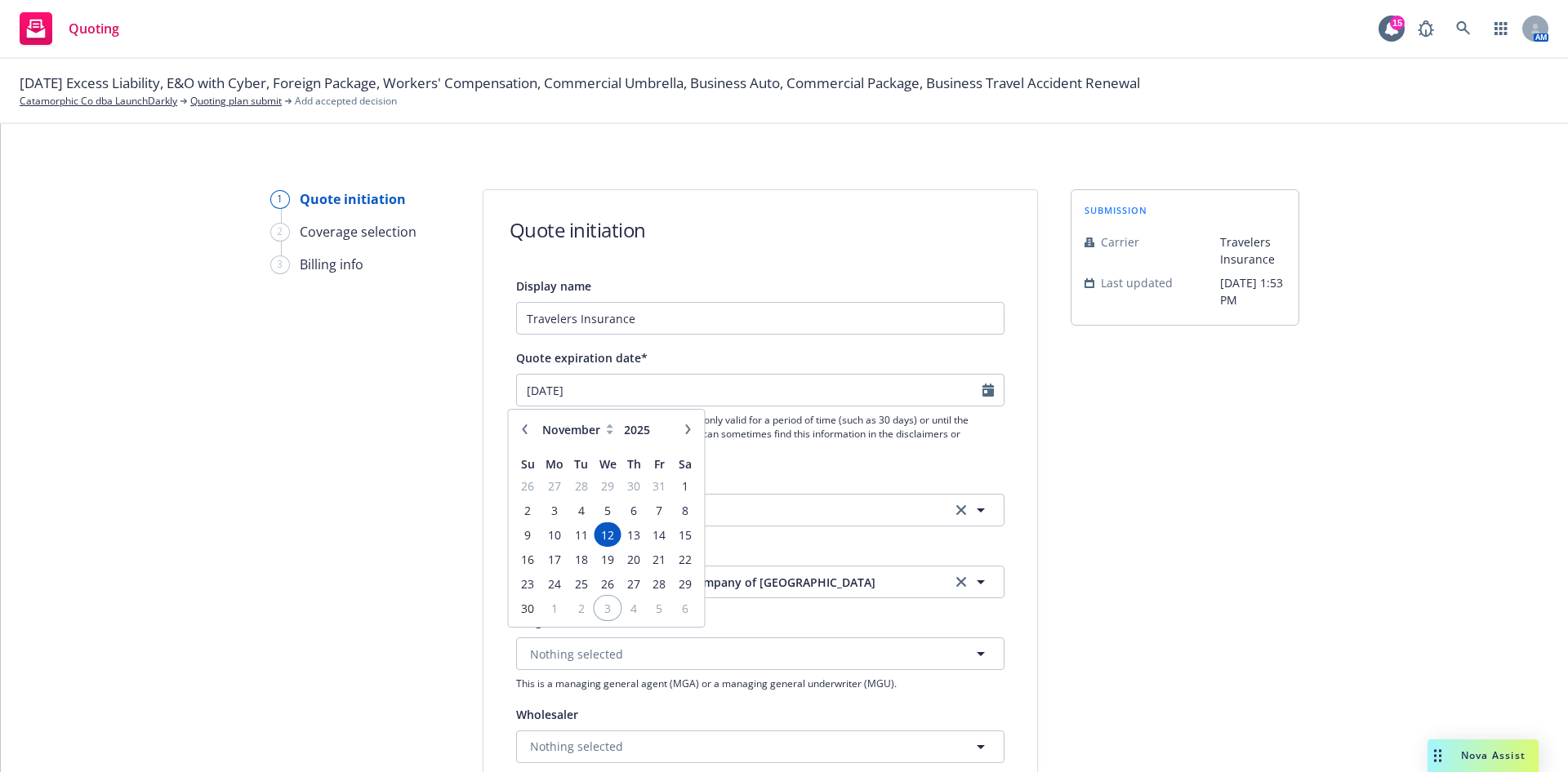
click at [618, 615] on span "3" at bounding box center [608, 608] width 23 height 20
click at [1133, 606] on div "submission Carrier Travelers Insurance Last updated [DATE] 1:53 PM" at bounding box center [1185, 737] width 228 height 1095
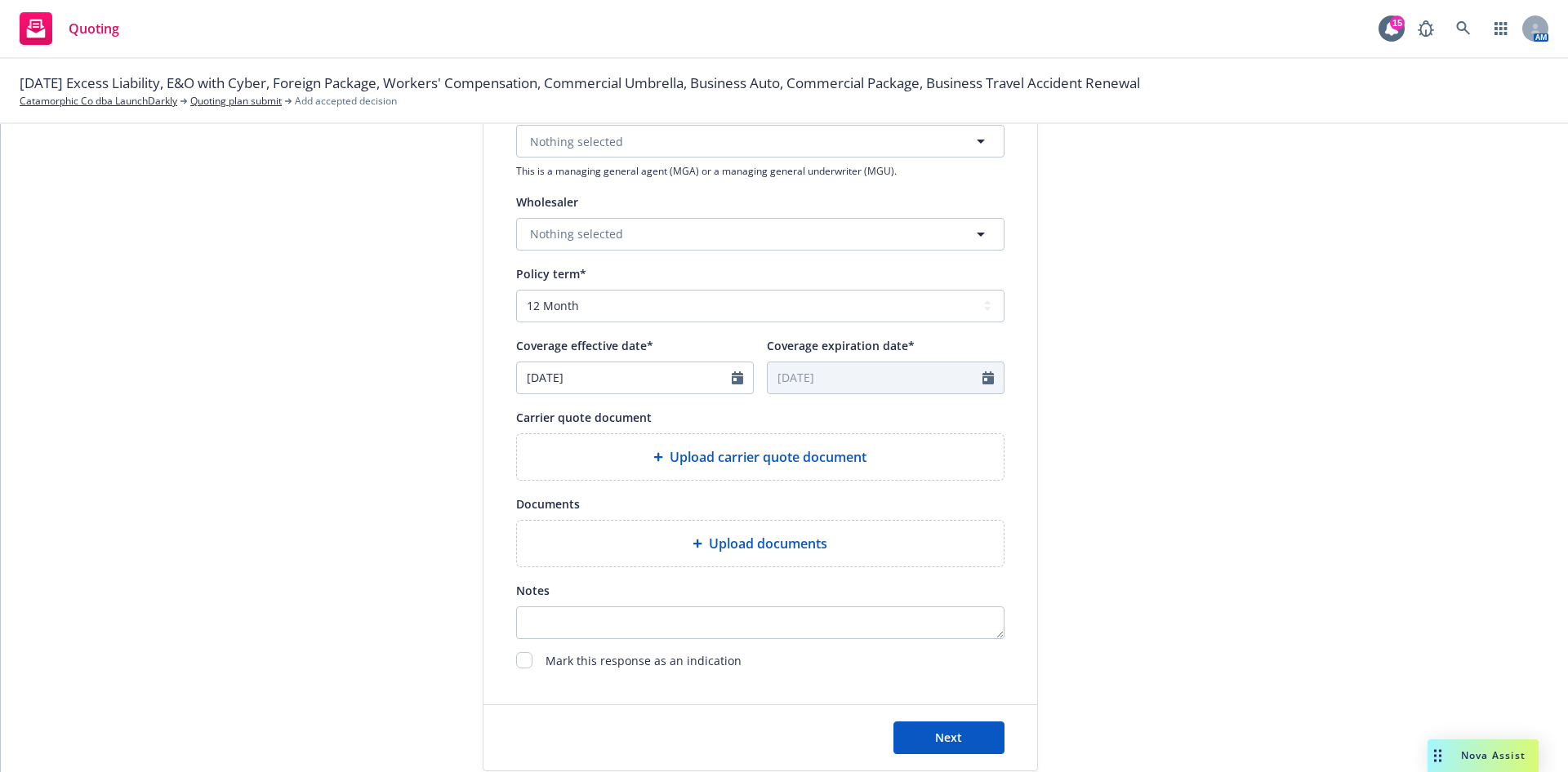
scroll to position [577, 0]
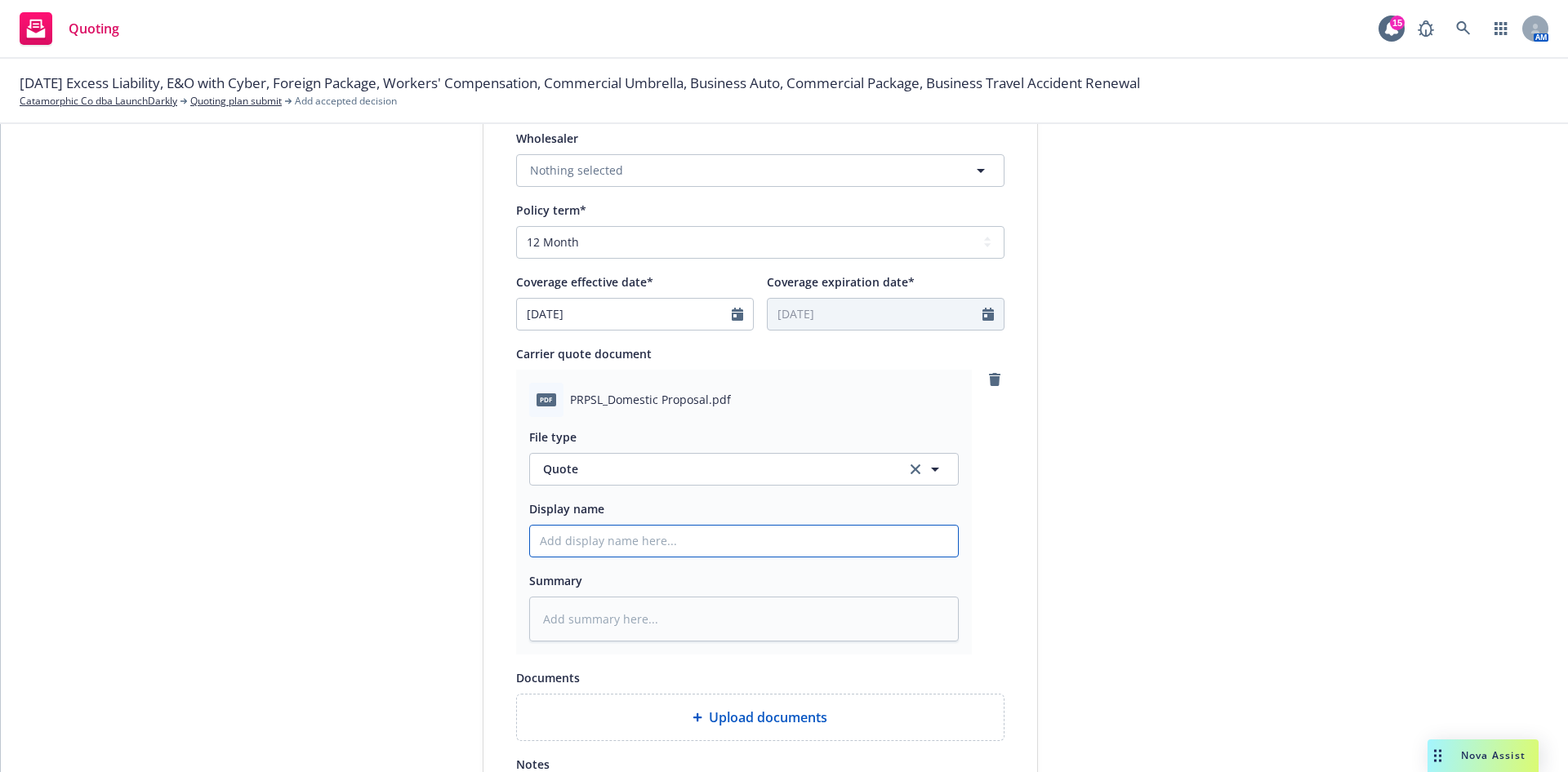
click at [777, 549] on input "Display name" at bounding box center [744, 542] width 428 height 31
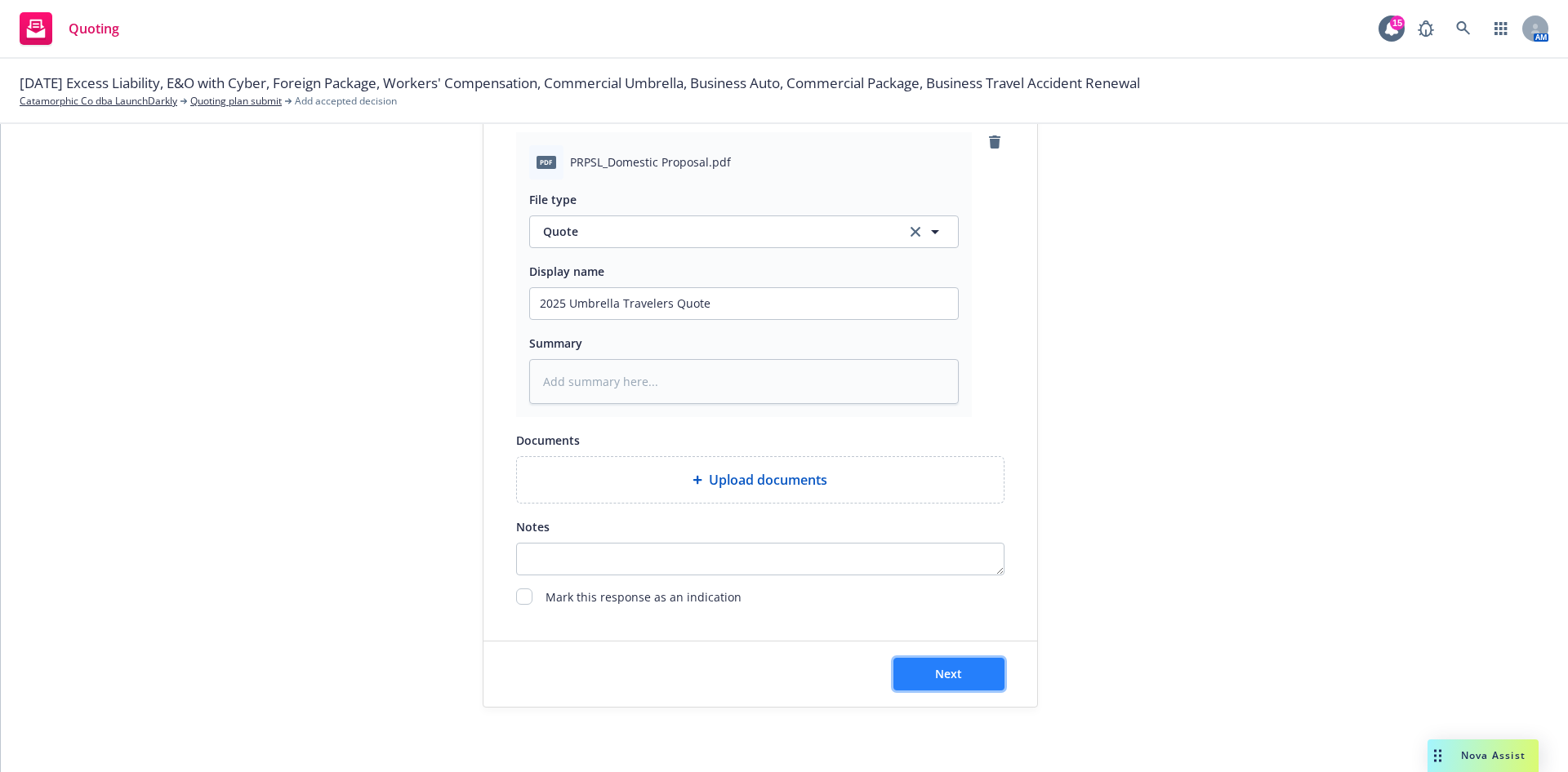
click at [974, 676] on button "Next" at bounding box center [949, 673] width 111 height 32
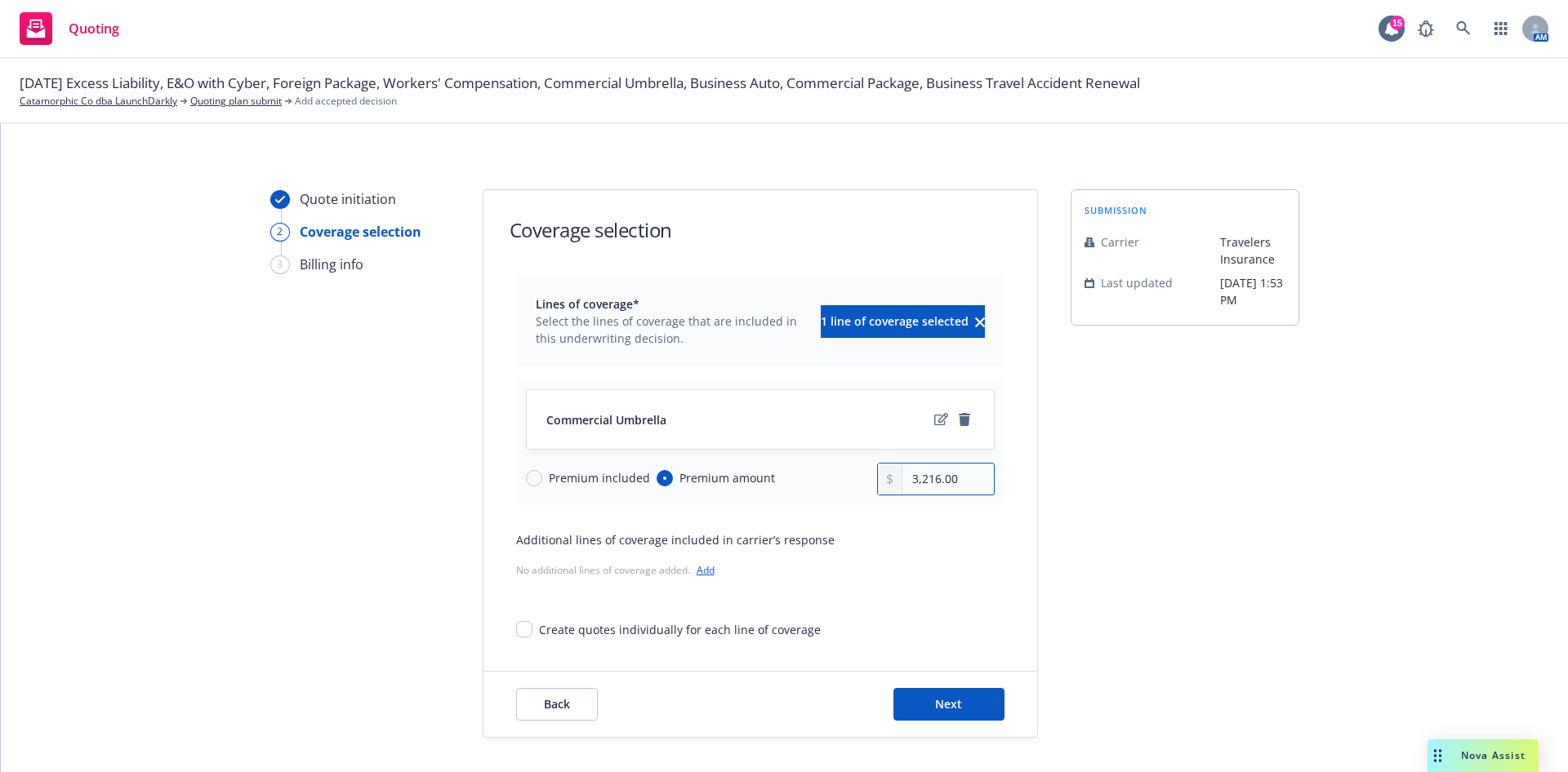
drag, startPoint x: 931, startPoint y: 483, endPoint x: 771, endPoint y: 478, distance: 160.1
click at [771, 478] on div "Premium included Premium amount 3,216.00" at bounding box center [761, 478] width 469 height 32
paste input "4,423"
click at [934, 424] on icon "edit" at bounding box center [941, 419] width 14 height 13
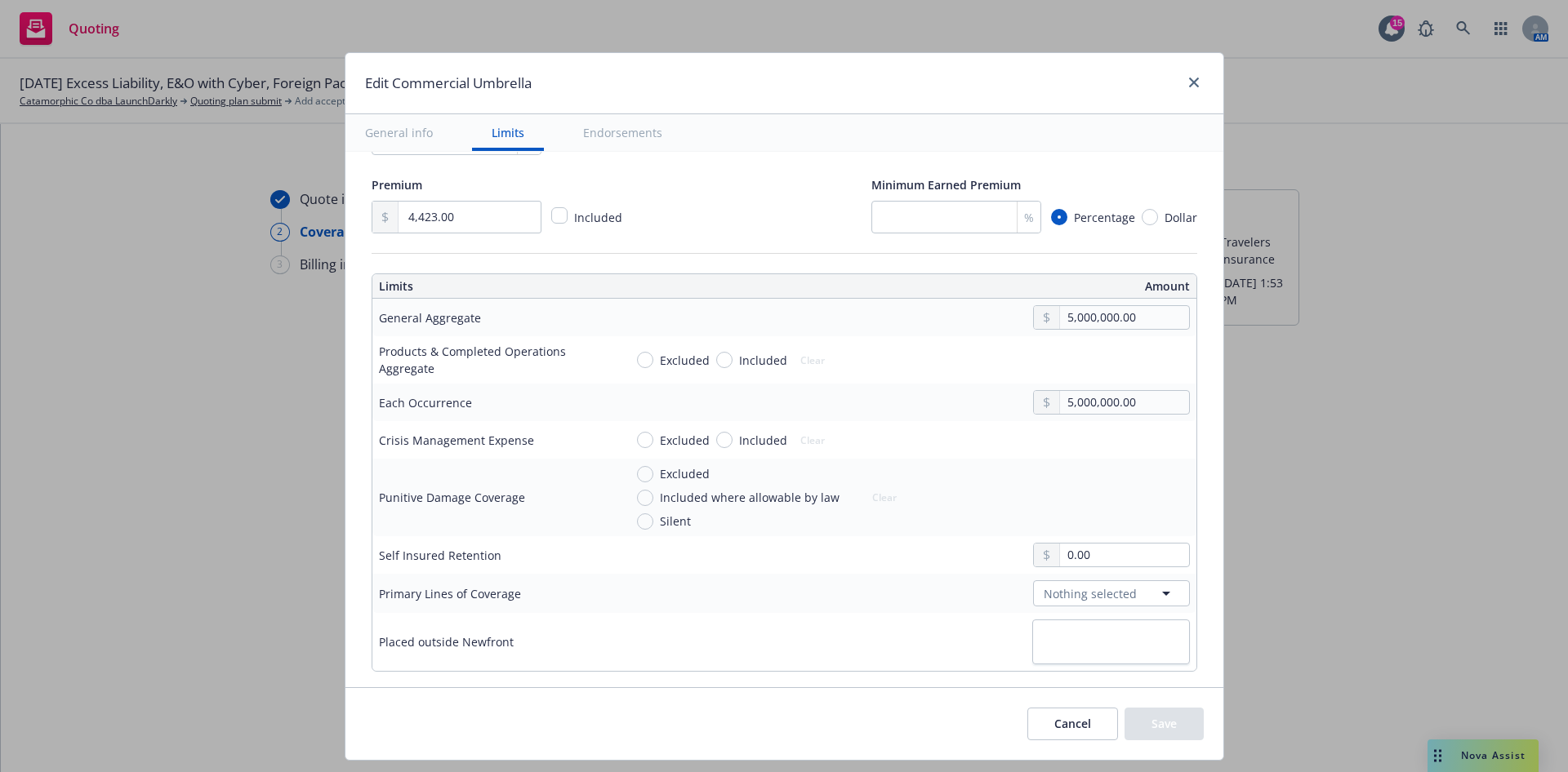
scroll to position [367, 0]
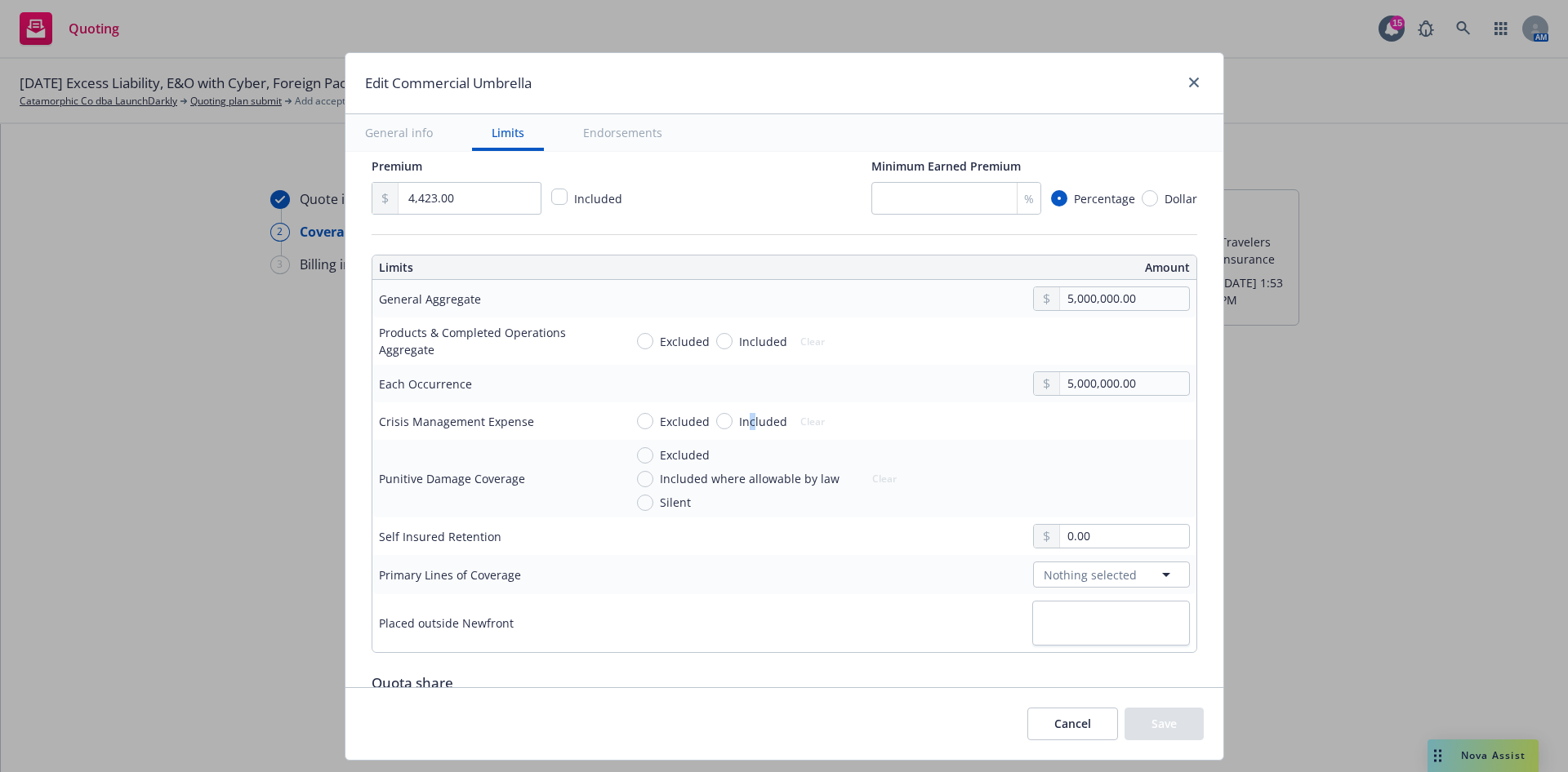
drag, startPoint x: 736, startPoint y: 419, endPoint x: 807, endPoint y: 422, distance: 71.1
click at [739, 419] on span "Included" at bounding box center [763, 422] width 48 height 18
click at [717, 424] on input "Included" at bounding box center [724, 421] width 17 height 17
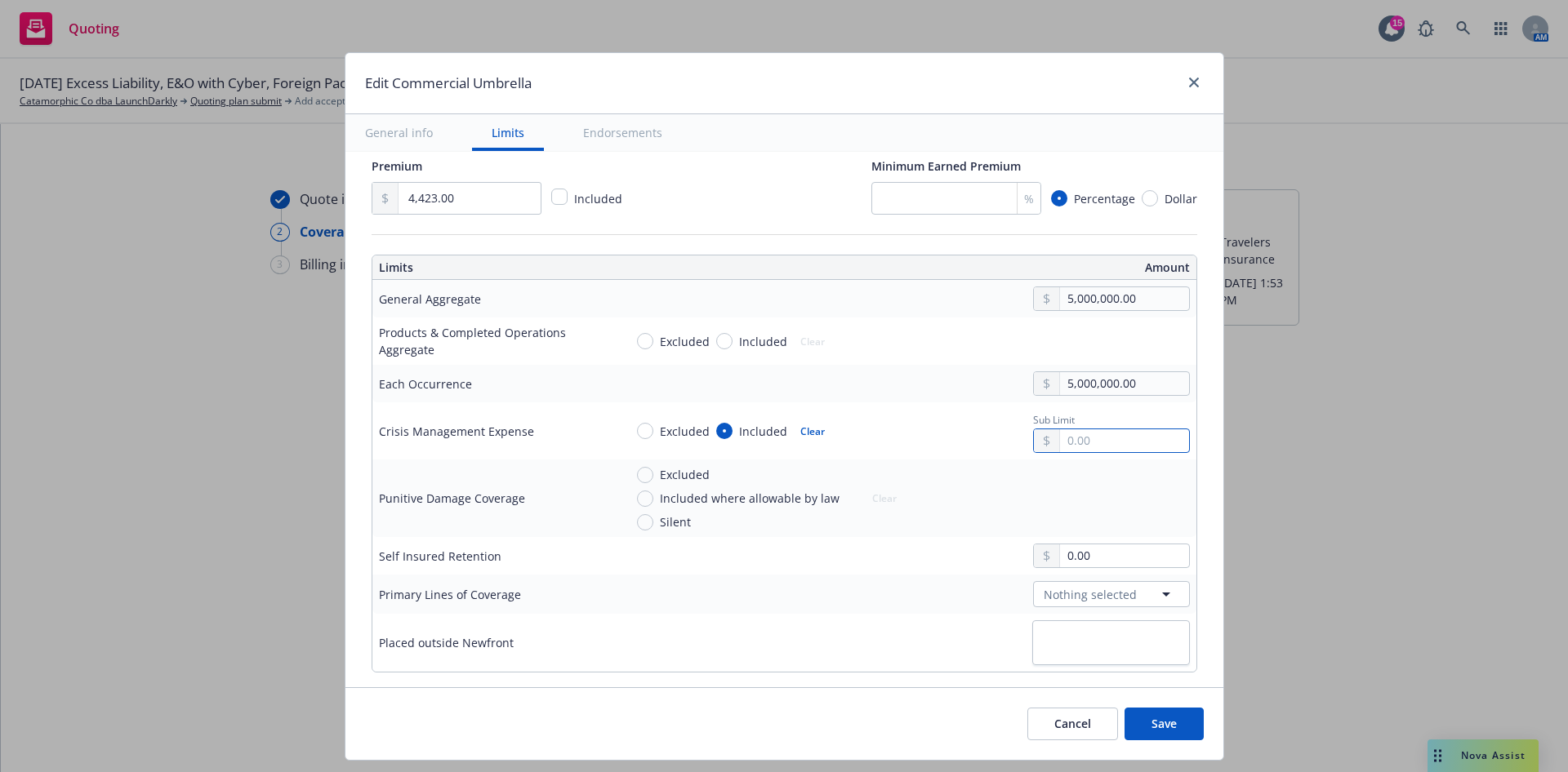
click at [1062, 438] on input "text" at bounding box center [1124, 440] width 128 height 22
click at [907, 523] on div "Excluded Included where allowable by law Silent Clear" at bounding box center [907, 499] width 566 height 64
click at [747, 343] on span "Included" at bounding box center [763, 342] width 48 height 18
click at [732, 343] on input "Included" at bounding box center [724, 341] width 17 height 17
click at [1071, 343] on input "text" at bounding box center [1124, 341] width 128 height 22
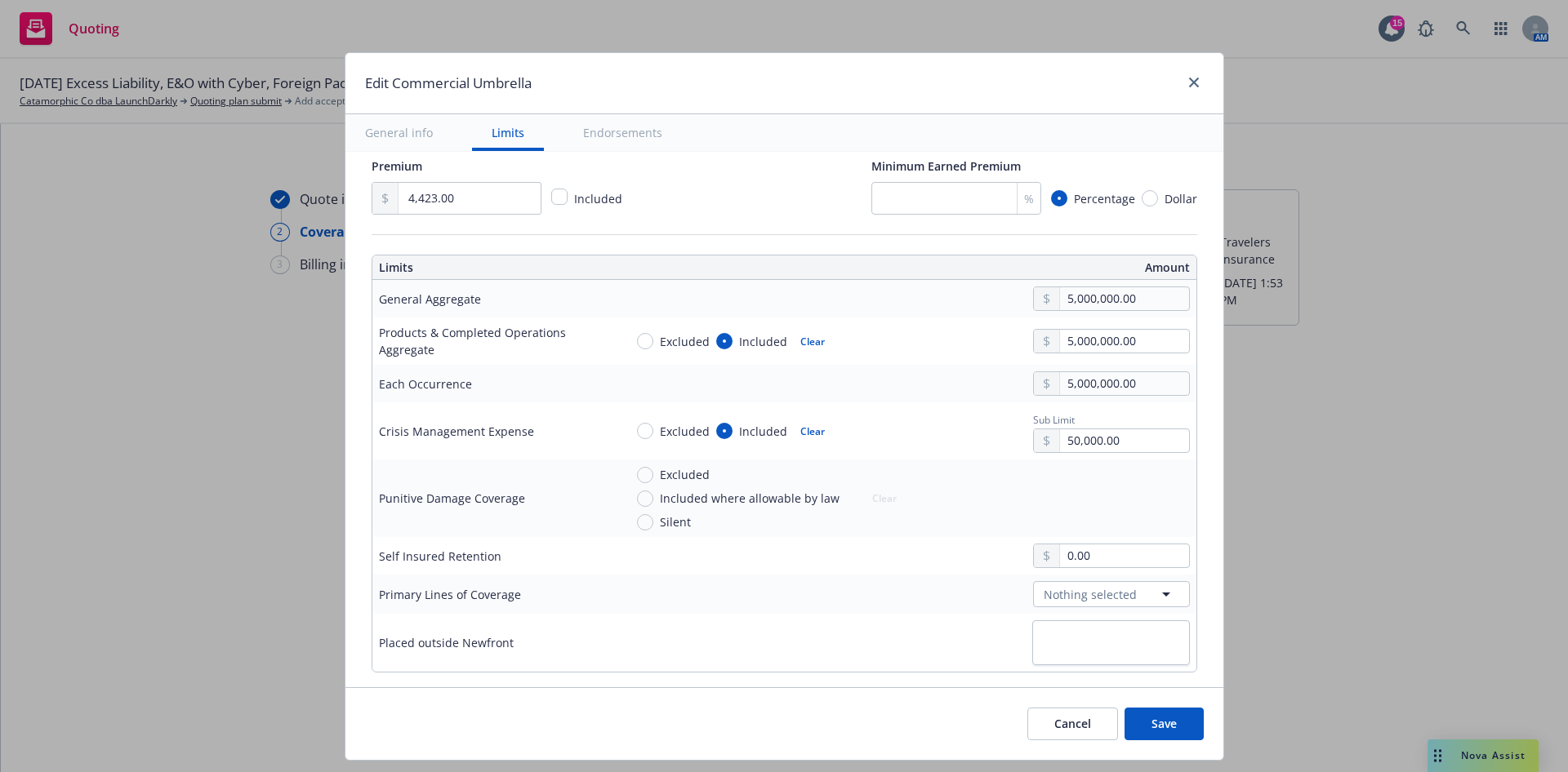
click at [1077, 468] on button "$5,000,000.00" at bounding box center [1095, 473] width 141 height 30
click at [873, 571] on td "0.00" at bounding box center [906, 555] width 579 height 37
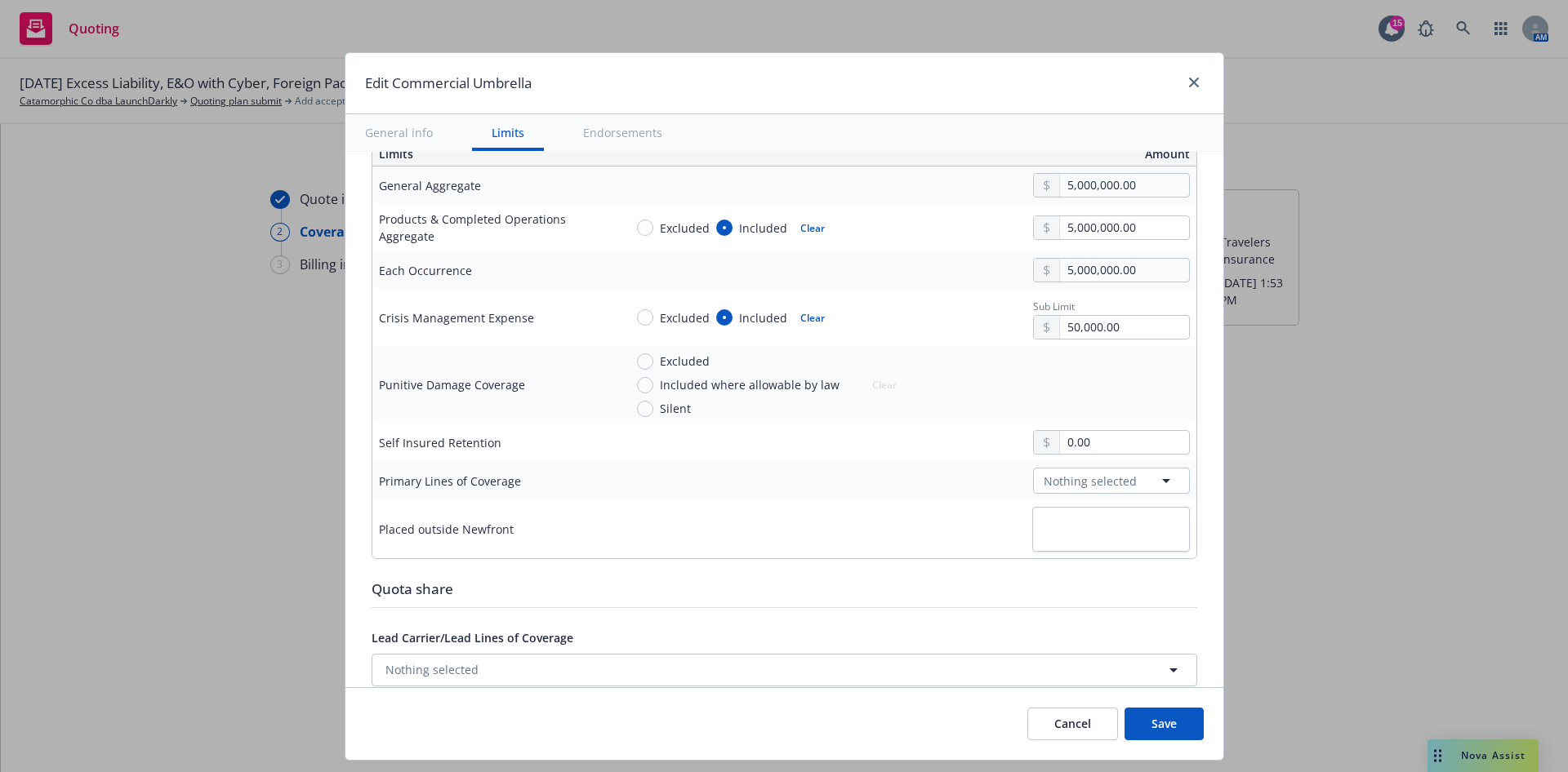
scroll to position [490, 0]
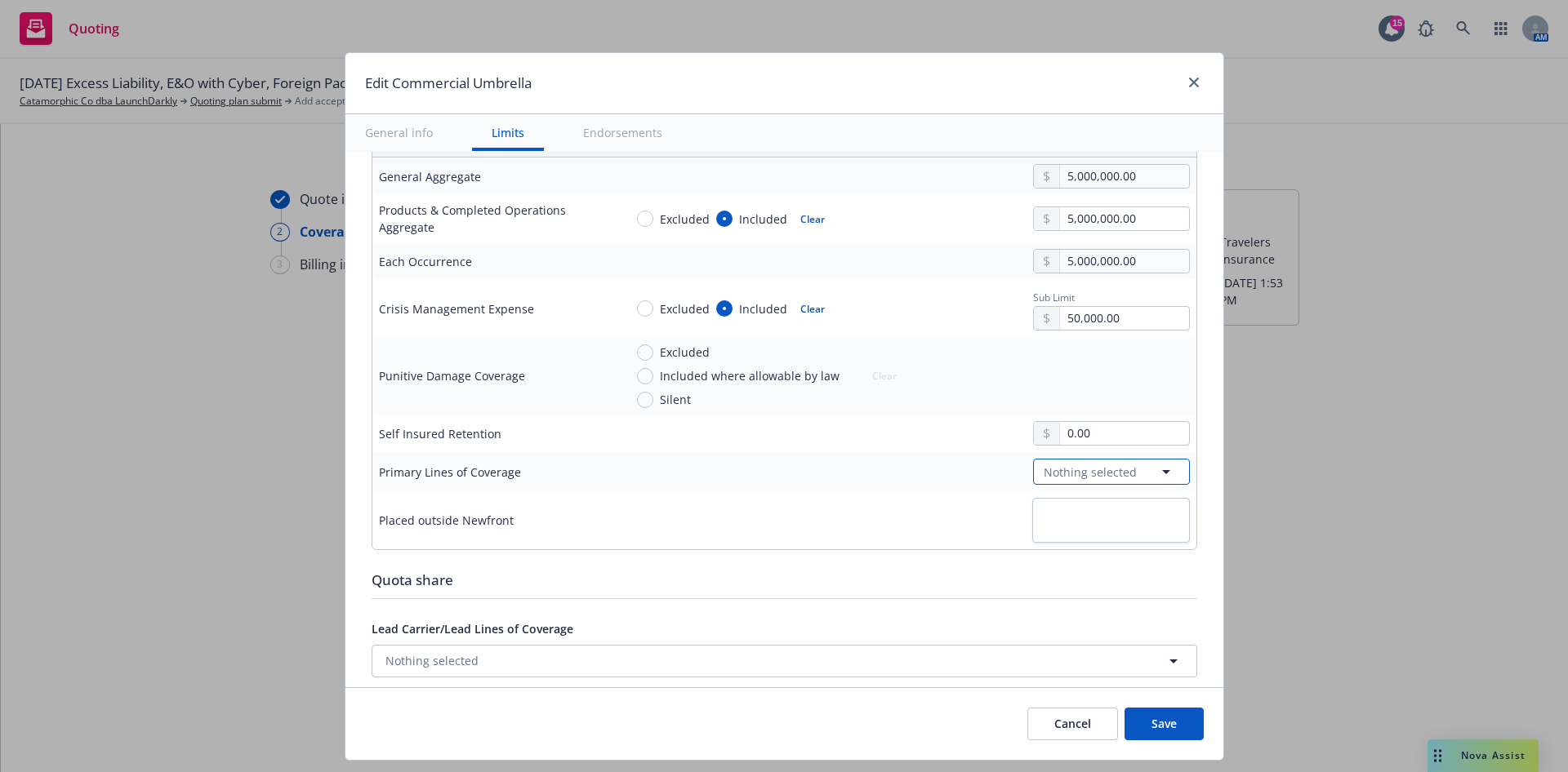
click at [1093, 479] on span "Nothing selected" at bounding box center [1090, 472] width 93 height 18
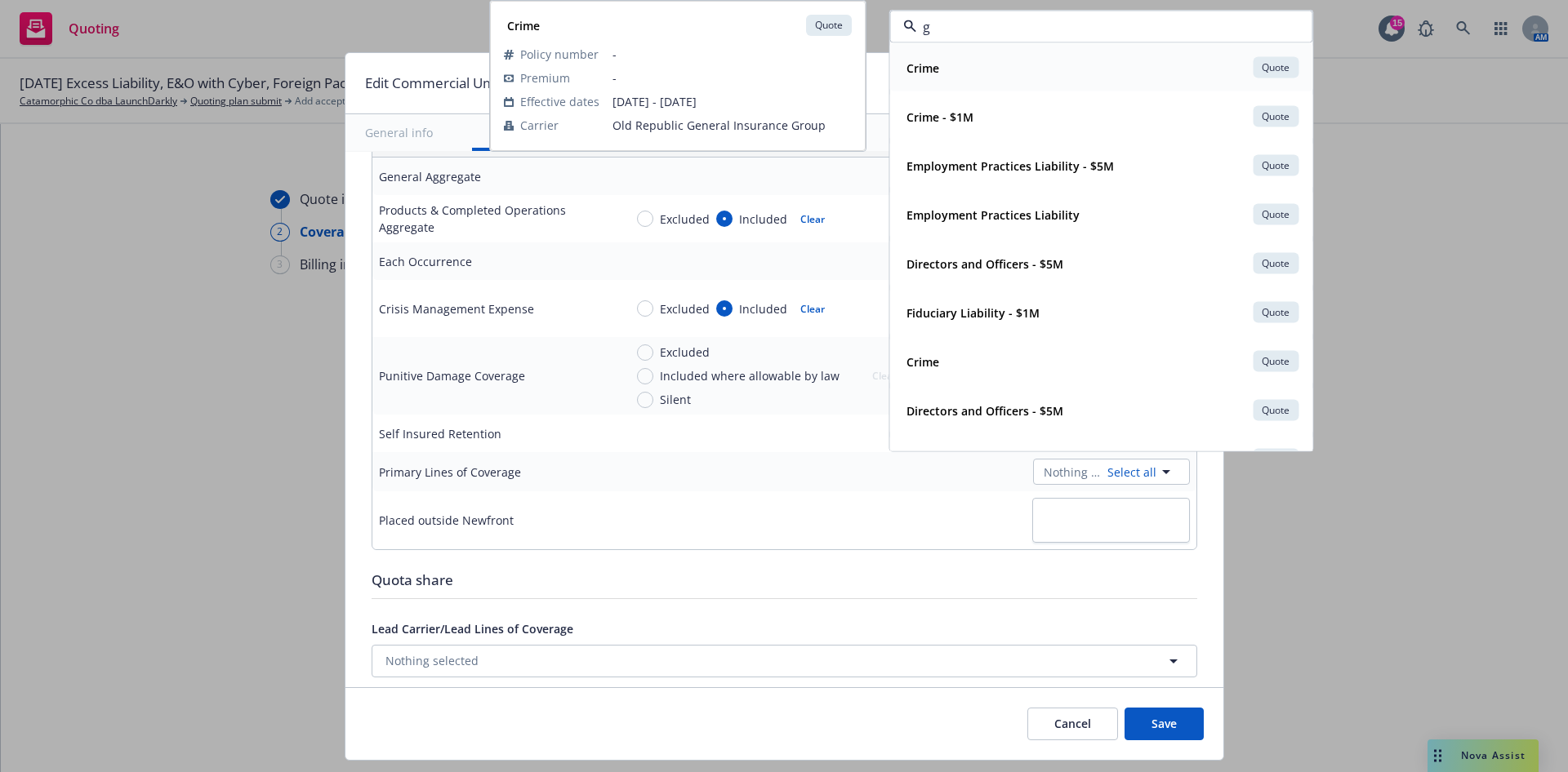
scroll to position [86, 0]
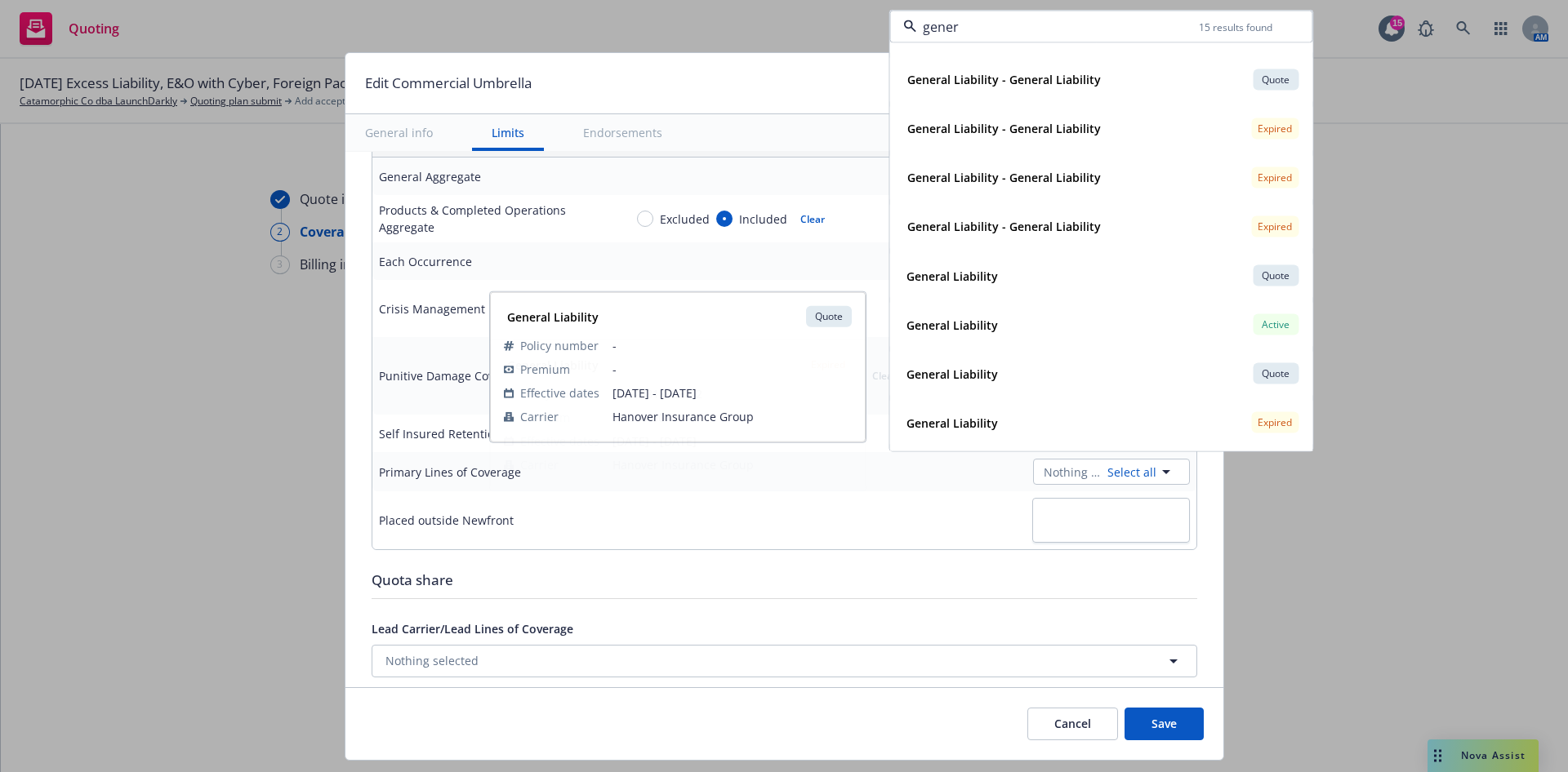
click at [852, 540] on div at bounding box center [907, 520] width 566 height 45
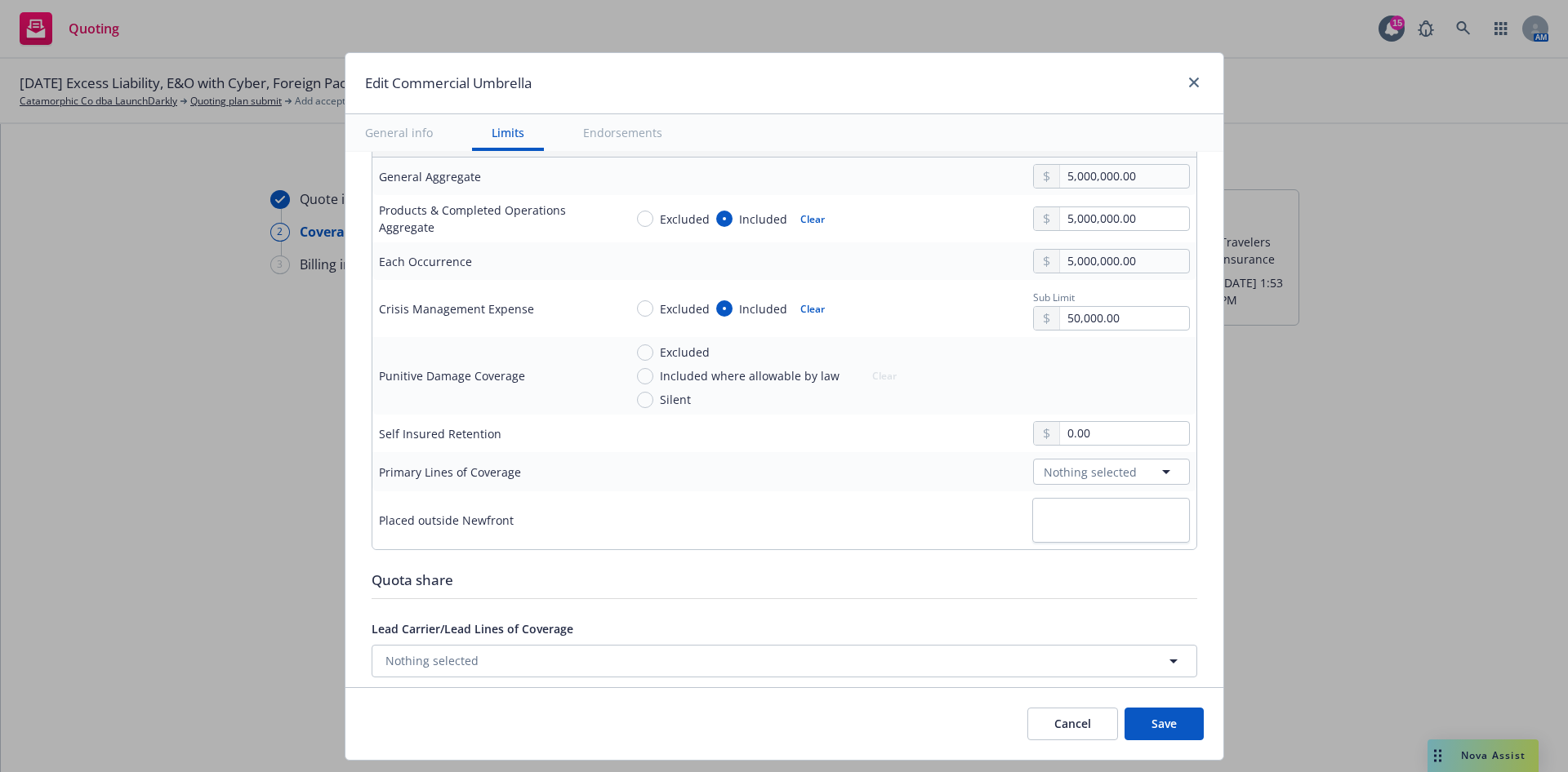
click at [1175, 727] on button "Save" at bounding box center [1164, 723] width 79 height 32
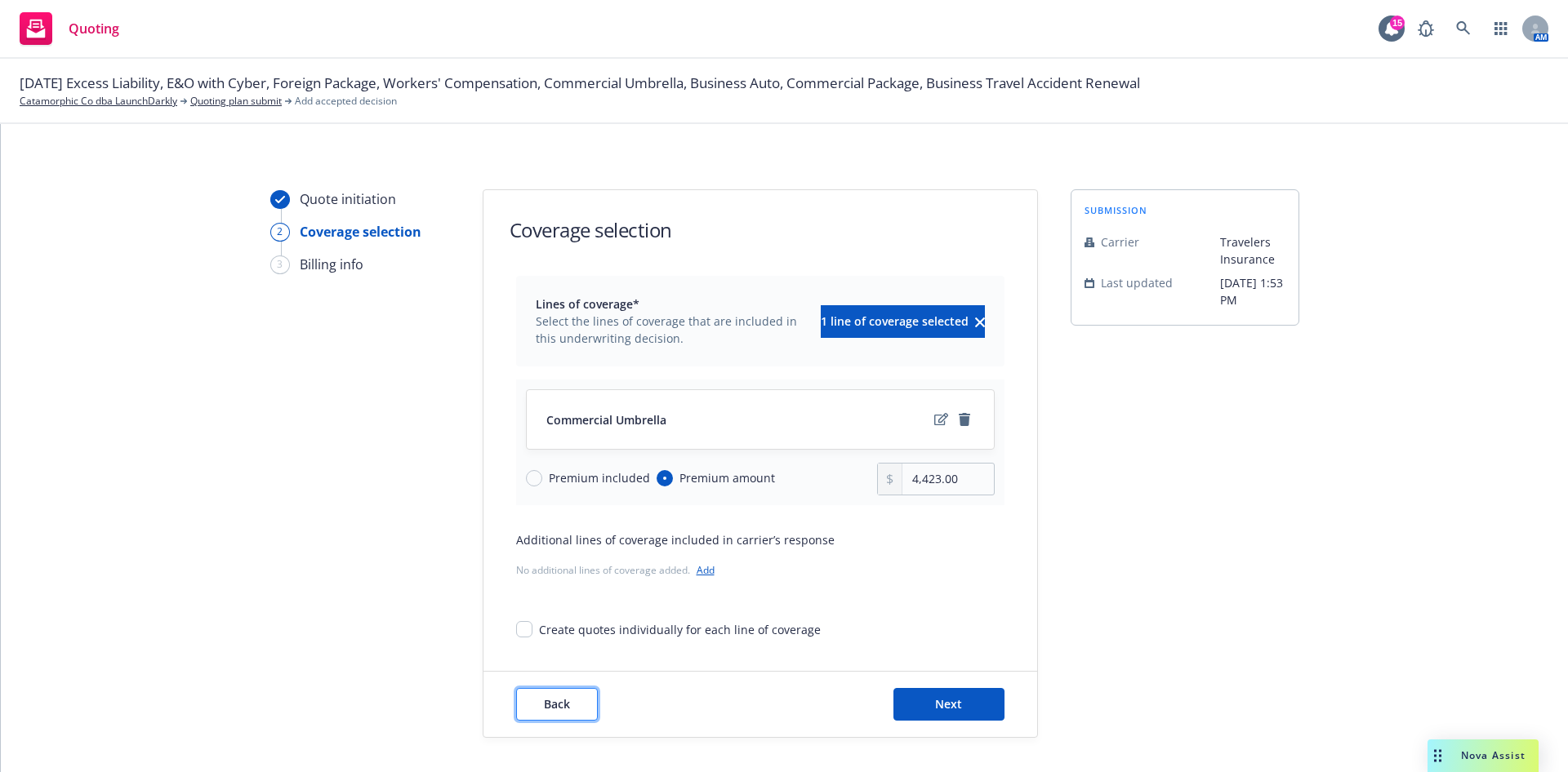
click at [571, 701] on button "Back" at bounding box center [557, 704] width 82 height 32
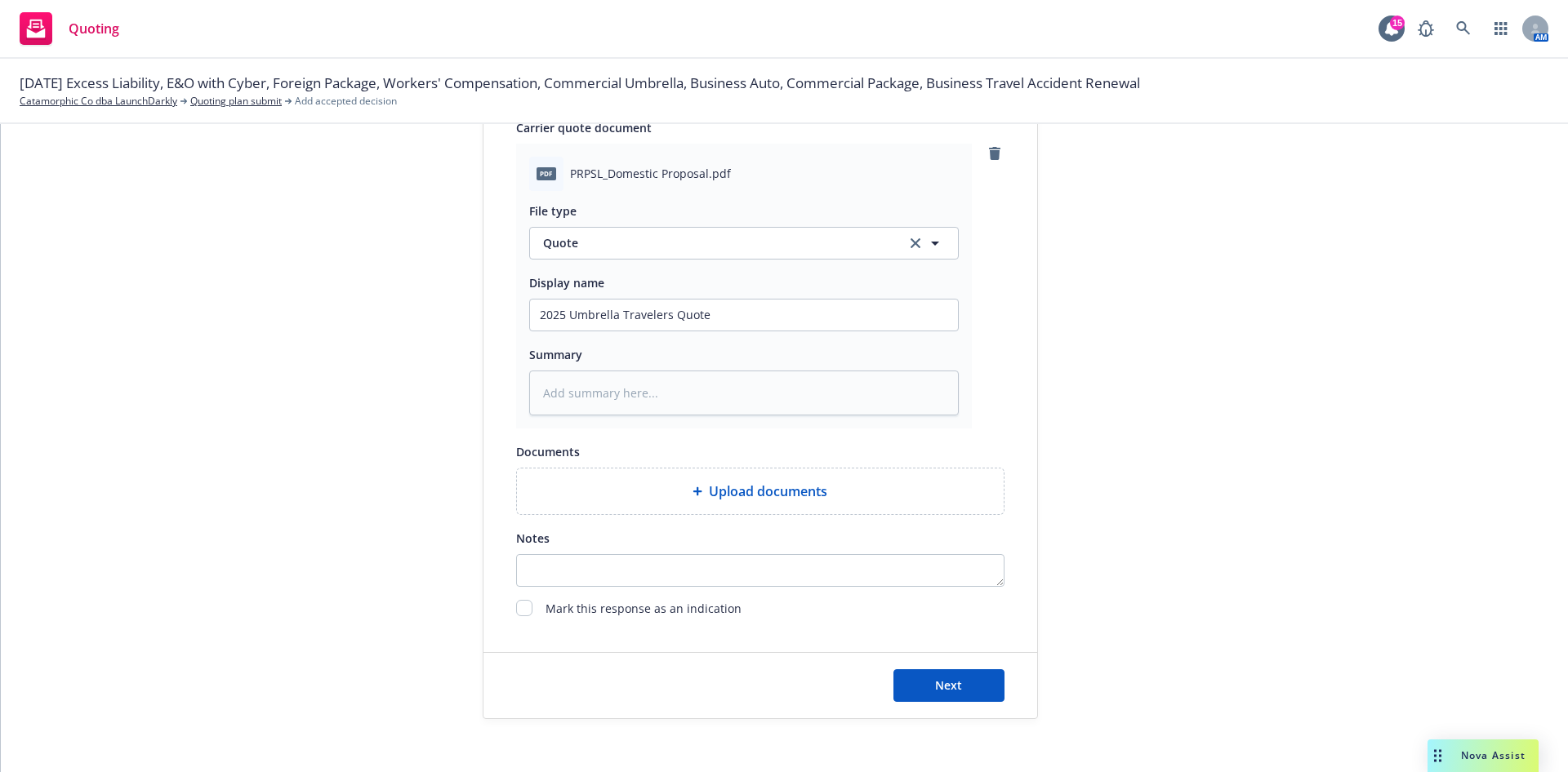
scroll to position [814, 0]
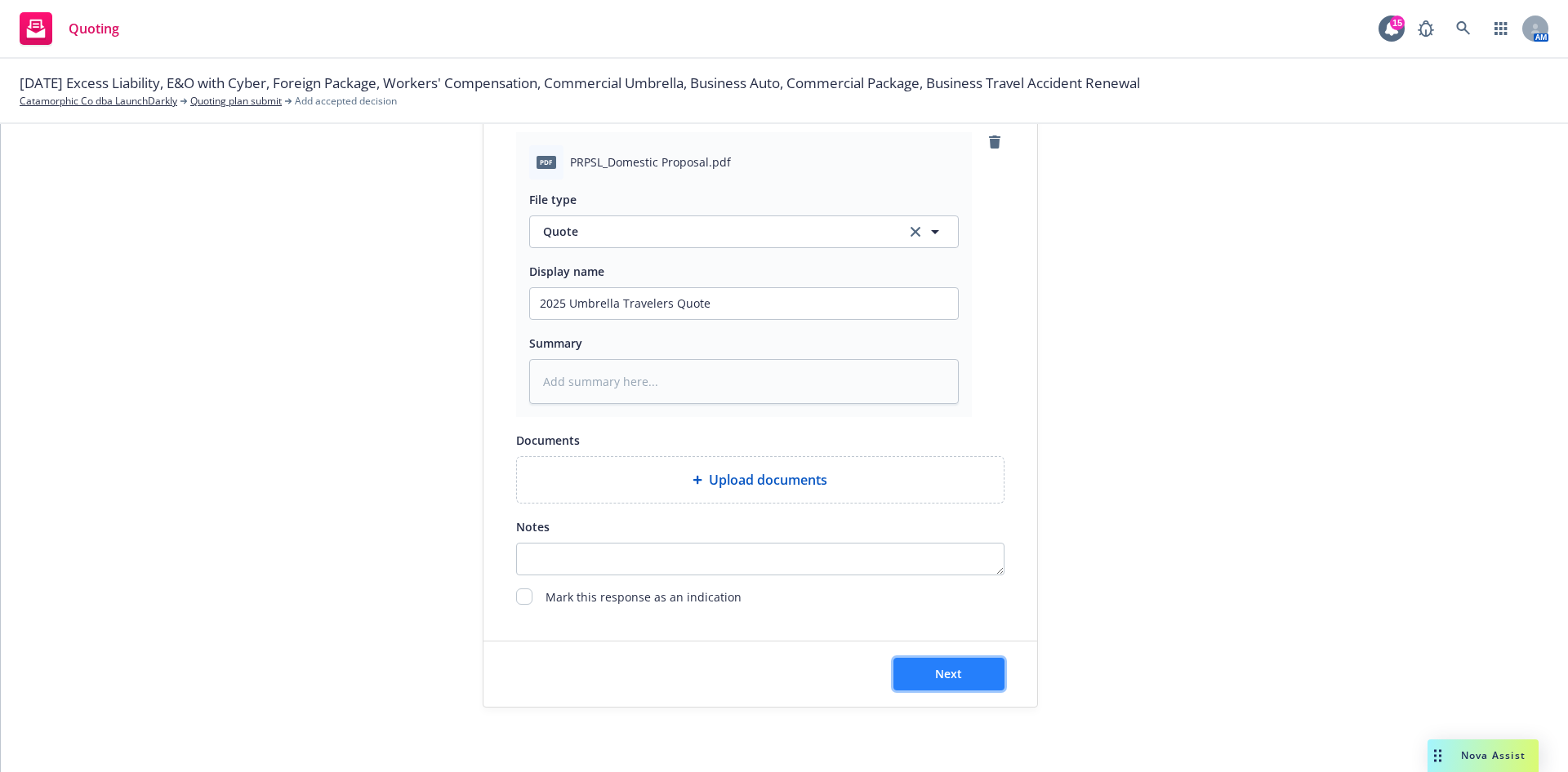
click at [925, 682] on button "Next" at bounding box center [949, 673] width 111 height 32
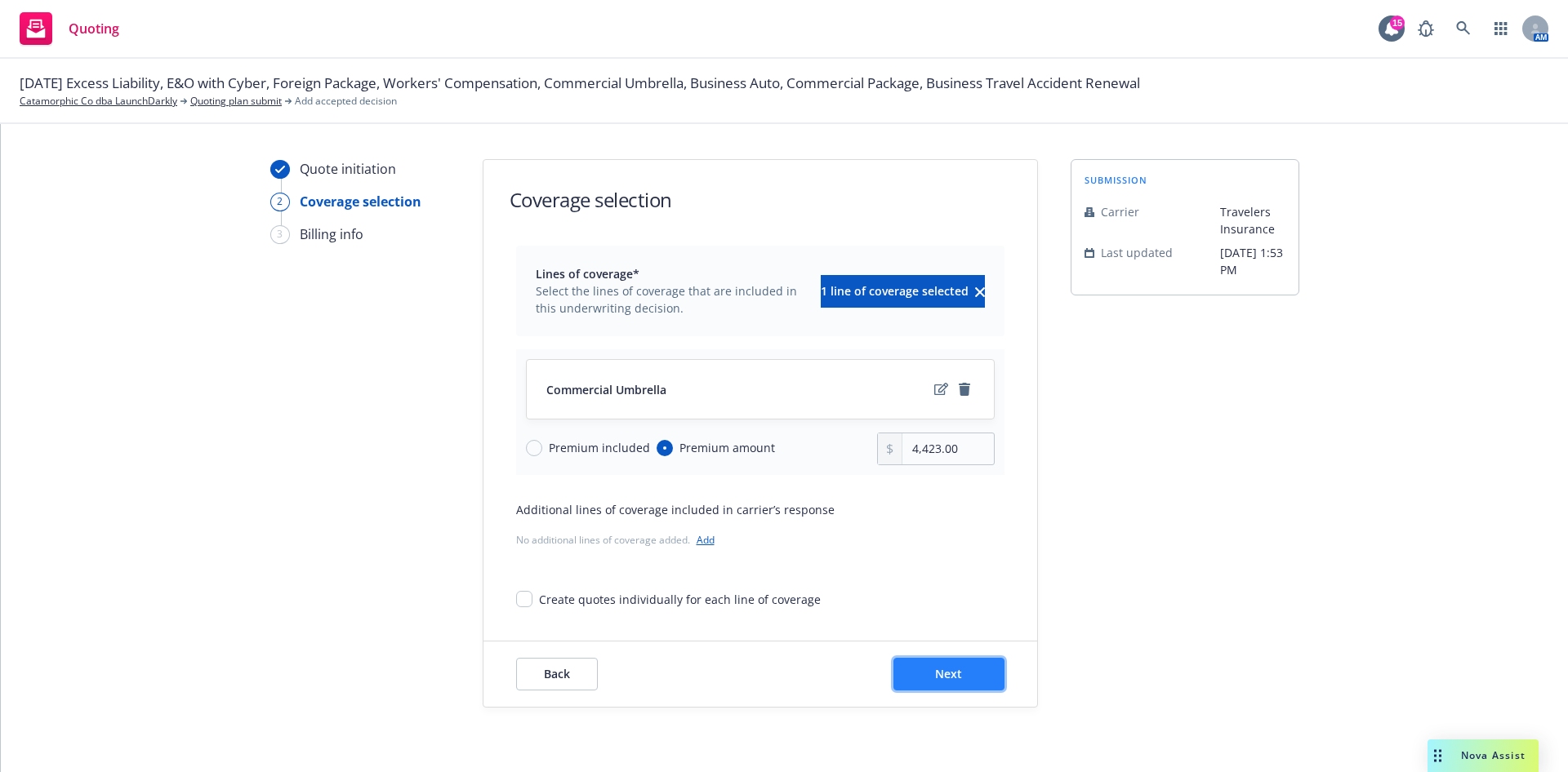
click at [906, 668] on button "Next" at bounding box center [949, 673] width 111 height 32
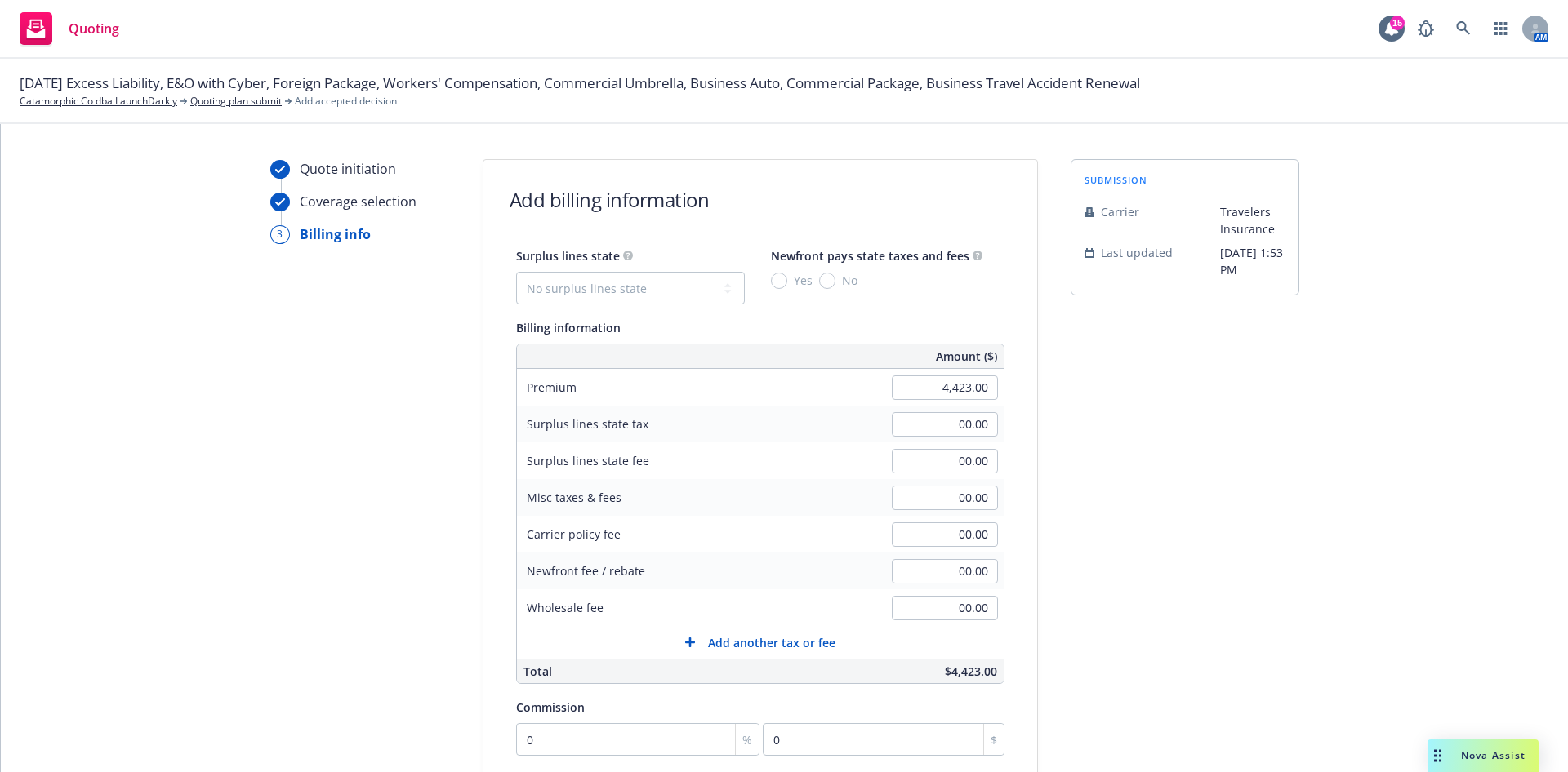
scroll to position [317, 0]
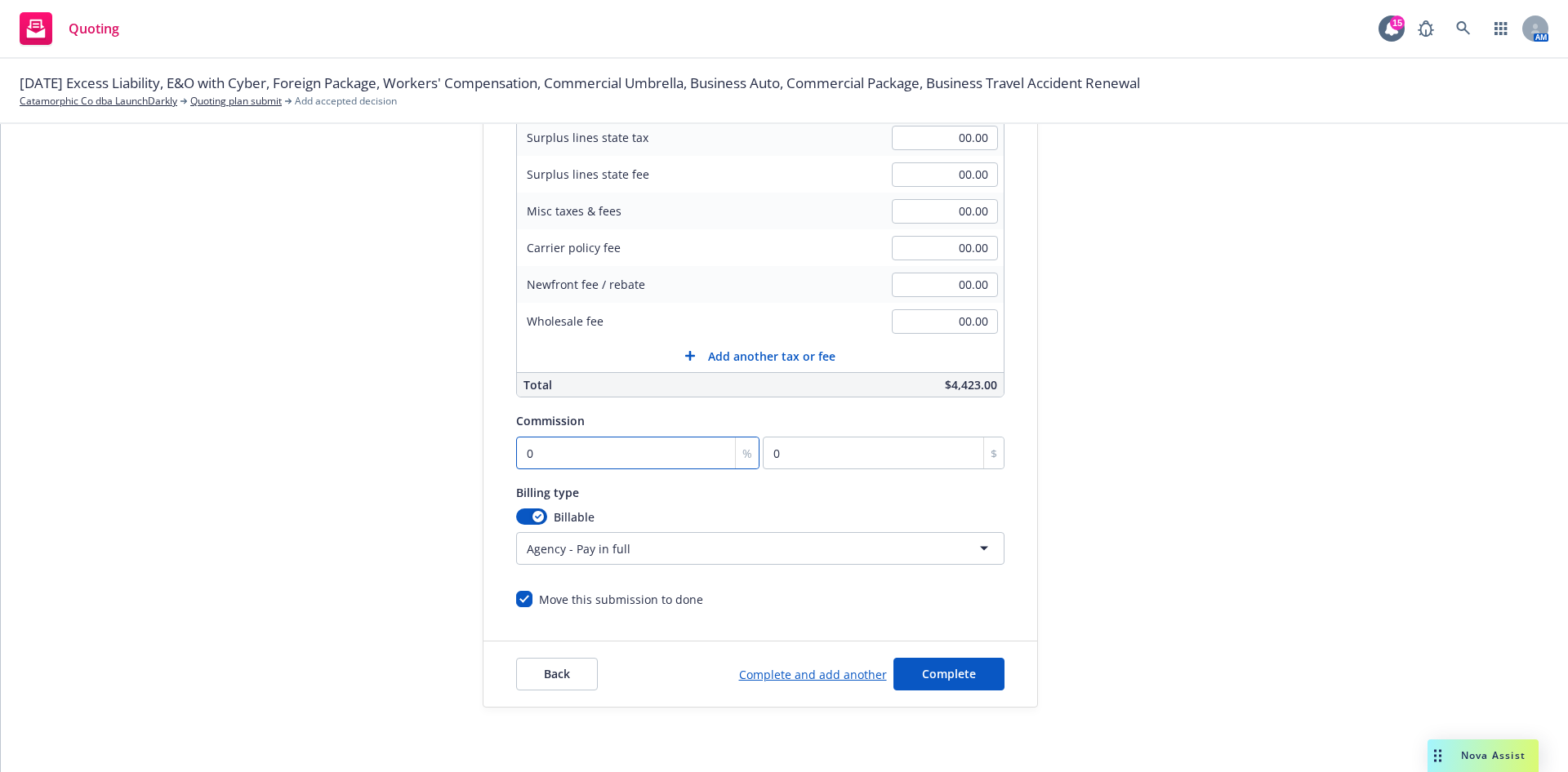
click at [586, 459] on input "0" at bounding box center [639, 453] width 244 height 32
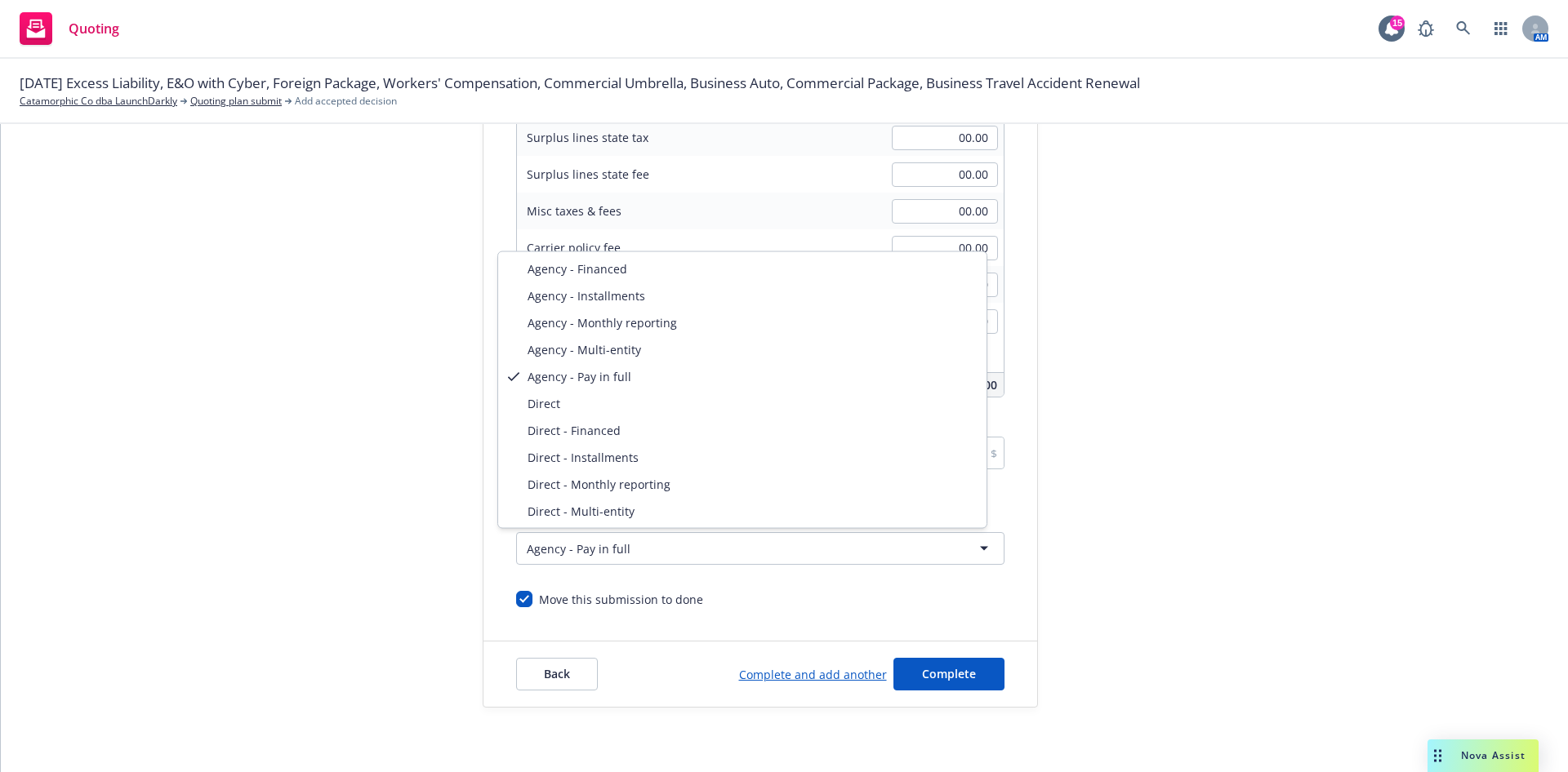
click at [582, 543] on html "Quoting 15 AM [DATE] Excess Liability, E&O with Cyber, Foreign Package, Workers…" at bounding box center [784, 386] width 1568 height 772
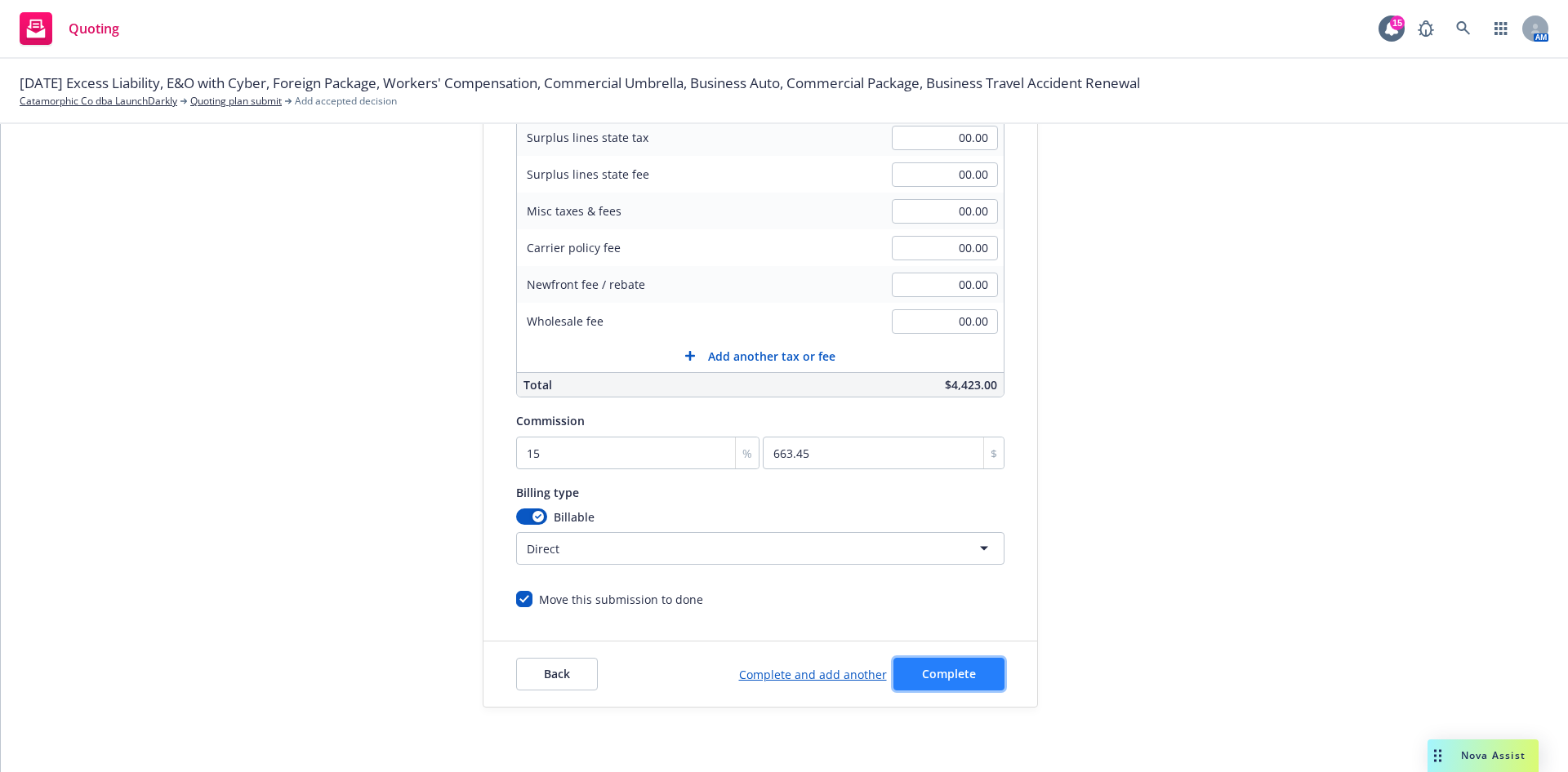
click at [936, 684] on button "Complete" at bounding box center [949, 673] width 111 height 32
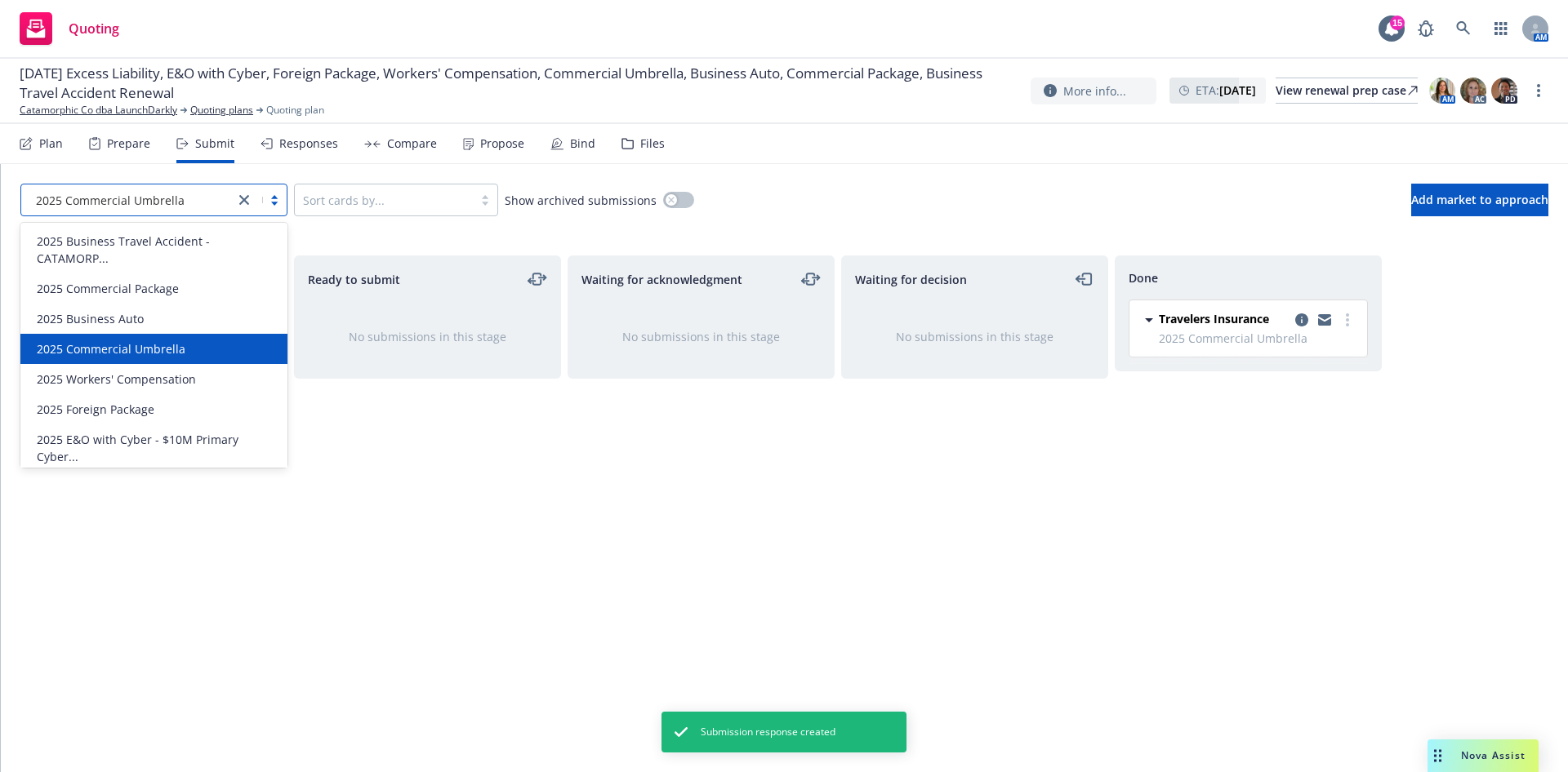
click at [233, 206] on div "2025 Commercial Umbrella" at bounding box center [128, 200] width 213 height 26
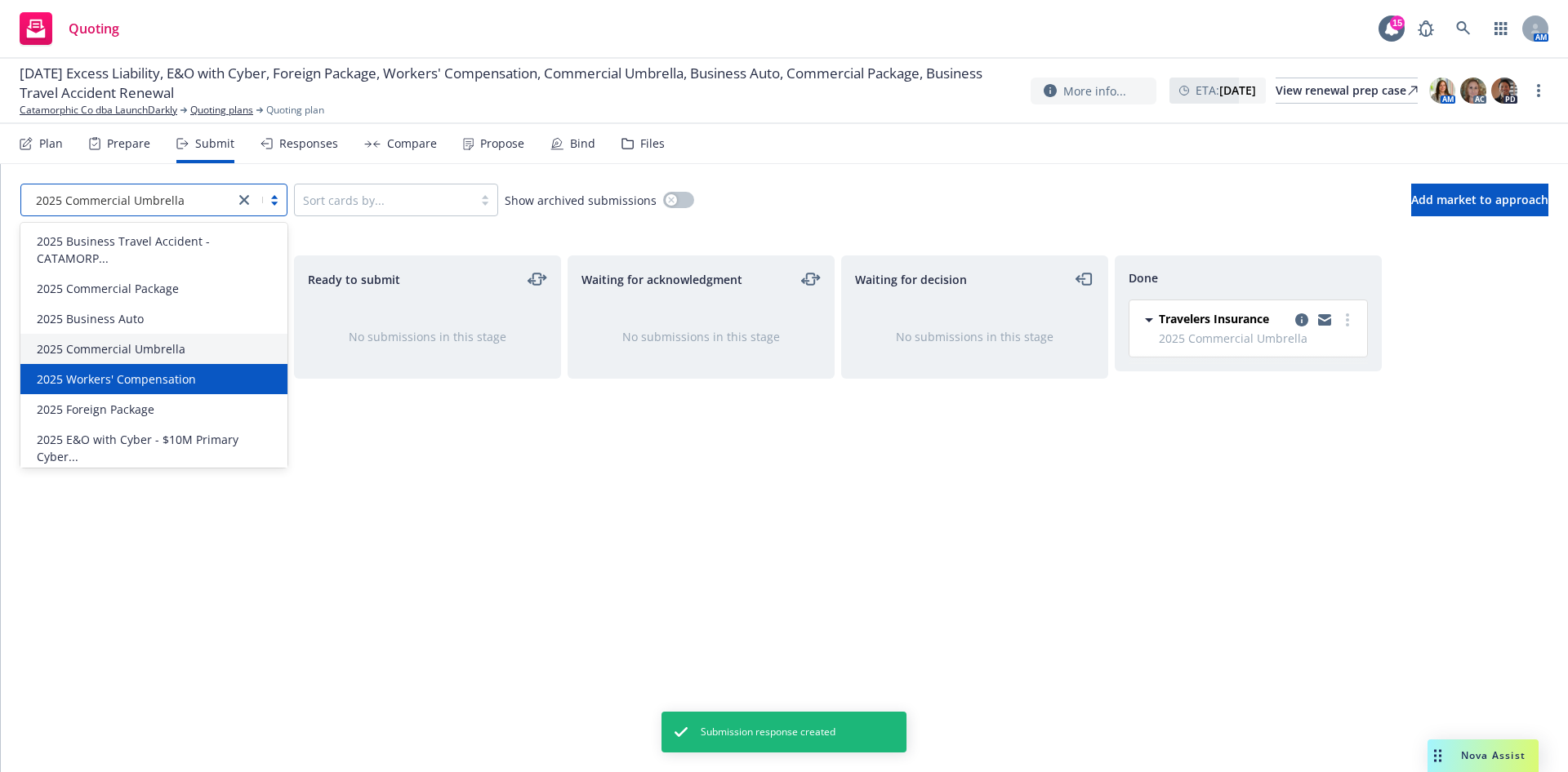
click at [108, 390] on div "2025 Workers' Compensation" at bounding box center [154, 379] width 268 height 30
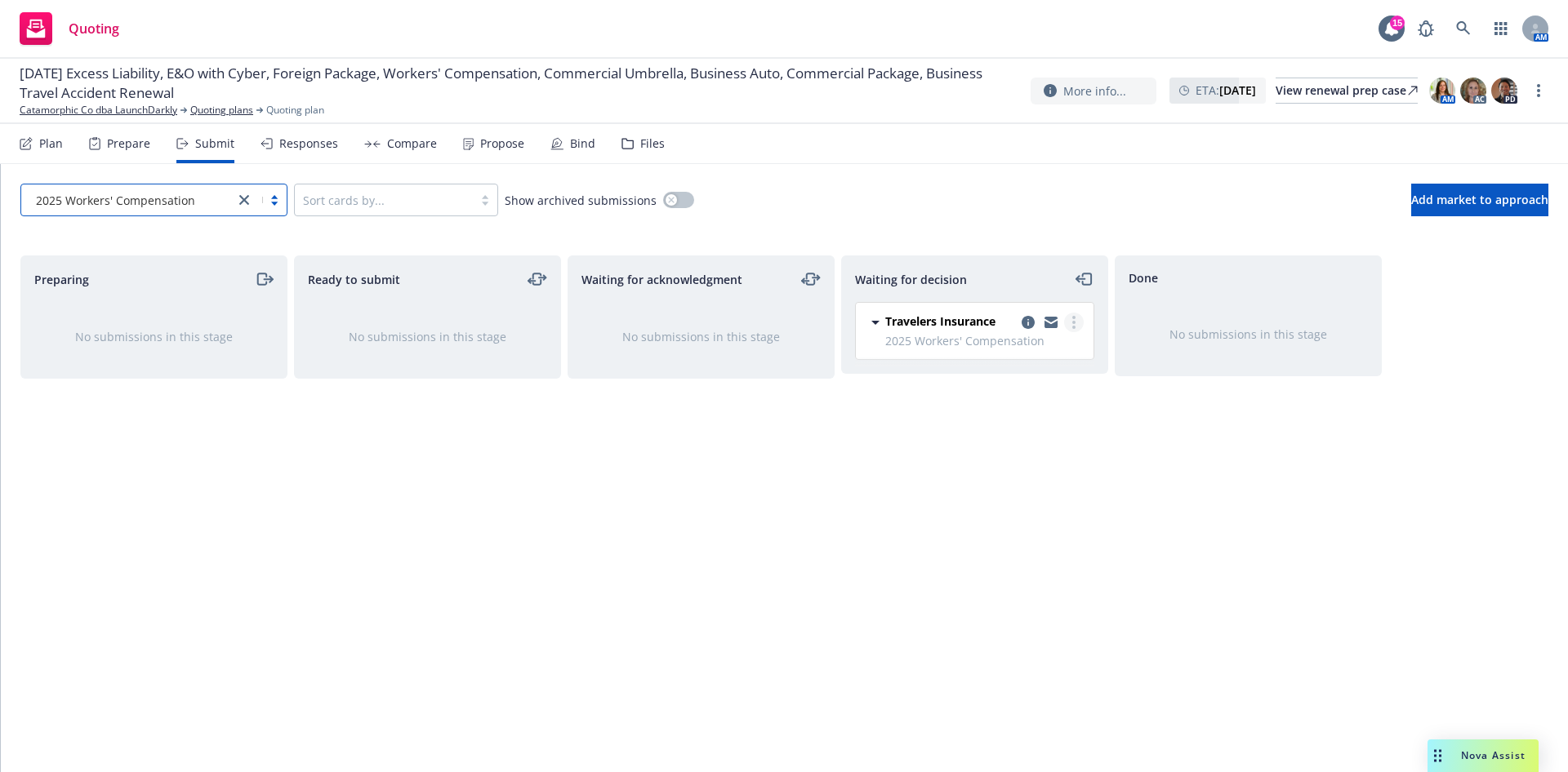
click at [1072, 327] on icon "more" at bounding box center [1073, 322] width 3 height 13
click at [1023, 425] on span "Add accepted decision" at bounding box center [1001, 421] width 163 height 16
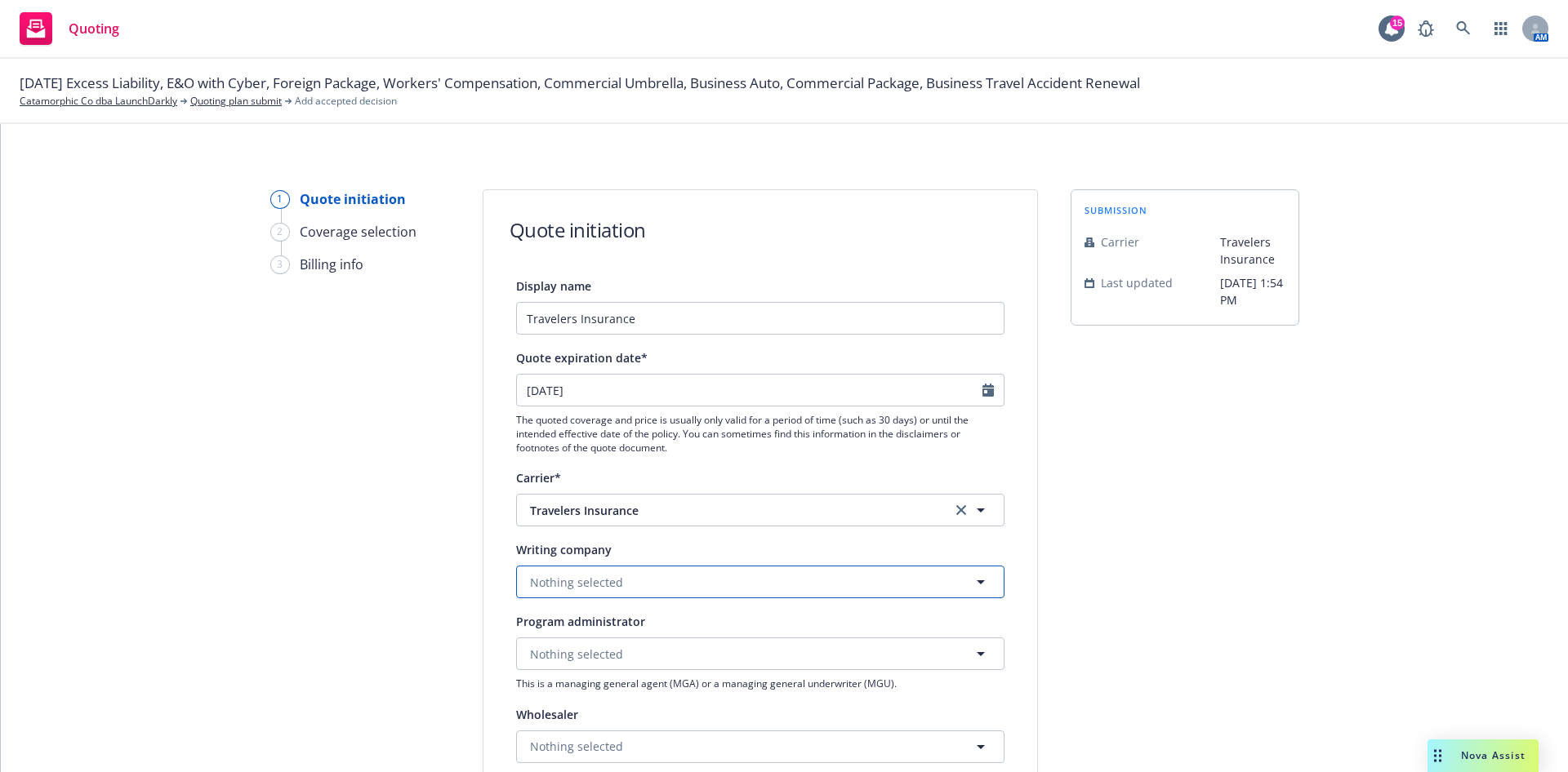
click at [564, 590] on button "Nothing selected" at bounding box center [761, 582] width 488 height 32
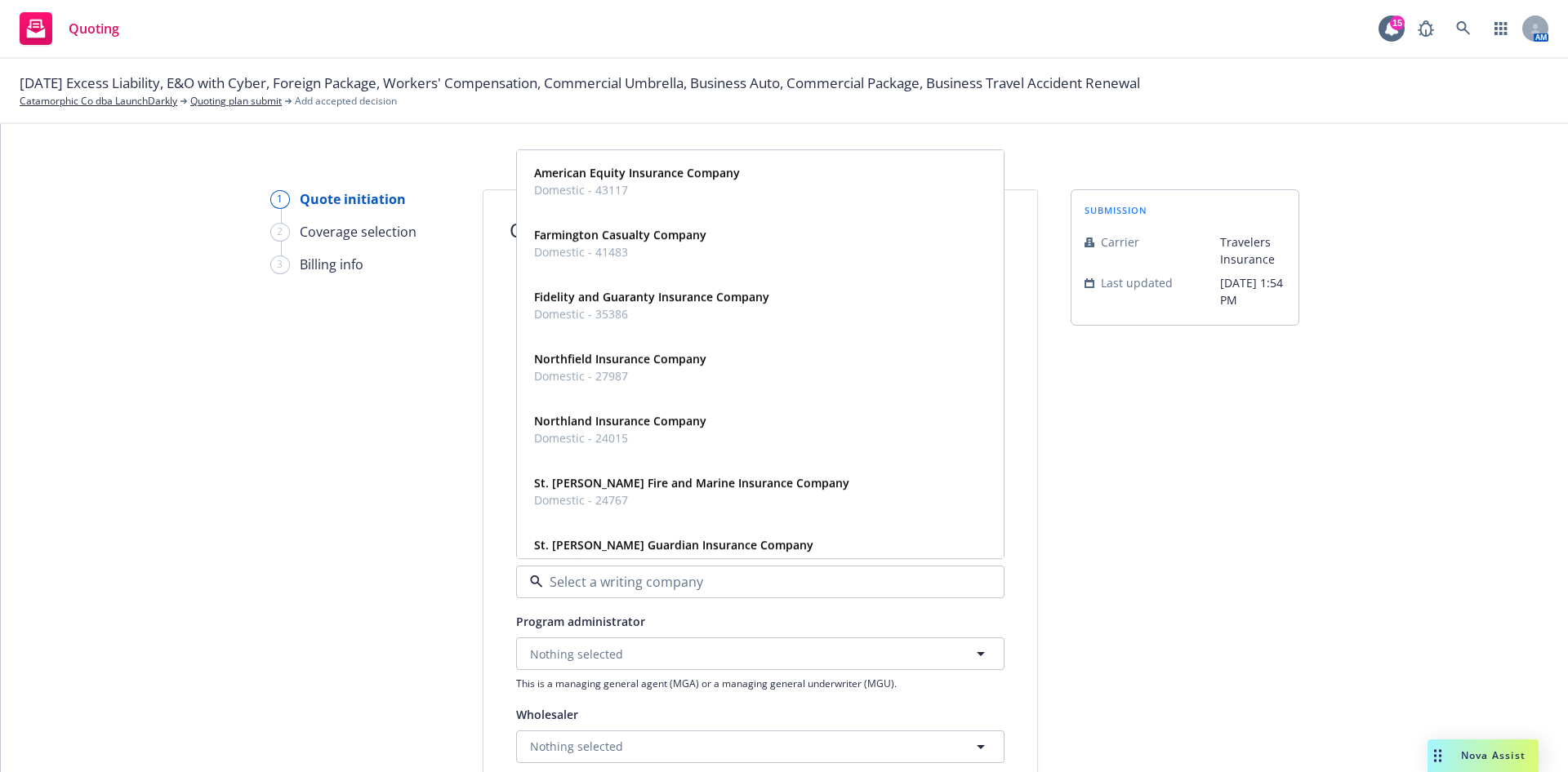
paste input "TRAVELERS PROPERTY CASUALTY COMPANY OF [GEOGRAPHIC_DATA]"
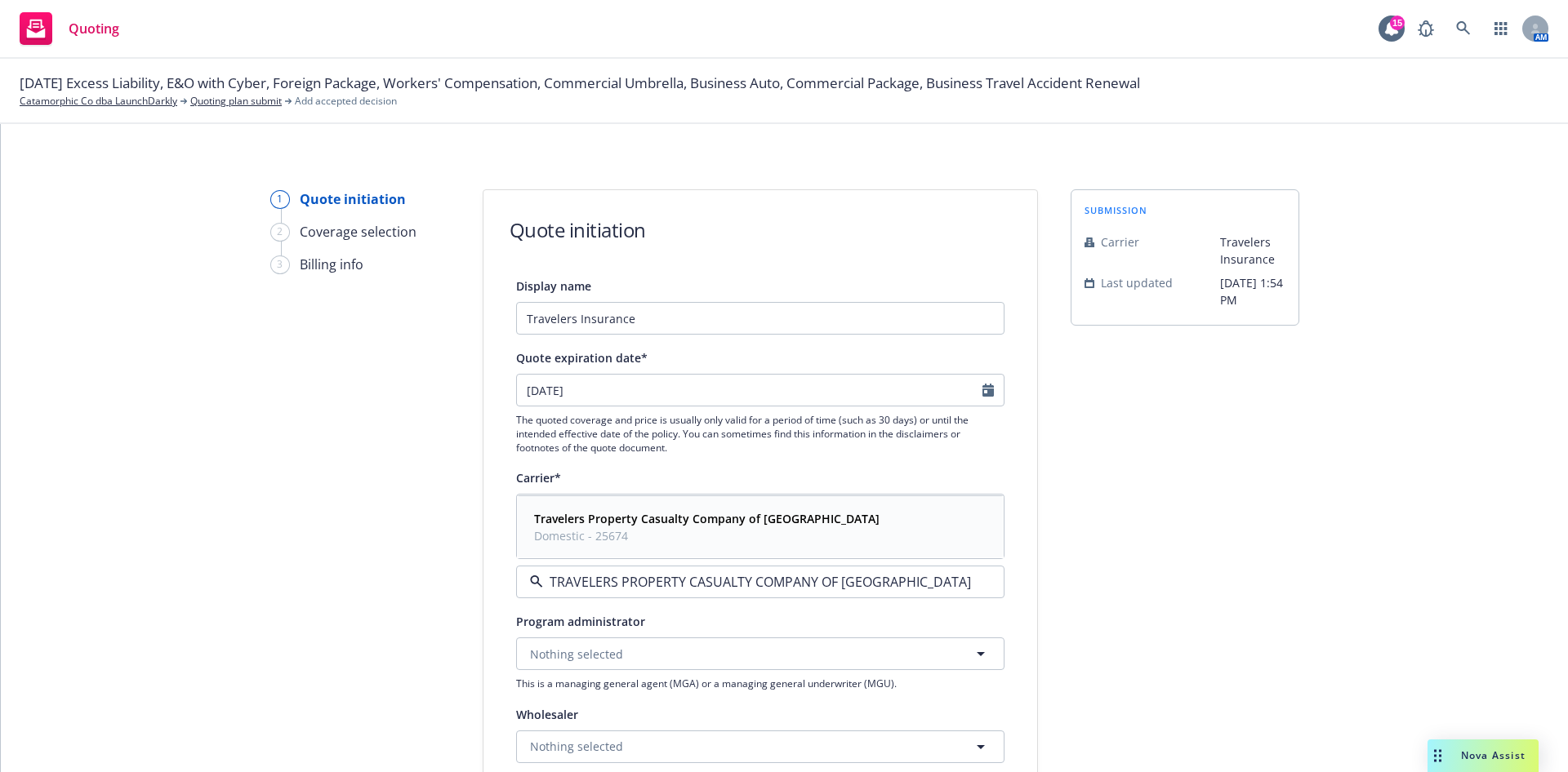
click at [655, 541] on span "Domestic - 25674" at bounding box center [707, 536] width 346 height 18
click at [982, 396] on icon "Calendar" at bounding box center [988, 389] width 12 height 13
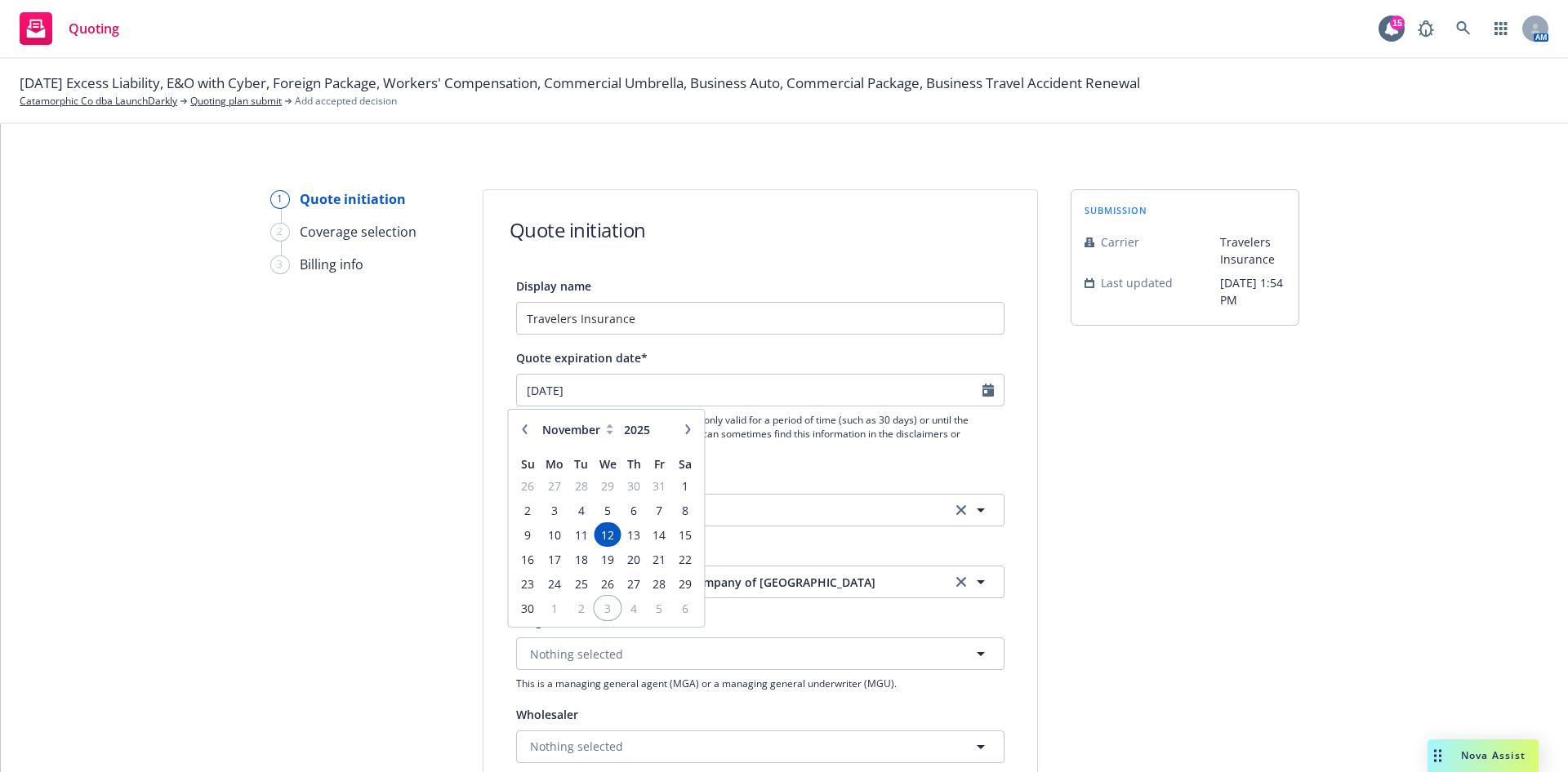
click at [612, 607] on span "3" at bounding box center [608, 608] width 23 height 20
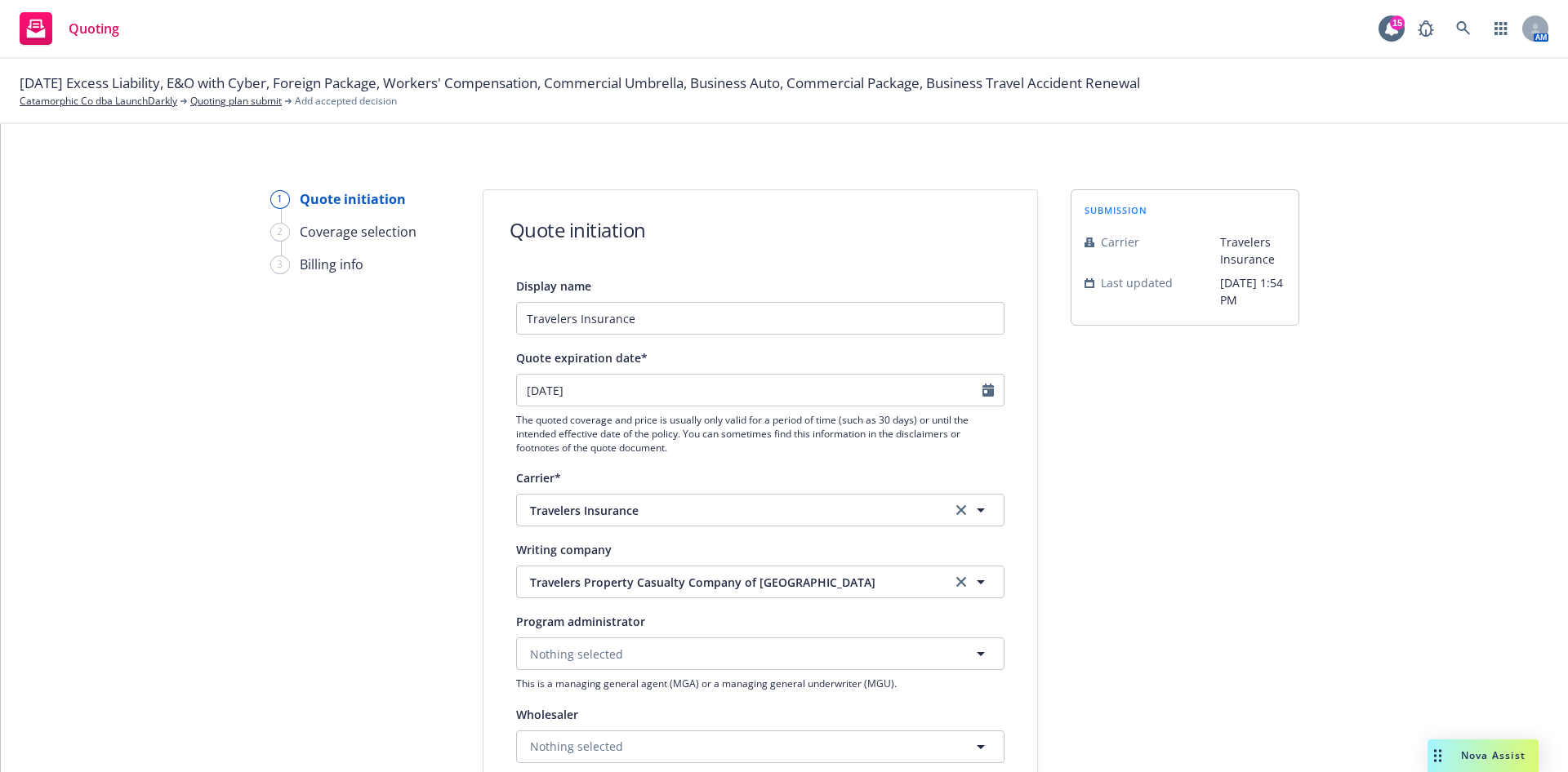
scroll to position [490, 0]
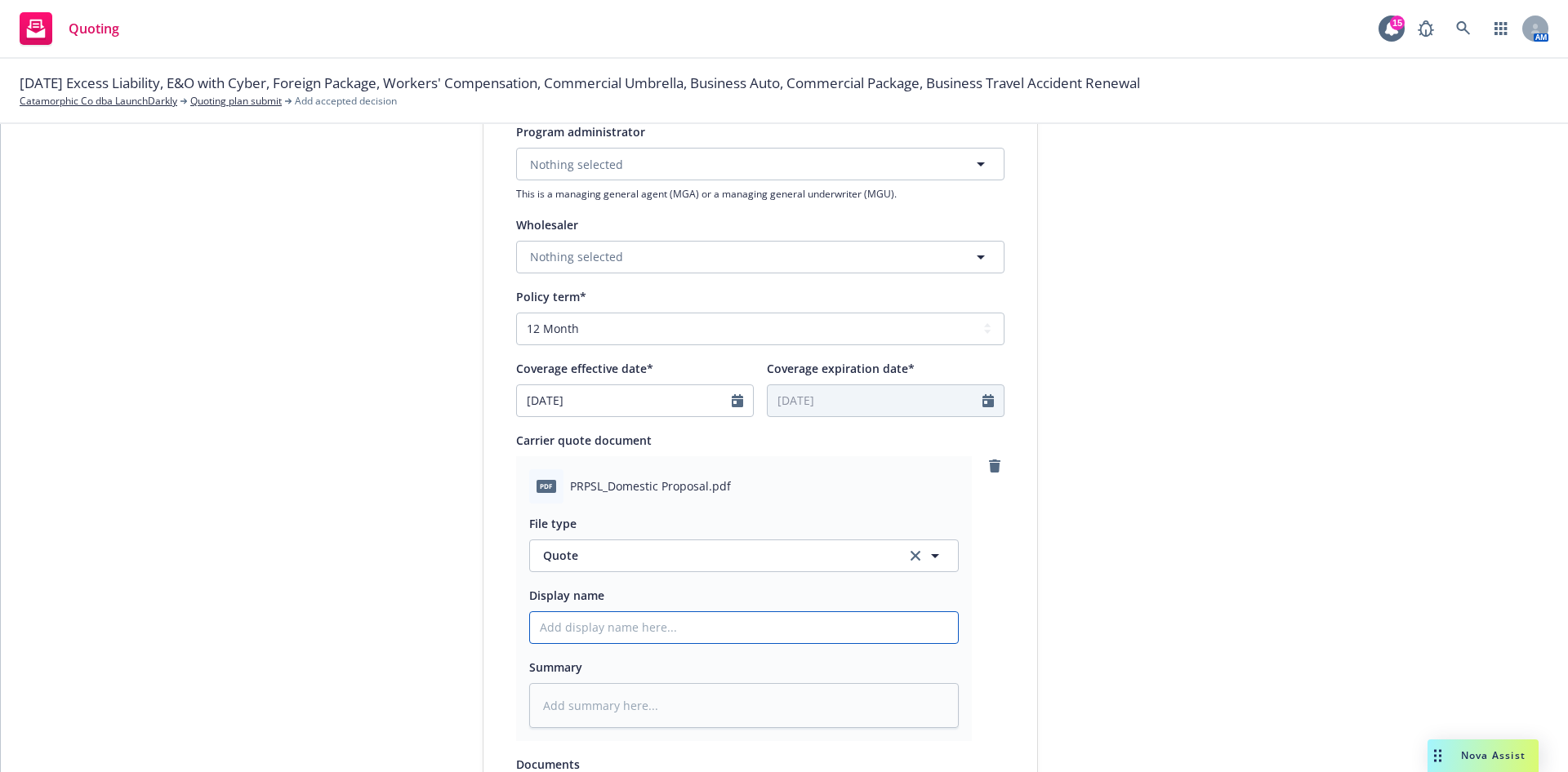
drag, startPoint x: 675, startPoint y: 627, endPoint x: 676, endPoint y: 617, distance: 10.0
click at [675, 627] on input "Display name" at bounding box center [744, 628] width 428 height 31
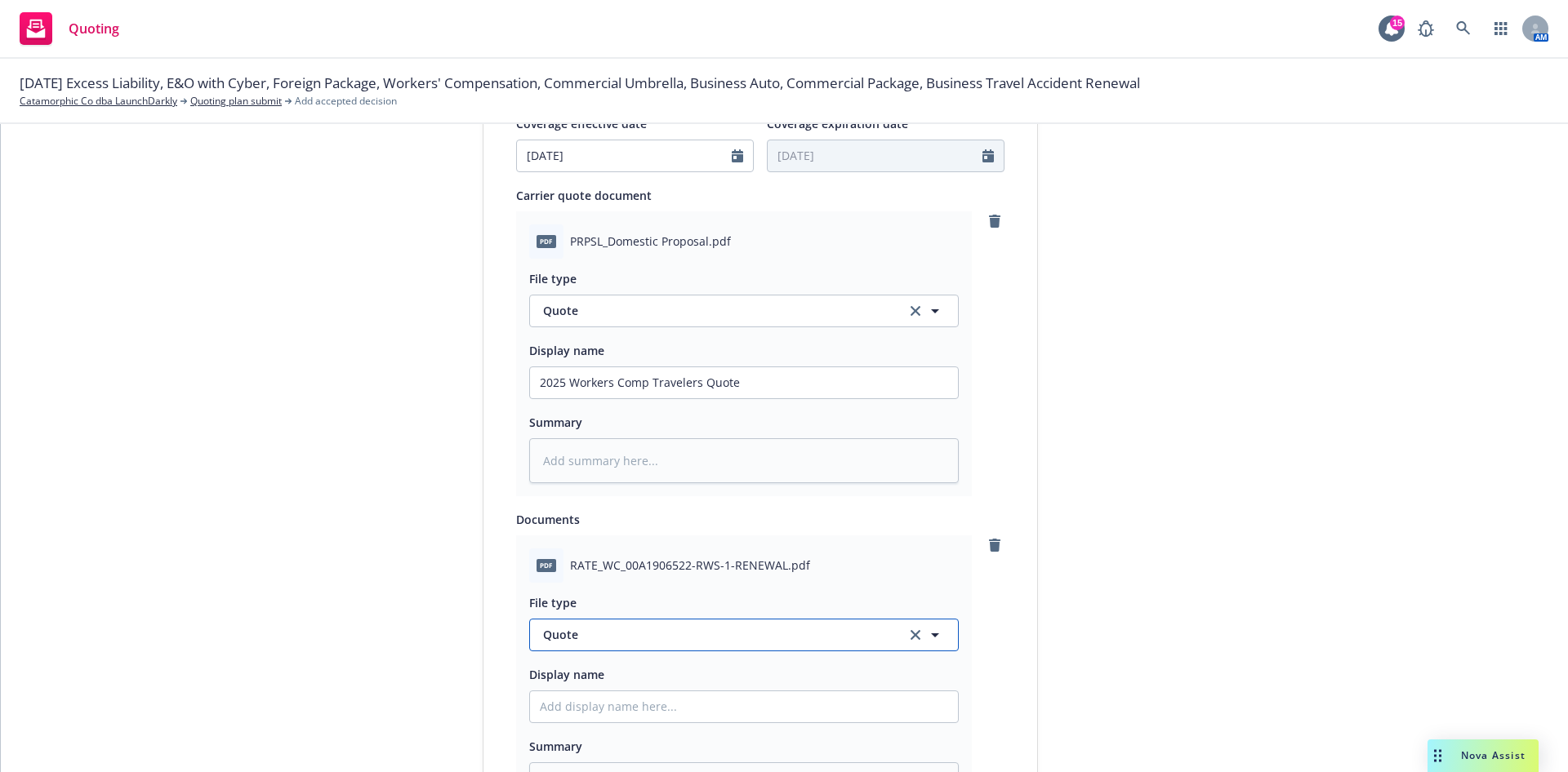
click at [689, 632] on span "Quote" at bounding box center [715, 635] width 344 height 18
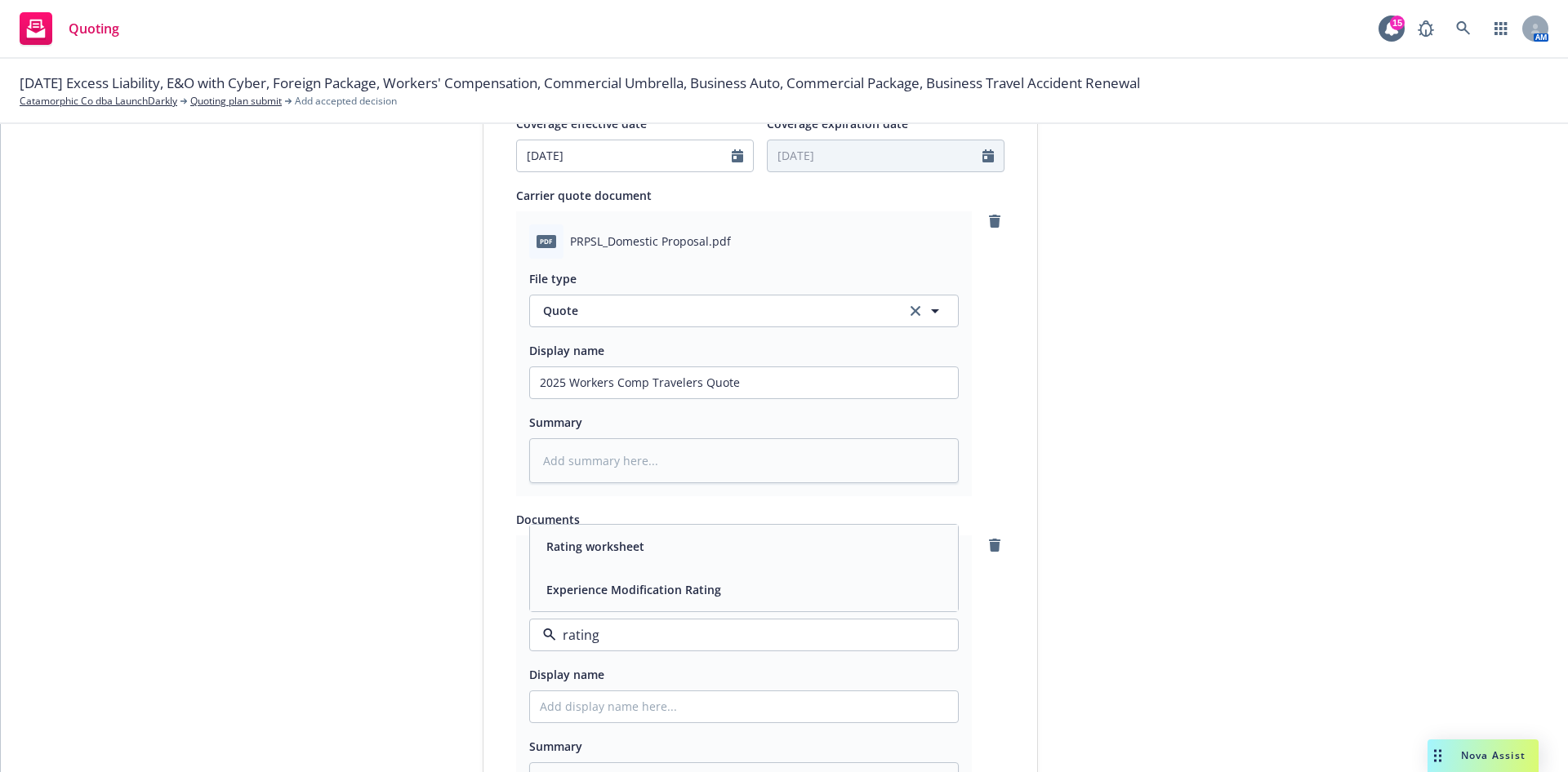
click at [620, 556] on div "Rating worksheet" at bounding box center [594, 547] width 107 height 23
click at [617, 704] on input "Display name" at bounding box center [744, 708] width 428 height 31
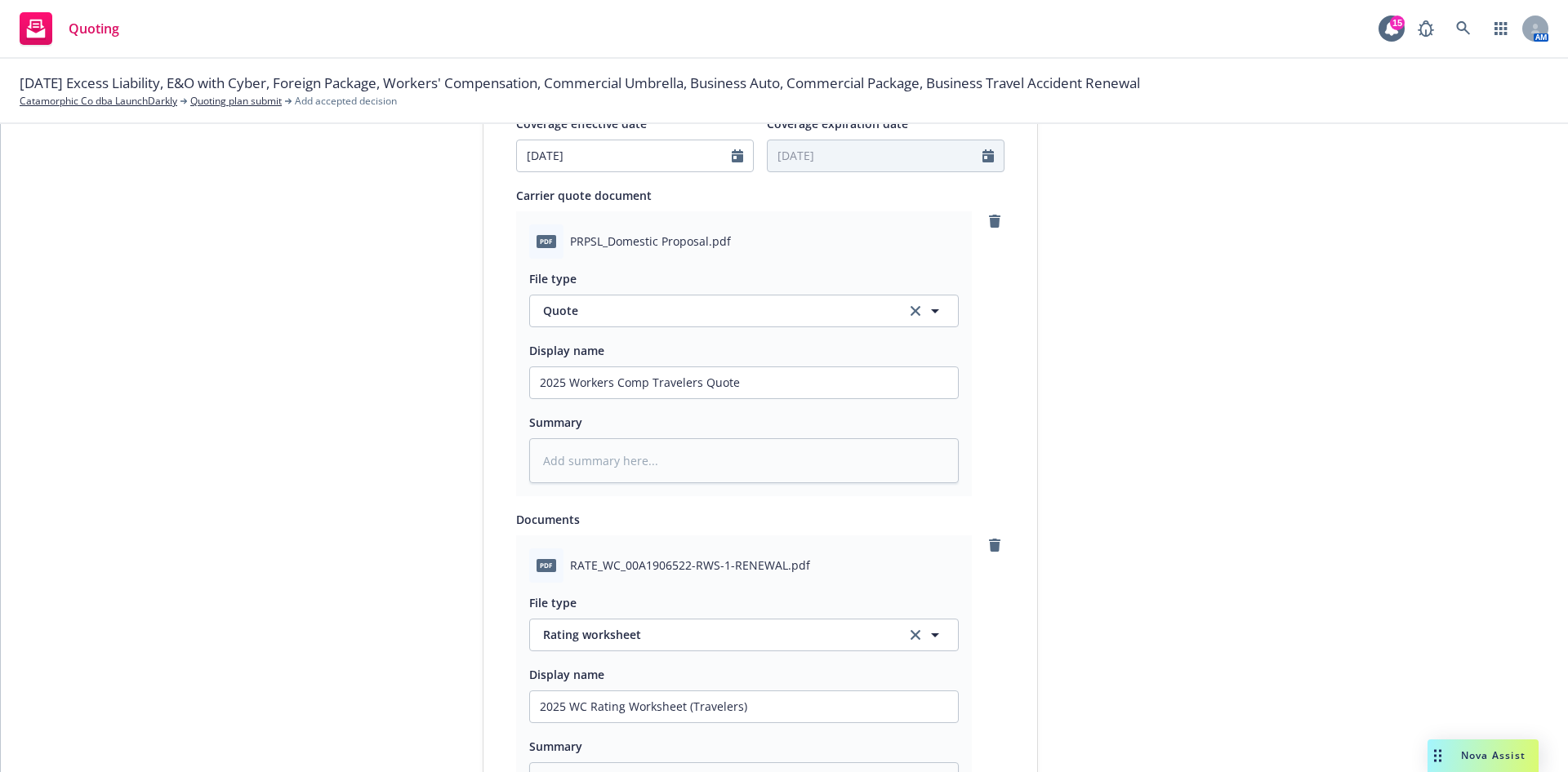
click at [1122, 495] on div "submission Carrier Travelers Insurance Last updated [DATE] 1:54 PM" at bounding box center [1185, 267] width 228 height 1627
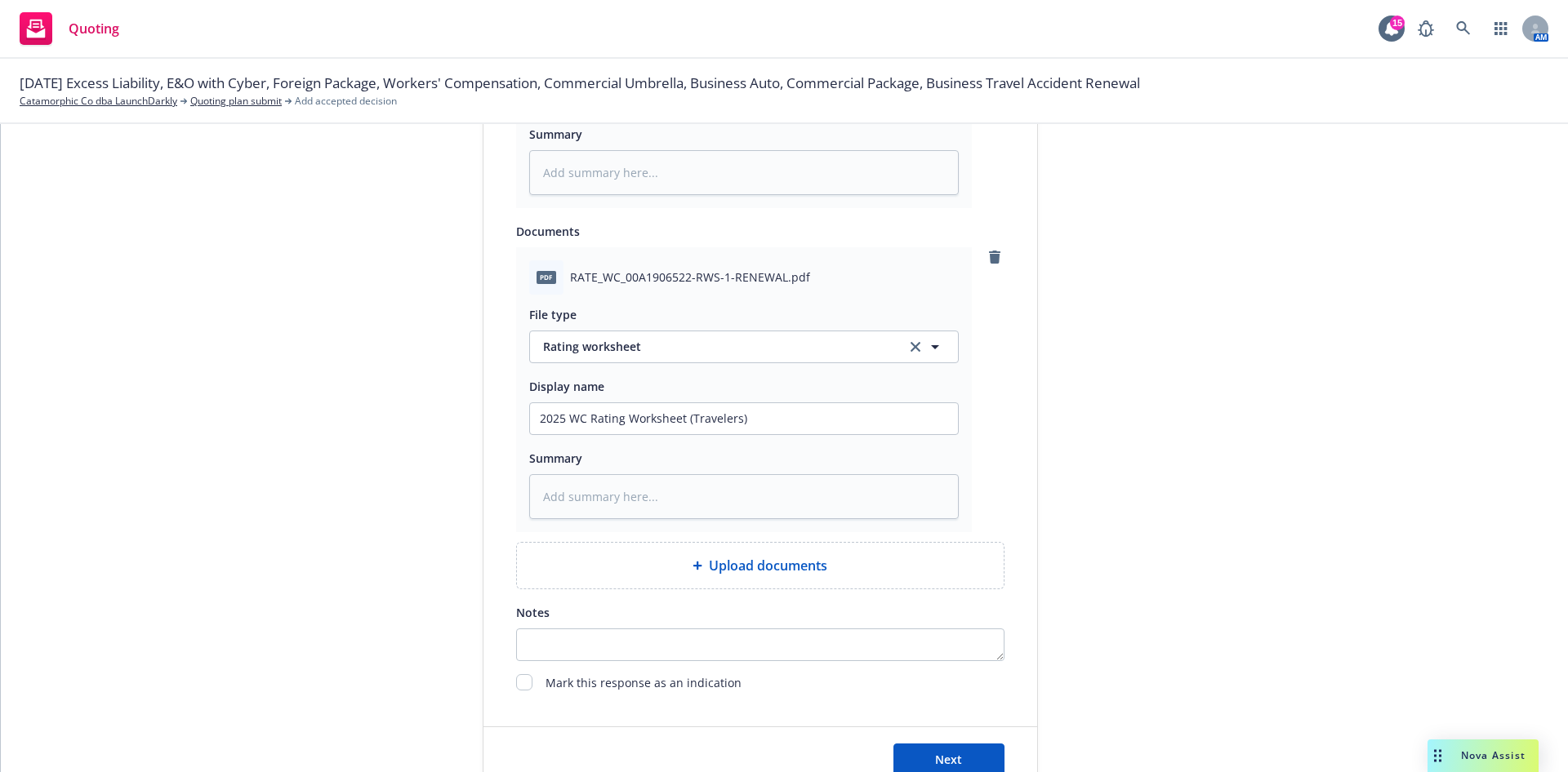
scroll to position [1109, 0]
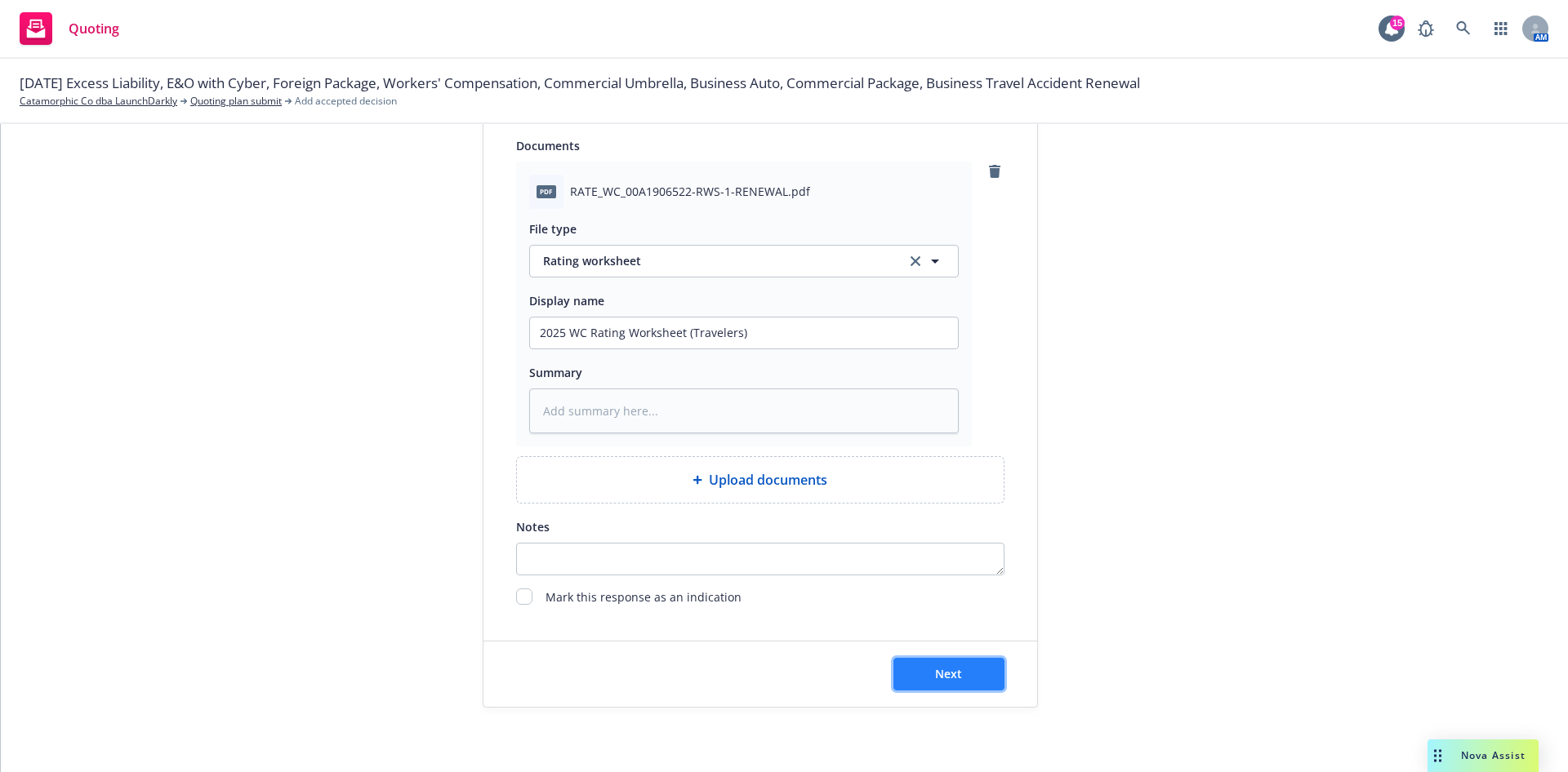
click at [962, 673] on button "Next" at bounding box center [949, 673] width 111 height 32
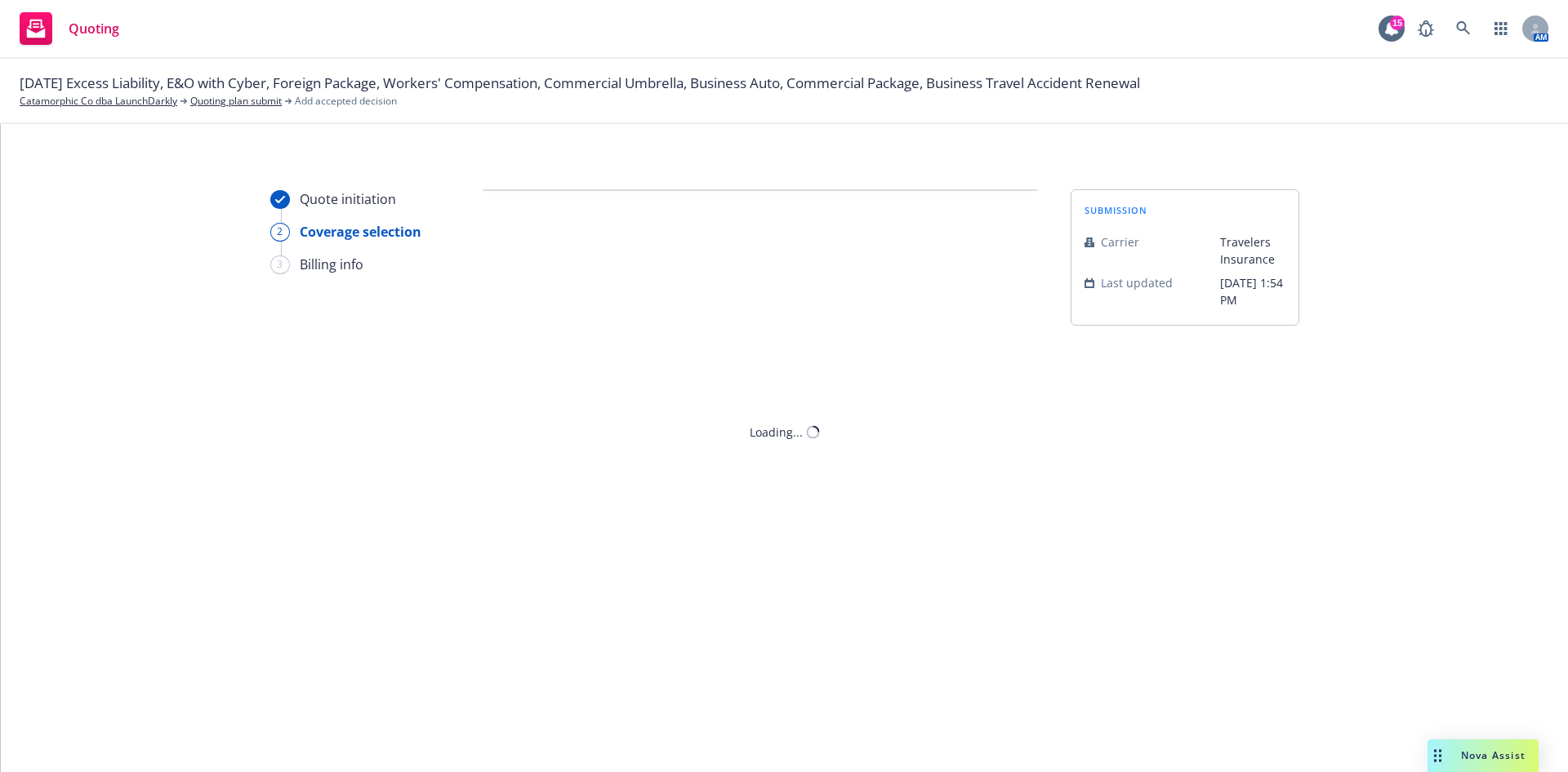
scroll to position [0, 0]
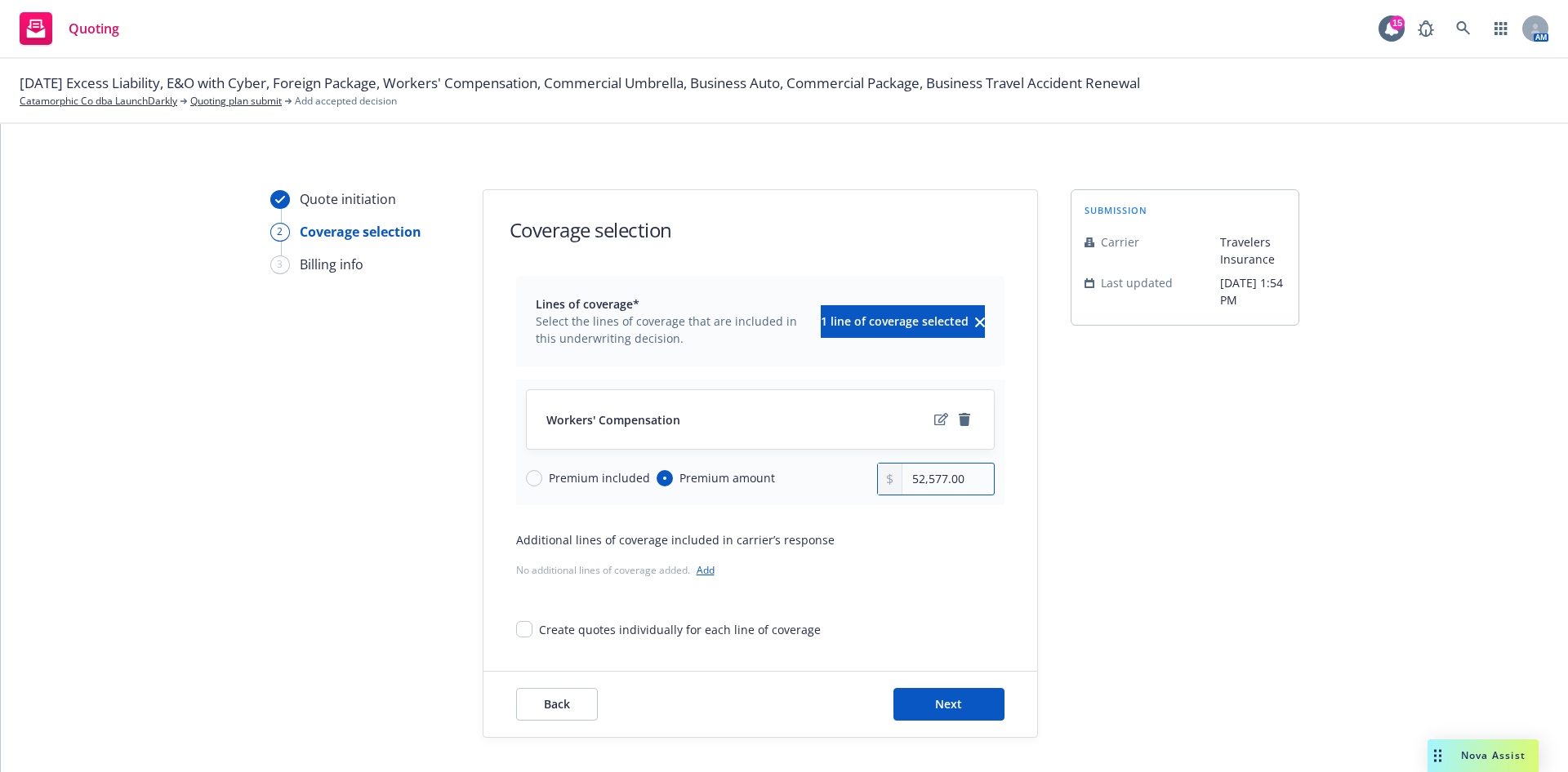
drag, startPoint x: 962, startPoint y: 479, endPoint x: 829, endPoint y: 472, distance: 133.2
click at [829, 472] on div "Premium included Premium amount 52,577.00" at bounding box center [761, 478] width 469 height 32
paste input "78,969"
click at [934, 426] on icon "edit" at bounding box center [941, 419] width 14 height 13
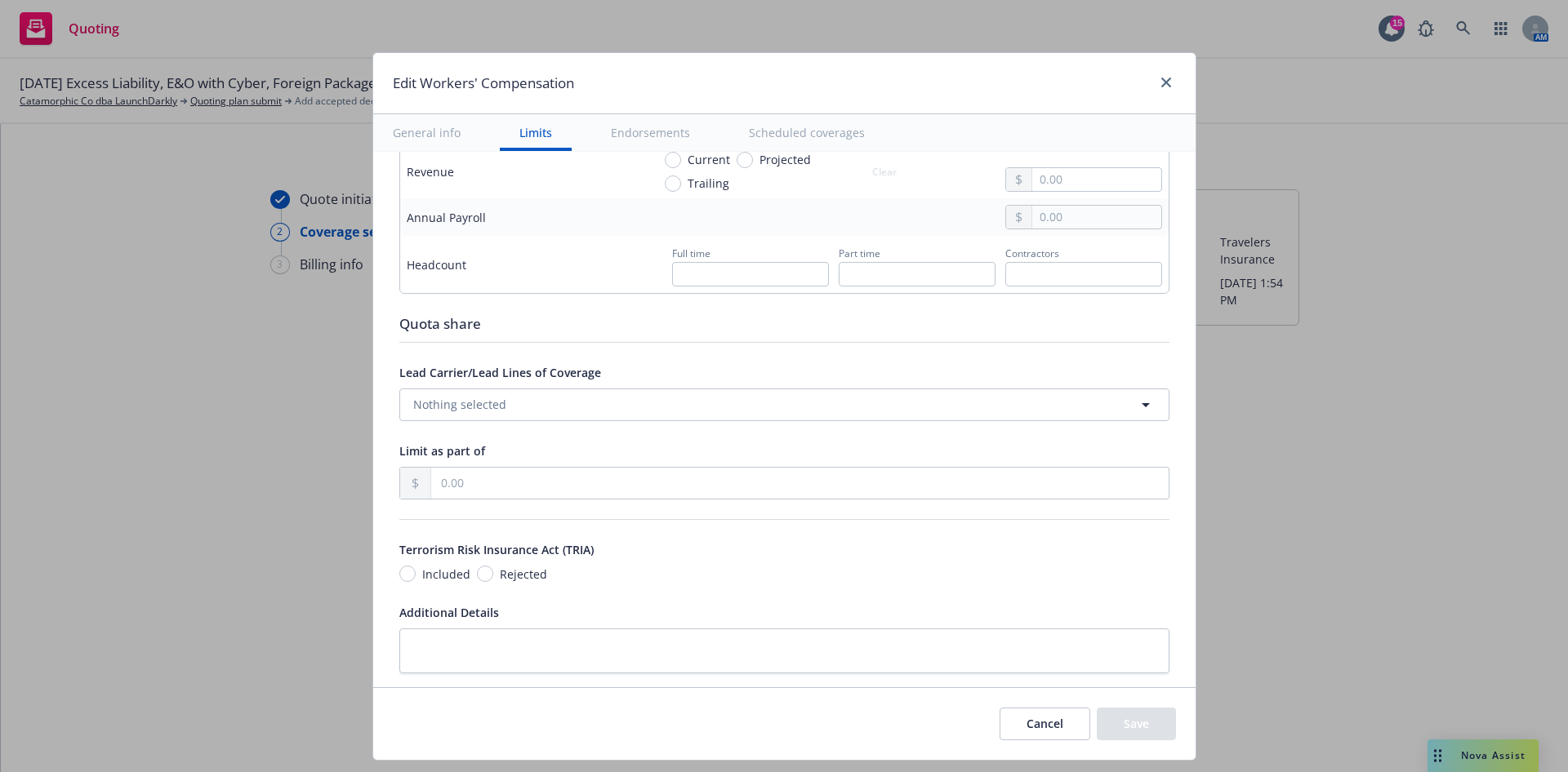
scroll to position [980, 0]
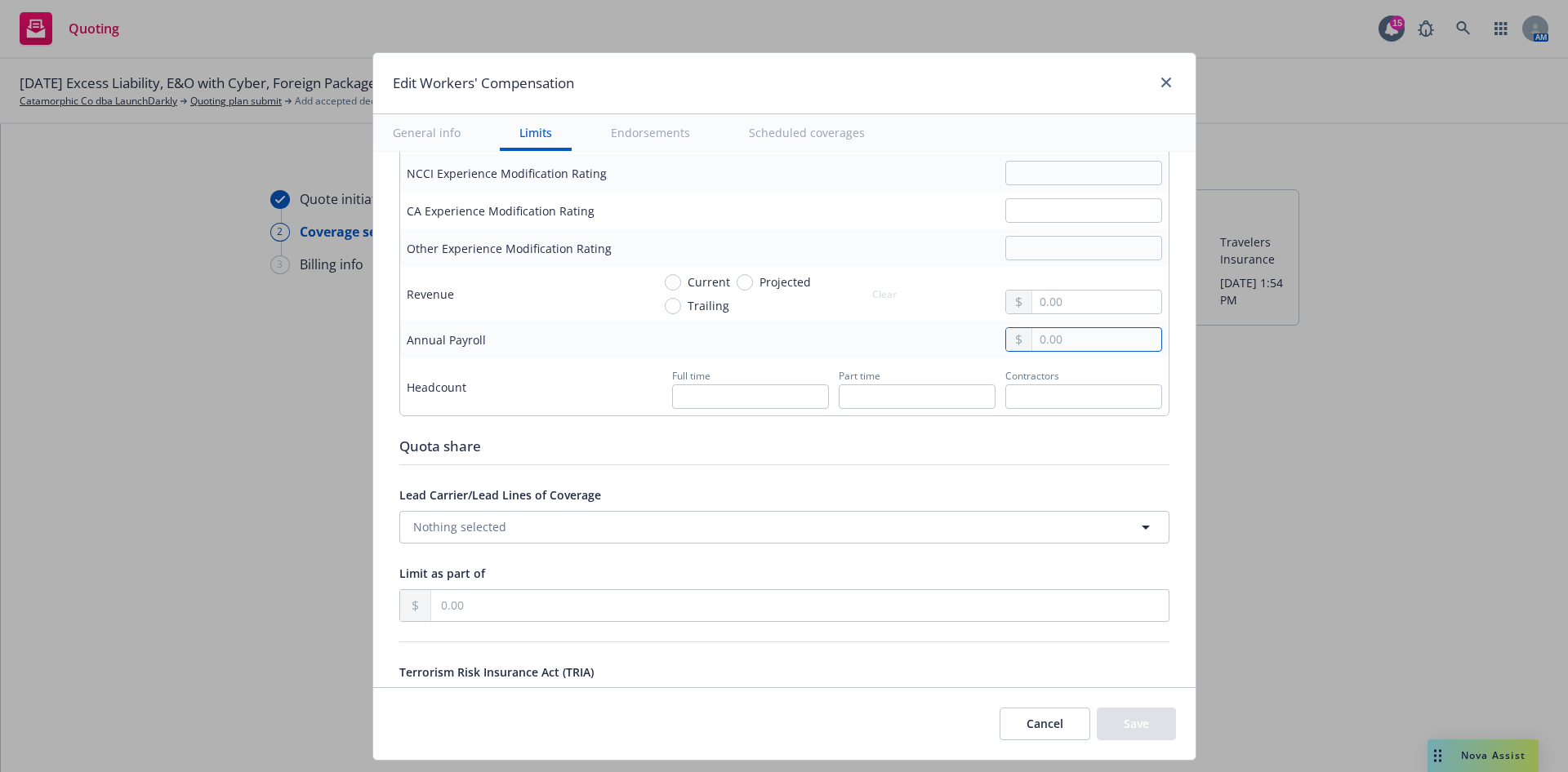
click at [1038, 338] on input "text" at bounding box center [1095, 339] width 128 height 22
paste input "92,090,000.00"
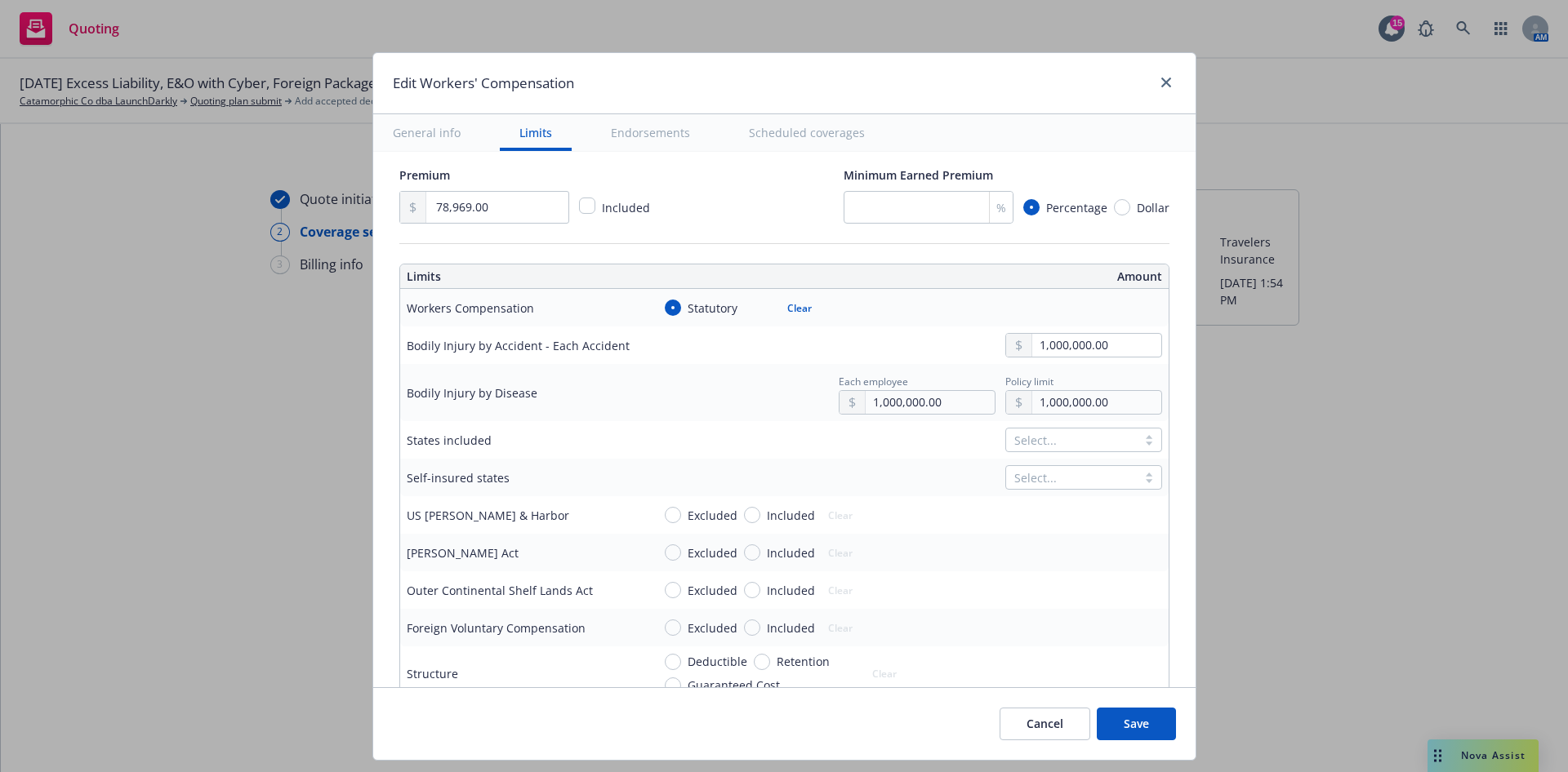
scroll to position [367, 0]
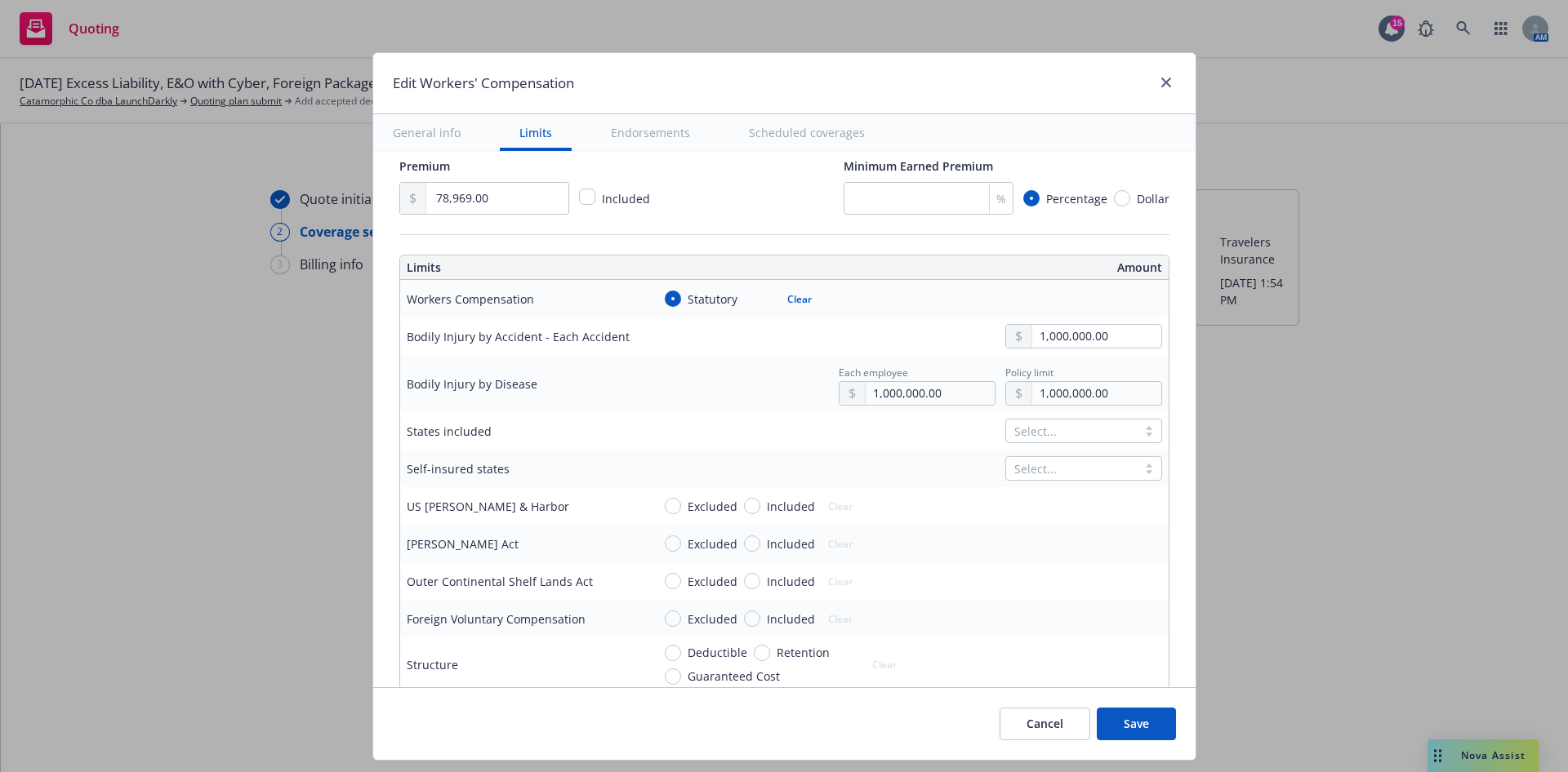
click at [1037, 430] on div at bounding box center [1071, 431] width 114 height 20
click at [1039, 470] on span "[US_STATE]" at bounding box center [1031, 468] width 62 height 18
click at [1030, 468] on div "[US_STATE]" at bounding box center [1055, 468] width 152 height 18
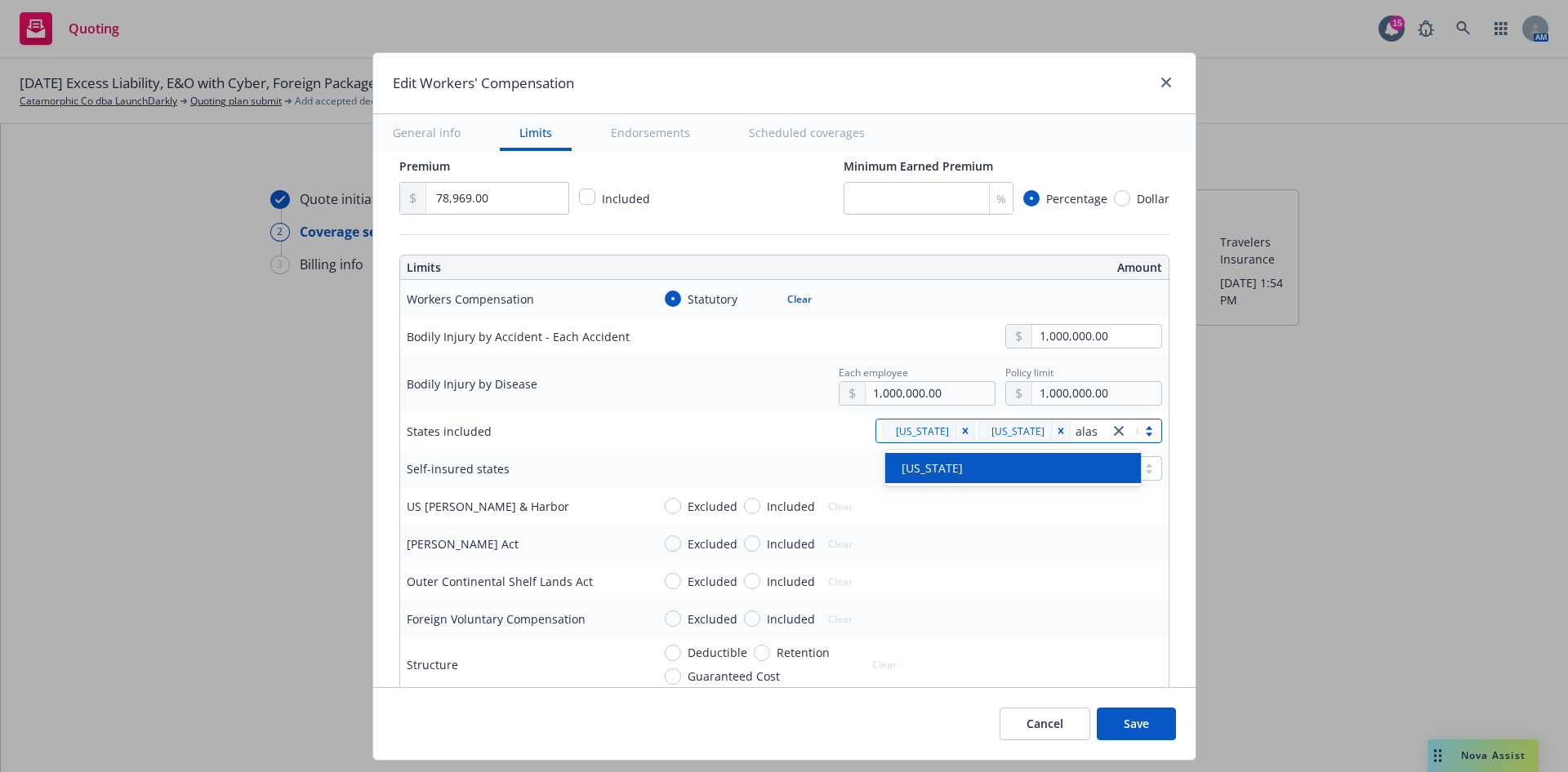
click at [1024, 467] on div "[US_STATE]" at bounding box center [1013, 468] width 236 height 18
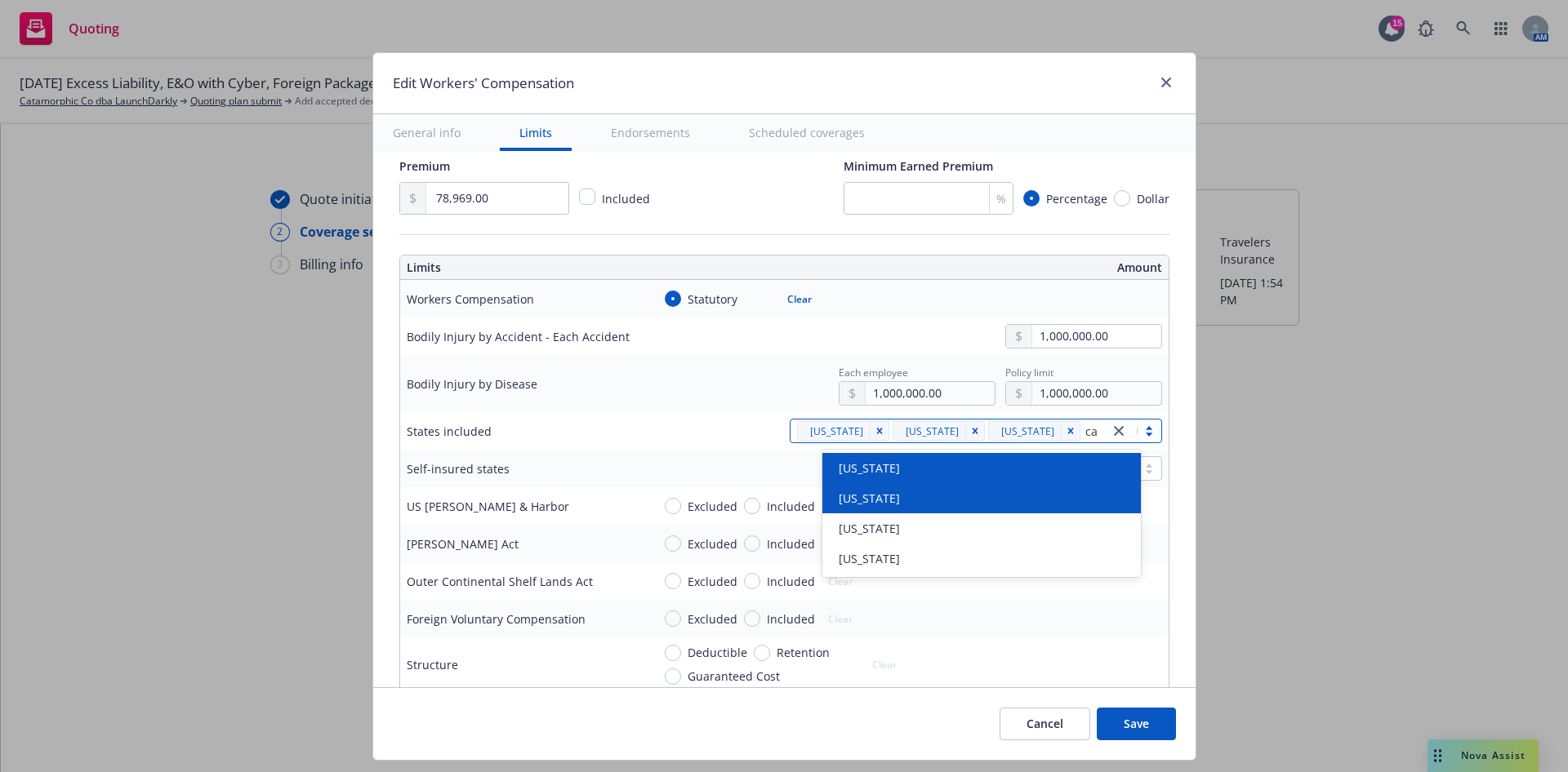
click at [994, 488] on div "[US_STATE]" at bounding box center [980, 498] width 317 height 30
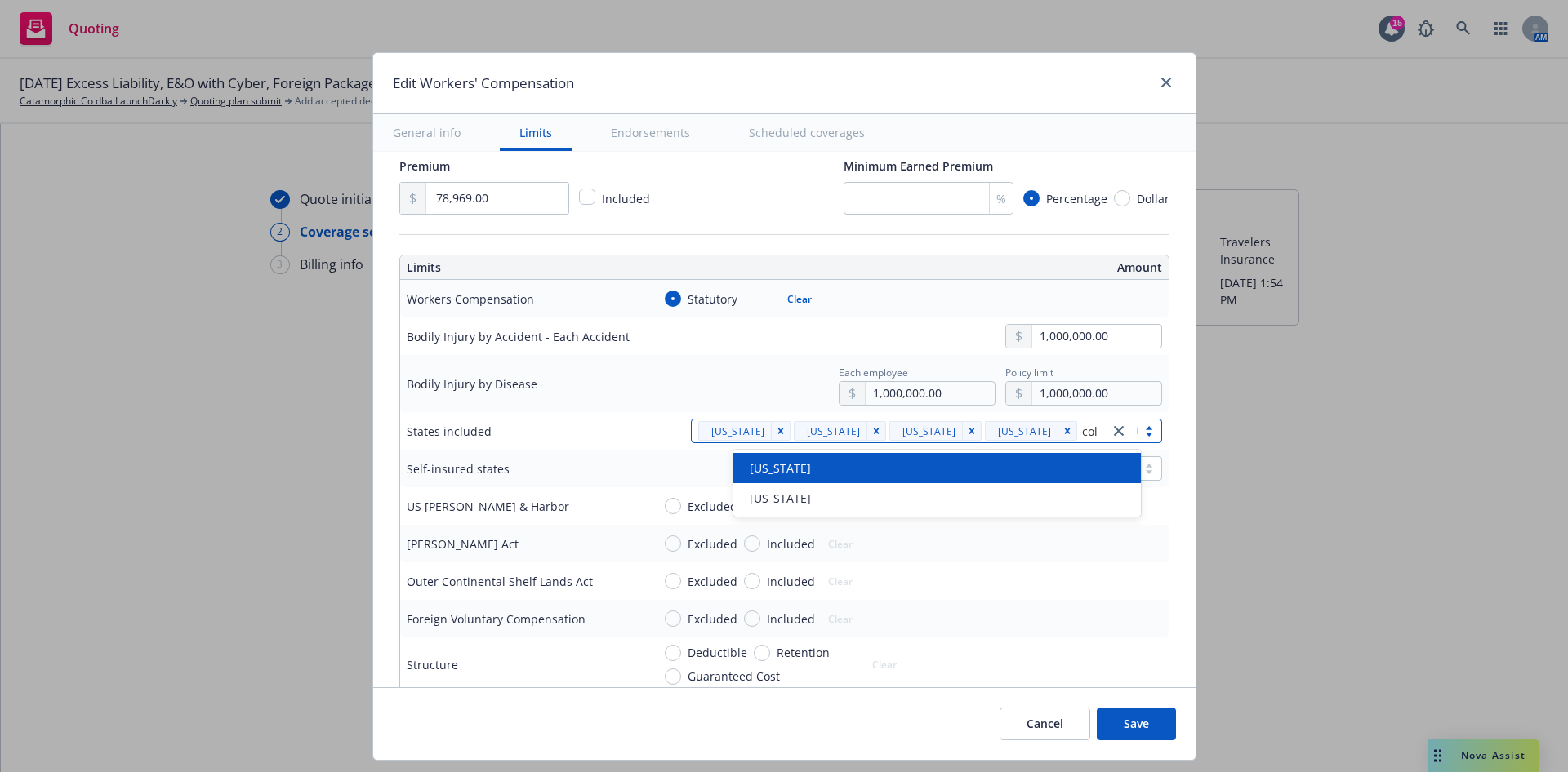
click at [887, 464] on div "[US_STATE]" at bounding box center [936, 468] width 388 height 18
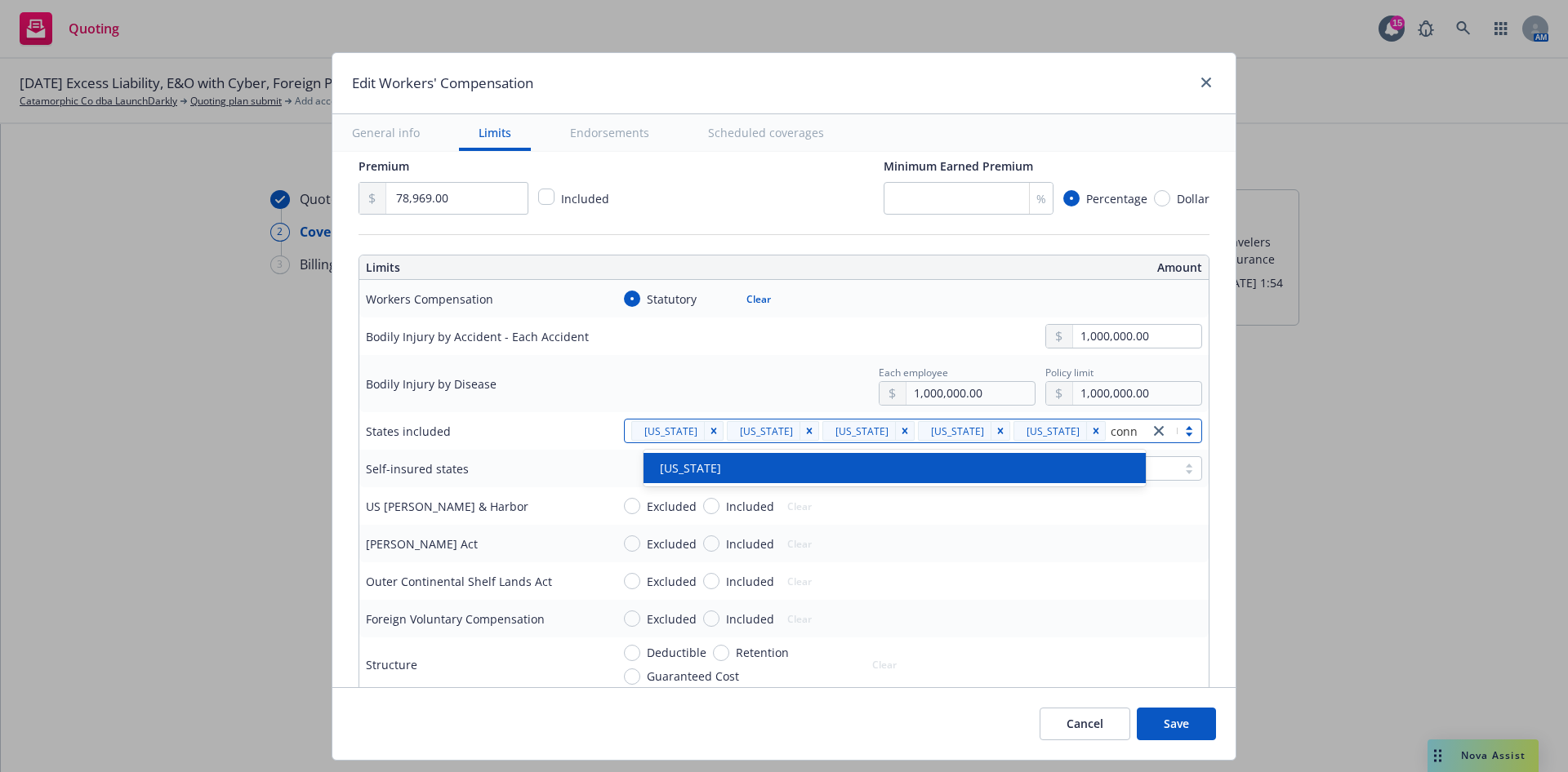
click at [887, 465] on div "[US_STATE]" at bounding box center [894, 468] width 483 height 18
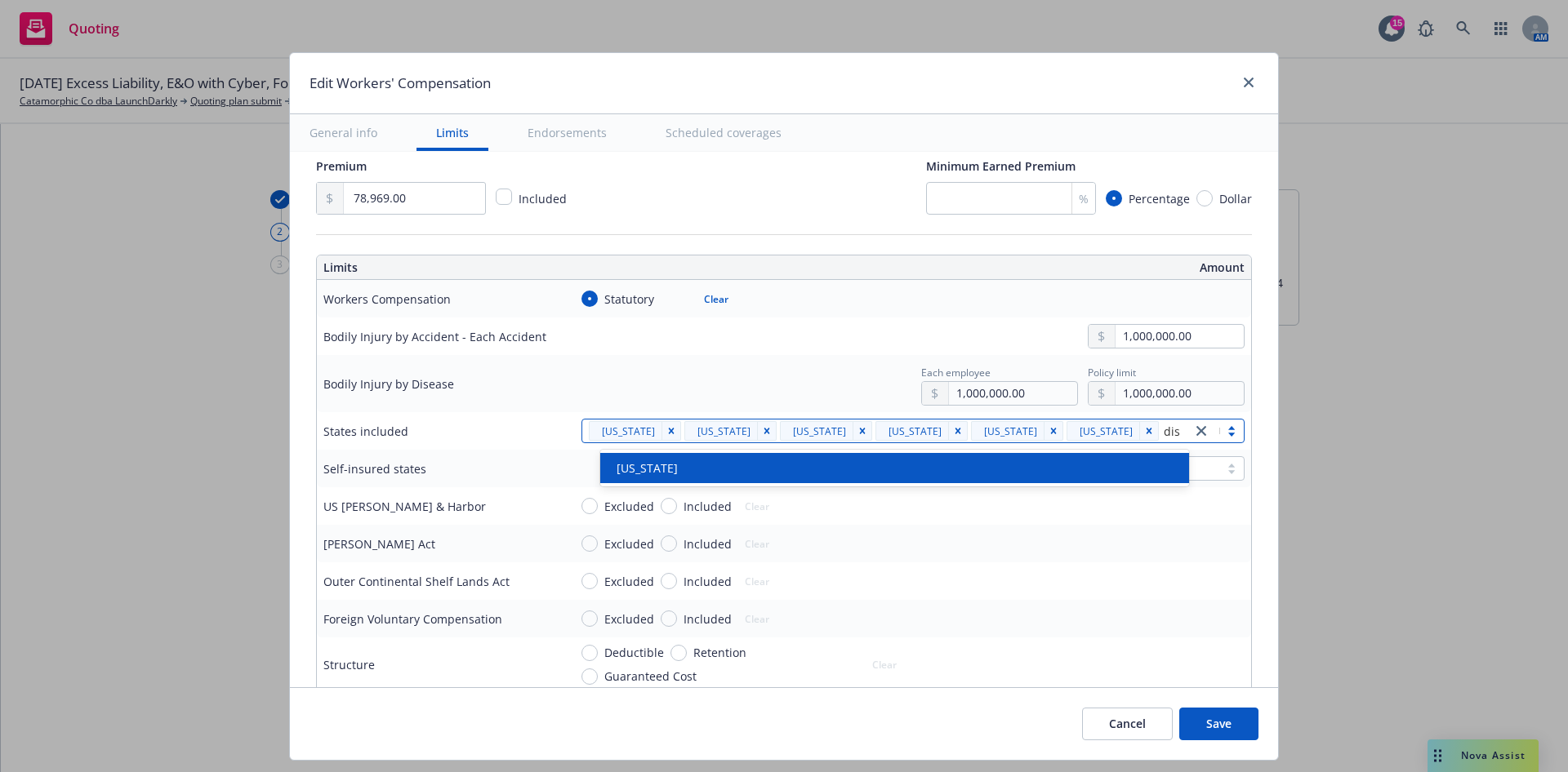
click at [887, 465] on div "[US_STATE]" at bounding box center [894, 468] width 569 height 18
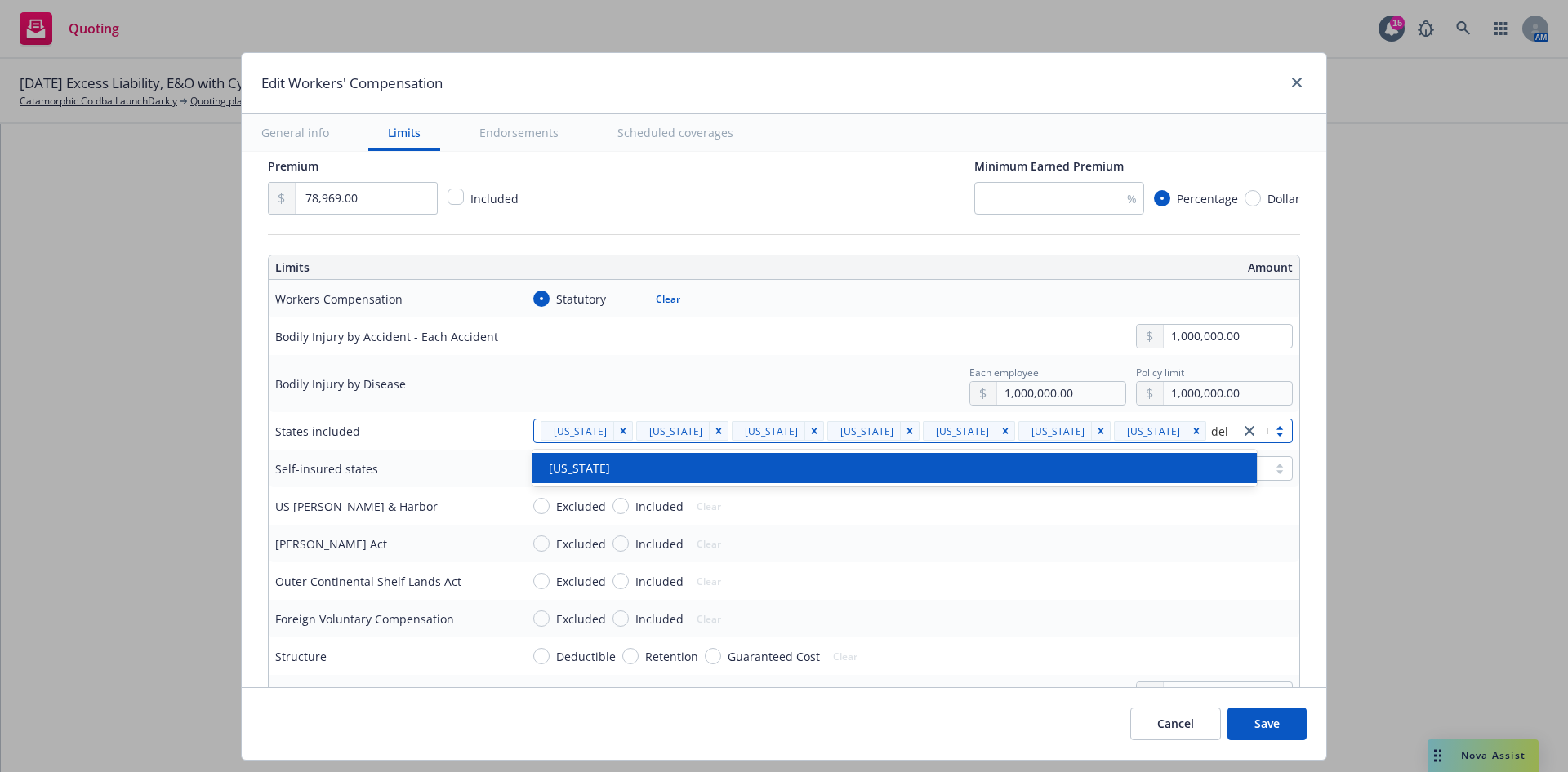
click at [887, 465] on div "[US_STATE]" at bounding box center [894, 468] width 705 height 18
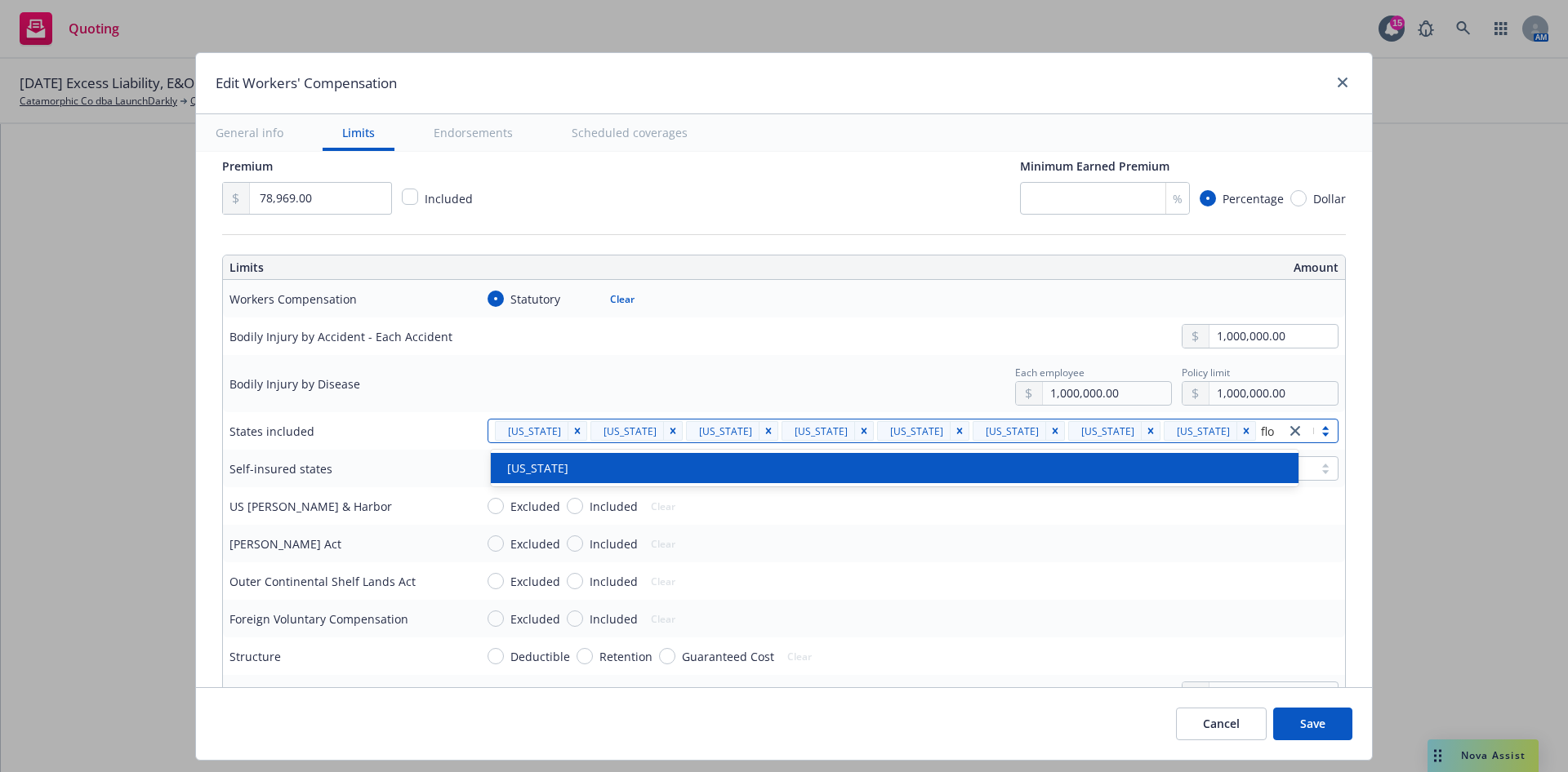
click at [887, 465] on div "[US_STATE]" at bounding box center [894, 468] width 787 height 18
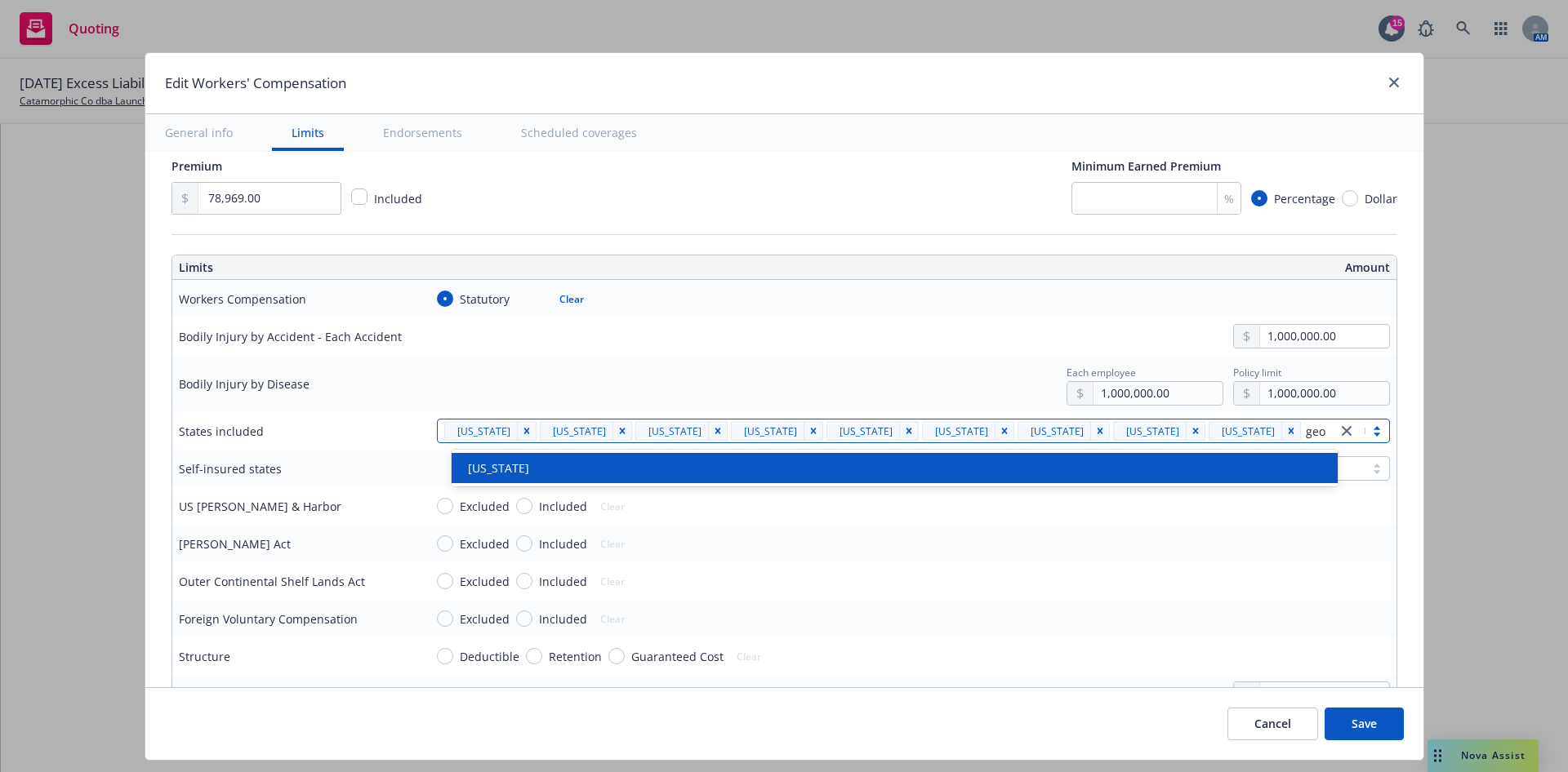
click at [887, 465] on div "[US_STATE]" at bounding box center [895, 468] width 867 height 18
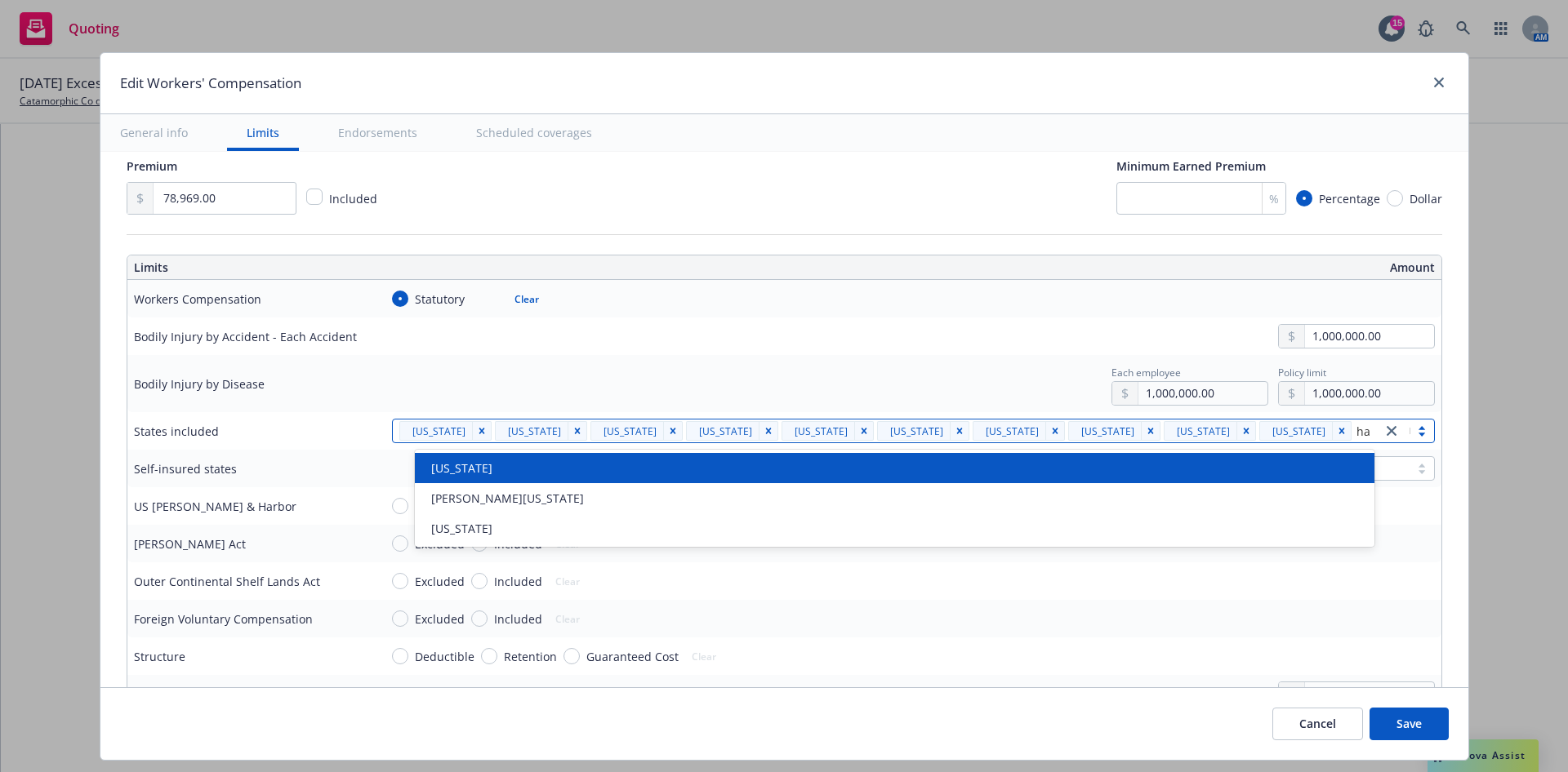
click at [887, 465] on div "[US_STATE]" at bounding box center [894, 468] width 939 height 18
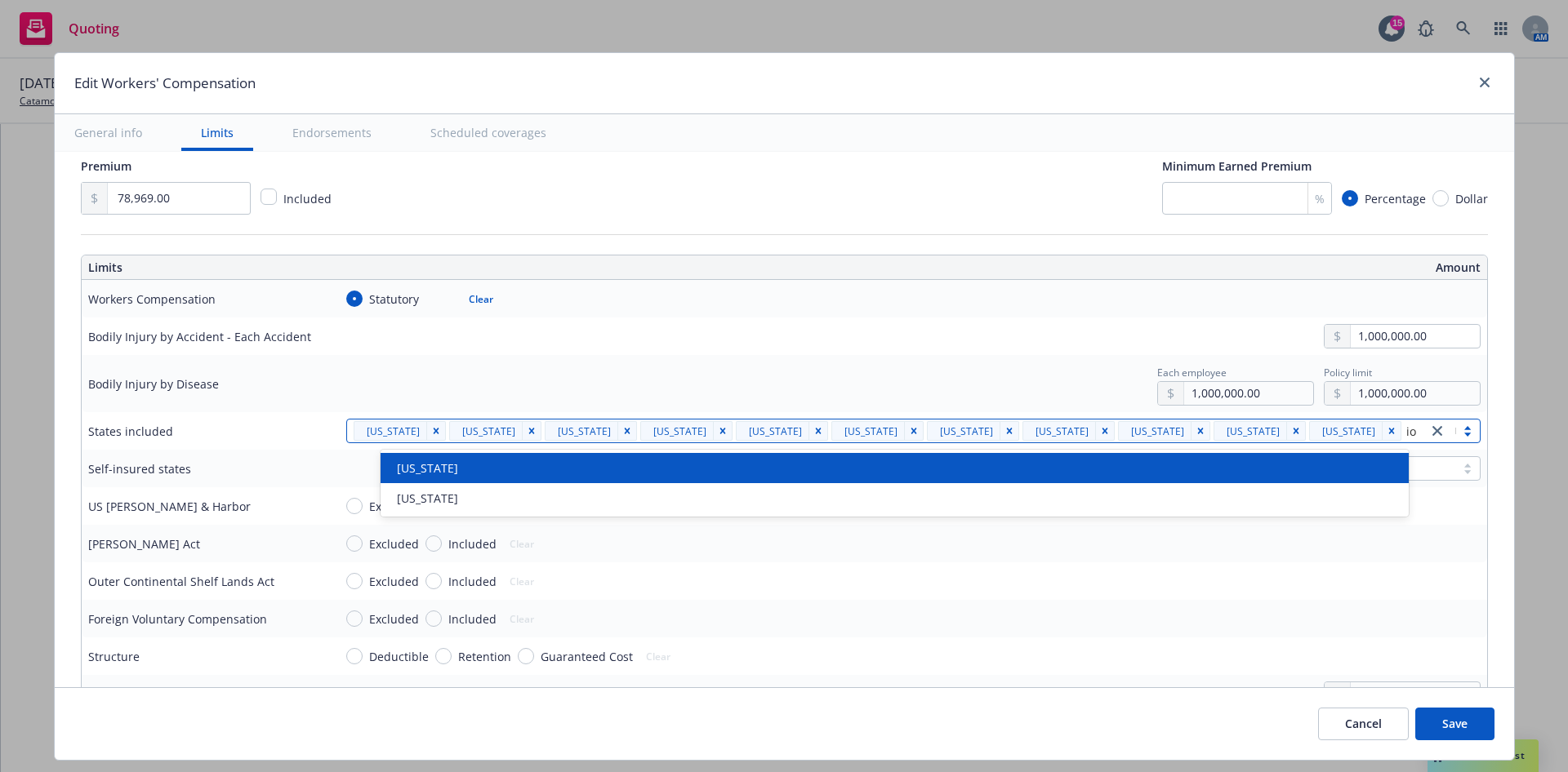
click at [1184, 466] on div "[US_STATE]" at bounding box center [894, 468] width 1009 height 18
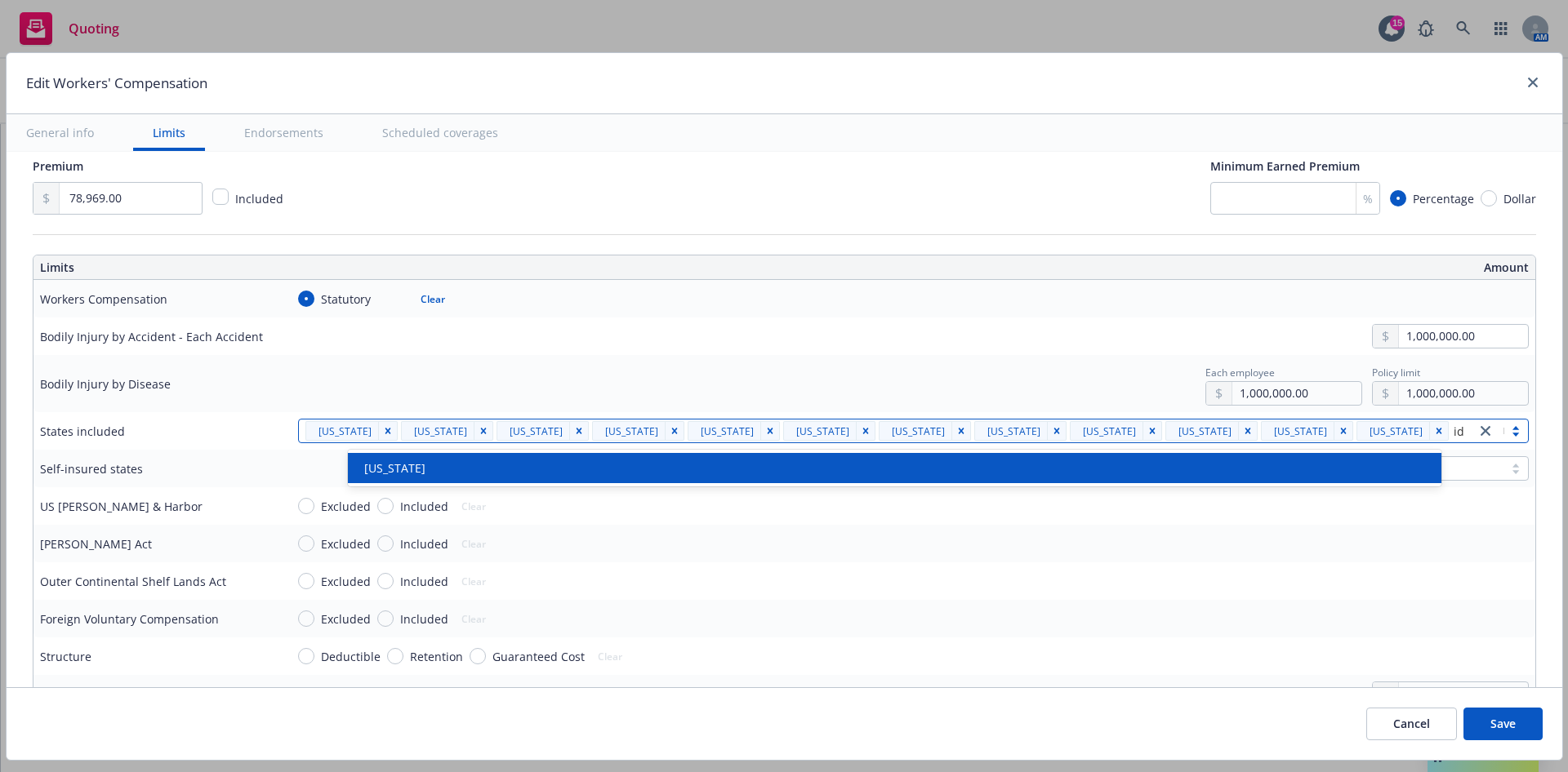
click at [1178, 469] on div "[US_STATE]" at bounding box center [893, 468] width 1073 height 18
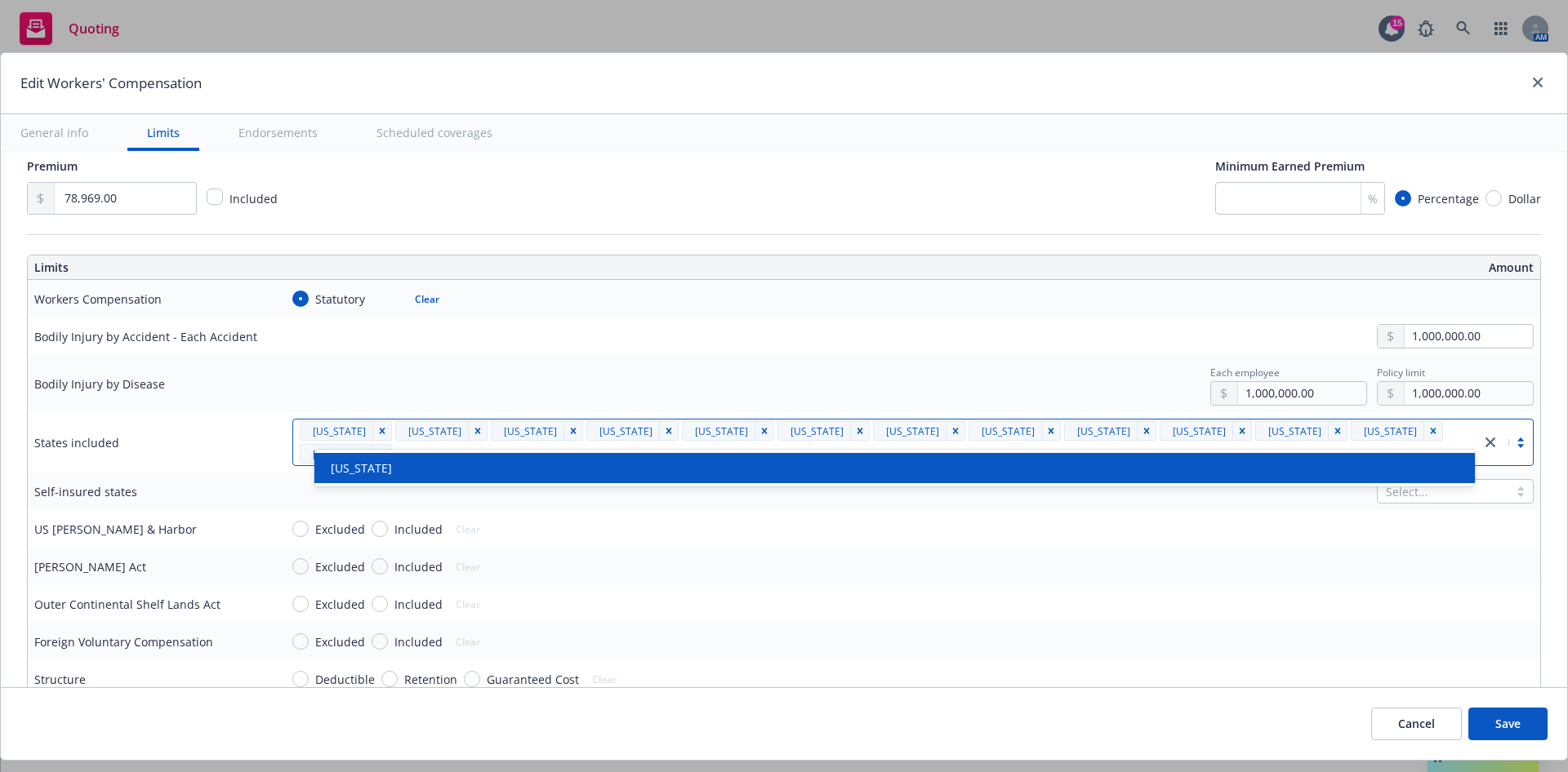
click at [1178, 469] on div "[US_STATE]" at bounding box center [894, 468] width 1141 height 18
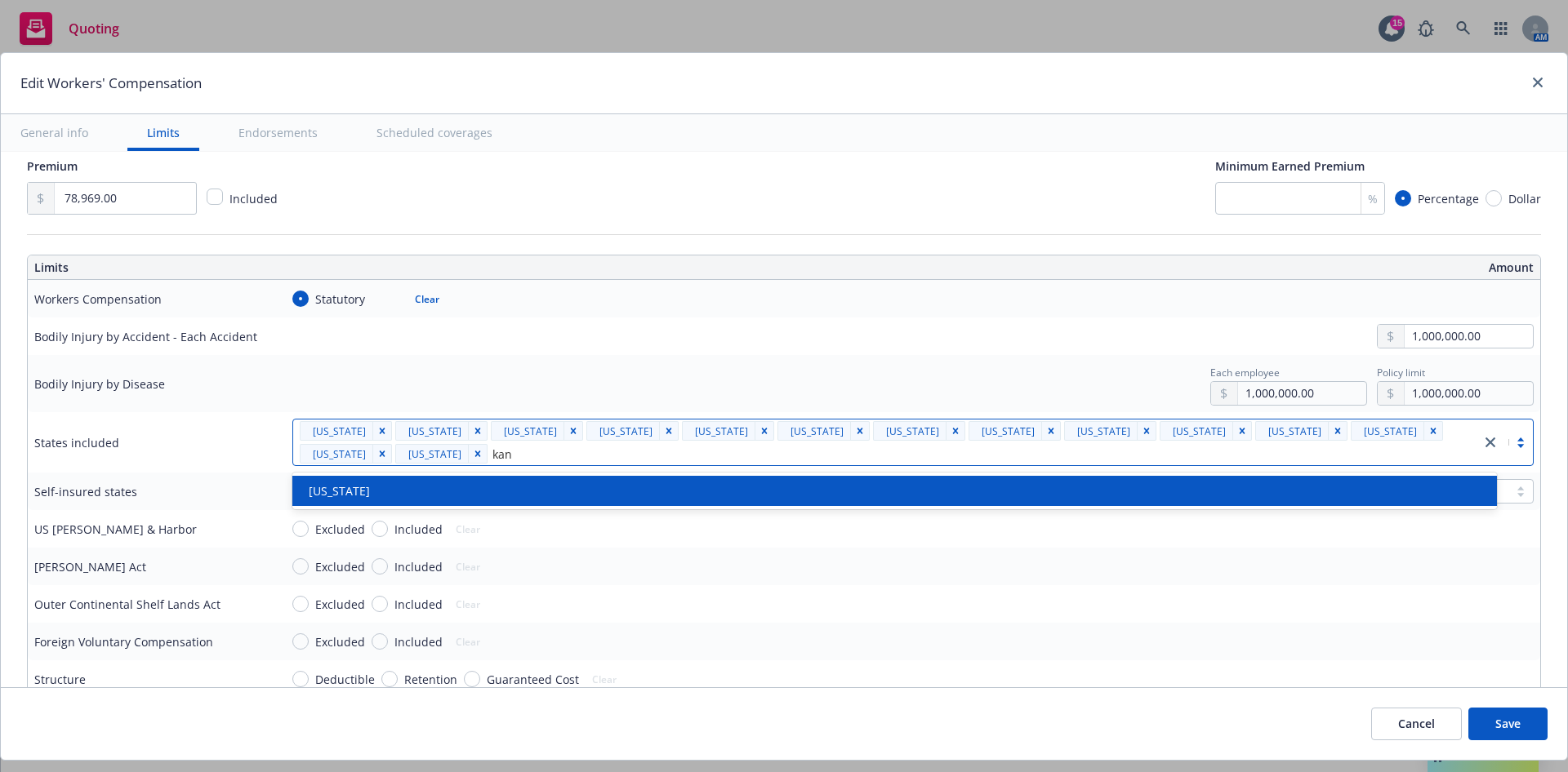
click at [1169, 494] on div "[US_STATE]" at bounding box center [895, 491] width 1185 height 18
click at [1166, 497] on div "[US_STATE]" at bounding box center [895, 491] width 1185 height 18
click at [1166, 502] on div "[US_STATE]" at bounding box center [894, 491] width 1205 height 30
click at [1133, 501] on div "[US_STATE]" at bounding box center [894, 491] width 1205 height 30
click at [1130, 500] on div "[US_STATE]" at bounding box center [895, 491] width 1185 height 18
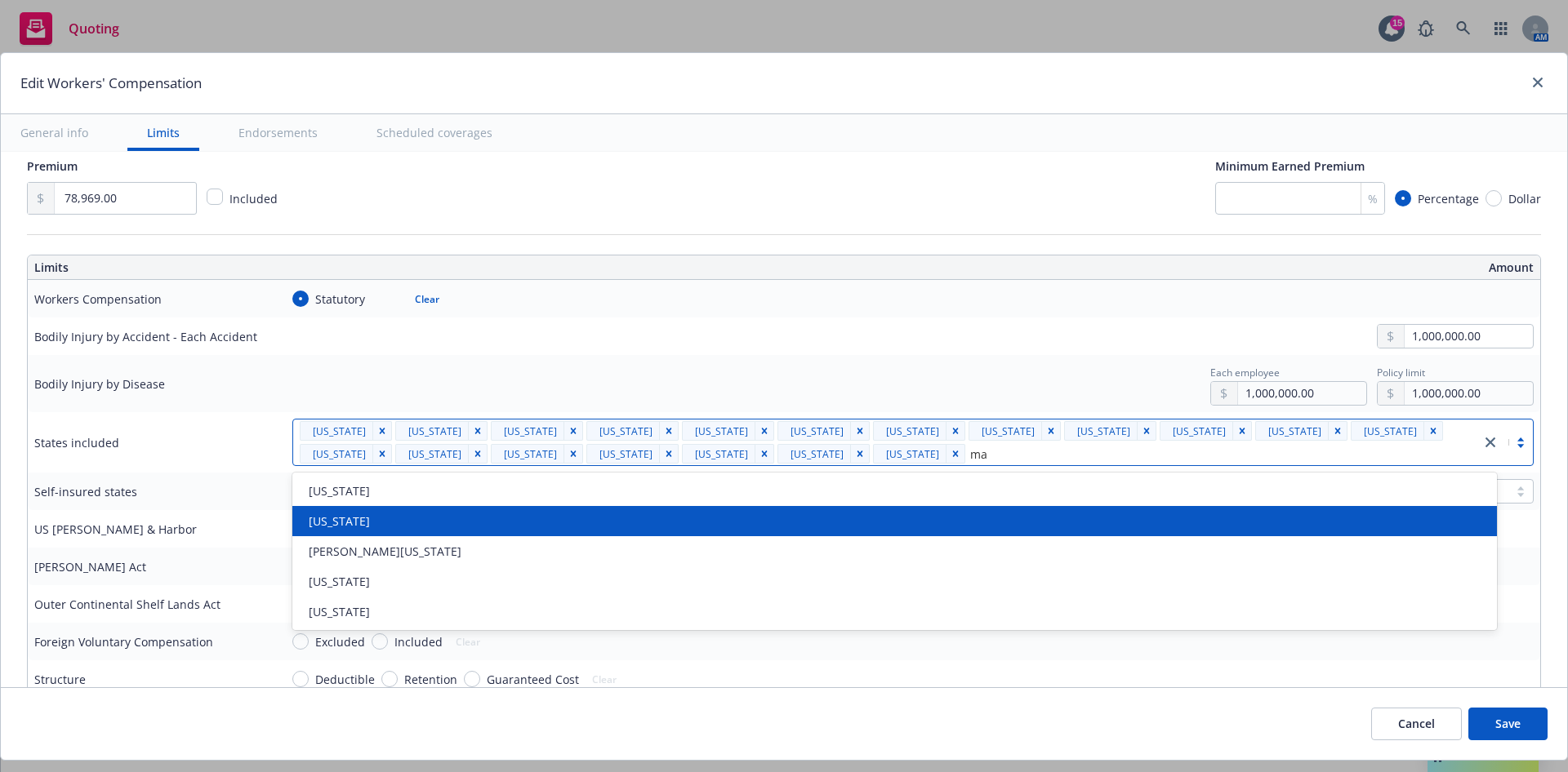
click at [826, 527] on div "[US_STATE]" at bounding box center [895, 521] width 1185 height 18
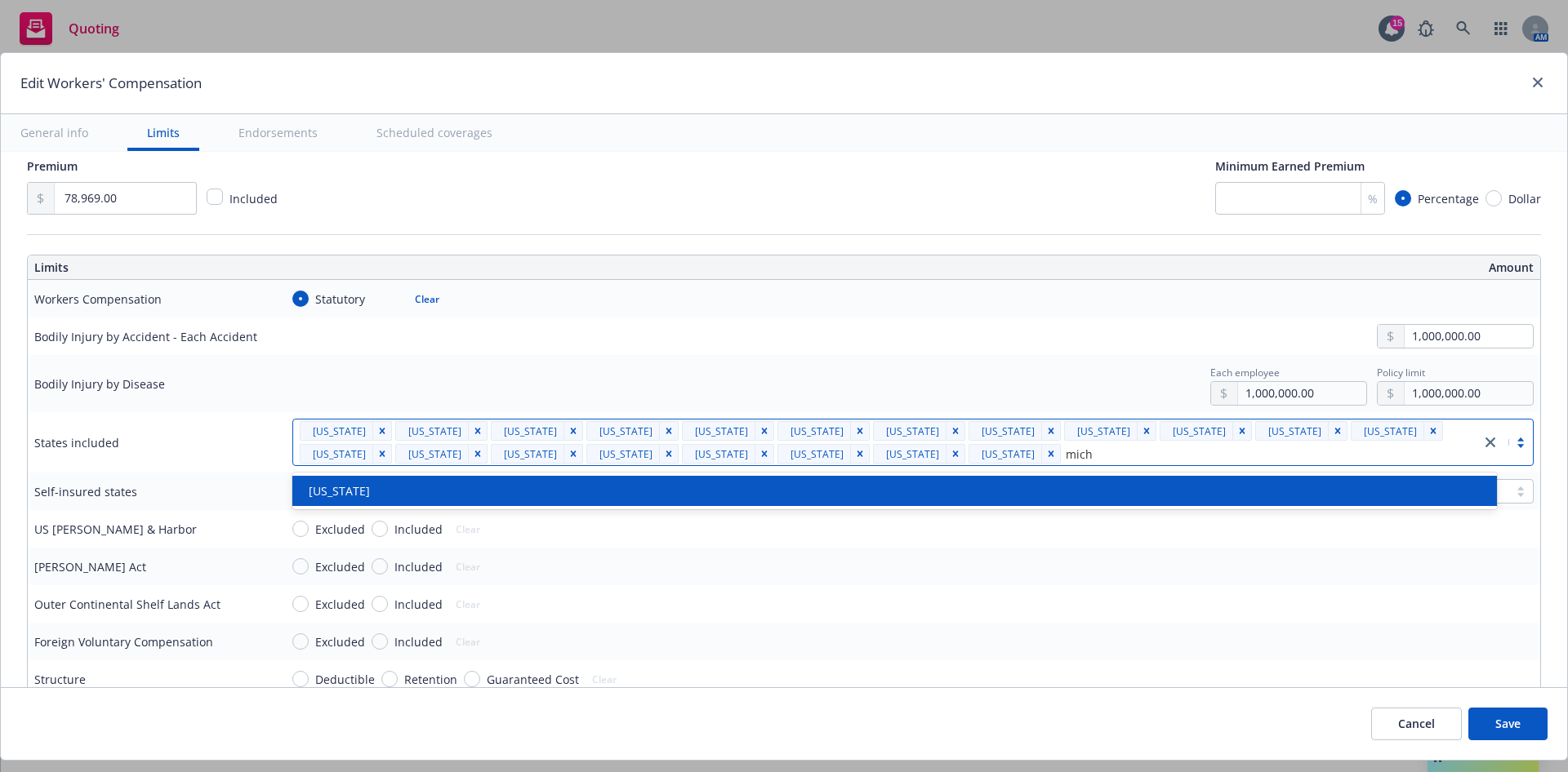
click at [798, 493] on div "[US_STATE]" at bounding box center [895, 491] width 1185 height 18
click at [728, 480] on div "[US_STATE]" at bounding box center [894, 491] width 1205 height 30
click at [1262, 482] on div "[US_STATE]" at bounding box center [895, 491] width 1185 height 18
click at [1207, 490] on div "[US_STATE]" at bounding box center [895, 491] width 1185 height 18
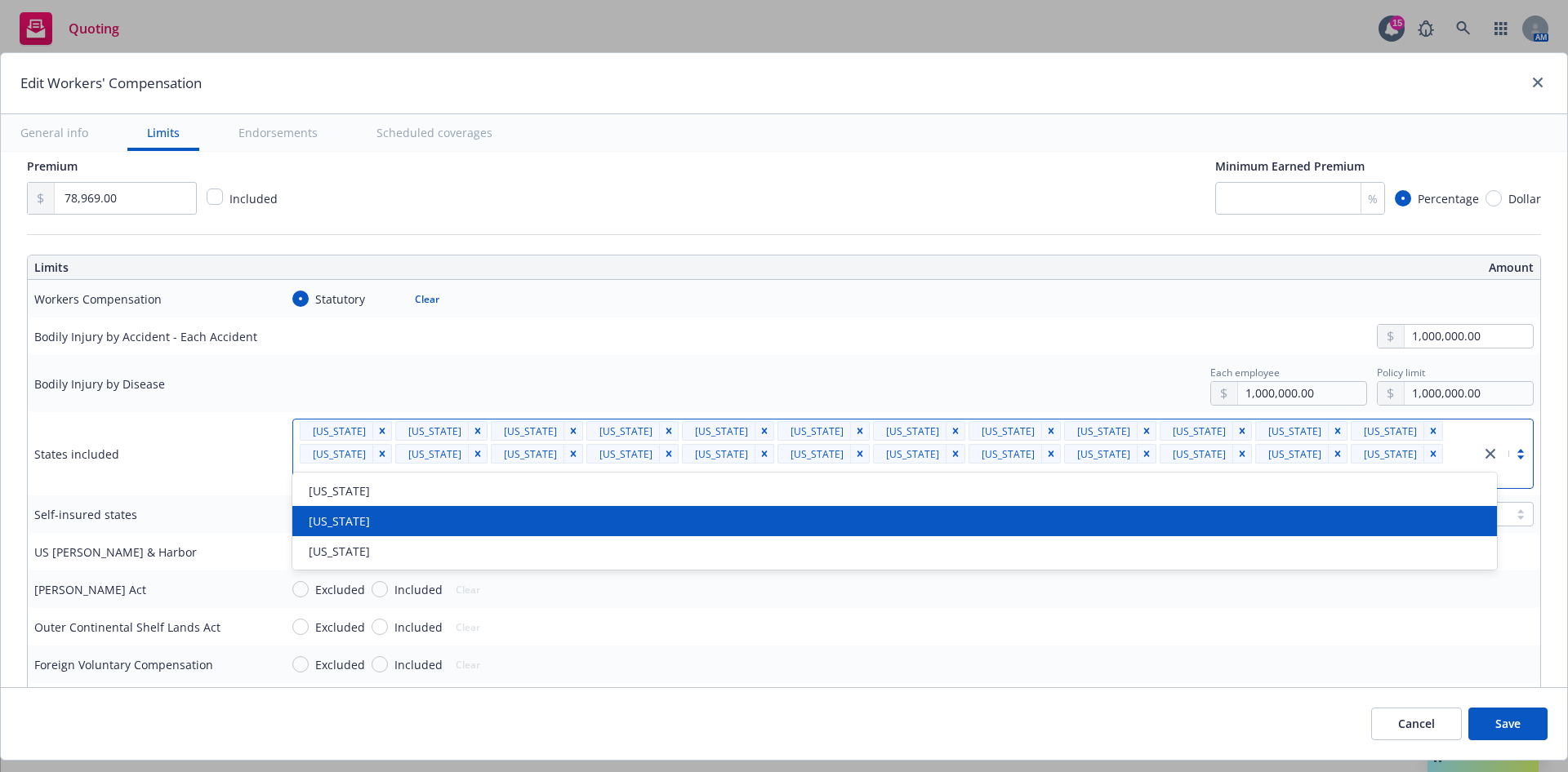
click at [782, 522] on div "[US_STATE]" at bounding box center [895, 521] width 1185 height 18
click at [765, 531] on div "[US_STATE]" at bounding box center [894, 521] width 1205 height 30
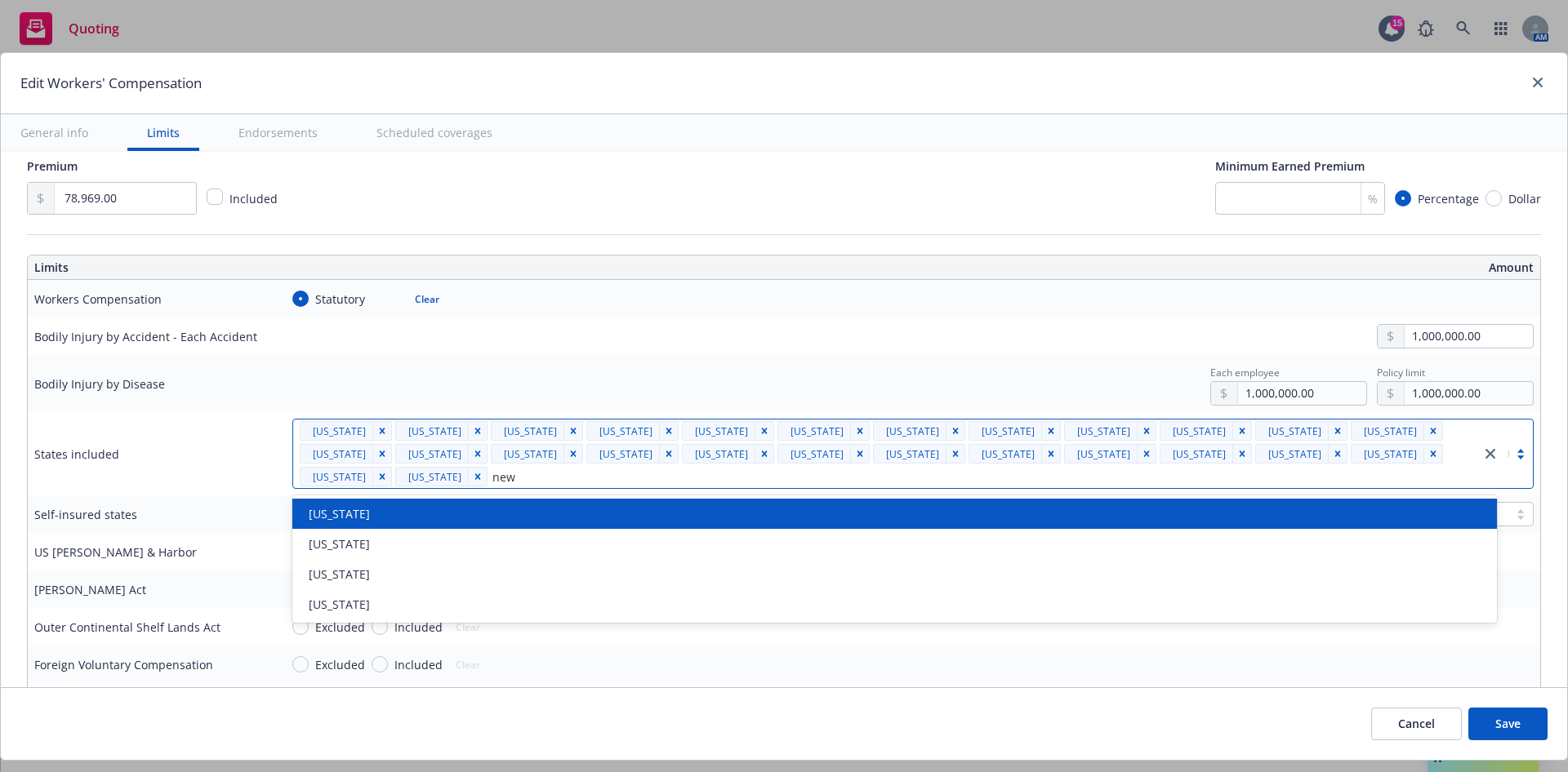
click at [576, 512] on div "[US_STATE]" at bounding box center [895, 514] width 1185 height 18
click at [562, 519] on div "[US_STATE]" at bounding box center [895, 514] width 1185 height 18
click at [563, 521] on div "[US_STATE]" at bounding box center [895, 514] width 1185 height 18
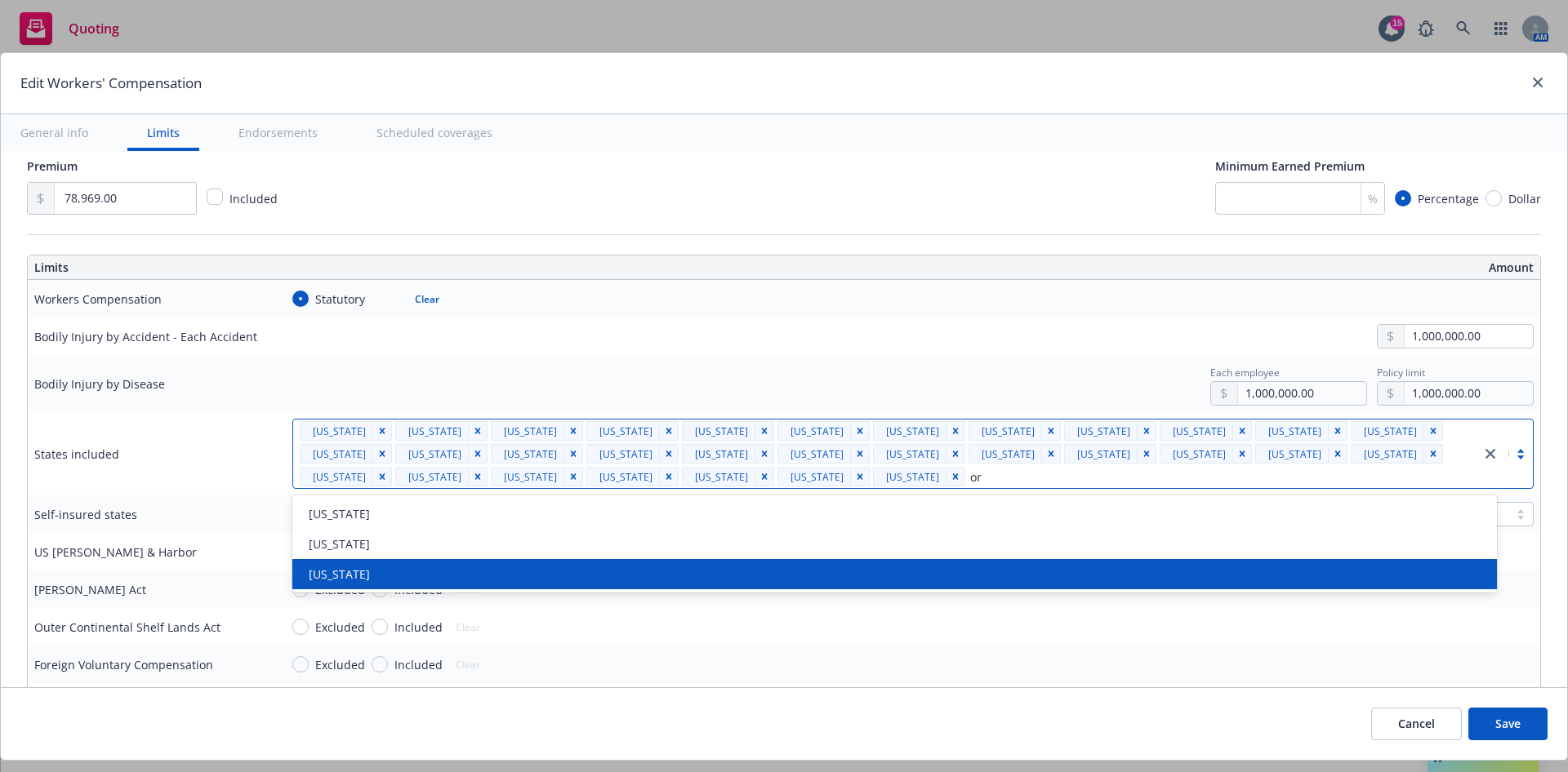
click at [511, 567] on div "[US_STATE]" at bounding box center [895, 575] width 1185 height 18
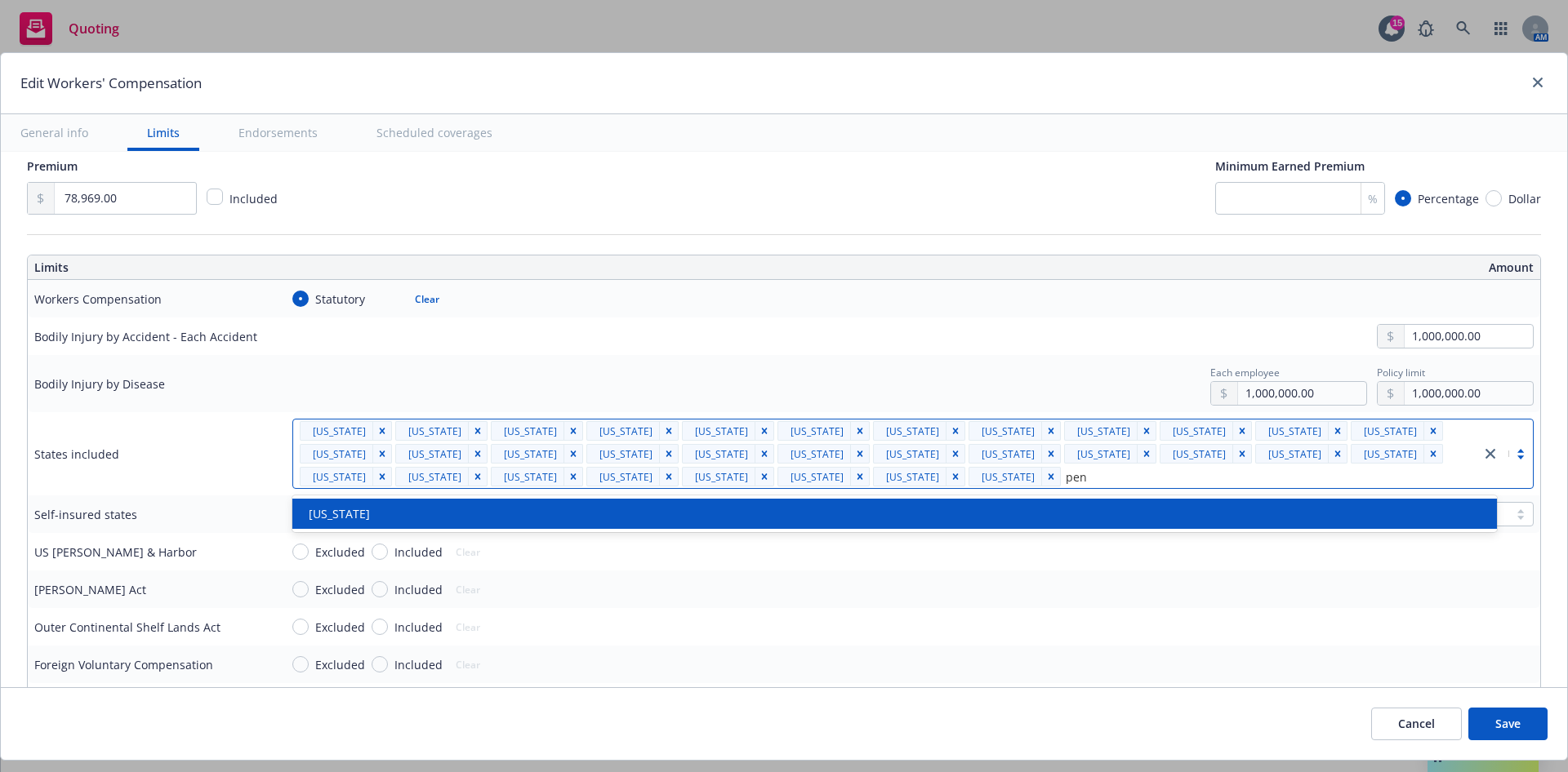
click at [550, 517] on div "[US_STATE]" at bounding box center [895, 514] width 1185 height 18
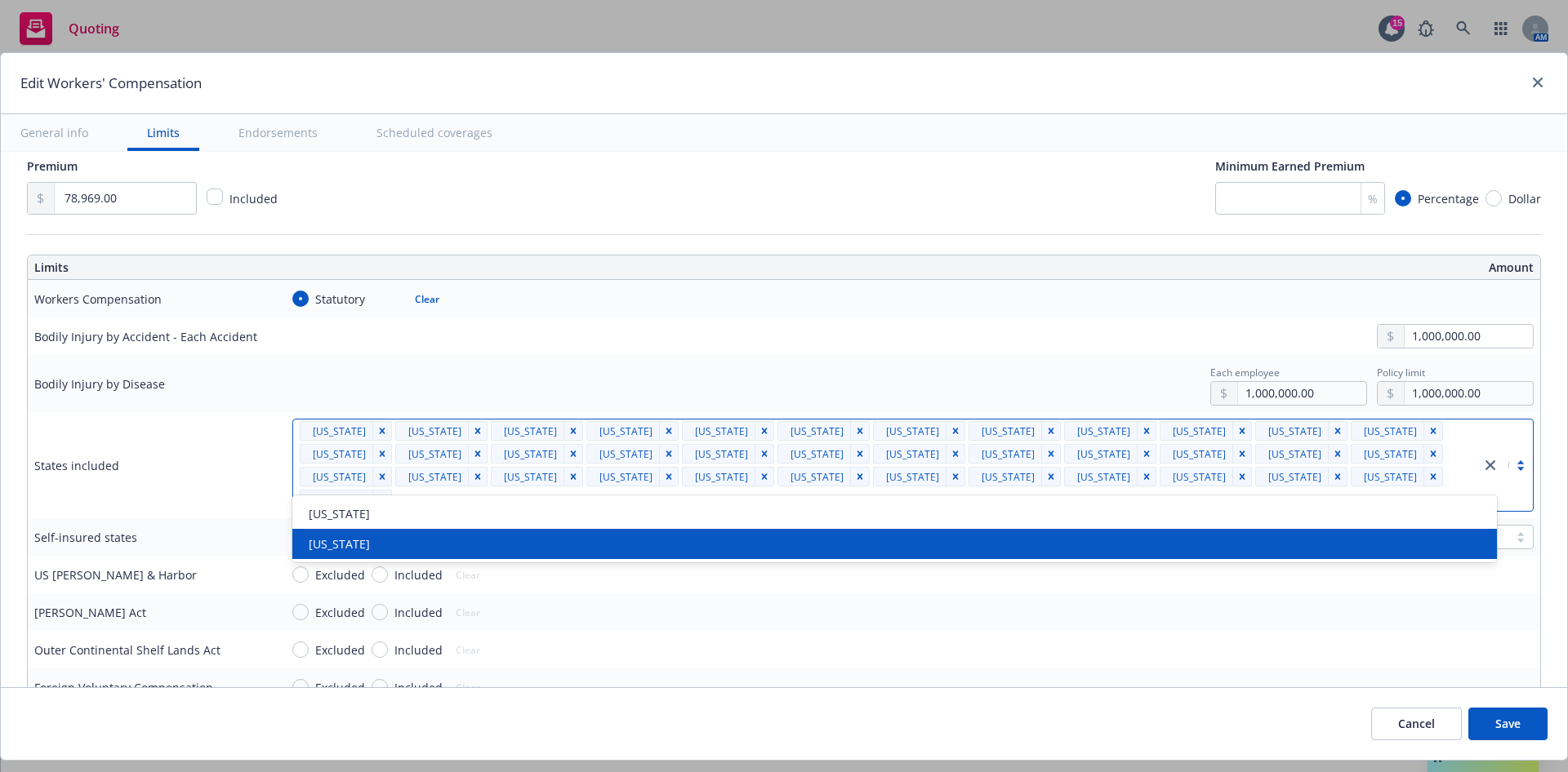
click at [543, 543] on div "[US_STATE]" at bounding box center [895, 545] width 1185 height 18
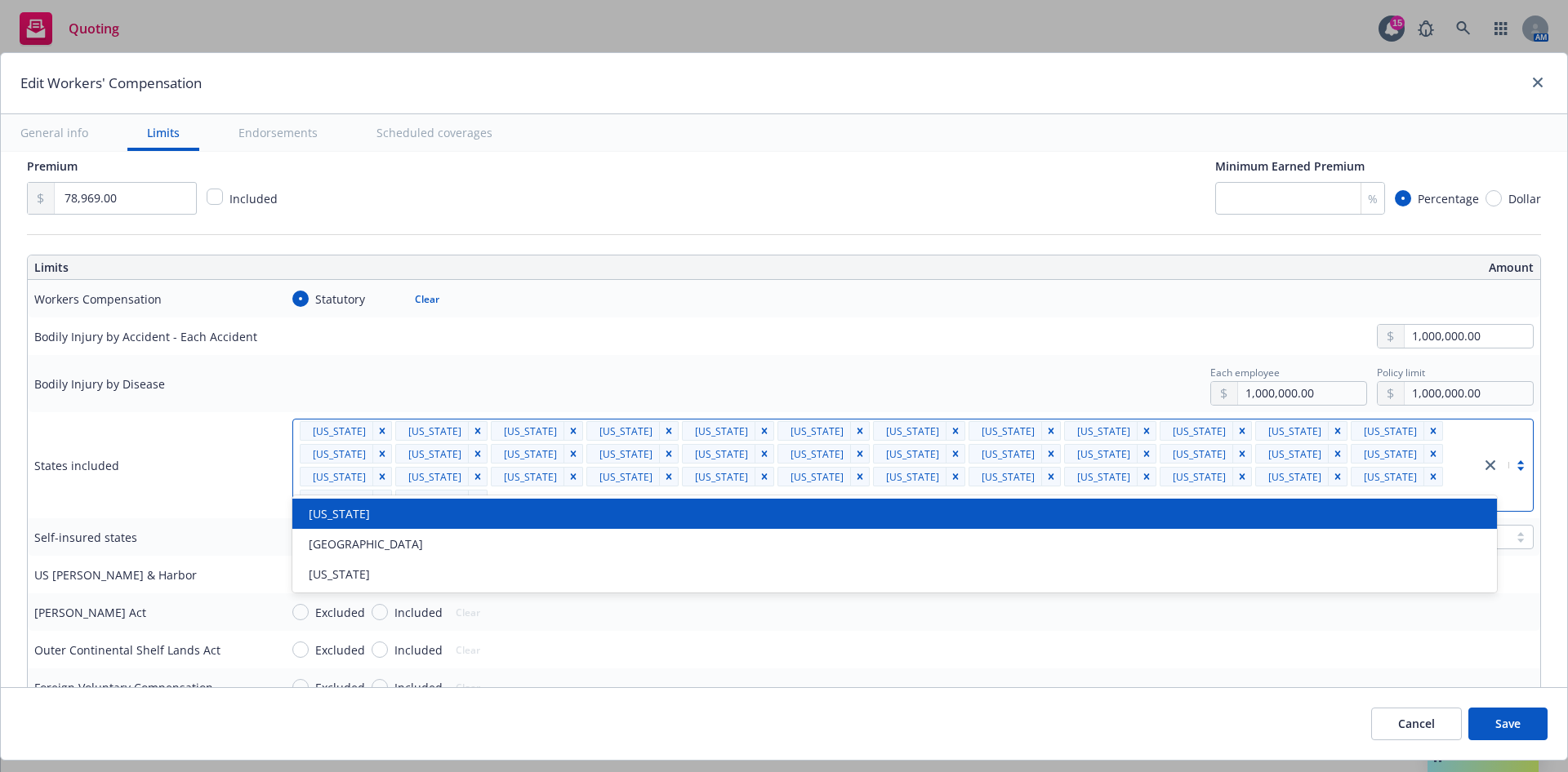
click at [554, 523] on div "[US_STATE]" at bounding box center [894, 513] width 1205 height 30
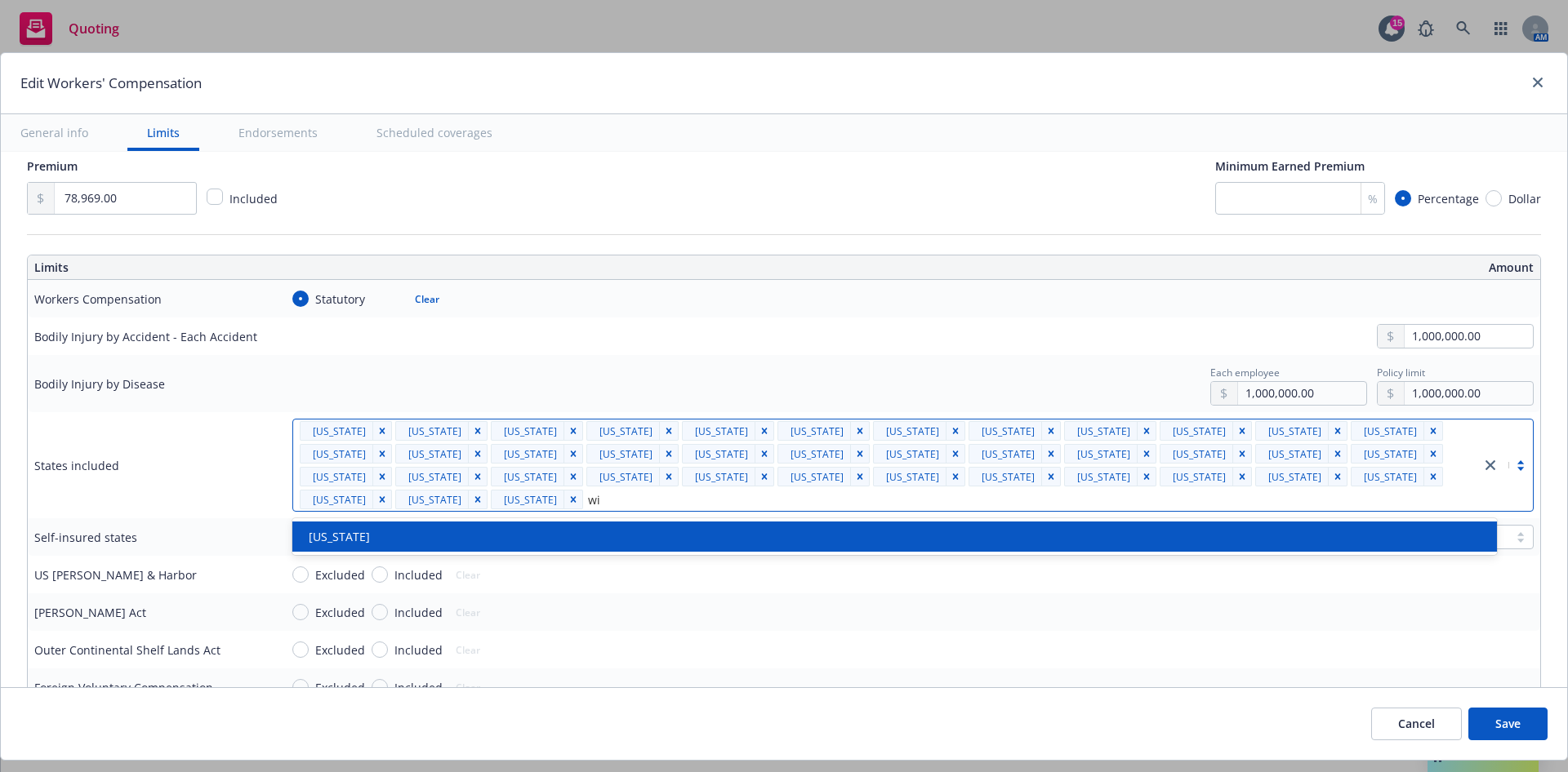
click at [555, 530] on div "[US_STATE]" at bounding box center [895, 537] width 1185 height 18
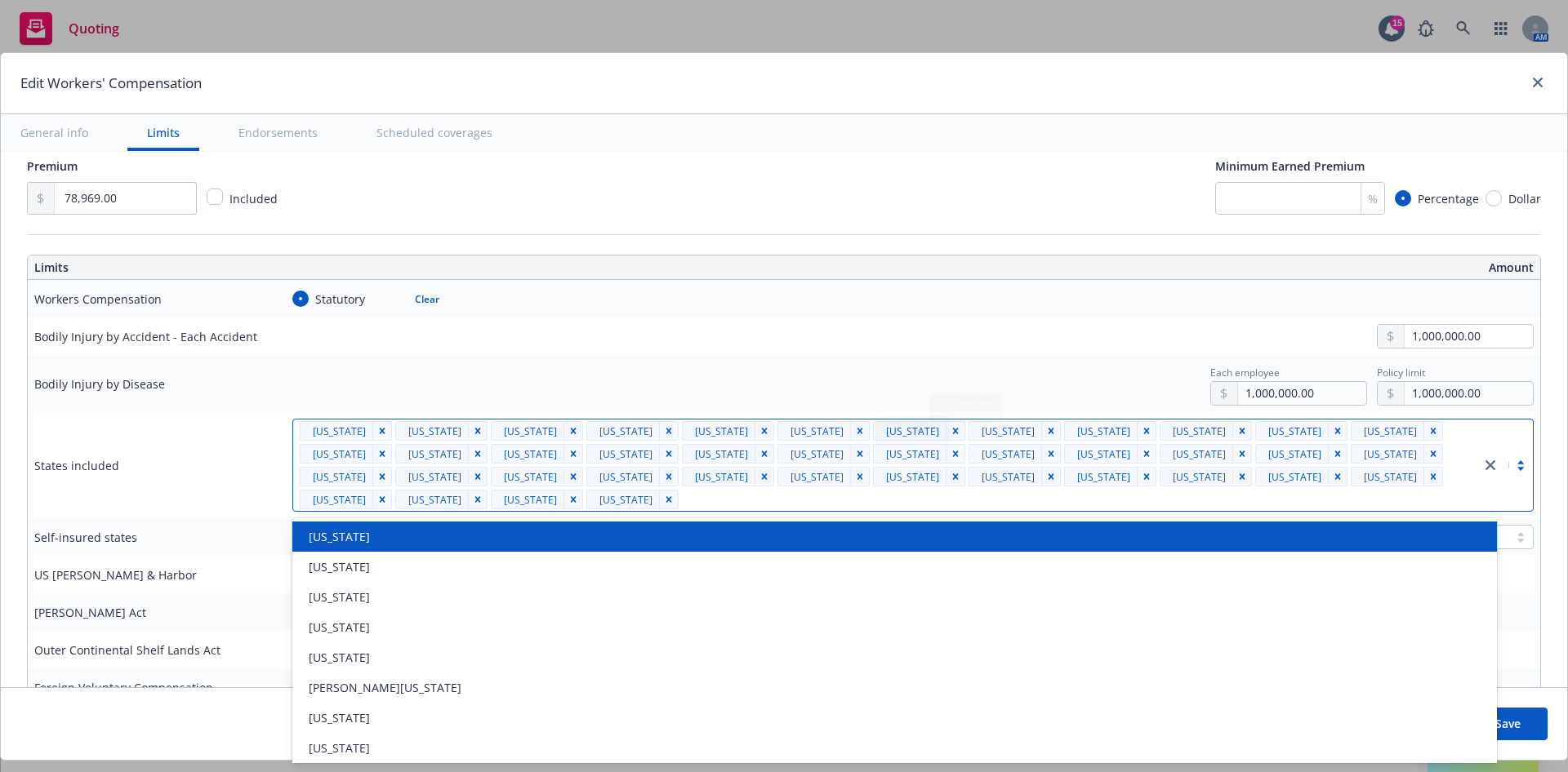
click at [808, 282] on td "Statutory Clear" at bounding box center [906, 299] width 1267 height 37
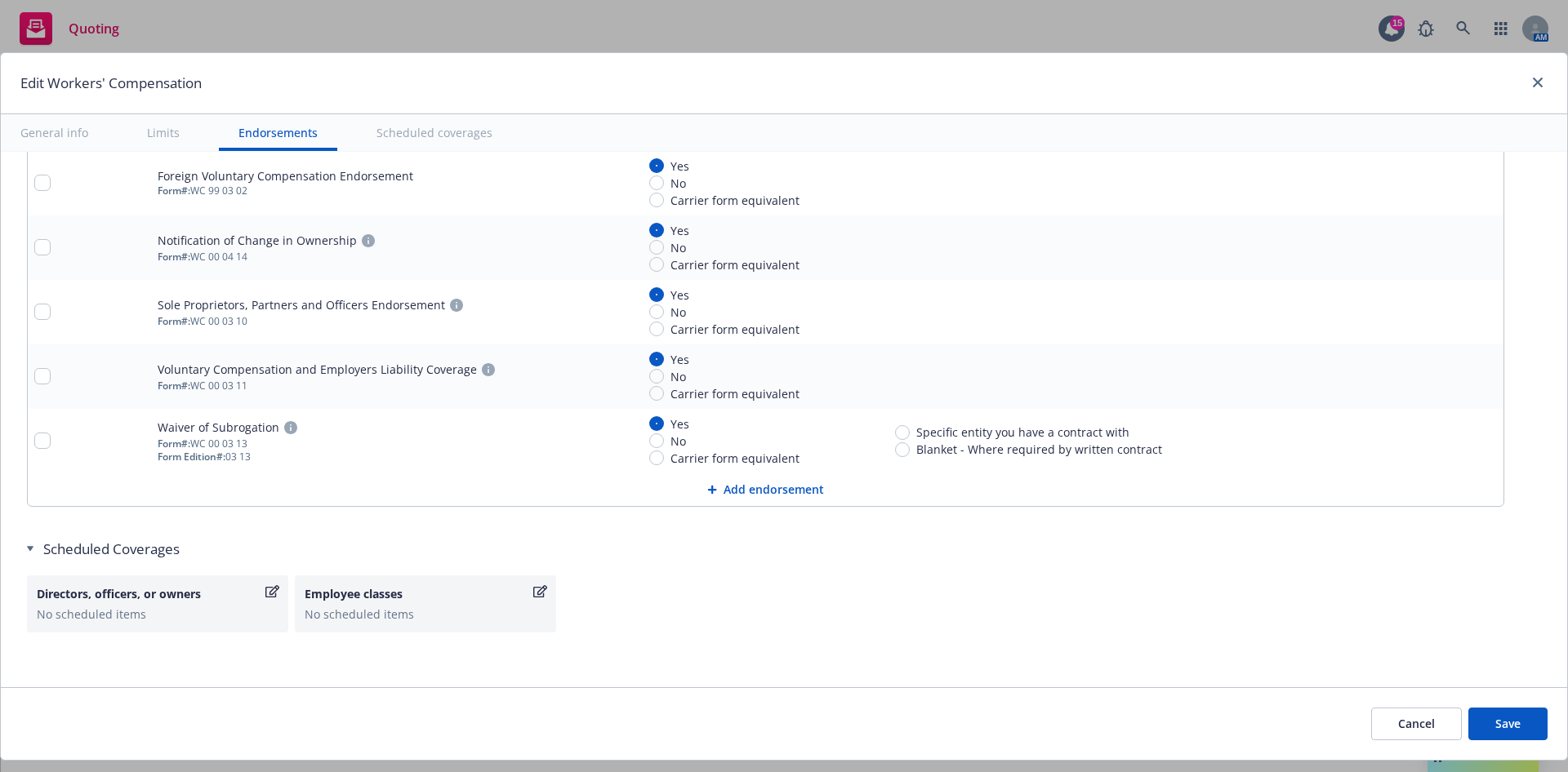
scroll to position [1809, 0]
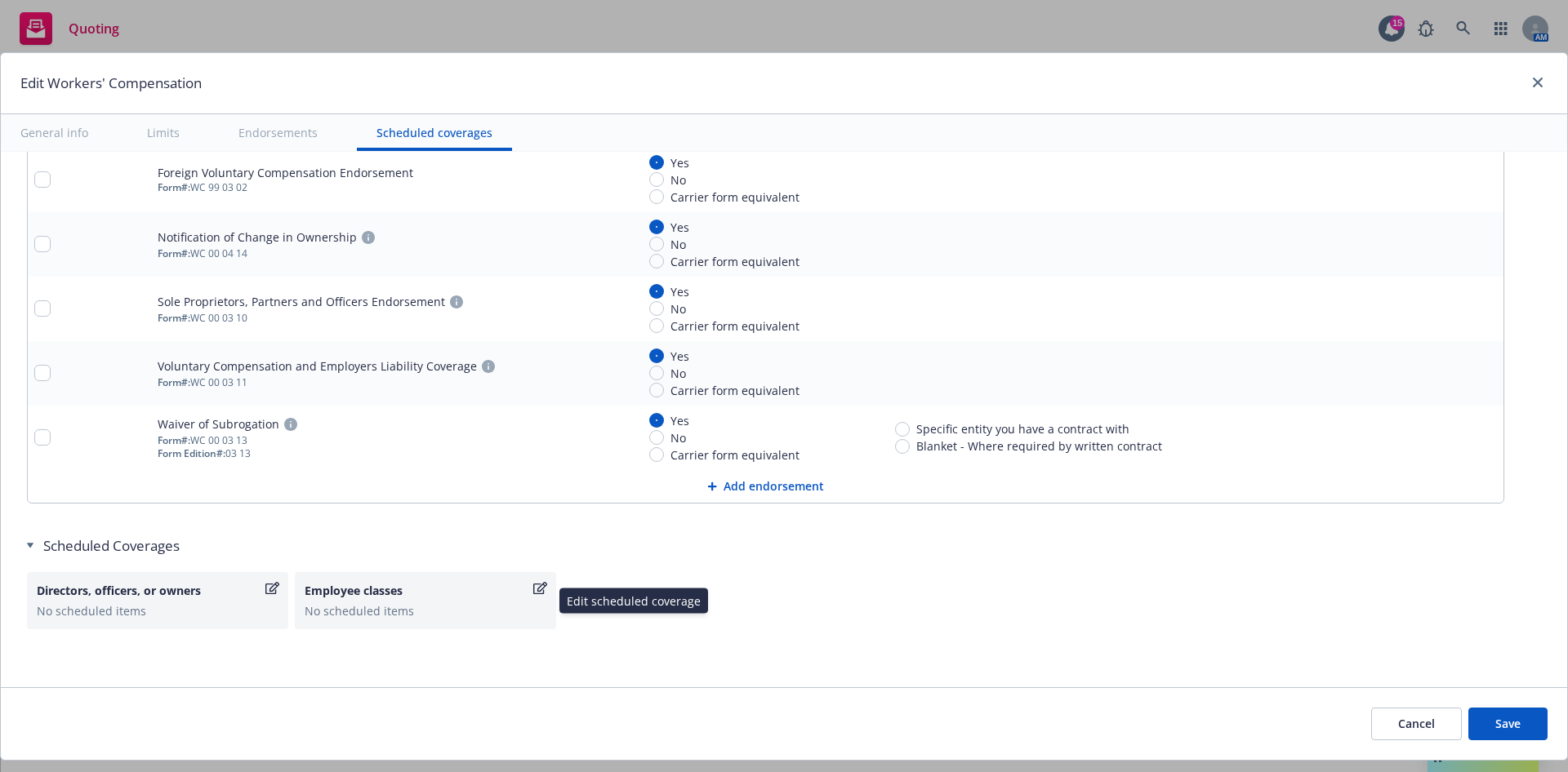
click at [543, 593] on icon "button" at bounding box center [540, 588] width 14 height 13
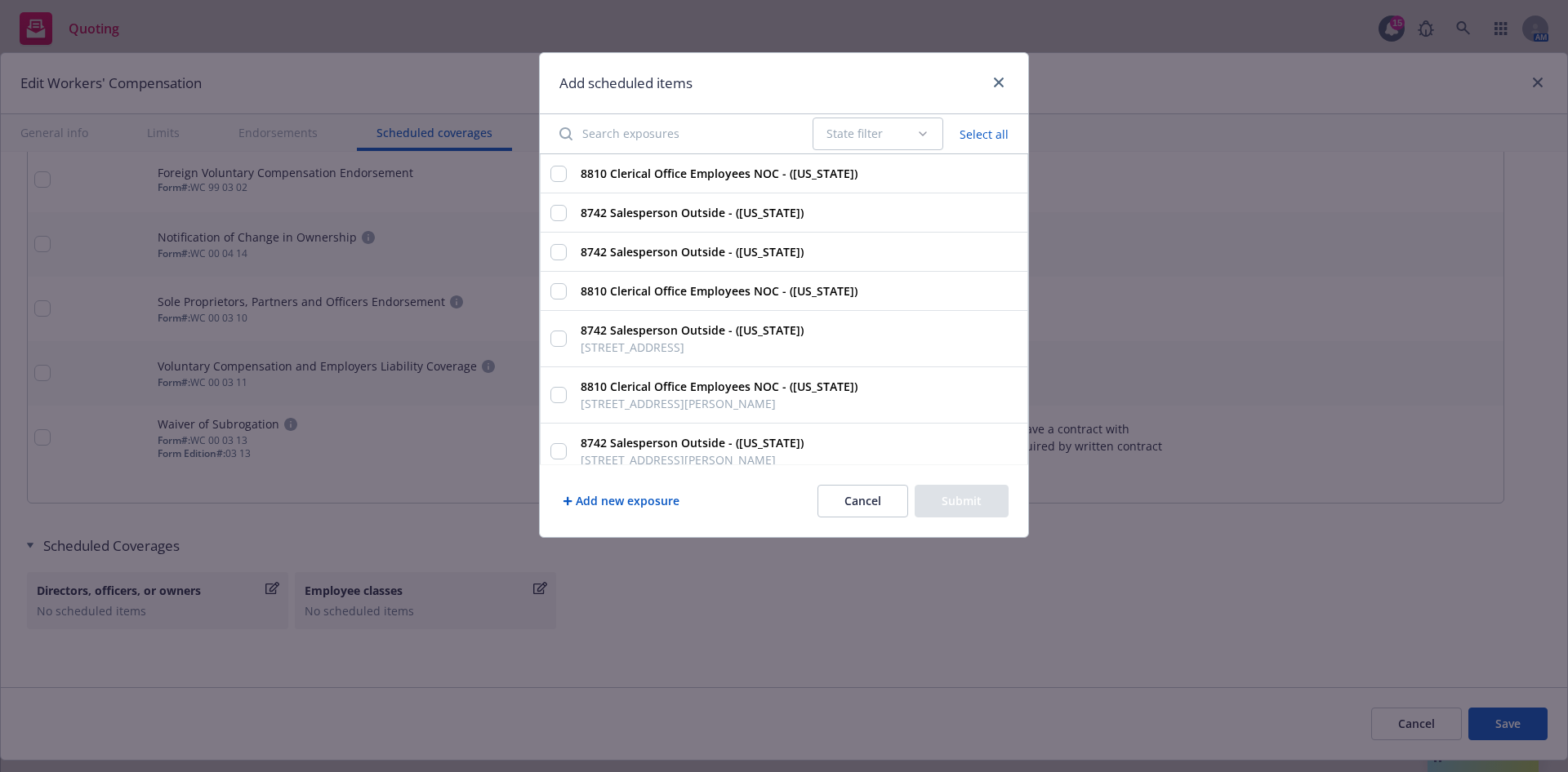
click at [721, 138] on input "Search exposures" at bounding box center [676, 133] width 253 height 32
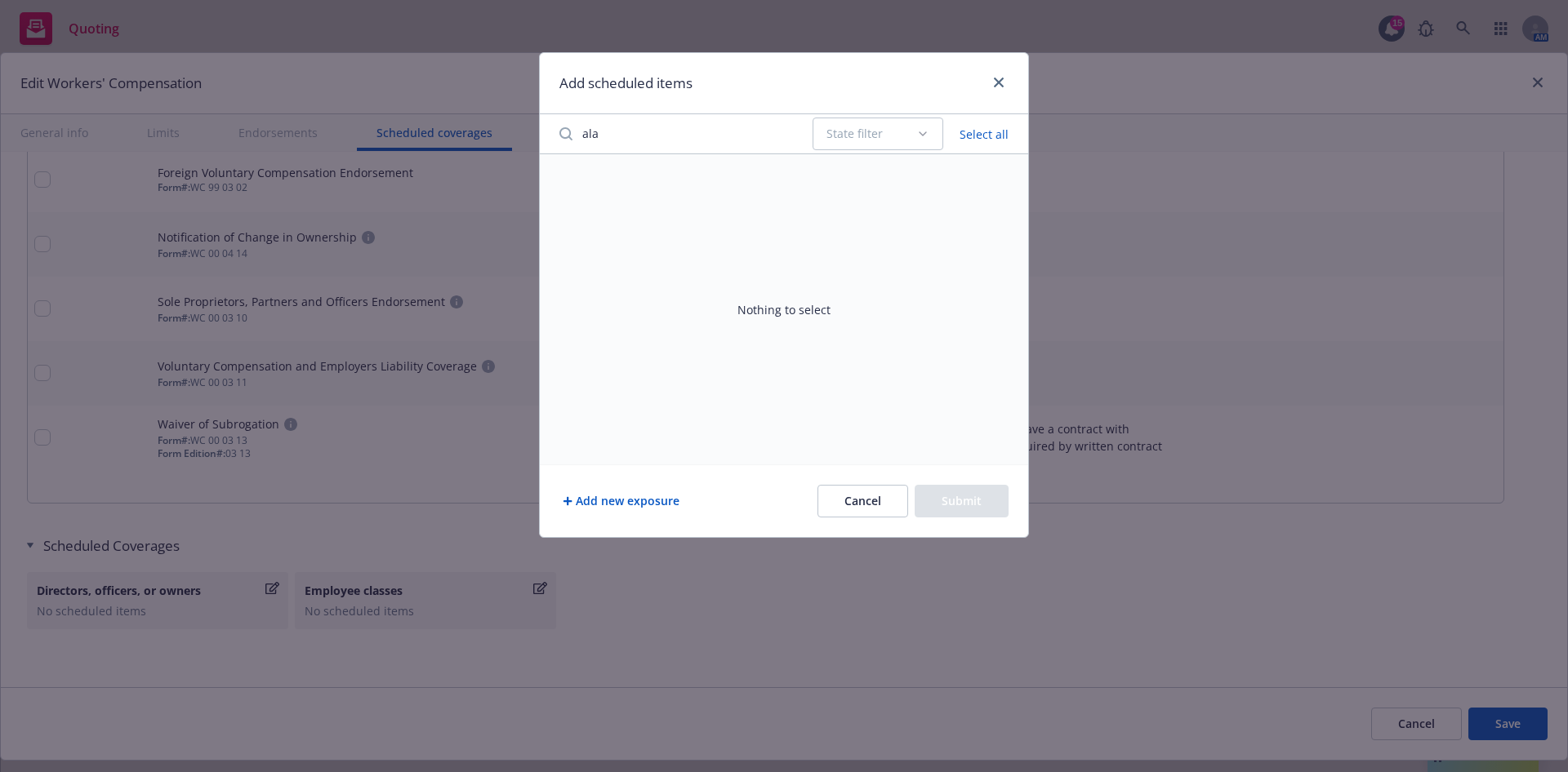
scroll to position [0, 0]
click at [797, 140] on input "ala" at bounding box center [676, 133] width 253 height 32
click at [789, 131] on input "ala" at bounding box center [676, 133] width 253 height 32
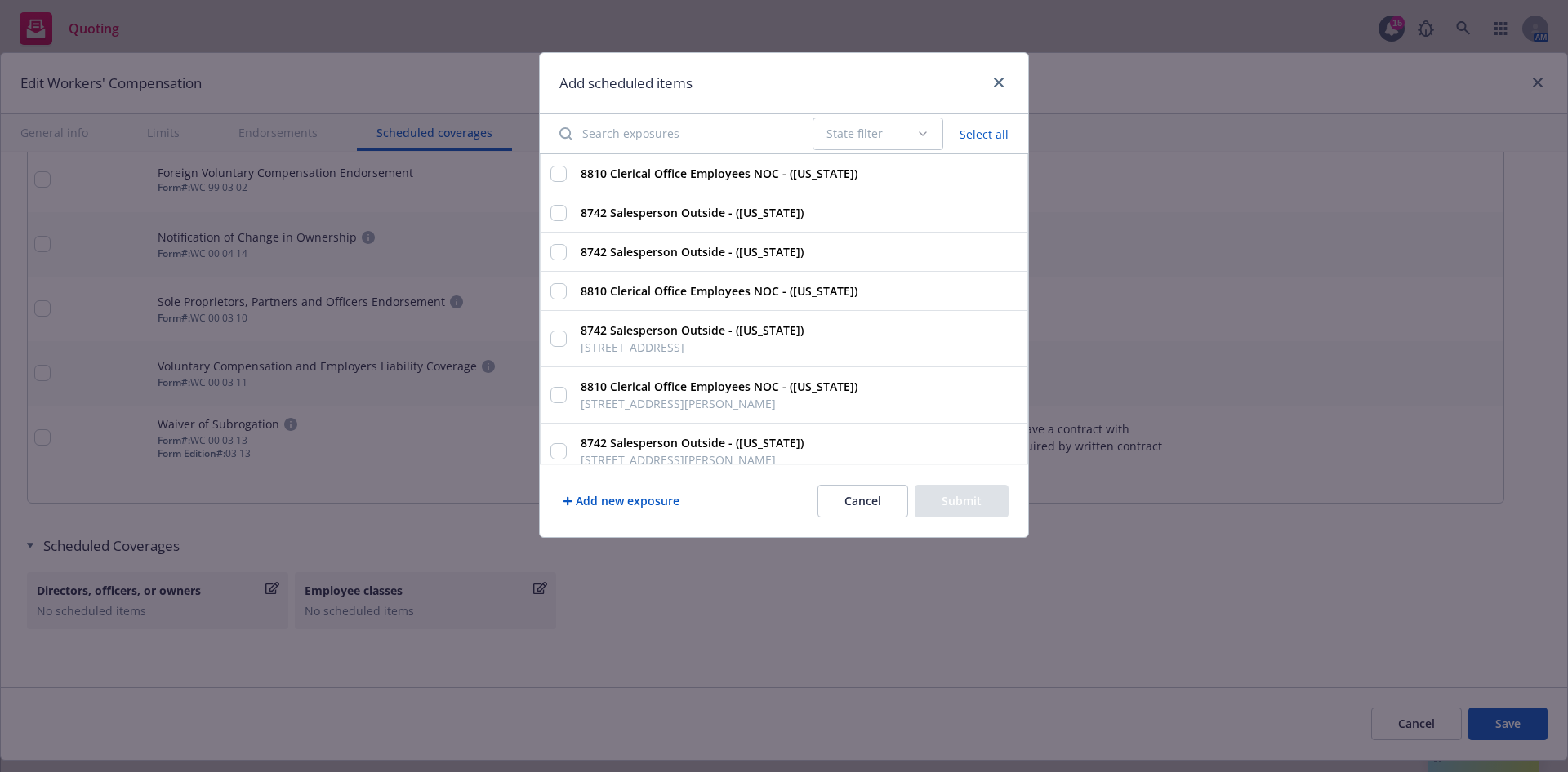
click at [580, 496] on button "Add new exposure" at bounding box center [621, 501] width 123 height 32
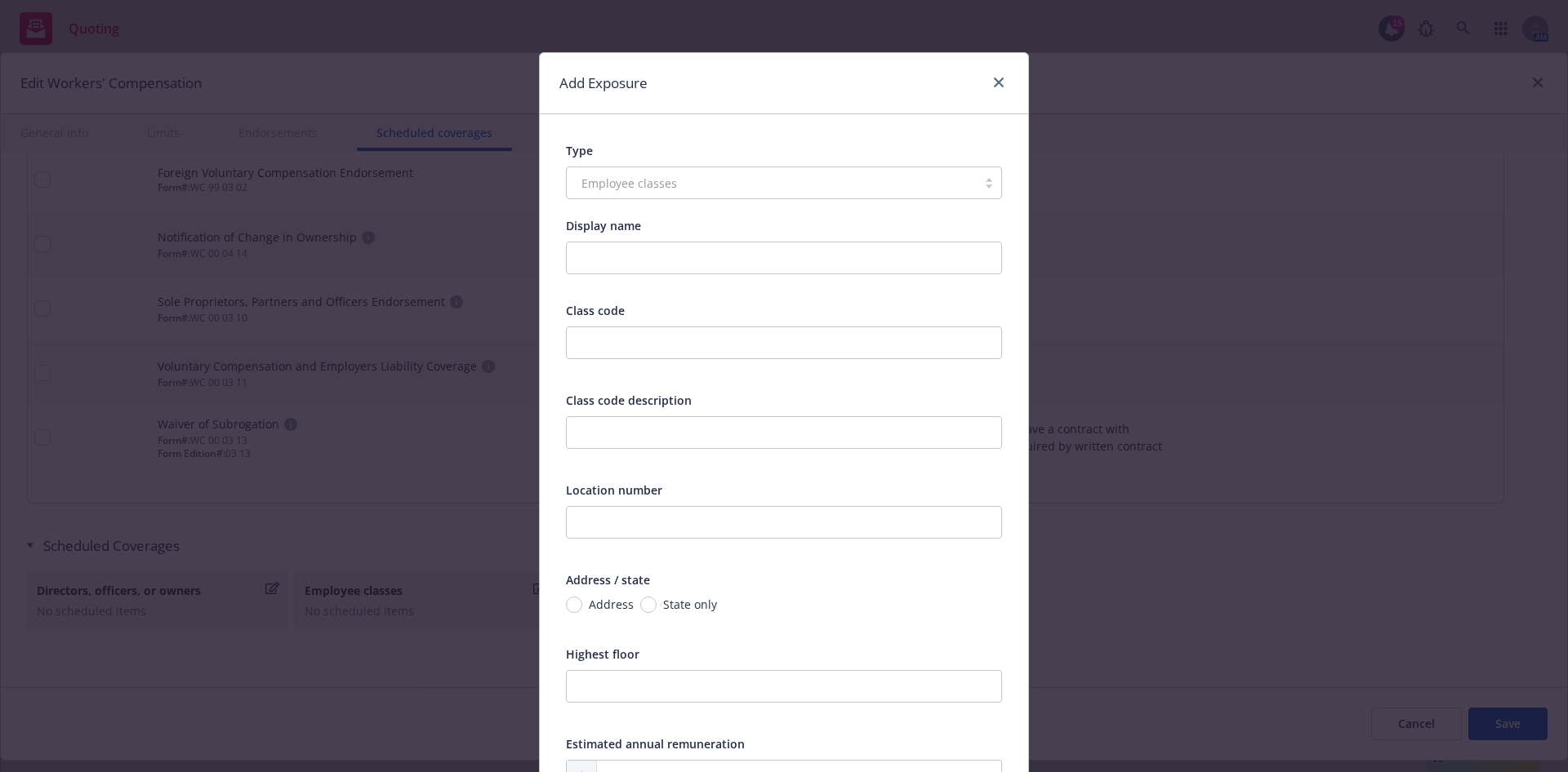
scroll to position [245, 0]
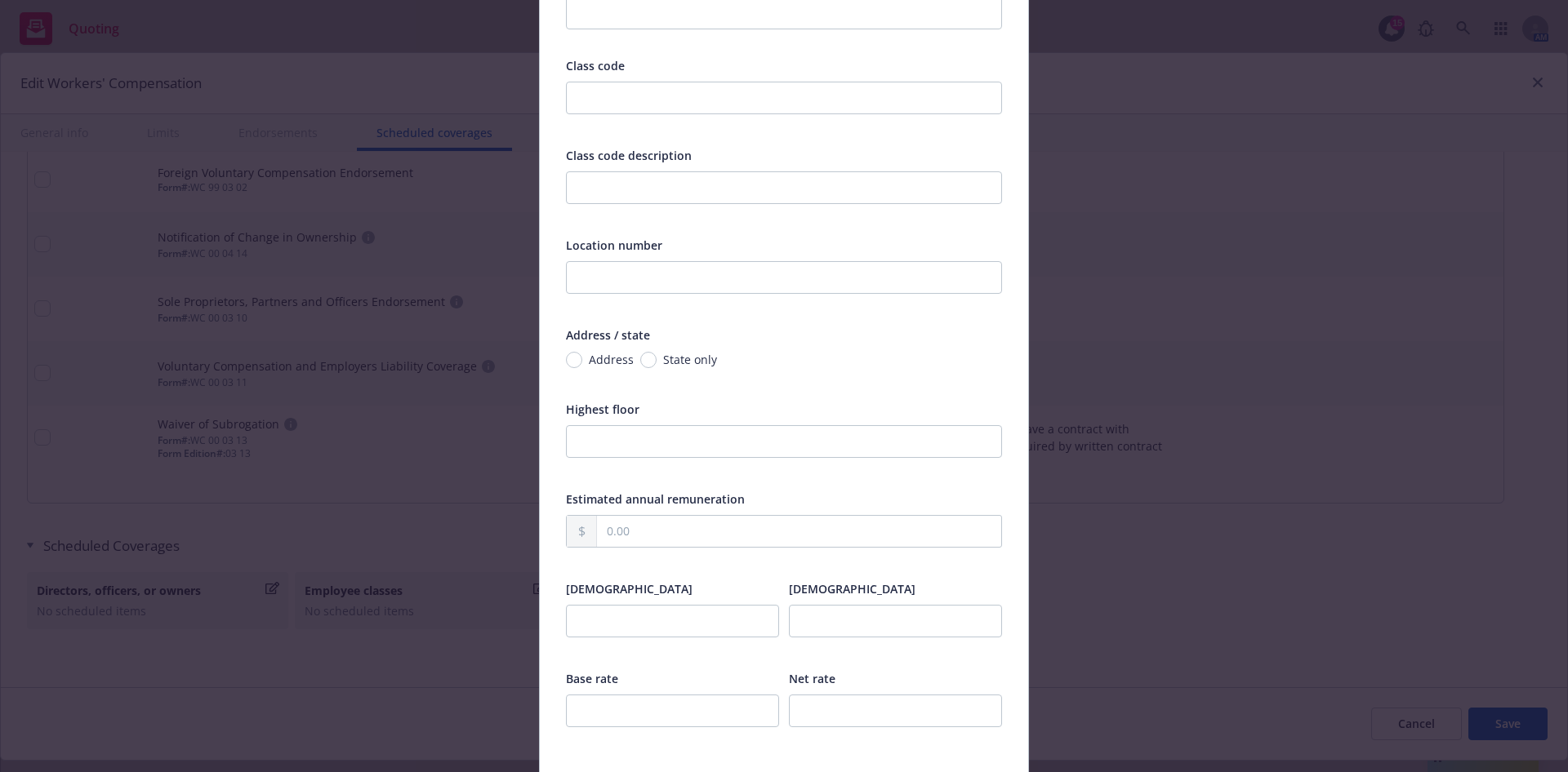
click at [684, 359] on span "State only" at bounding box center [689, 360] width 54 height 18
click at [657, 359] on input "State only" at bounding box center [648, 360] width 17 height 17
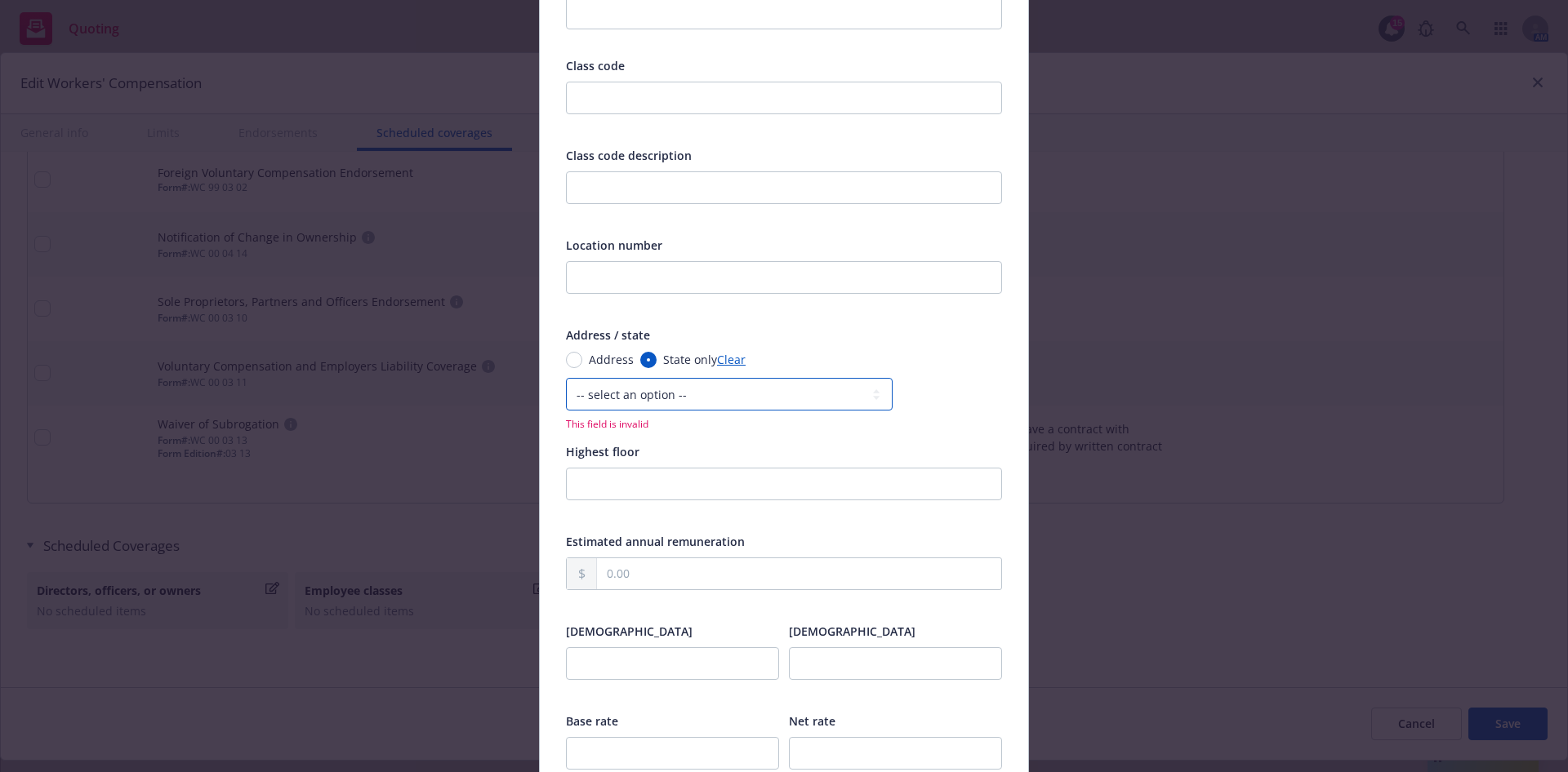
click at [682, 396] on select "-- select an option -- [US_STATE] [US_STATE] [US_STATE] [US_STATE] [US_STATE] […" at bounding box center [729, 393] width 327 height 32
click at [566, 378] on select "-- select an option -- [US_STATE] [US_STATE] [US_STATE] [US_STATE] [US_STATE] […" at bounding box center [729, 393] width 327 height 32
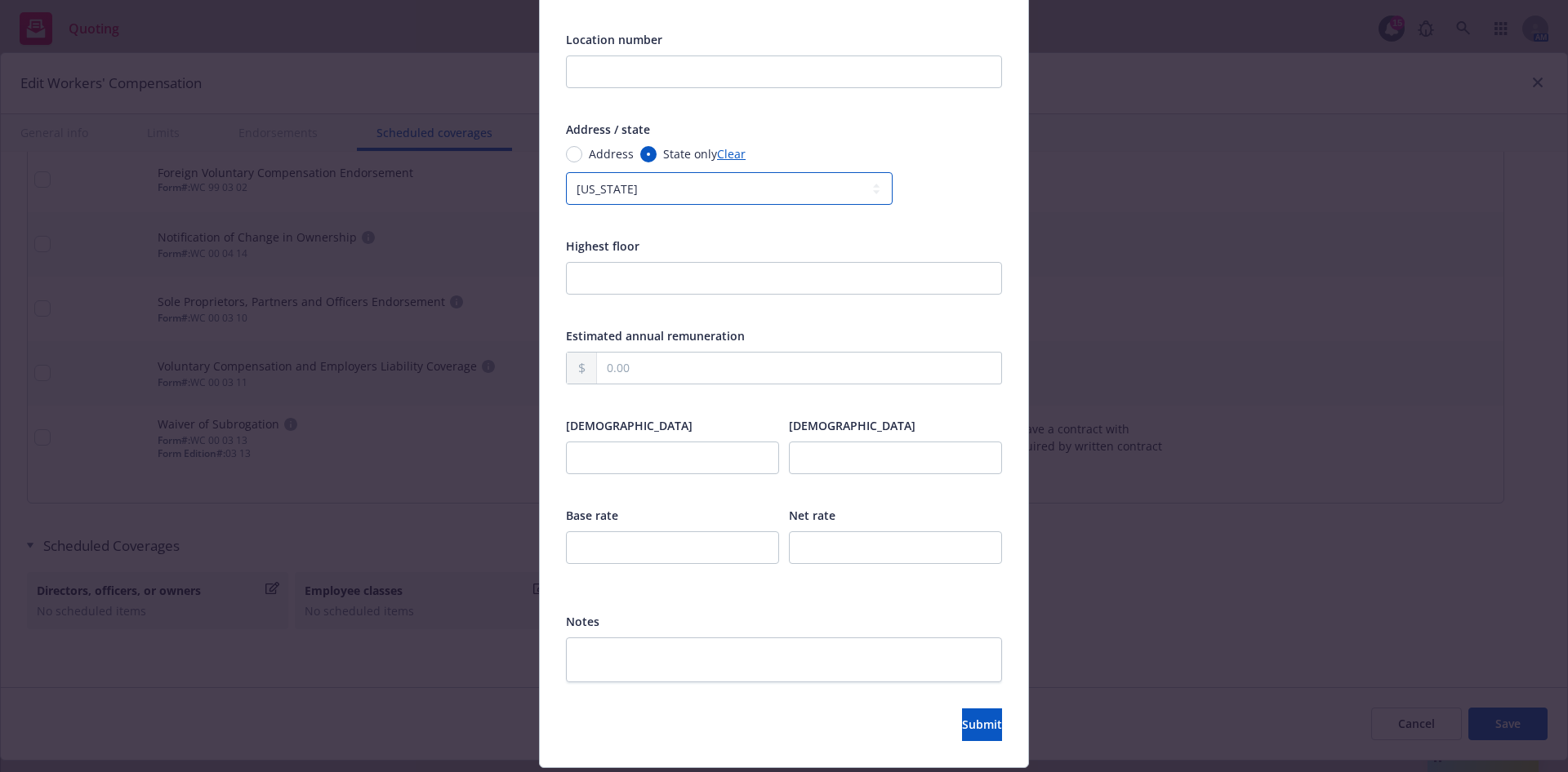
scroll to position [490, 0]
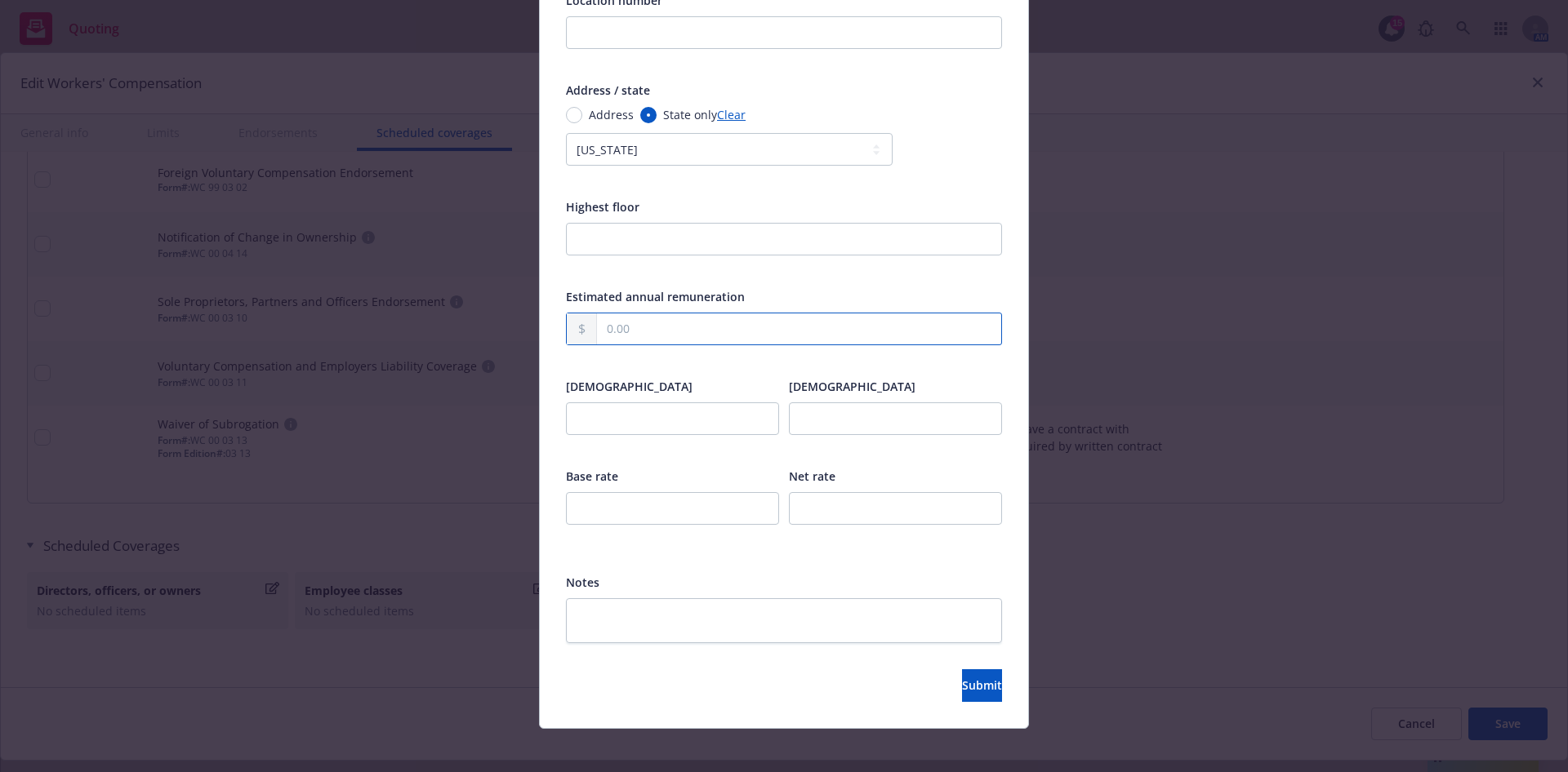
click at [677, 332] on input "text" at bounding box center [800, 329] width 404 height 31
paste input "426,000.00"
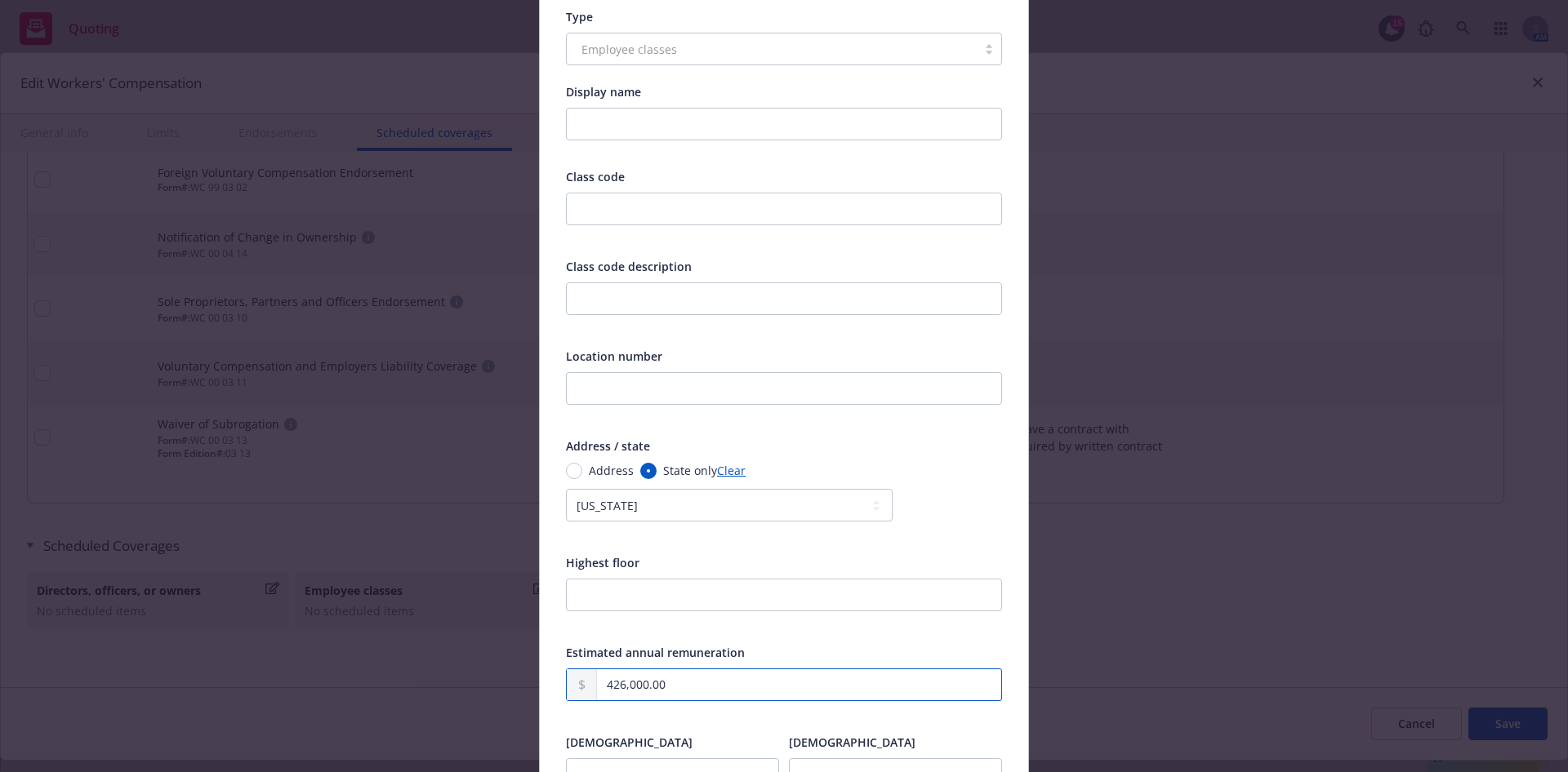
scroll to position [0, 0]
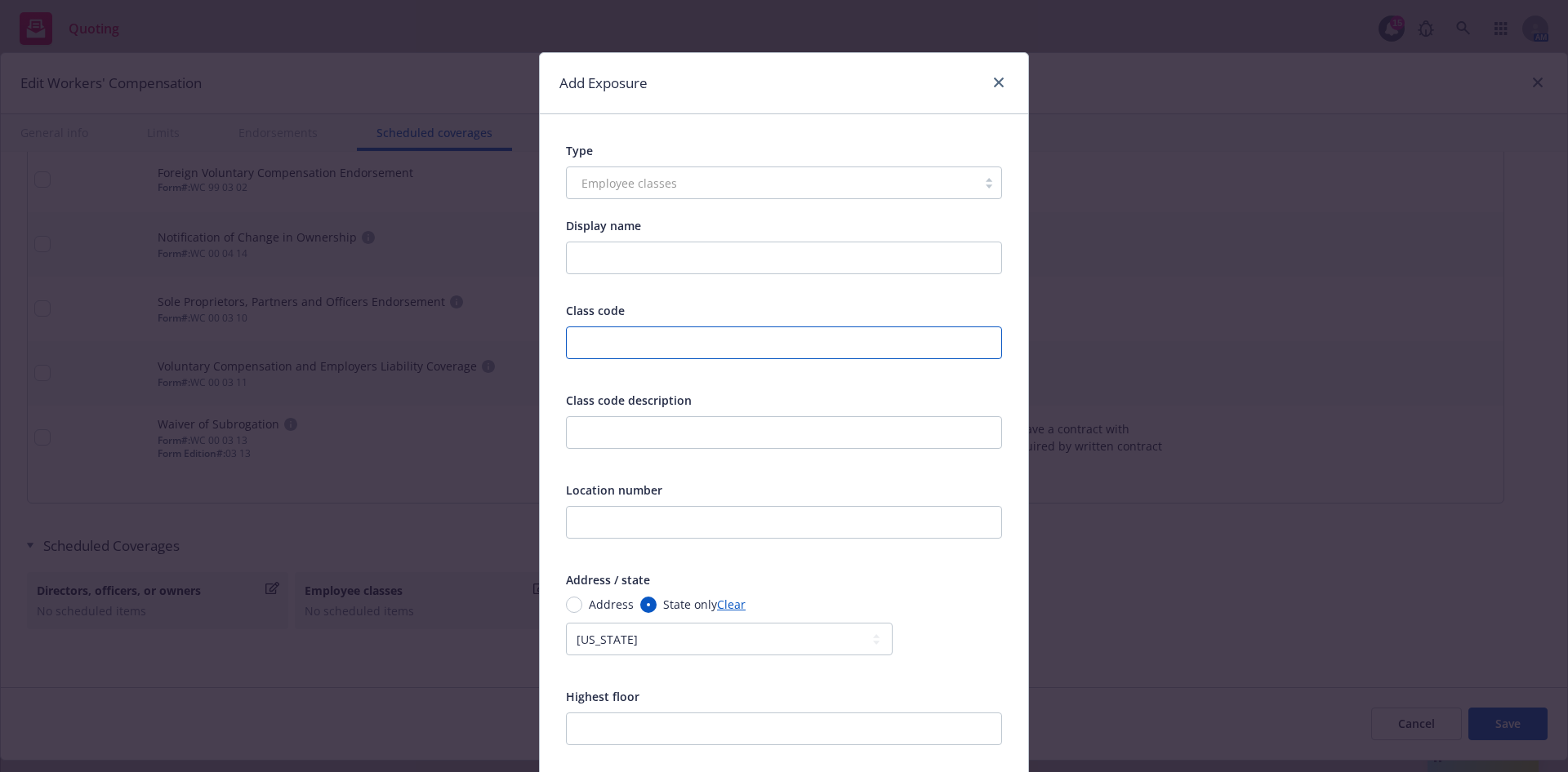
click at [617, 343] on input "text" at bounding box center [784, 343] width 436 height 32
paste input "8810"
drag, startPoint x: 611, startPoint y: 430, endPoint x: 672, endPoint y: 407, distance: 65.2
click at [611, 430] on input "text" at bounding box center [784, 432] width 436 height 32
paste input "COMPUTER SYSTEM DESIGNERS OR PROGRAMMERS: EXCLUSIVELY OFFICE"
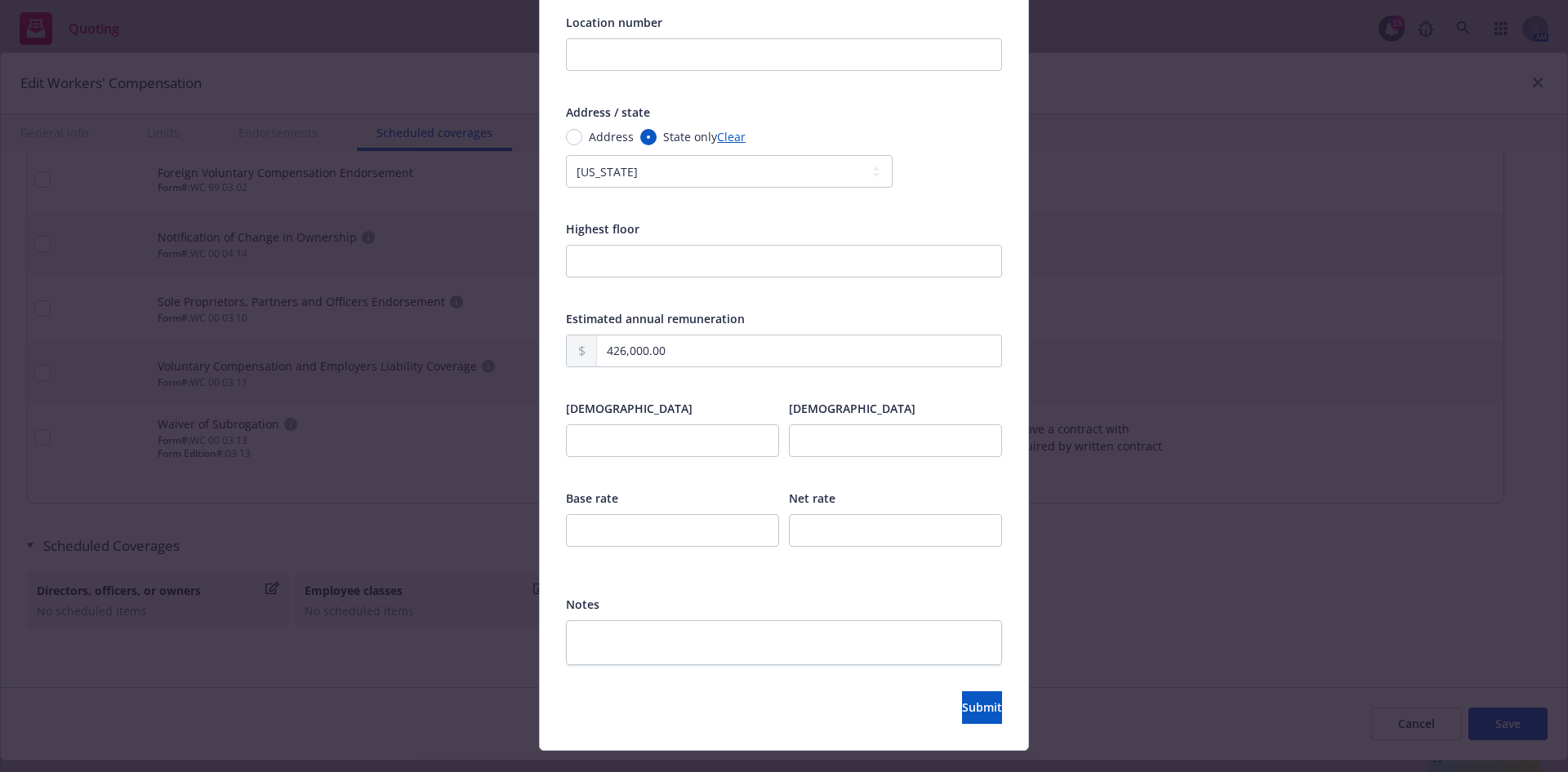
scroll to position [499, 0]
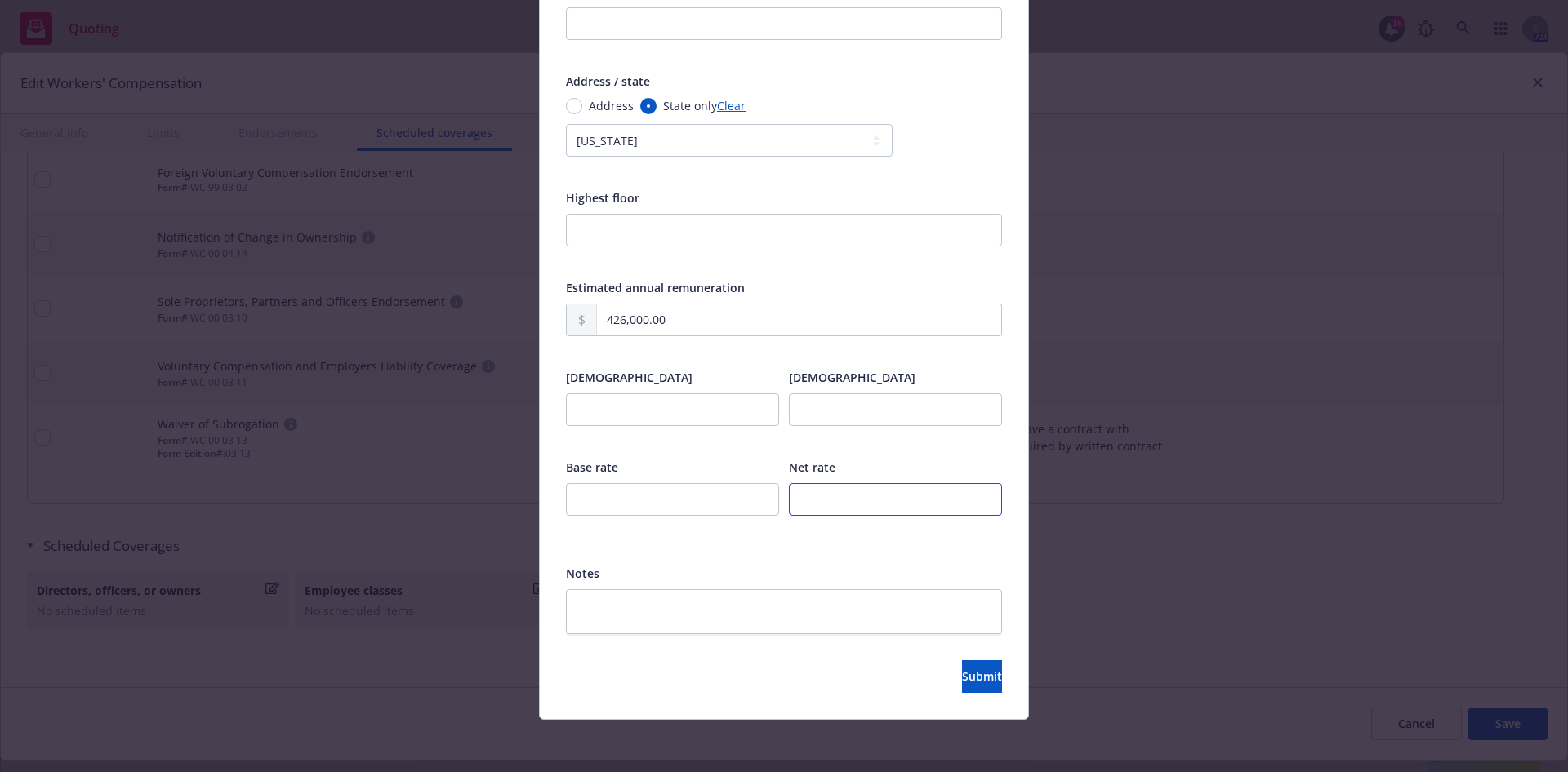
click at [833, 487] on input "number" at bounding box center [895, 499] width 213 height 32
click at [962, 678] on span "Submit" at bounding box center [981, 676] width 40 height 16
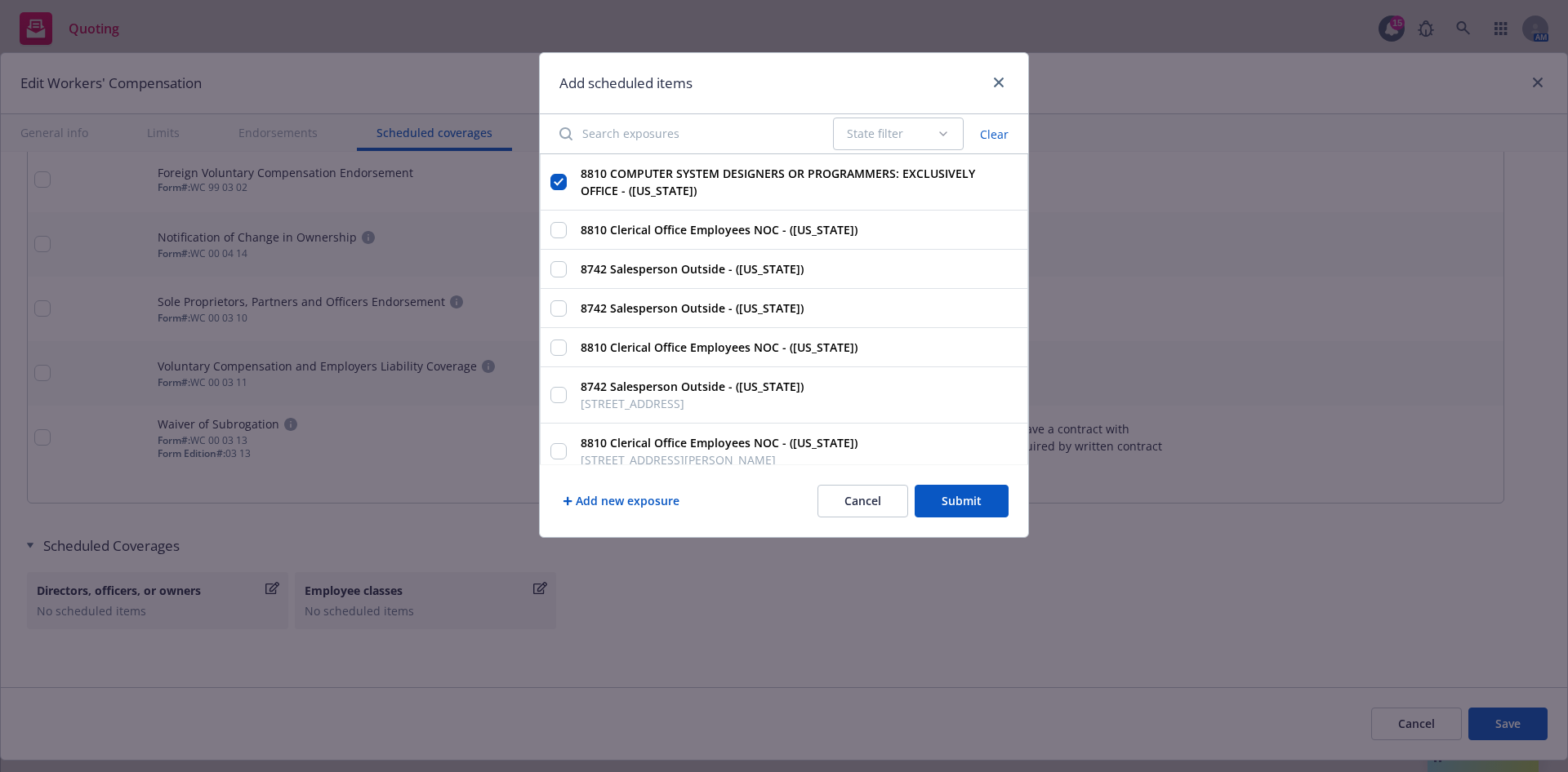
click at [957, 493] on button "Submit" at bounding box center [962, 501] width 94 height 32
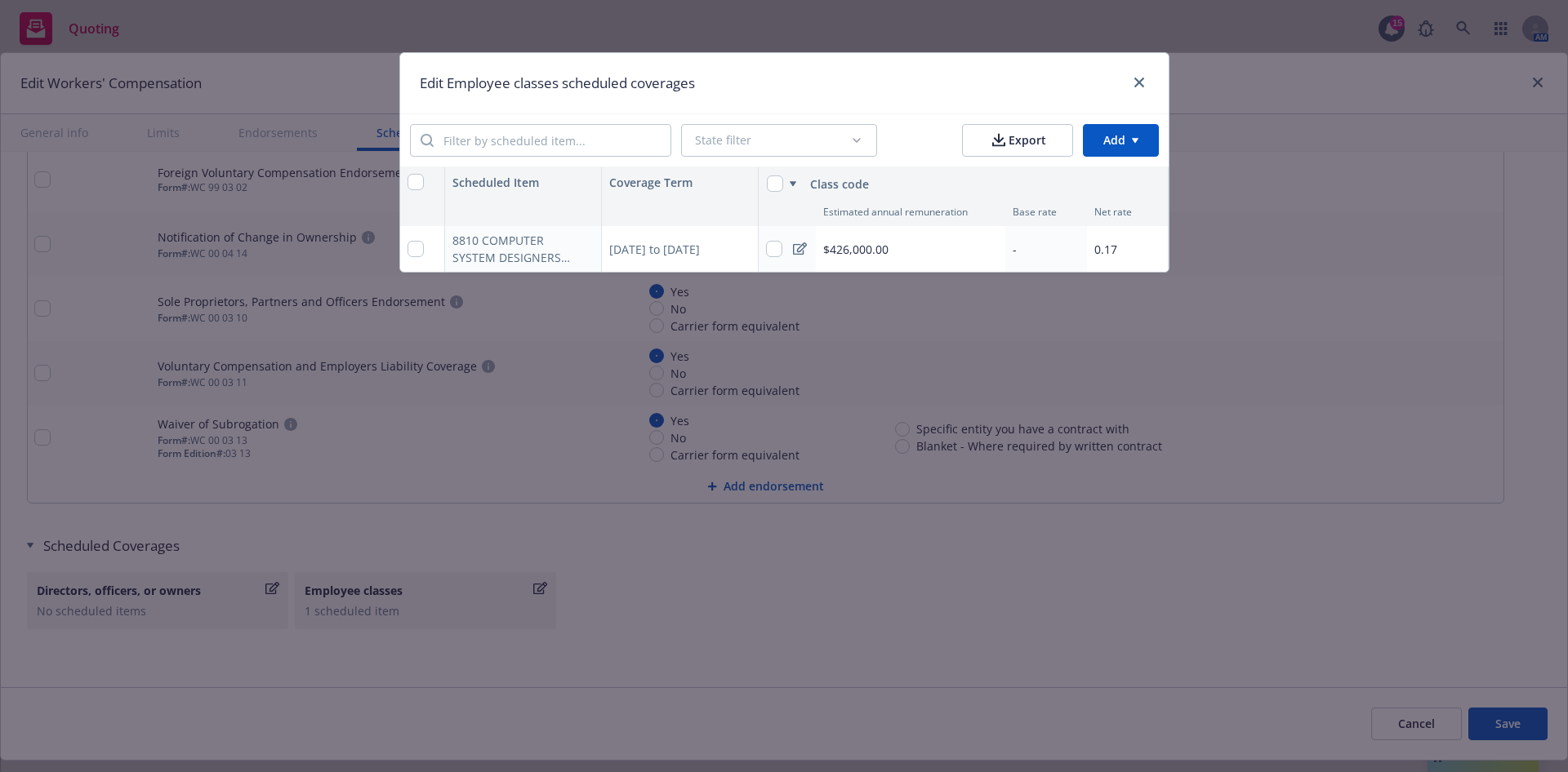
click at [1124, 141] on html "Quoting 15 AM [DATE] Excess Liability, E&O with Cyber, Foreign Package, Workers…" at bounding box center [784, 386] width 1568 height 772
click at [1093, 175] on div "Add scheduled items" at bounding box center [1089, 179] width 143 height 27
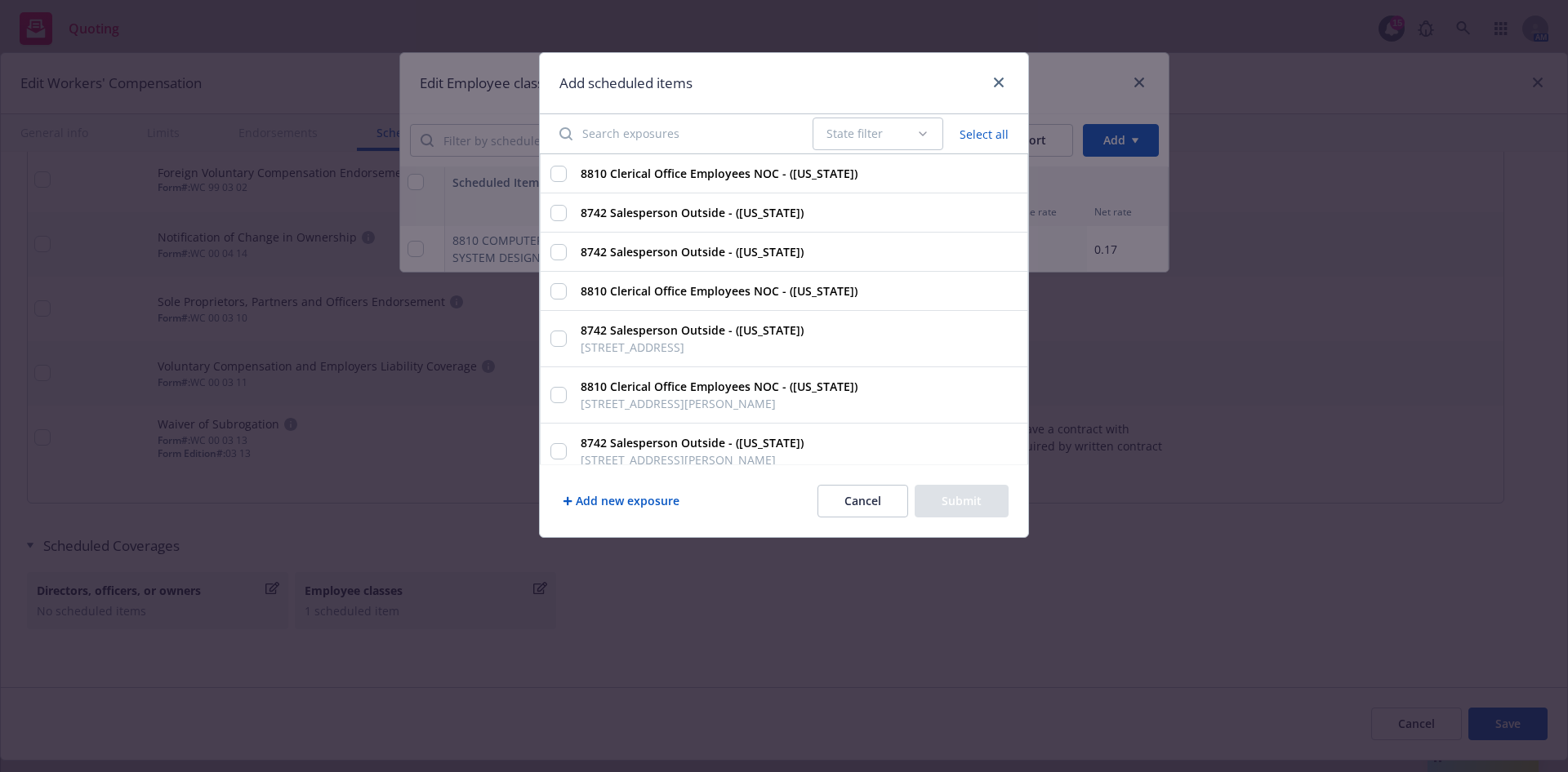
click at [730, 132] on input "Search exposures" at bounding box center [676, 133] width 253 height 32
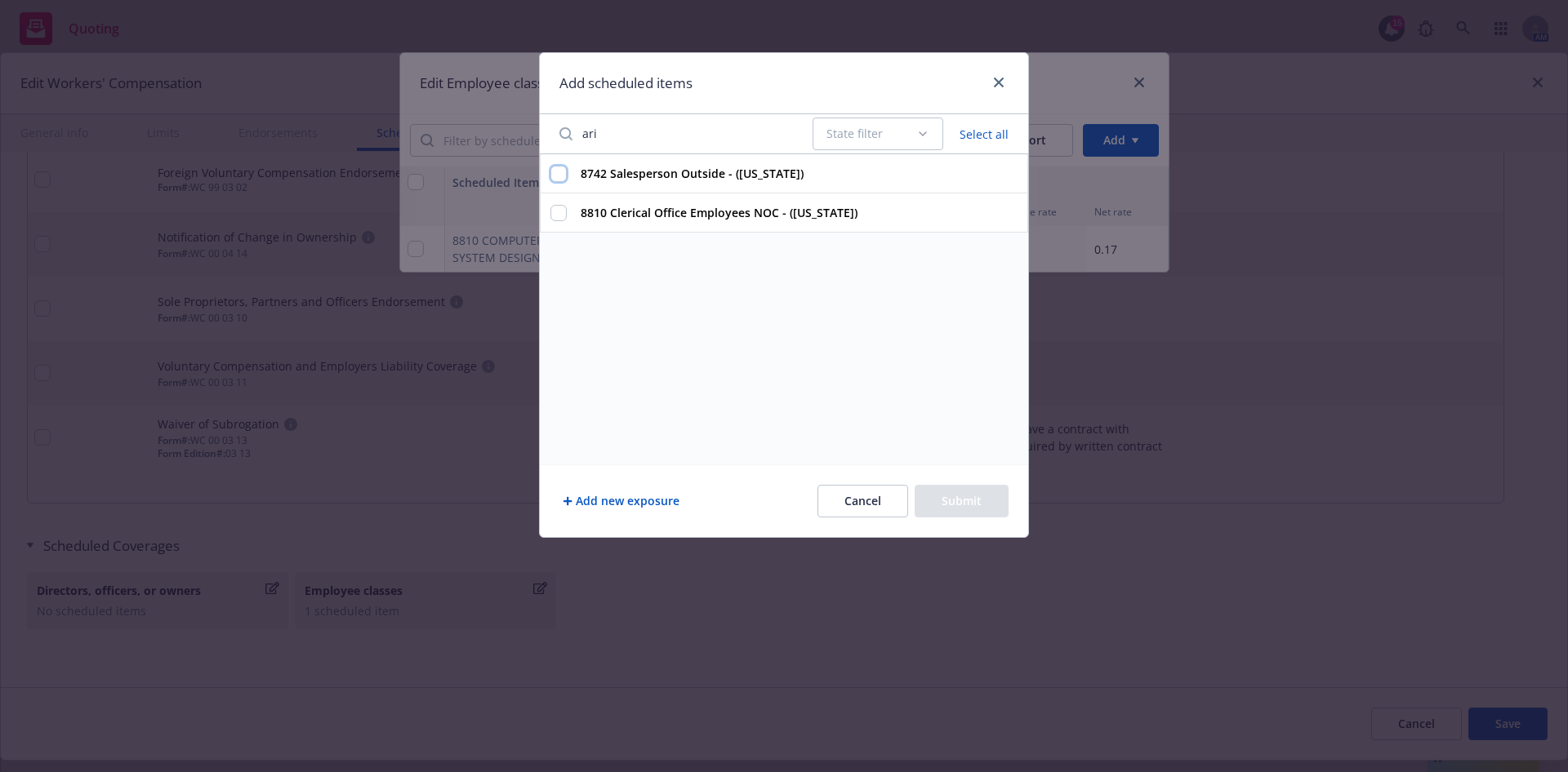
click at [558, 170] on input "8742 Salesperson Outside - ([US_STATE])" at bounding box center [558, 174] width 17 height 17
click at [556, 216] on input "8810 Clerical Office Employees NOC - ([US_STATE])" at bounding box center [558, 213] width 17 height 17
click at [977, 501] on button "Submit" at bounding box center [962, 501] width 94 height 32
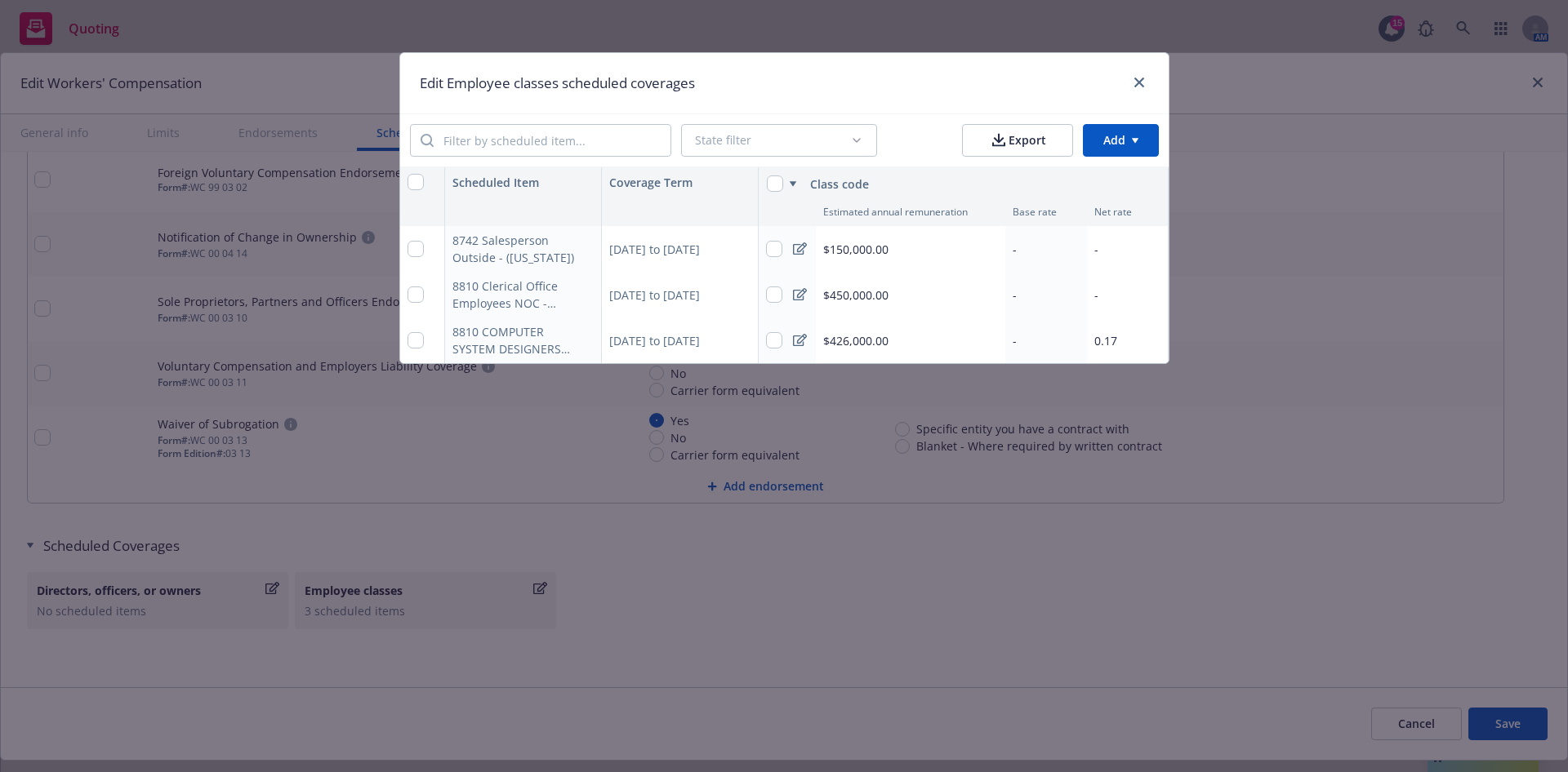
click at [839, 249] on span "$150,000.00" at bounding box center [855, 250] width 65 height 18
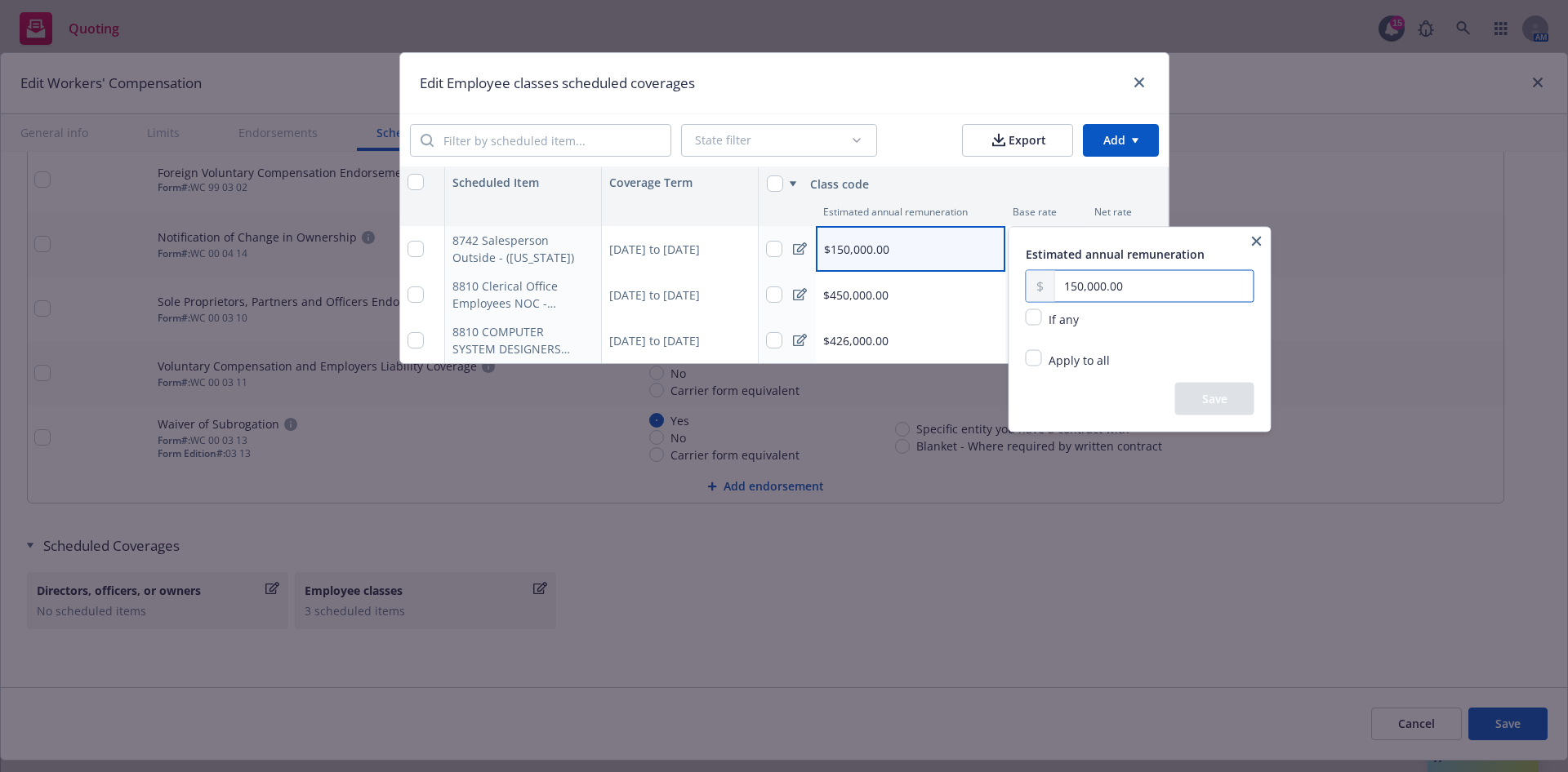
drag, startPoint x: 1161, startPoint y: 293, endPoint x: 1039, endPoint y: 285, distance: 122.3
click at [1039, 285] on div "150,000.00" at bounding box center [1140, 286] width 228 height 32
paste input "328"
click at [1215, 406] on button "Save" at bounding box center [1215, 398] width 79 height 32
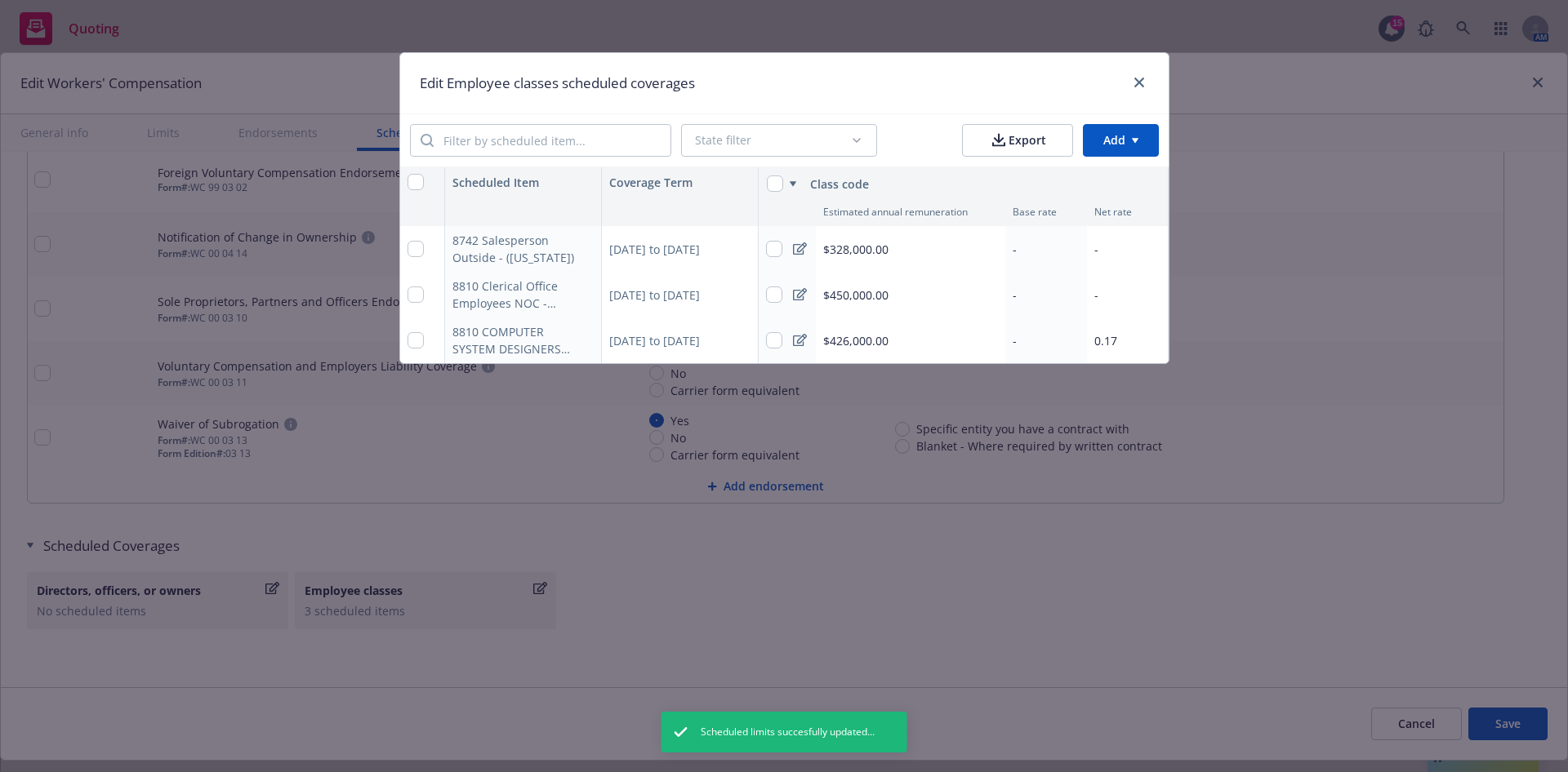
click at [1132, 242] on div "-" at bounding box center [1128, 249] width 82 height 46
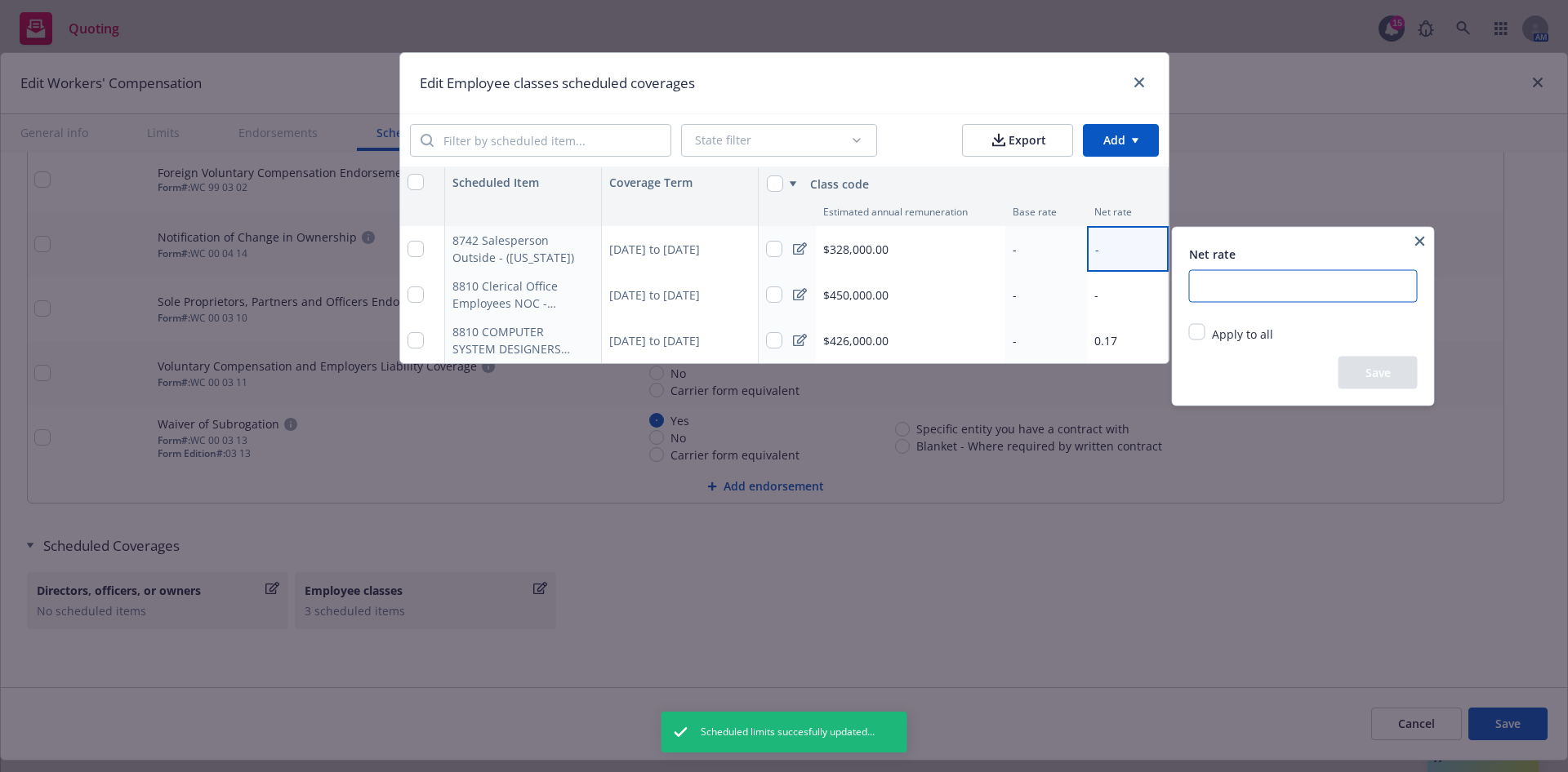
click at [1282, 296] on input "number" at bounding box center [1303, 286] width 228 height 32
paste input "0.14"
click at [1377, 373] on button "Save" at bounding box center [1378, 373] width 79 height 32
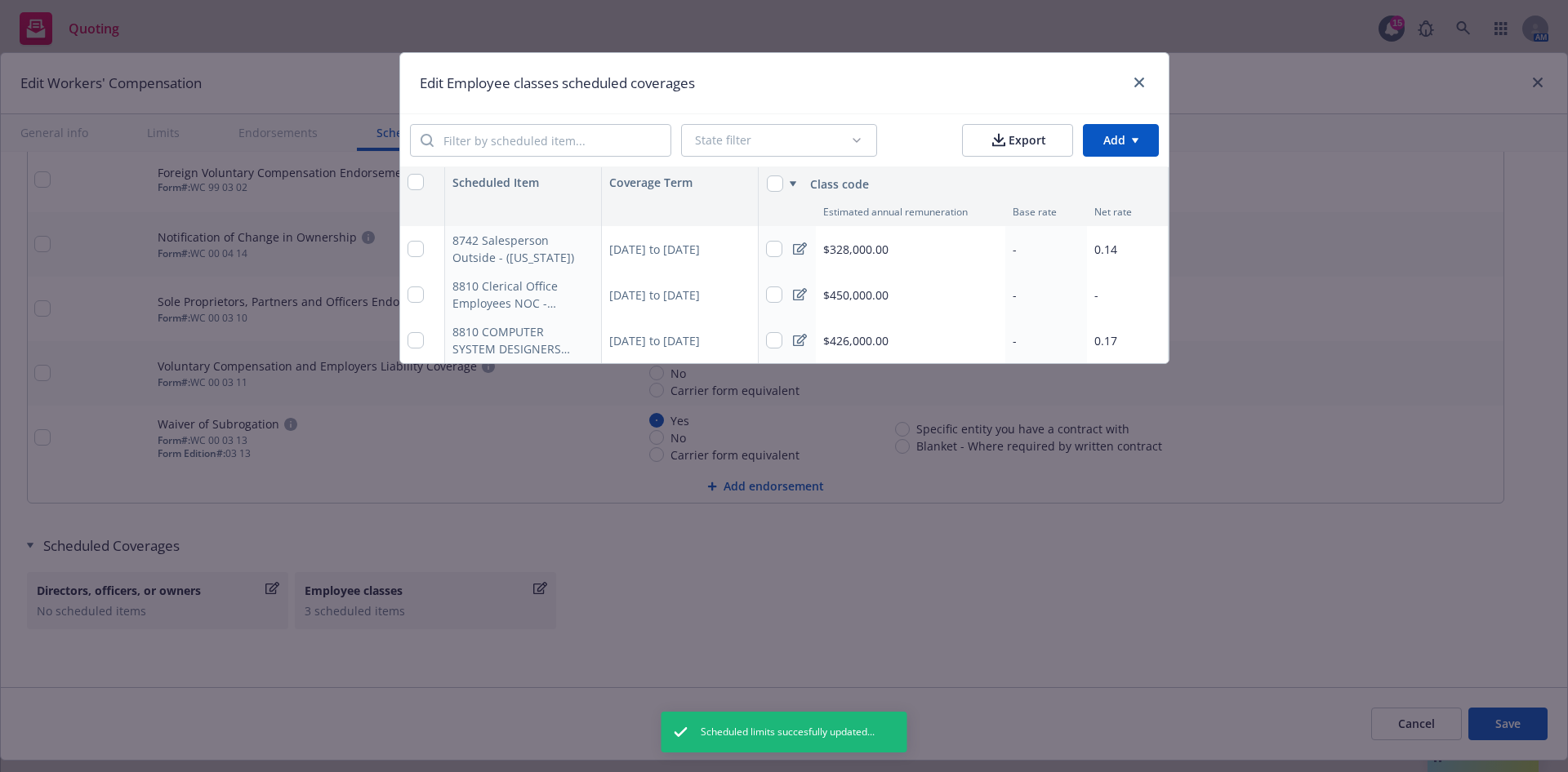
click at [872, 298] on span "$450,000.00" at bounding box center [855, 296] width 65 height 18
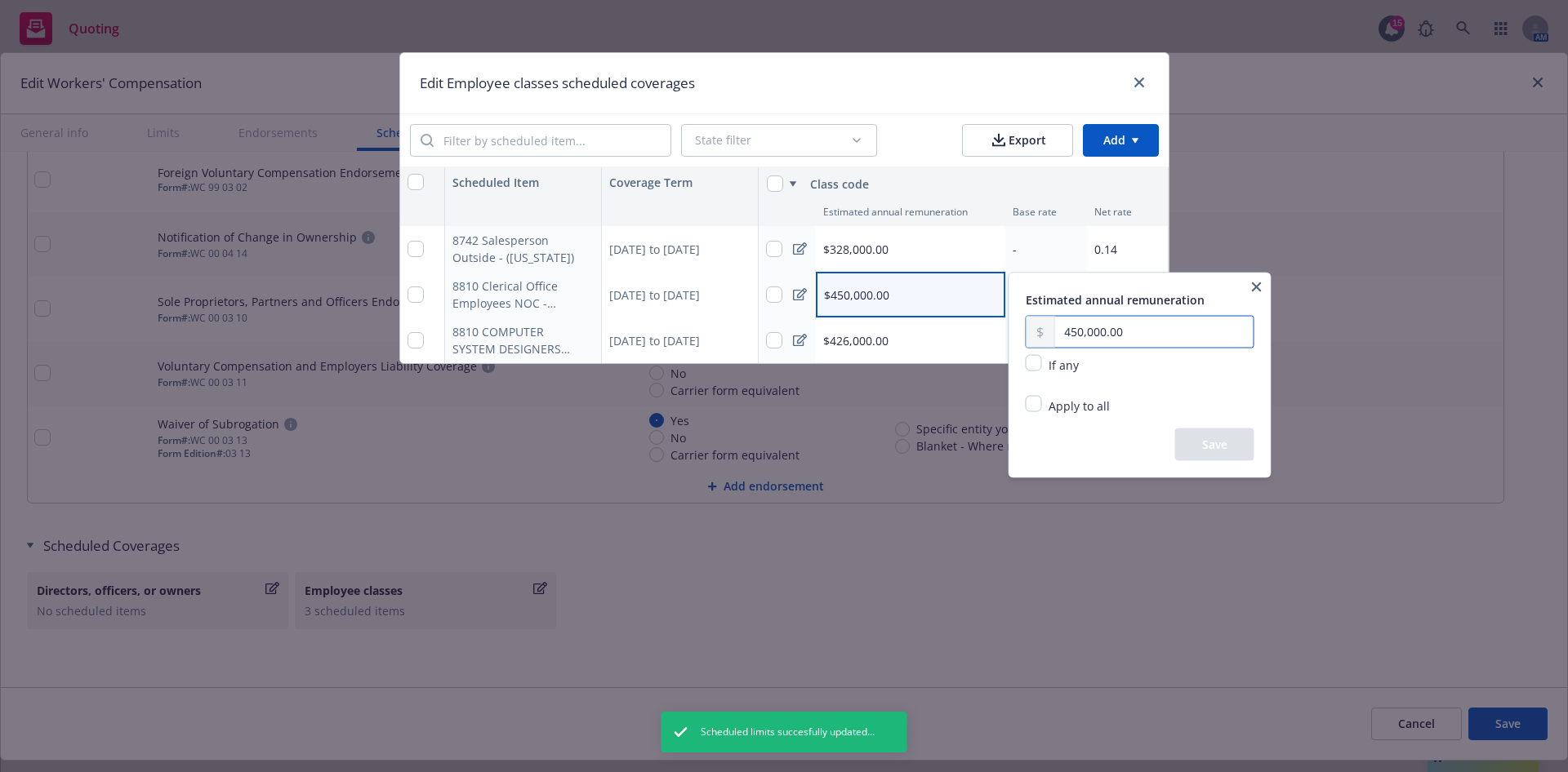
drag, startPoint x: 1177, startPoint y: 329, endPoint x: 973, endPoint y: 323, distance: 204.1
click at [973, 323] on body "Quoting 15 AM [DATE] Excess Liability, E&O with Cyber, Foreign Package, Workers…" at bounding box center [784, 386] width 1568 height 772
paste input "text"
drag, startPoint x: 1165, startPoint y: 331, endPoint x: 1058, endPoint y: 329, distance: 107.0
click at [1058, 329] on input "450,000.00" at bounding box center [1153, 333] width 198 height 31
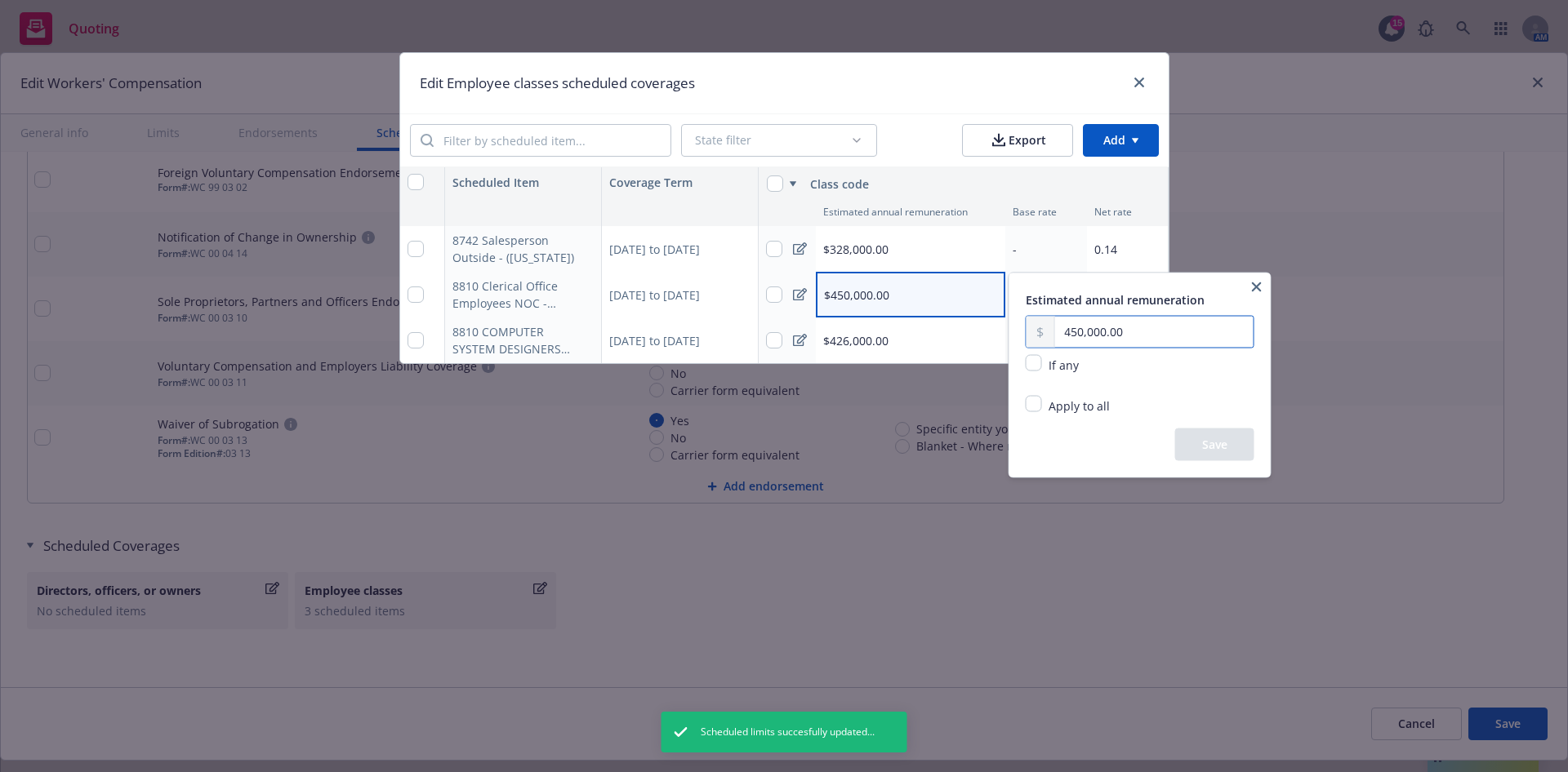
paste input "234"
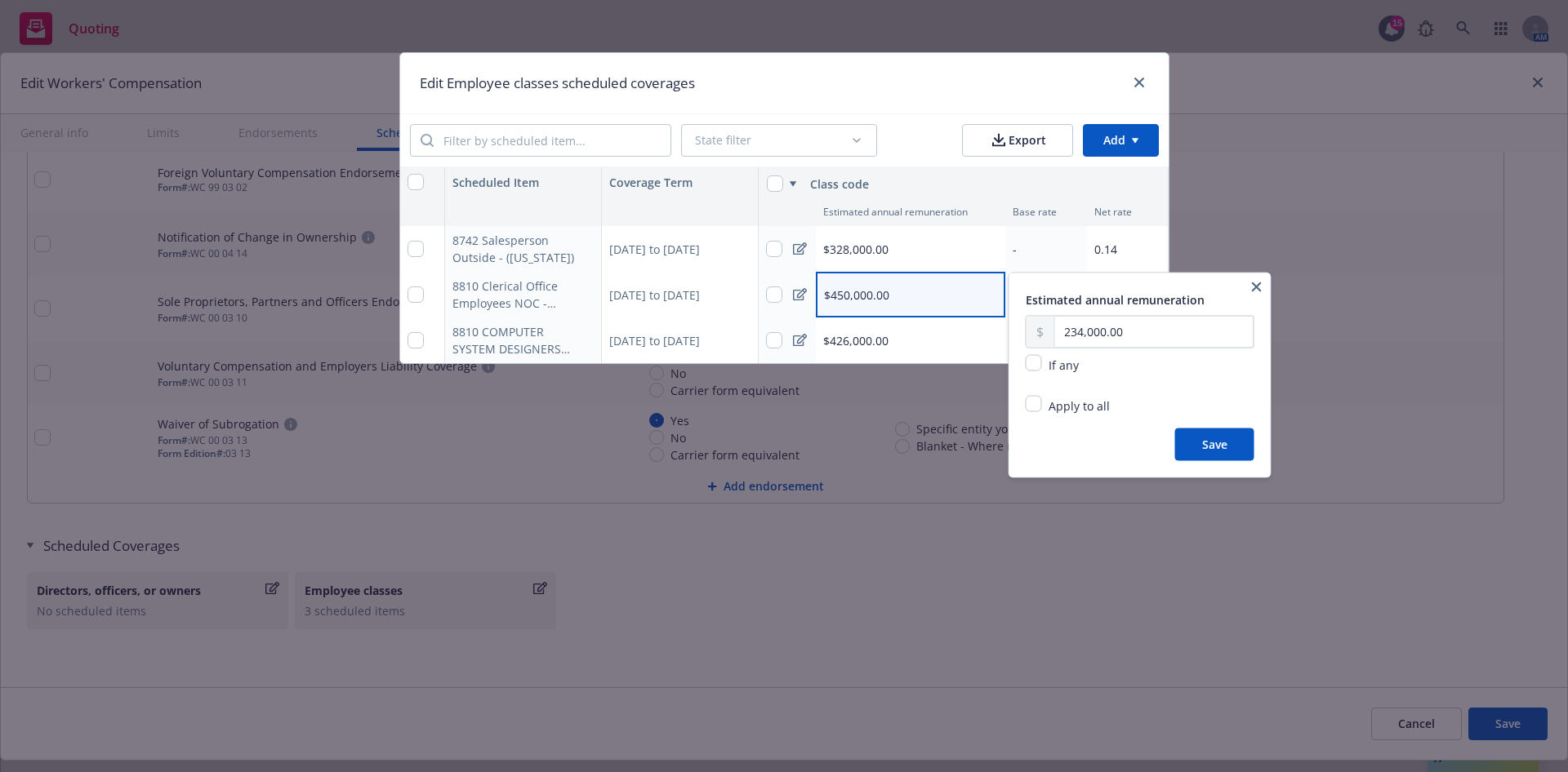
click at [1241, 446] on button "Save" at bounding box center [1215, 444] width 79 height 32
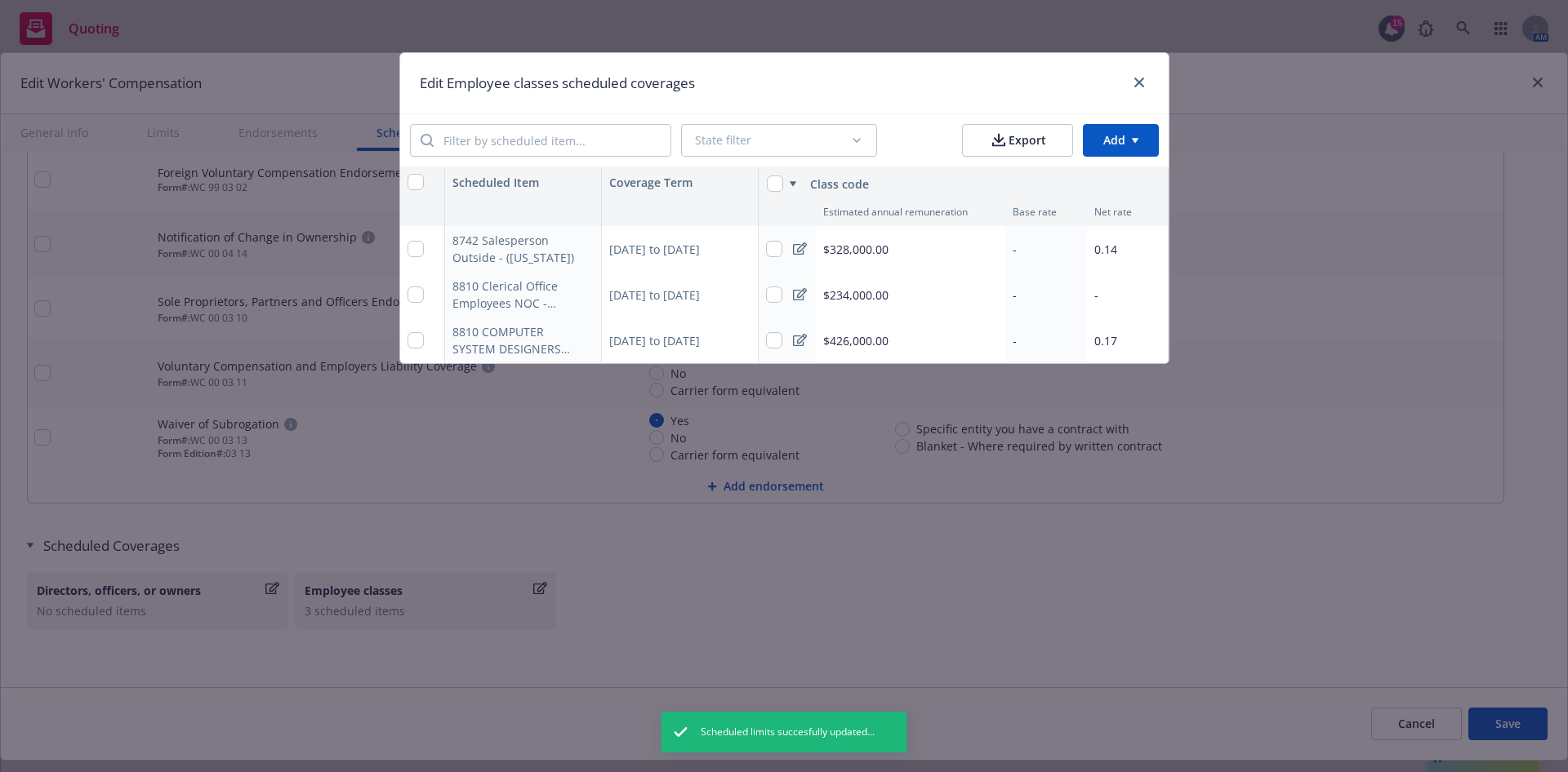
click at [1113, 297] on div "-" at bounding box center [1128, 295] width 82 height 46
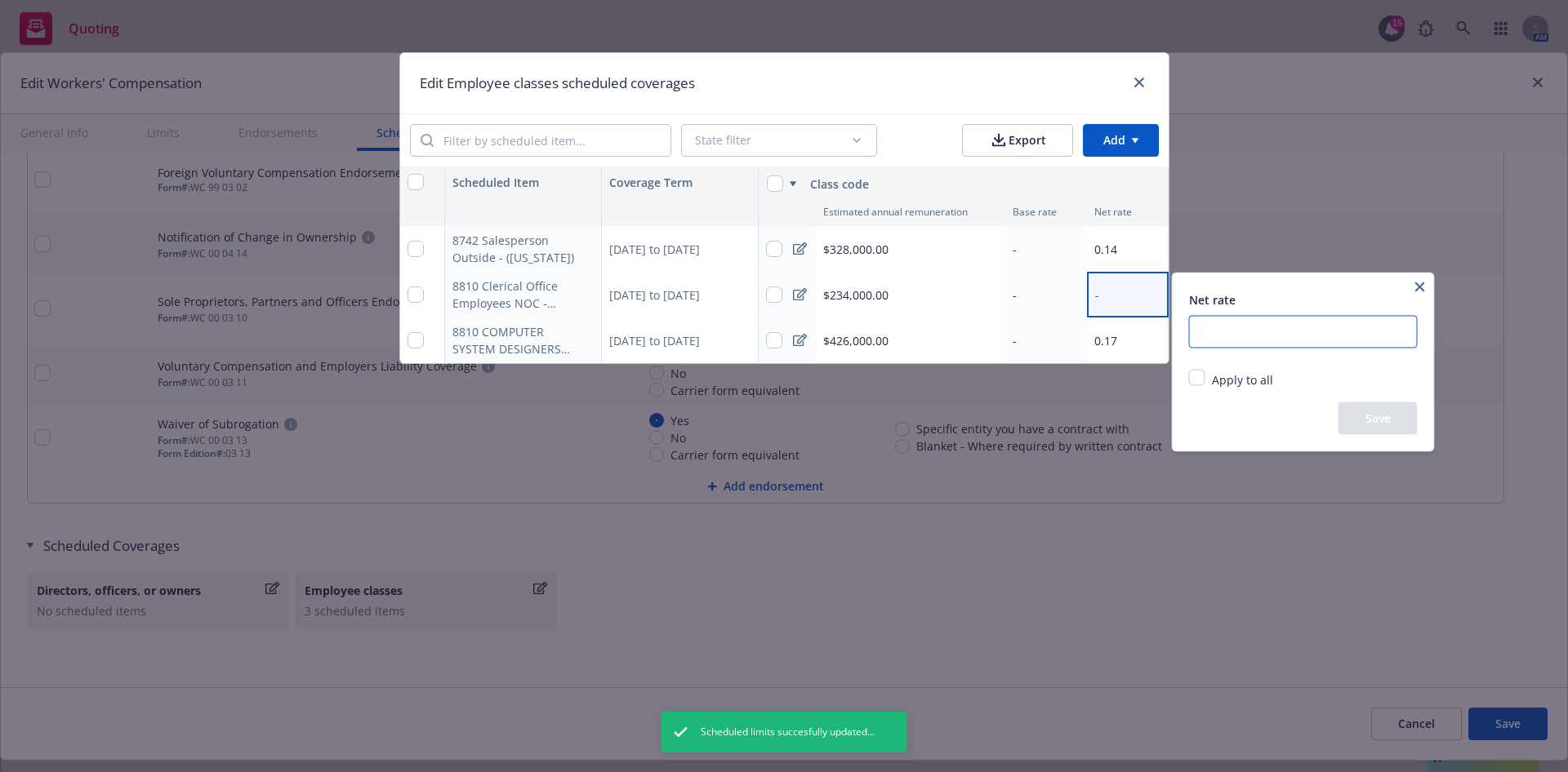
click at [1268, 337] on input "number" at bounding box center [1303, 332] width 228 height 32
paste input "0.06"
click at [1403, 427] on button "Save" at bounding box center [1378, 418] width 79 height 32
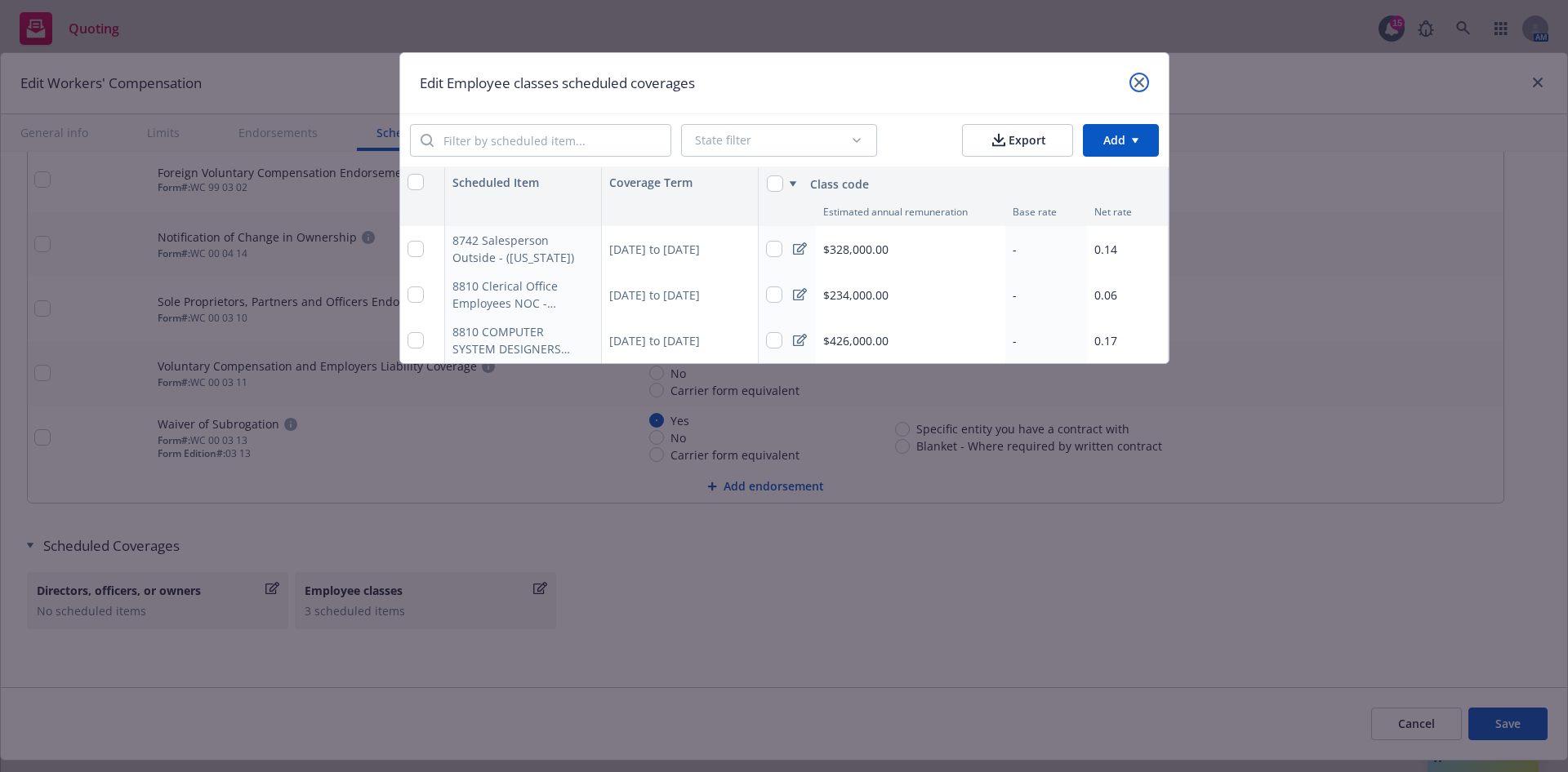
click at [1140, 82] on icon "close" at bounding box center [1139, 82] width 10 height 10
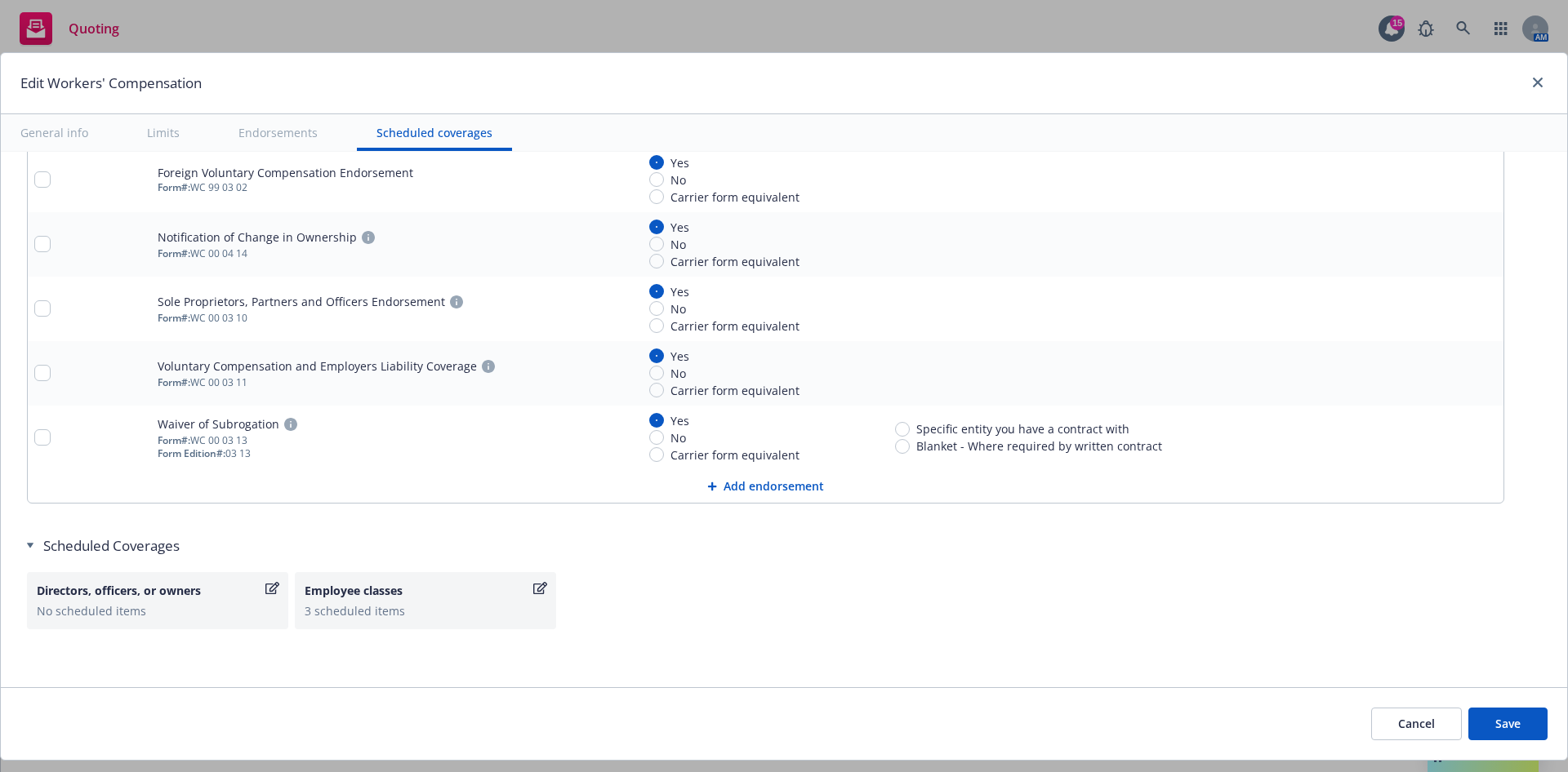
click at [1478, 730] on button "Save" at bounding box center [1507, 723] width 79 height 32
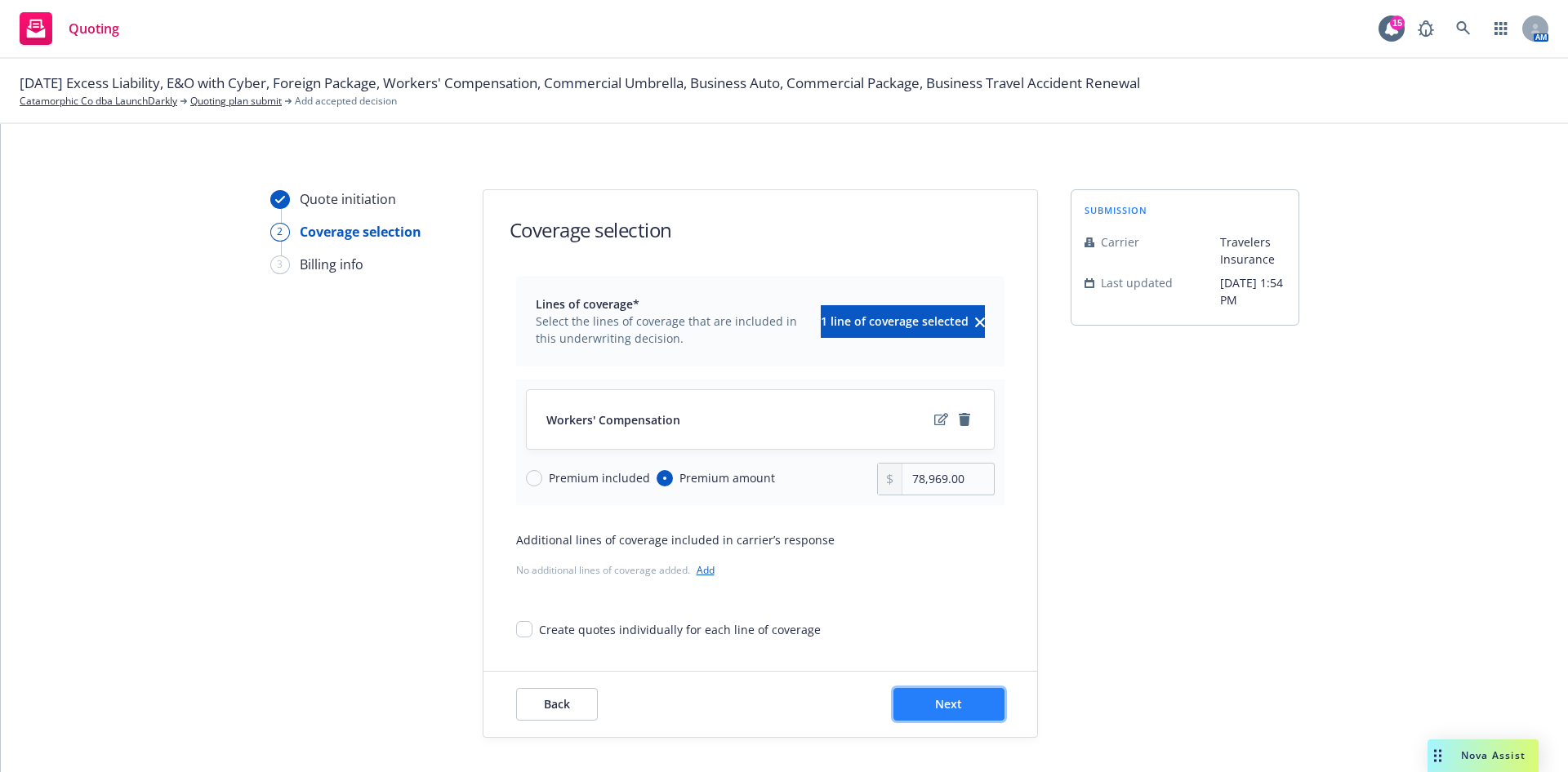
click at [935, 710] on span "Next" at bounding box center [949, 705] width 27 height 16
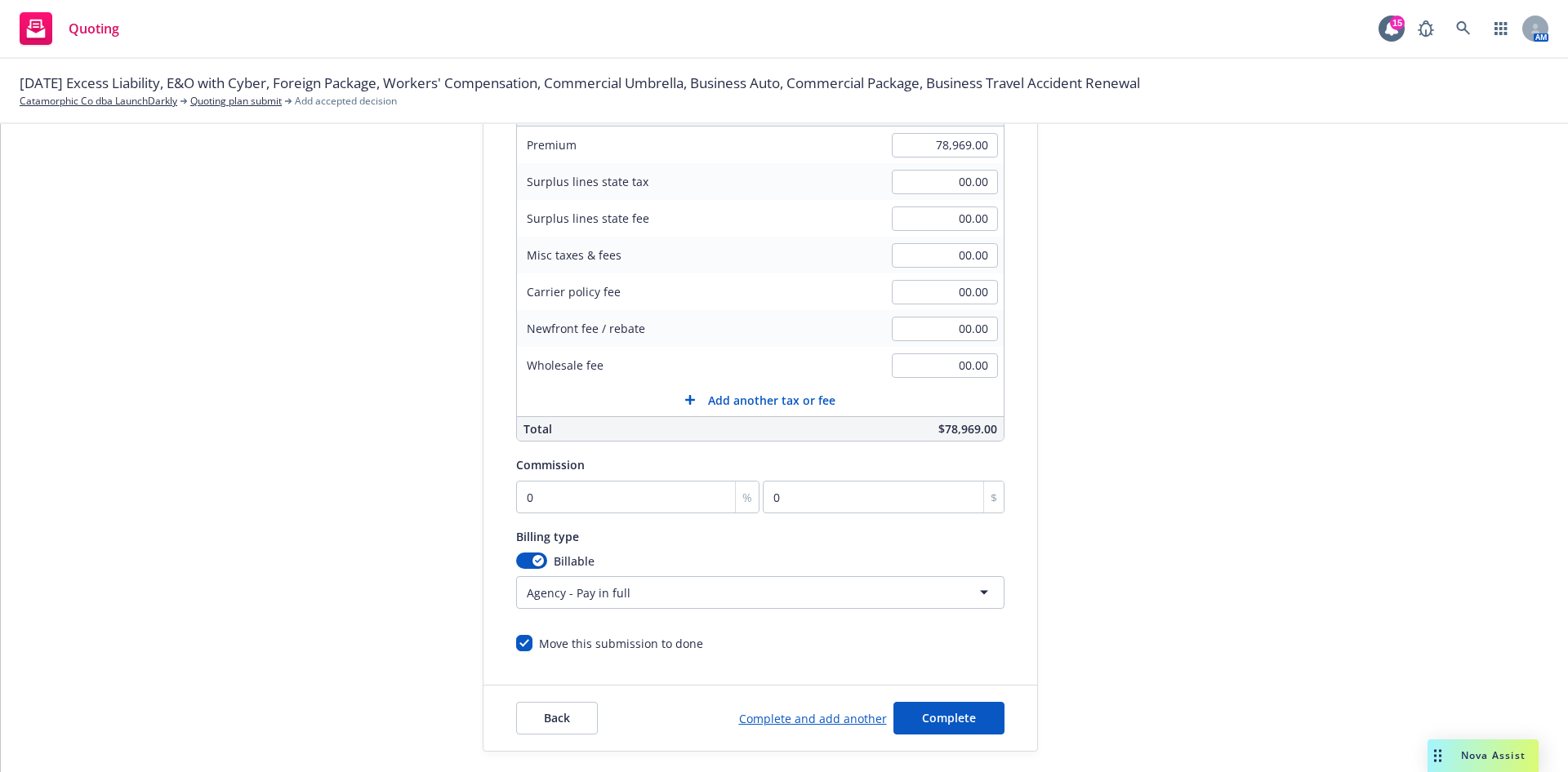
scroll to position [317, 0]
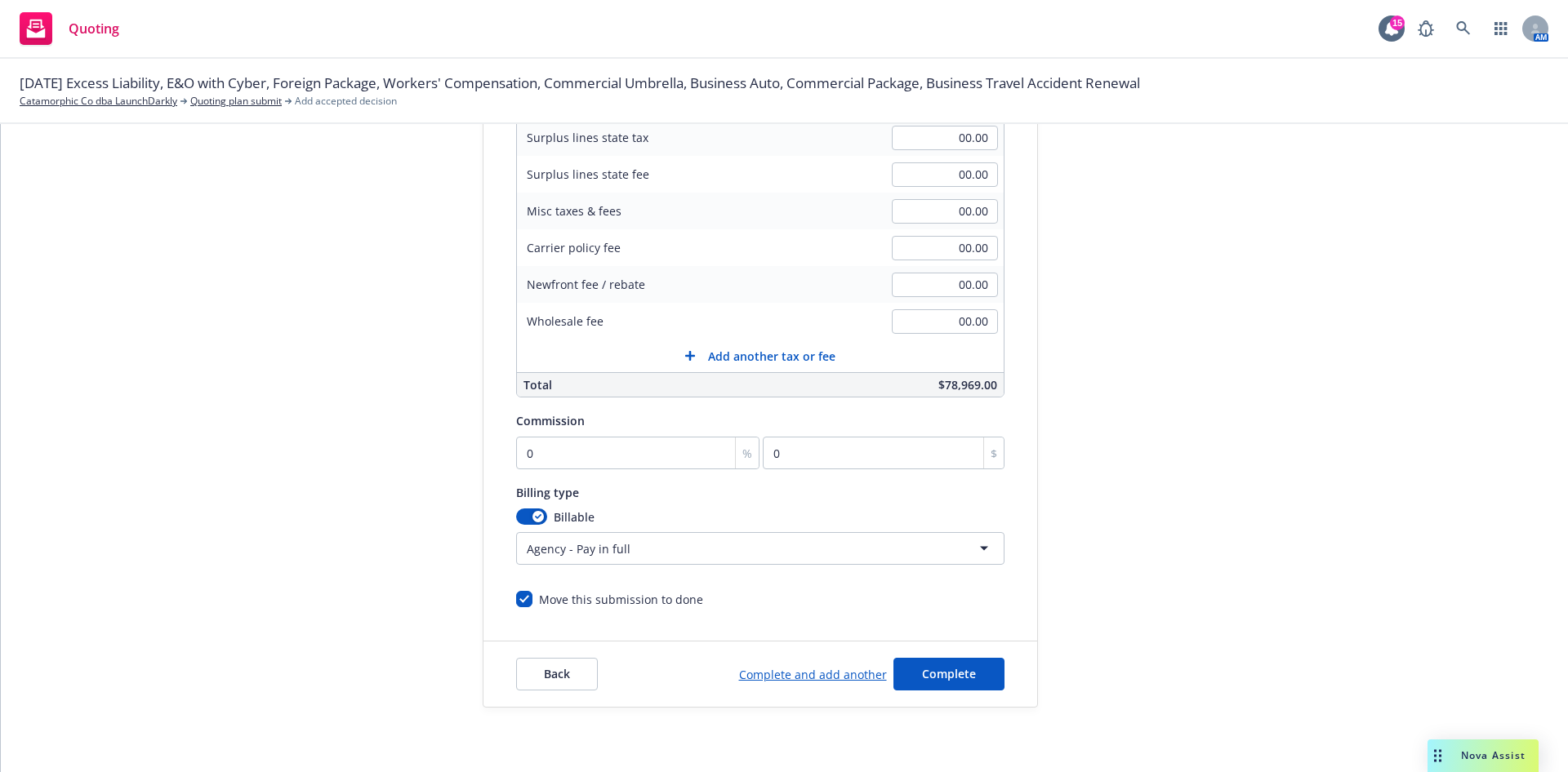
click at [682, 548] on html "Quoting 15 AM [DATE] Excess Liability, E&O with Cyber, Foreign Package, Workers…" at bounding box center [784, 386] width 1568 height 772
click at [574, 451] on input "0" at bounding box center [639, 453] width 244 height 32
click at [930, 680] on span "Complete" at bounding box center [948, 674] width 54 height 16
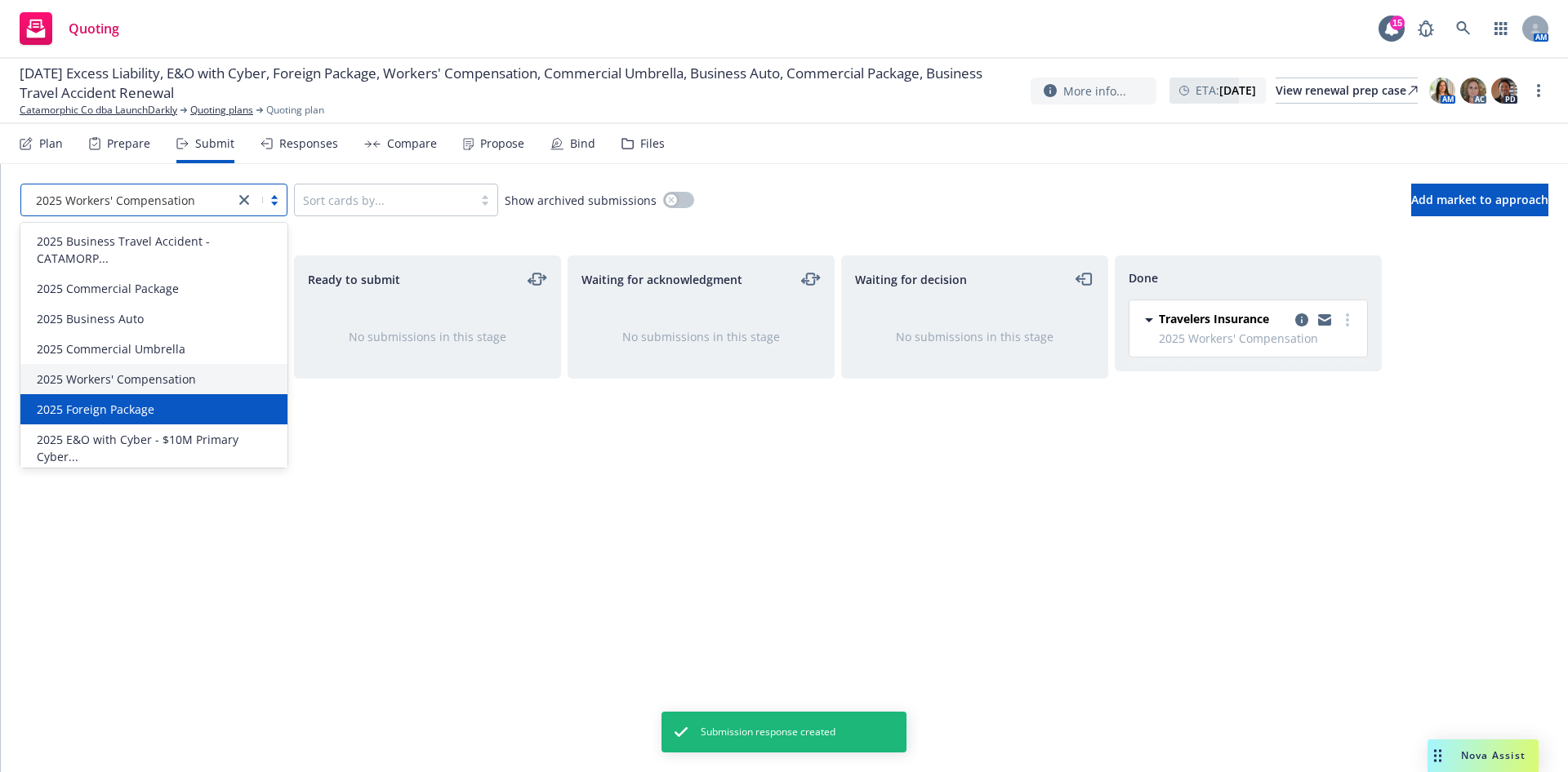
click at [127, 412] on span "2025 Foreign Package" at bounding box center [96, 410] width 117 height 18
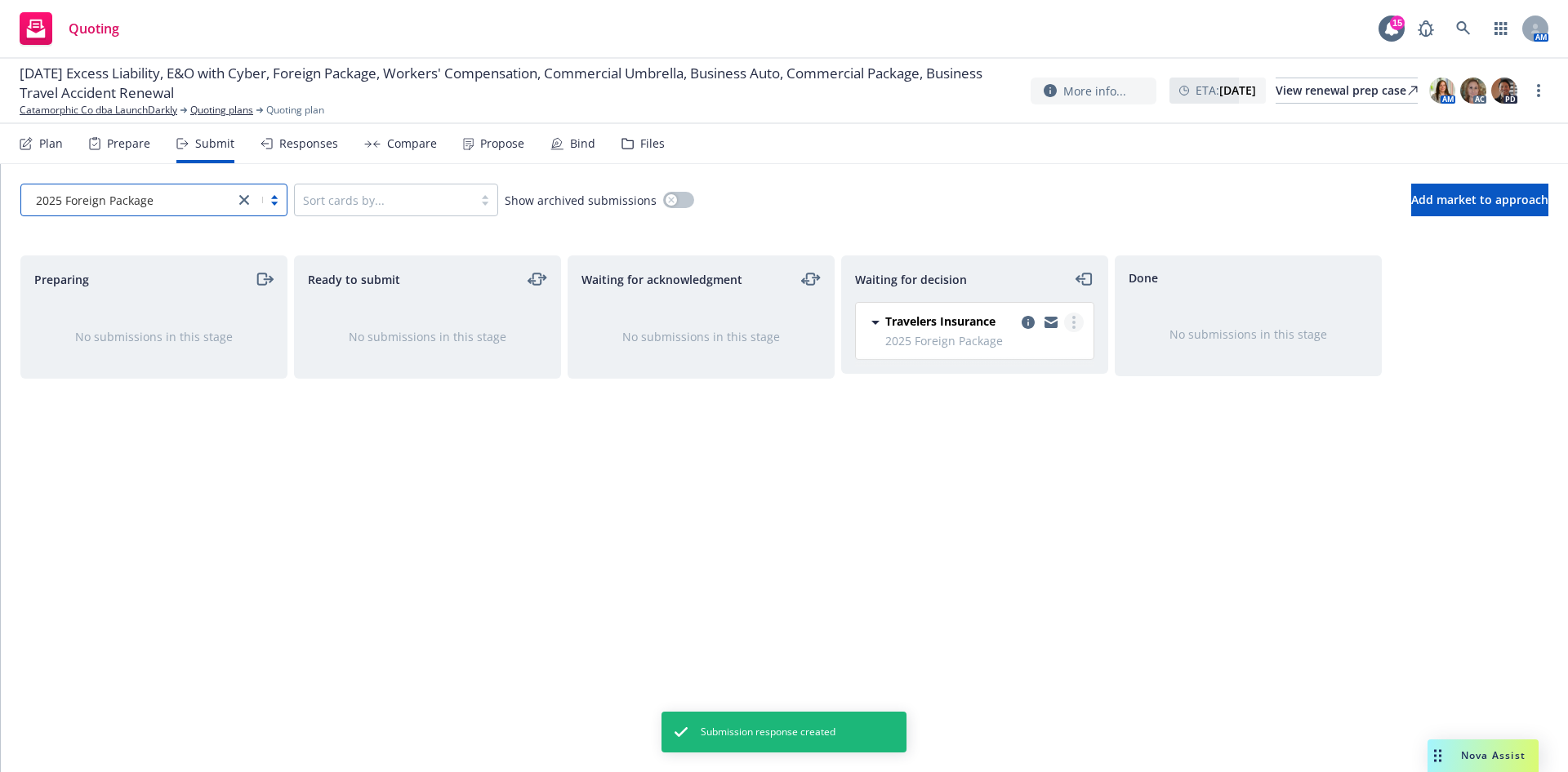
click at [1079, 327] on link "more" at bounding box center [1074, 322] width 20 height 20
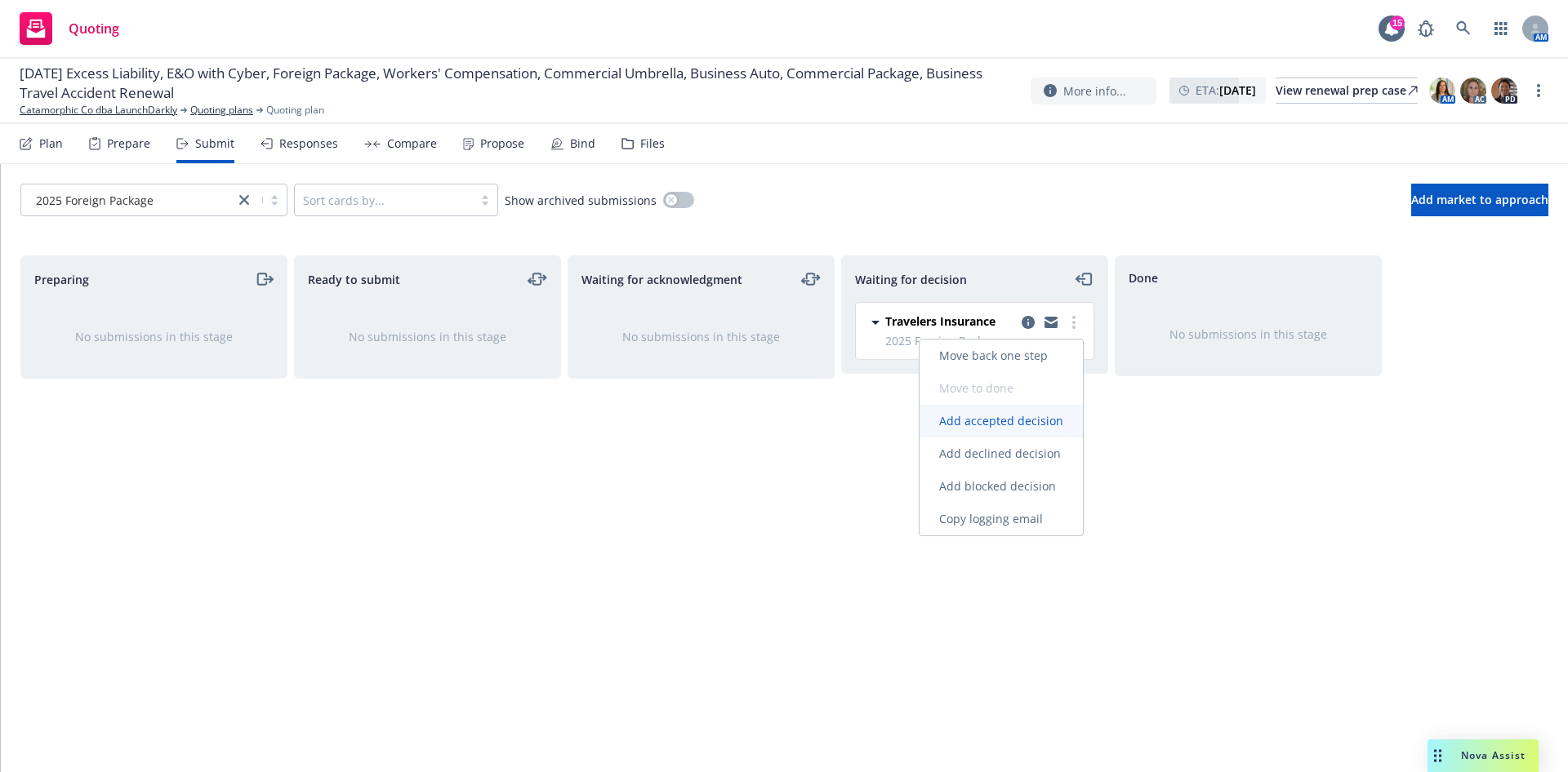
click at [1047, 427] on span "Add accepted decision" at bounding box center [1001, 421] width 163 height 16
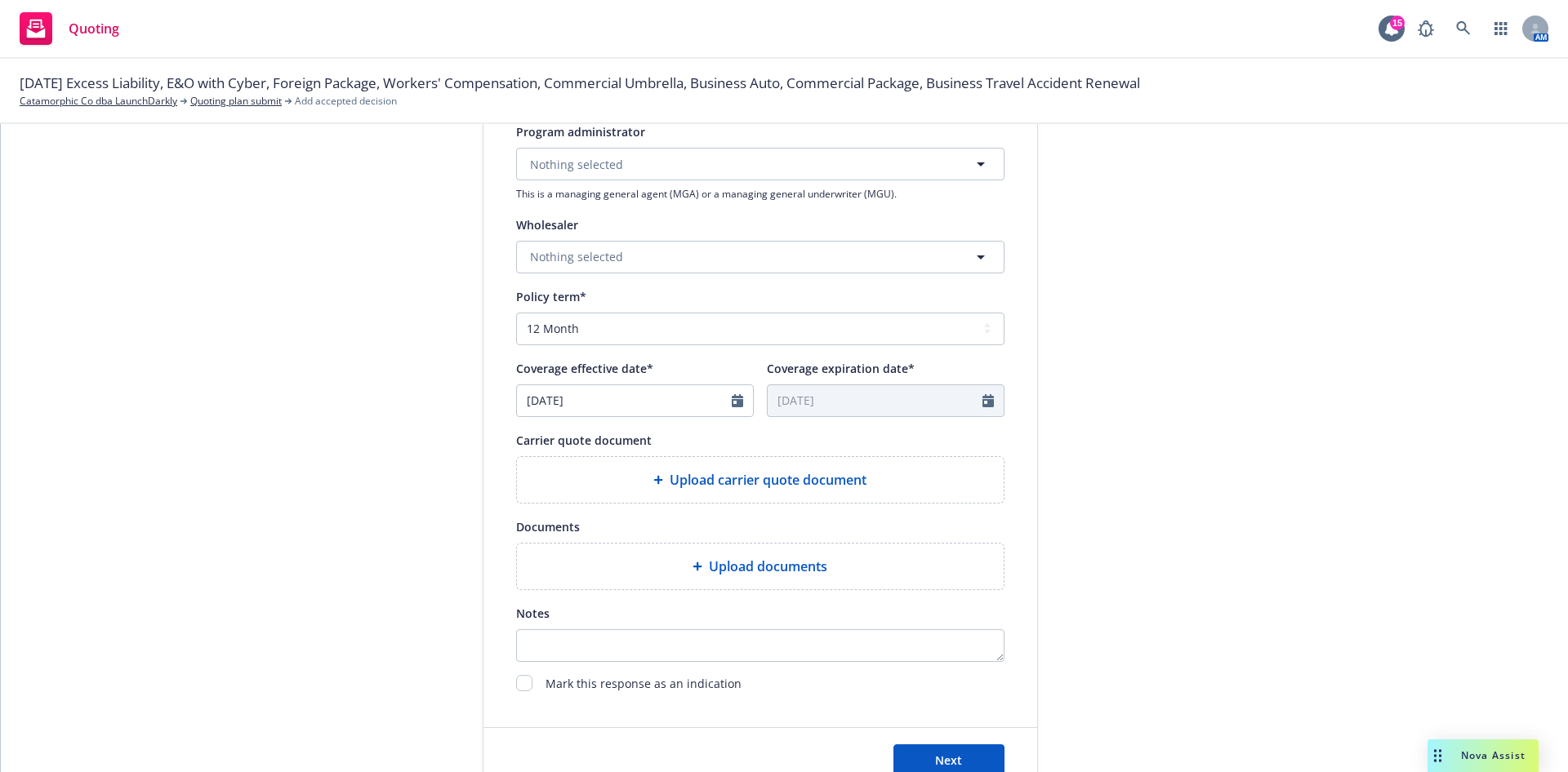
scroll to position [577, 0]
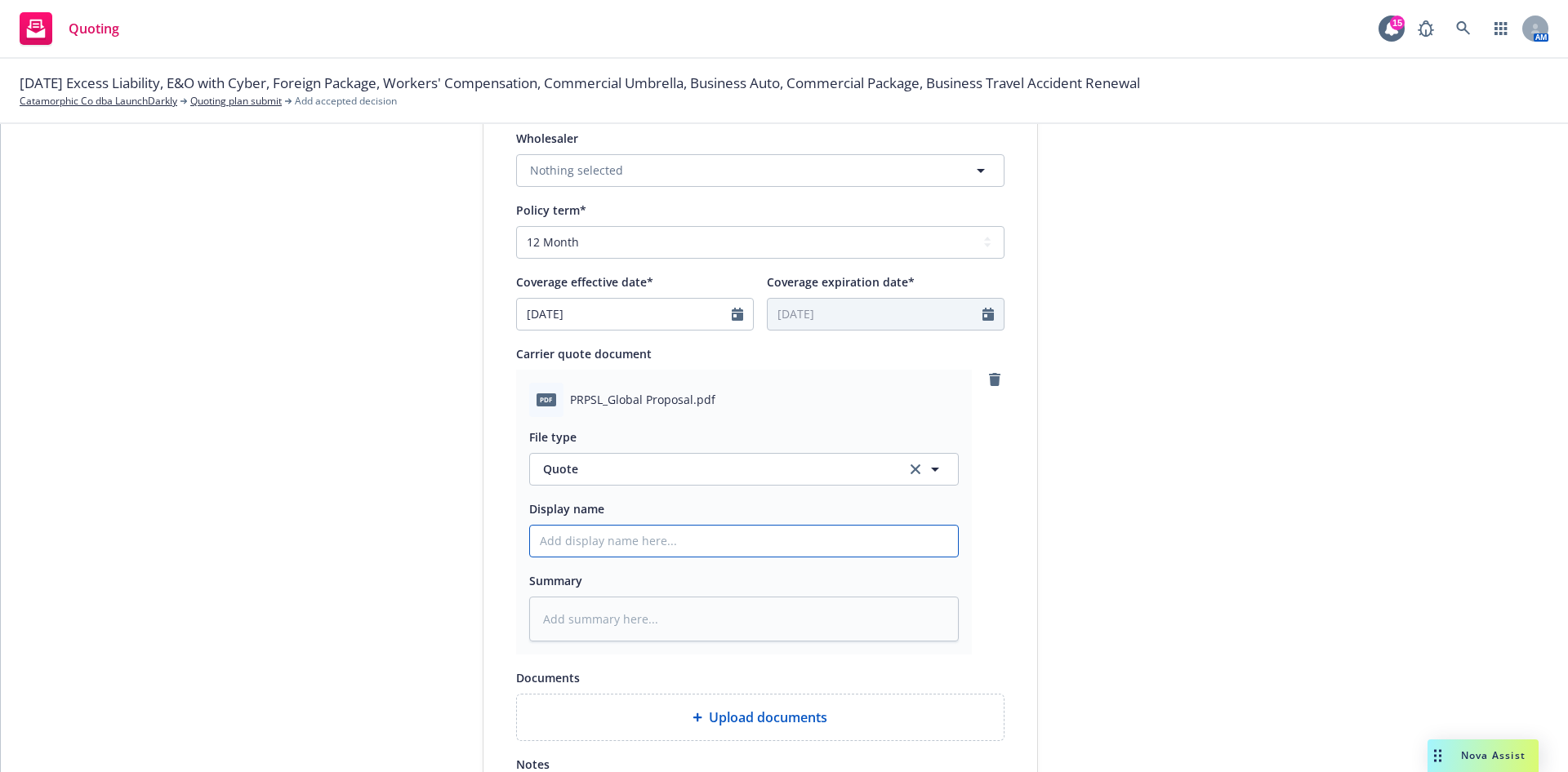
drag, startPoint x: 760, startPoint y: 552, endPoint x: 757, endPoint y: 542, distance: 10.4
click at [761, 550] on input "Display name" at bounding box center [744, 542] width 428 height 31
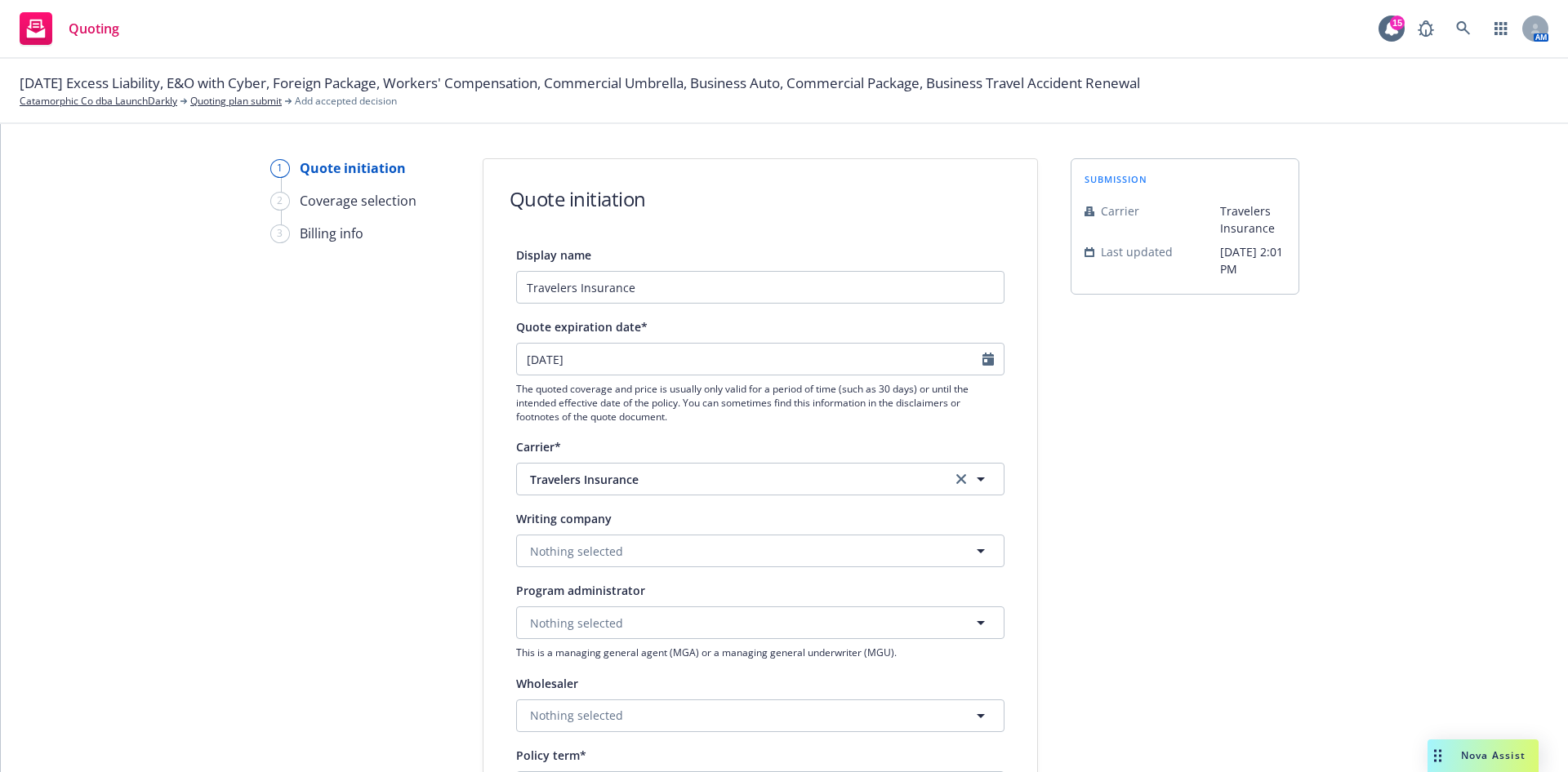
scroll to position [0, 0]
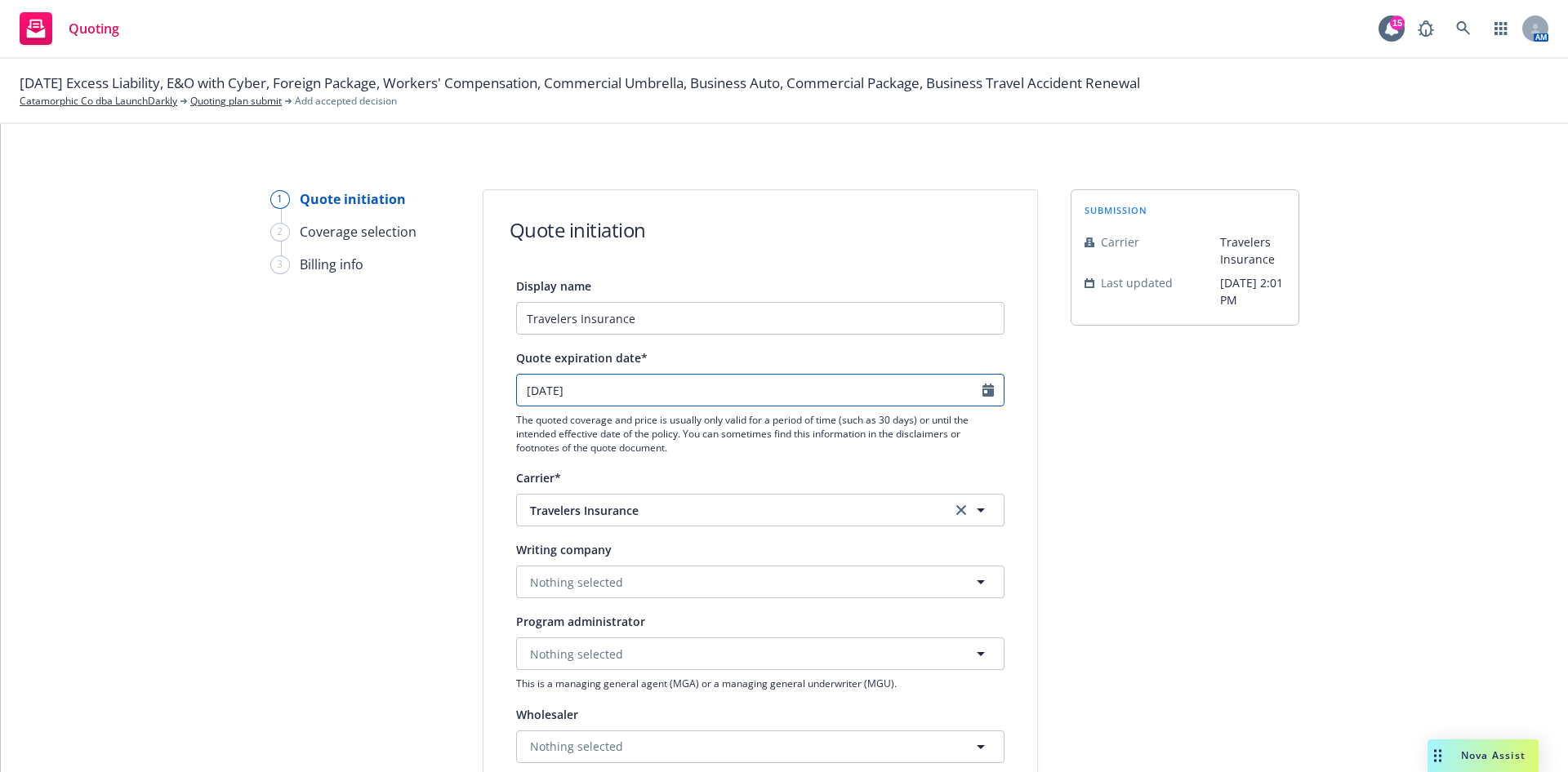
click at [982, 385] on icon "Calendar" at bounding box center [988, 389] width 12 height 13
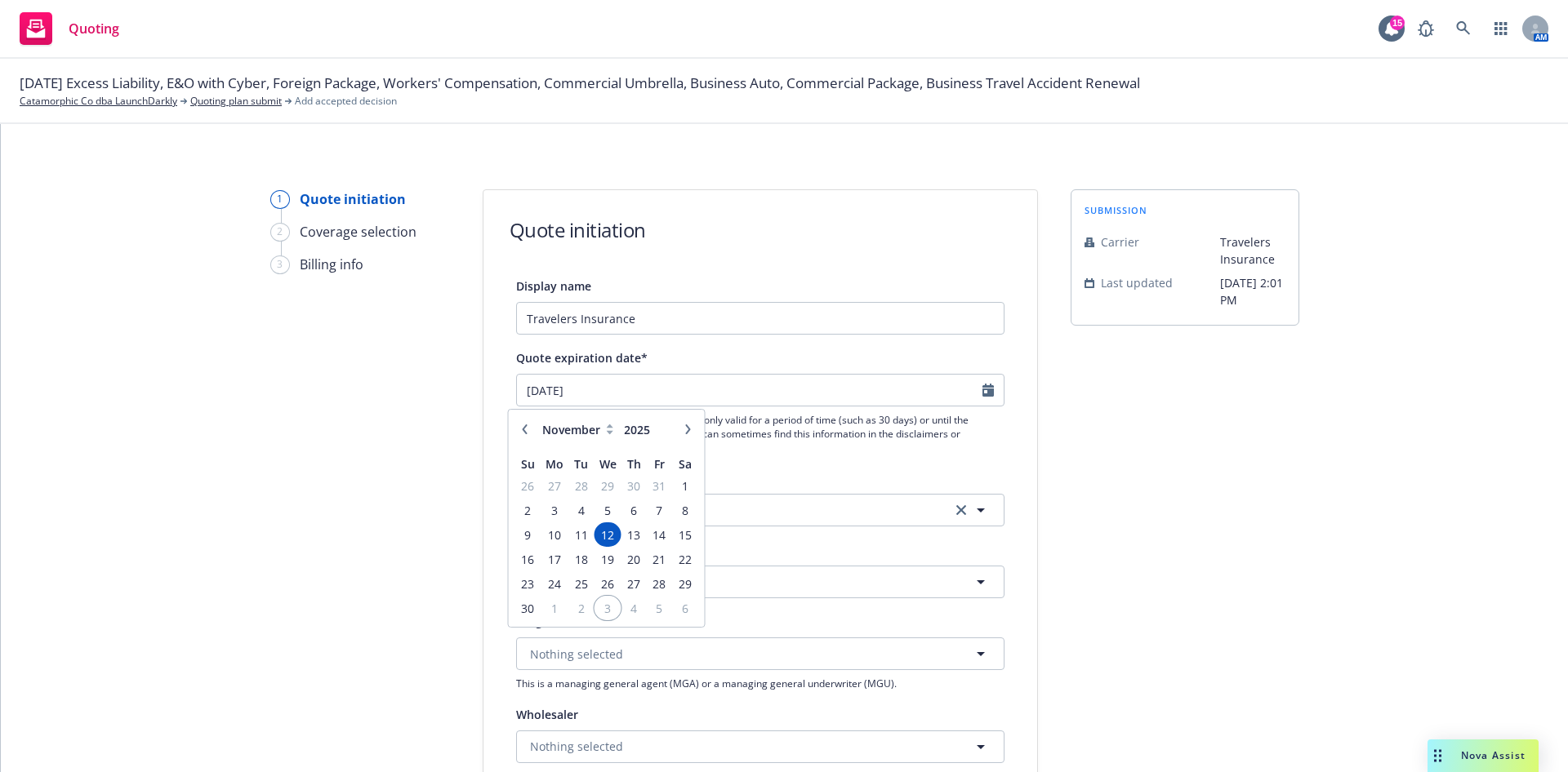
click at [611, 608] on span "3" at bounding box center [608, 608] width 23 height 20
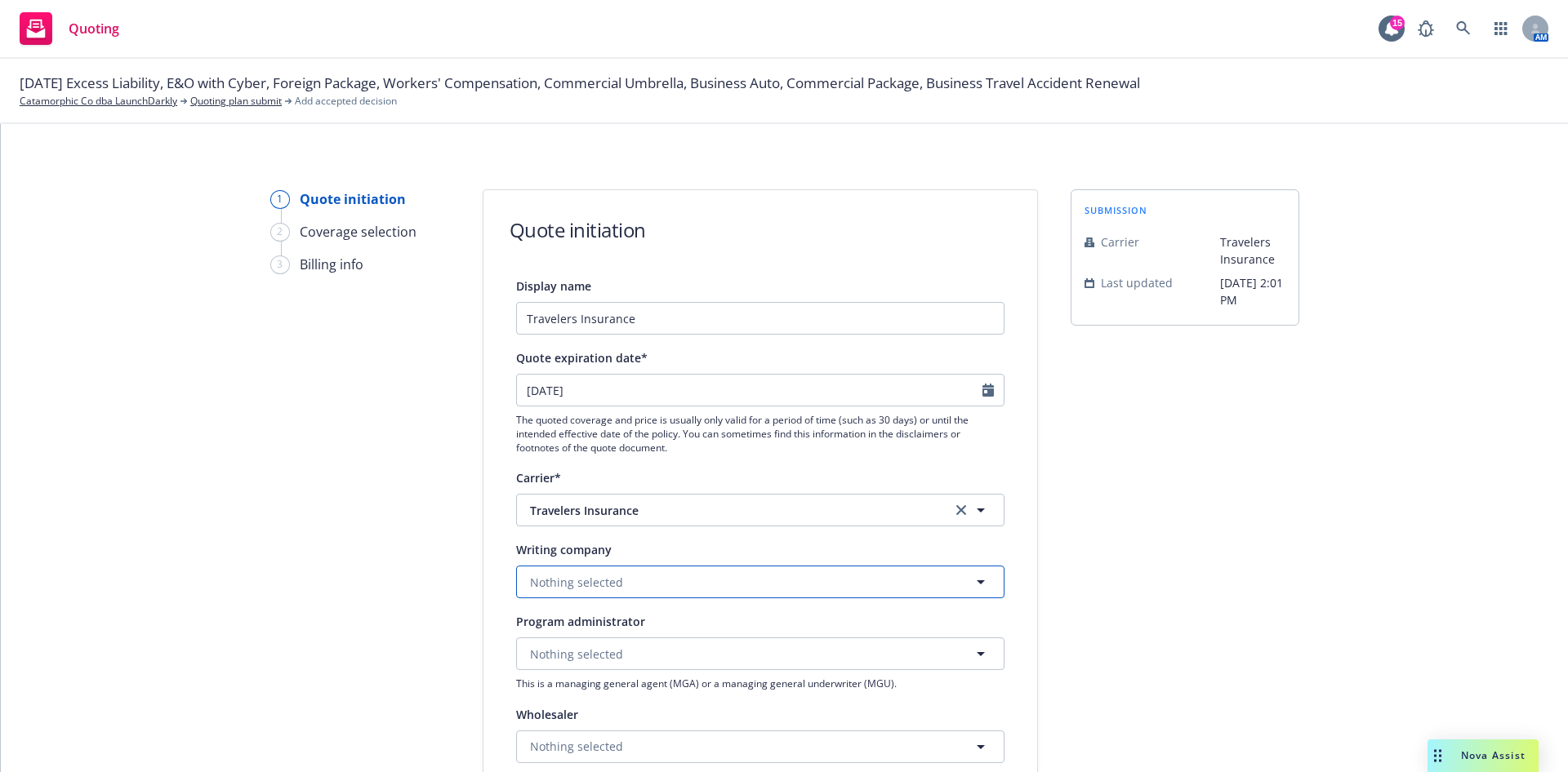
click at [781, 577] on button "Nothing selected" at bounding box center [761, 582] width 488 height 32
paste input "Travelers Property Casualty Company of [GEOGRAPHIC_DATA]"
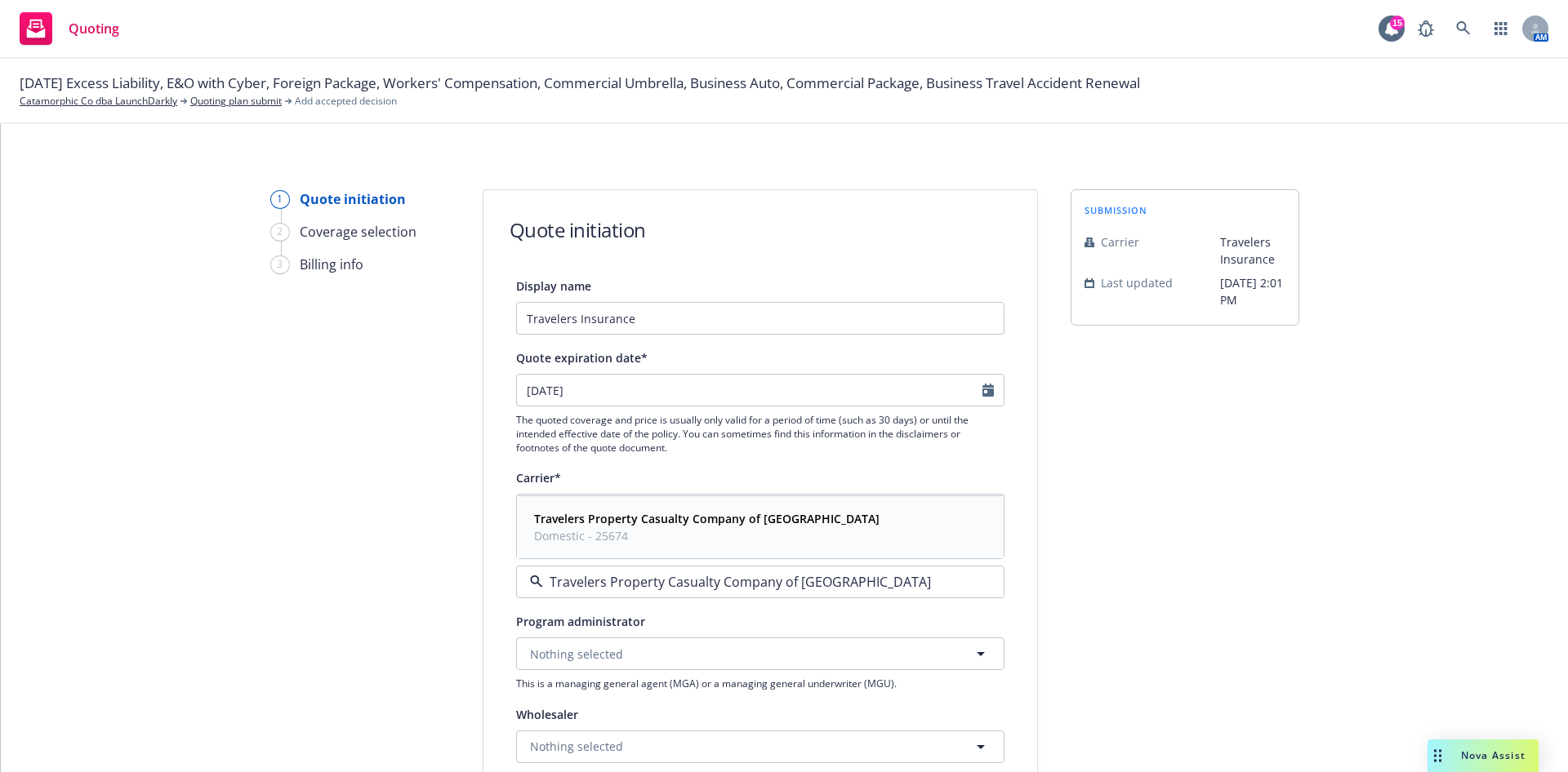
click at [771, 542] on span "Domestic - 25674" at bounding box center [707, 536] width 346 height 18
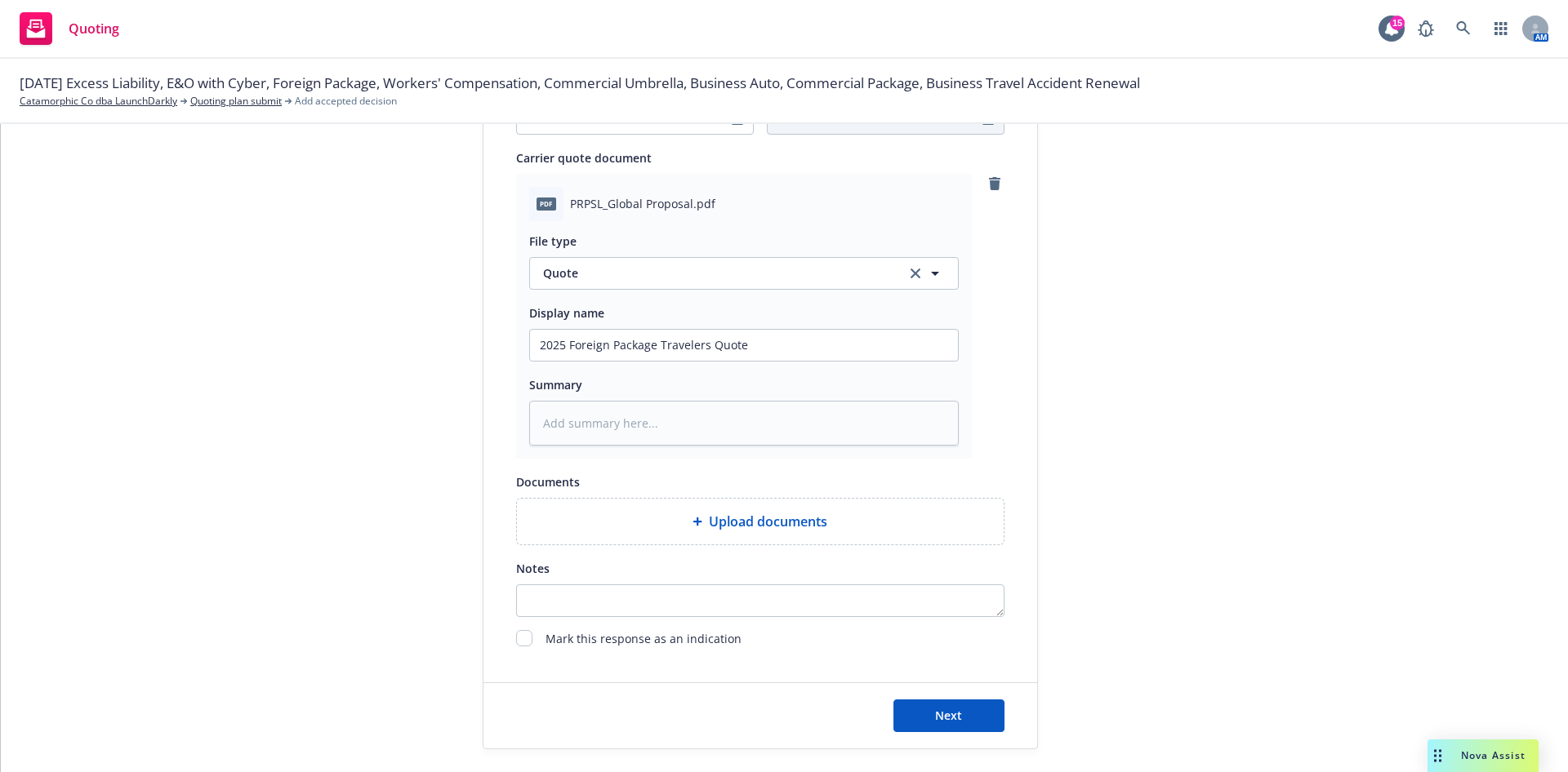
scroll to position [814, 0]
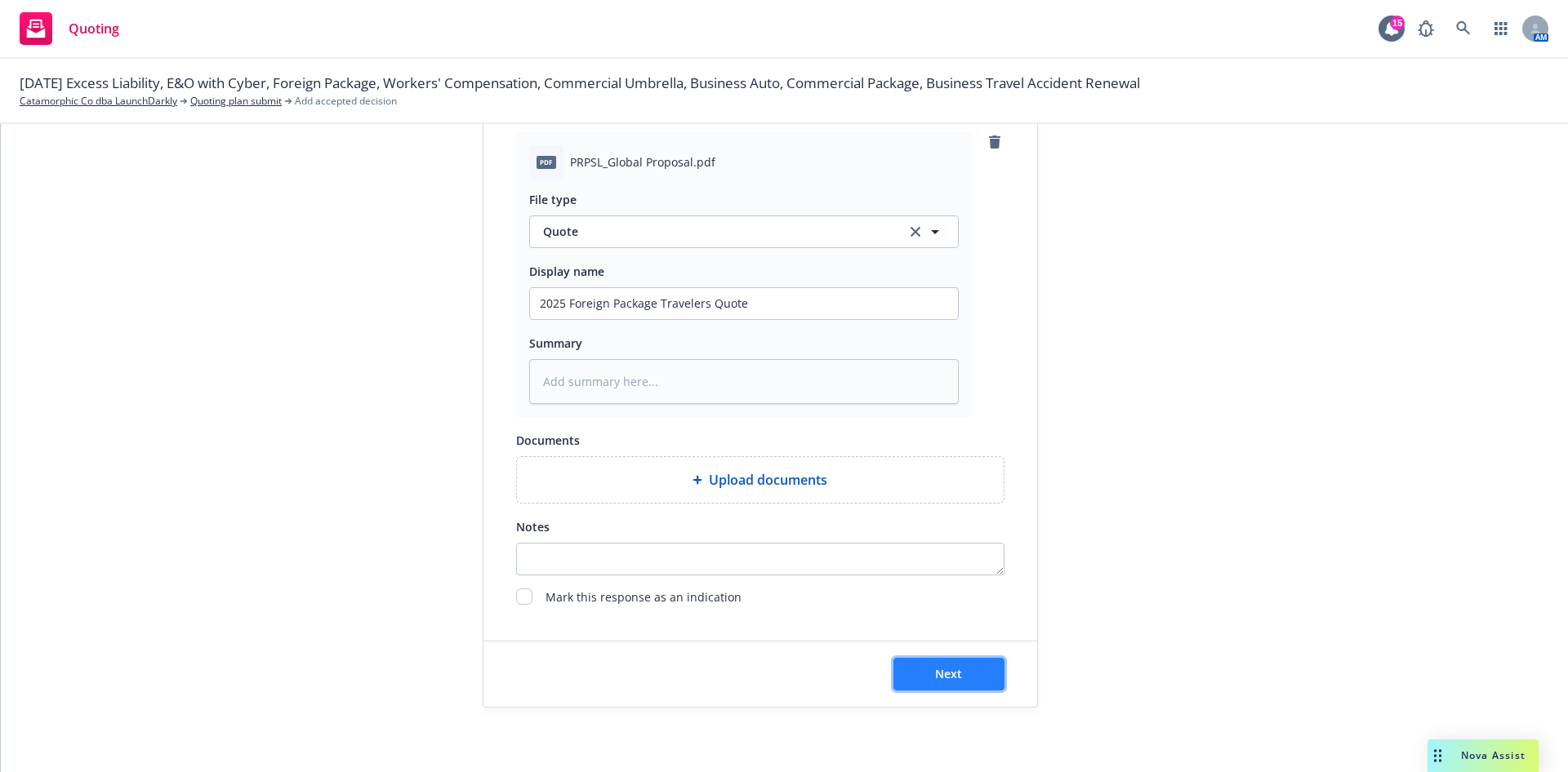
click at [942, 669] on span "Next" at bounding box center [949, 674] width 27 height 16
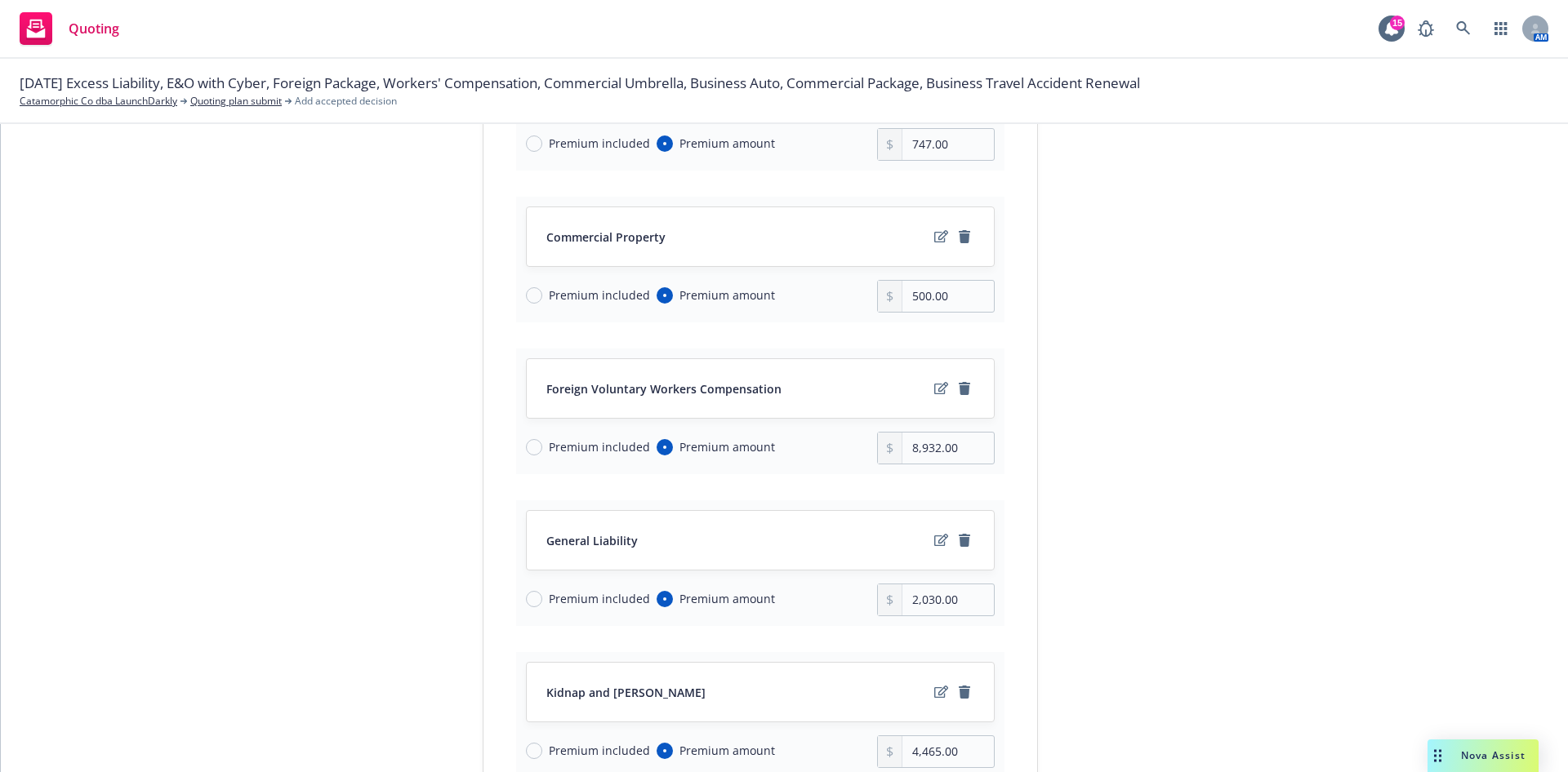
scroll to position [490, 0]
click at [934, 230] on icon "edit" at bounding box center [941, 233] width 14 height 13
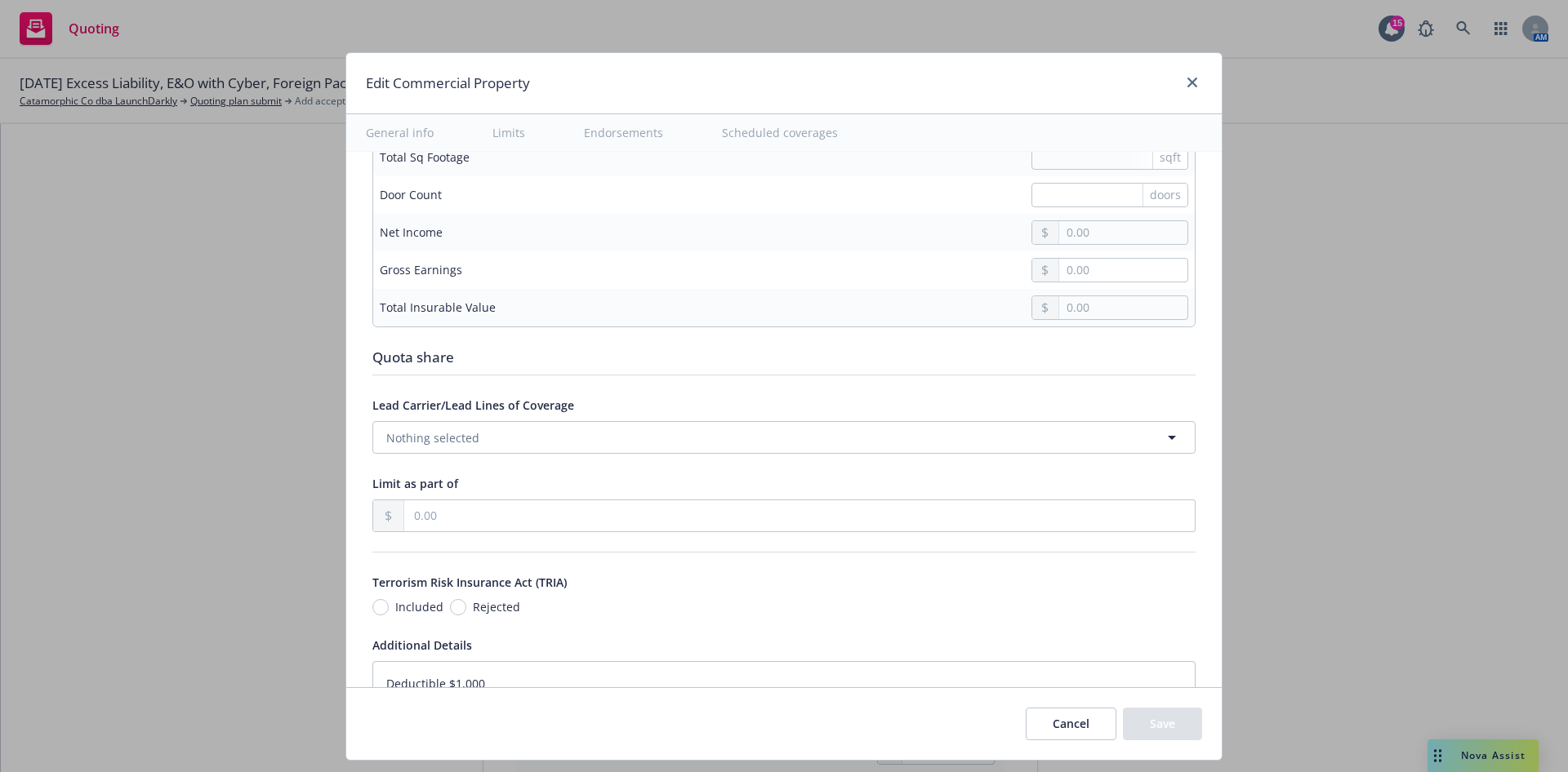
scroll to position [4831, 0]
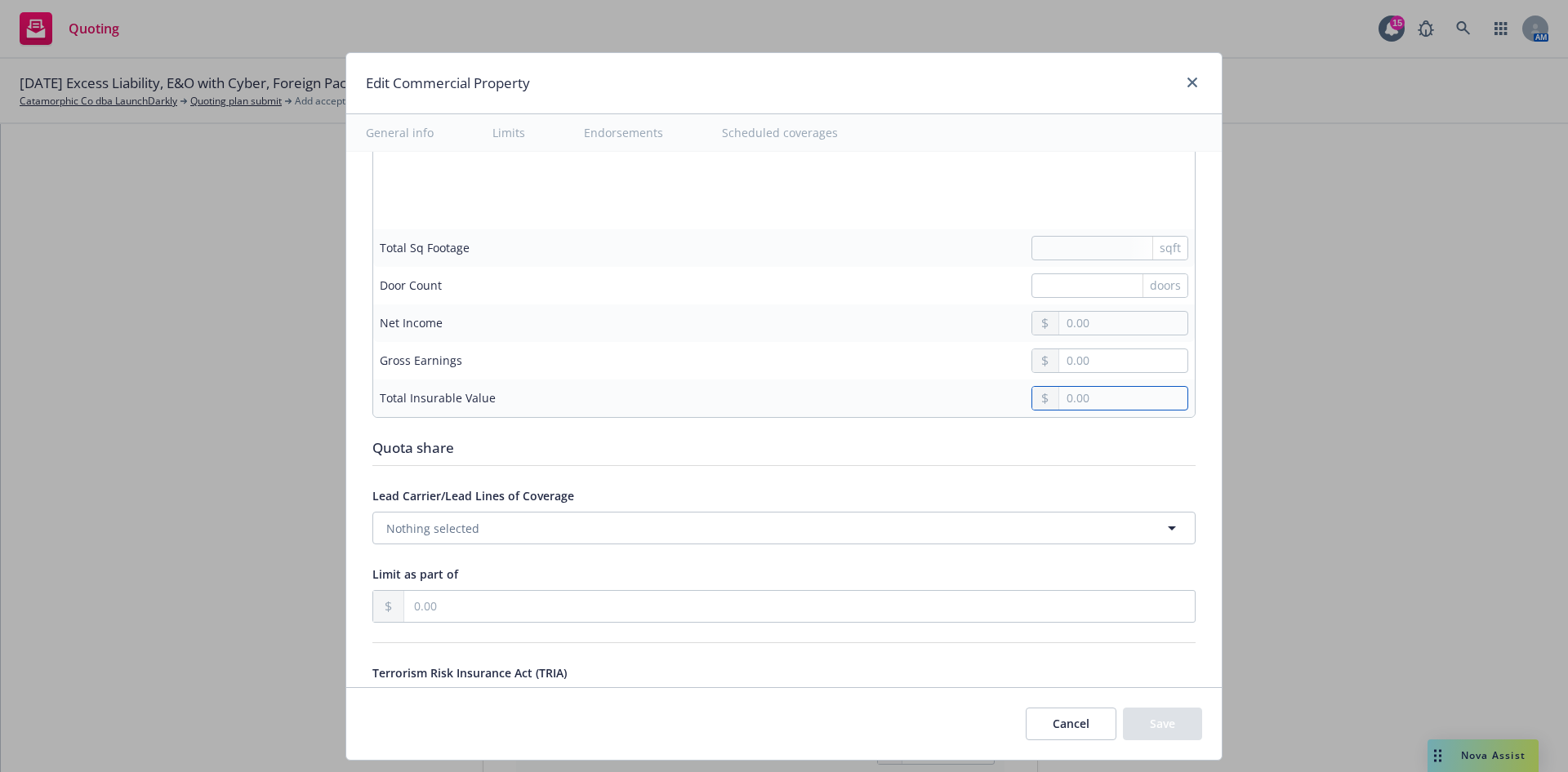
click at [1093, 399] on input "text" at bounding box center [1123, 398] width 128 height 22
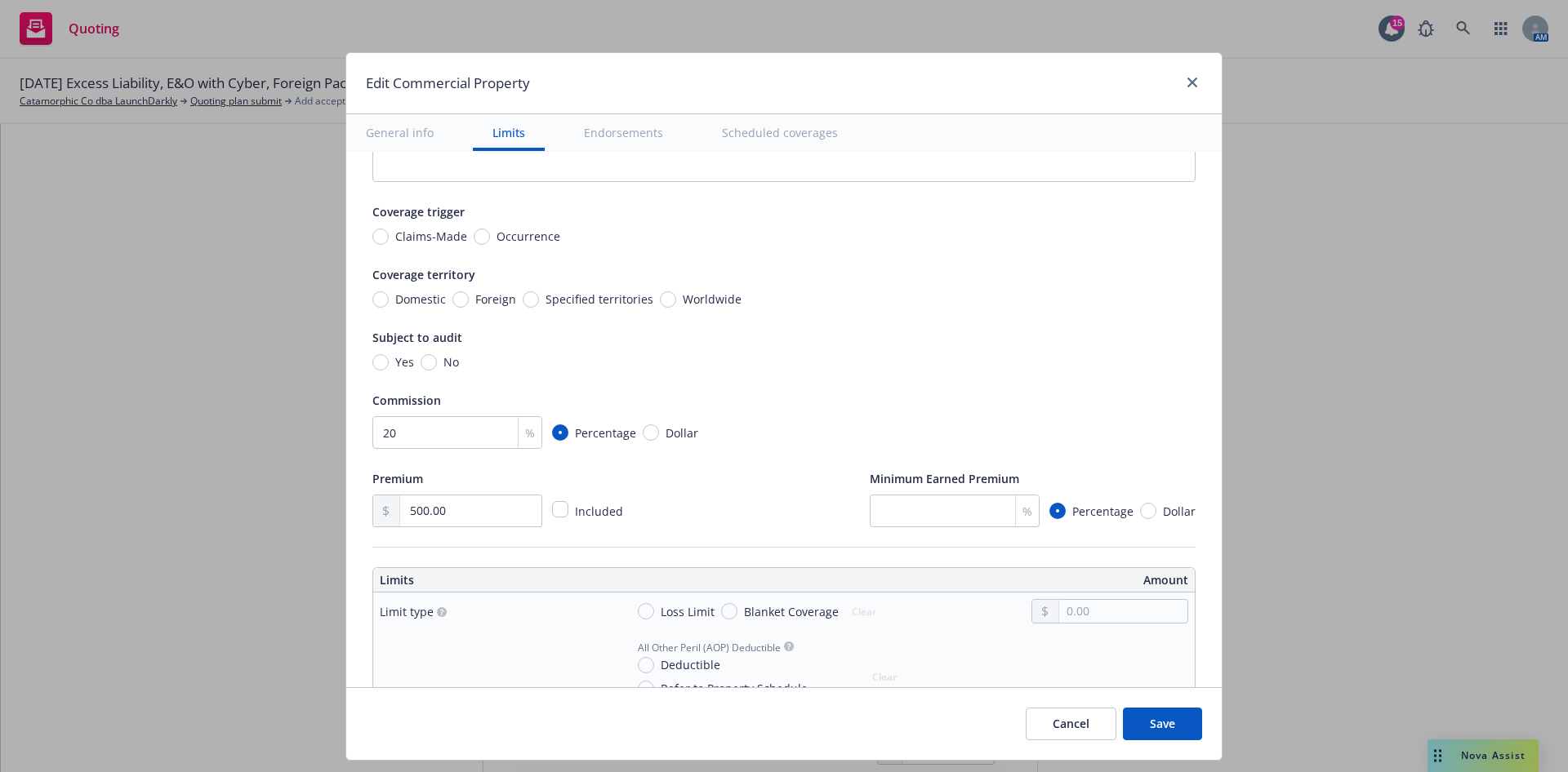
scroll to position [422, 0]
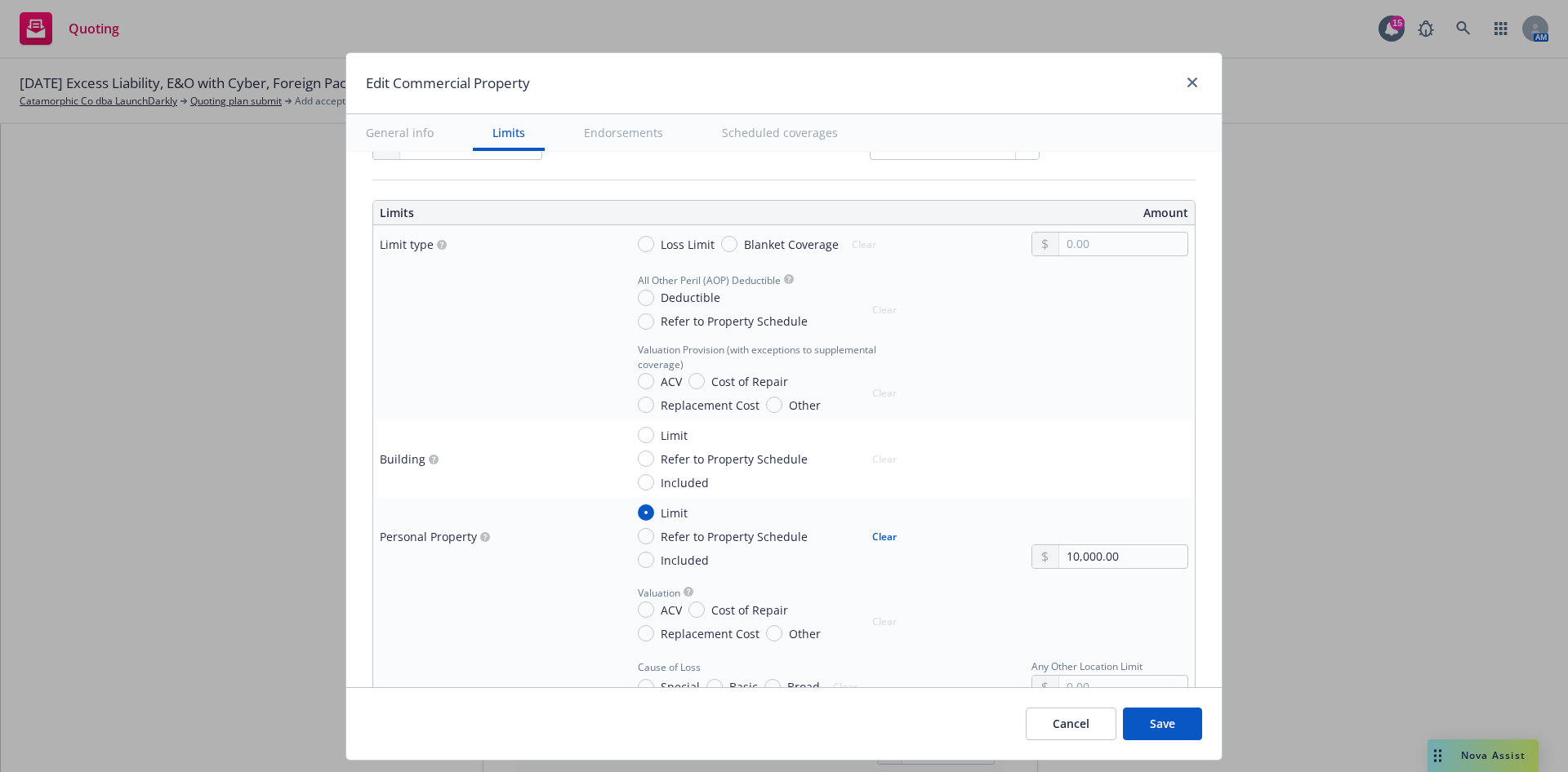
click at [661, 294] on span "Deductible" at bounding box center [690, 298] width 60 height 18
click at [654, 294] on input "Deductible" at bounding box center [645, 298] width 17 height 17
click at [1092, 322] on input "text" at bounding box center [1123, 317] width 128 height 22
drag, startPoint x: 1147, startPoint y: 722, endPoint x: 1158, endPoint y: 722, distance: 11.0
click at [1147, 722] on button "Save" at bounding box center [1162, 723] width 79 height 32
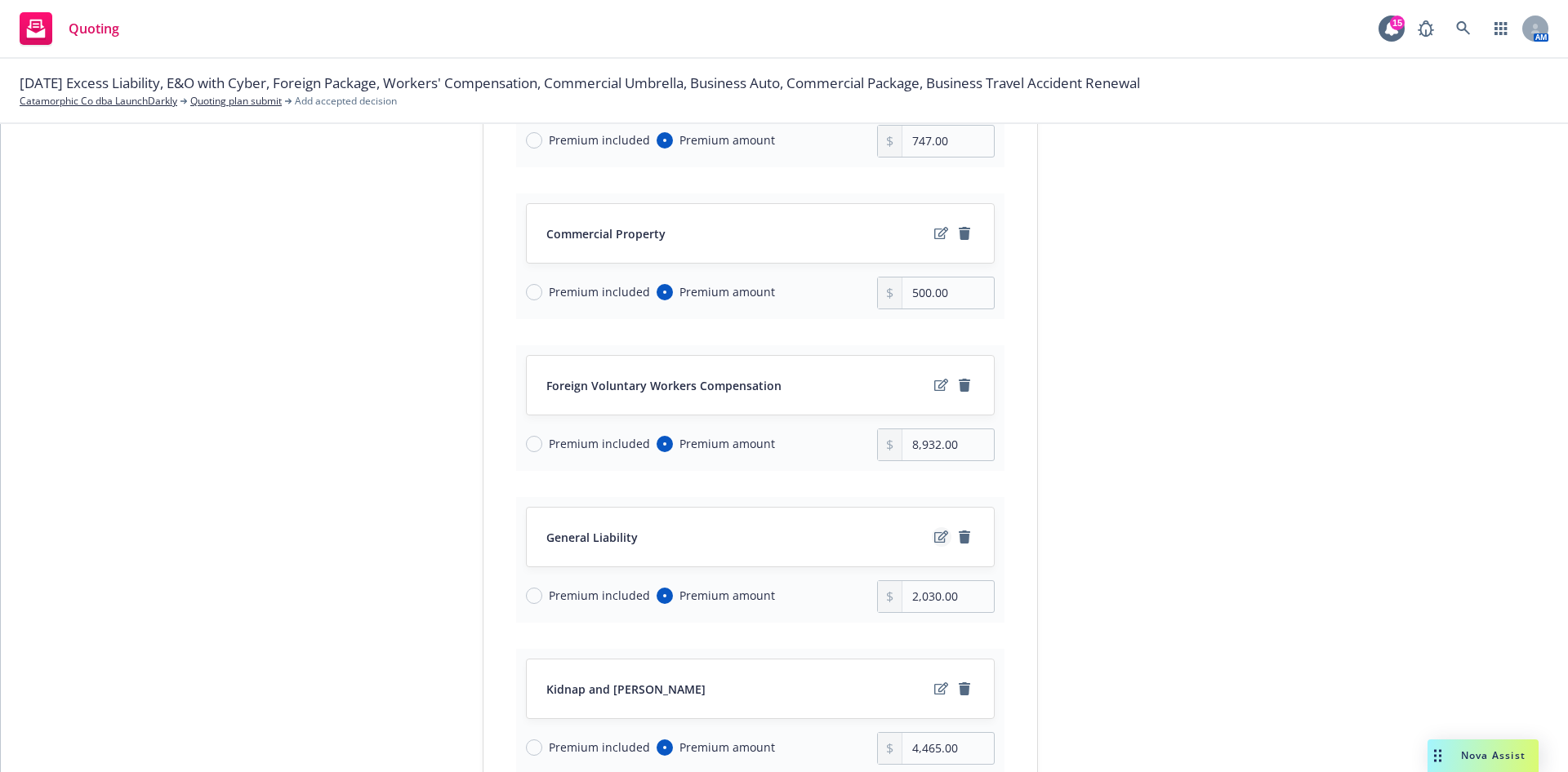
click at [934, 539] on icon "edit" at bounding box center [941, 537] width 14 height 13
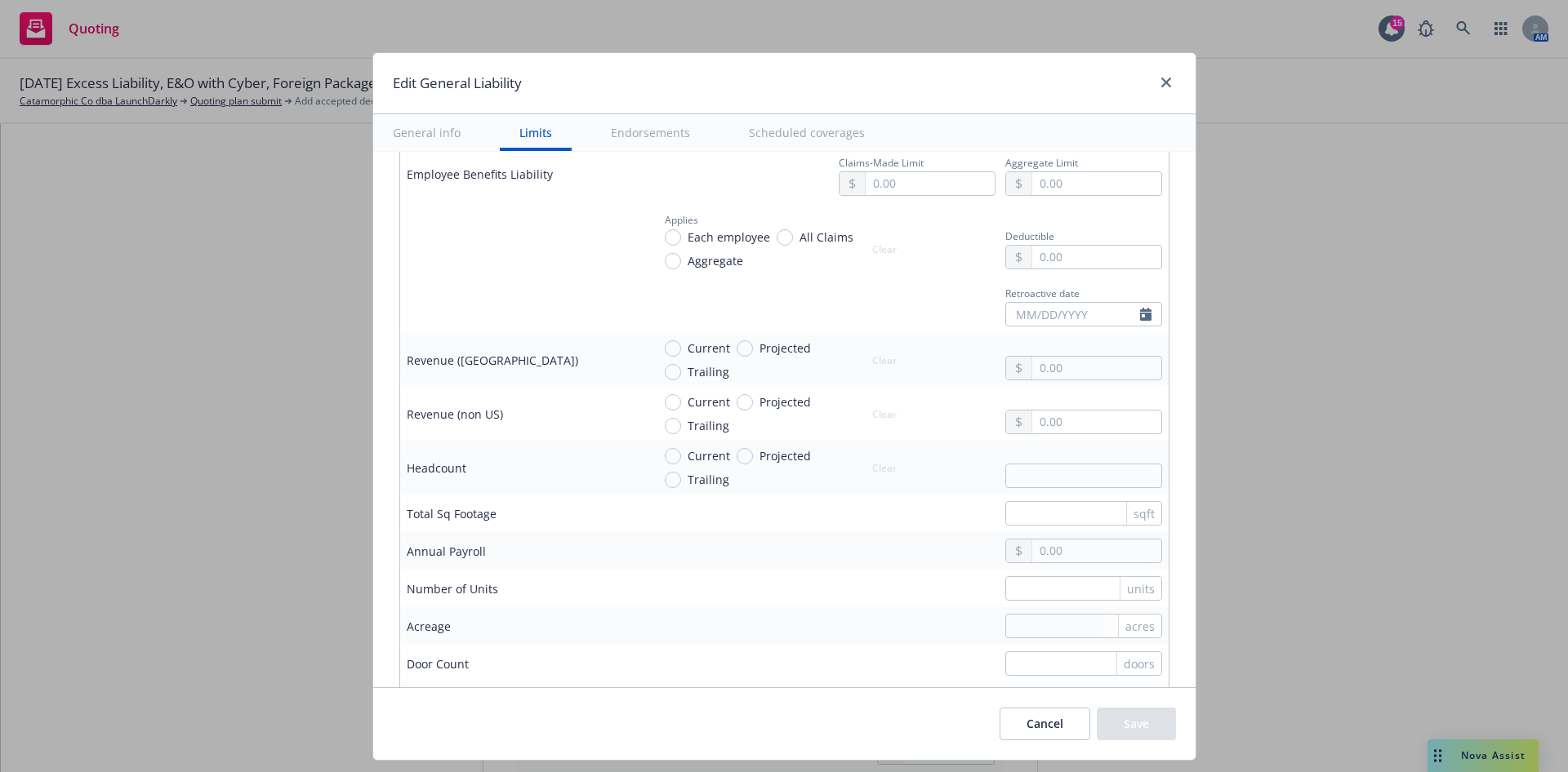
scroll to position [980, 0]
click at [1092, 427] on input "text" at bounding box center [1095, 423] width 128 height 22
paste input "38,325,000.00"
drag, startPoint x: 1146, startPoint y: 727, endPoint x: 1155, endPoint y: 727, distance: 9.0
click at [1146, 727] on button "Save" at bounding box center [1135, 723] width 79 height 32
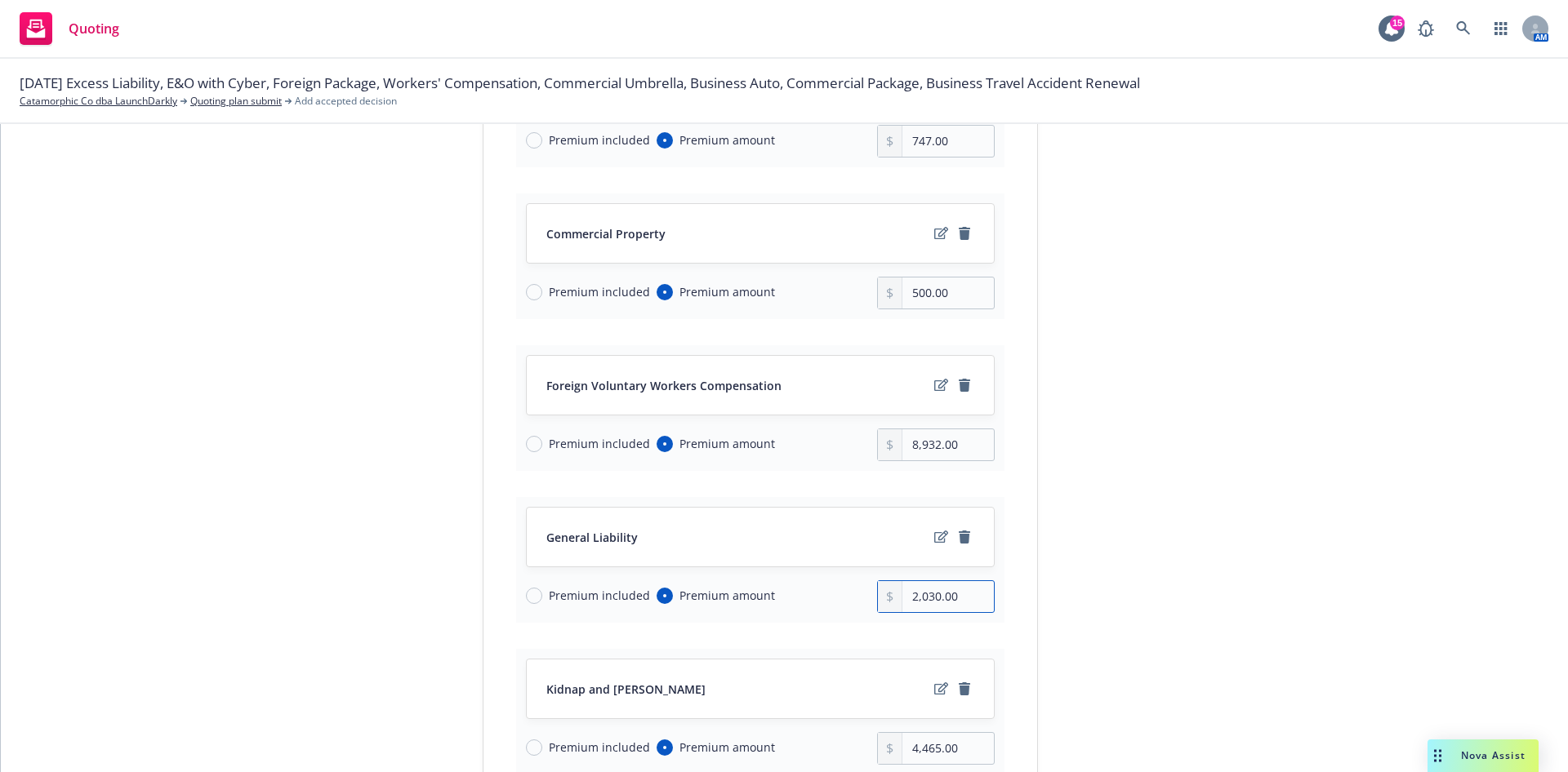
drag, startPoint x: 957, startPoint y: 597, endPoint x: 1019, endPoint y: 550, distance: 77.8
click at [877, 596] on div "2,030.00" at bounding box center [935, 596] width 117 height 32
paste input "1,91"
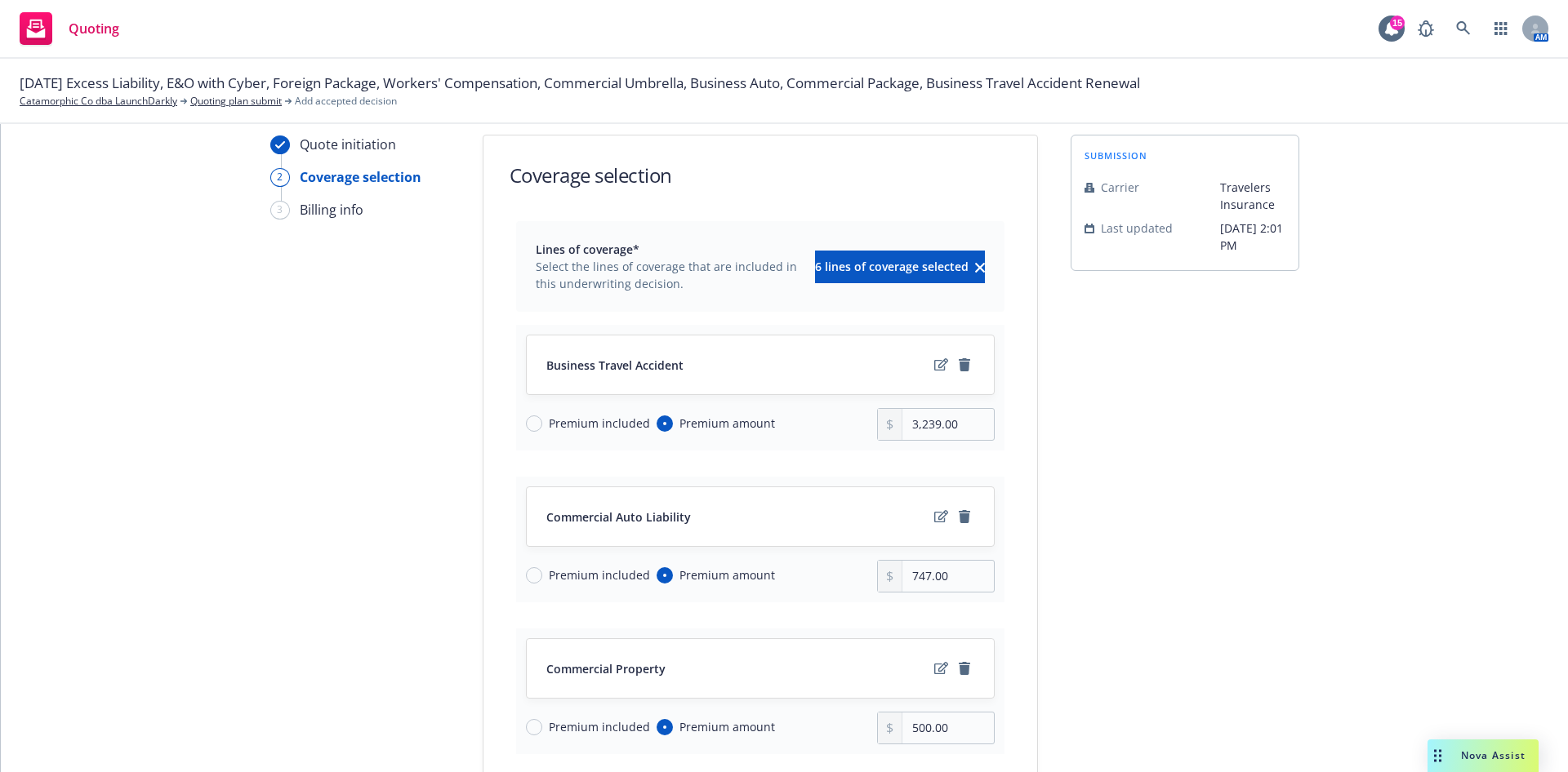
scroll to position [178, 0]
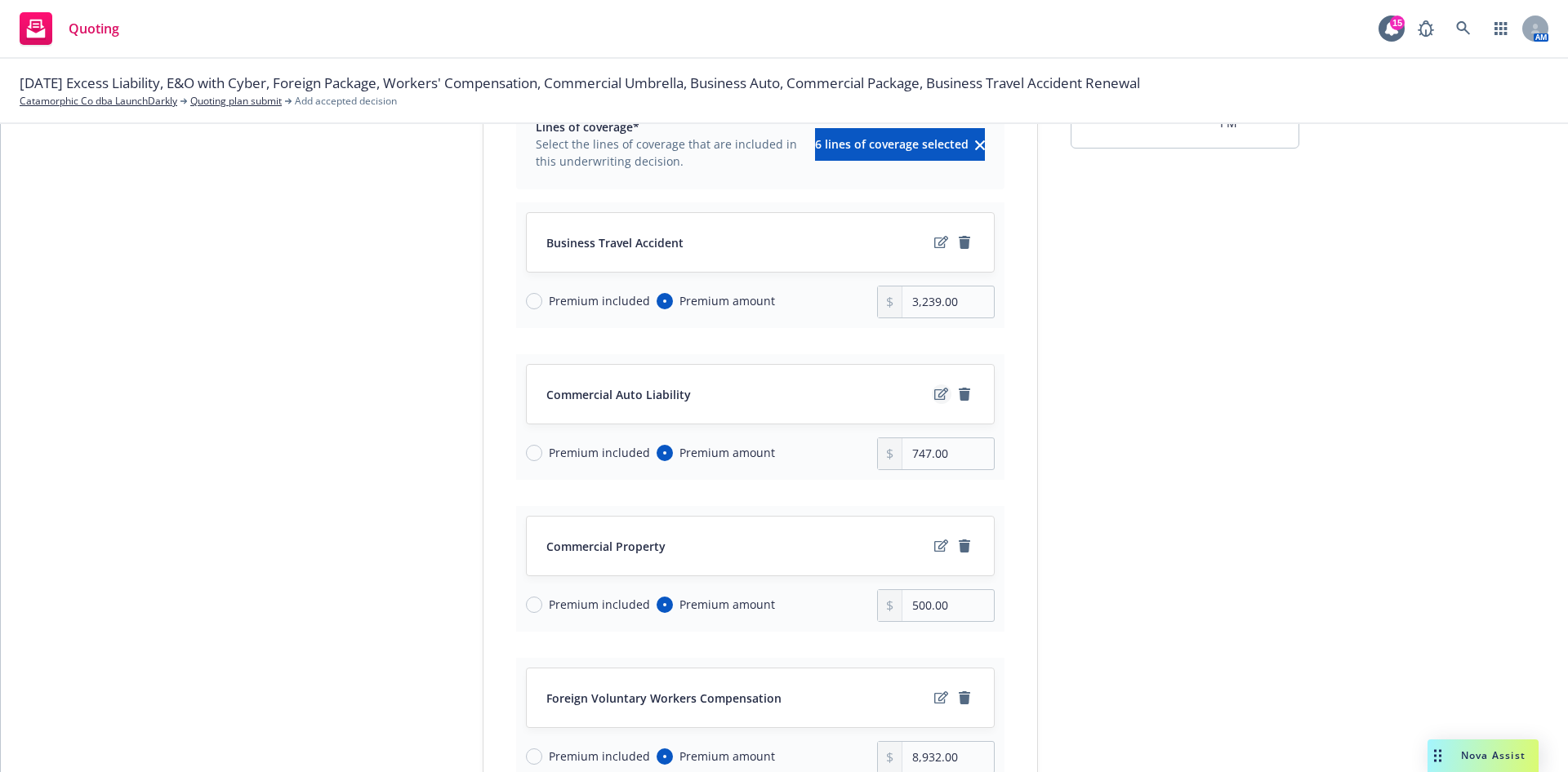
click at [934, 394] on icon "edit" at bounding box center [941, 393] width 14 height 13
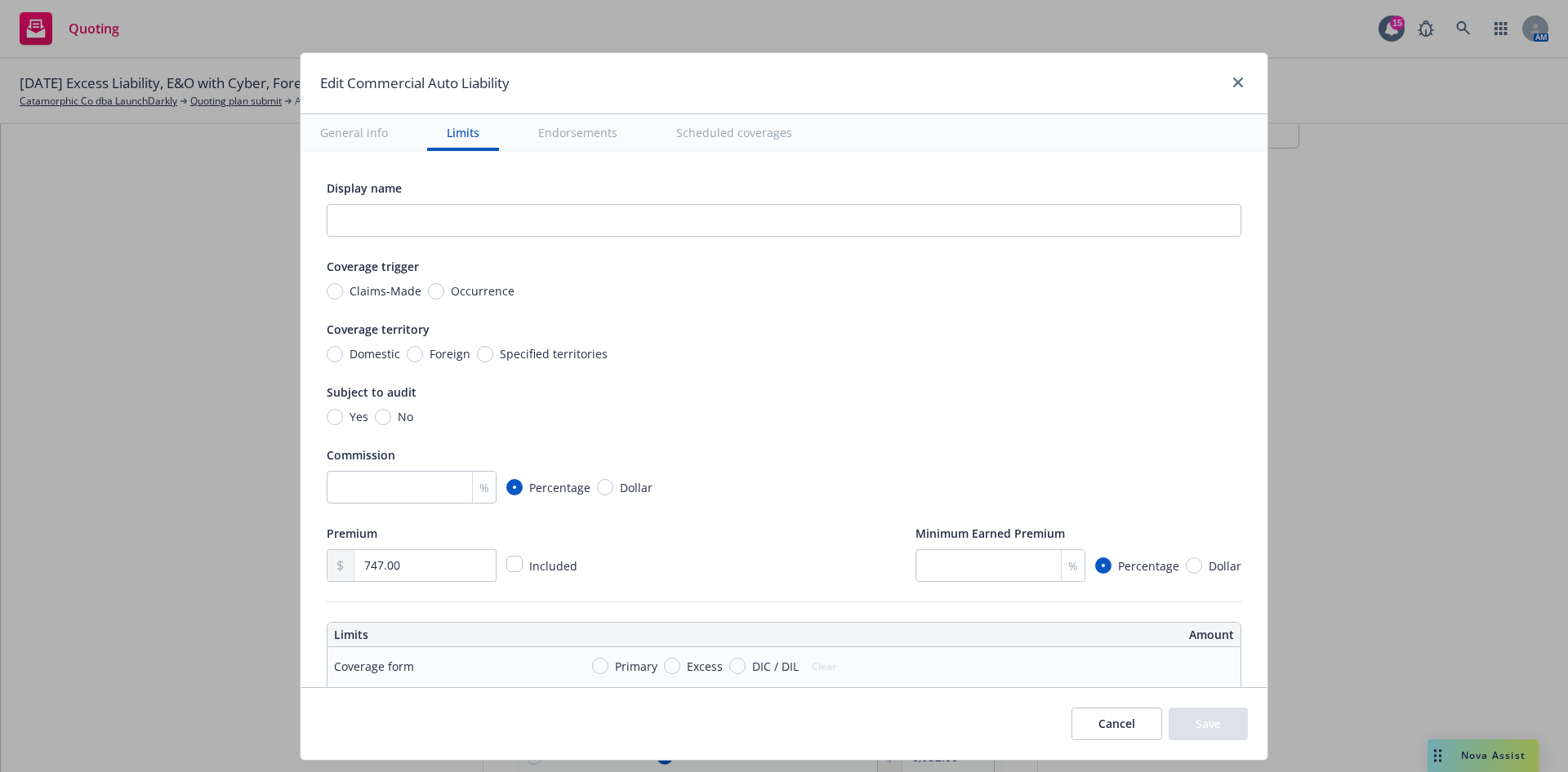
scroll to position [245, 0]
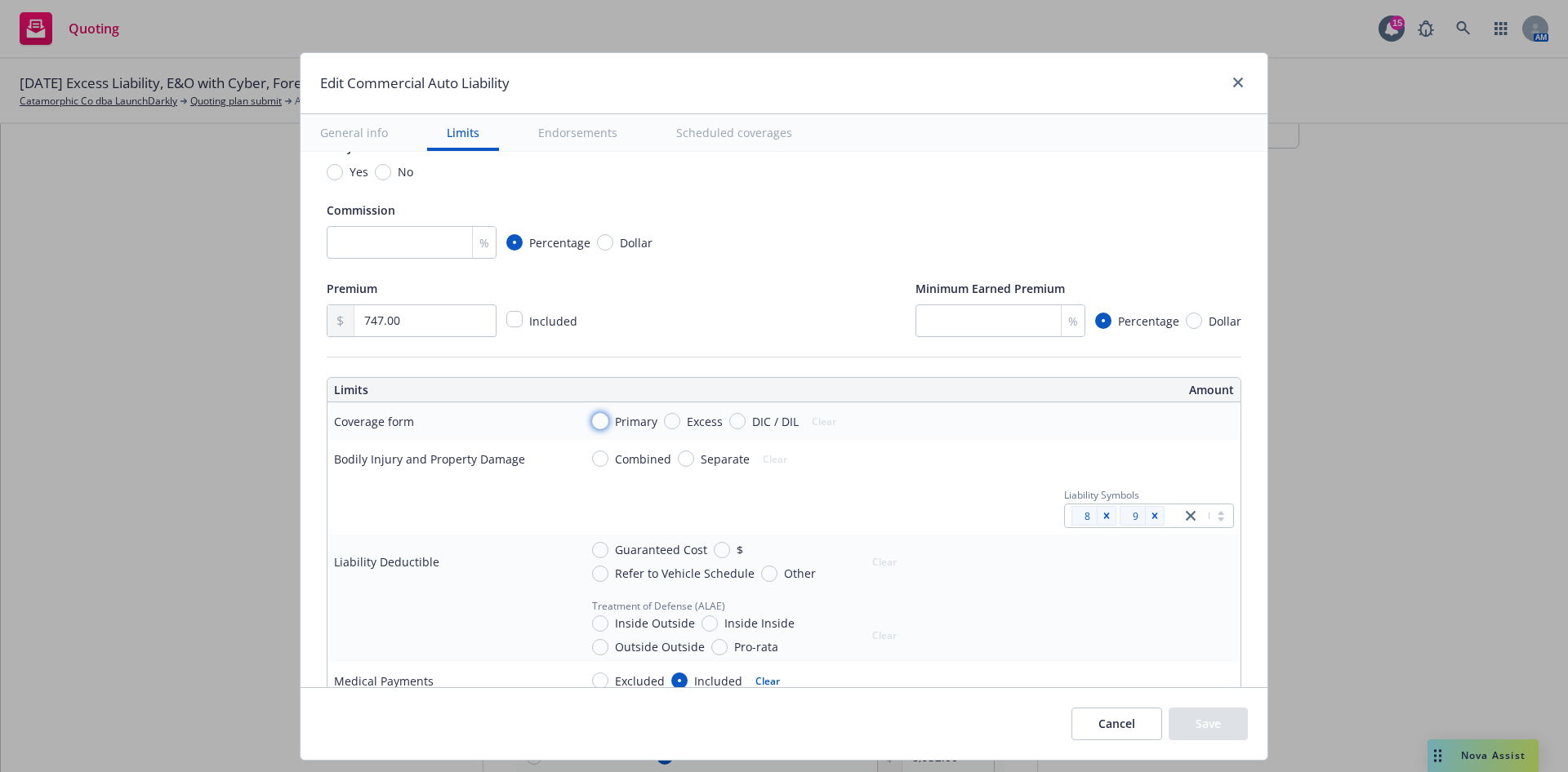
click at [593, 425] on input "Primary" at bounding box center [600, 421] width 17 height 17
click at [593, 463] on input "Combined" at bounding box center [600, 459] width 17 height 17
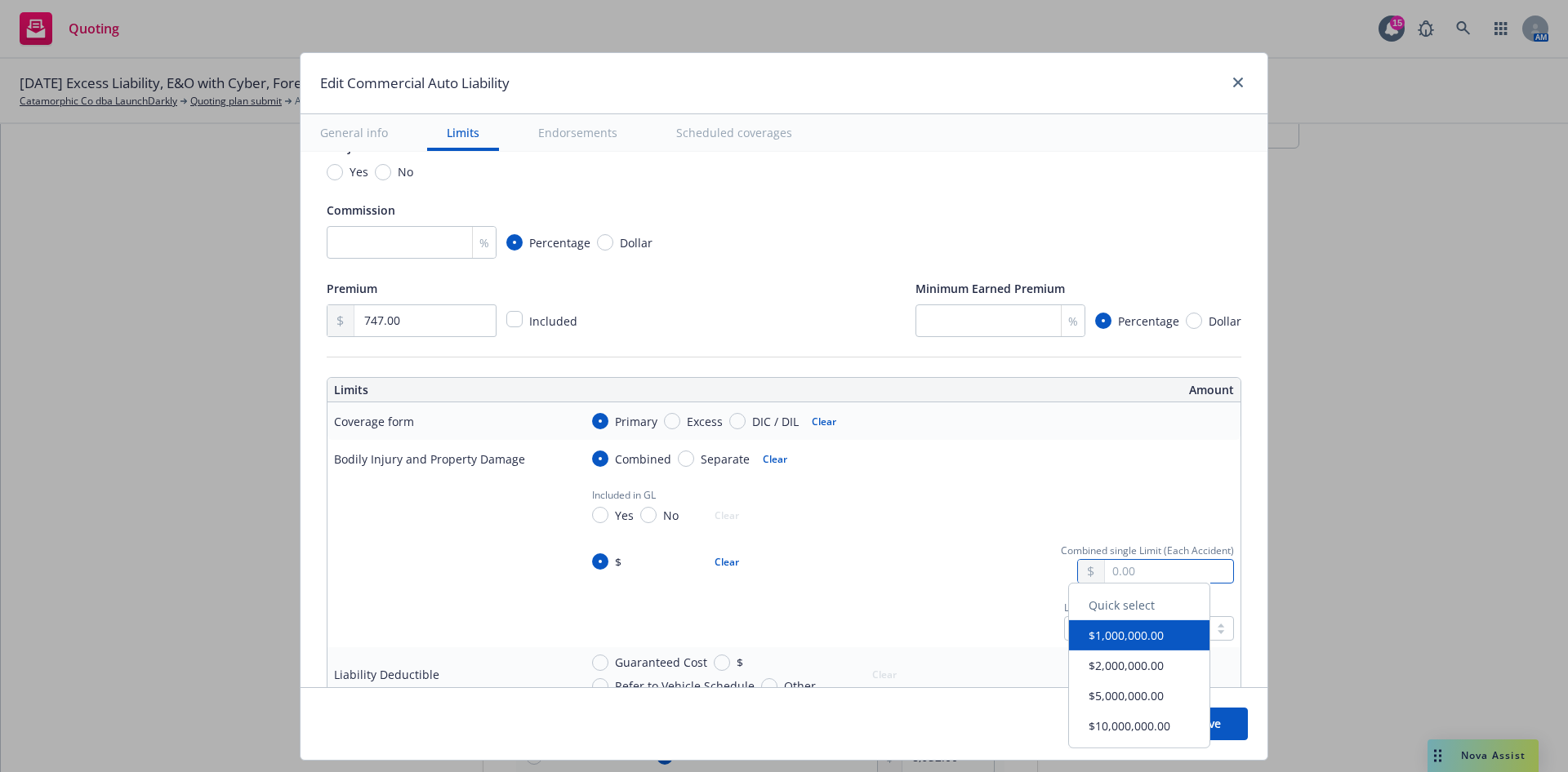
click at [1142, 570] on input "text" at bounding box center [1169, 571] width 128 height 22
click at [1122, 645] on button "$1,000,000.00" at bounding box center [1139, 643] width 141 height 30
click at [1147, 444] on td "Combined Separate Clear" at bounding box center [906, 459] width 668 height 37
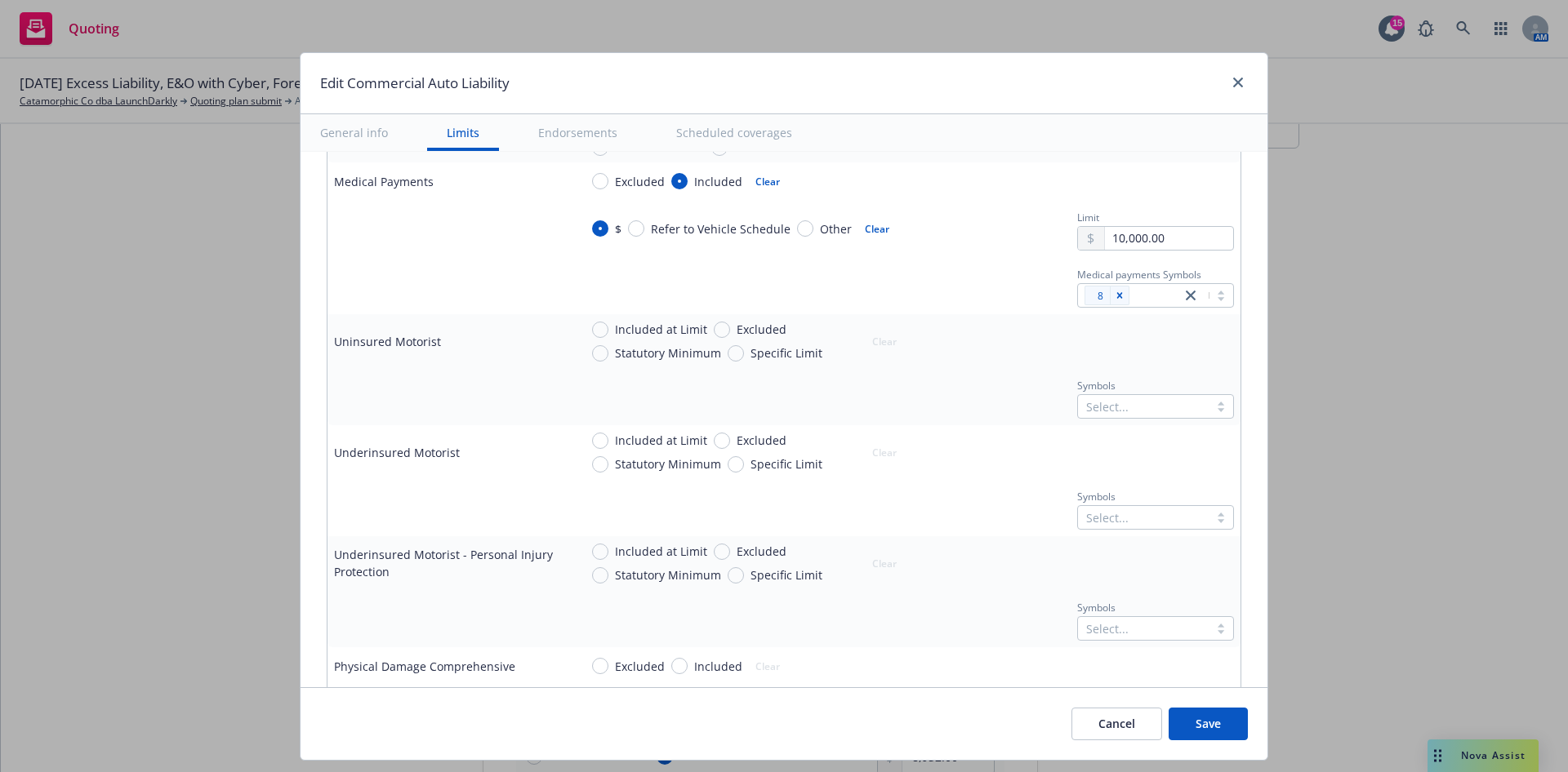
scroll to position [980, 0]
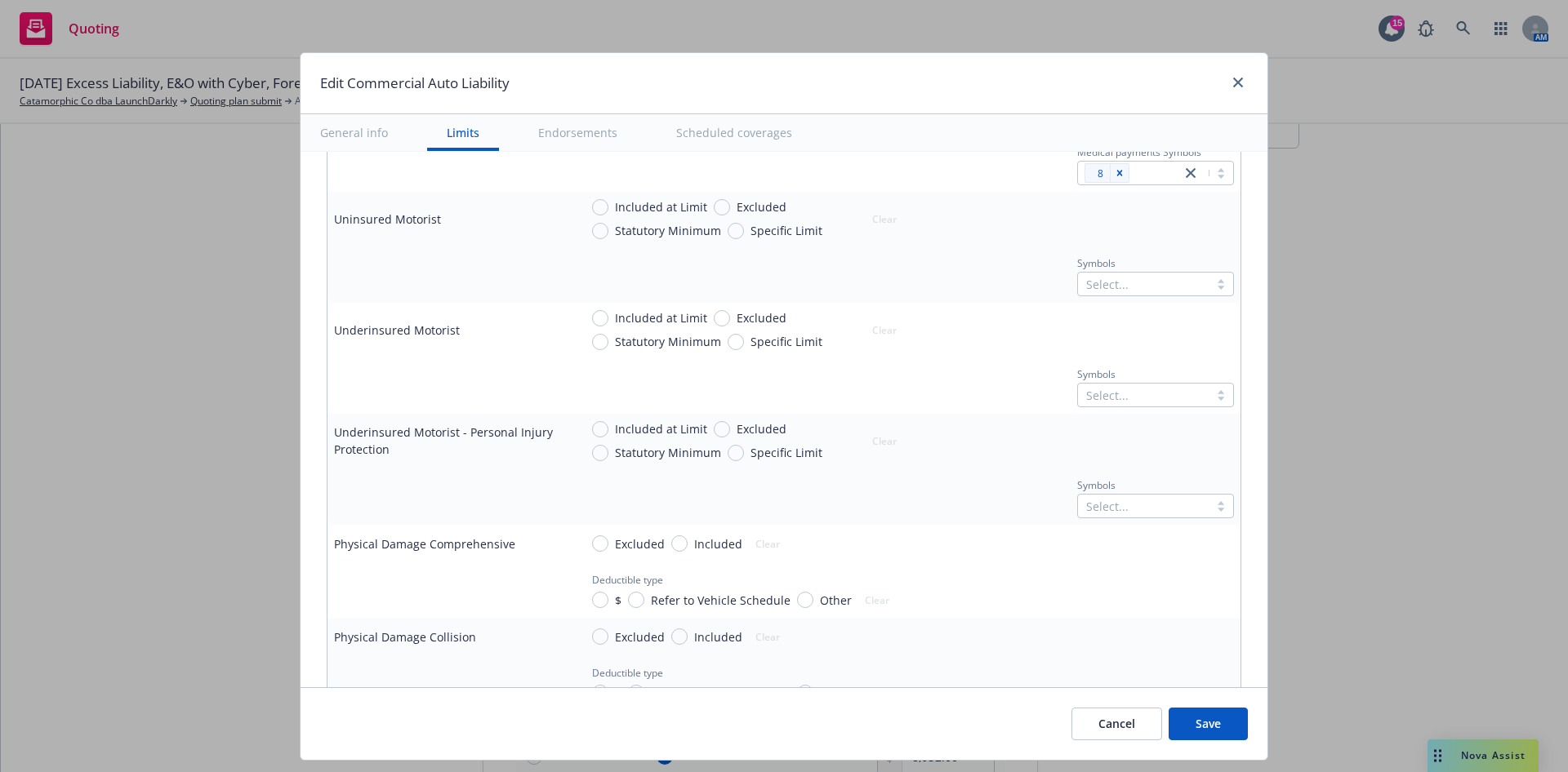
click at [1203, 716] on button "Save" at bounding box center [1208, 723] width 79 height 32
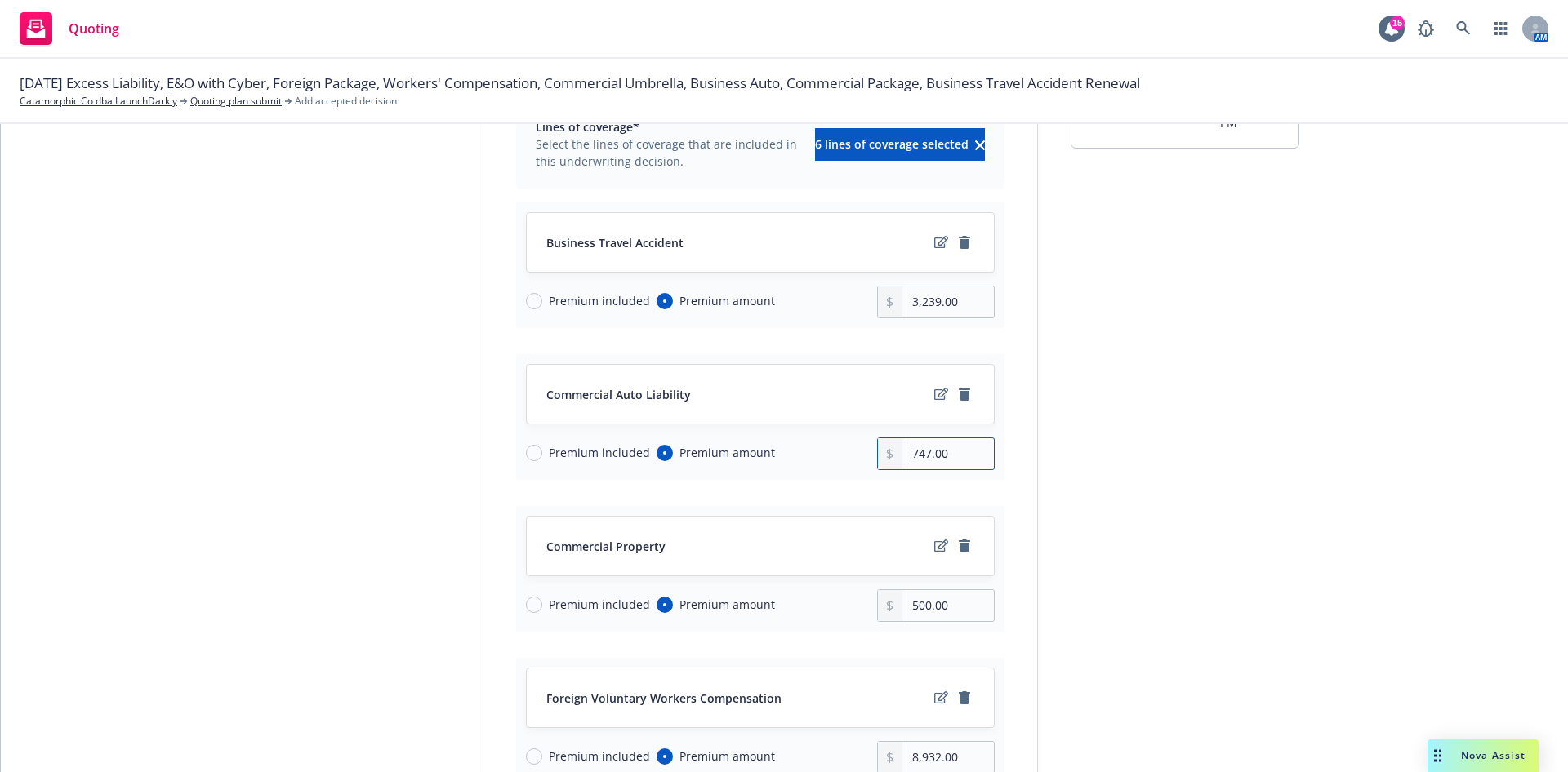
drag, startPoint x: 948, startPoint y: 451, endPoint x: 866, endPoint y: 452, distance: 82.0
click at [866, 452] on div "Premium included Premium amount 747.00" at bounding box center [761, 453] width 469 height 32
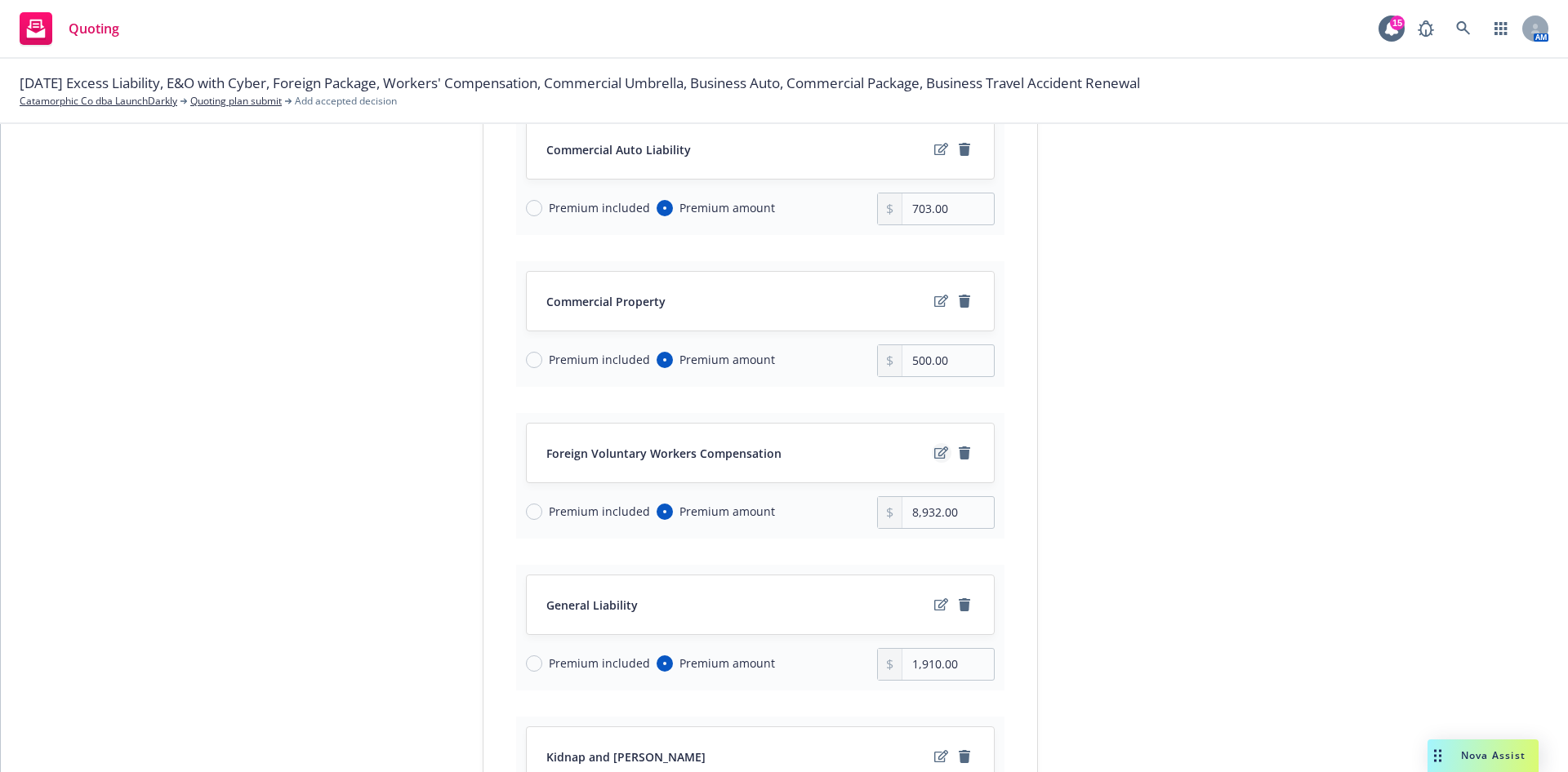
click at [934, 454] on icon "edit" at bounding box center [941, 453] width 14 height 13
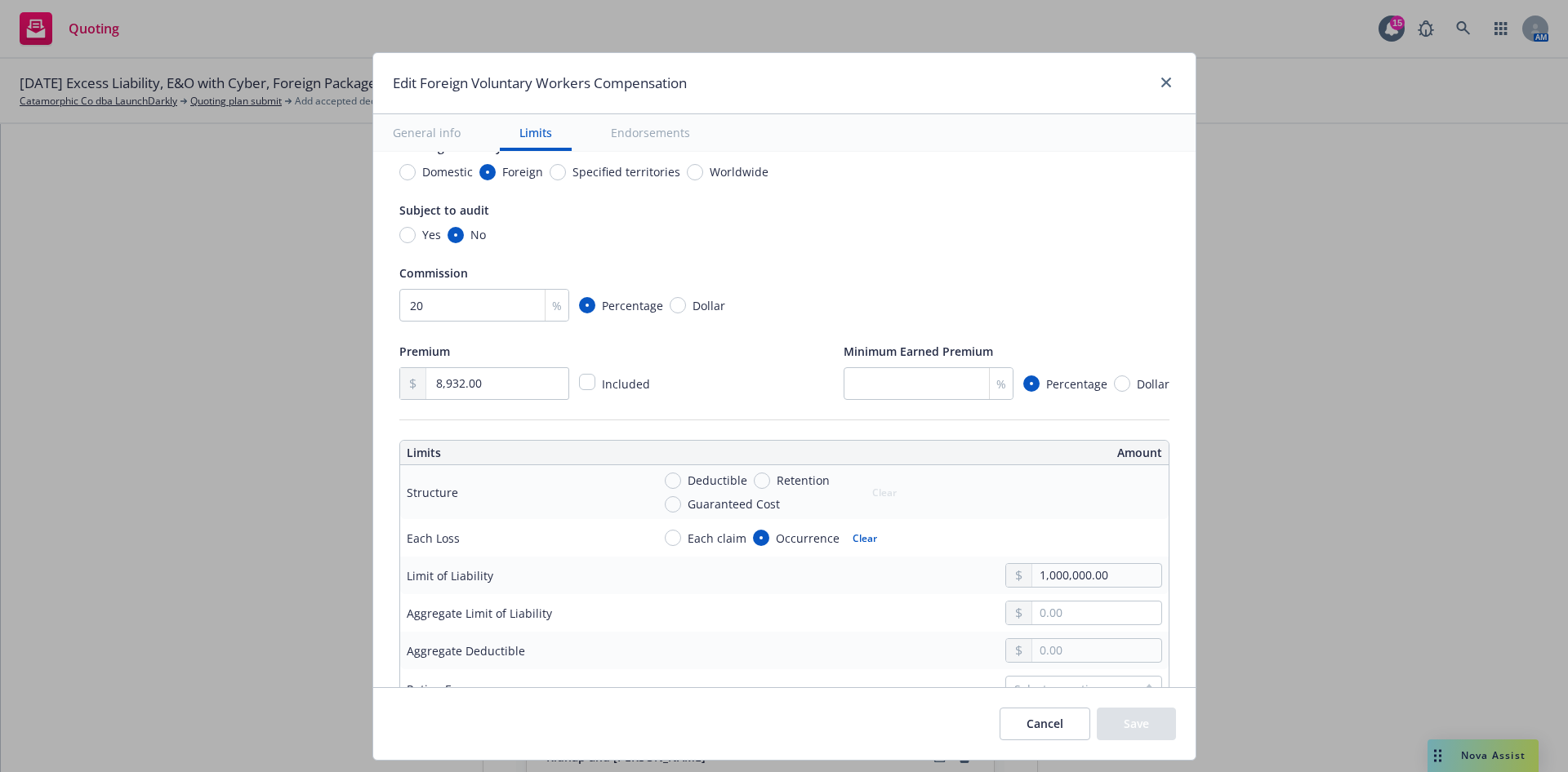
scroll to position [490, 0]
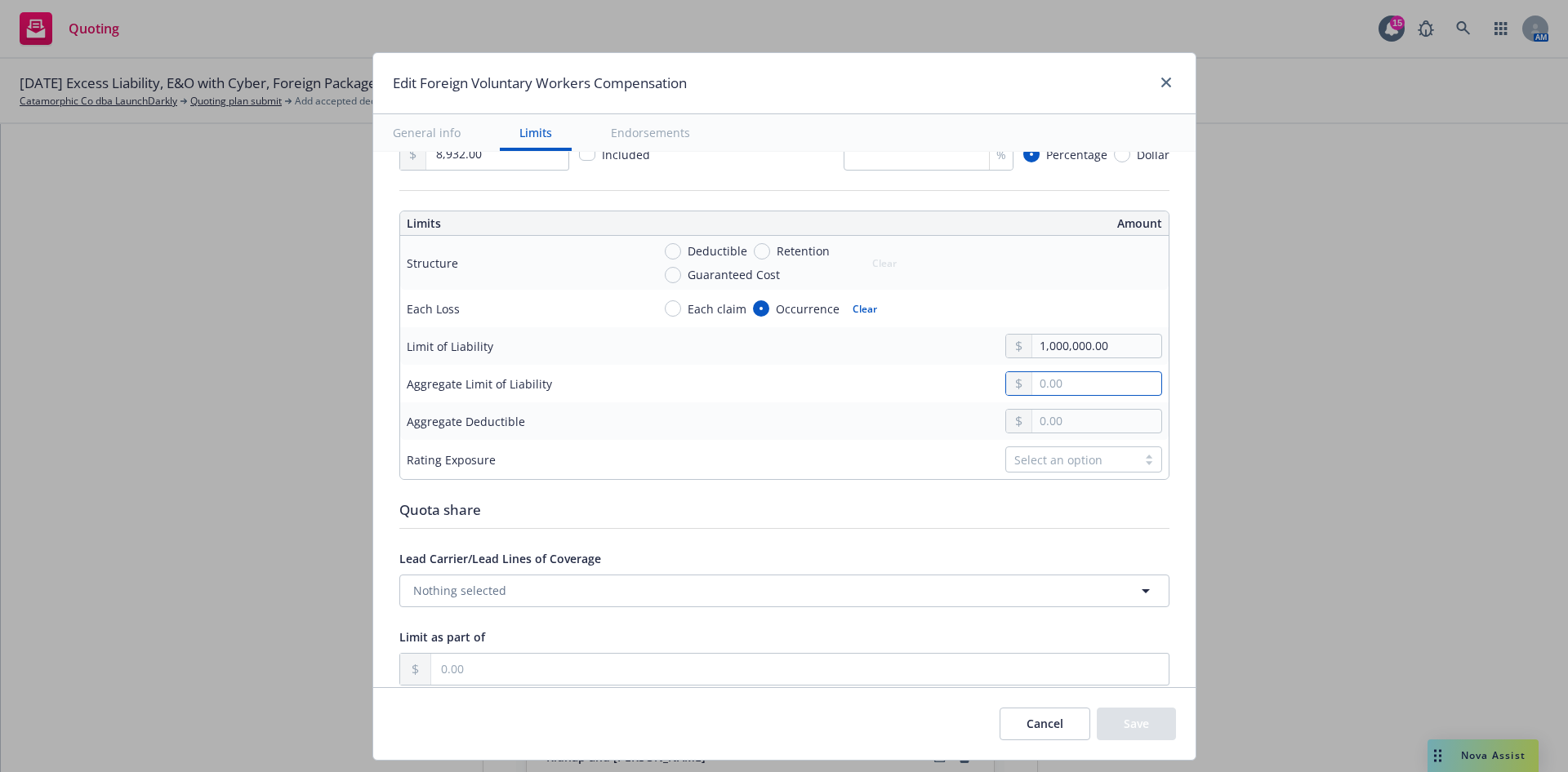
click at [1052, 383] on input "text" at bounding box center [1095, 383] width 128 height 22
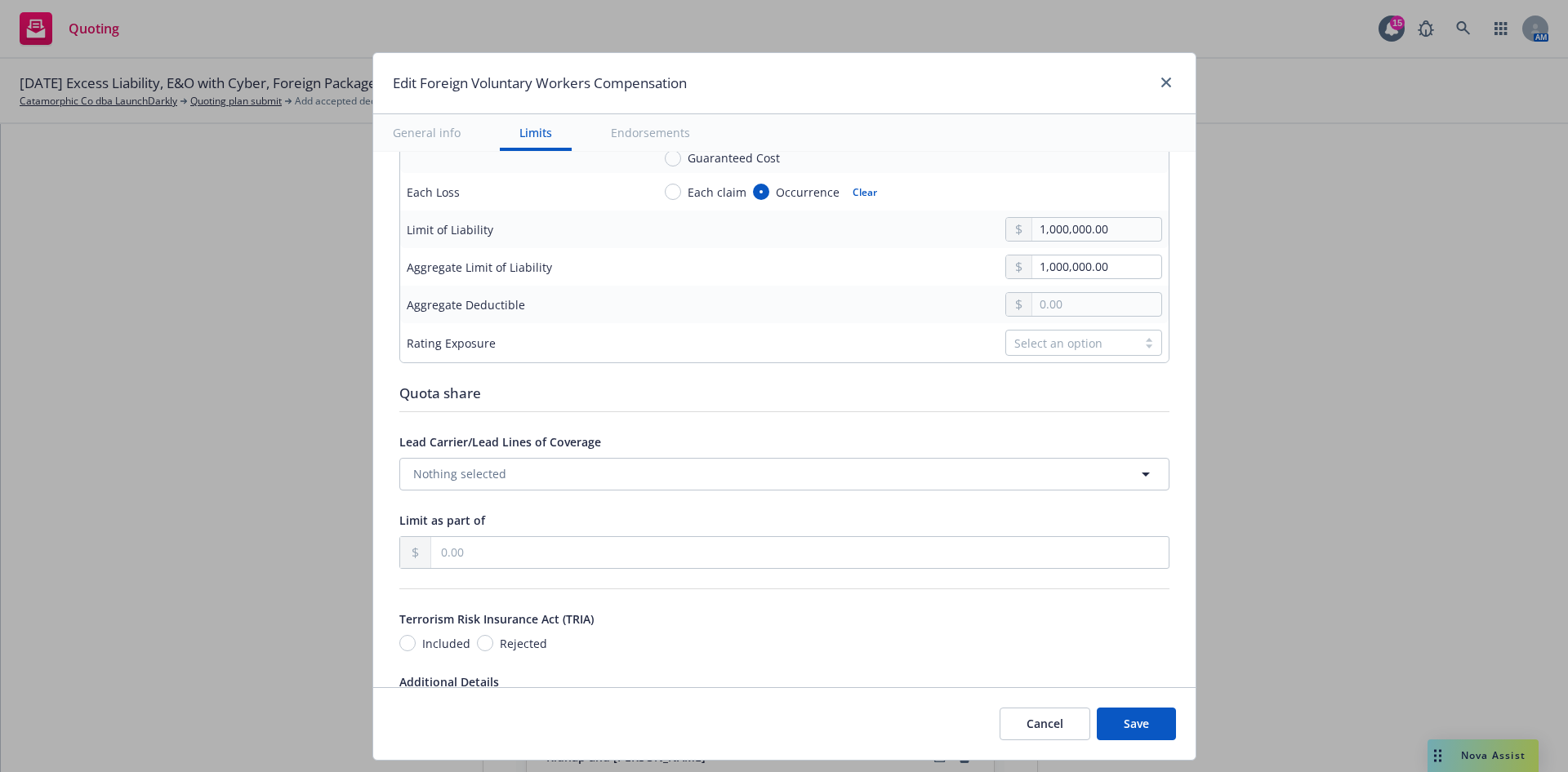
scroll to position [612, 0]
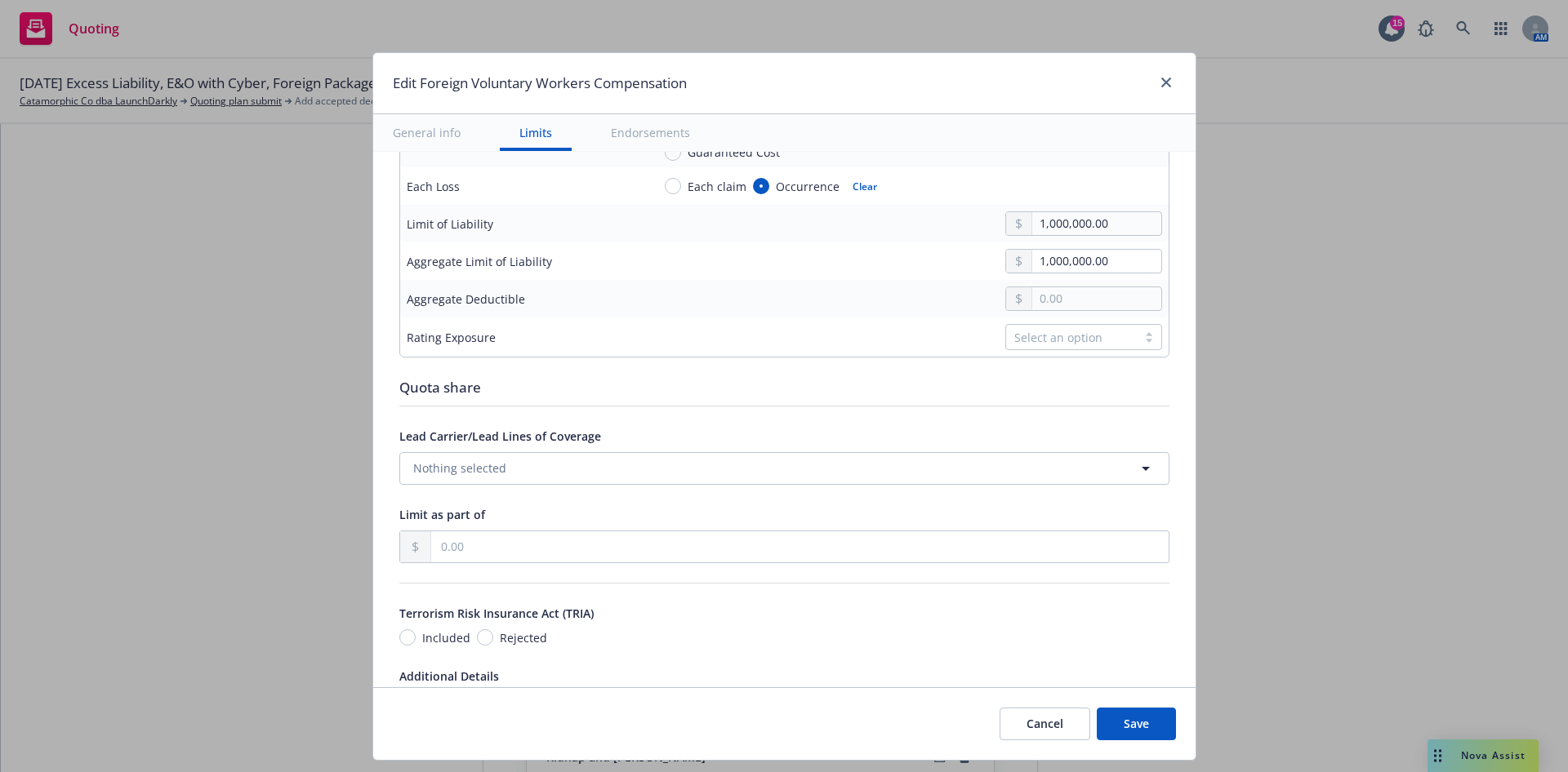
drag, startPoint x: 1142, startPoint y: 720, endPoint x: 1152, endPoint y: 715, distance: 11.2
click at [1143, 720] on button "Save" at bounding box center [1135, 723] width 79 height 32
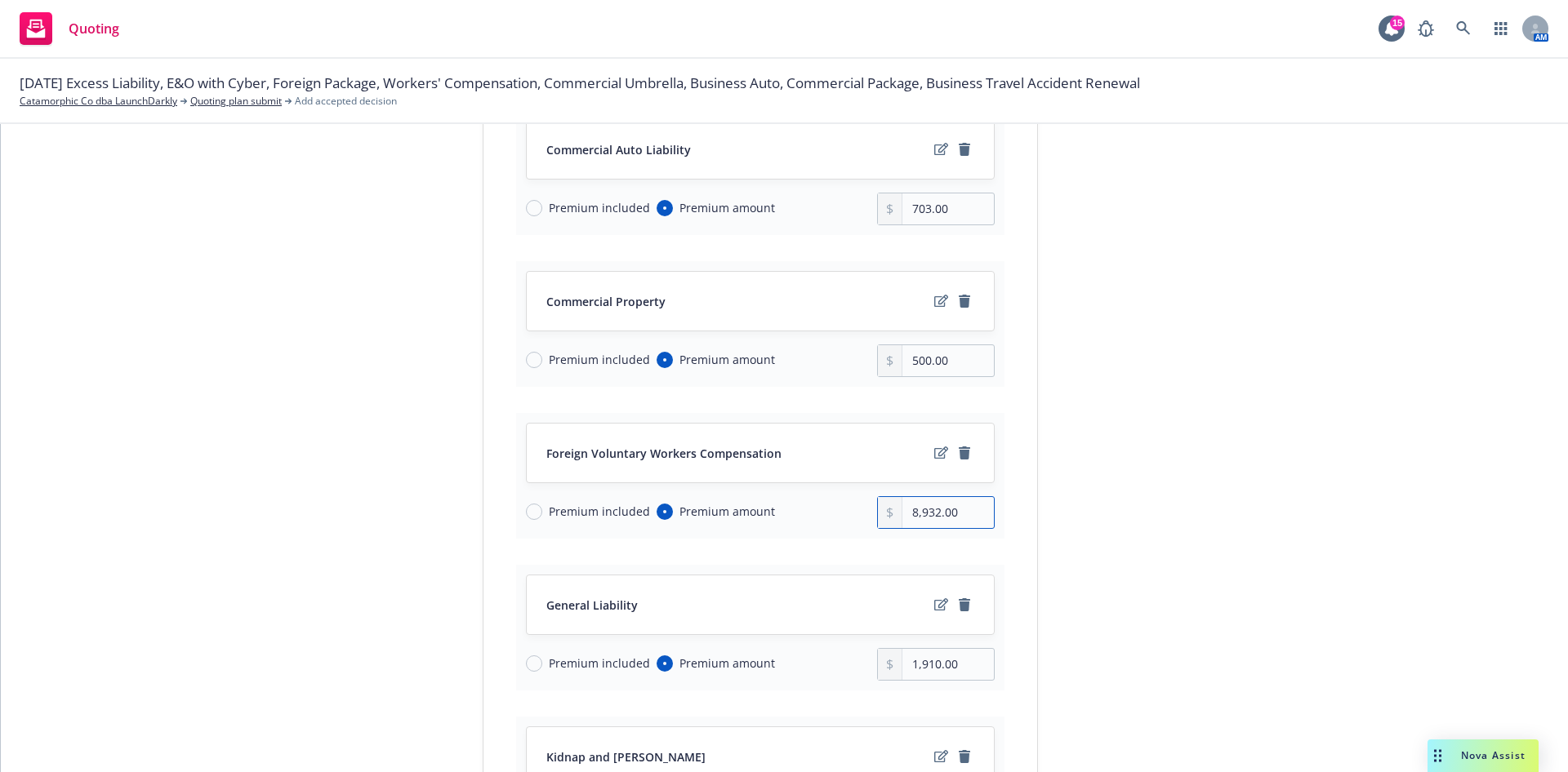
drag, startPoint x: 954, startPoint y: 517, endPoint x: 857, endPoint y: 516, distance: 97.0
click at [857, 516] on div "Premium included Premium amount 8,932.00" at bounding box center [761, 512] width 469 height 32
paste input "40"
click at [1153, 472] on div "submission Carrier Travelers Insurance Last updated [DATE] 2:01 PM" at bounding box center [1185, 422] width 228 height 1308
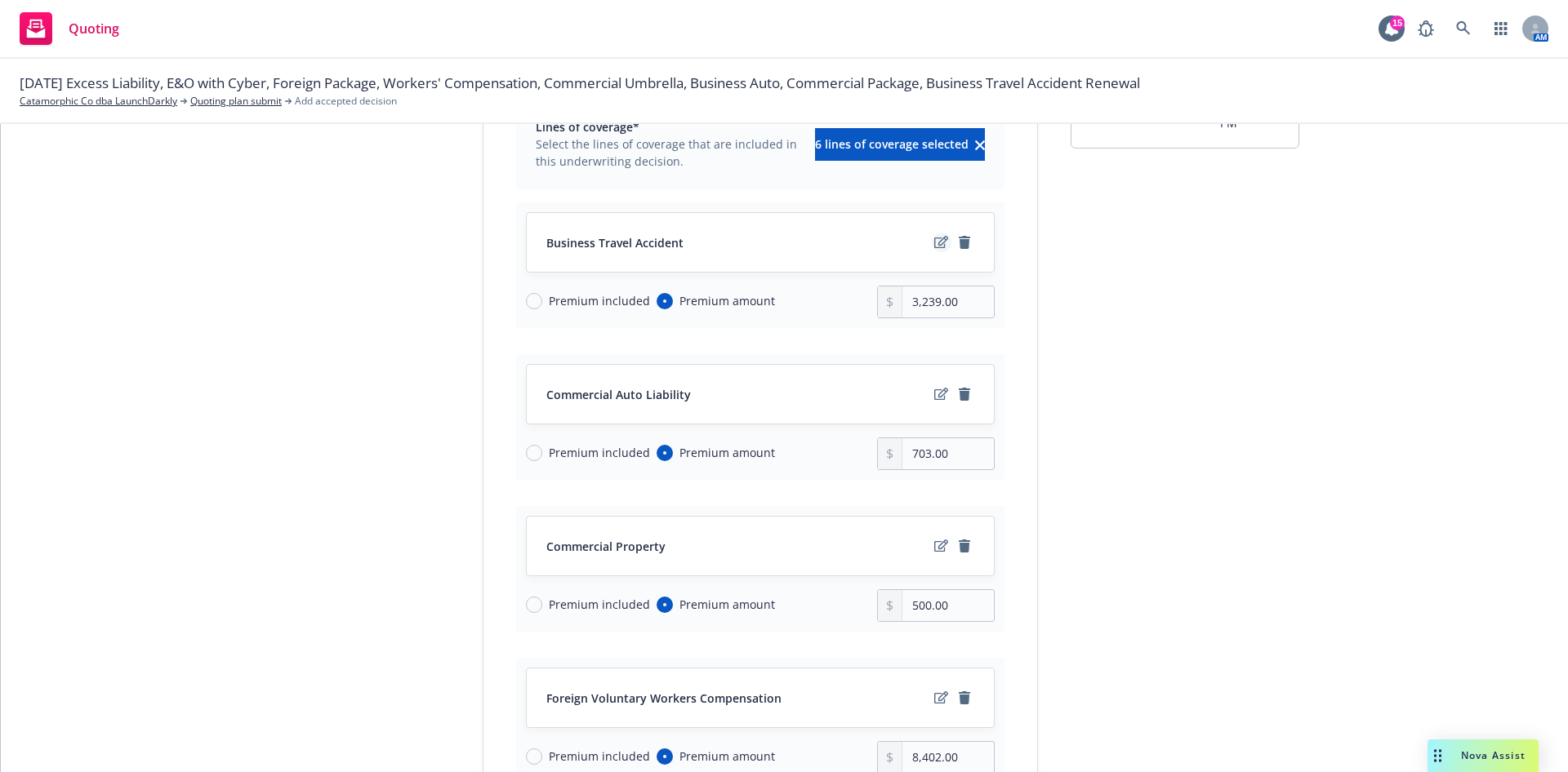
click at [934, 246] on icon "edit" at bounding box center [941, 242] width 14 height 13
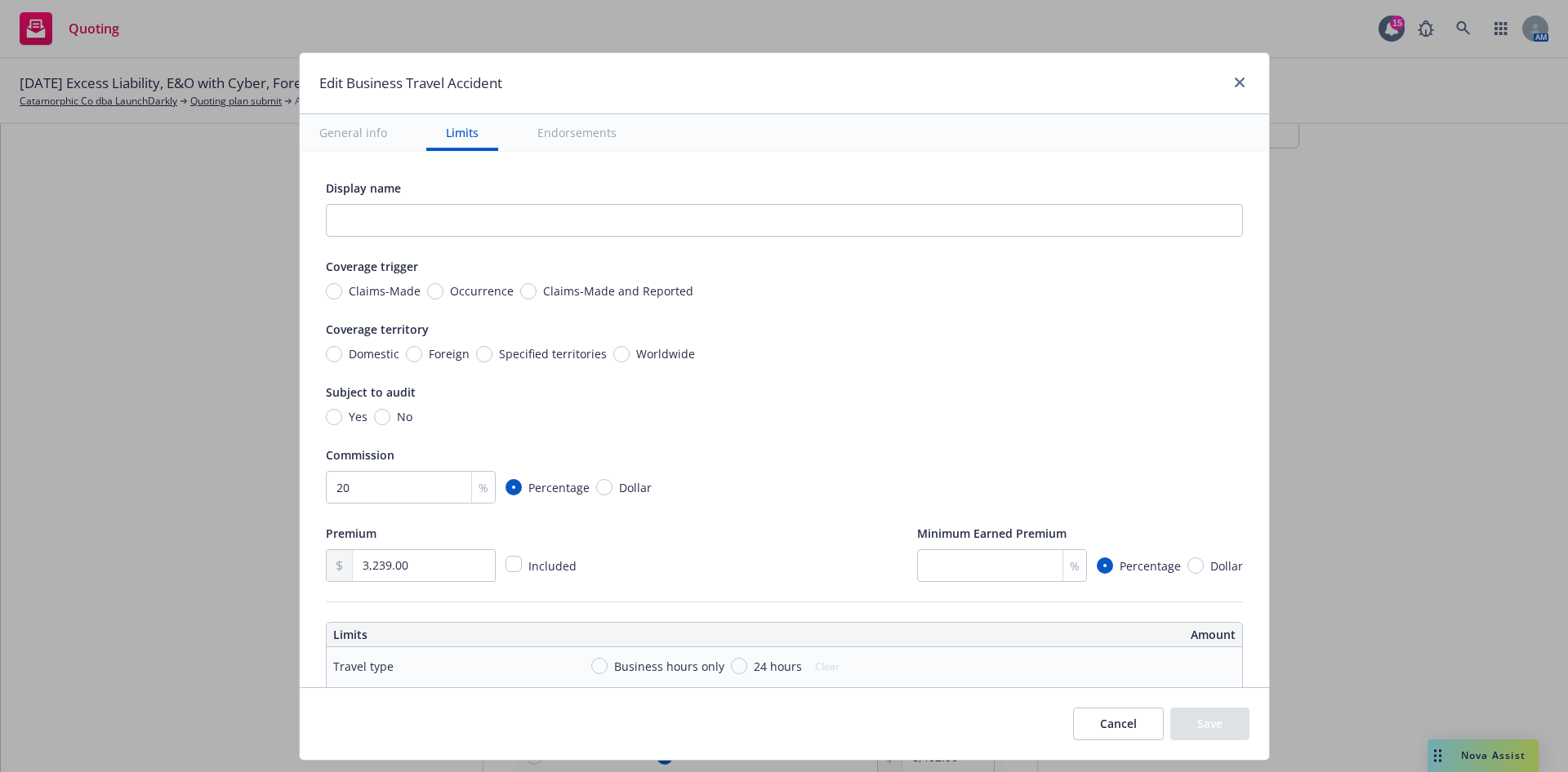
scroll to position [367, 0]
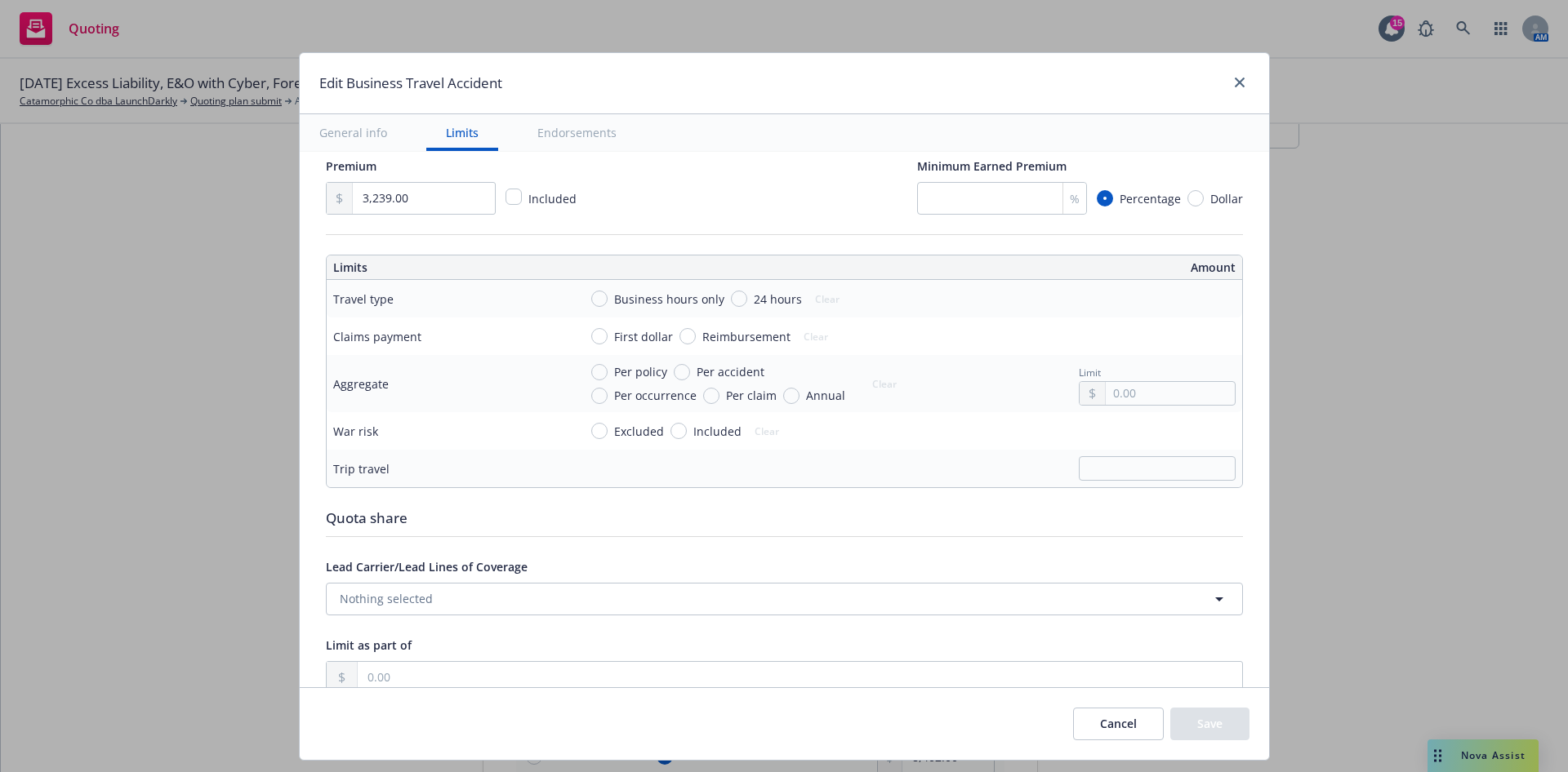
click at [732, 373] on span "Per accident" at bounding box center [730, 372] width 67 height 18
click at [690, 373] on input "Per accident" at bounding box center [681, 372] width 17 height 17
click at [1157, 397] on input "text" at bounding box center [1170, 393] width 128 height 22
click at [955, 436] on div "Excluded Included Clear" at bounding box center [906, 430] width 657 height 24
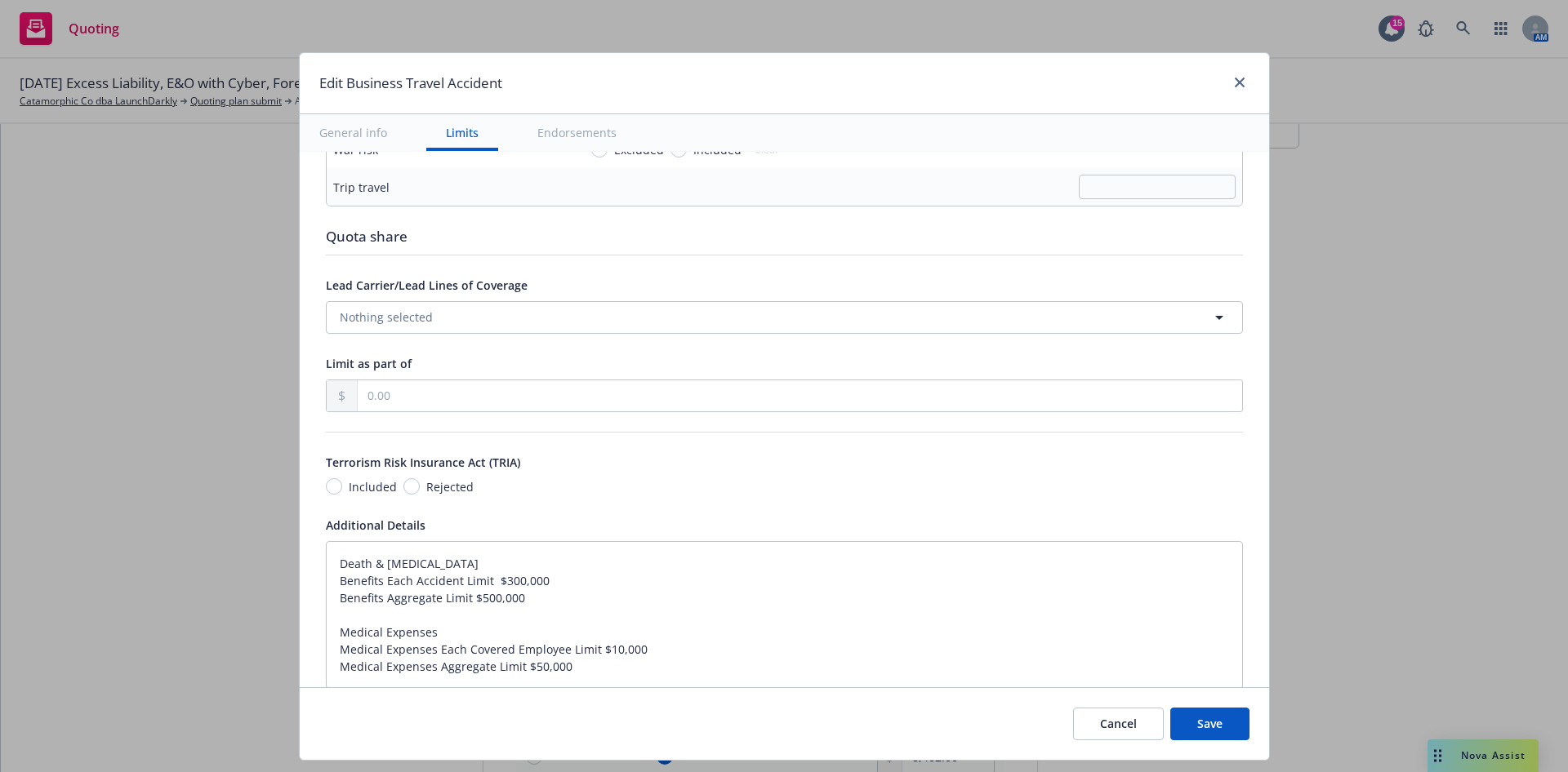
scroll to position [980, 0]
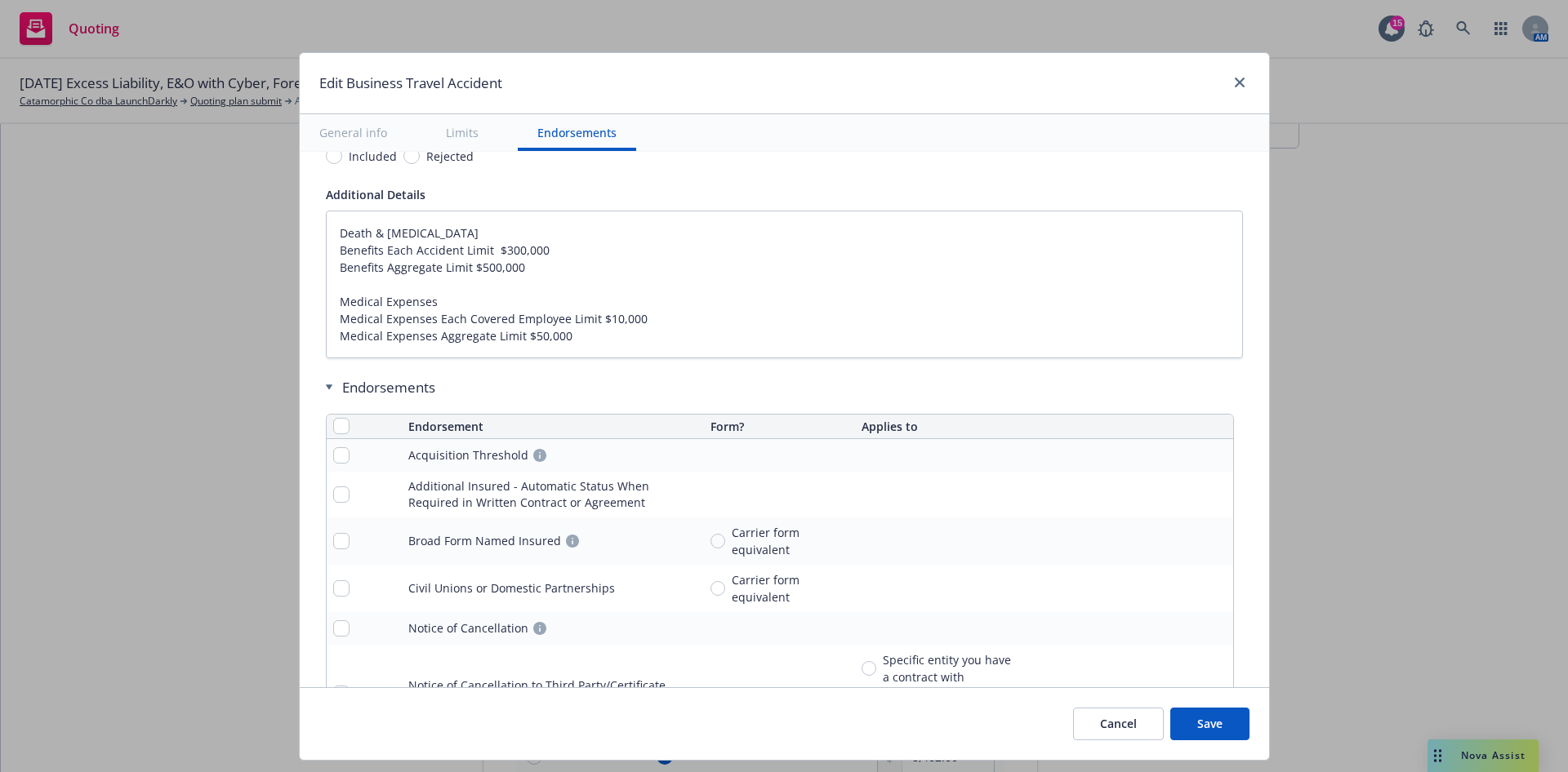
drag, startPoint x: 1213, startPoint y: 732, endPoint x: 1237, endPoint y: 730, distance: 24.1
click at [1213, 731] on button "Save" at bounding box center [1210, 723] width 79 height 32
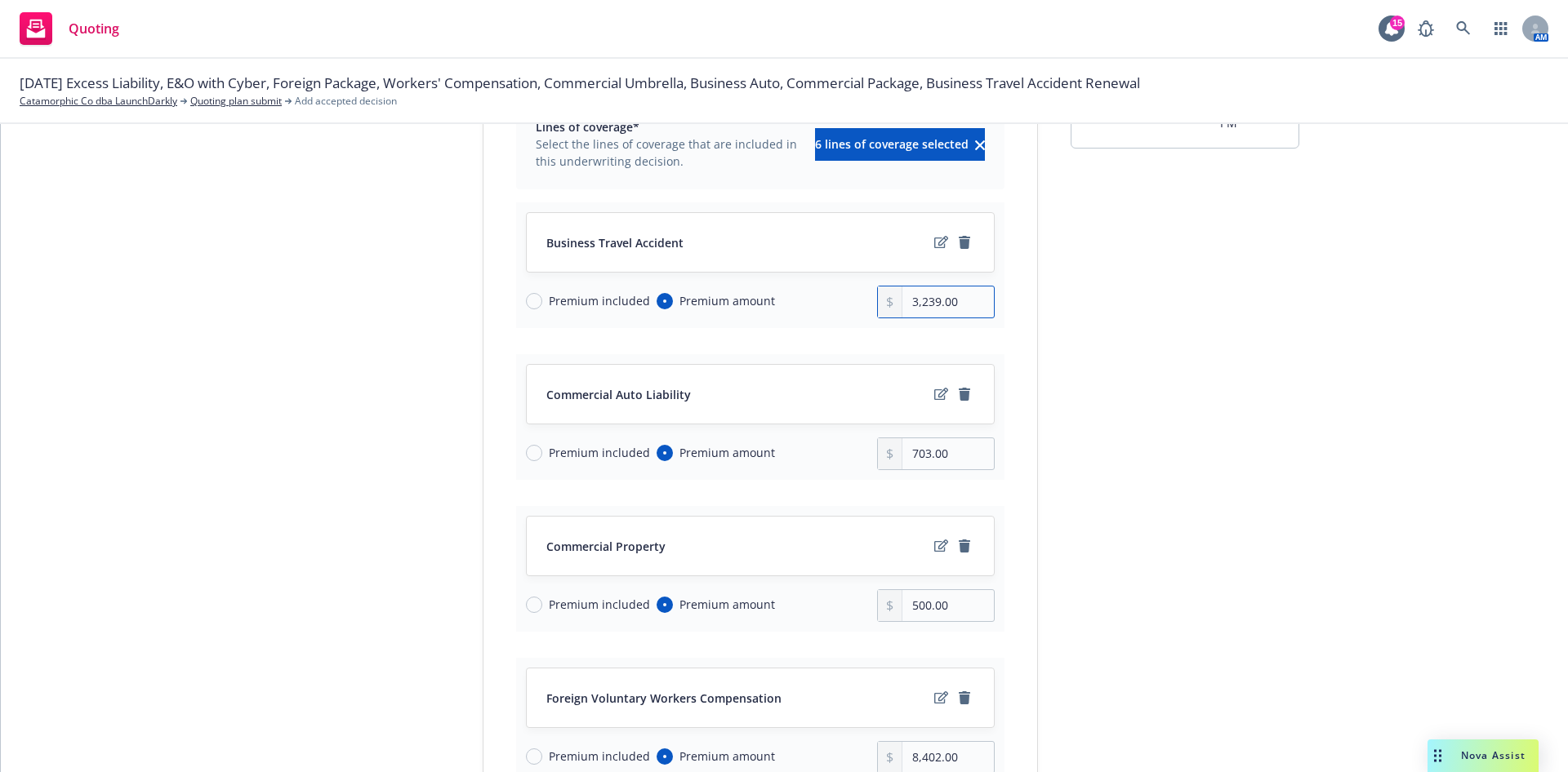
drag, startPoint x: 936, startPoint y: 301, endPoint x: 890, endPoint y: 298, distance: 46.1
click at [890, 298] on div "3,239.00" at bounding box center [935, 302] width 117 height 32
paste input "047"
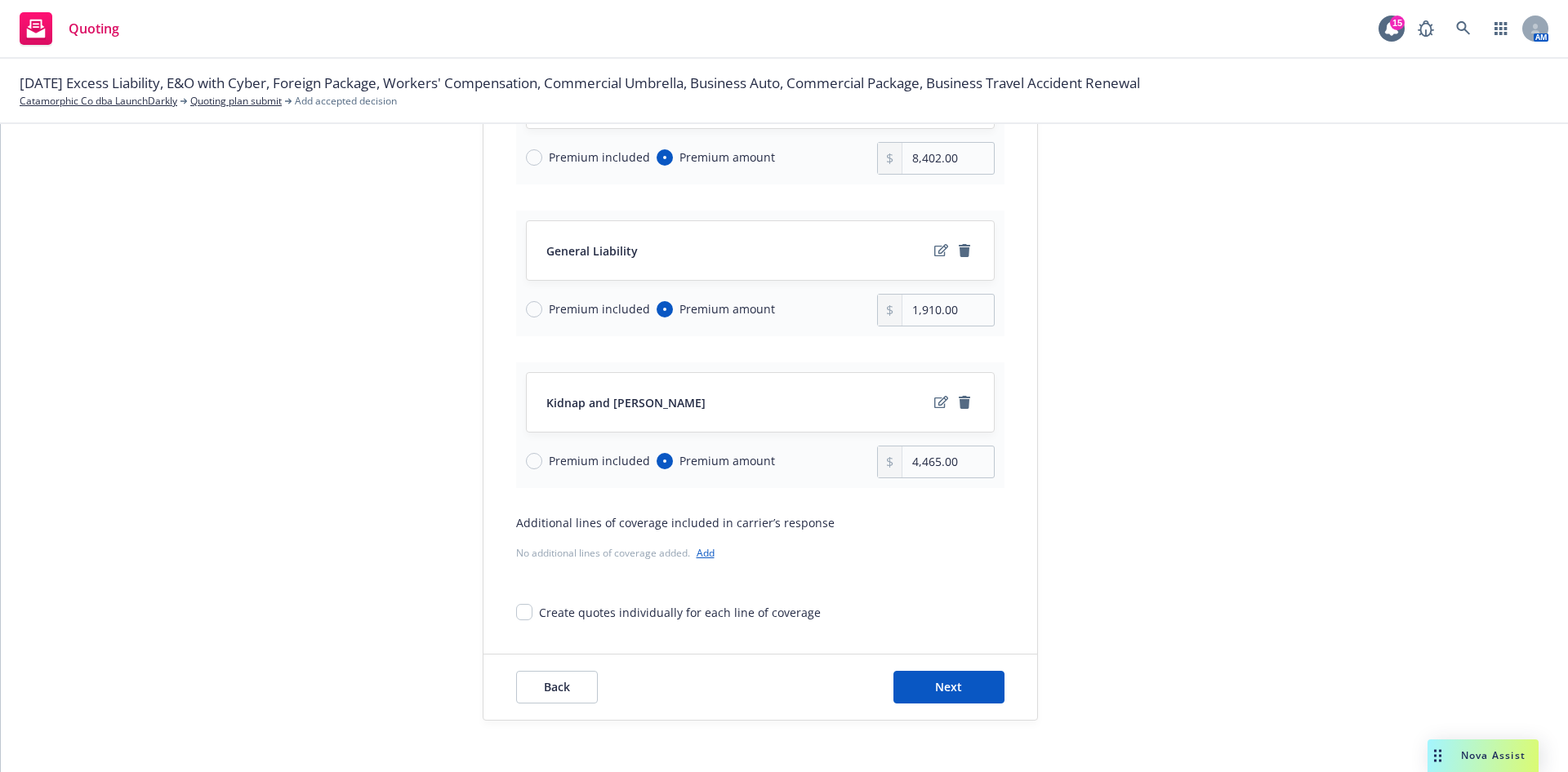
scroll to position [790, 0]
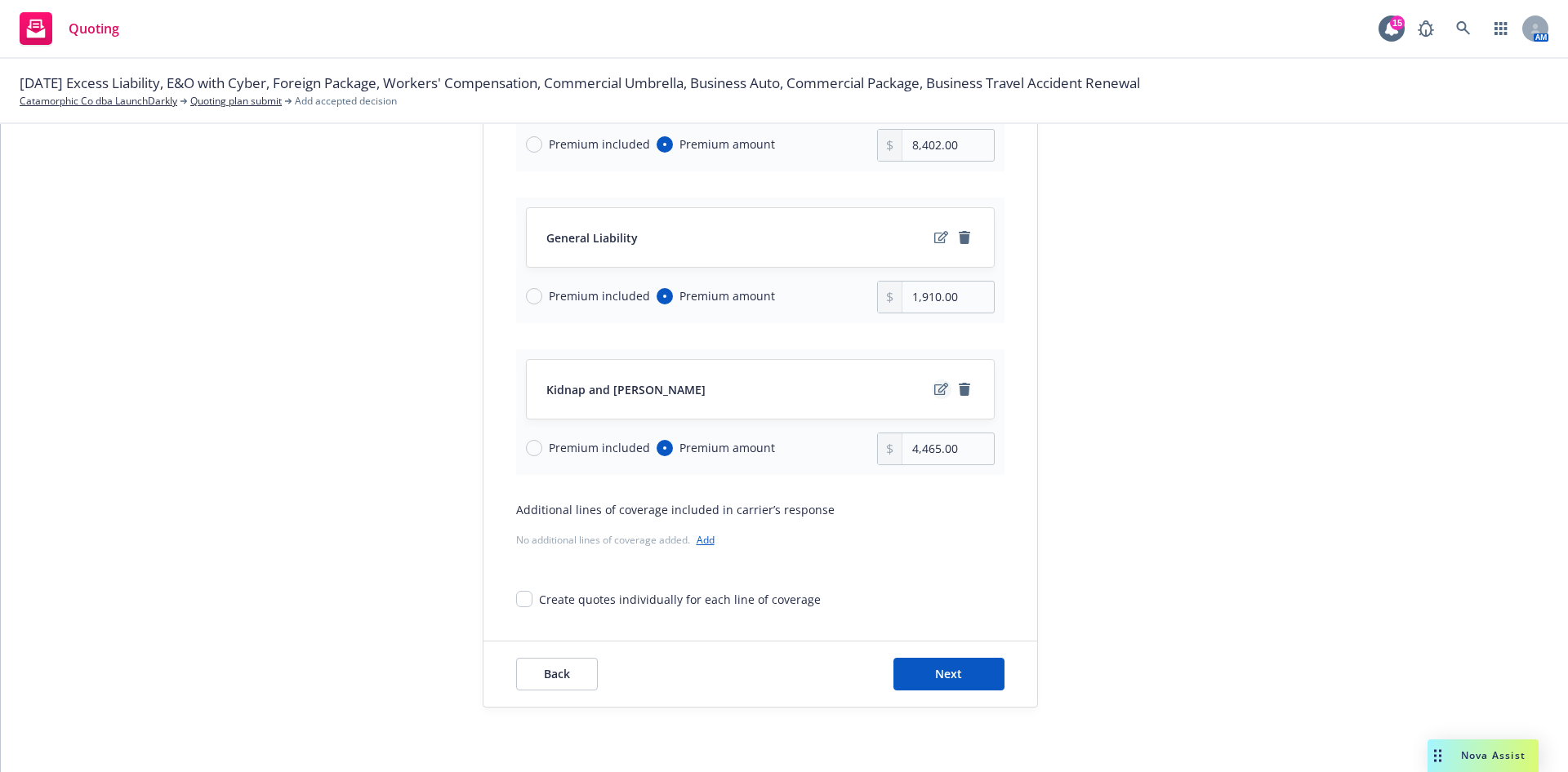
click at [934, 383] on icon "edit" at bounding box center [941, 388] width 14 height 13
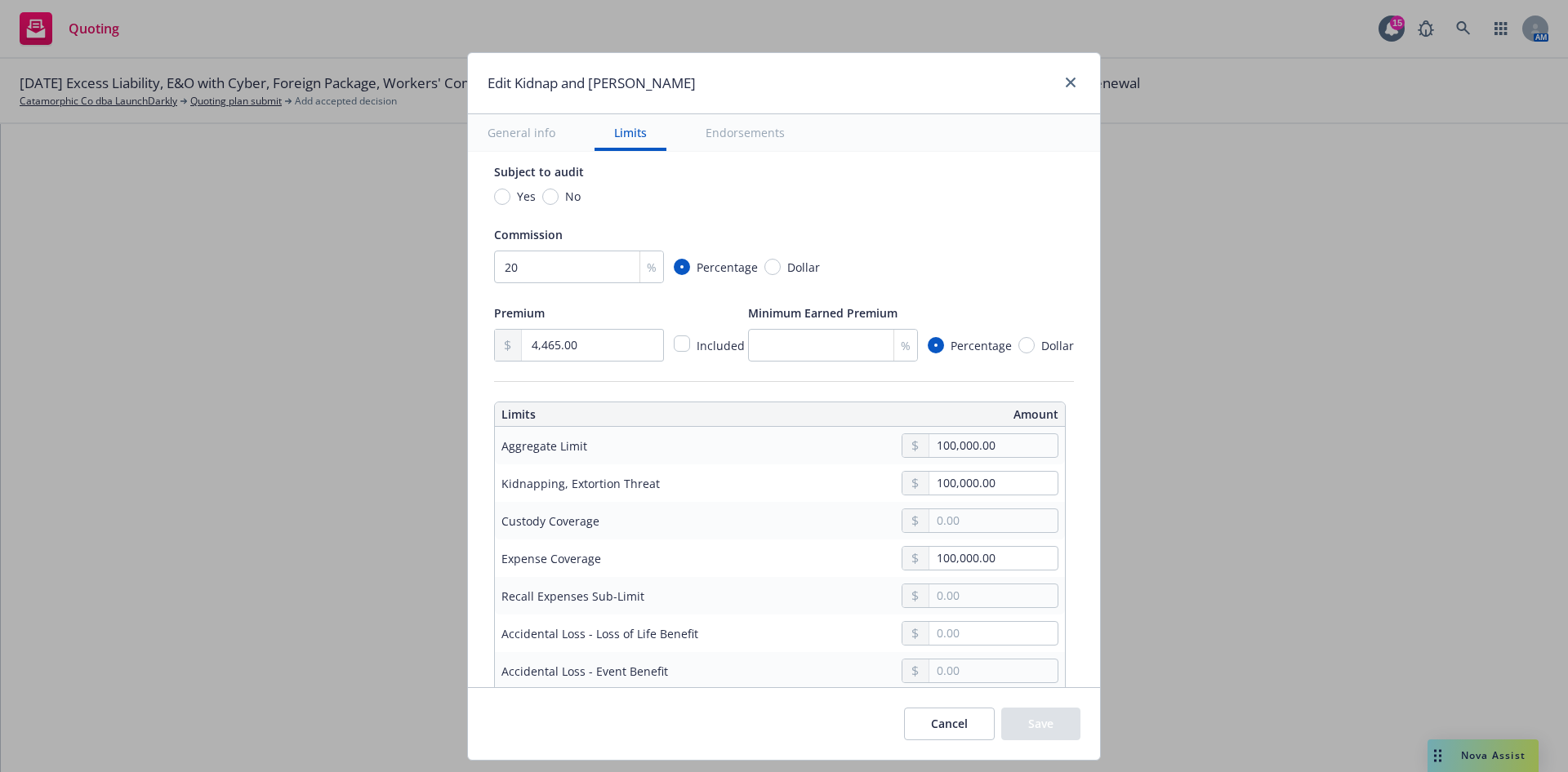
scroll to position [367, 0]
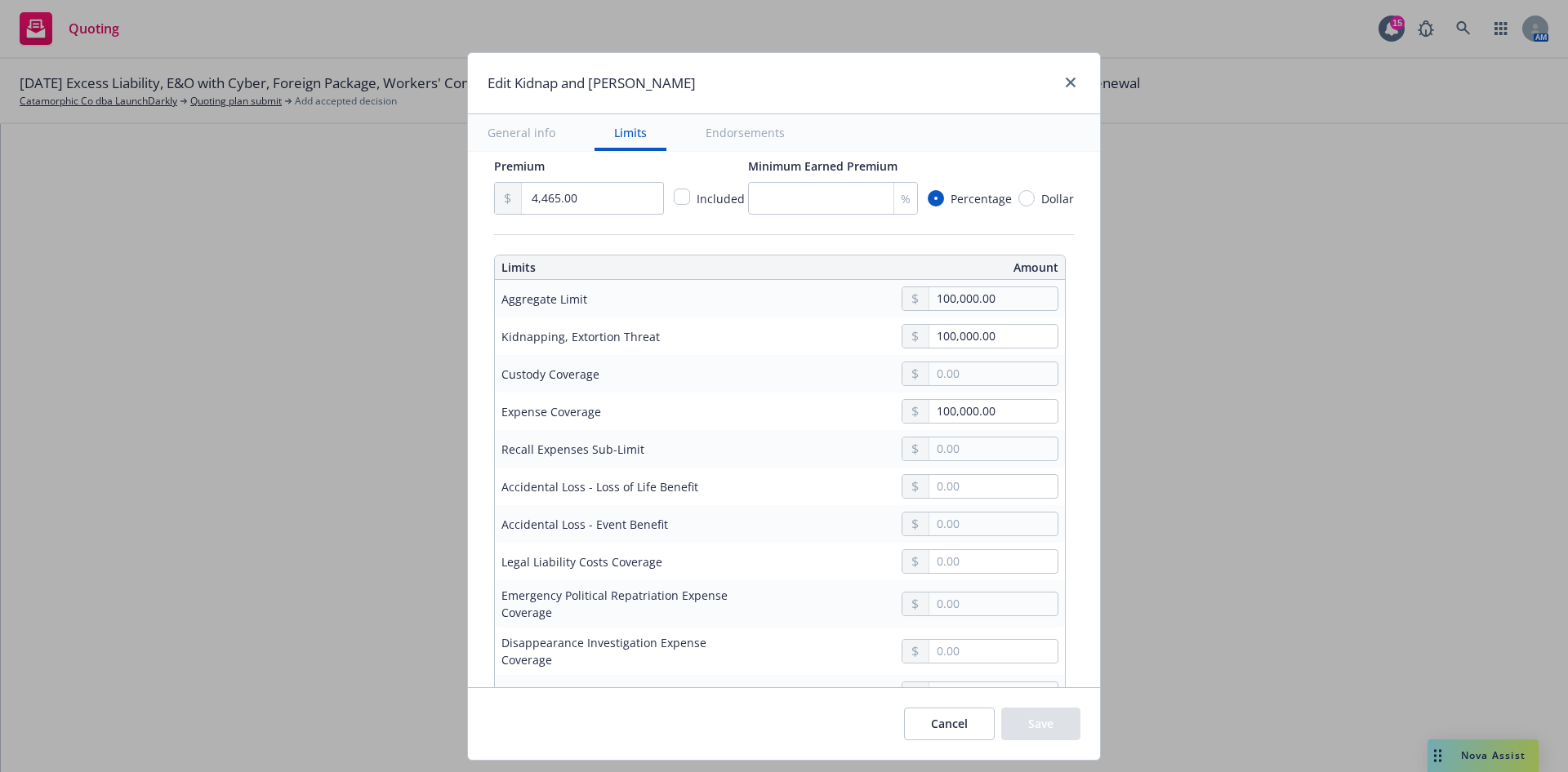
click at [971, 711] on button "Cancel" at bounding box center [949, 723] width 91 height 32
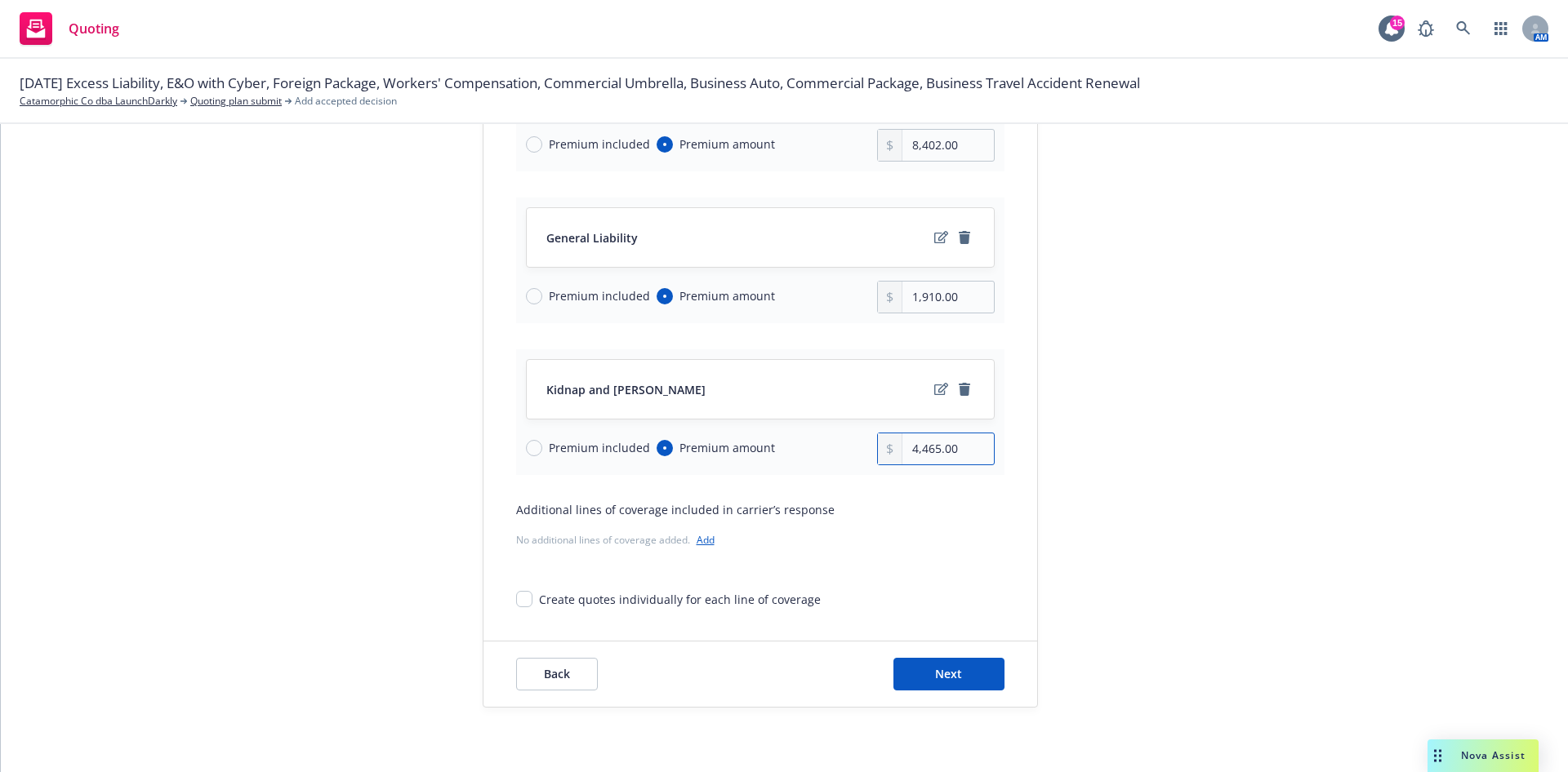
drag, startPoint x: 963, startPoint y: 457, endPoint x: 897, endPoint y: 443, distance: 67.5
click at [877, 453] on div "4,465.00" at bounding box center [935, 448] width 117 height 32
paste input "200"
click at [935, 677] on span "Next" at bounding box center [949, 674] width 27 height 16
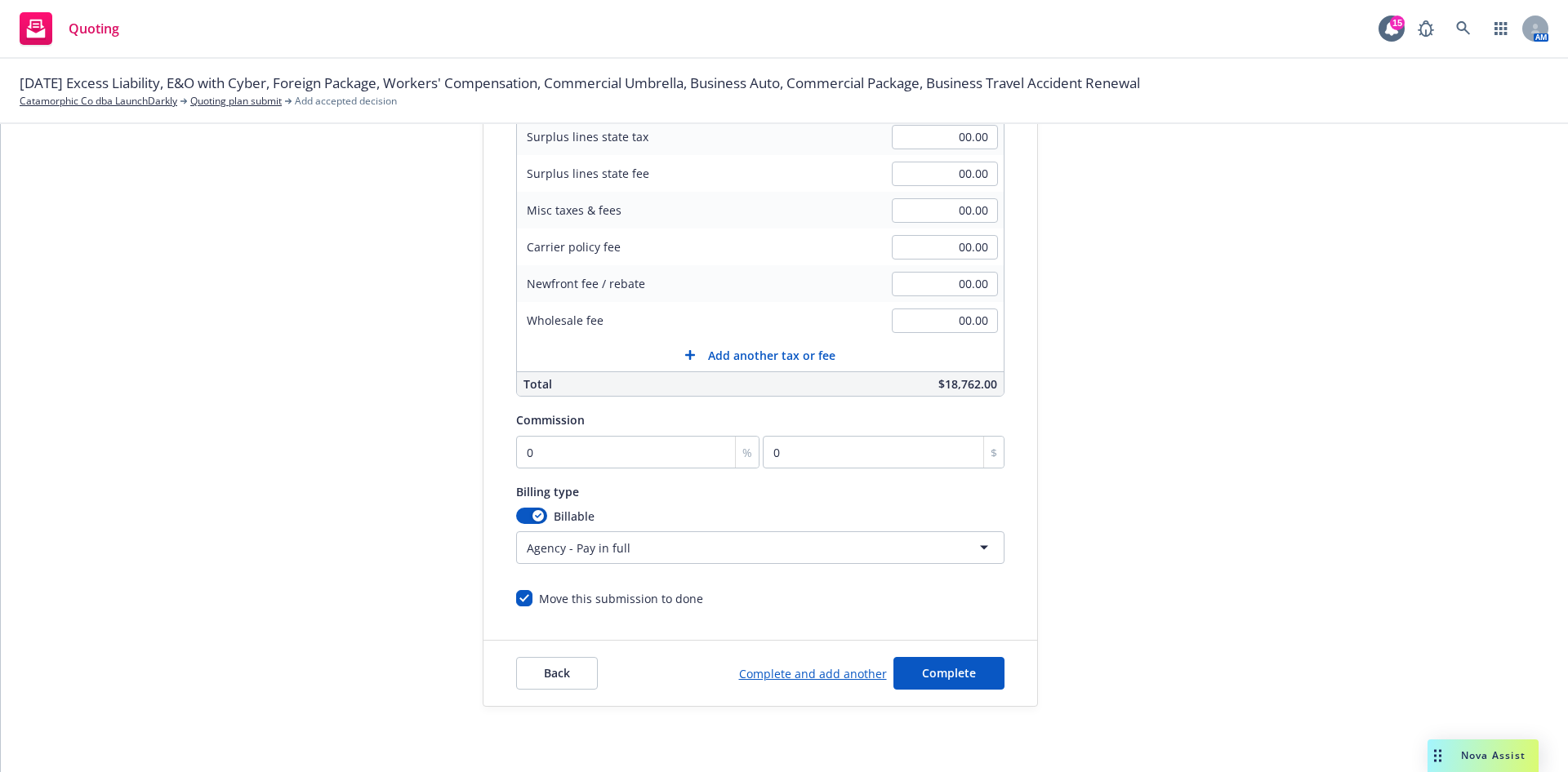
scroll to position [317, 0]
click at [647, 558] on html "Quoting 15 AM [DATE] Excess Liability, E&O with Cyber, Foreign Package, Workers…" at bounding box center [784, 386] width 1568 height 772
click at [635, 452] on input "0" at bounding box center [639, 453] width 244 height 32
click at [957, 682] on button "Complete" at bounding box center [949, 673] width 111 height 32
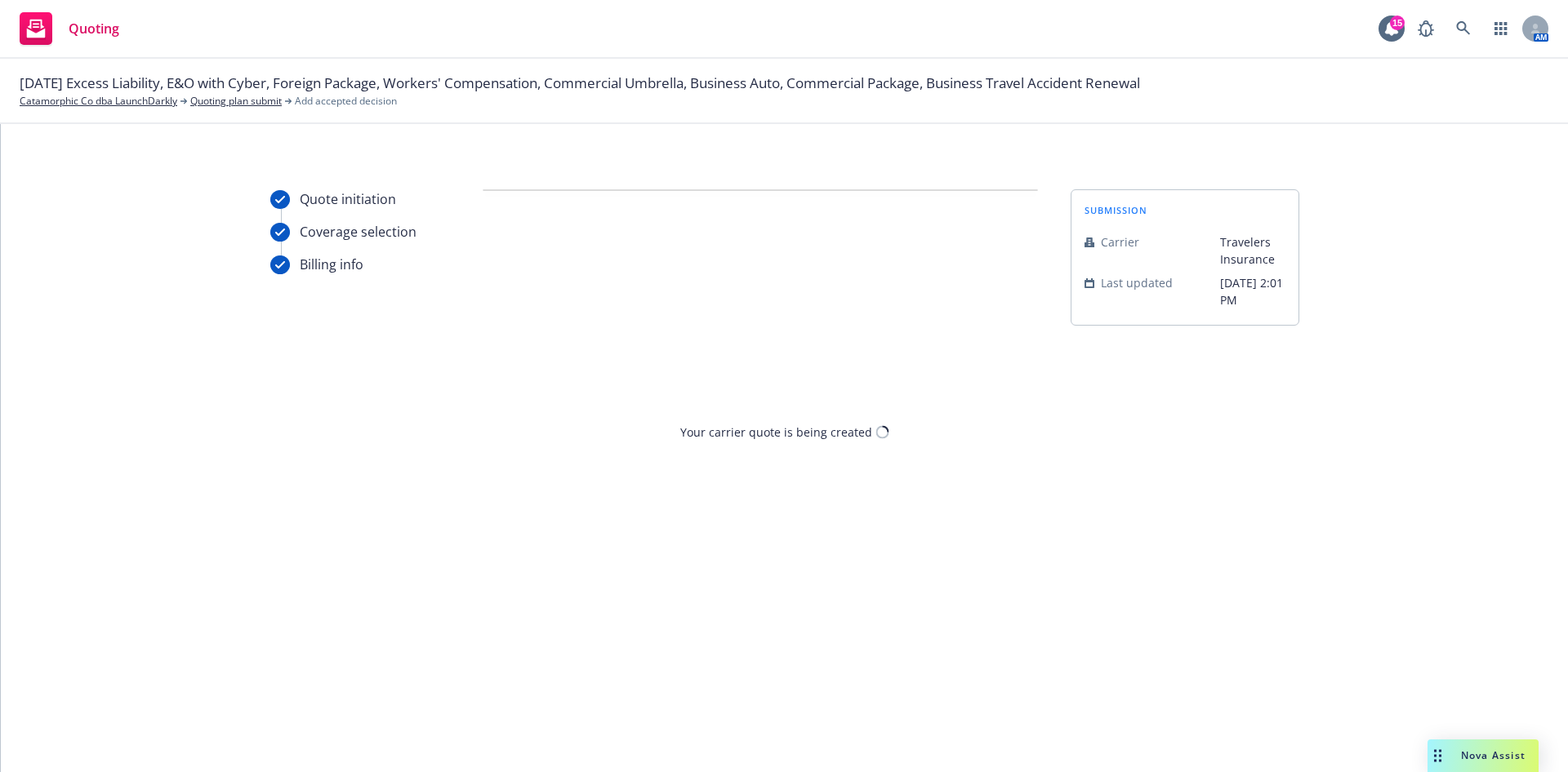
scroll to position [0, 0]
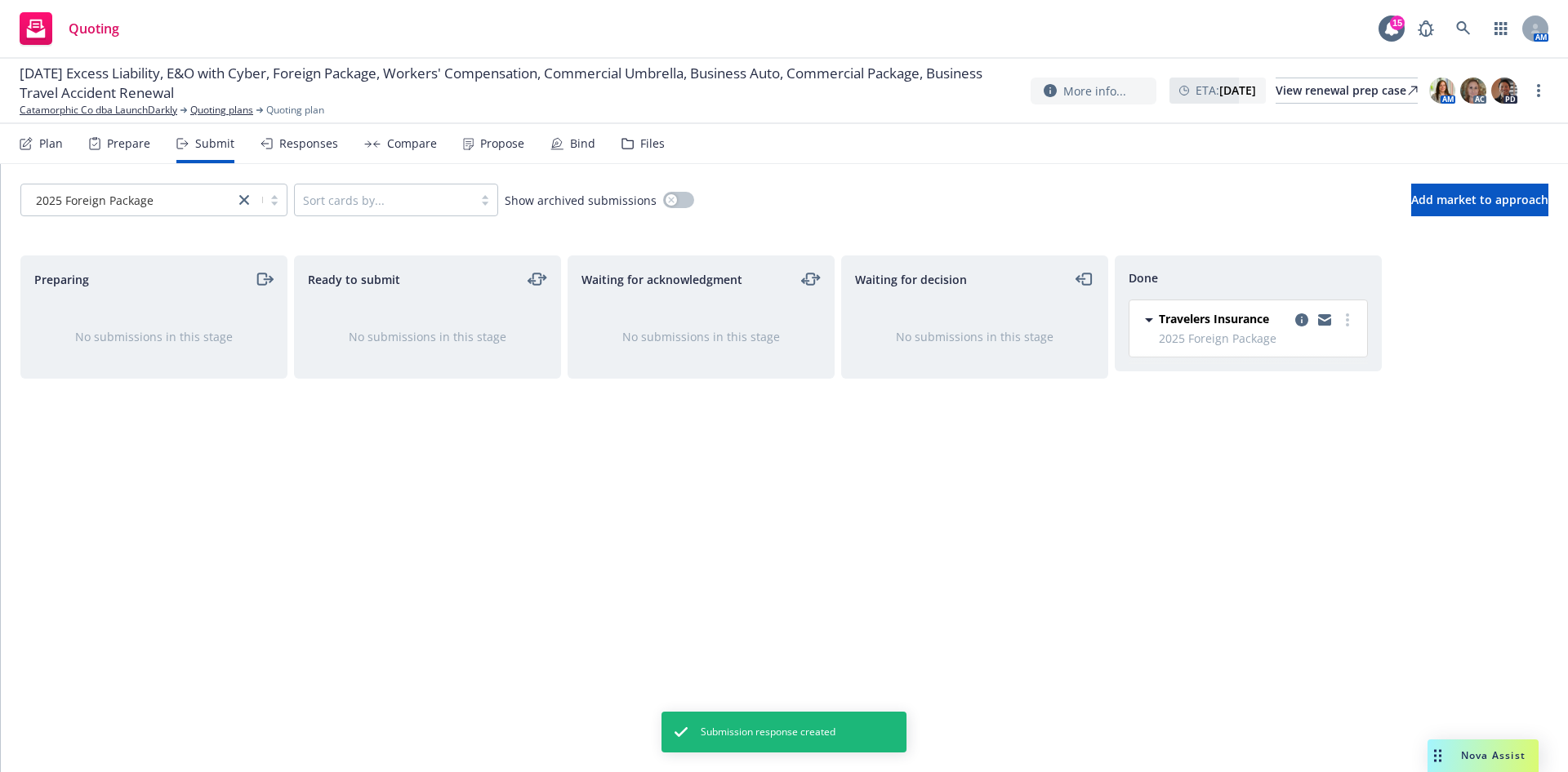
click at [322, 144] on div "Responses" at bounding box center [309, 143] width 59 height 13
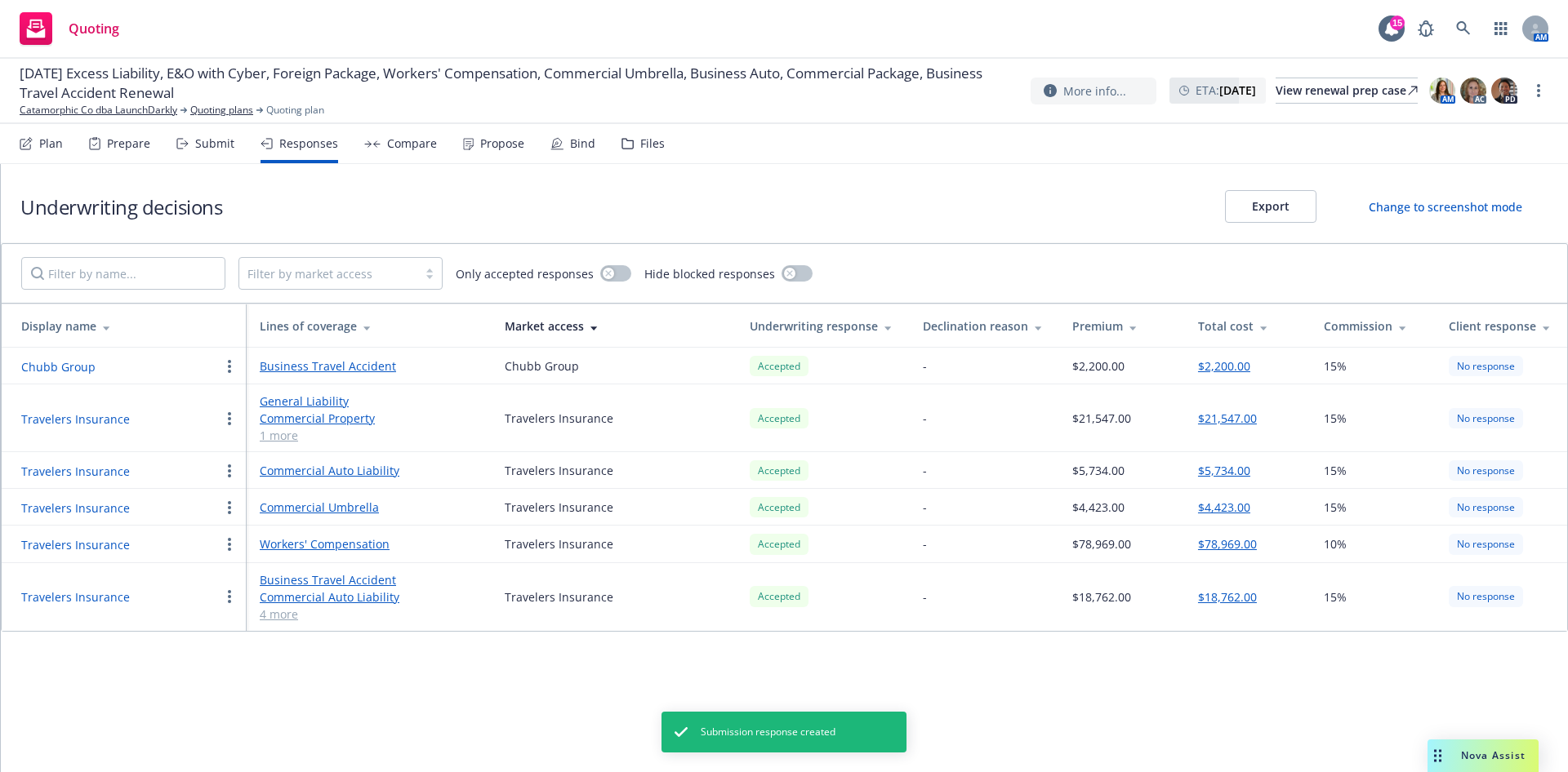
click at [327, 544] on link "Workers' Compensation" at bounding box center [369, 545] width 219 height 18
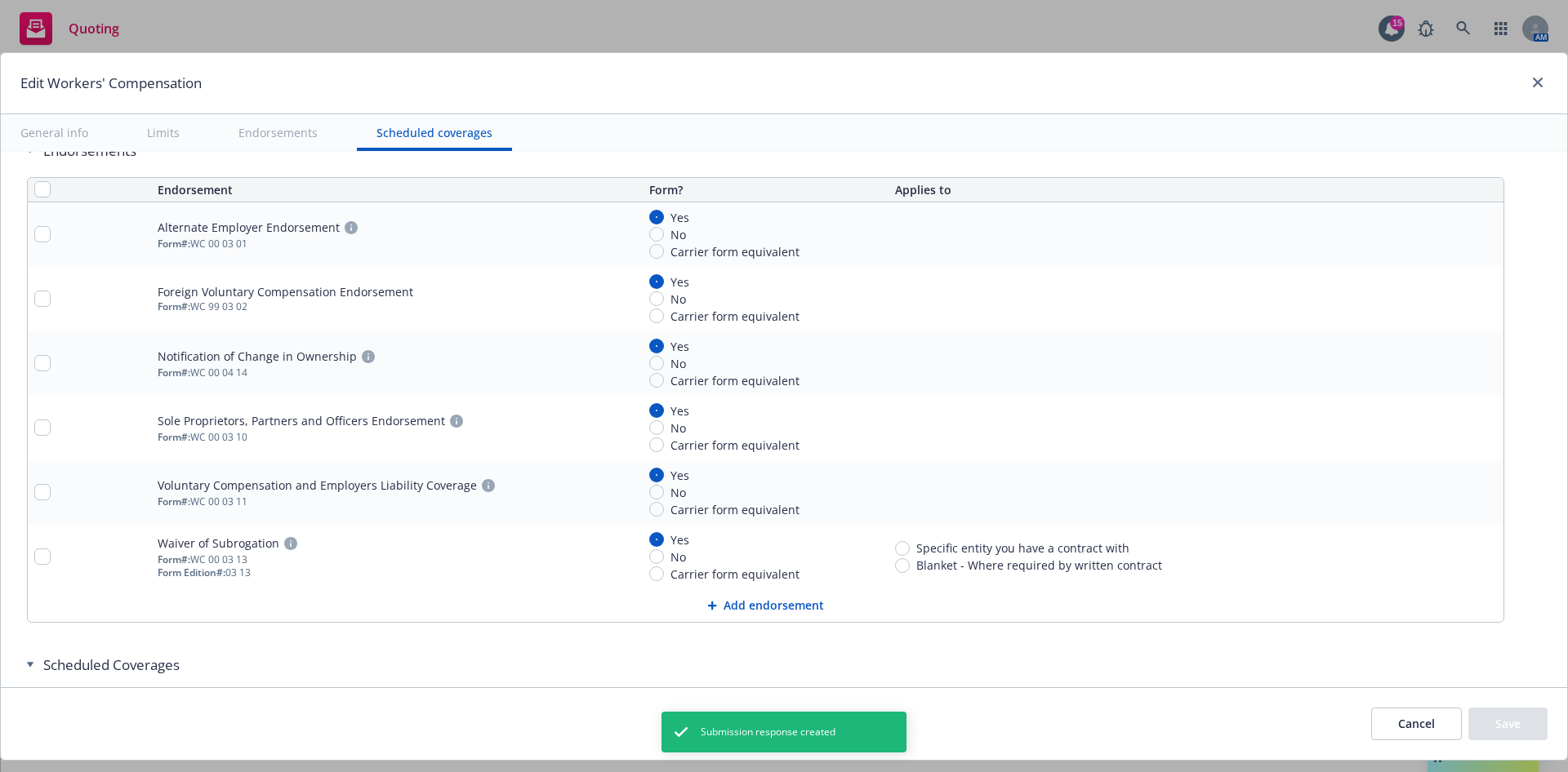
scroll to position [1809, 0]
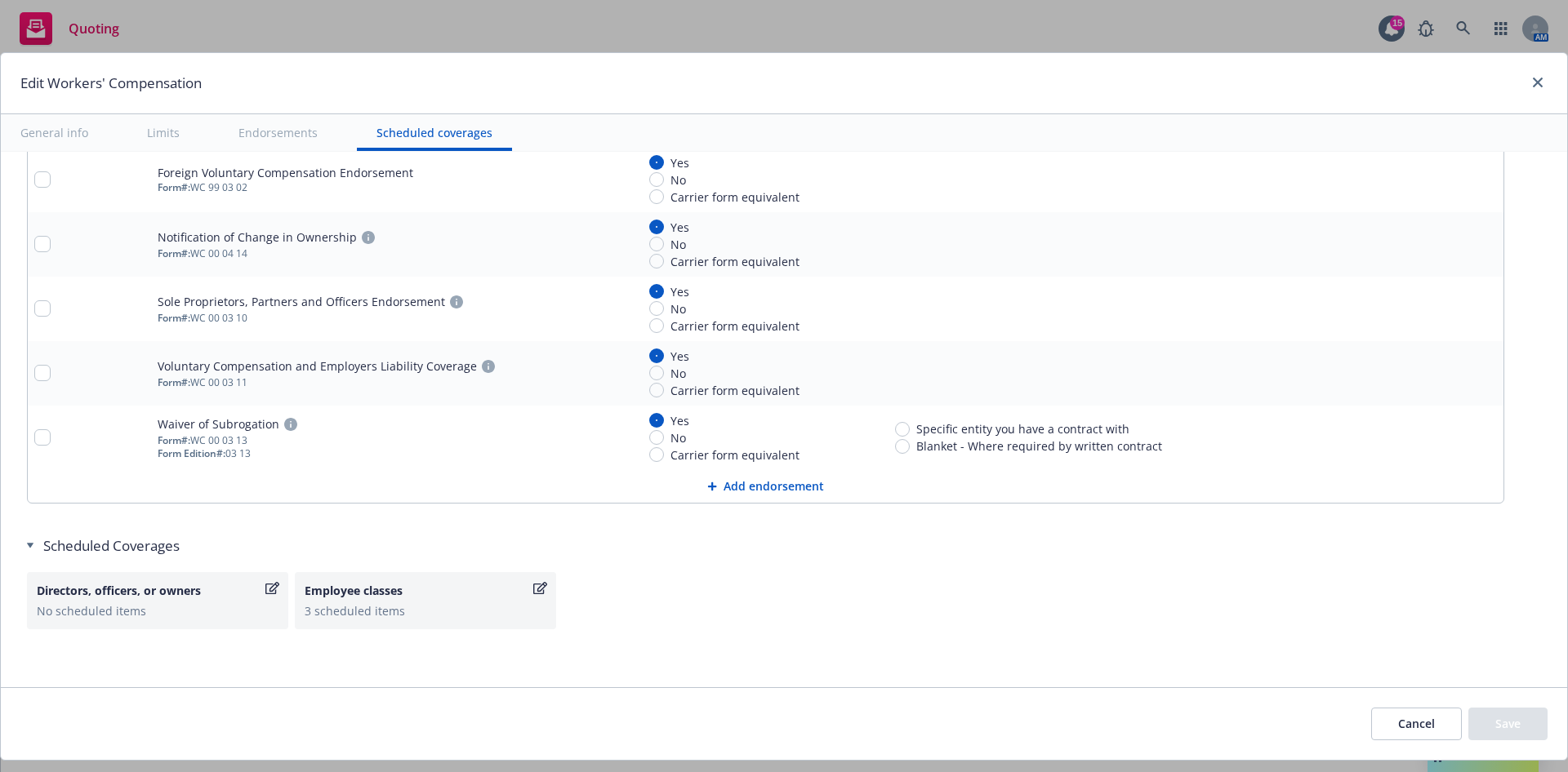
click at [536, 589] on icon "button" at bounding box center [540, 588] width 14 height 13
